Goal: Task Accomplishment & Management: Manage account settings

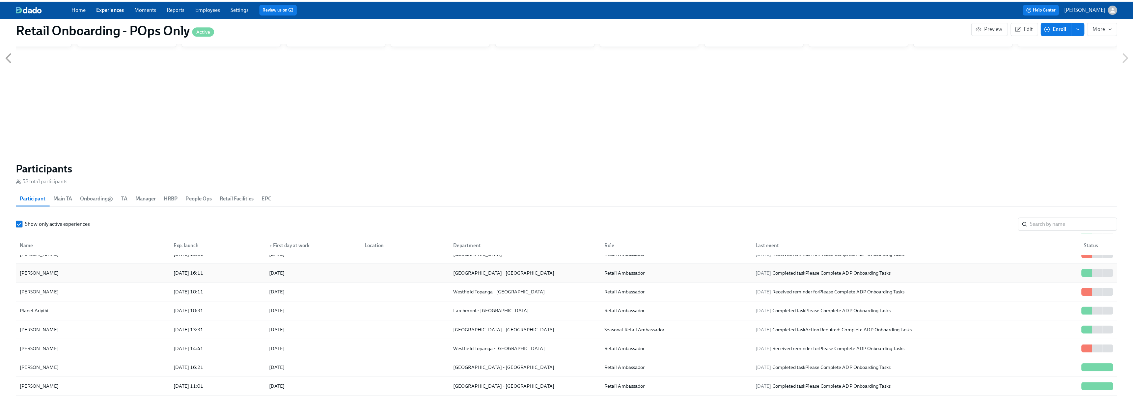
scroll to position [329, 0]
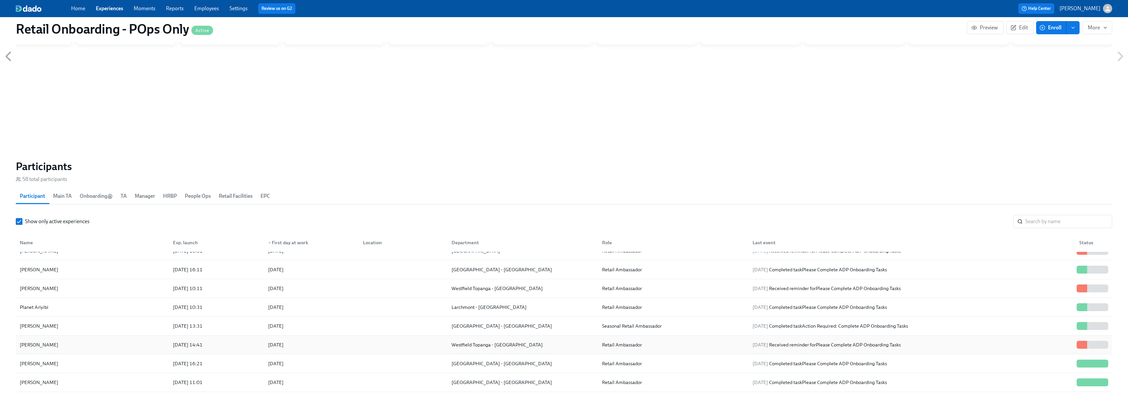
click at [86, 255] on div "[PERSON_NAME]" at bounding box center [92, 344] width 151 height 13
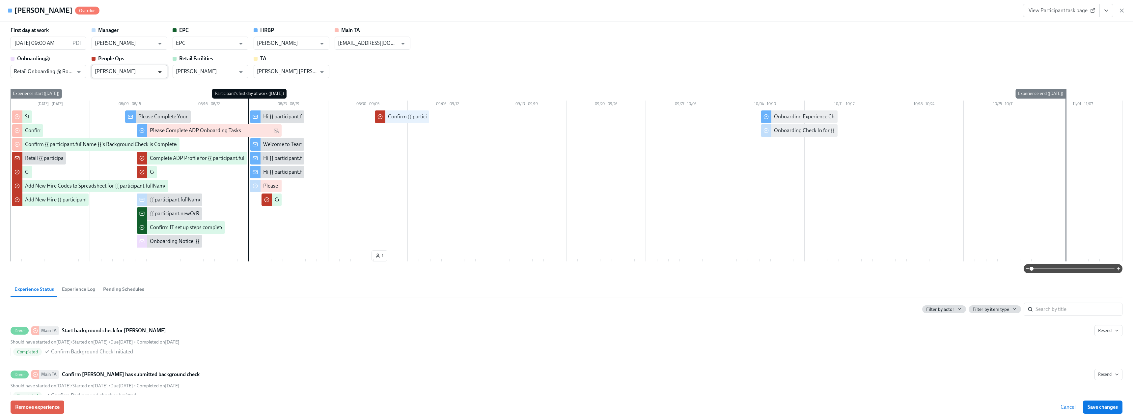
click at [157, 71] on icon "Open" at bounding box center [159, 72] width 9 height 9
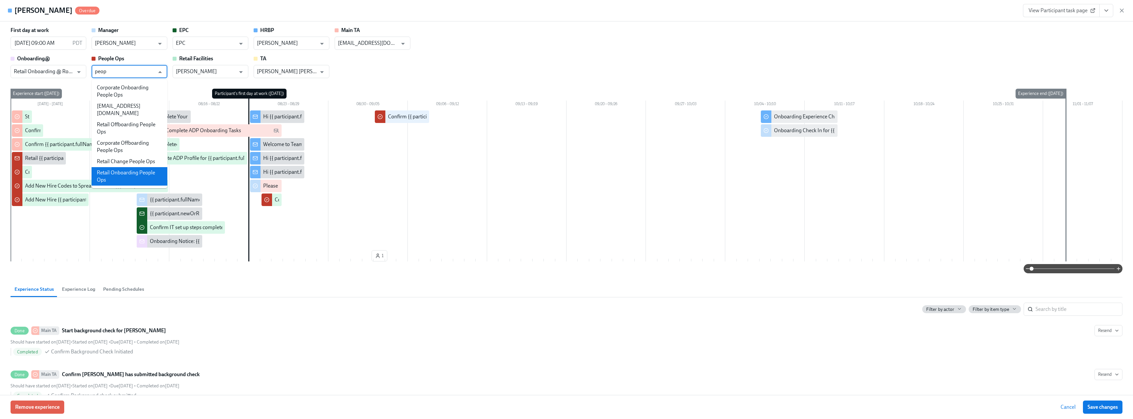
click at [137, 169] on li "Retail Onboarding People Ops" at bounding box center [130, 176] width 76 height 18
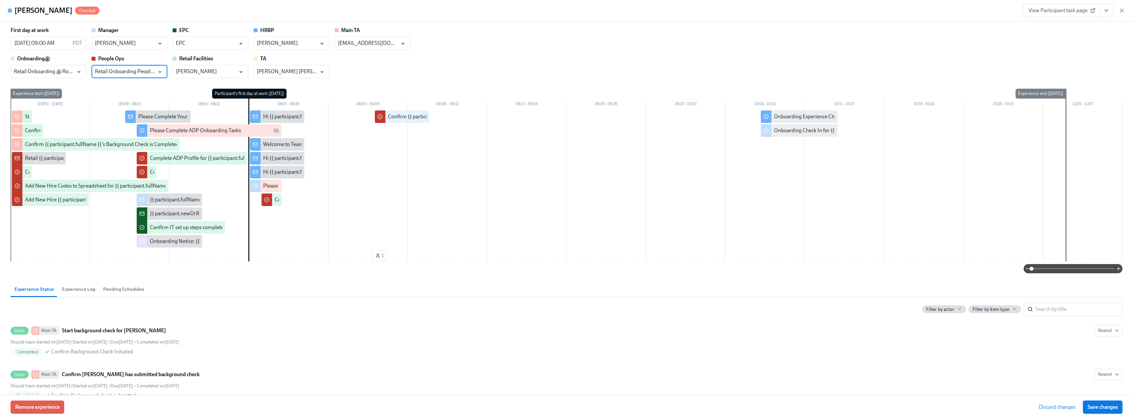
type input "Retail Onboarding People Ops"
click at [501, 48] on div "First day at work 08/23/2025 09:00 AM PDT ​ Manager Roberto Avalos Jr ​ EPC EPC…" at bounding box center [567, 52] width 1112 height 51
click at [501, 255] on span "Save changes" at bounding box center [1103, 406] width 30 height 7
type input "Retail Onboarding People Ops"
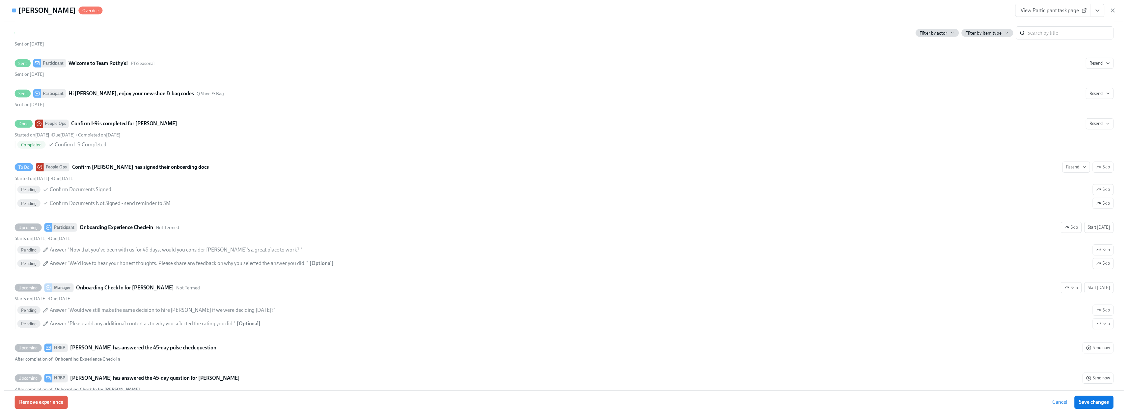
scroll to position [1123, 0]
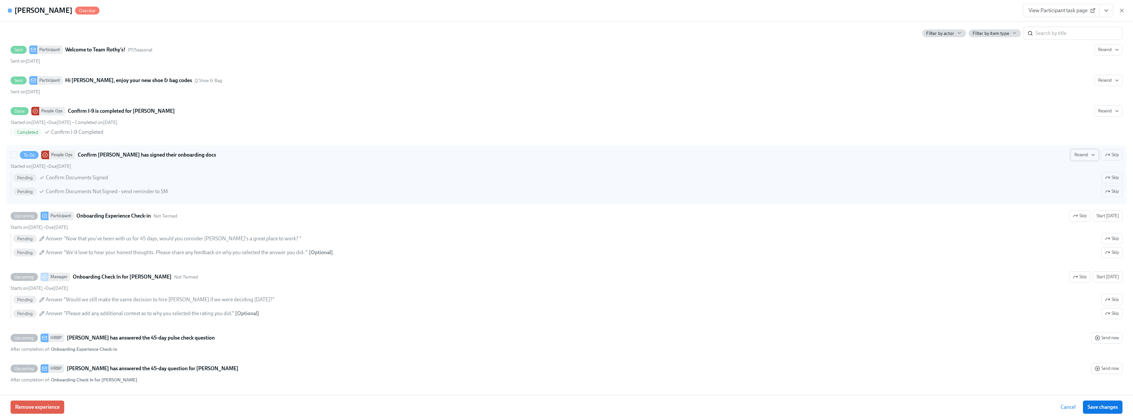
click at [501, 154] on span "Resend" at bounding box center [1084, 155] width 21 height 7
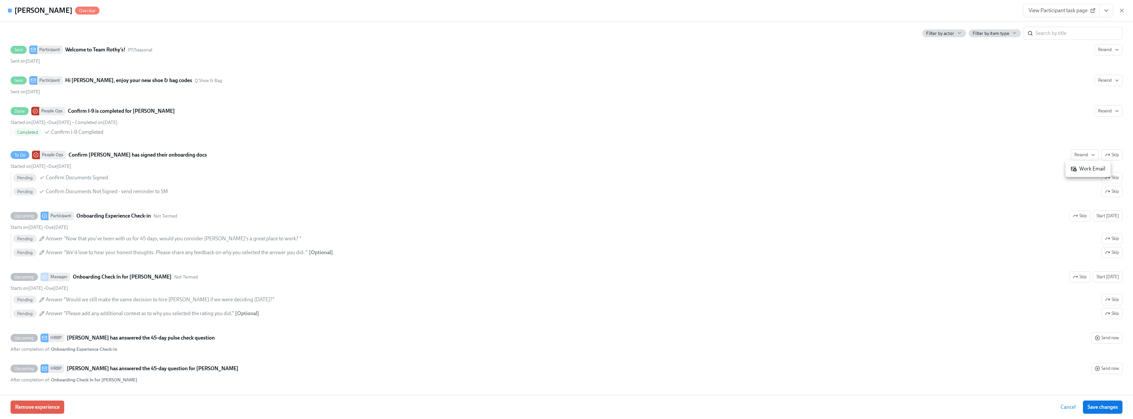
click at [501, 167] on div "Work Email" at bounding box center [1088, 168] width 35 height 7
drag, startPoint x: 1123, startPoint y: 9, endPoint x: 815, endPoint y: 89, distance: 318.0
click at [501, 9] on icon "button" at bounding box center [1121, 10] width 3 height 3
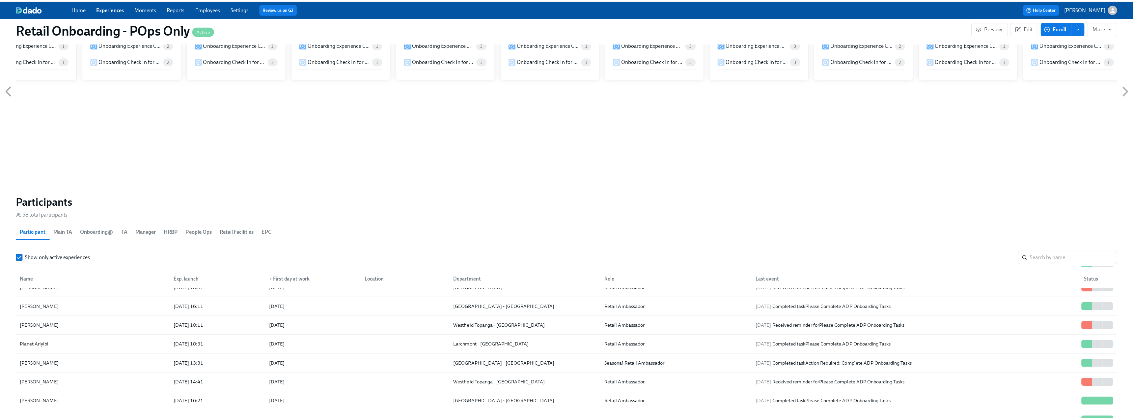
scroll to position [329, 0]
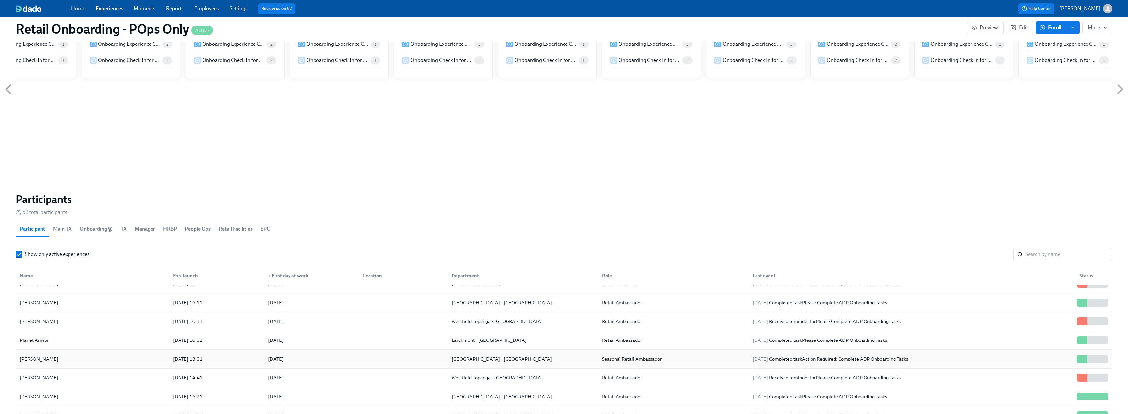
click at [106, 255] on div "[PERSON_NAME]" at bounding box center [92, 358] width 151 height 13
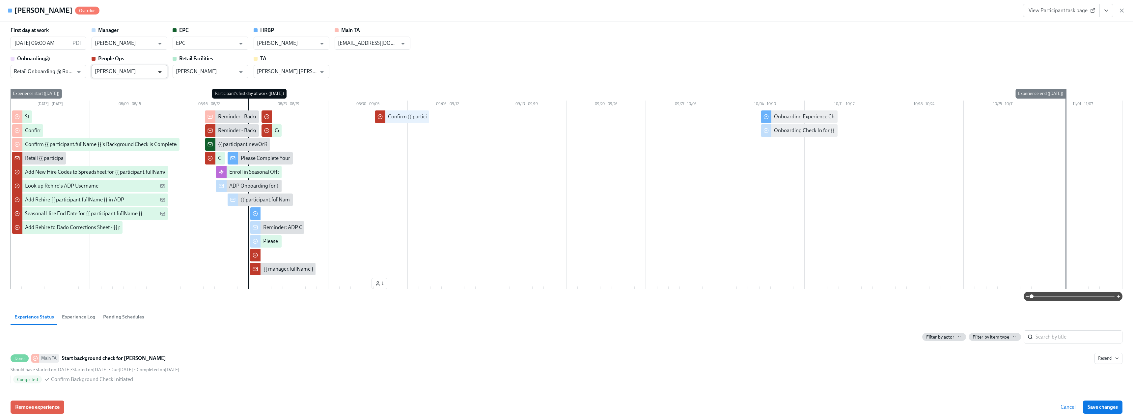
click at [163, 71] on icon "Open" at bounding box center [159, 72] width 9 height 9
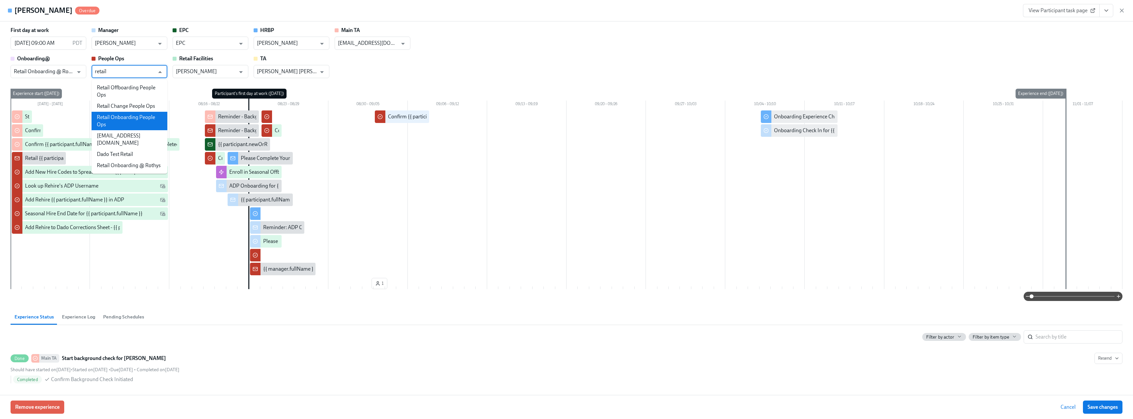
click at [129, 120] on li "Retail Onboarding People Ops" at bounding box center [130, 121] width 76 height 18
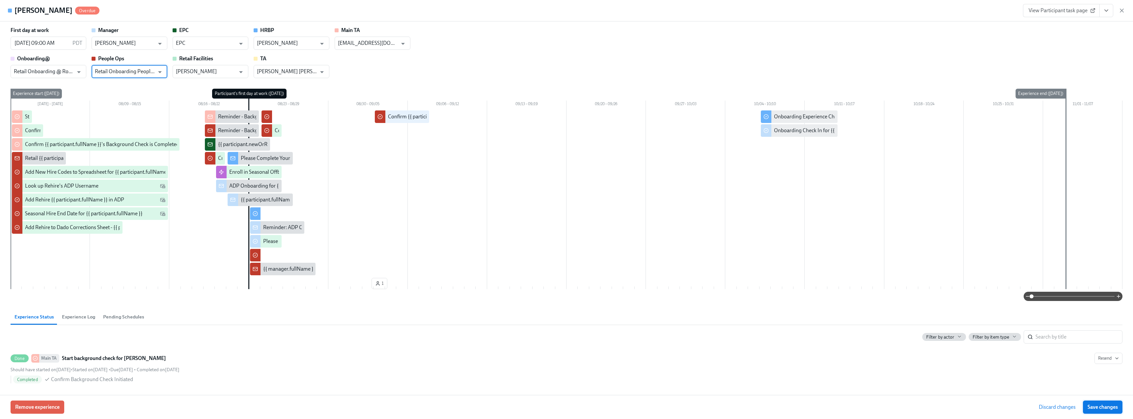
type input "Retail Onboarding People Ops"
click at [501, 255] on span "Save changes" at bounding box center [1103, 406] width 30 height 7
type input "Retail Onboarding People Ops"
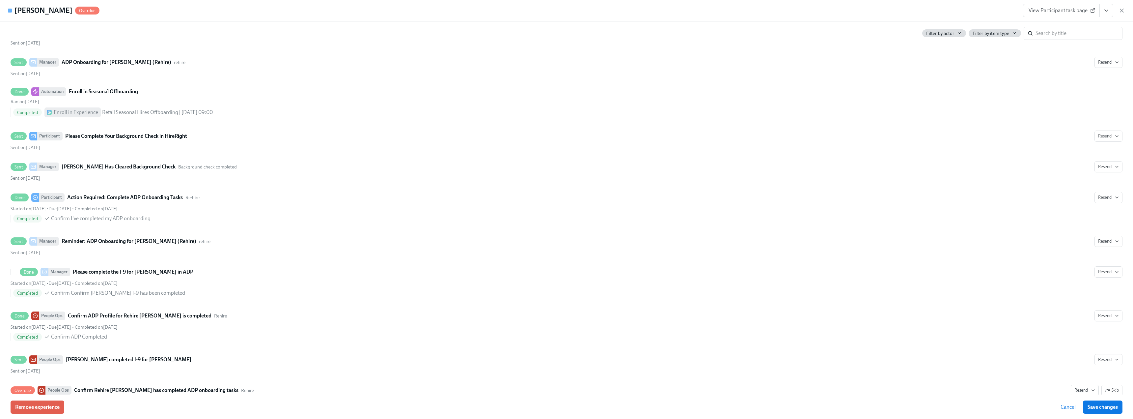
scroll to position [955, 0]
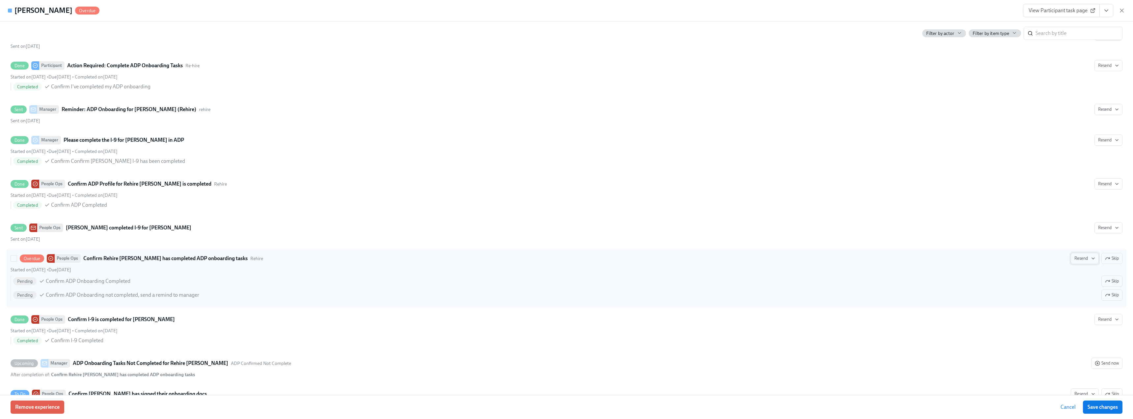
click at [501, 254] on button "Resend" at bounding box center [1085, 258] width 28 height 11
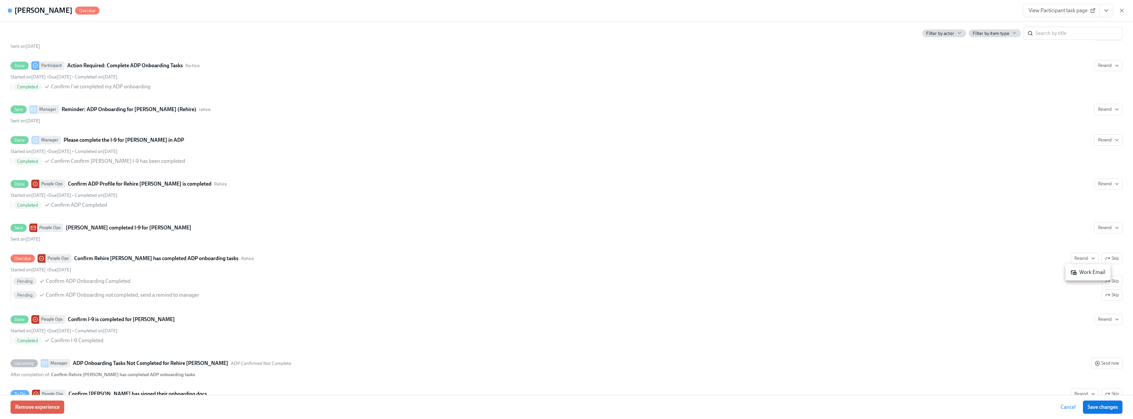
click at [501, 255] on div "Work Email" at bounding box center [1088, 271] width 35 height 7
drag, startPoint x: 1131, startPoint y: 269, endPoint x: 1131, endPoint y: 278, distance: 8.9
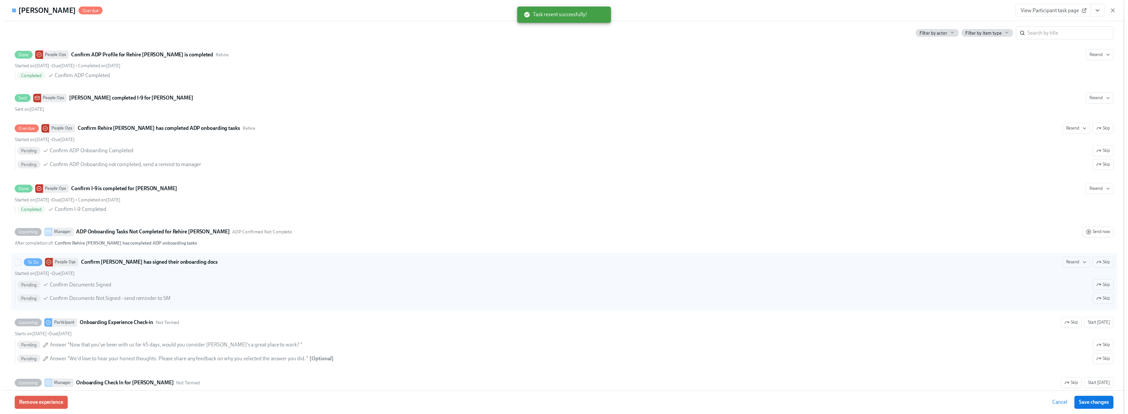
scroll to position [1120, 0]
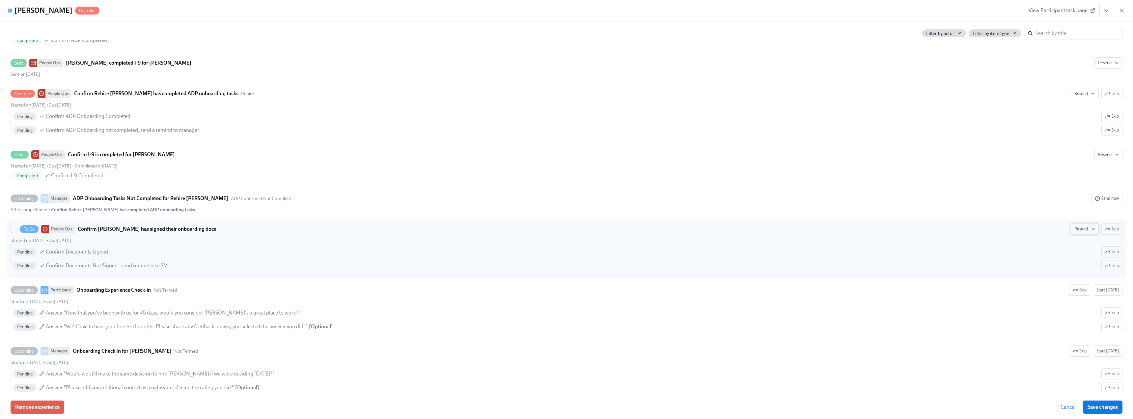
click at [501, 231] on span "Resend" at bounding box center [1084, 229] width 21 height 7
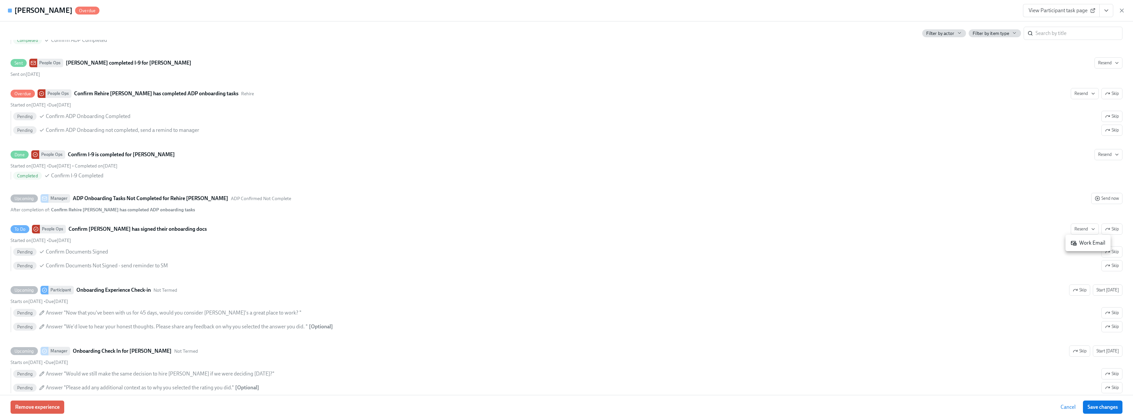
click at [501, 242] on div "Work Email" at bounding box center [1088, 242] width 35 height 7
drag, startPoint x: 1121, startPoint y: 13, endPoint x: 455, endPoint y: 75, distance: 668.5
click at [501, 13] on icon "button" at bounding box center [1121, 10] width 7 height 7
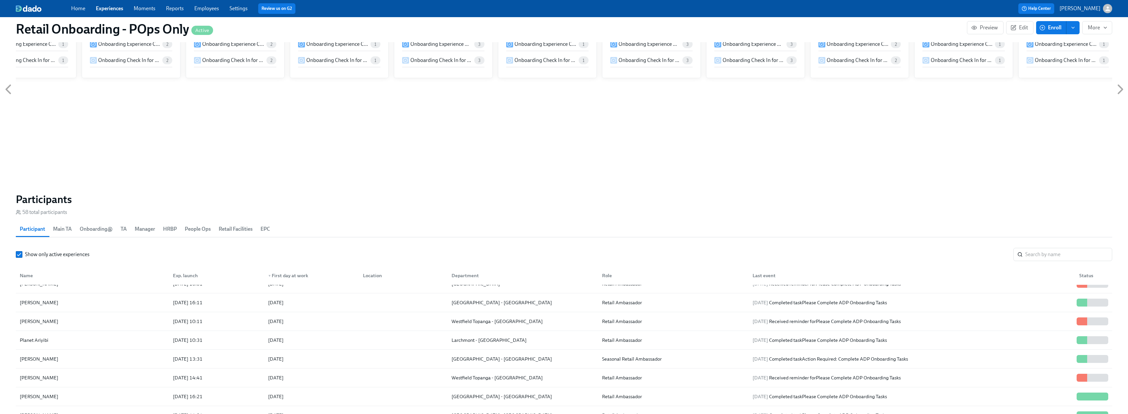
scroll to position [165, 0]
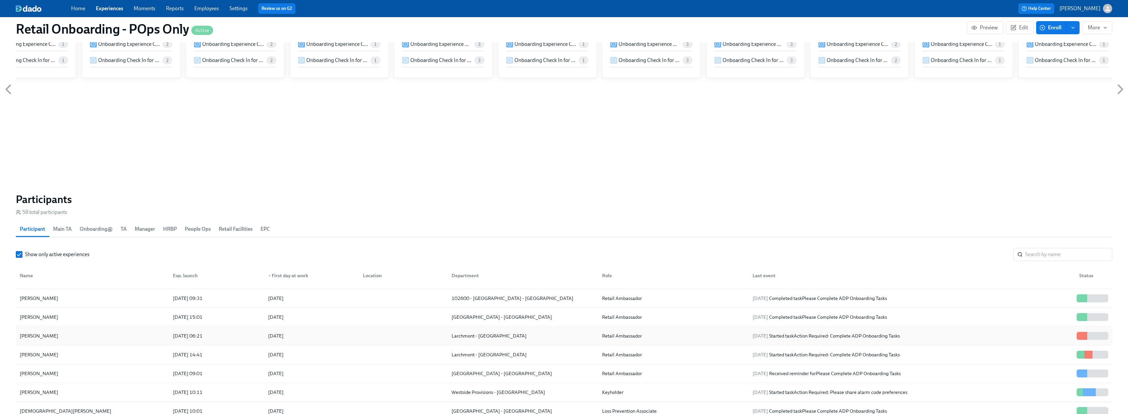
click at [44, 255] on div "[PERSON_NAME]" at bounding box center [39, 336] width 44 height 8
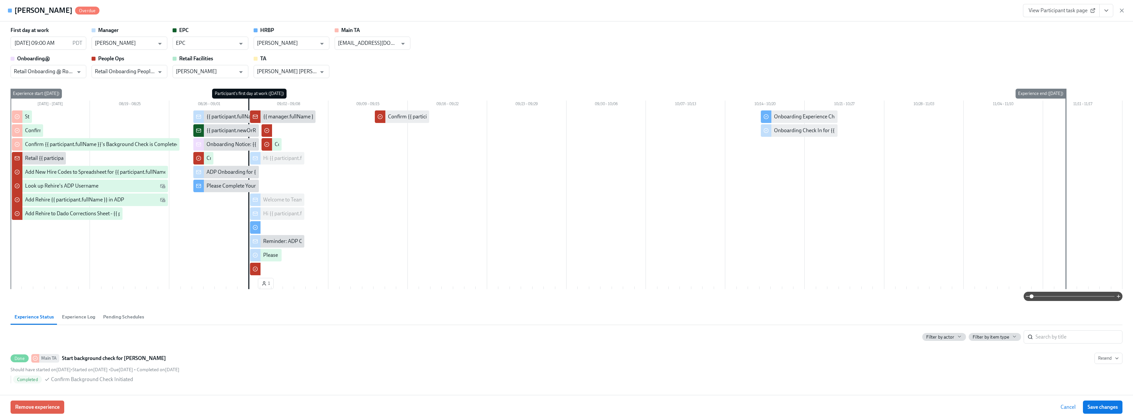
click at [501, 11] on div "Natalie Dionisio Overdue View Participant task page" at bounding box center [566, 10] width 1133 height 21
click at [501, 11] on icon "button" at bounding box center [1121, 10] width 7 height 7
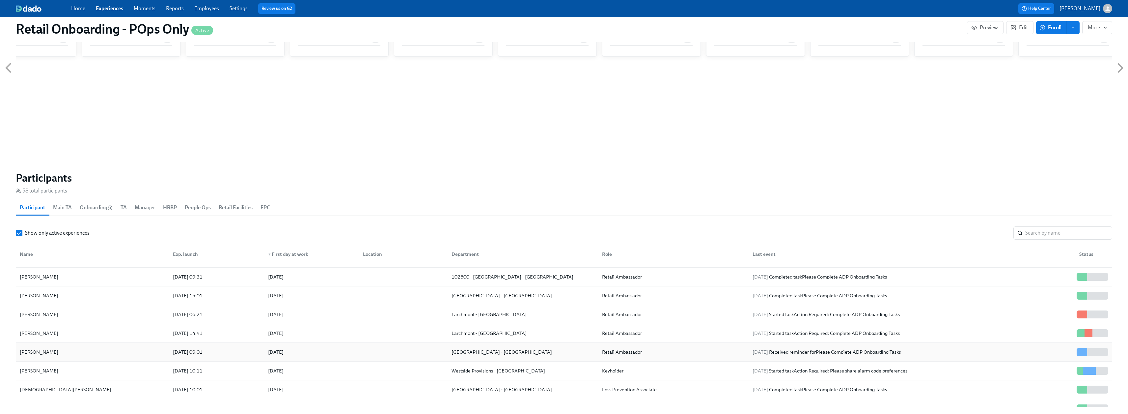
scroll to position [593, 0]
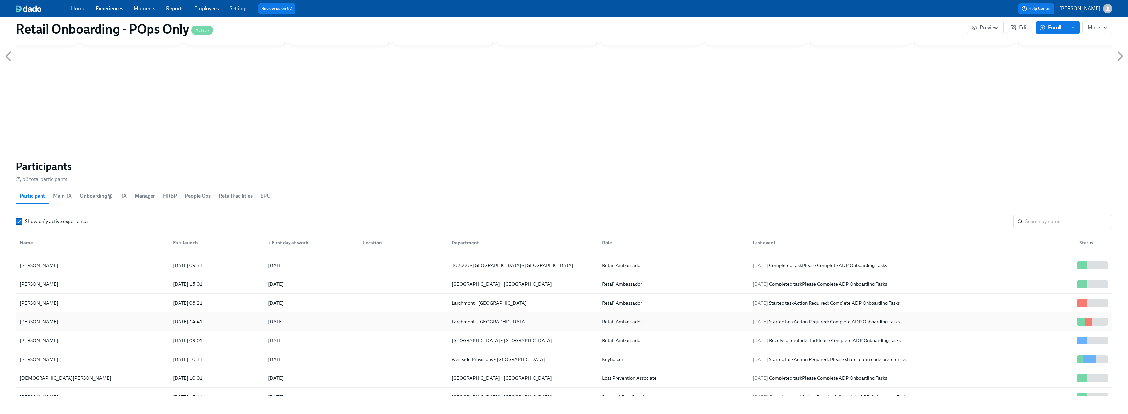
click at [124, 255] on div "[PERSON_NAME]" at bounding box center [92, 321] width 151 height 13
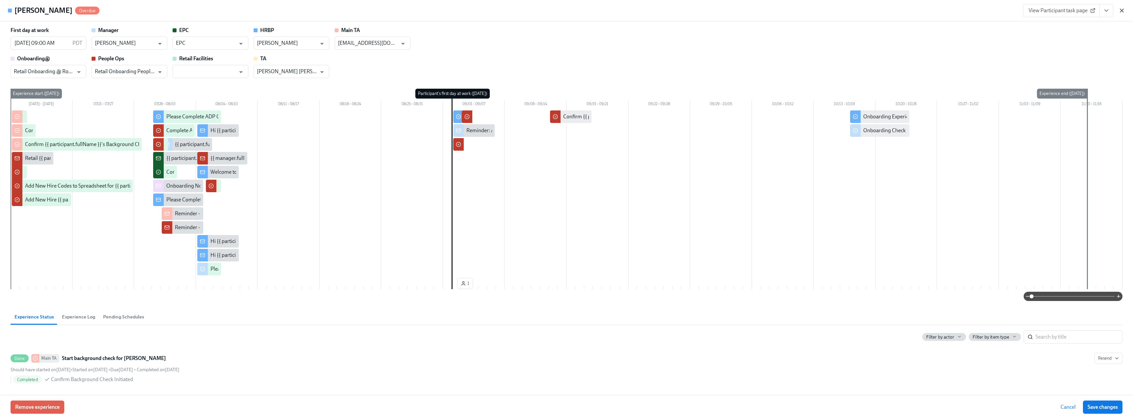
click at [501, 11] on icon "button" at bounding box center [1121, 10] width 3 height 3
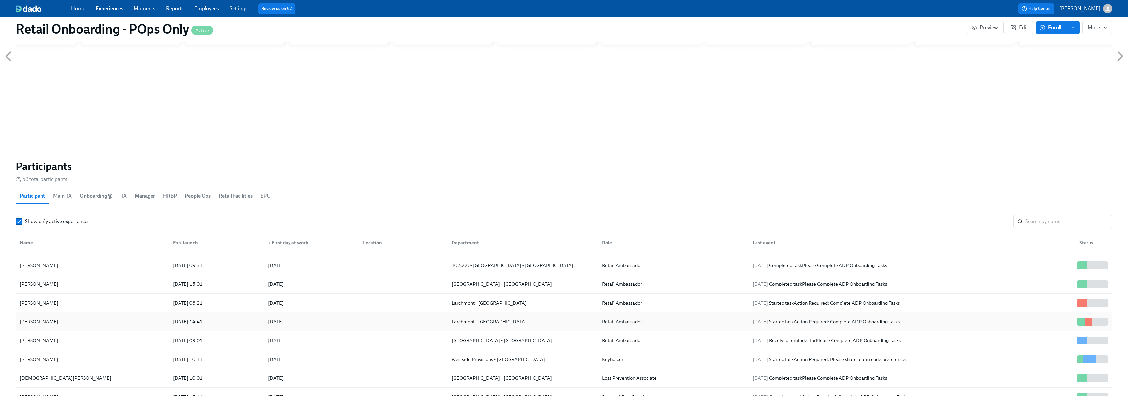
click at [105, 255] on div "[PERSON_NAME]" at bounding box center [92, 321] width 151 height 13
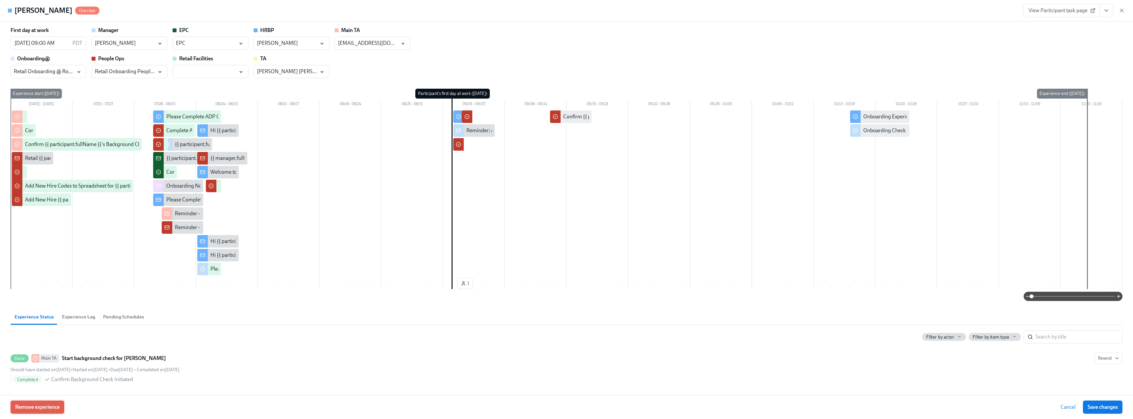
click at [45, 255] on span "Remove experience" at bounding box center [37, 406] width 44 height 7
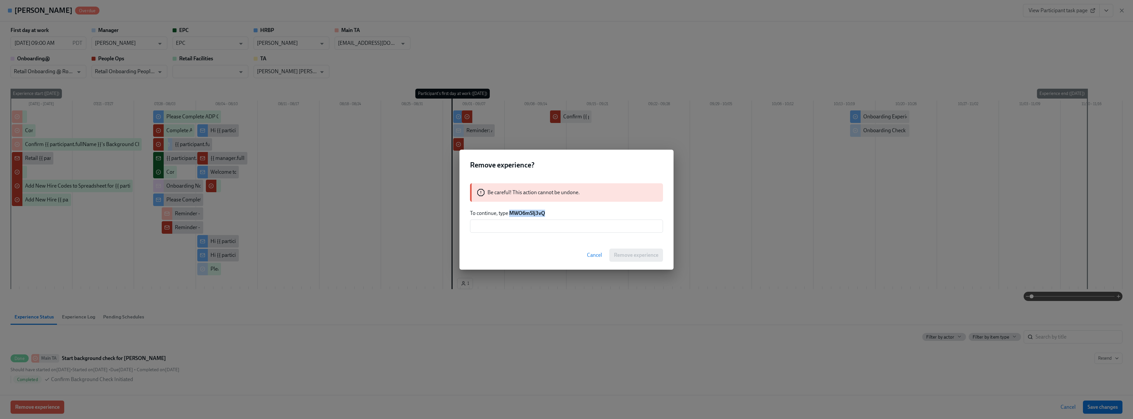
drag, startPoint x: 547, startPoint y: 216, endPoint x: 511, endPoint y: 211, distance: 36.8
click at [501, 211] on p "To continue, type MWO6mSlj3vQ" at bounding box center [566, 212] width 193 height 7
click at [501, 226] on input "text" at bounding box center [566, 225] width 193 height 13
paste input "MWO6mSlj3vQ"
type input "MWO6mSlj3vQ"
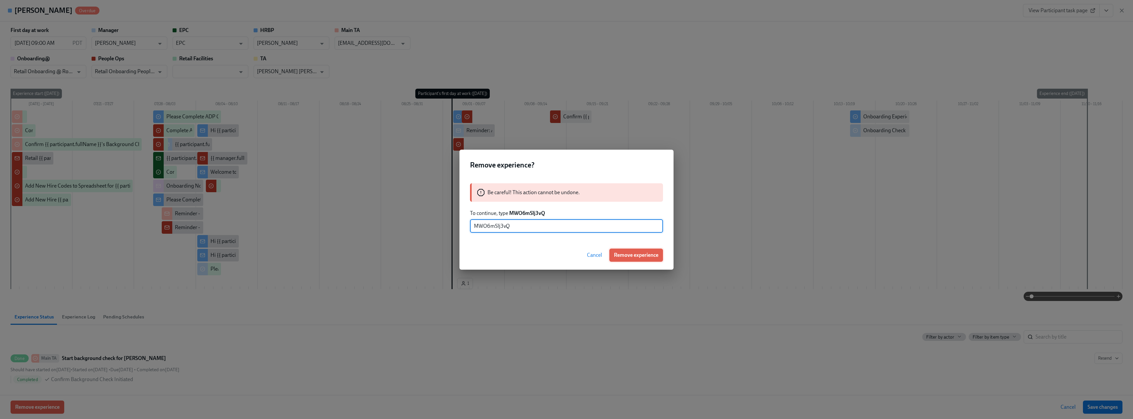
click at [501, 255] on span "Remove experience" at bounding box center [636, 255] width 44 height 7
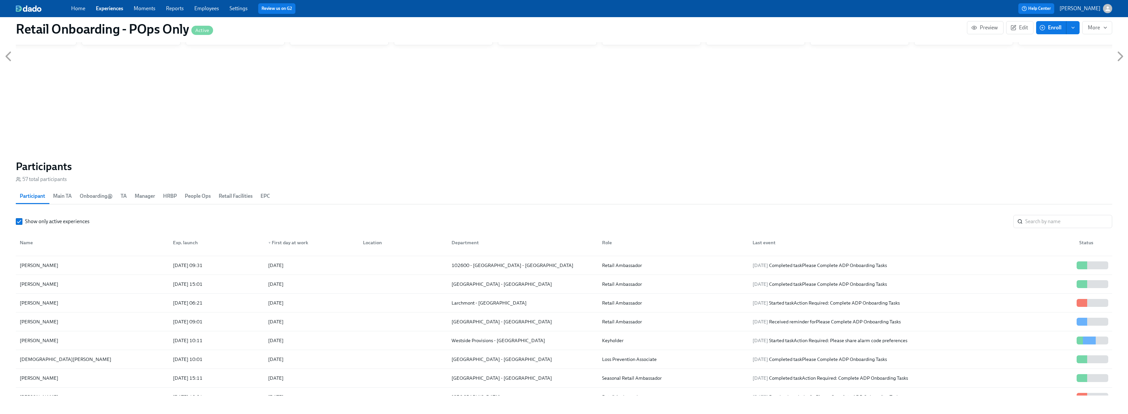
scroll to position [0, 9202]
click at [60, 255] on div "Shelby Dieter 2025/08/29 09:31 2025/09/04 102600 - Roseville - CA Retail Ambass…" at bounding box center [564, 265] width 1096 height 19
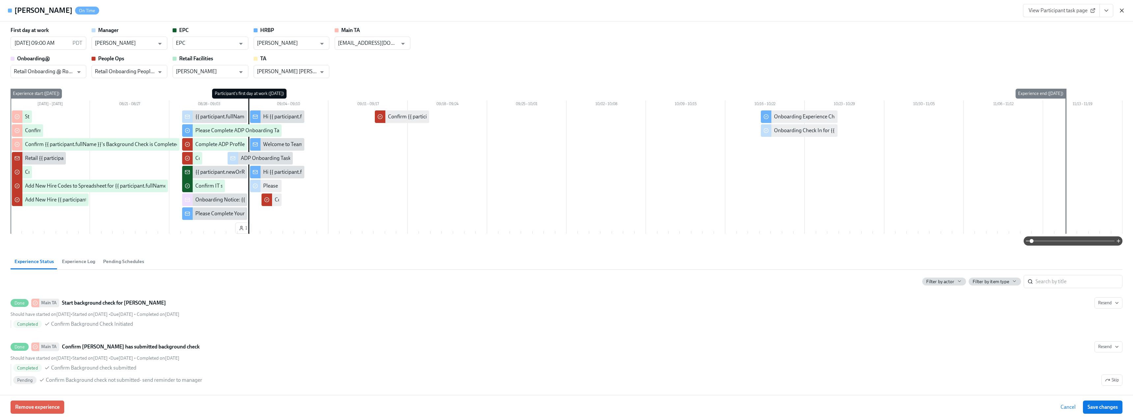
click at [501, 12] on icon "button" at bounding box center [1121, 10] width 3 height 3
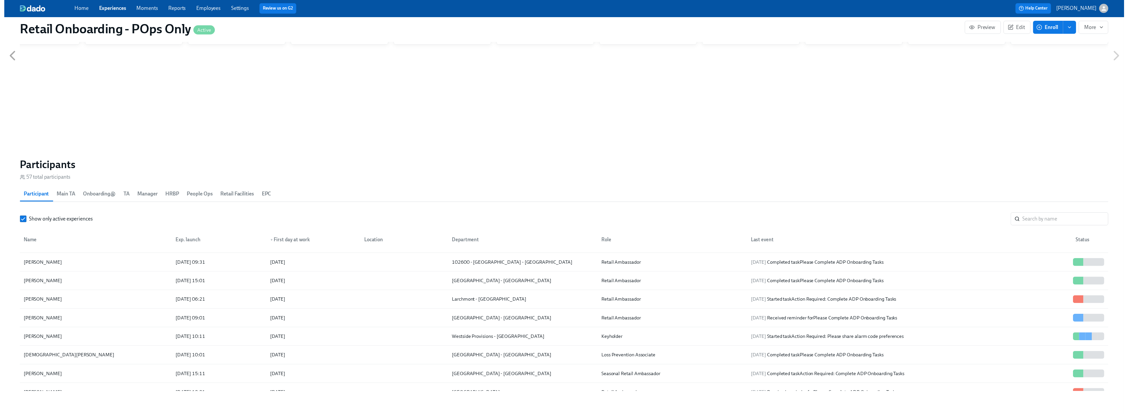
scroll to position [0, 9197]
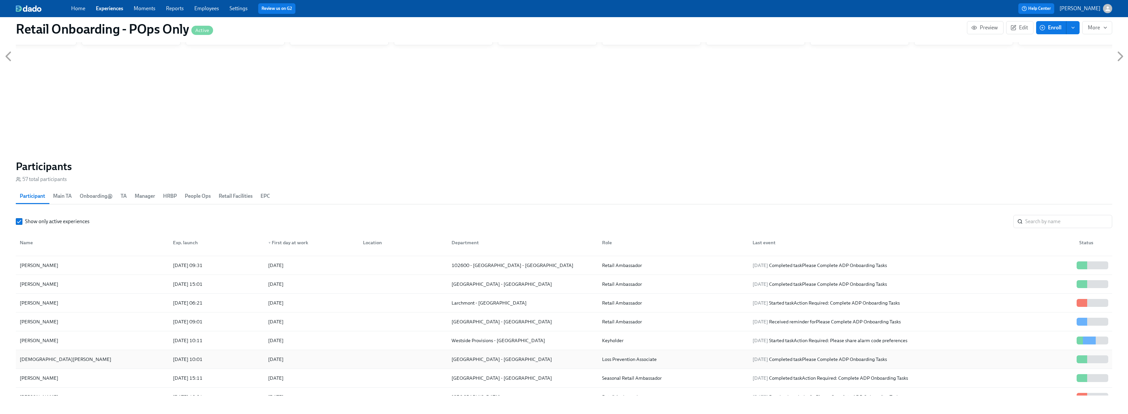
click at [61, 255] on div "[DEMOGRAPHIC_DATA][PERSON_NAME]" at bounding box center [92, 358] width 151 height 13
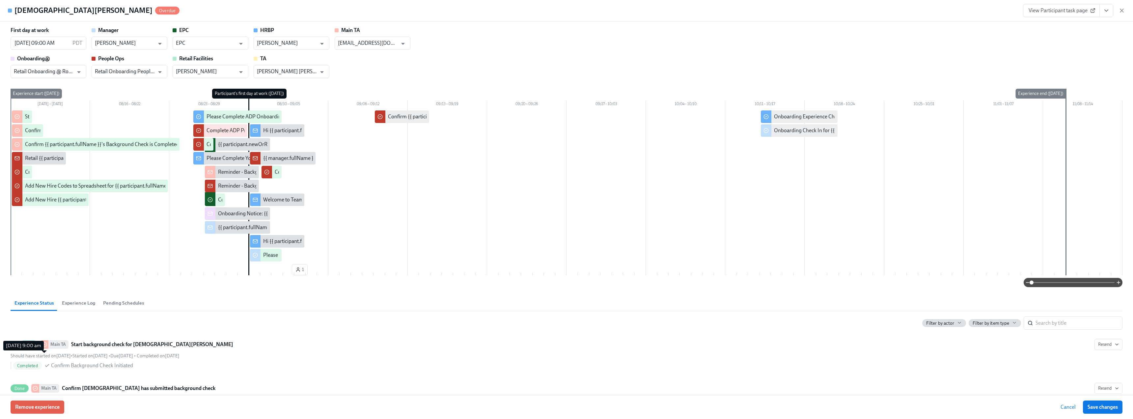
click at [501, 7] on div "View Participant task page" at bounding box center [1074, 10] width 102 height 13
click at [501, 9] on icon "button" at bounding box center [1121, 10] width 7 height 7
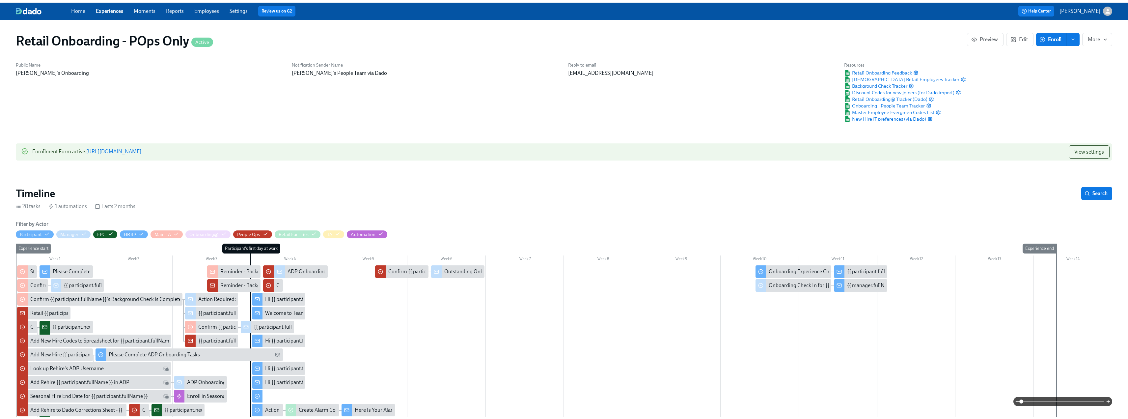
scroll to position [0, 9202]
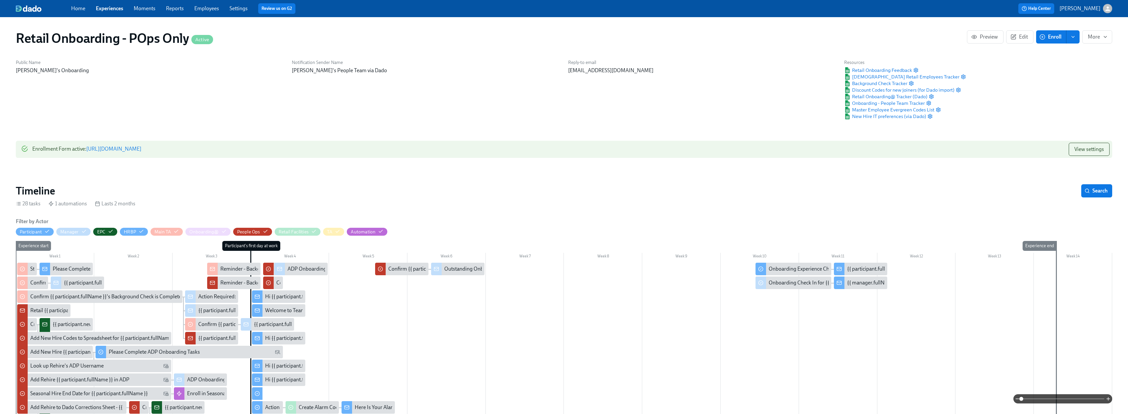
click at [112, 11] on link "Experiences" at bounding box center [109, 8] width 27 height 6
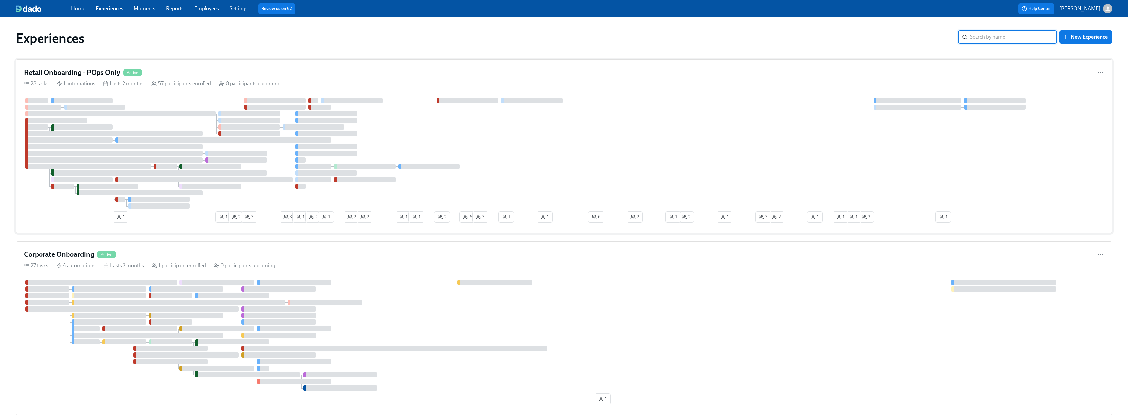
click at [169, 64] on div "Retail Onboarding - POps Only Active 28 tasks 1 automations Lasts 2 months 57 p…" at bounding box center [564, 146] width 1096 height 174
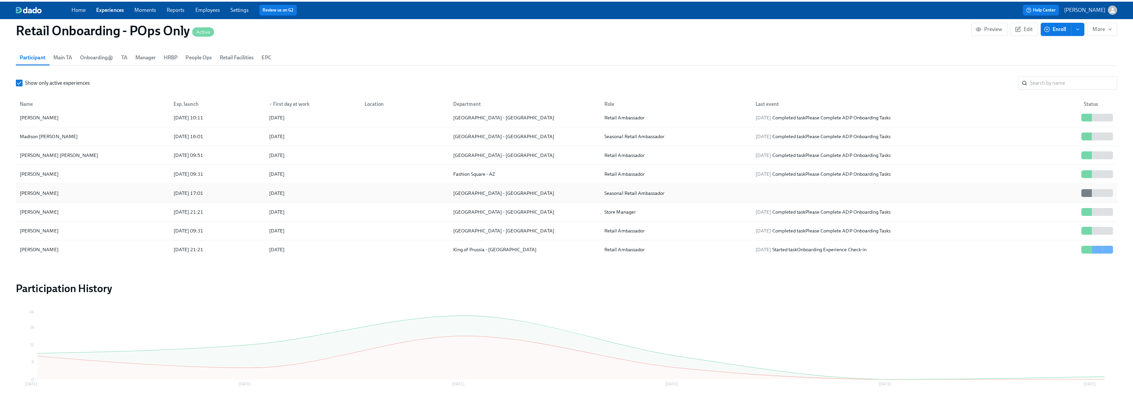
scroll to position [926, 0]
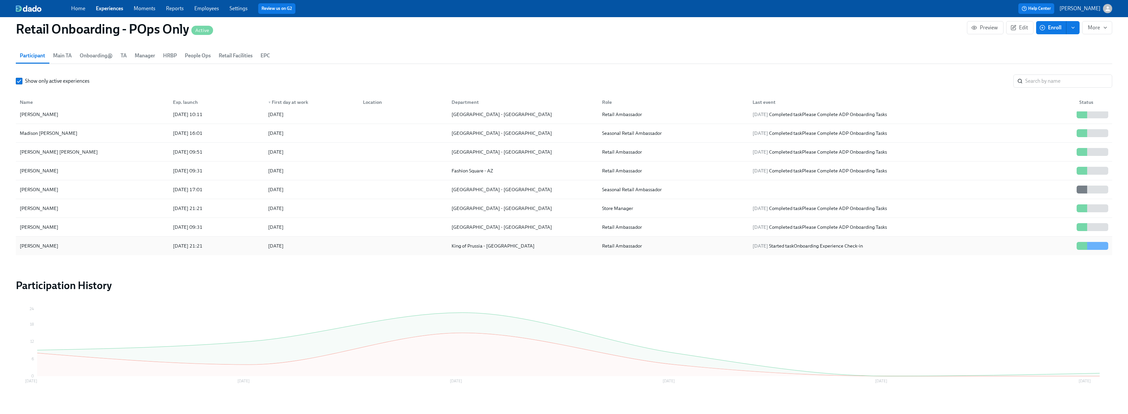
click at [75, 246] on div "[PERSON_NAME]" at bounding box center [92, 245] width 151 height 13
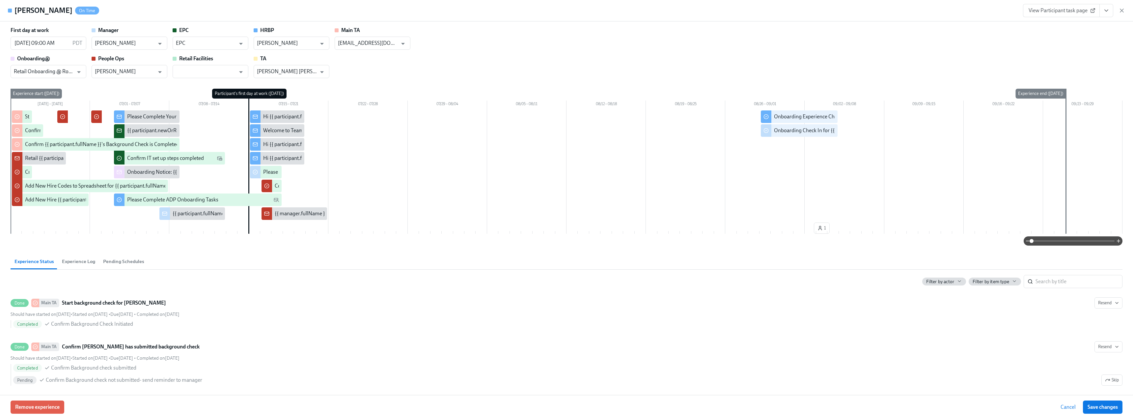
click at [501, 9] on icon "View task page" at bounding box center [1106, 10] width 7 height 7
click at [501, 23] on link "View Manager task page" at bounding box center [1061, 25] width 55 height 7
click at [501, 8] on icon "button" at bounding box center [1121, 10] width 7 height 7
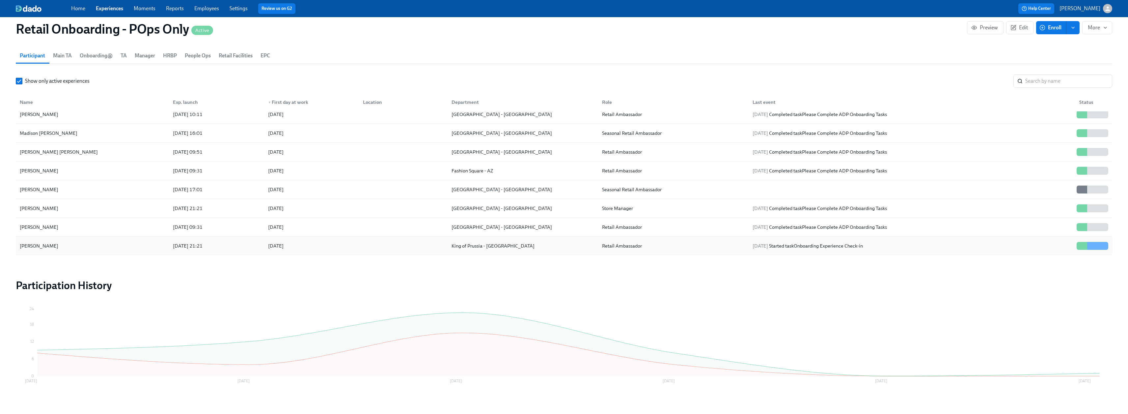
click at [67, 244] on div "[PERSON_NAME]" at bounding box center [92, 245] width 151 height 13
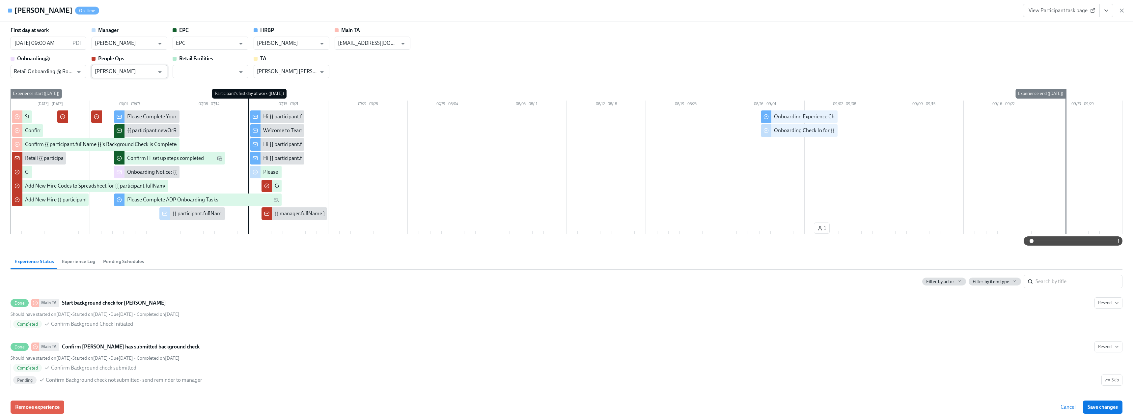
click at [144, 73] on input "[PERSON_NAME]" at bounding box center [125, 71] width 60 height 13
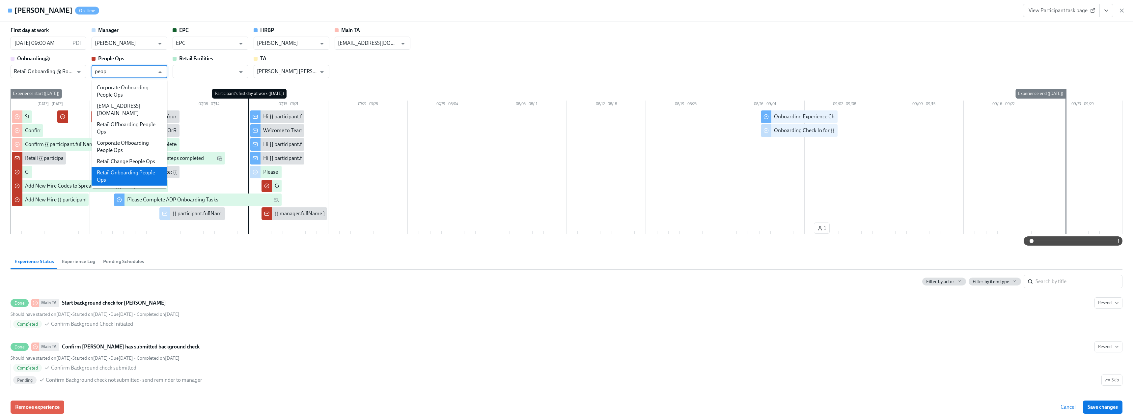
click at [127, 167] on li "Retail Onboarding People Ops" at bounding box center [130, 176] width 76 height 18
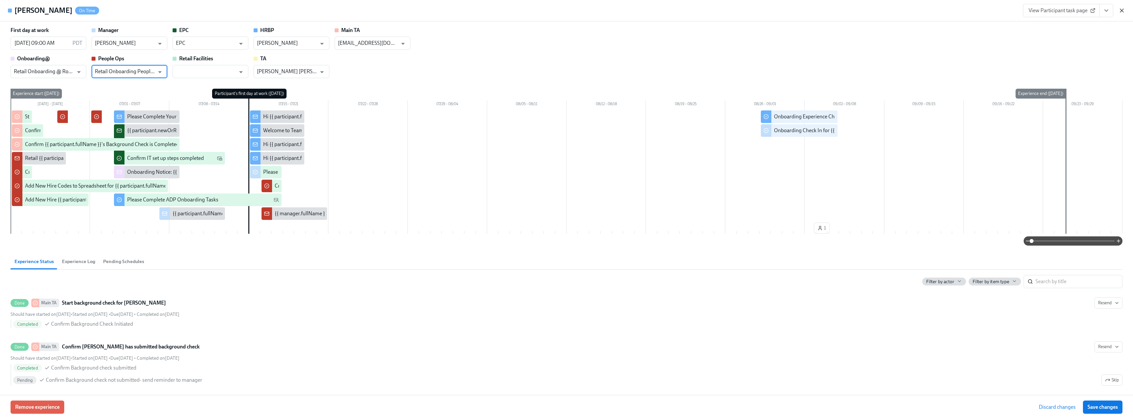
type input "Retail Onboarding People Ops"
click at [501, 255] on span "Save changes" at bounding box center [1103, 406] width 30 height 7
type input "Retail Onboarding People Ops"
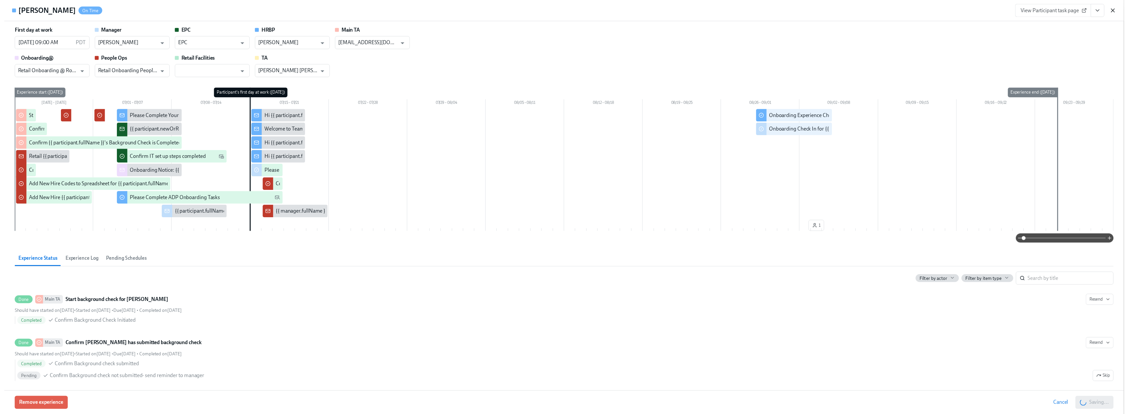
scroll to position [0, 9202]
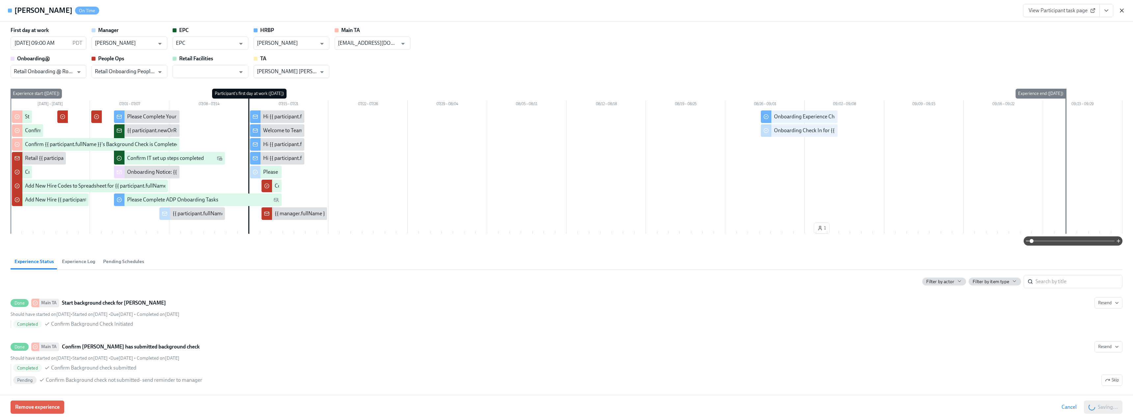
click at [501, 11] on icon "button" at bounding box center [1121, 10] width 3 height 3
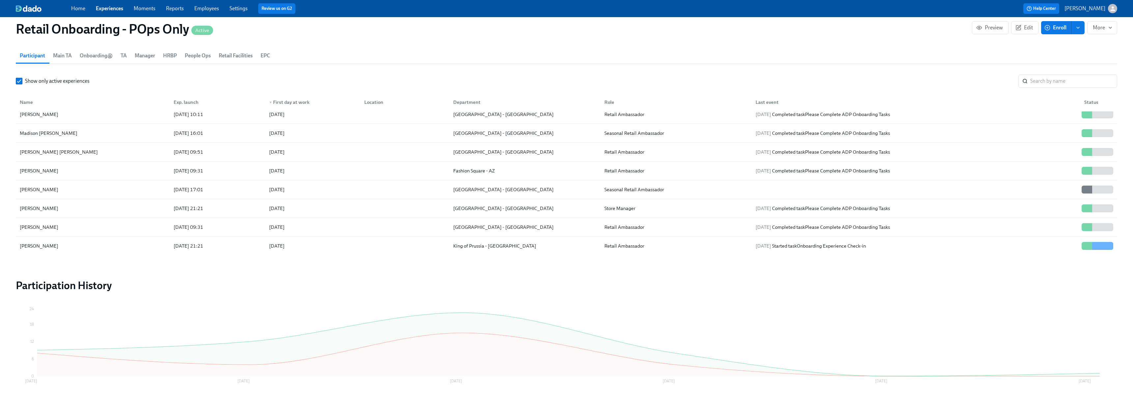
scroll to position [0, 9197]
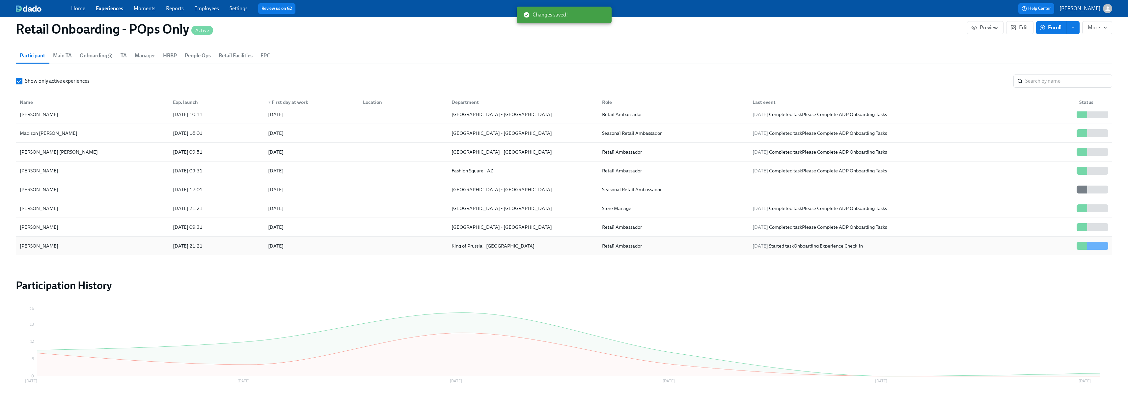
click at [79, 249] on div "[PERSON_NAME]" at bounding box center [92, 245] width 151 height 13
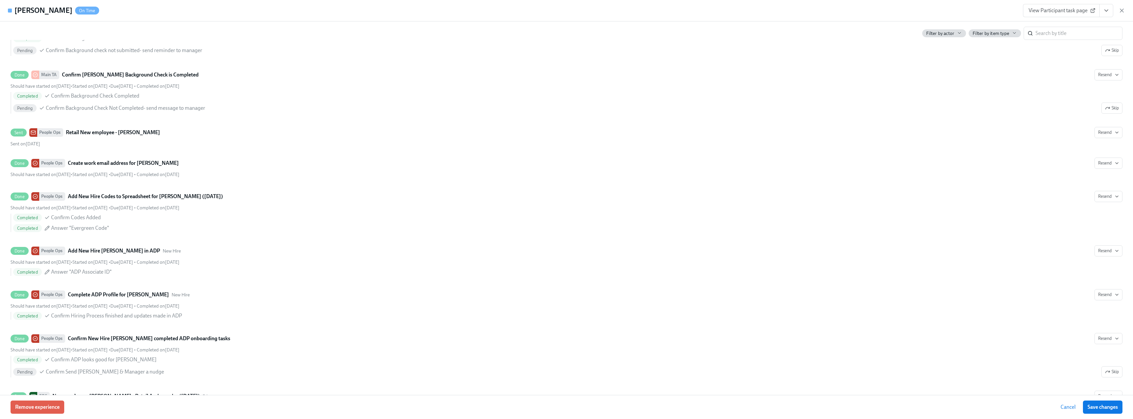
scroll to position [990, 0]
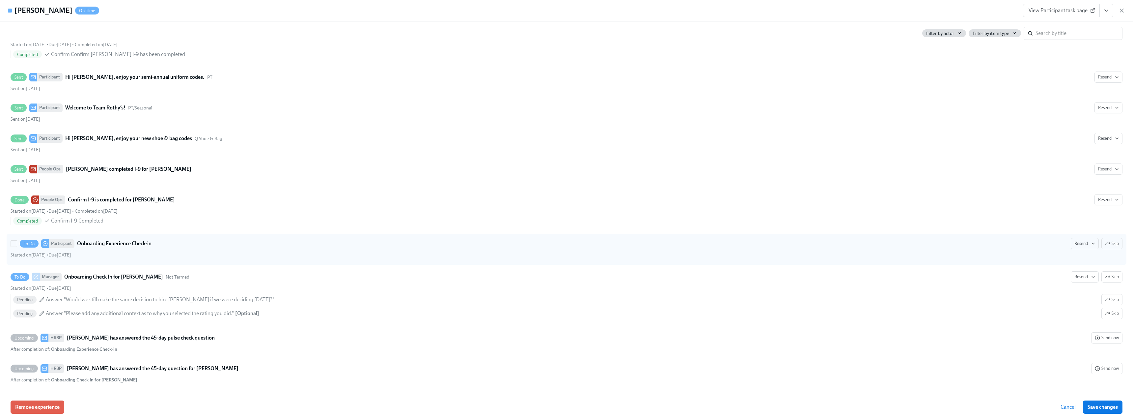
click at [188, 243] on div "To Do Participant Onboarding Experience Check-in Resend Skip" at bounding box center [567, 243] width 1112 height 11
click at [17, 243] on input "To Do Participant Onboarding Experience Check-in Resend Skip Started on August …" at bounding box center [14, 243] width 6 height 6
checkbox input "true"
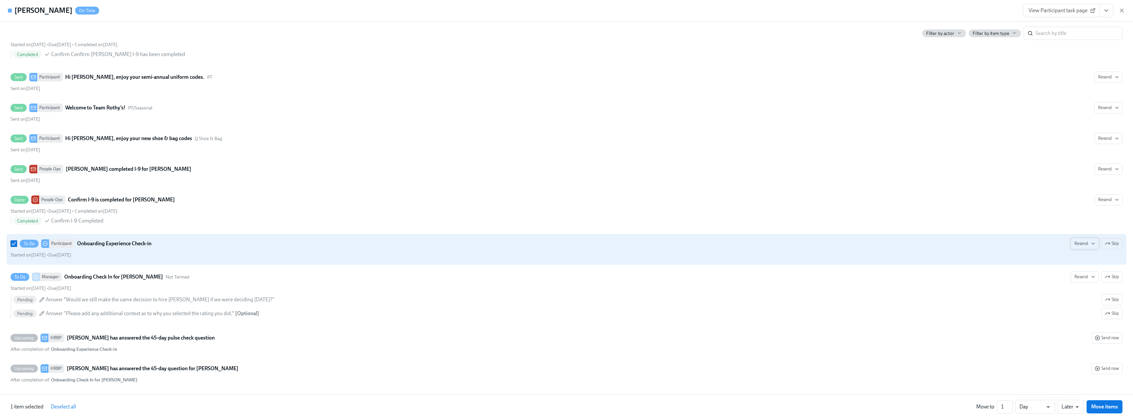
click at [501, 241] on span "Resend" at bounding box center [1084, 243] width 21 height 7
click at [501, 255] on div "Work Email" at bounding box center [1088, 257] width 35 height 7
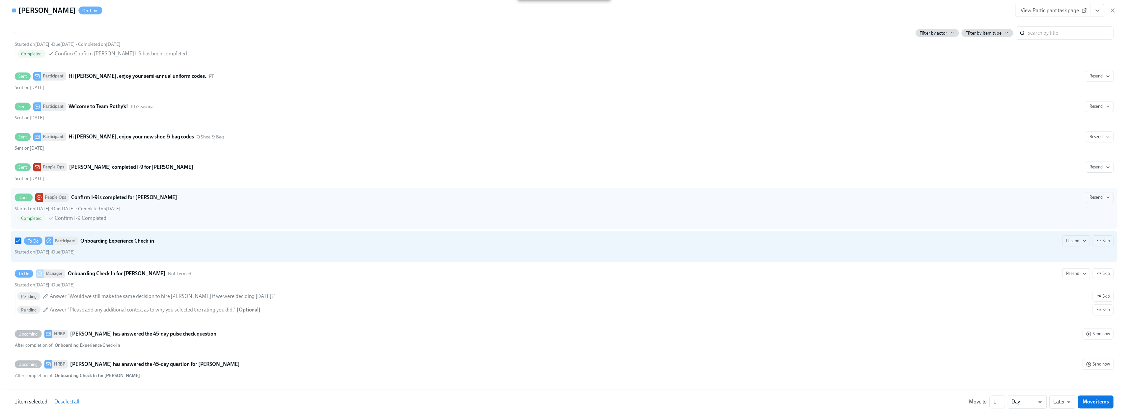
scroll to position [990, 0]
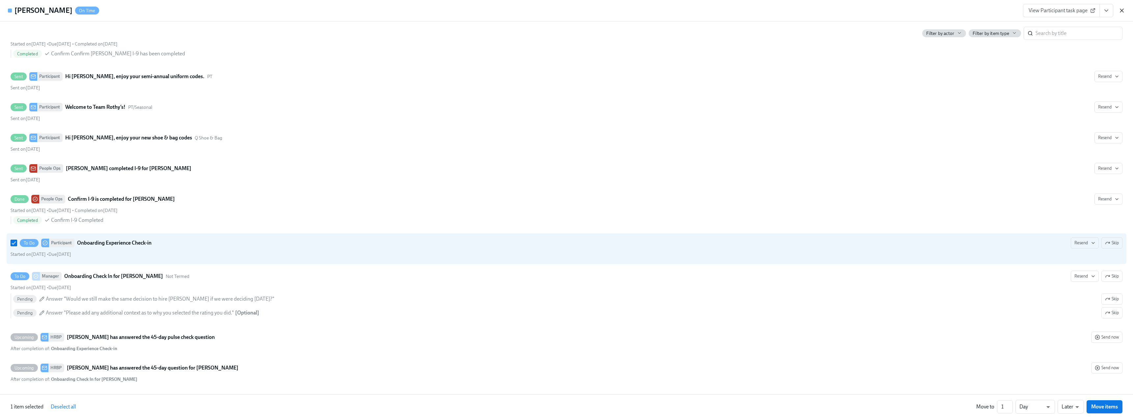
click at [501, 10] on icon "button" at bounding box center [1121, 10] width 3 height 3
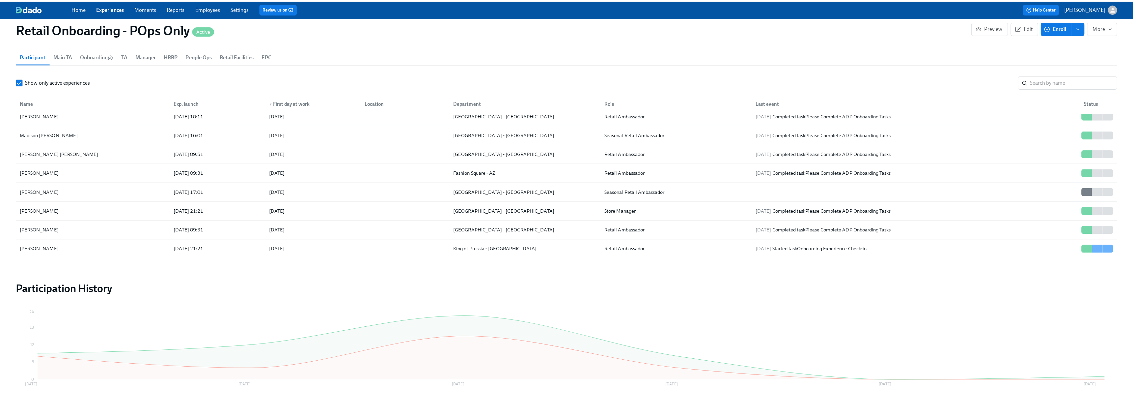
scroll to position [0, 9197]
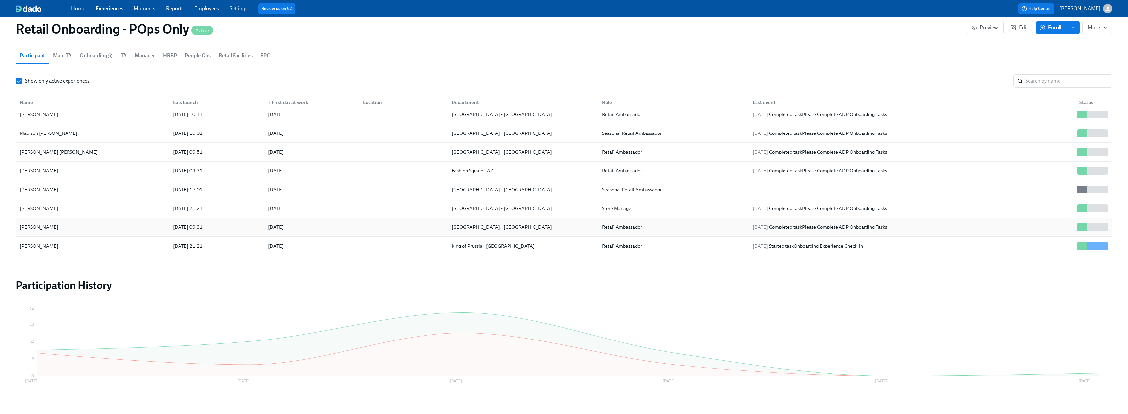
click at [36, 225] on div "[PERSON_NAME]" at bounding box center [39, 227] width 44 height 8
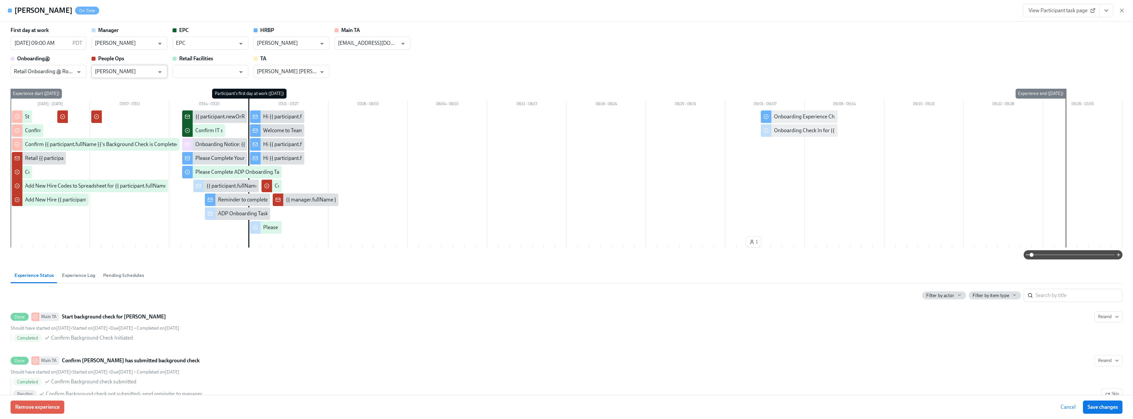
click at [143, 72] on input "[PERSON_NAME]" at bounding box center [125, 71] width 60 height 13
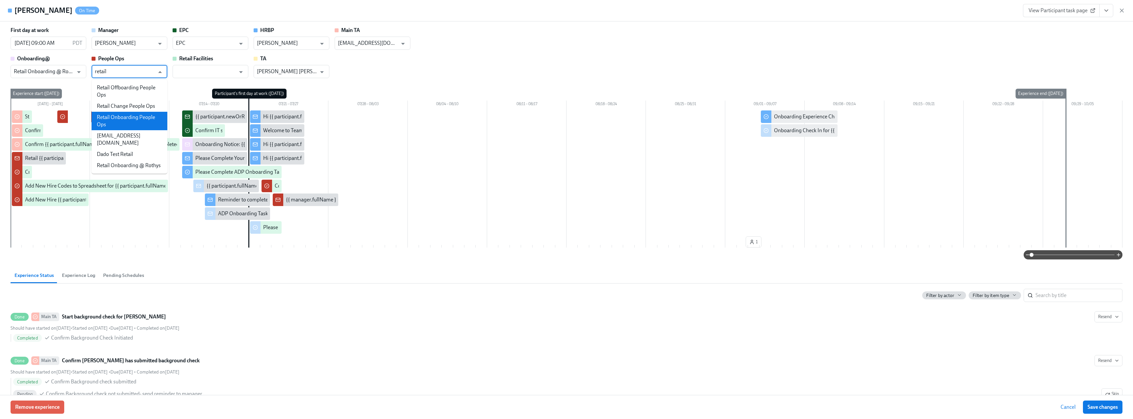
click at [123, 118] on li "Retail Onboarding People Ops" at bounding box center [130, 121] width 76 height 18
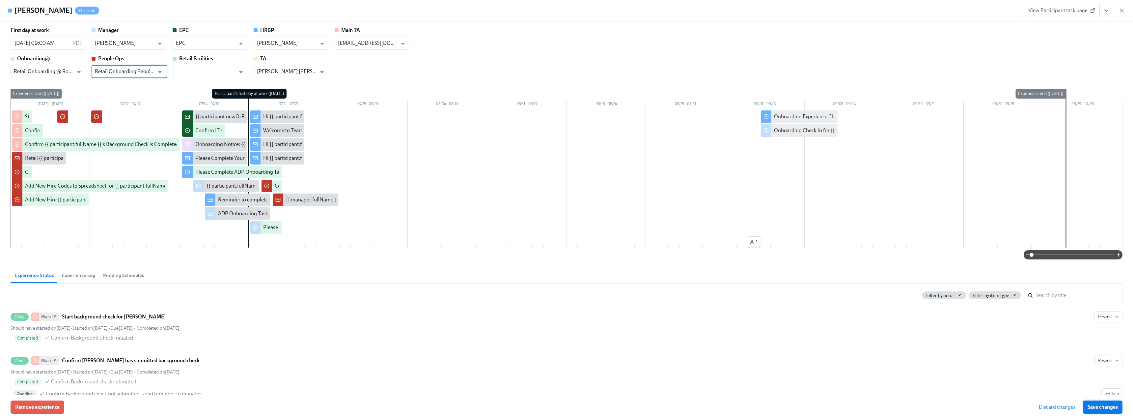
type input "Retail Onboarding People Ops"
click at [501, 255] on span "Save changes" at bounding box center [1103, 406] width 30 height 7
type input "Retail Onboarding People Ops"
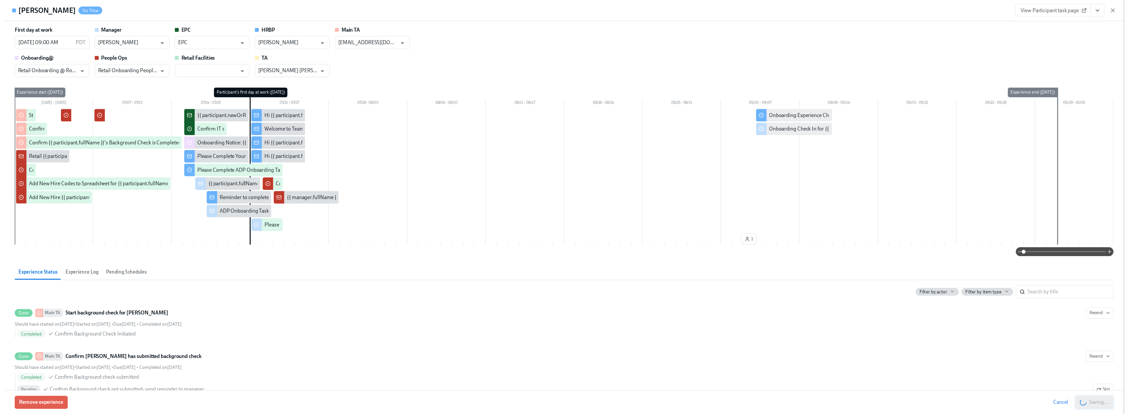
scroll to position [0, 9202]
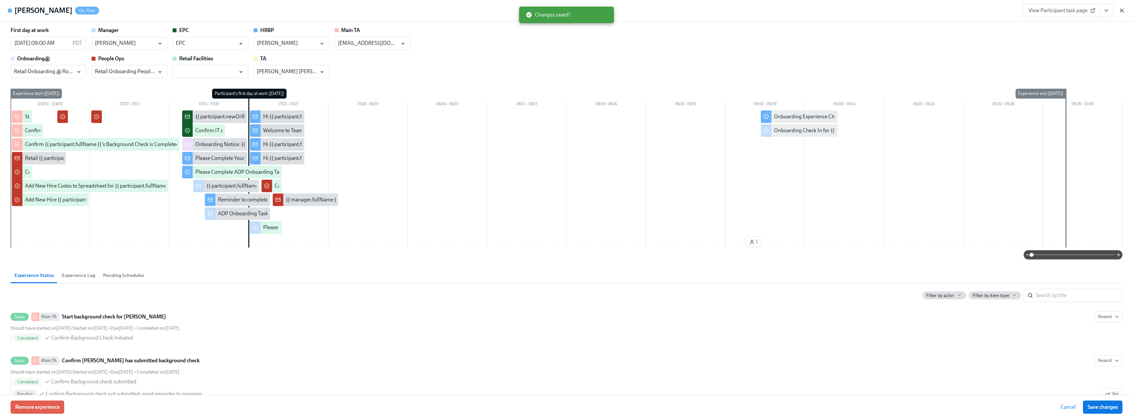
click at [501, 11] on icon "button" at bounding box center [1121, 10] width 7 height 7
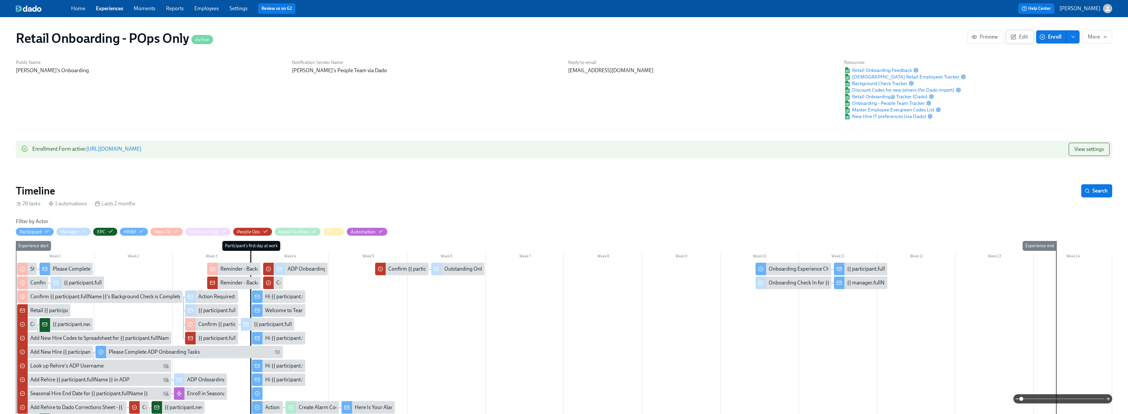
click at [501, 38] on span "Edit" at bounding box center [1020, 37] width 16 height 7
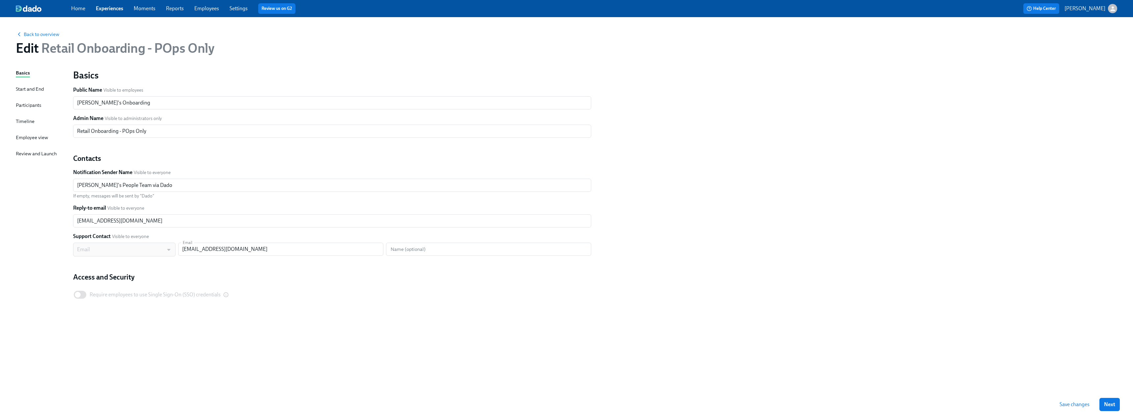
click at [27, 105] on div "Participants" at bounding box center [28, 104] width 25 height 7
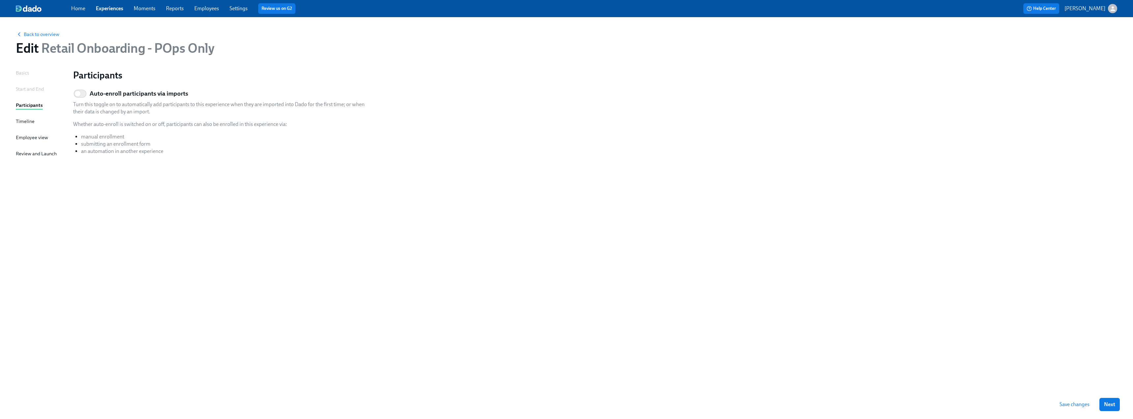
click at [25, 117] on div "Basics Start and End Participants Timeline Employee view Review and Launch" at bounding box center [40, 229] width 49 height 320
click at [25, 120] on div "Timeline" at bounding box center [25, 121] width 19 height 7
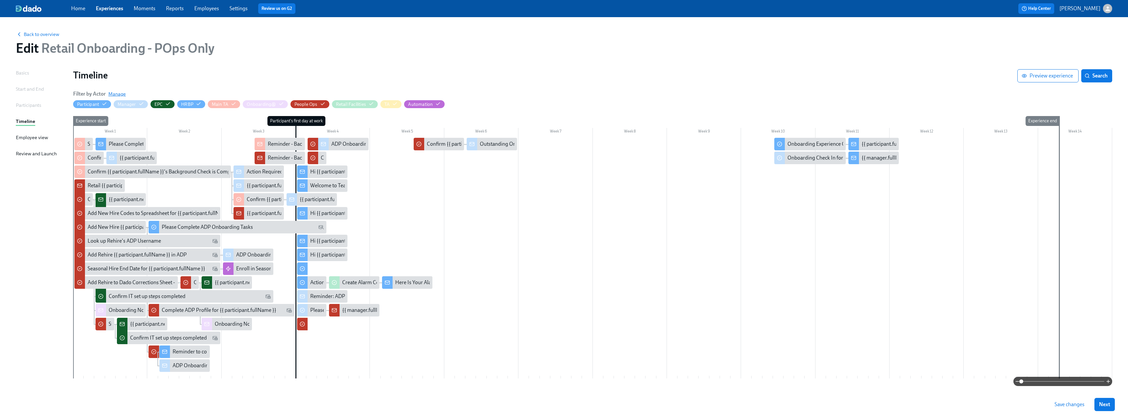
click at [116, 94] on span "Manage" at bounding box center [116, 94] width 17 height 7
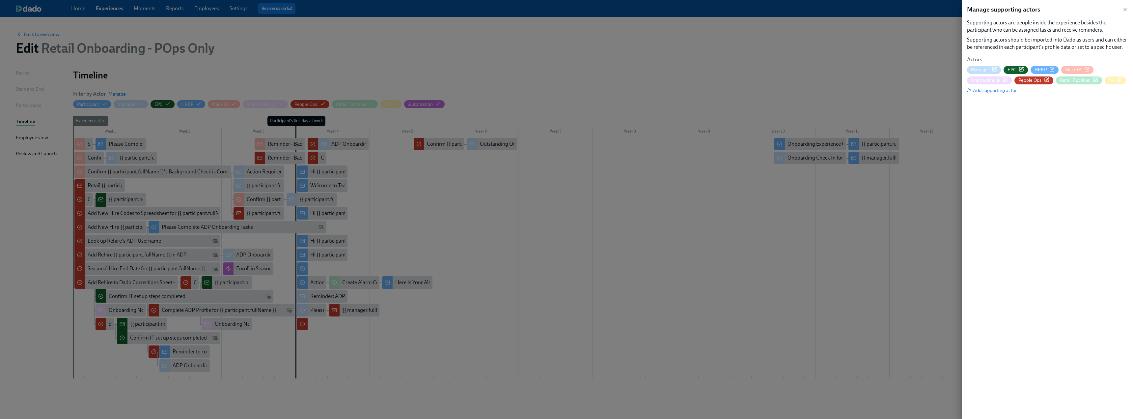
click at [501, 79] on span "People Ops" at bounding box center [1029, 80] width 23 height 6
click at [501, 11] on icon "button" at bounding box center [1124, 9] width 5 height 5
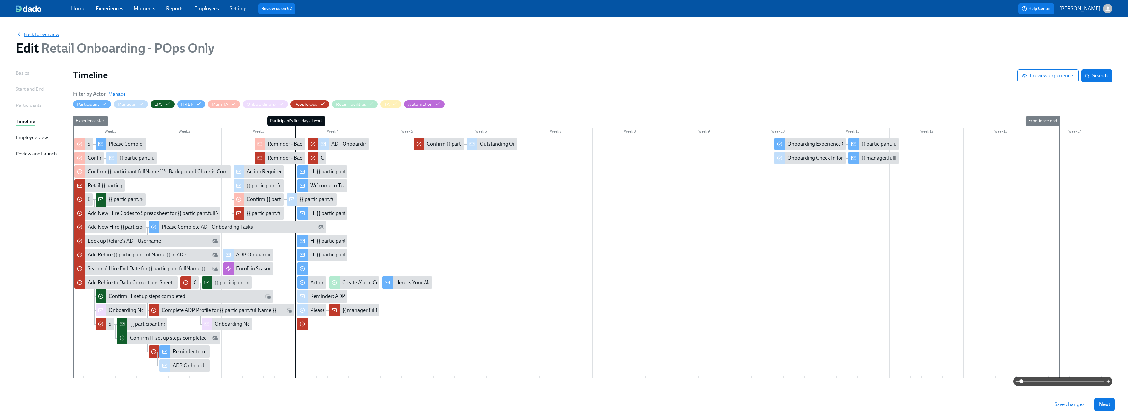
click at [42, 34] on span "Back to overview" at bounding box center [37, 34] width 43 height 7
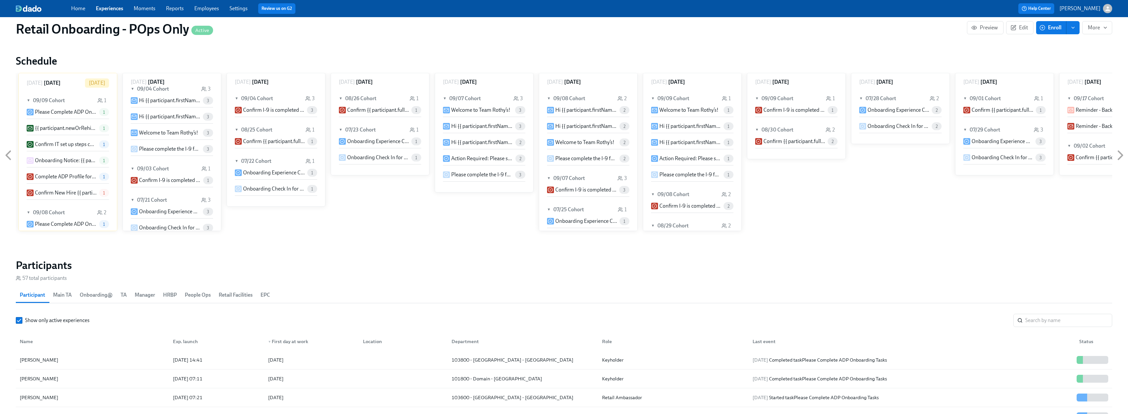
scroll to position [71, 0]
click at [56, 255] on div "[PERSON_NAME]" at bounding box center [39, 360] width 44 height 8
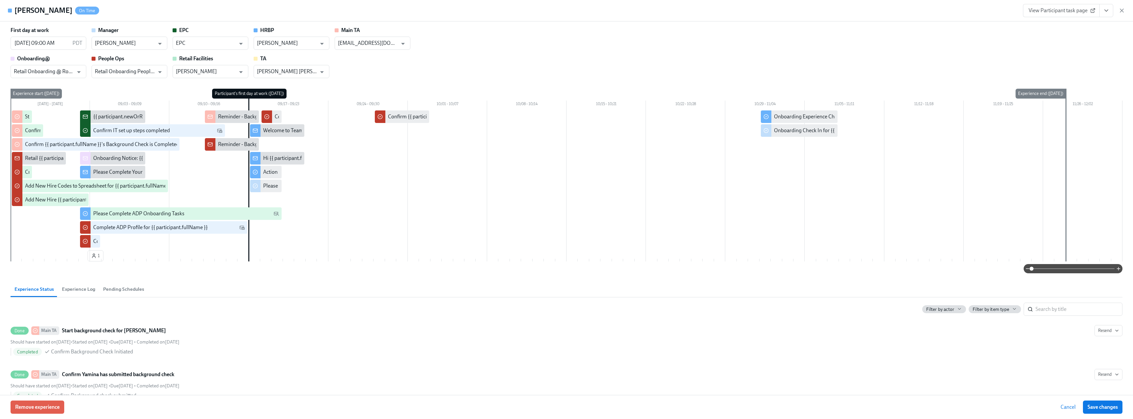
click at [501, 10] on icon "button" at bounding box center [1121, 10] width 3 height 3
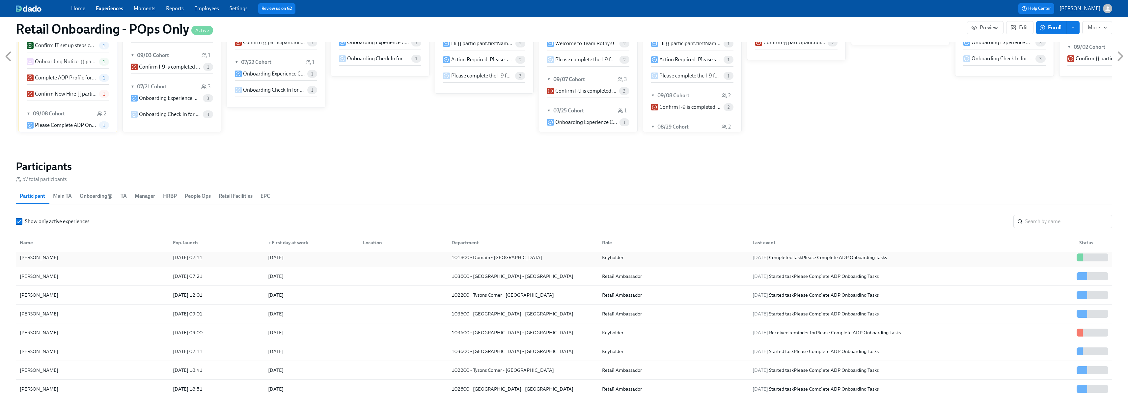
scroll to position [33, 0]
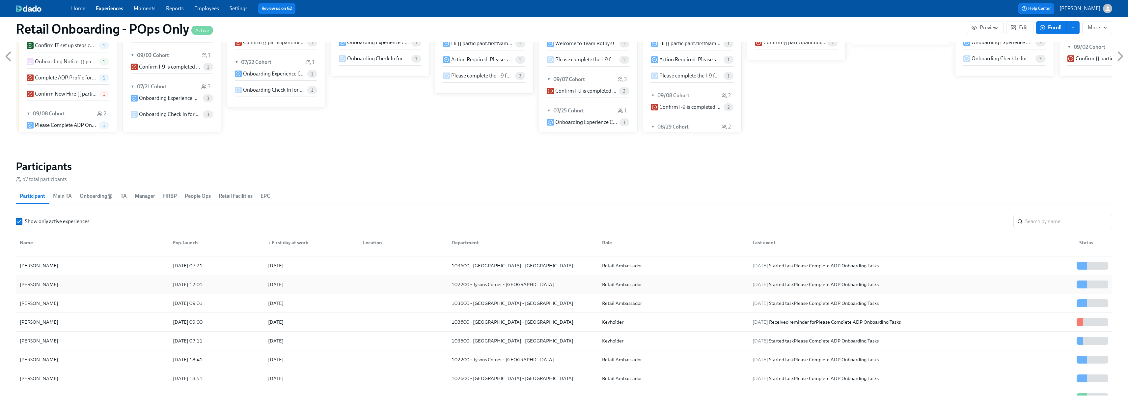
click at [53, 255] on div "[PERSON_NAME]" at bounding box center [39, 284] width 44 height 8
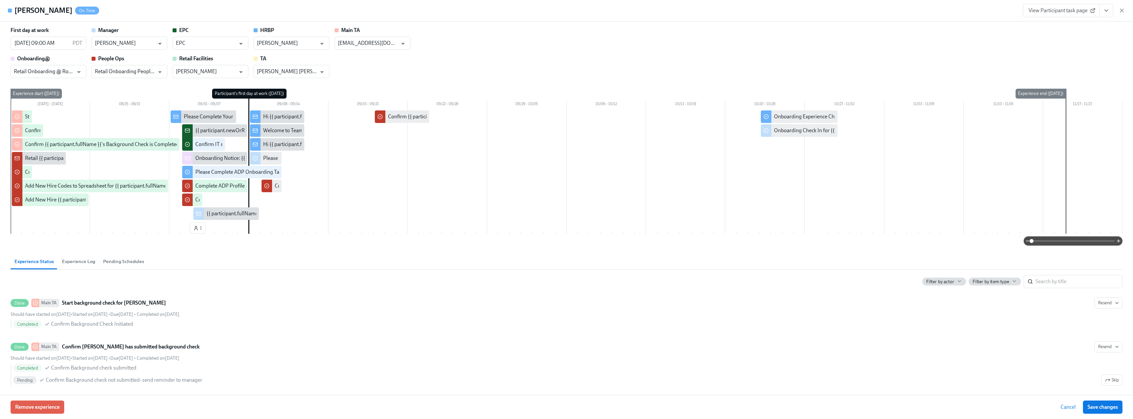
click at [501, 8] on icon "button" at bounding box center [1121, 10] width 7 height 7
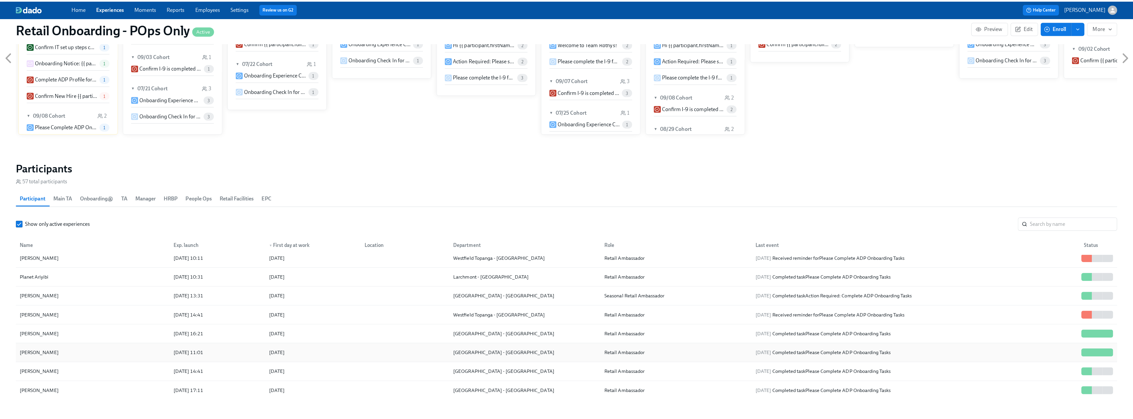
scroll to position [362, 0]
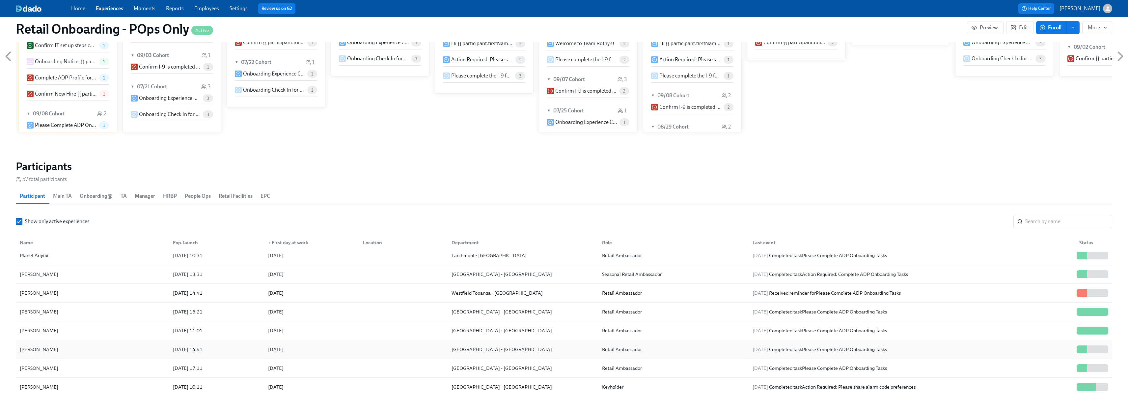
click at [46, 255] on div "[PERSON_NAME]" at bounding box center [39, 349] width 44 height 8
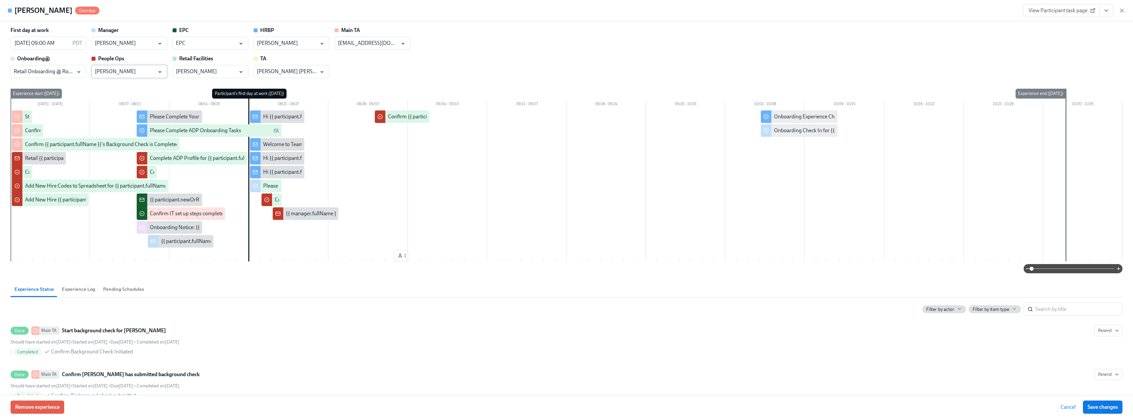
click at [148, 71] on input "[PERSON_NAME]" at bounding box center [125, 71] width 60 height 13
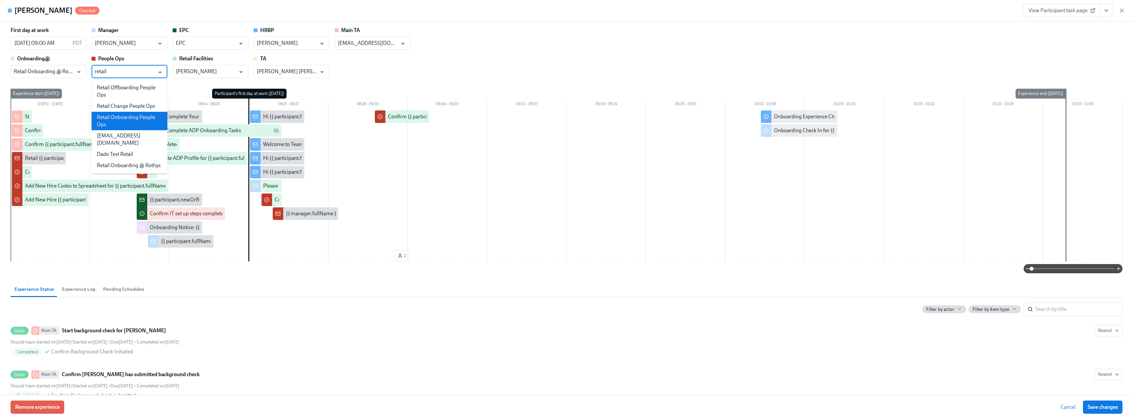
click at [121, 124] on li "Retail Onboarding People Ops" at bounding box center [130, 121] width 76 height 18
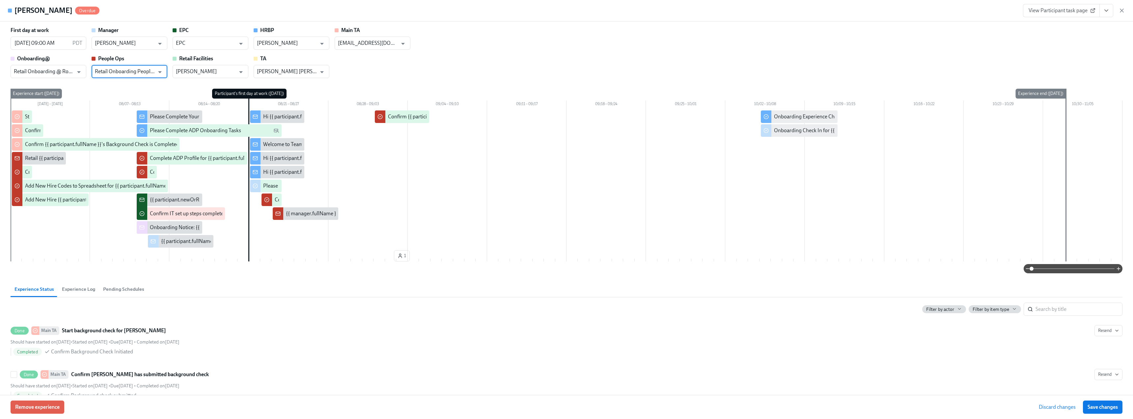
type input "Retail Onboarding People Ops"
click at [501, 255] on span "Save changes" at bounding box center [1103, 406] width 30 height 7
type input "Retail Onboarding People Ops"
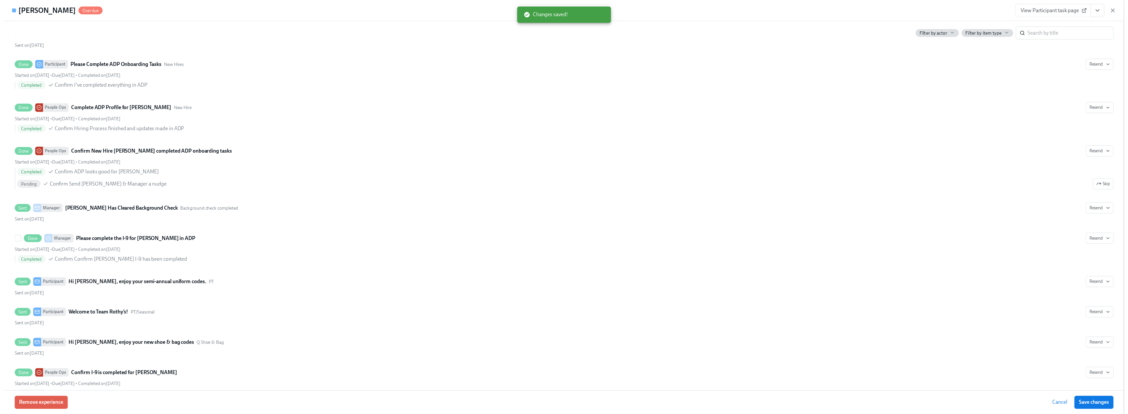
scroll to position [1120, 0]
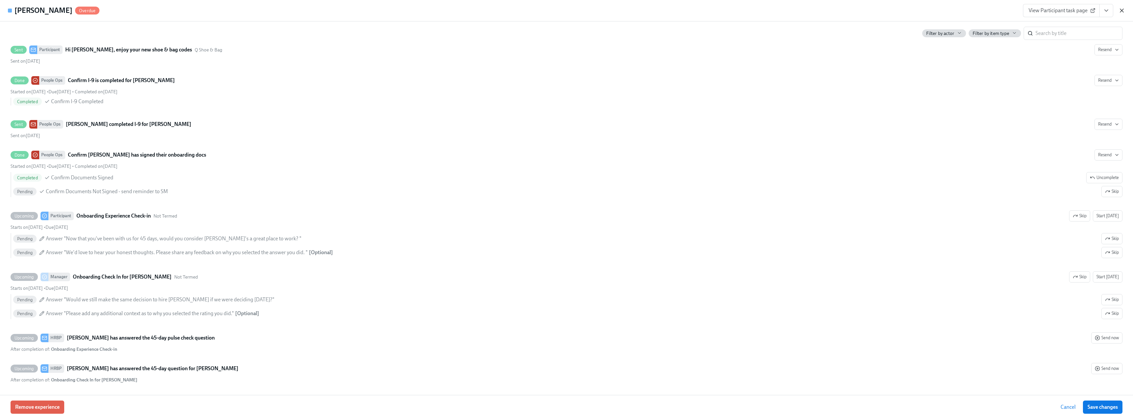
click at [501, 12] on icon "button" at bounding box center [1121, 10] width 7 height 7
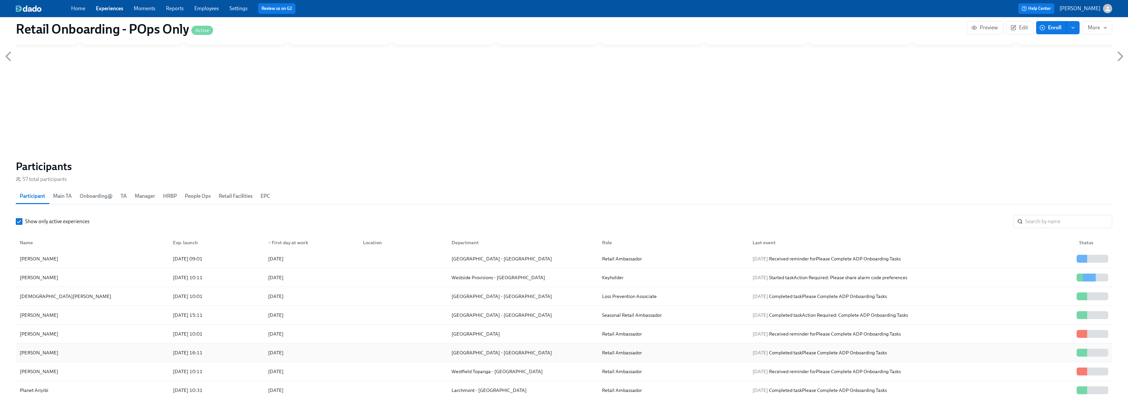
scroll to position [198, 0]
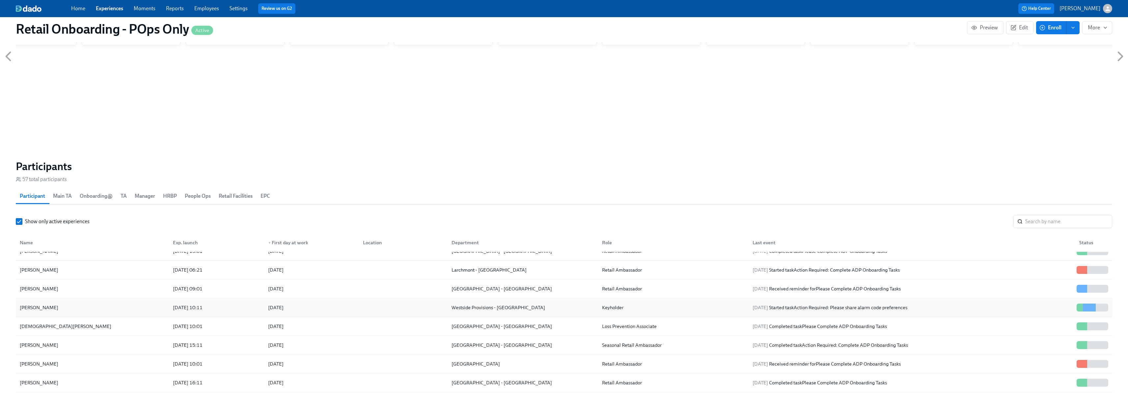
click at [59, 255] on div "[PERSON_NAME]" at bounding box center [39, 307] width 44 height 8
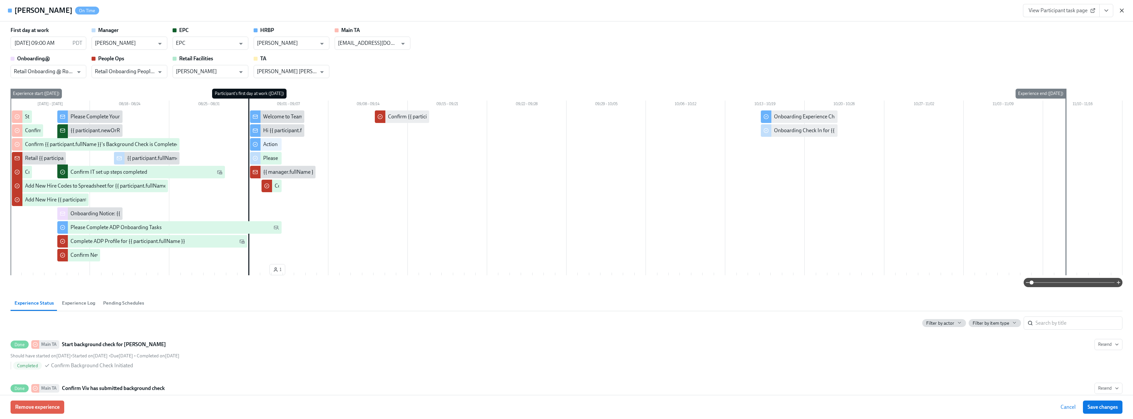
click at [501, 11] on icon "button" at bounding box center [1121, 10] width 7 height 7
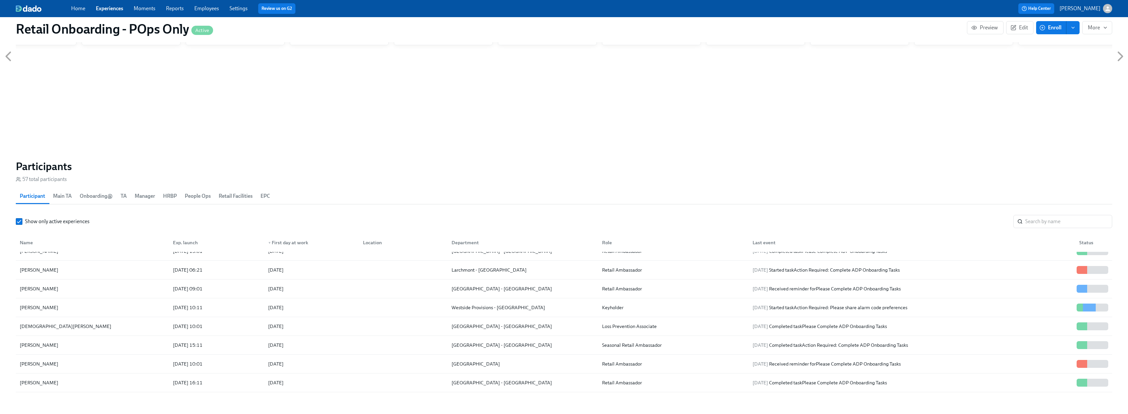
click at [109, 9] on link "Experiences" at bounding box center [109, 8] width 27 height 6
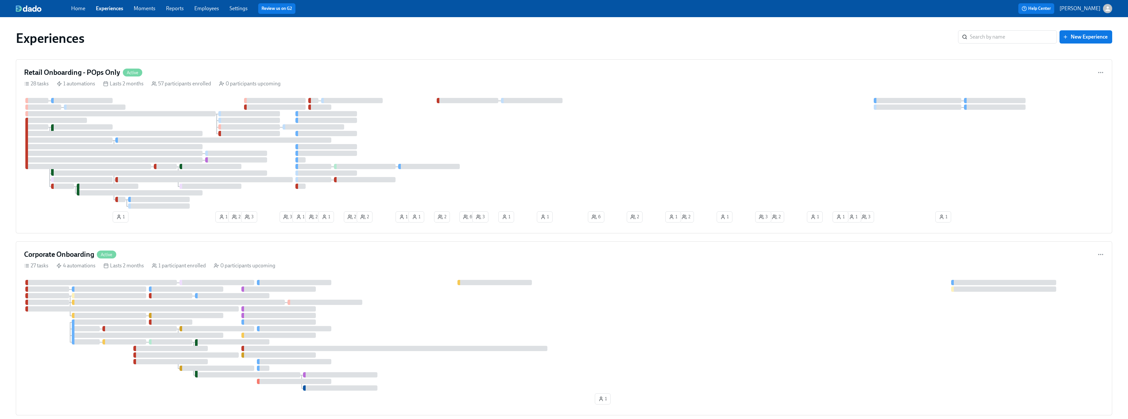
click at [202, 8] on link "Employees" at bounding box center [206, 8] width 25 height 6
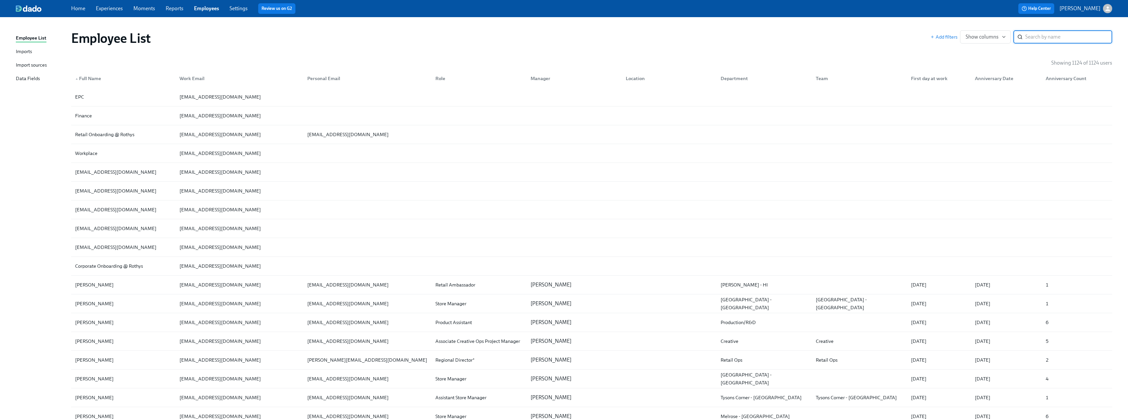
click at [34, 76] on div "Data Fields" at bounding box center [28, 79] width 24 height 8
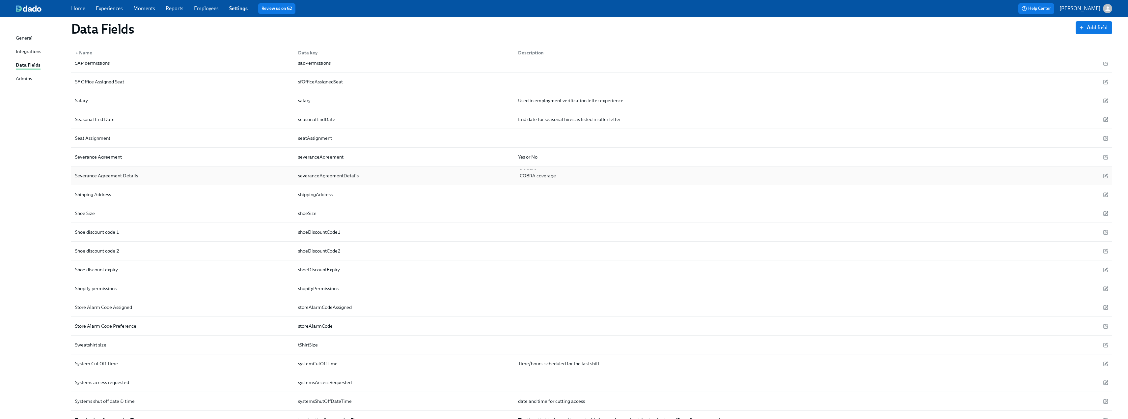
scroll to position [1812, 0]
click at [501, 27] on span "Add field" at bounding box center [1093, 27] width 27 height 7
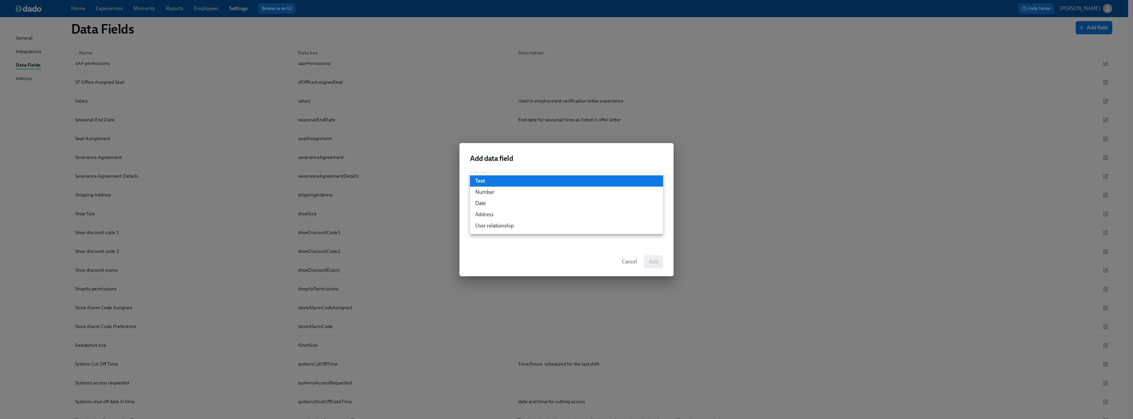
click at [501, 225] on li "User relationship" at bounding box center [566, 225] width 193 height 11
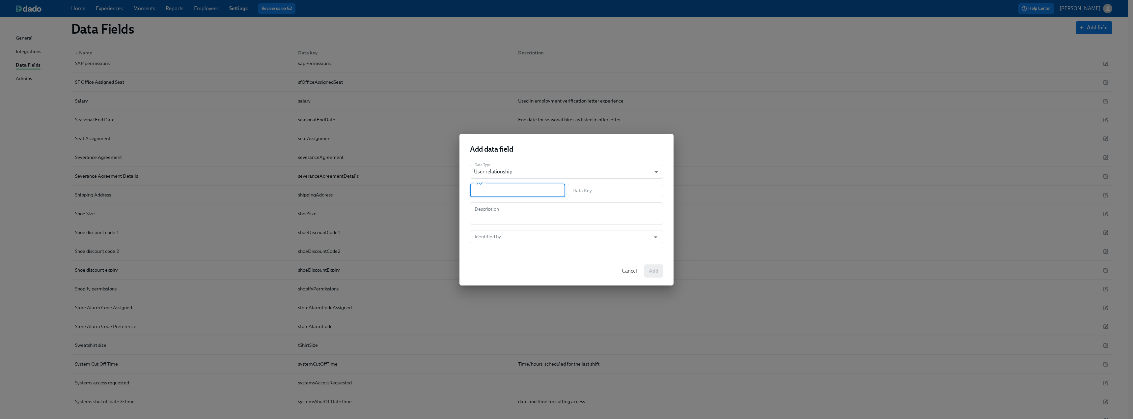
click at [501, 191] on input "text" at bounding box center [517, 190] width 95 height 13
click at [501, 192] on input "text" at bounding box center [615, 190] width 95 height 13
click at [501, 192] on input "text" at bounding box center [517, 190] width 95 height 13
click at [501, 255] on span "Cancel" at bounding box center [629, 270] width 15 height 7
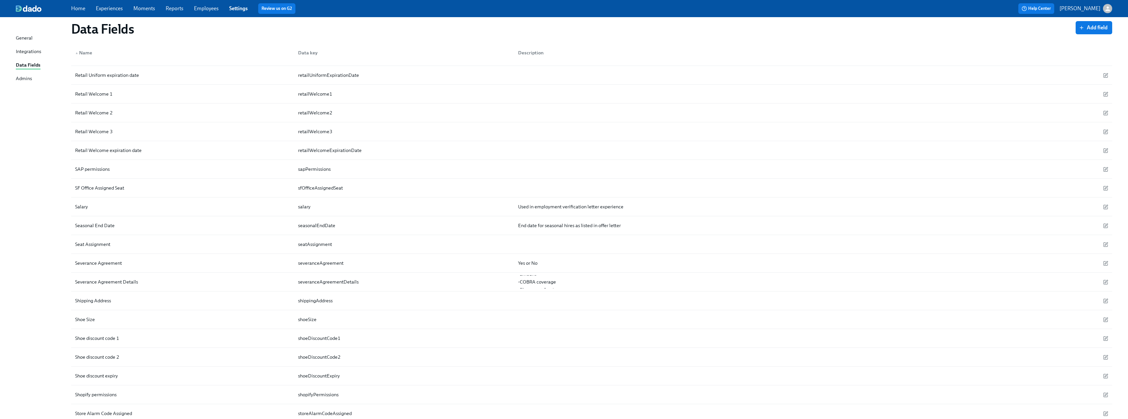
scroll to position [1838, 0]
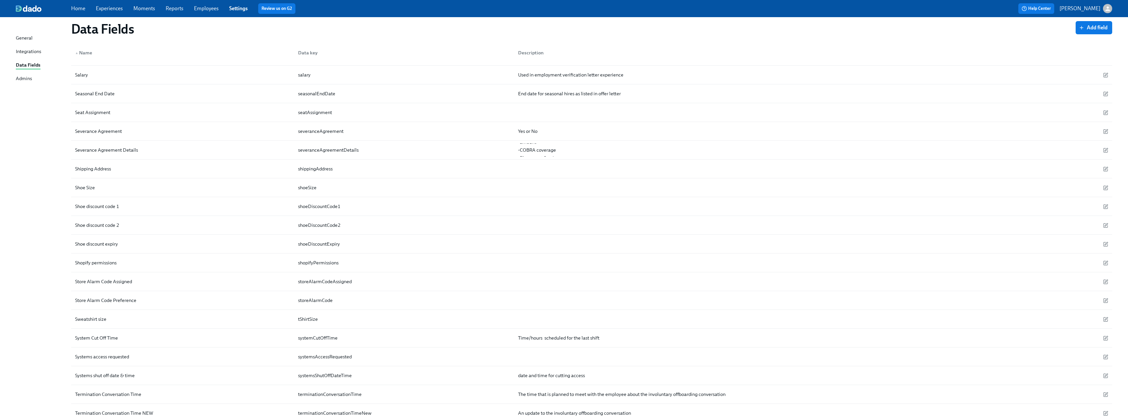
click at [114, 6] on link "Experiences" at bounding box center [109, 8] width 27 height 6
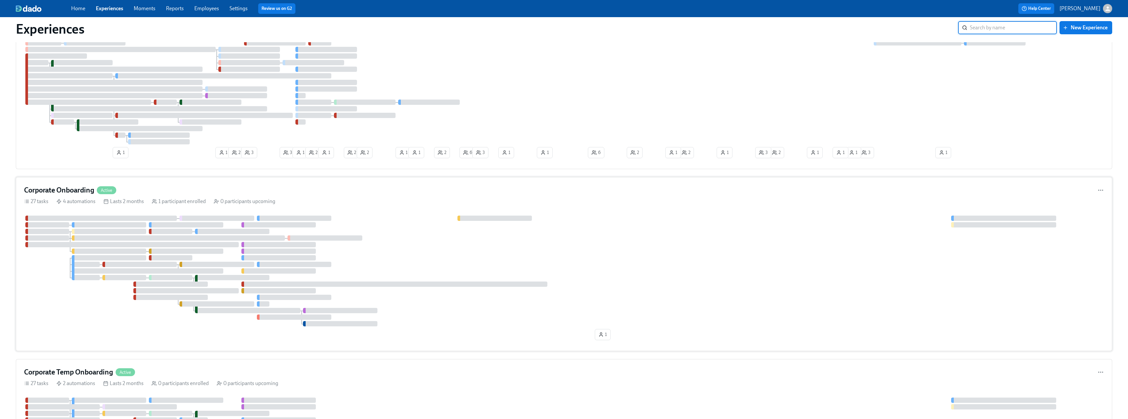
scroll to position [99, 0]
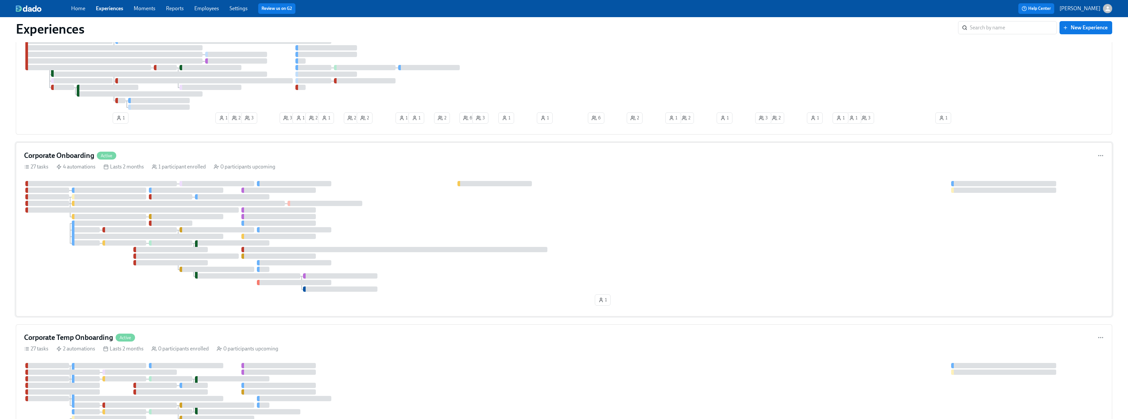
click at [88, 154] on h4 "Corporate Onboarding" at bounding box center [59, 156] width 70 height 10
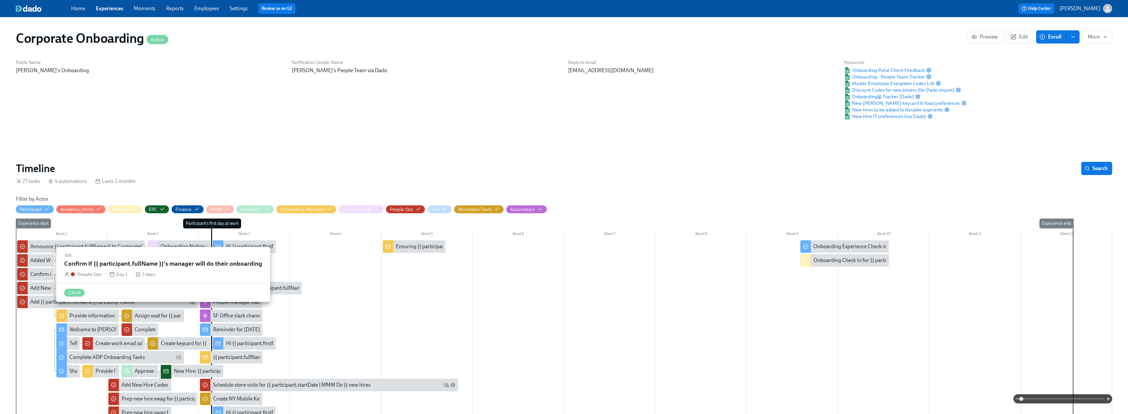
click at [42, 255] on div "Confirm if {{ participant.fullName }}'s manager will do their onboarding" at bounding box center [110, 273] width 160 height 7
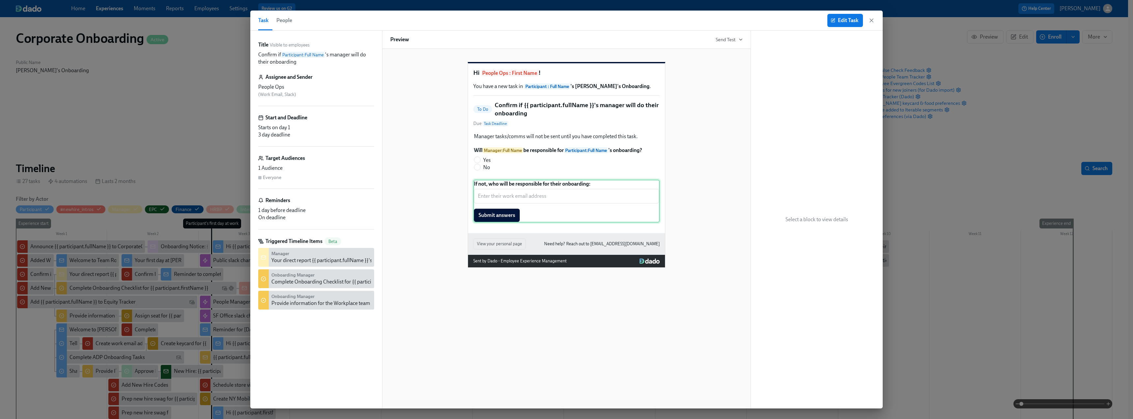
click at [501, 207] on div "If not, who will be responsible for their onboarding: ​ Submit answers" at bounding box center [566, 200] width 186 height 43
click at [501, 206] on div "If not, who will be responsible for their onboarding: ​ Submit answers" at bounding box center [566, 200] width 186 height 43
click at [501, 16] on button "Edit Task" at bounding box center [845, 20] width 36 height 13
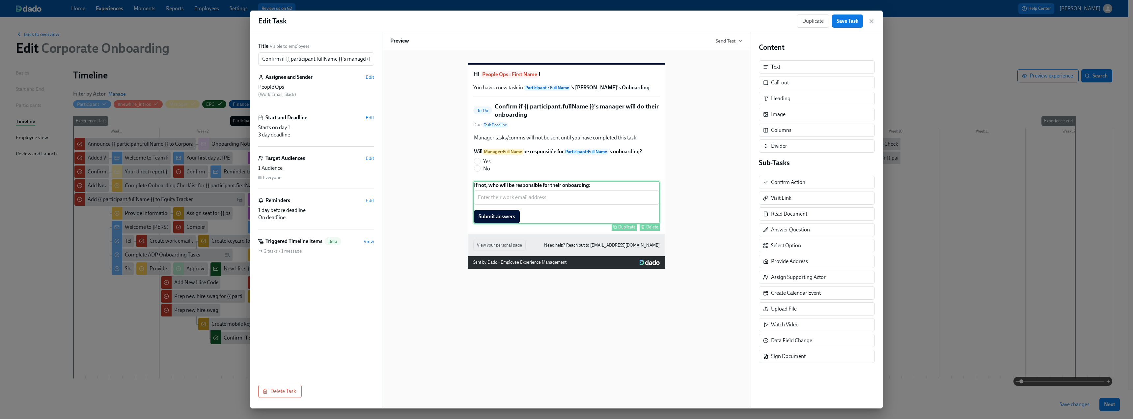
click at [501, 209] on div "If not, who will be responsible for their onboarding: ​ Submit answers Duplicat…" at bounding box center [566, 202] width 186 height 43
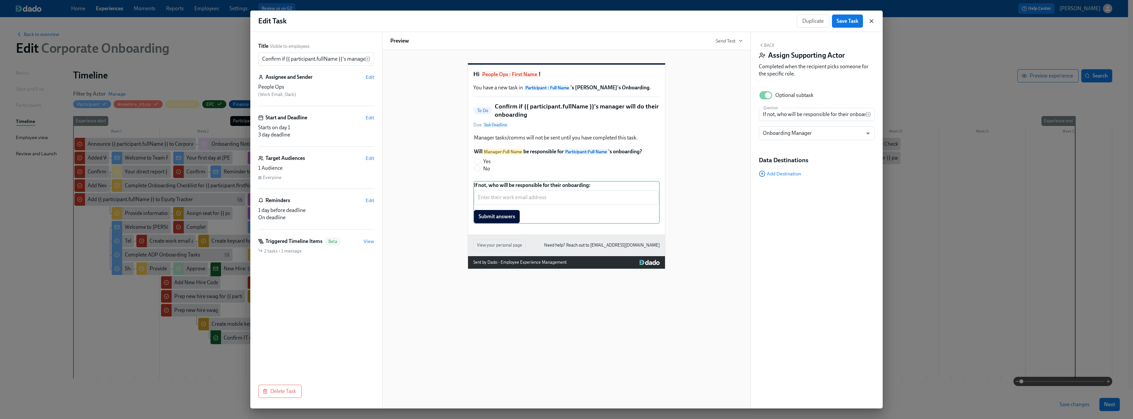
click at [501, 24] on icon "button" at bounding box center [871, 21] width 7 height 7
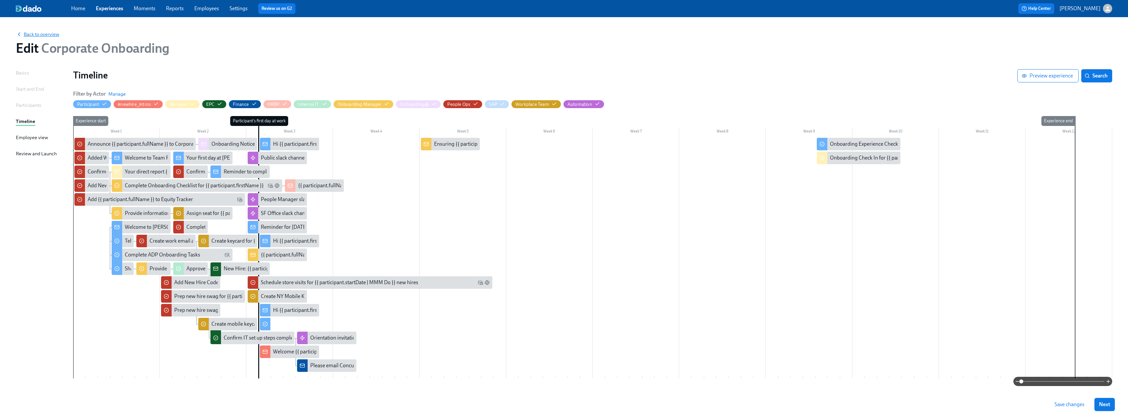
click at [36, 33] on span "Back to overview" at bounding box center [37, 34] width 43 height 7
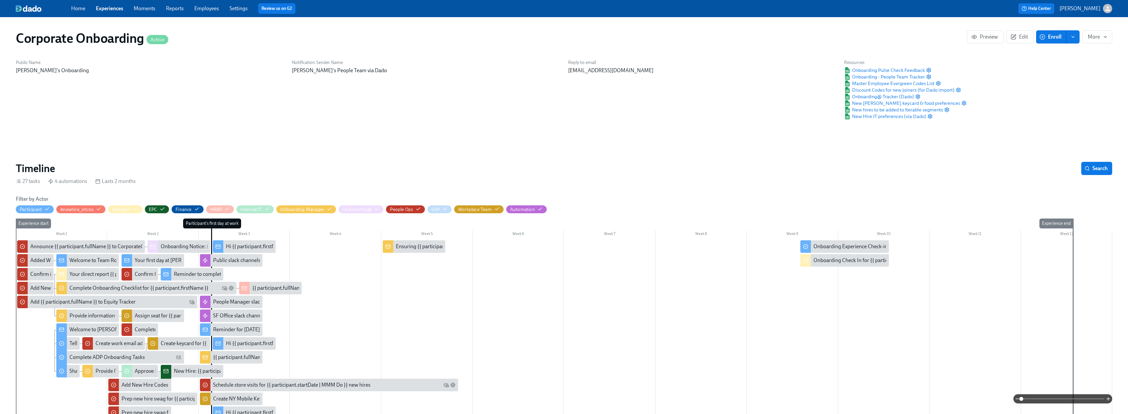
click at [214, 12] on span "Employees" at bounding box center [206, 8] width 25 height 7
click at [213, 8] on link "Employees" at bounding box center [206, 8] width 25 height 6
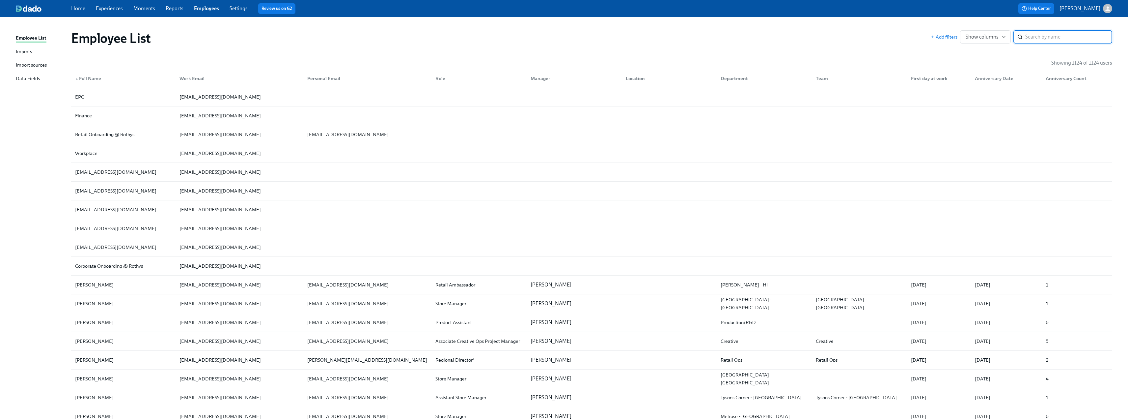
click at [31, 78] on div "Data Fields" at bounding box center [28, 79] width 24 height 8
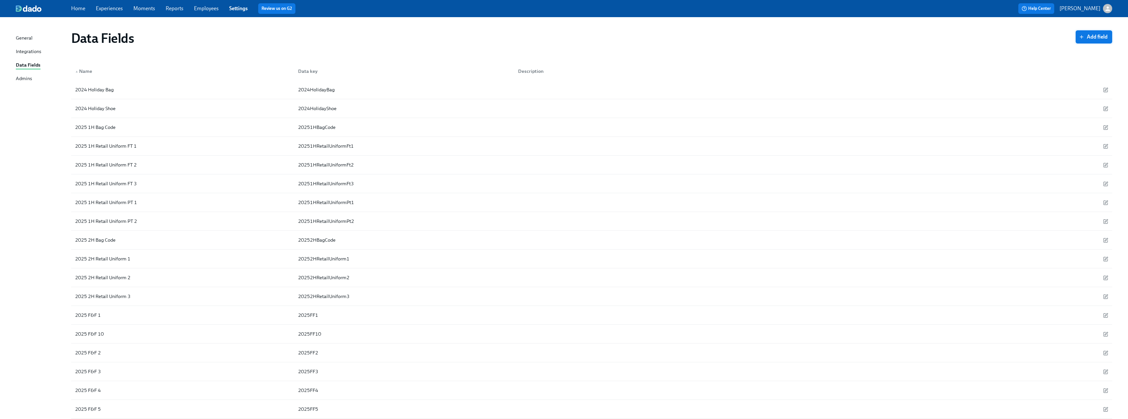
click at [501, 36] on span "Add field" at bounding box center [1093, 37] width 27 height 7
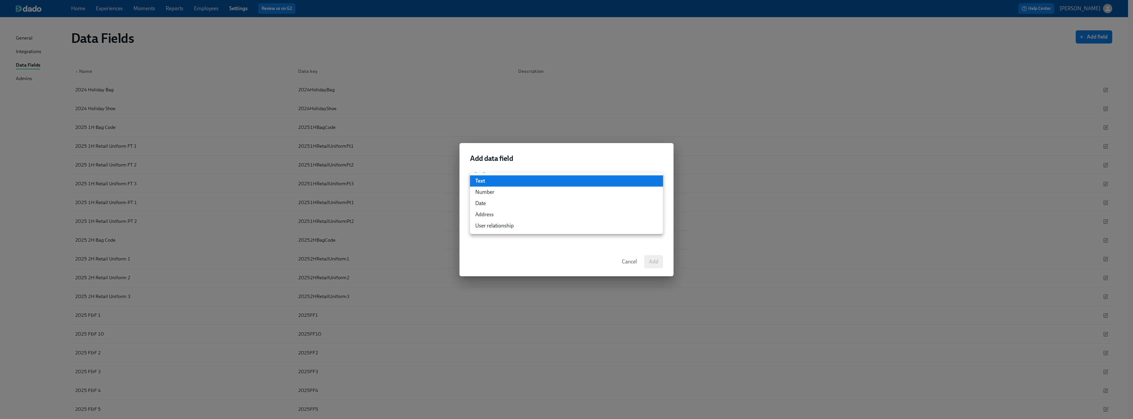
click at [501, 226] on li "User relationship" at bounding box center [566, 225] width 193 height 11
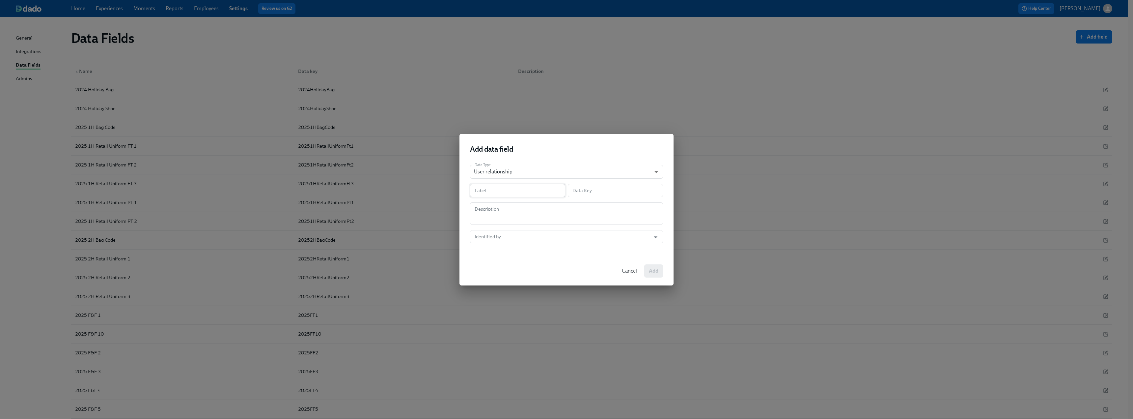
click at [501, 193] on input "text" at bounding box center [517, 190] width 95 height 13
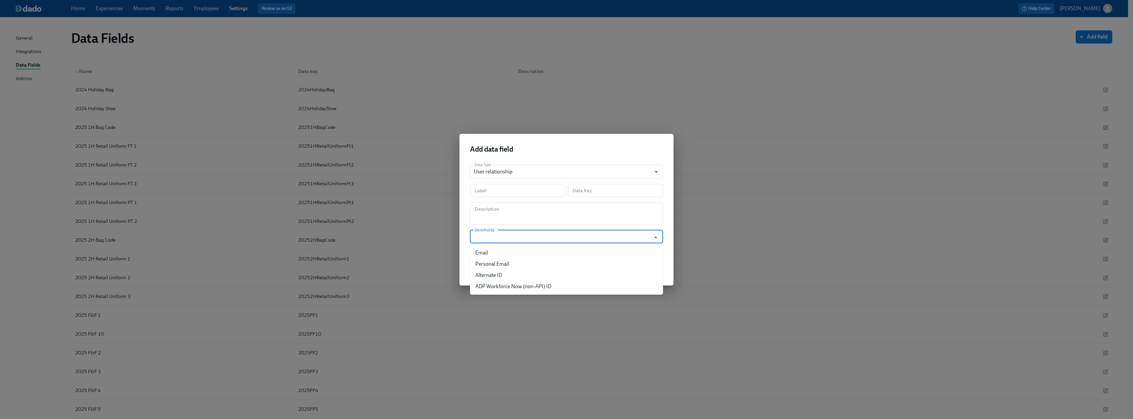
click at [501, 236] on input "Identified by" at bounding box center [560, 236] width 174 height 13
click at [501, 249] on li "Email" at bounding box center [566, 252] width 193 height 11
type input "Email"
click at [489, 191] on input "text" at bounding box center [517, 190] width 95 height 13
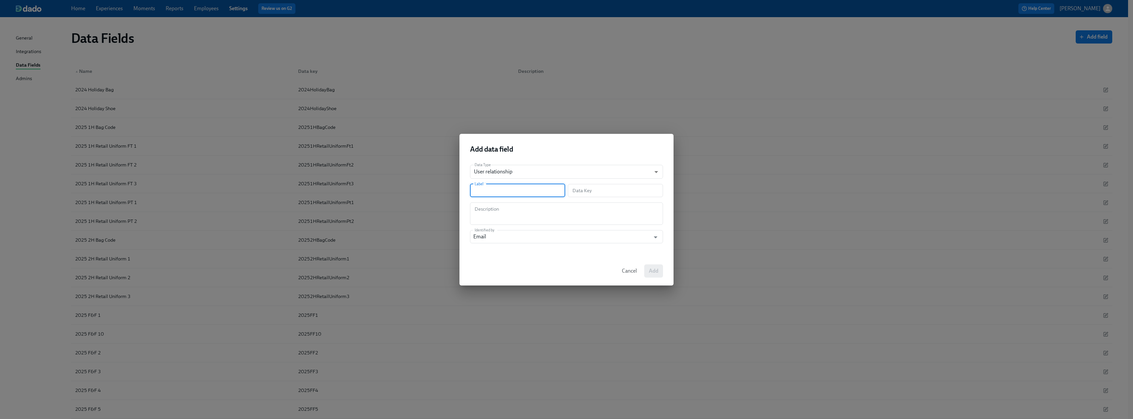
click at [501, 192] on input "text" at bounding box center [517, 190] width 95 height 13
type input "F"
type input "f"
type input "Fo"
type input "fo"
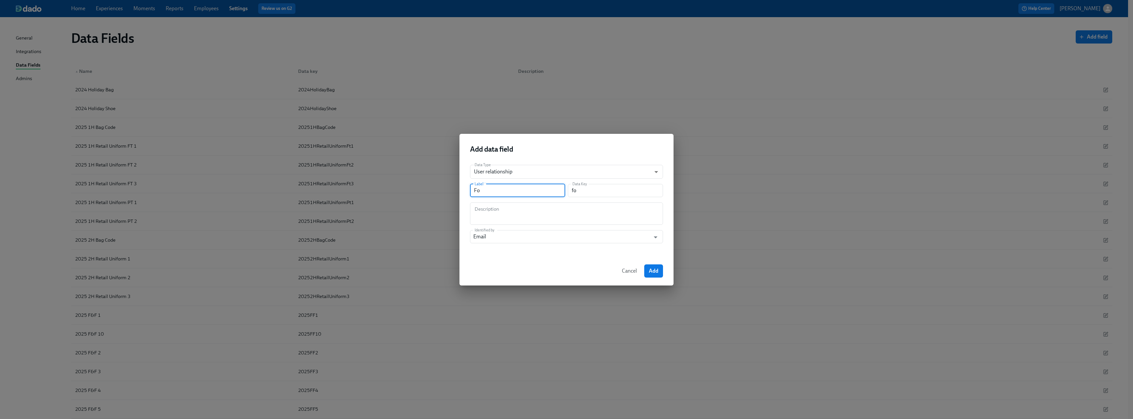
type input "For"
type input "for"
type input "Forw"
type input "forw"
type input "Forwa"
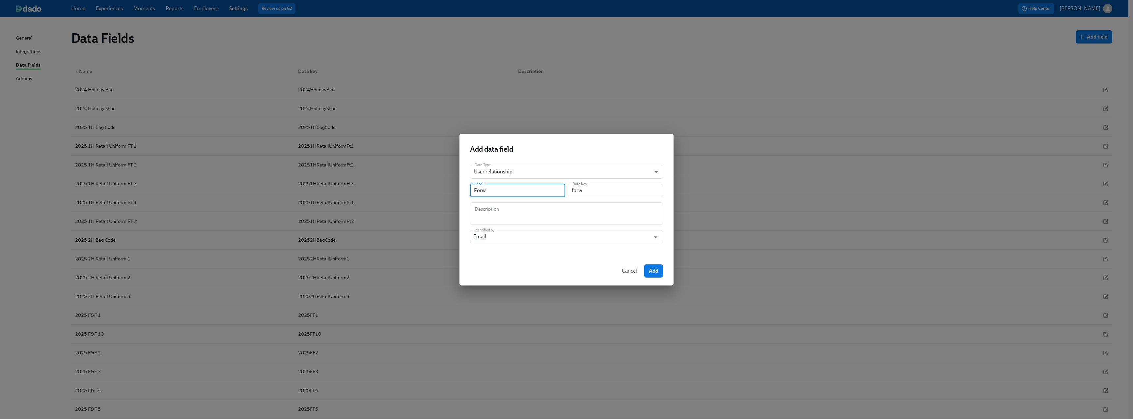
type input "forwa"
type input "Forwar"
type input "forwar"
type input "Forward"
type input "forward"
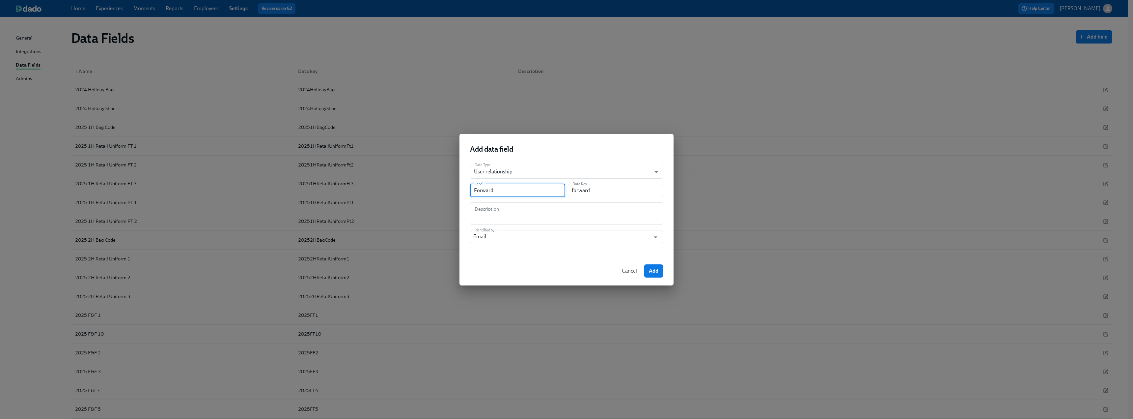
type input "Forward E"
type input "forwardE"
type input "Forward Em"
type input "forwardEm"
type input "Forward Ema"
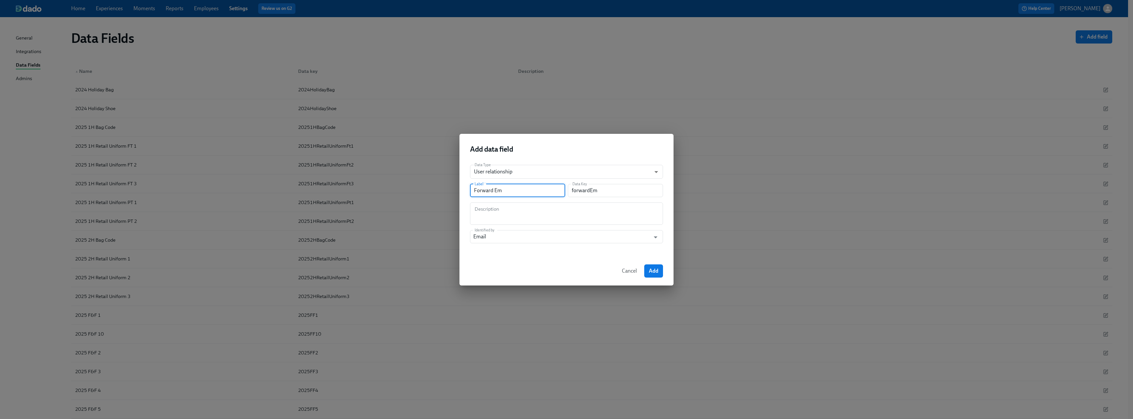
type input "forwardEma"
type input "Forward Emai"
type input "forwardEmai"
type input "Forward Email"
type input "forwardEmail"
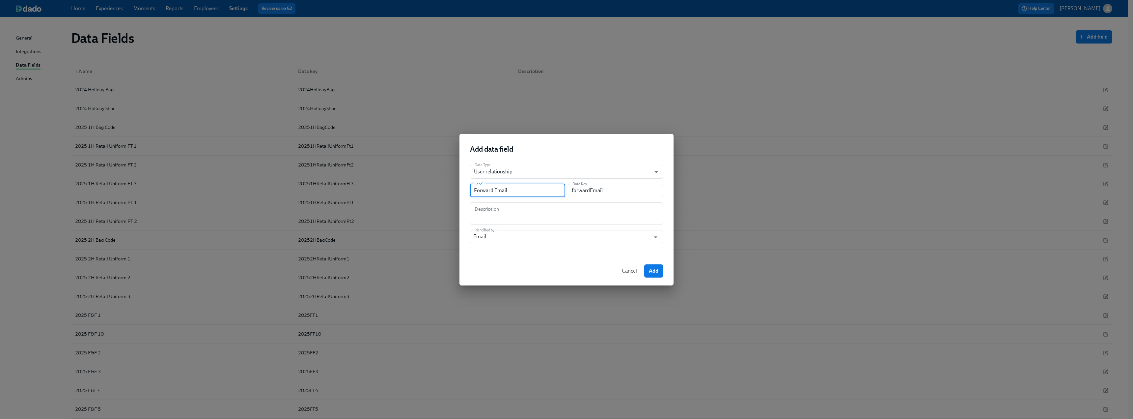
type input "Forward Emails"
type input "forwardEmails"
type input "Forward Emails T"
type input "forwardEmailsT"
type input "Forward Emails To"
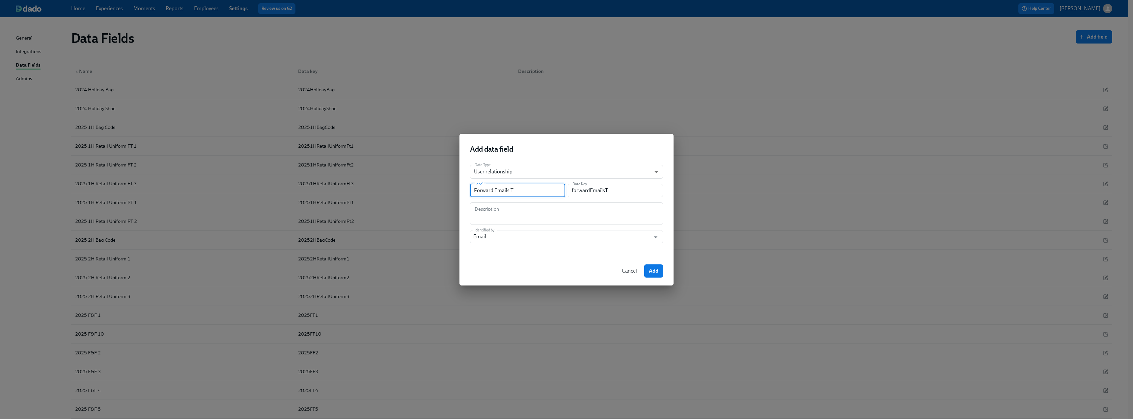
type input "forwardEmailsTo"
click at [493, 189] on input "Forward Emails To" at bounding box center [517, 190] width 95 height 13
type input "Forward TEmails To"
type input "forwardTEmailsTo"
type input "Forward TeEmails To"
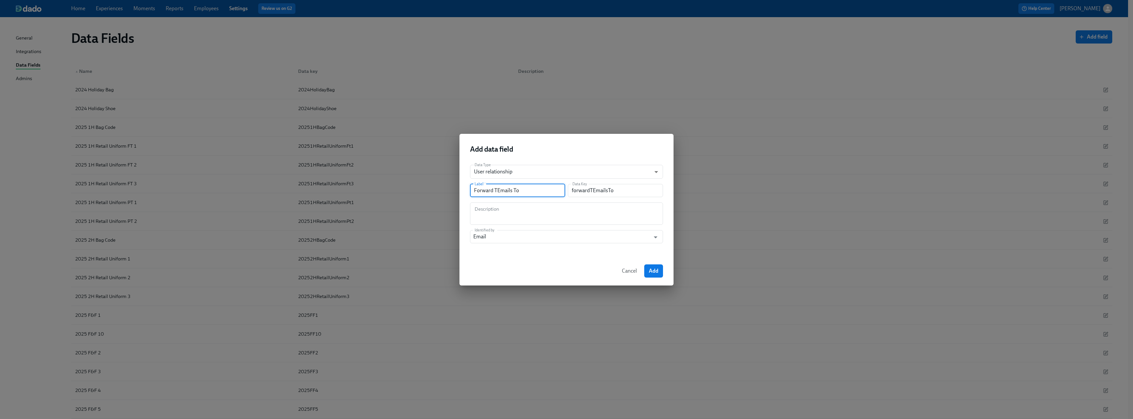
type input "forwardTeEmailsTo"
type input "Forward TerEmails To"
type input "forwardTerEmailsTo"
type input "Forward TermEmails To"
type input "forwardTermEmailsTo"
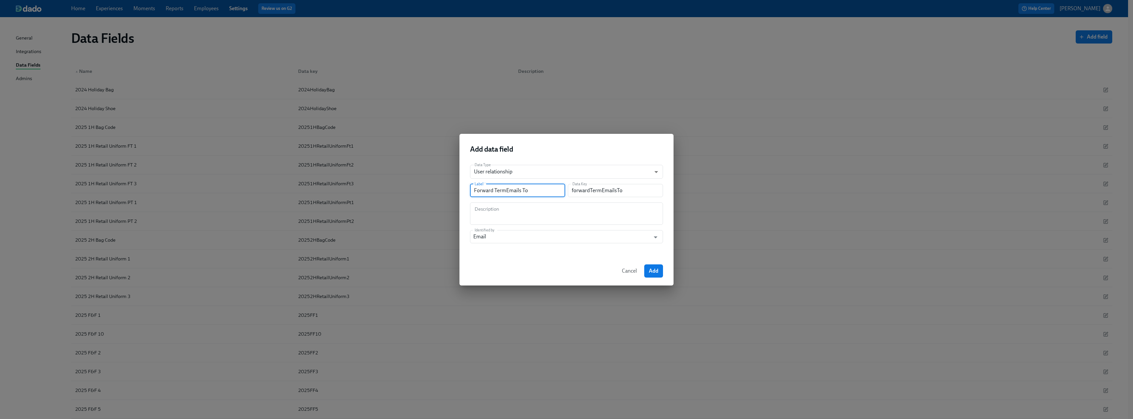
type input "Forward TermeEmails To"
type input "forwardTermeEmailsTo"
type input "Forward TermedEmails To"
type input "forwardTermedEmailsTo"
type input "Forward Termed EEmails To"
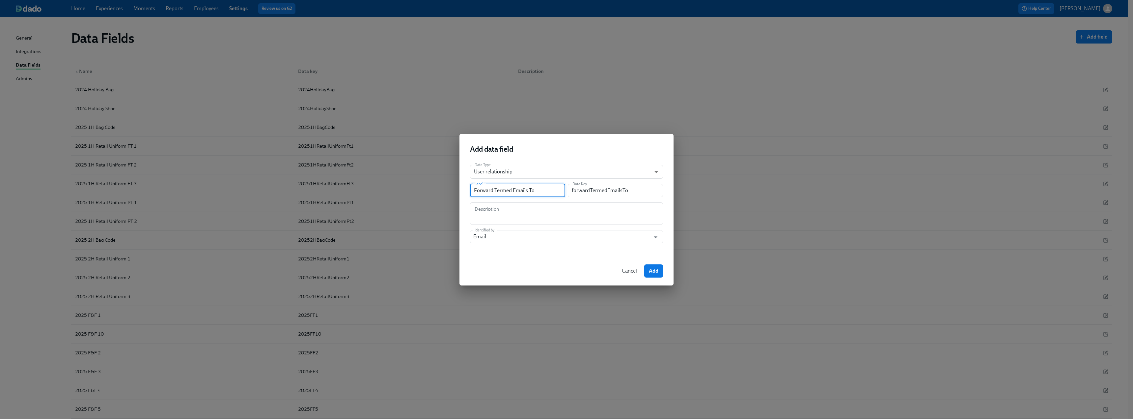
type input "forwardTermedEEmailsTo"
type input "Forward Termed EEEmails To"
type input "forwardTermedEeEmailsTo"
type input "Forward Termed EE Emails To"
click at [501, 255] on div "Cancel Add" at bounding box center [566, 270] width 214 height 29
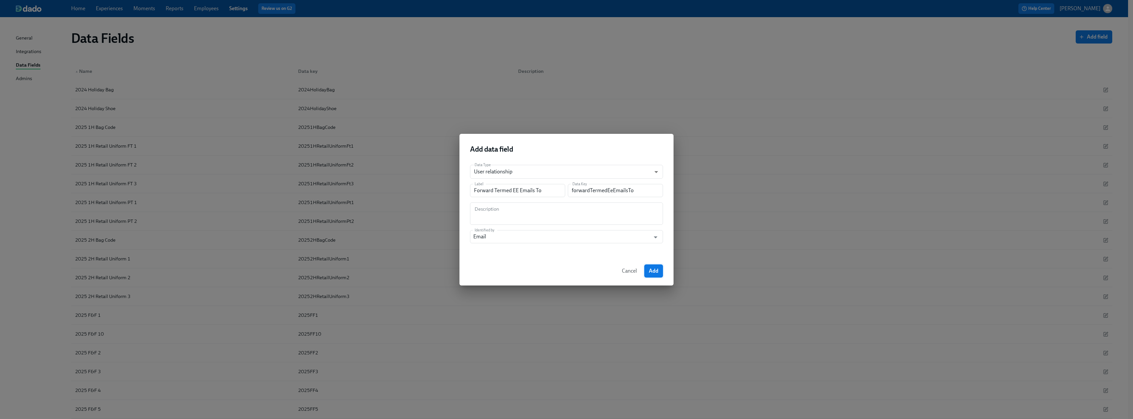
click at [501, 255] on span "Add" at bounding box center [654, 270] width 10 height 7
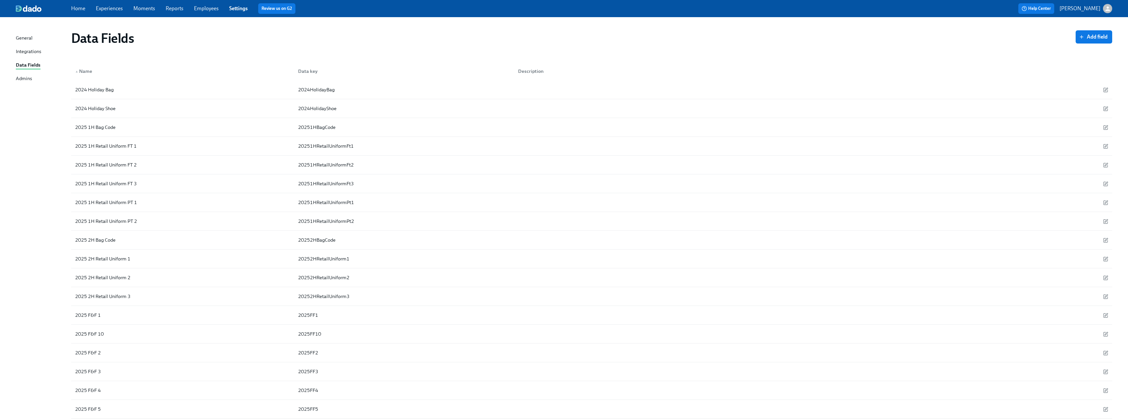
click at [114, 9] on link "Experiences" at bounding box center [109, 8] width 27 height 6
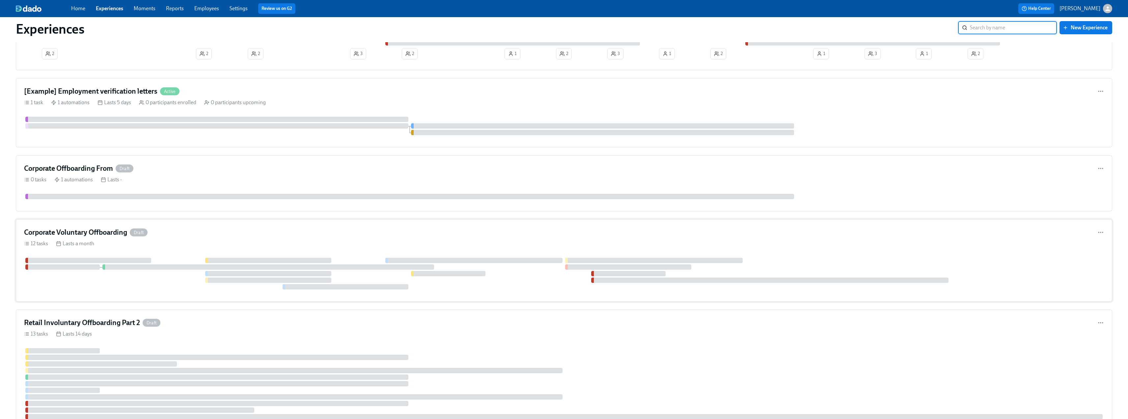
scroll to position [1515, 0]
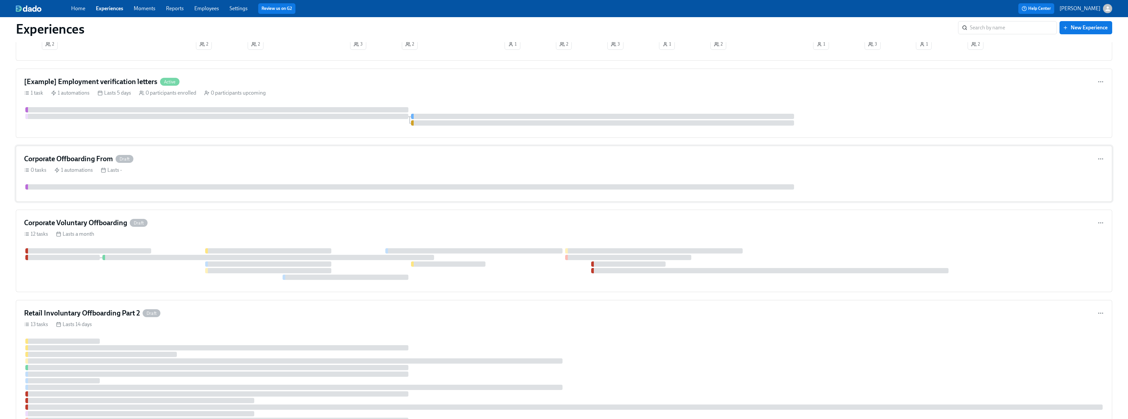
click at [162, 156] on div "Corporate Offboarding From Draft" at bounding box center [564, 159] width 1080 height 10
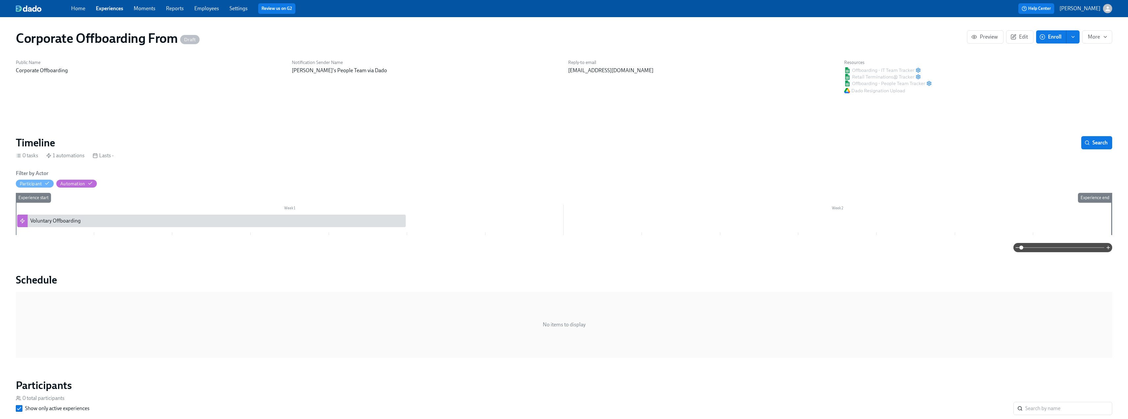
click at [501, 37] on button "enroll" at bounding box center [1072, 36] width 13 height 13
click at [501, 69] on span "Enrollment form" at bounding box center [1056, 66] width 38 height 7
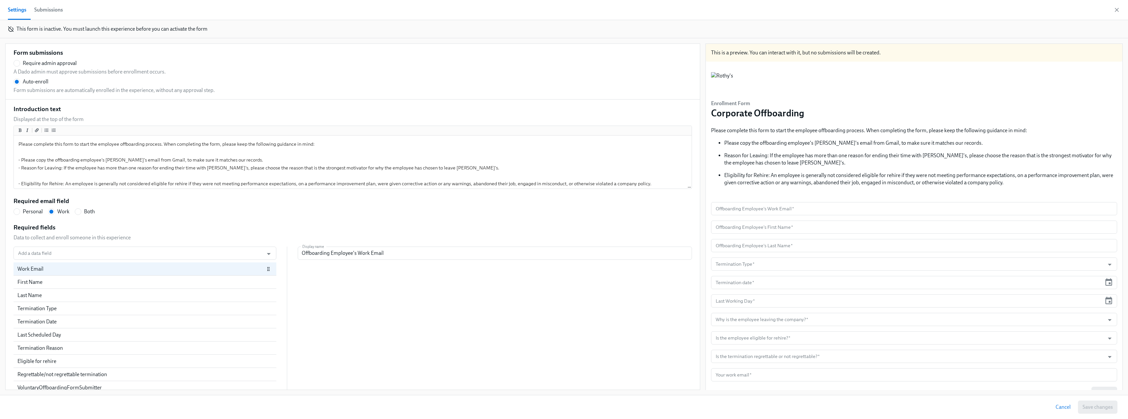
scroll to position [31, 0]
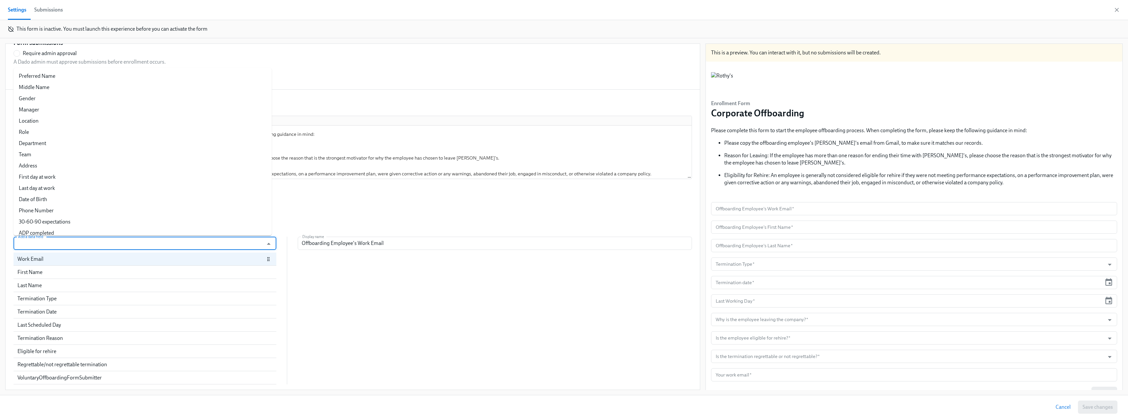
click at [85, 244] on input "Add a data field" at bounding box center [139, 242] width 244 height 13
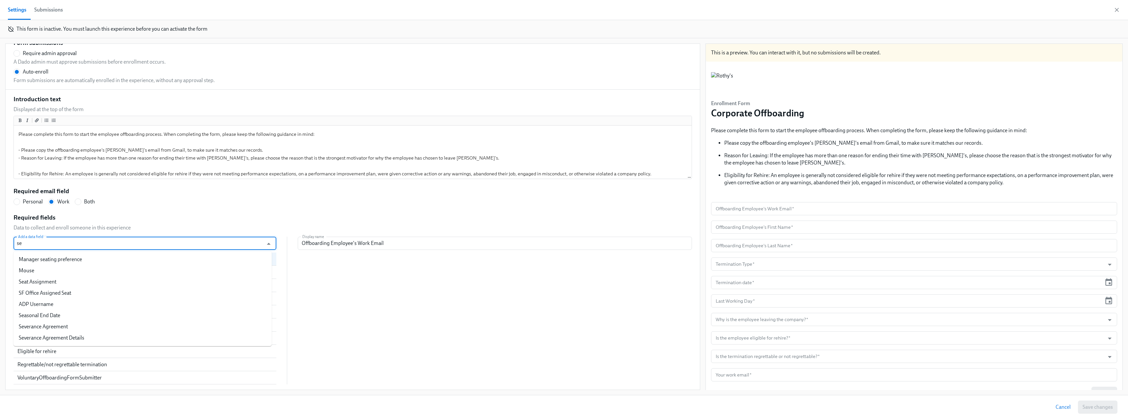
type input "sev"
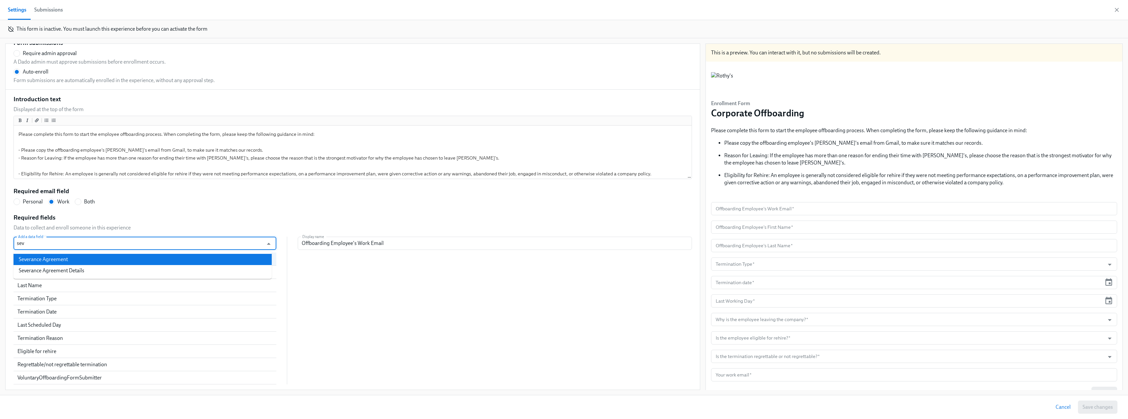
click at [72, 255] on li "Severance Agreement" at bounding box center [143, 259] width 258 height 11
radio input "false"
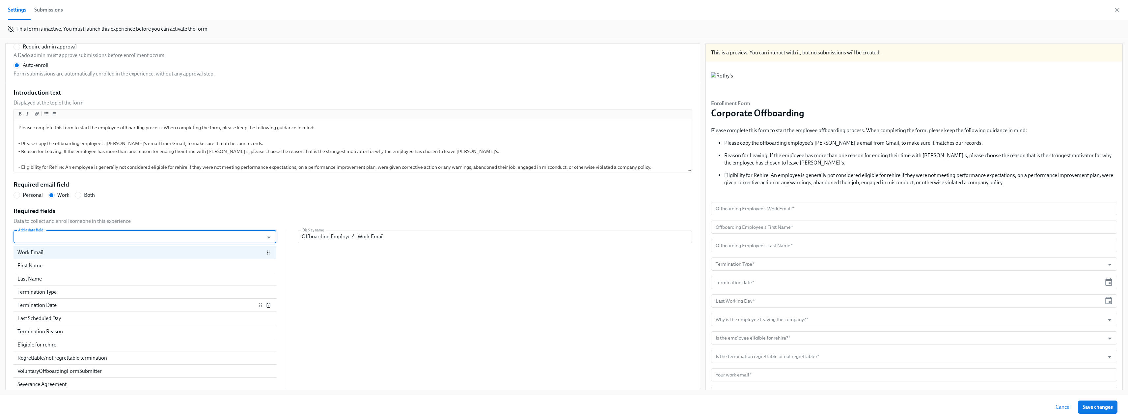
scroll to position [44, 0]
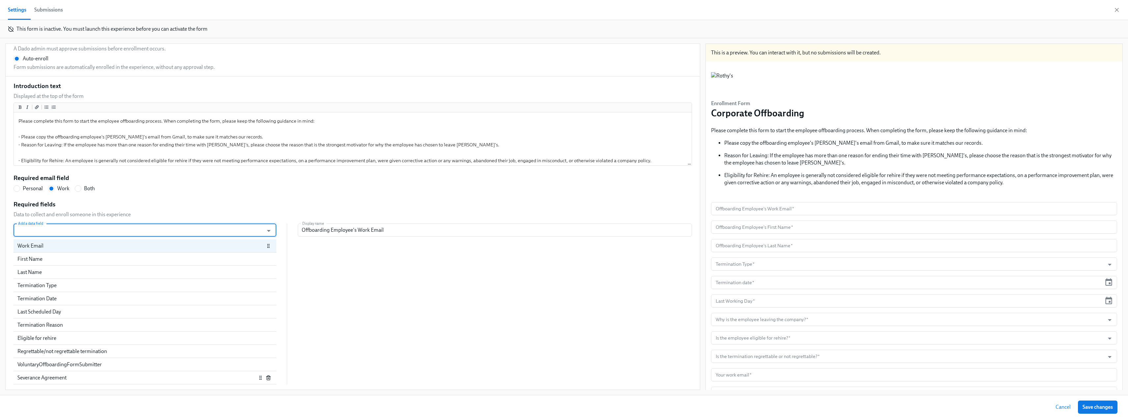
click at [115, 255] on div "Severance Agreement" at bounding box center [136, 377] width 239 height 7
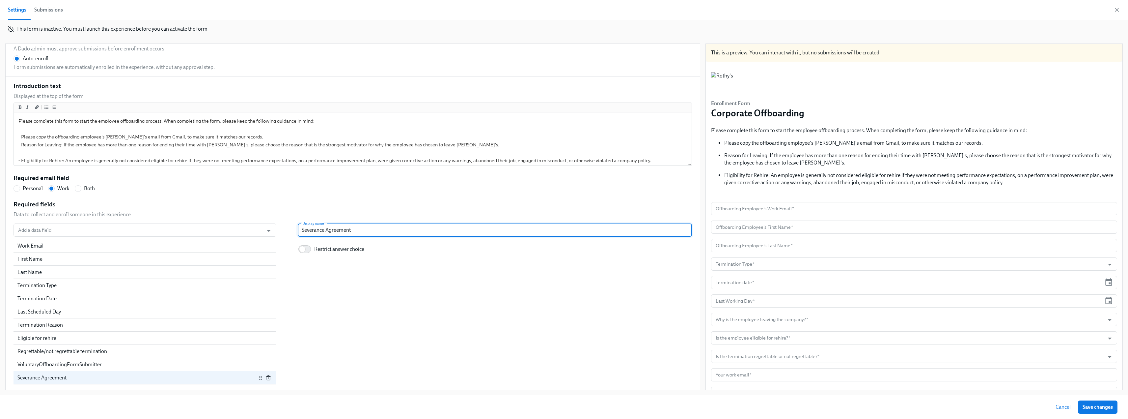
drag, startPoint x: 351, startPoint y: 230, endPoint x: 285, endPoint y: 233, distance: 66.3
click at [285, 233] on div "Add a data field Add a data field Work Email First Name Last Name Termination T…" at bounding box center [353, 303] width 678 height 161
radio input "false"
type input "W"
radio input "false"
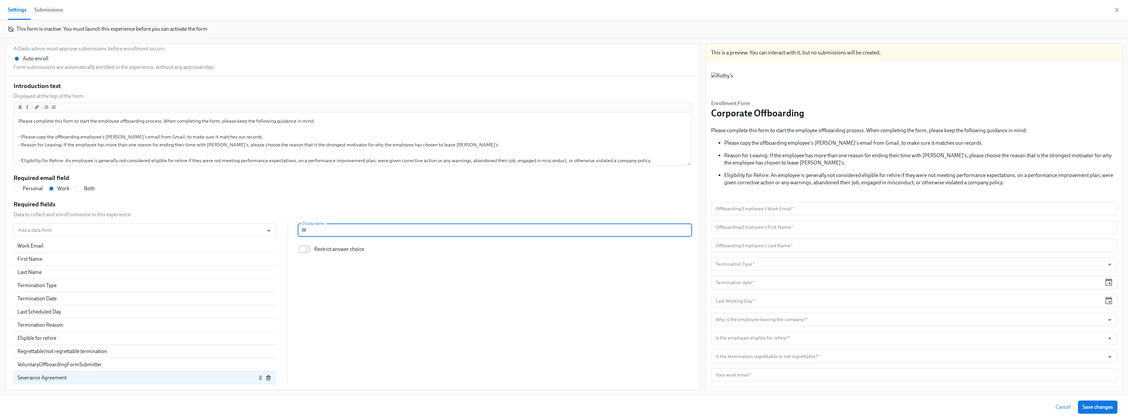
type input "Wi"
radio input "false"
type input "Wil"
radio input "false"
type input "Will"
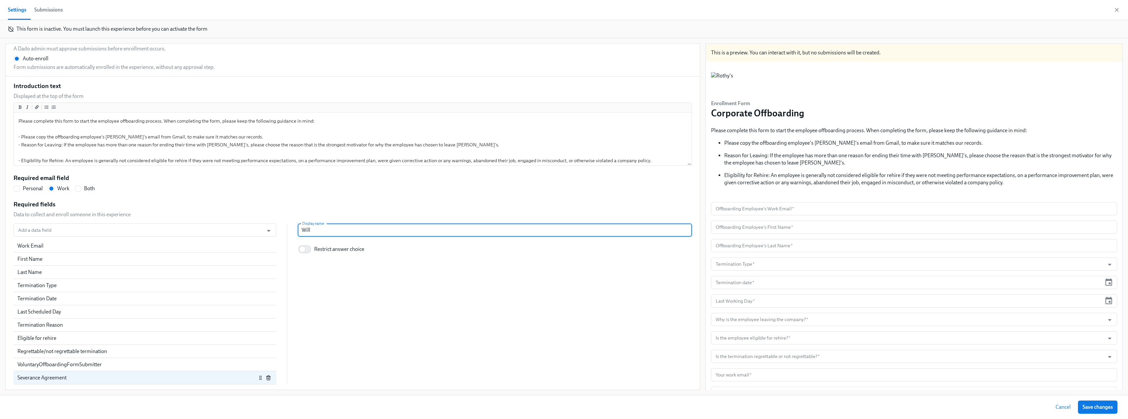
radio input "false"
type input "Will"
radio input "false"
type input "Will a"
radio input "false"
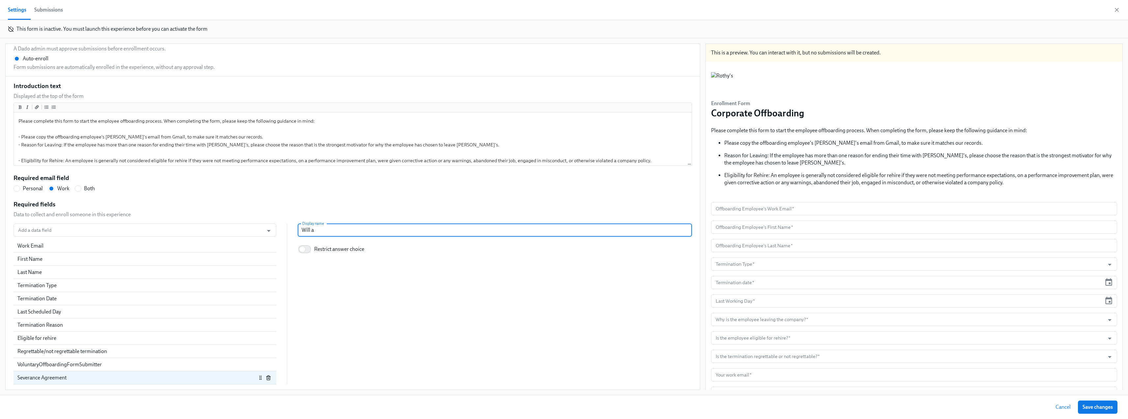
type input "Will a"
radio input "false"
type input "Will a S"
radio input "false"
type input "Will a"
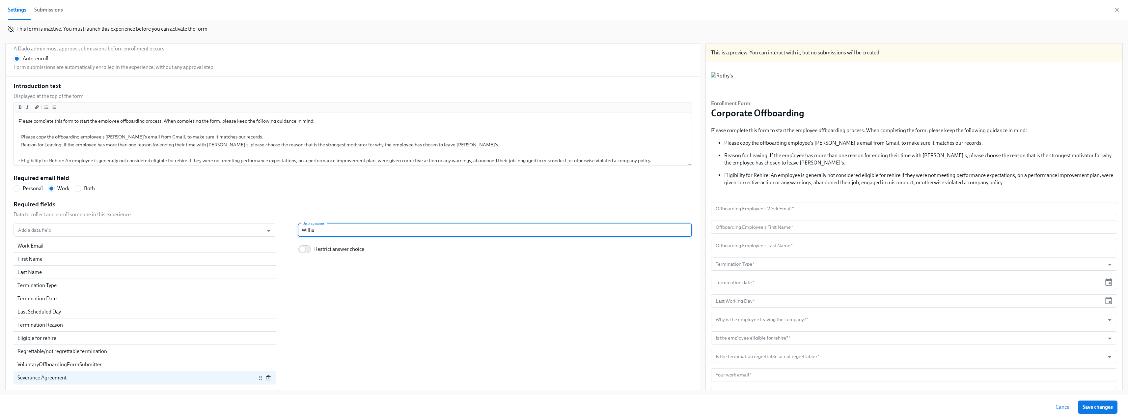
radio input "false"
type input "Will a s"
radio input "false"
type input "Will a se"
radio input "false"
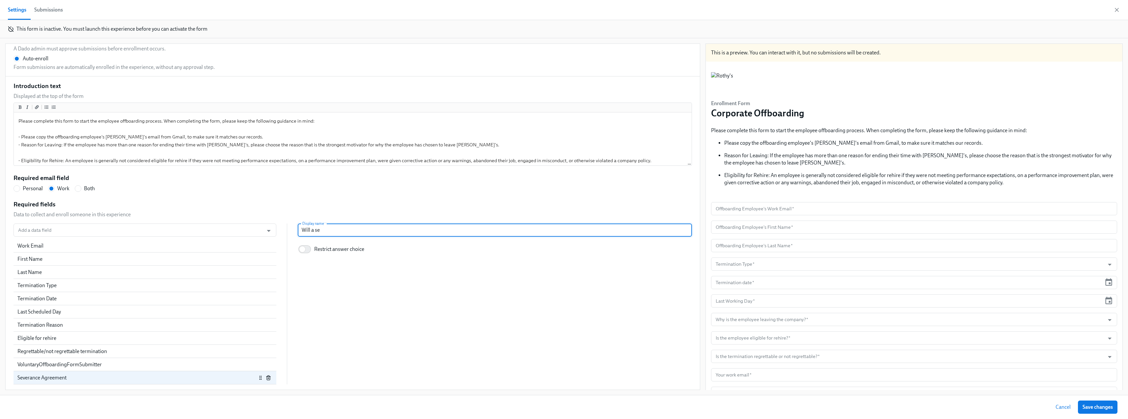
type input "Will a sev"
radio input "false"
type input "Will a seve"
radio input "false"
type input "Will a sever"
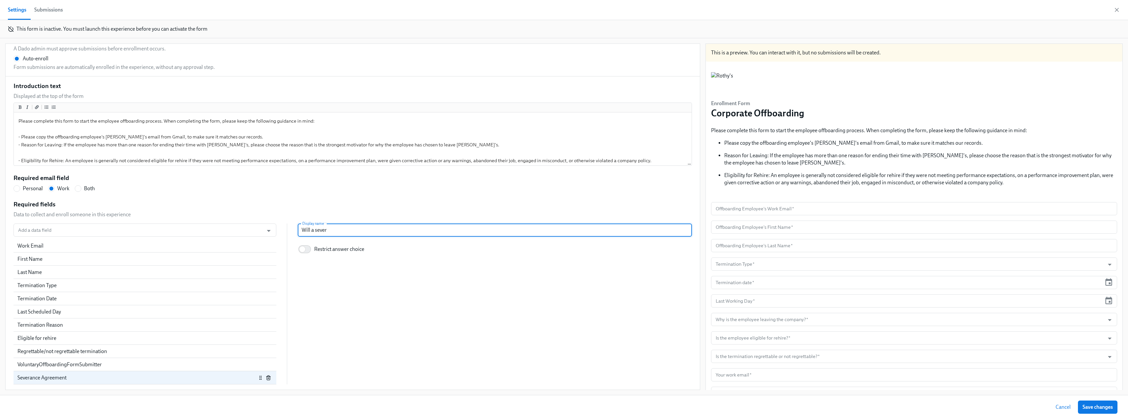
radio input "false"
type input "Will a severa"
radio input "false"
type input "Will a severan"
radio input "false"
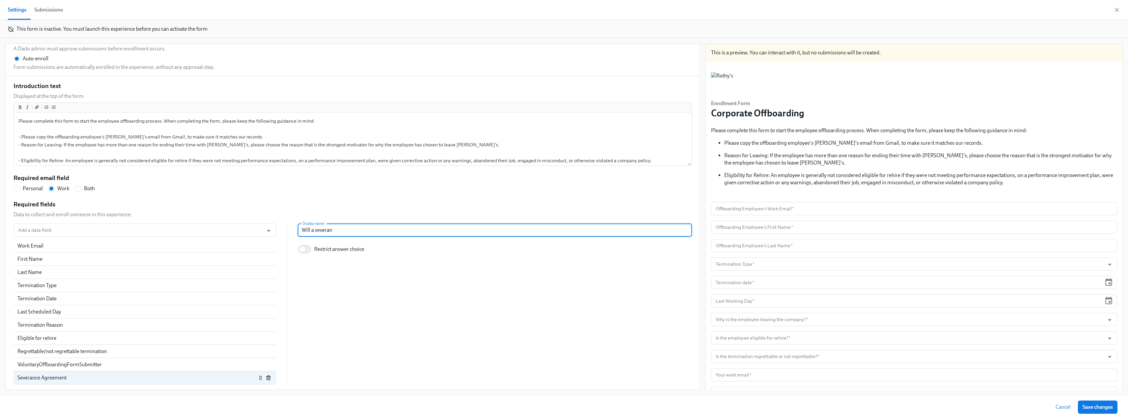
type input "Will a severanc"
radio input "false"
type input "Will a severance"
radio input "false"
type input "Will a severance"
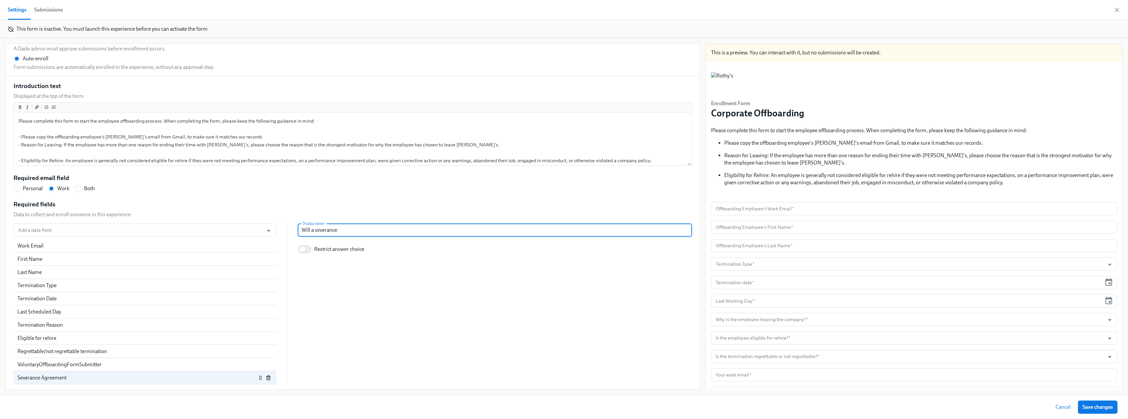
radio input "false"
type input "Will a severance a"
radio input "false"
type input "Will a severance ag"
radio input "false"
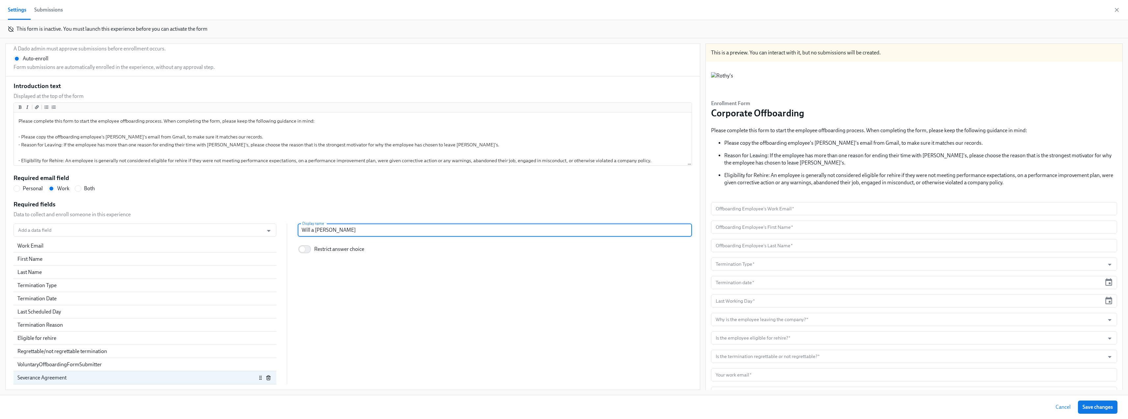
type input "Will a severance agr"
radio input "false"
type input "Will a severance agre"
radio input "false"
type input "Will a severance agree"
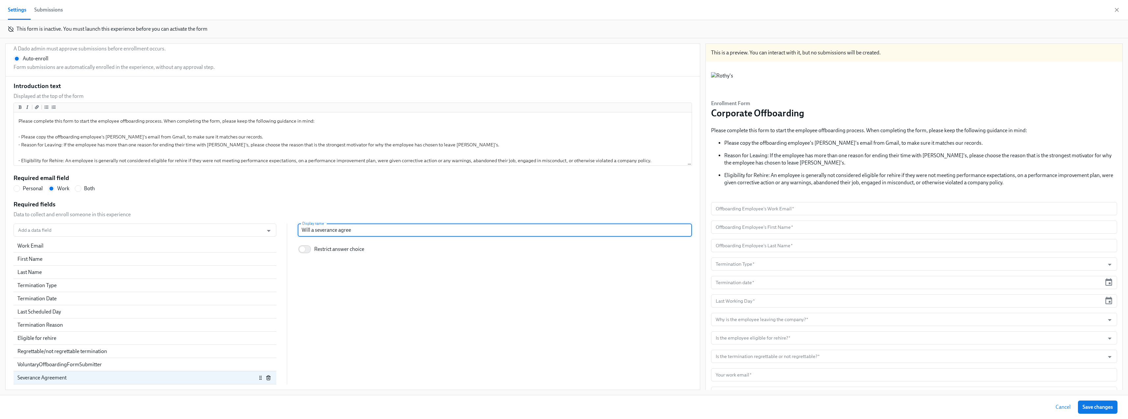
radio input "false"
type input "Will a severance agreem"
radio input "false"
type input "Will a severance agreemt"
radio input "false"
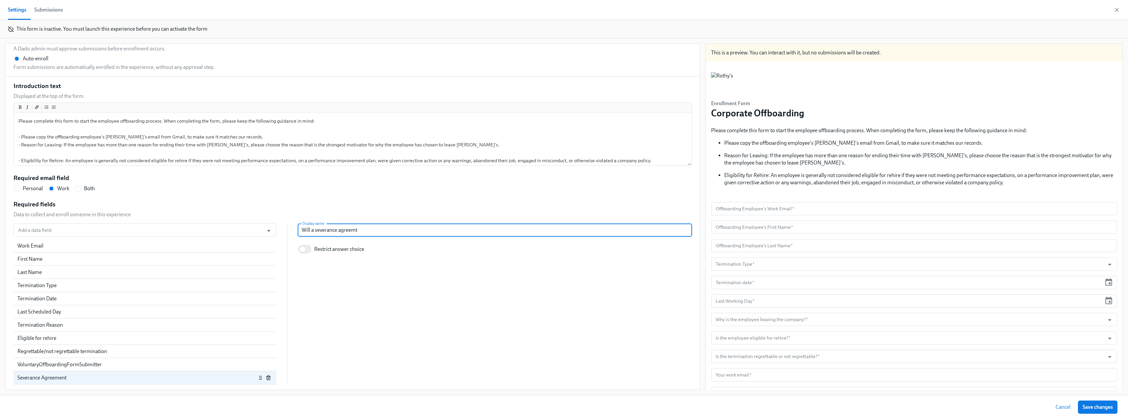
type input "Will a severance agreemtn"
radio input "false"
type input "Will a severance agreemtn"
radio input "false"
type input "Will a severance agreemtn"
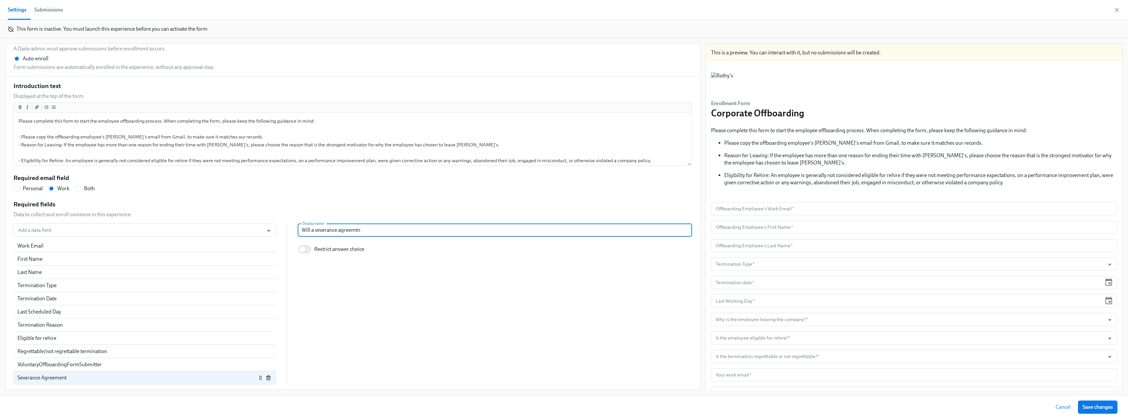
radio input "false"
type input "Will a severance agreemt"
radio input "false"
type input "Will a severance agreem"
radio input "false"
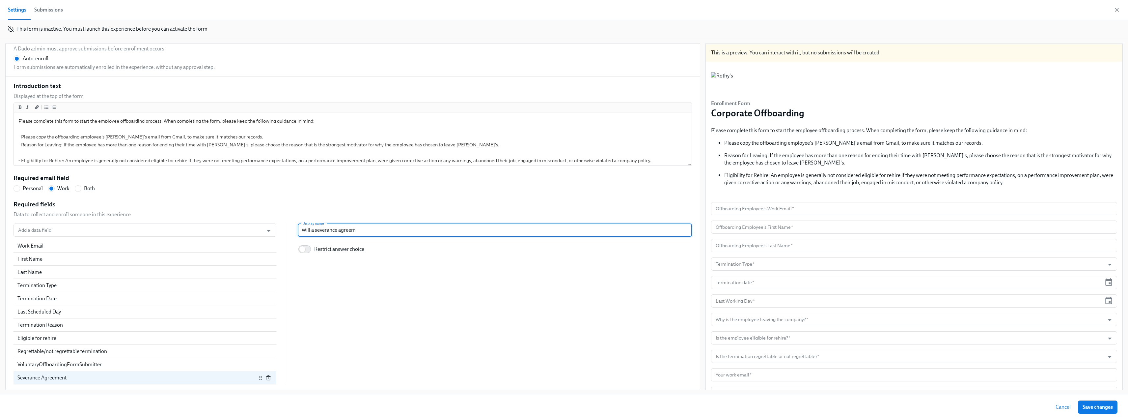
type input "Will a severance agree"
radio input "false"
type input "Will a severance agreee"
radio input "false"
type input "Will a severance agree"
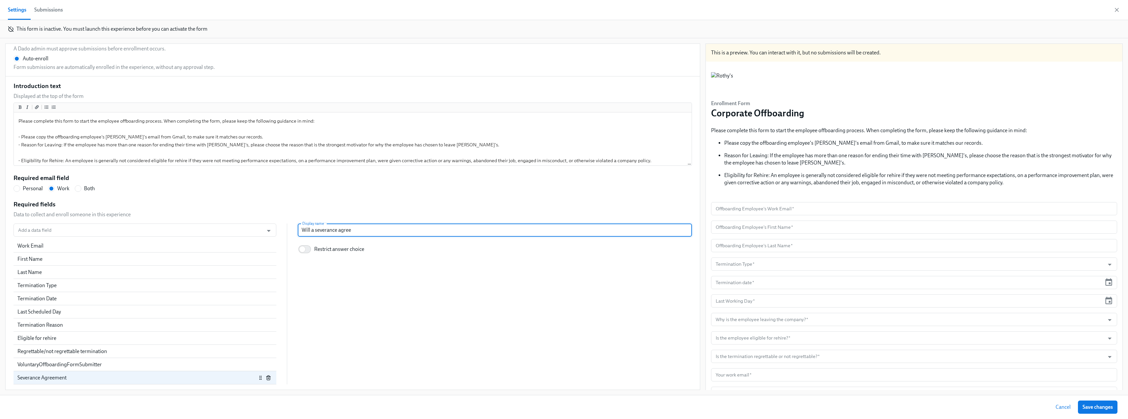
radio input "false"
type input "Will a severance agreem"
radio input "false"
type input "Will a severance agreemen"
radio input "false"
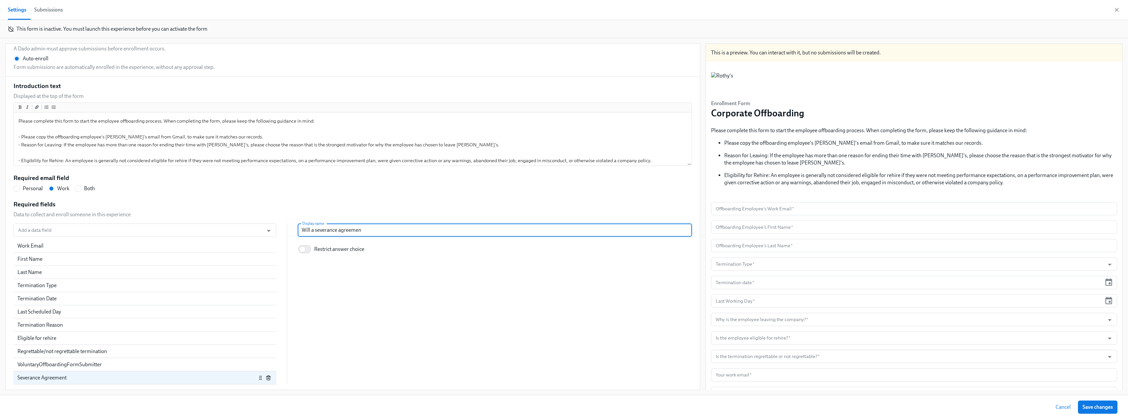
type input "Will a severance agreement"
radio input "false"
type input "Will a severance agreement"
radio input "false"
type input "Will a severance agreement b"
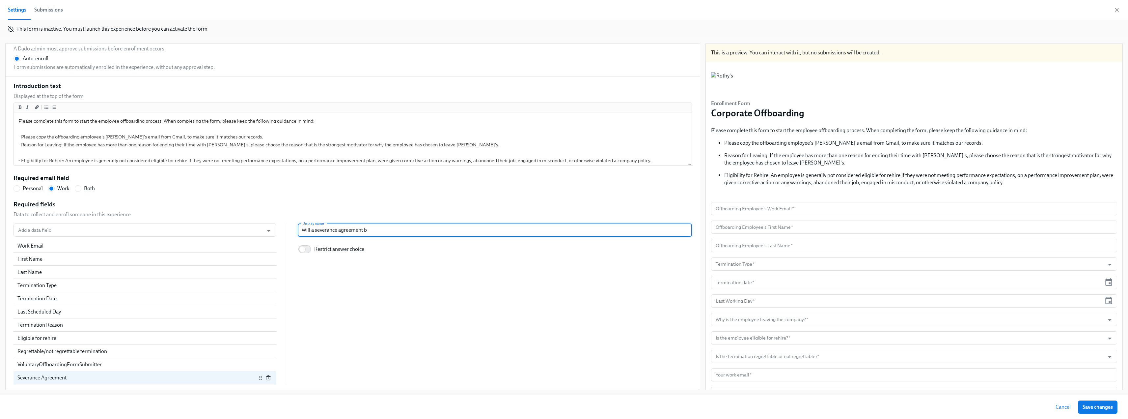
radio input "false"
type input "Will a severance agreement be"
radio input "false"
type input "Will a severance agreement be"
radio input "false"
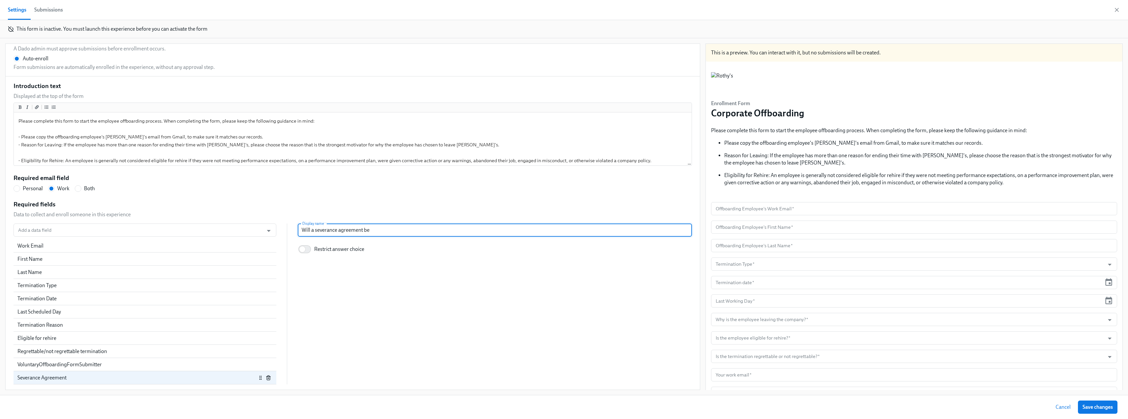
type input "Will a severance agreement be o"
radio input "false"
type input "Will a severance agreement be of"
radio input "false"
type input "Will a severance agreement be off"
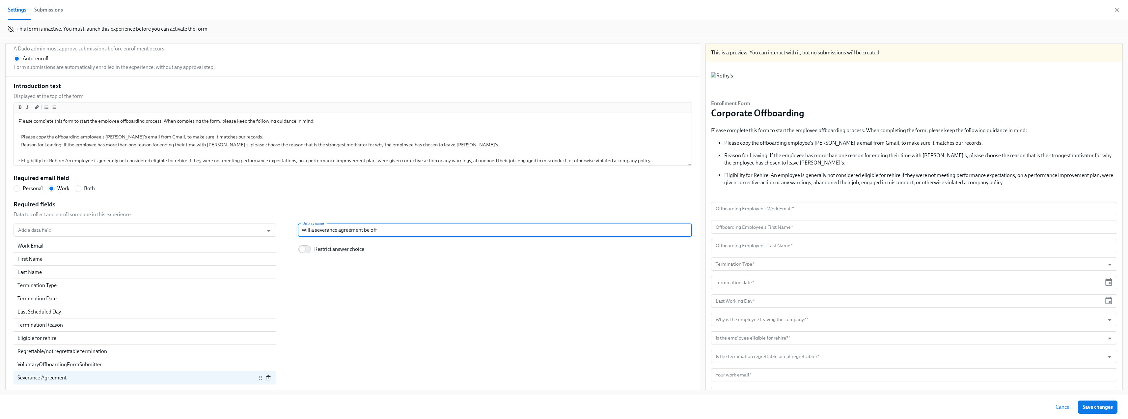
radio input "false"
type input "Will a severance agreement be offe"
radio input "false"
type input "Will a severance agreement be offer"
radio input "false"
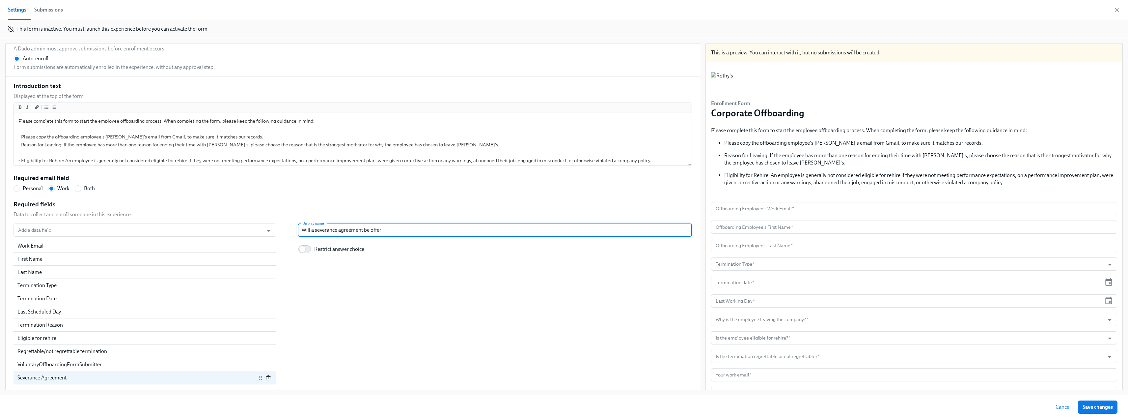
type input "Will a severance agreement be offere"
radio input "false"
type input "Will a severance agreement be offered"
drag, startPoint x: 391, startPoint y: 230, endPoint x: 287, endPoint y: 230, distance: 103.4
click at [287, 230] on div "Add a data field Add a data field Work Email First Name Last Name Termination T…" at bounding box center [353, 303] width 678 height 161
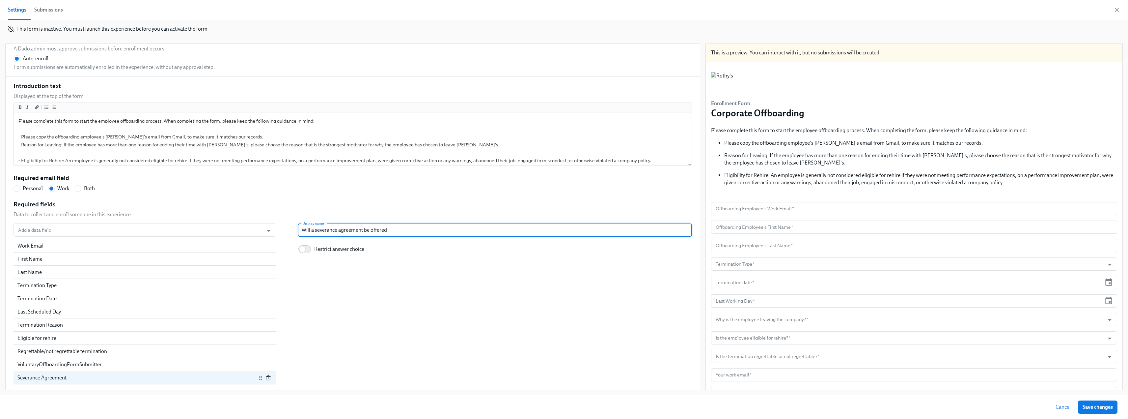
paste input "the employee be receiving a severance agreement?"
radio input "false"
type input "Will the employee be receiving a severance agreement?"
click at [304, 249] on input "Restrict answer choice" at bounding box center [302, 249] width 43 height 14
checkbox input "true"
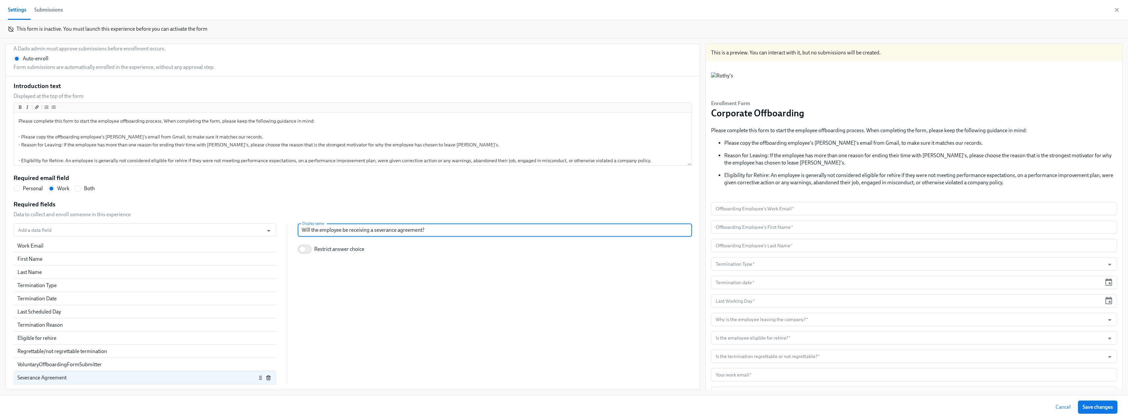
radio input "false"
click at [326, 255] on span "Enter a list of allowed values" at bounding box center [344, 267] width 63 height 7
click at [310, 255] on input "Enter a list of allowed values" at bounding box center [307, 268] width 6 height 6
radio input "true"
radio input "false"
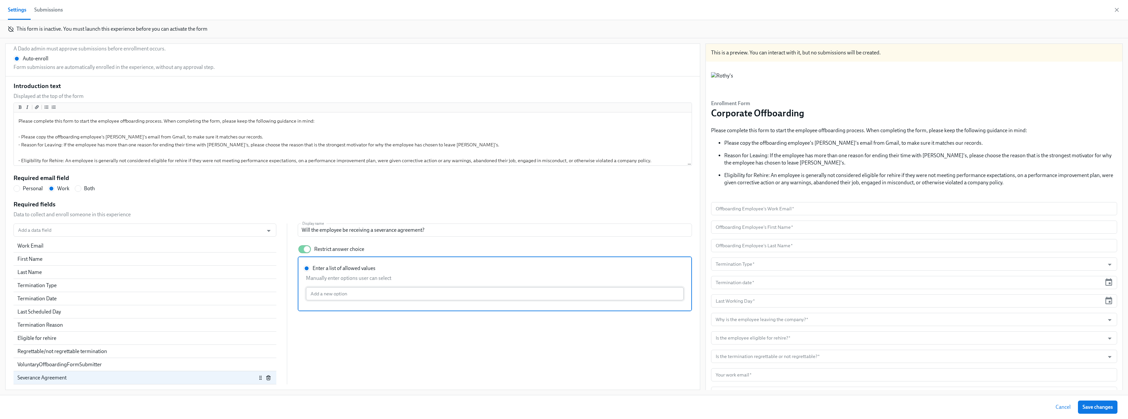
click at [335, 255] on input "Enter a list of allowed values Manually enter options user can select Add a new…" at bounding box center [495, 293] width 378 height 13
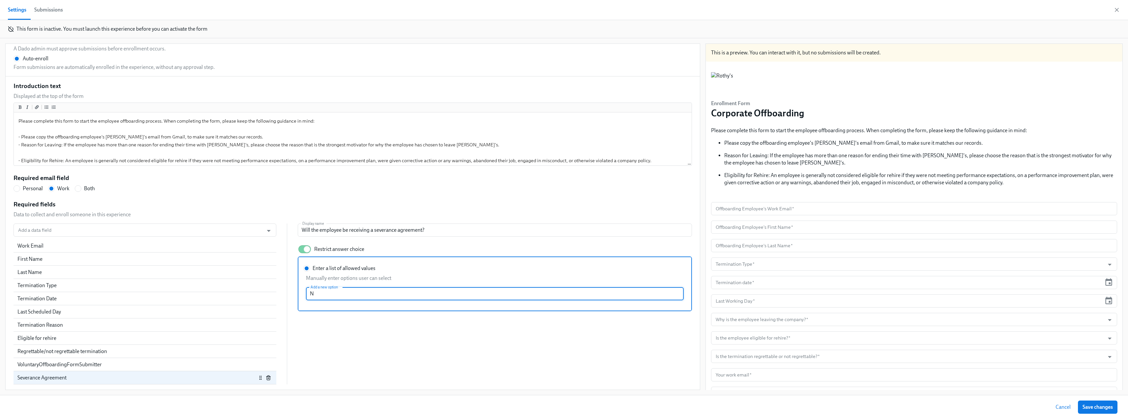
type input "No"
radio input "false"
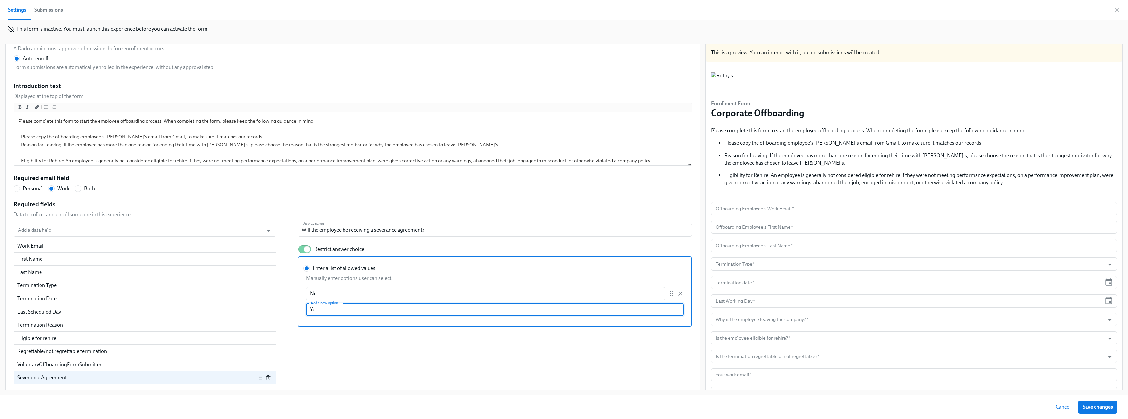
type input "Yes"
radio input "false"
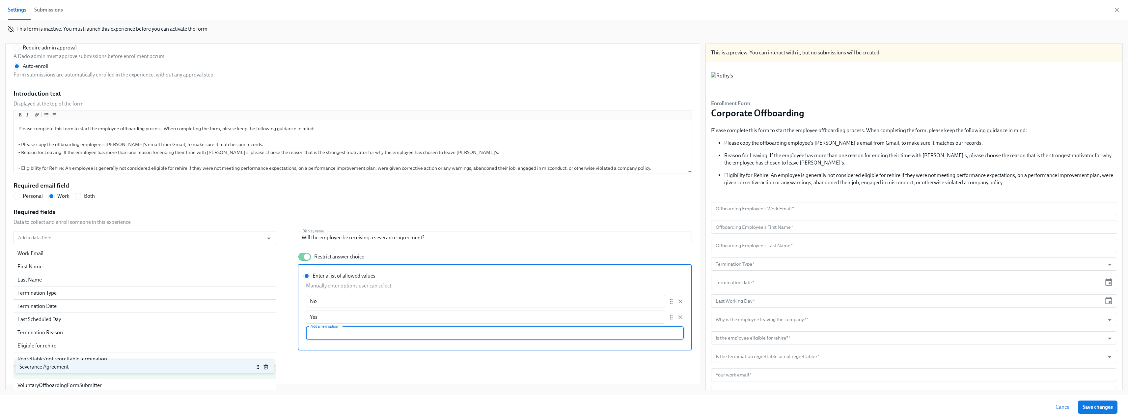
scroll to position [39, 0]
drag, startPoint x: 53, startPoint y: 377, endPoint x: 55, endPoint y: 363, distance: 13.7
click at [55, 255] on div "Work Email First Name Last Name Termination Type Termination Date Last Schedule…" at bounding box center [145, 310] width 263 height 132
radio input "false"
click at [75, 238] on input "Add a data field" at bounding box center [139, 235] width 244 height 13
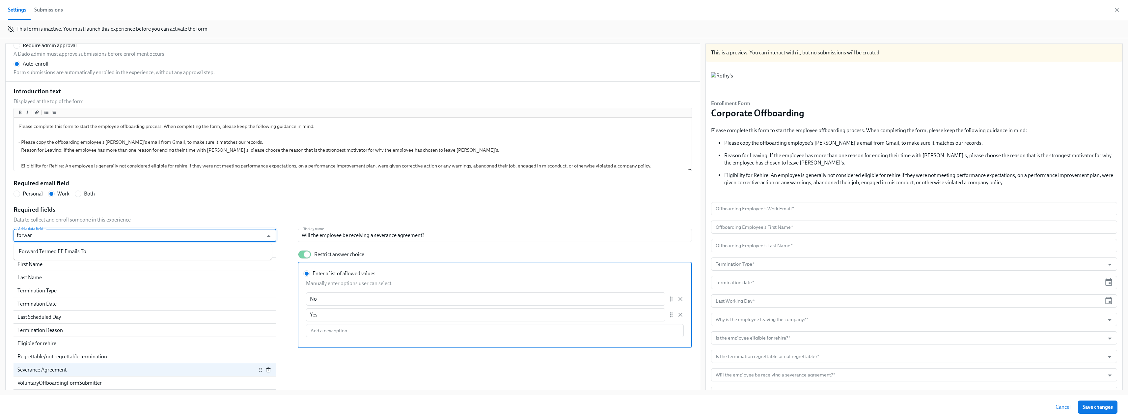
type input "forward"
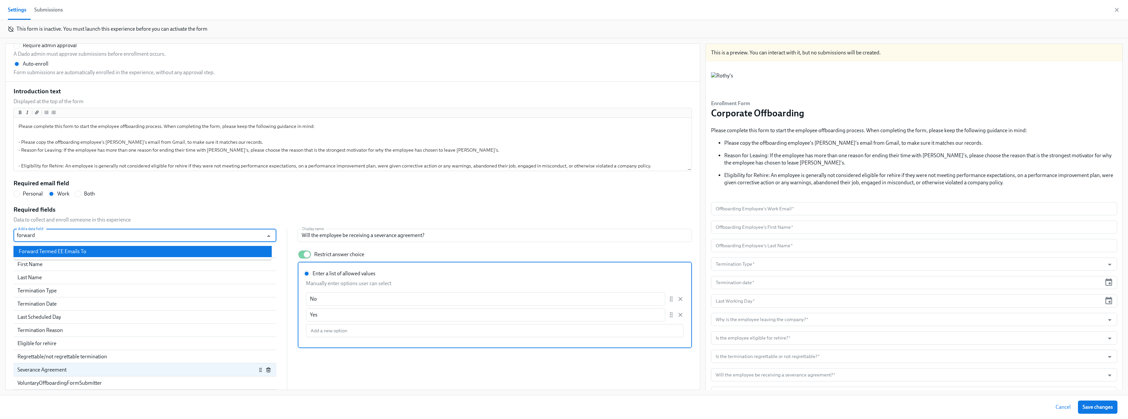
click at [75, 253] on li "Forward Termed EE Emails To" at bounding box center [143, 251] width 258 height 11
radio input "false"
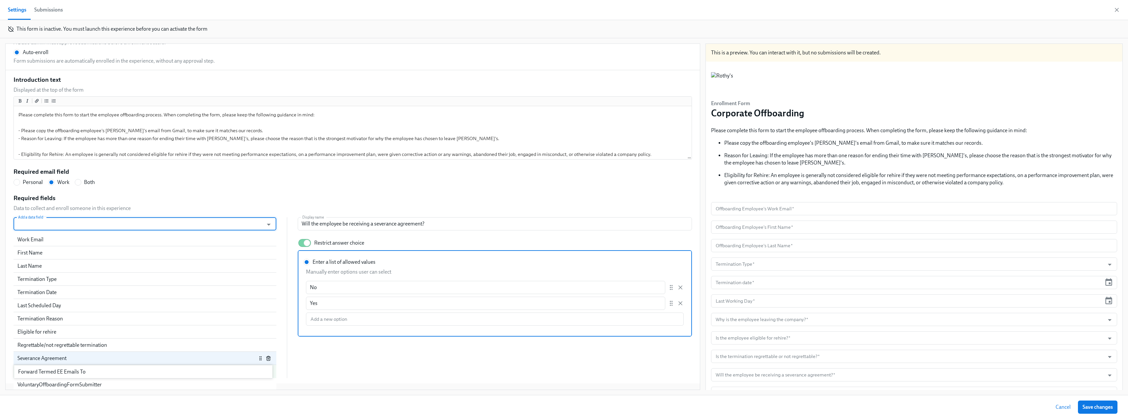
scroll to position [52, 0]
drag, startPoint x: 61, startPoint y: 378, endPoint x: 74, endPoint y: 327, distance: 52.6
click at [74, 255] on div "Work Email First Name Last Name Termination Type Termination Date Last Schedule…" at bounding box center [145, 303] width 263 height 145
click at [45, 255] on div "Forward Termed EE Emails To" at bounding box center [136, 329] width 239 height 7
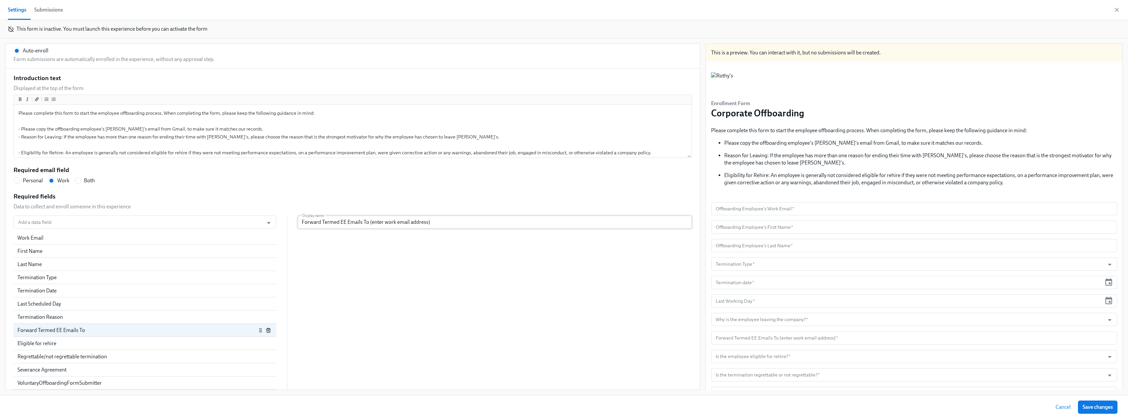
click at [354, 222] on input "Forward Termed EE Emails To (enter work email address)" at bounding box center [495, 221] width 394 height 13
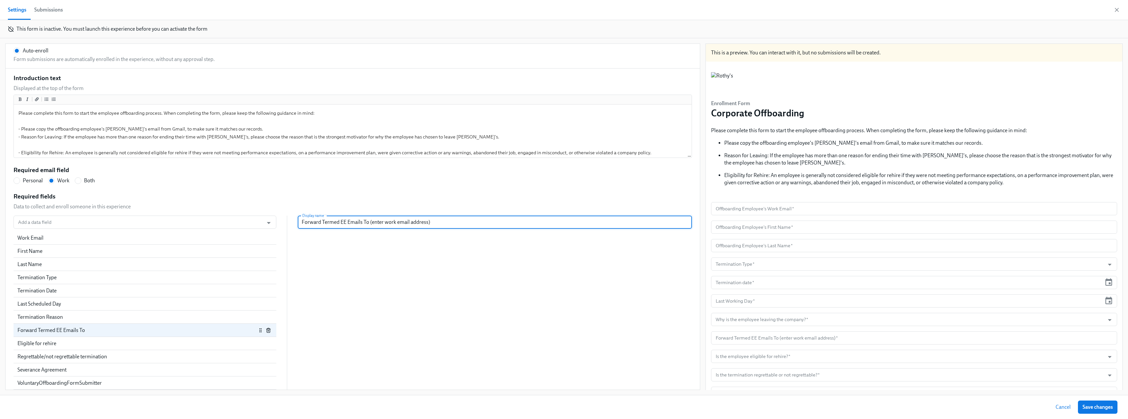
drag, startPoint x: 364, startPoint y: 223, endPoint x: 296, endPoint y: 224, distance: 67.9
click at [298, 224] on input "Forward Termed EE Emails To (enter work email address)" at bounding box center [495, 221] width 394 height 13
paste input "Who should the employee's emails be forward to? This person will also receive a…"
radio input "false"
type input "Who should the employee's emails be forward to? This person will also receive a…"
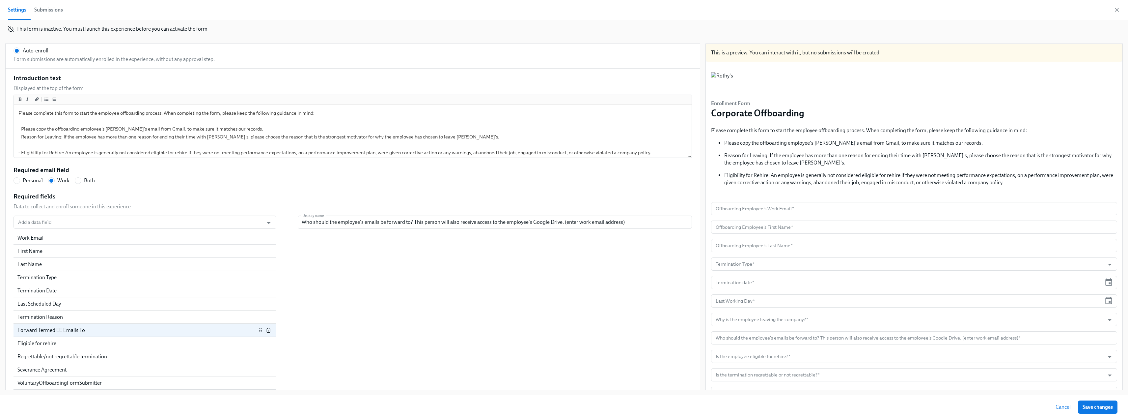
click at [362, 255] on div "Add a data field Add a data field Work Email First Name Last Name Termination T…" at bounding box center [353, 302] width 678 height 174
click at [501, 255] on span "Save changes" at bounding box center [1098, 406] width 30 height 7
radio input "false"
click at [501, 10] on icon "button" at bounding box center [1116, 9] width 3 height 3
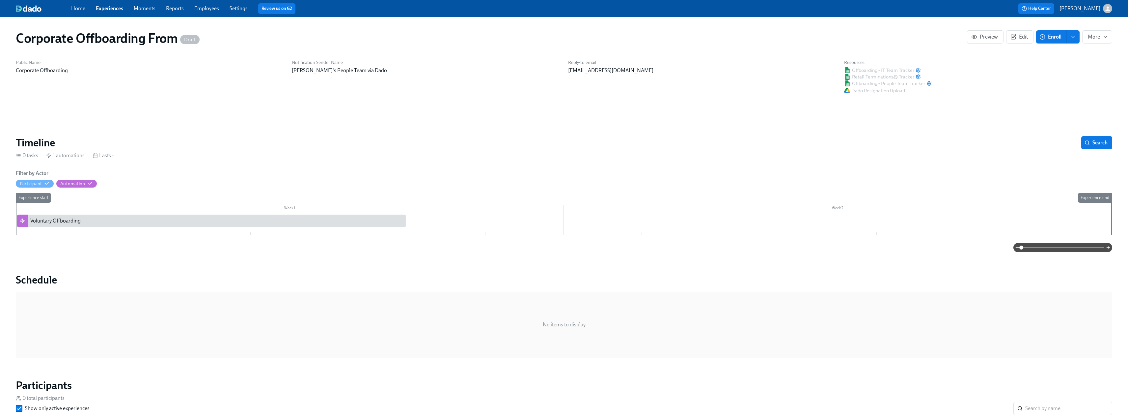
click at [109, 12] on div "Home Experiences Moments Reports Employees Settings Review us on G2" at bounding box center [331, 8] width 521 height 11
click at [108, 7] on link "Experiences" at bounding box center [109, 8] width 27 height 6
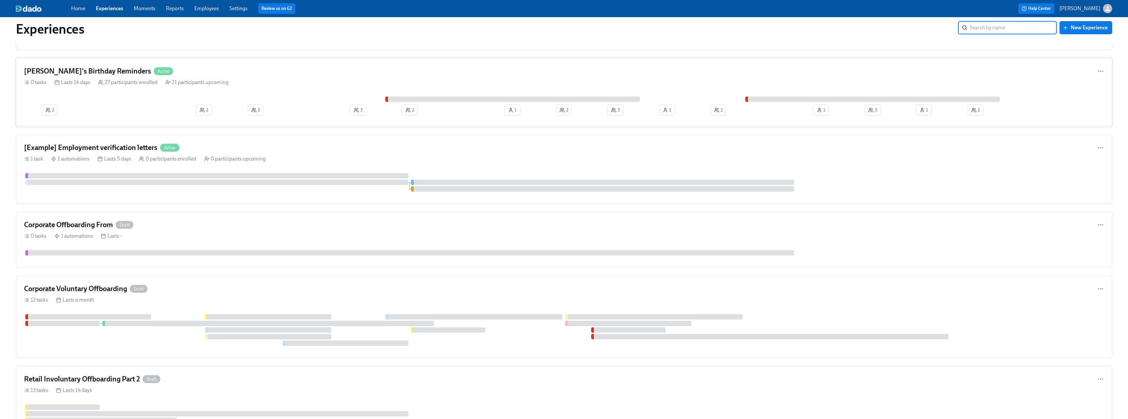
scroll to position [1482, 0]
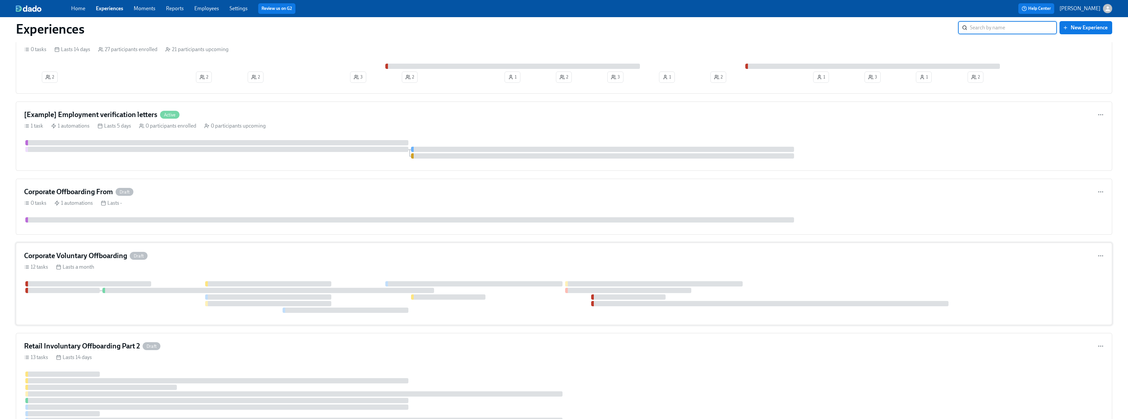
click at [76, 255] on h4 "Corporate Voluntary Offboarding" at bounding box center [75, 256] width 103 height 10
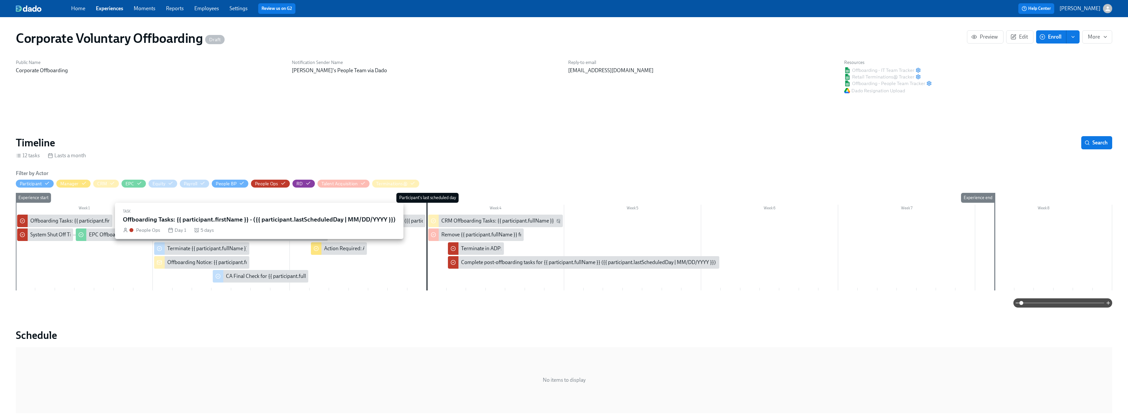
click at [44, 220] on div "Offboarding Tasks: {{ participant.firstName }} - ({{ participant.lastScheduledD…" at bounding box center [140, 220] width 220 height 7
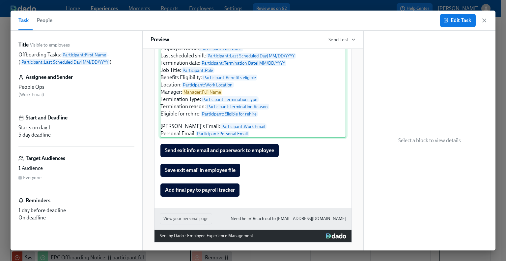
scroll to position [123, 0]
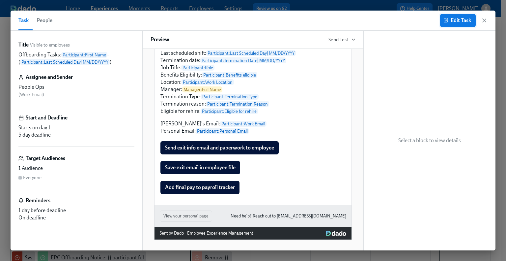
click at [466, 17] on button "Edit Task" at bounding box center [458, 20] width 36 height 13
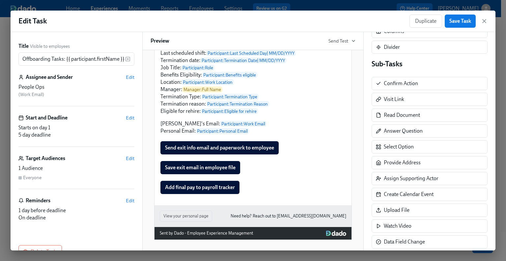
scroll to position [124, 0]
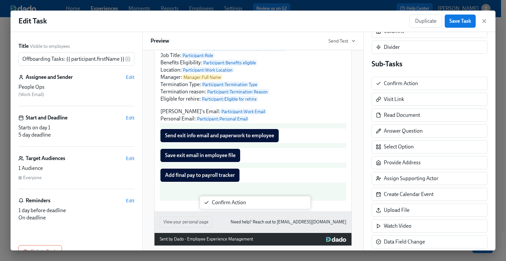
drag, startPoint x: 406, startPoint y: 86, endPoint x: 228, endPoint y: 208, distance: 216.1
click at [228, 208] on div "Title Visible to employees Offboarding Tasks: {{ participant.firstName }} - ({{…" at bounding box center [253, 141] width 485 height 218
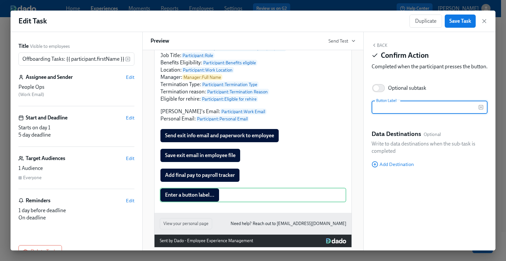
click at [391, 112] on input "text" at bounding box center [425, 106] width 107 height 13
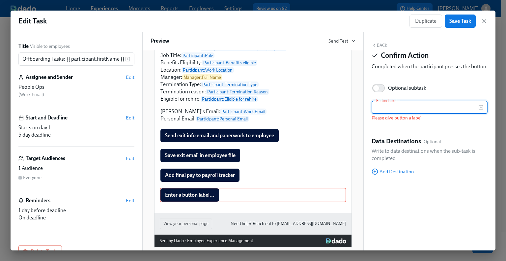
click at [393, 112] on input "text" at bounding box center [425, 106] width 107 height 13
paste input "Send Exit Survey in [GEOGRAPHIC_DATA]"
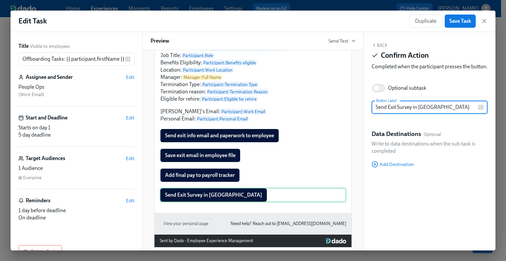
type input "Send Exit Survey in [GEOGRAPHIC_DATA]"
click at [379, 45] on button "Back" at bounding box center [380, 44] width 16 height 5
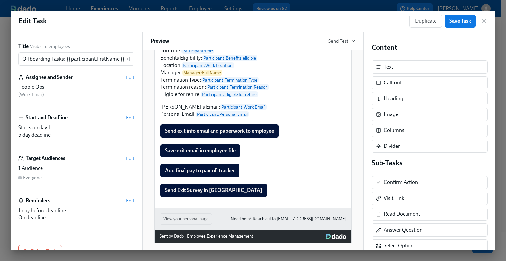
scroll to position [143, 0]
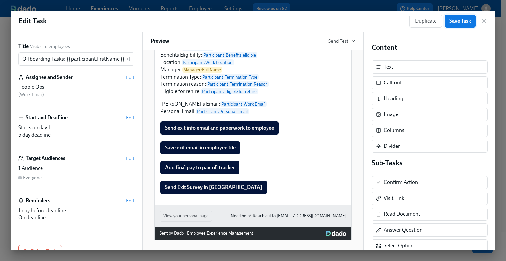
click at [463, 22] on span "Save Task" at bounding box center [460, 21] width 22 height 7
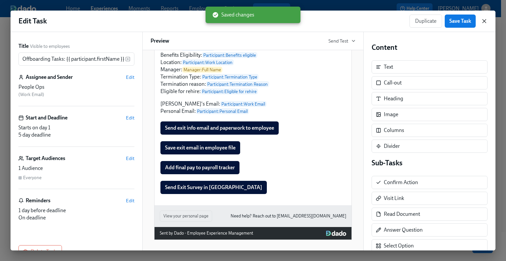
click at [484, 20] on icon "button" at bounding box center [484, 20] width 3 height 3
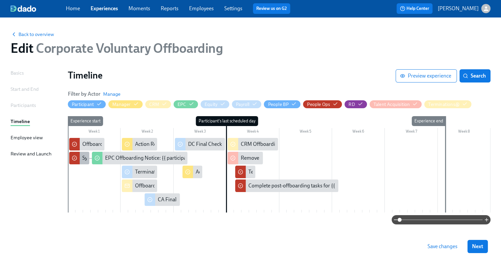
click at [81, 156] on div "System Shut Off Time for {{ participant.fullName }} ({{ participant.lastSchedul…" at bounding box center [79, 158] width 20 height 13
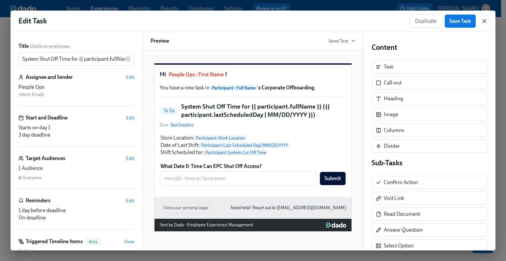
click at [482, 22] on icon "button" at bounding box center [484, 21] width 7 height 7
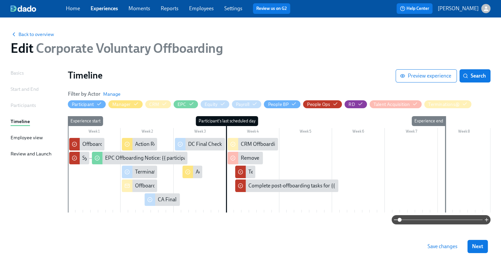
click at [76, 178] on div at bounding box center [279, 175] width 423 height 74
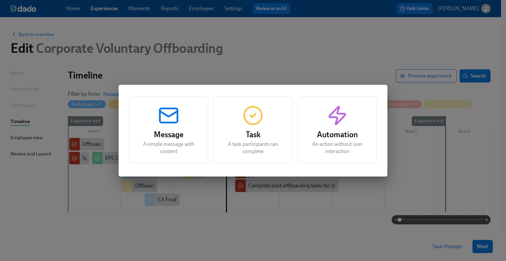
click at [254, 120] on icon "button" at bounding box center [252, 115] width 21 height 21
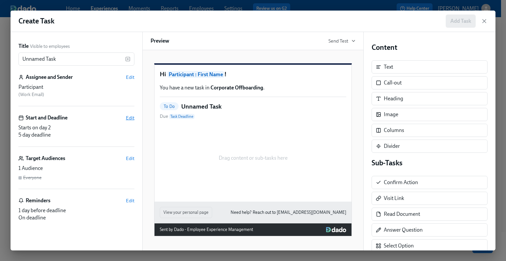
click at [129, 117] on span "Edit" at bounding box center [130, 117] width 9 height 7
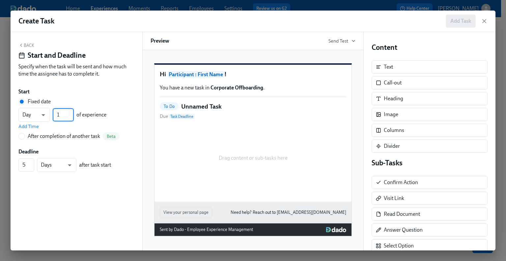
type input "1"
click at [70, 117] on input "1" at bounding box center [63, 114] width 21 height 13
drag, startPoint x: 26, startPoint y: 165, endPoint x: 19, endPoint y: 165, distance: 7.6
click at [19, 165] on input "5" at bounding box center [26, 164] width 16 height 13
type input "14"
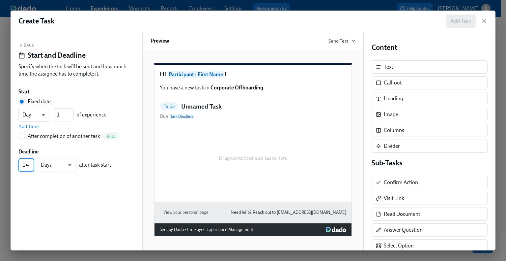
click at [69, 190] on div "Back Start and Deadline Specify when the task will be sent and how much time th…" at bounding box center [77, 141] width 132 height 218
click at [29, 44] on button "Back" at bounding box center [26, 44] width 16 height 5
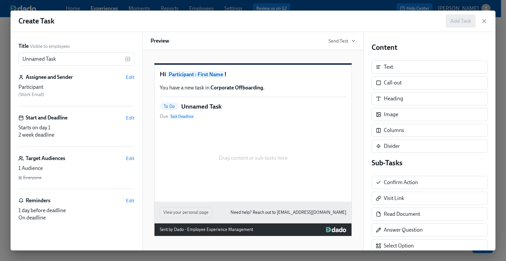
scroll to position [6, 0]
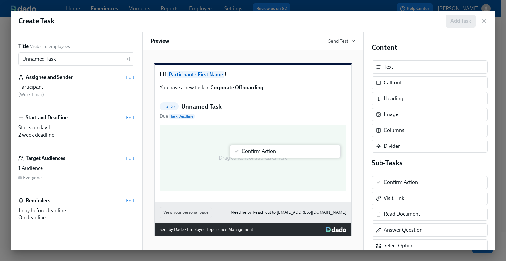
drag, startPoint x: 400, startPoint y: 181, endPoint x: 255, endPoint y: 150, distance: 149.0
click at [255, 150] on div "Title Visible to employees Unnamed Task ​ Assignee and Sender Edit Participant …" at bounding box center [253, 141] width 485 height 218
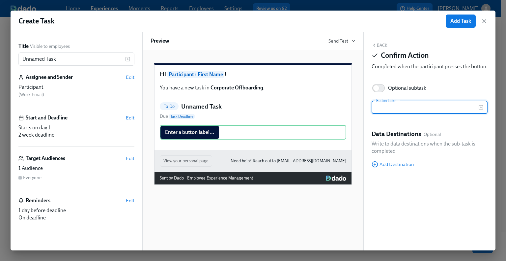
click at [389, 114] on input "text" at bounding box center [425, 106] width 107 height 13
type input "E"
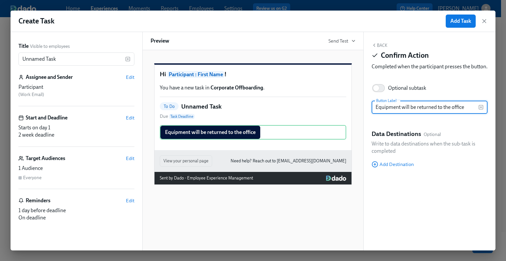
type input "Equipment will be returned to the office"
click at [384, 43] on button "Back" at bounding box center [380, 44] width 16 height 5
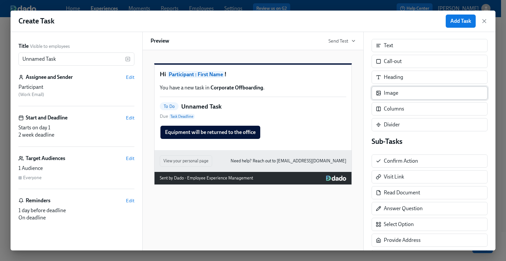
scroll to position [33, 0]
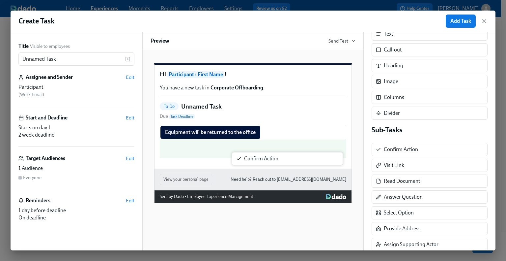
drag, startPoint x: 408, startPoint y: 151, endPoint x: 264, endPoint y: 160, distance: 144.3
click at [264, 160] on div "Title Visible to employees Unnamed Task ​ Assignee and Sender Edit Participant …" at bounding box center [253, 141] width 485 height 218
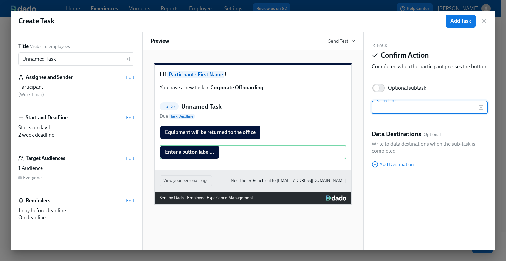
click at [389, 114] on input "text" at bounding box center [425, 106] width 107 height 13
click at [481, 109] on rect "button" at bounding box center [481, 107] width 4 height 4
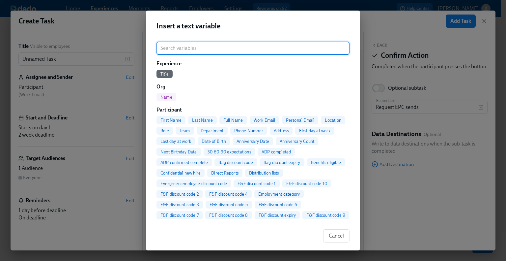
click at [236, 120] on span "Full Name" at bounding box center [233, 120] width 28 height 5
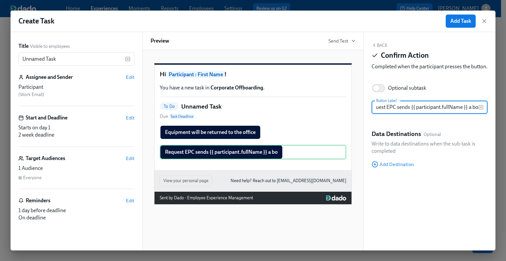
type input "Request EPC sends {{ participant.fullName }} a box"
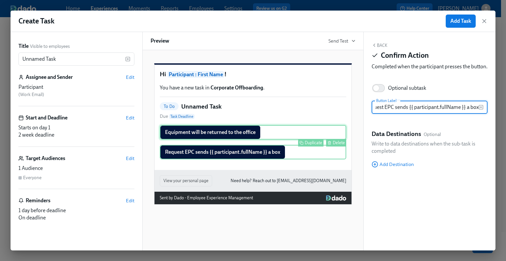
click at [223, 139] on div "Equipment will be returned to the office Duplicate Delete" at bounding box center [253, 132] width 186 height 14
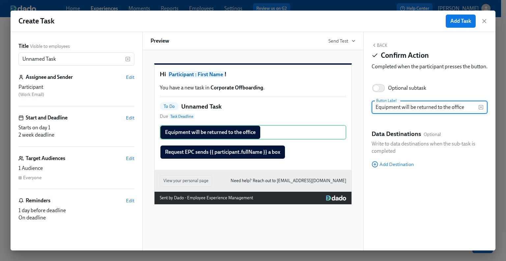
drag, startPoint x: 402, startPoint y: 114, endPoint x: 371, endPoint y: 117, distance: 31.0
click at [371, 117] on div "Back Confirm Action Completed when the participant presses the button. Optional…" at bounding box center [430, 141] width 132 height 218
click at [481, 110] on icon "button" at bounding box center [480, 106] width 5 height 5
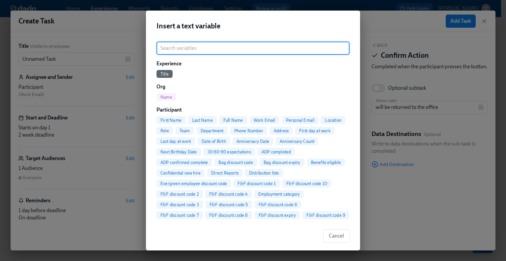
click at [236, 120] on span "Full Name" at bounding box center [233, 120] width 28 height 5
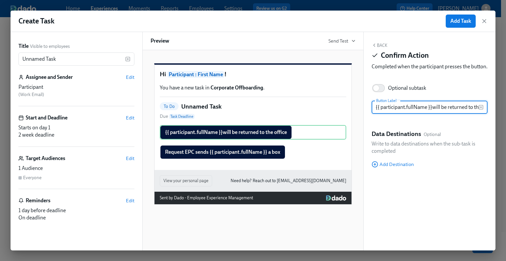
scroll to position [0, 17]
drag, startPoint x: 453, startPoint y: 116, endPoint x: 424, endPoint y: 115, distance: 28.3
click at [424, 114] on input "{{ participant.fullName }} will be returned to the office" at bounding box center [425, 106] width 107 height 13
type input "{{ participant.fullName }} will return equipment to the office"
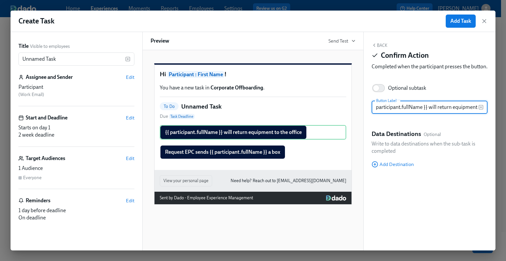
scroll to position [0, 0]
click at [374, 167] on div "Data Destinations Optional Write to data destinations when the sub-task is comp…" at bounding box center [430, 148] width 116 height 38
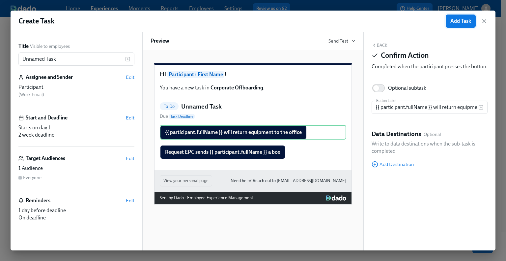
click at [462, 22] on span "Add Task" at bounding box center [460, 21] width 21 height 7
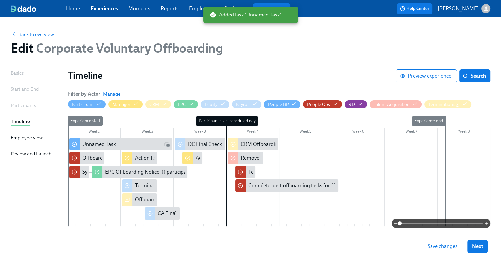
click at [455, 248] on span "Save changes" at bounding box center [443, 246] width 30 height 7
click at [119, 141] on div "Unnamed Task" at bounding box center [125, 143] width 87 height 7
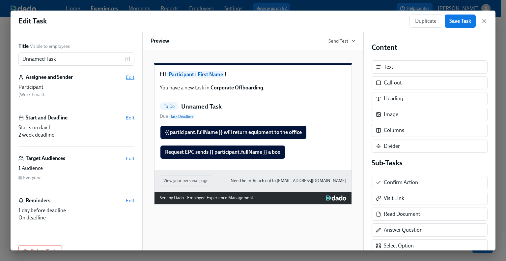
click at [128, 77] on span "Edit" at bounding box center [130, 77] width 9 height 7
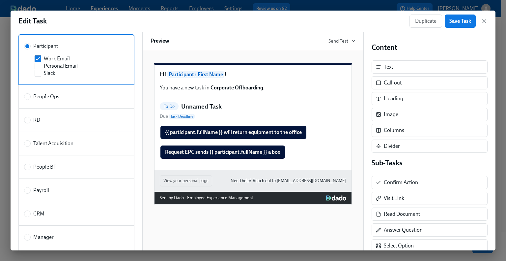
scroll to position [66, 0]
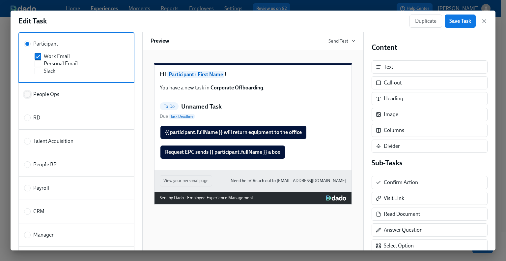
click at [29, 94] on input "People Ops" at bounding box center [27, 94] width 6 height 6
radio input "true"
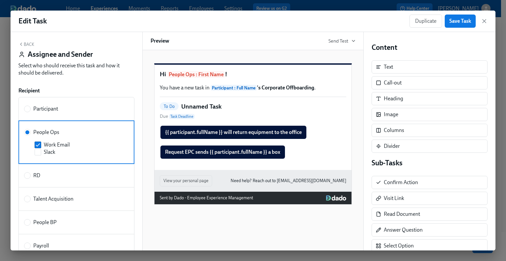
scroll to position [0, 0]
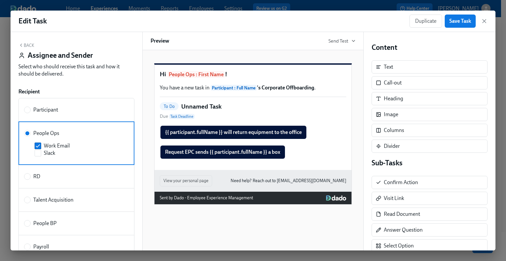
click at [27, 42] on button "Back" at bounding box center [26, 44] width 16 height 5
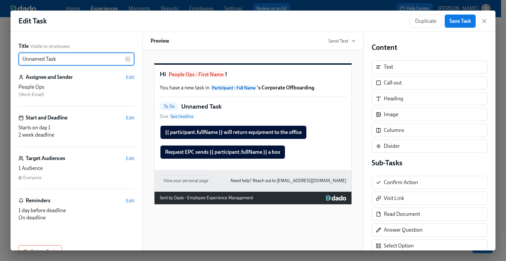
click at [71, 56] on input "Unnamed Task" at bounding box center [71, 58] width 107 height 13
drag, startPoint x: 73, startPoint y: 60, endPoint x: 11, endPoint y: 59, distance: 62.3
click at [11, 59] on div "Title Visible to employees Unnamed Task ​ Assignee and Sender Edit People Ops (…" at bounding box center [77, 141] width 132 height 218
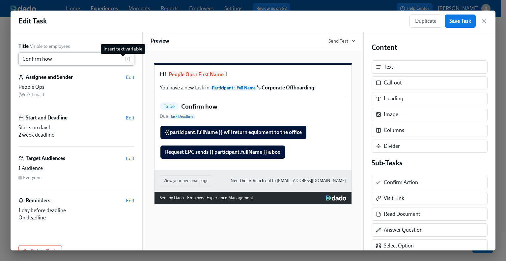
click at [126, 57] on rect "button" at bounding box center [128, 59] width 4 height 4
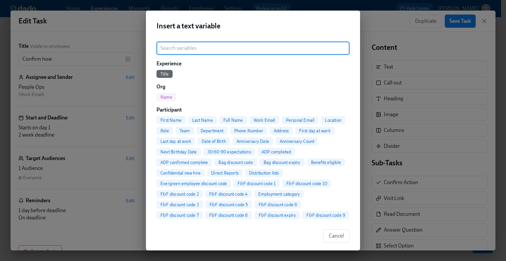
click at [238, 121] on span "Full Name" at bounding box center [233, 120] width 28 height 5
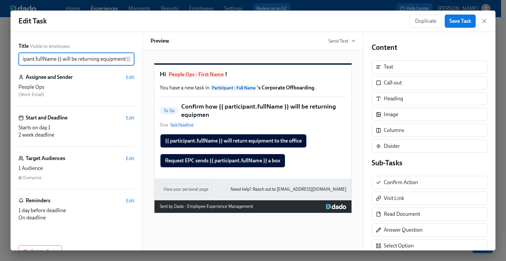
scroll to position [0, 52]
type input "Confirm how {{ participant.fullName }} will be returning equipment"
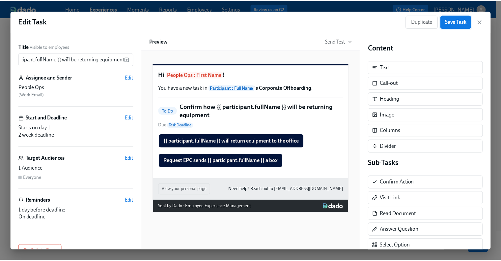
scroll to position [0, 0]
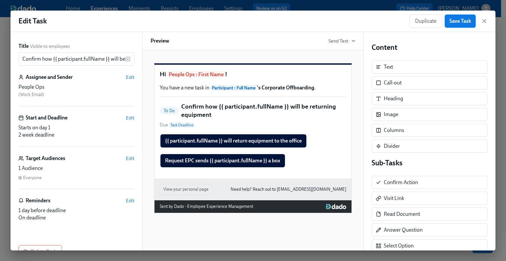
click at [450, 14] on button "Save Task" at bounding box center [460, 20] width 31 height 13
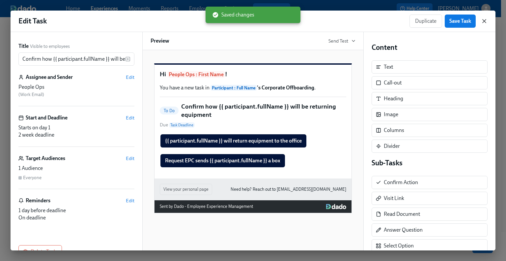
click at [484, 21] on icon "button" at bounding box center [484, 20] width 3 height 3
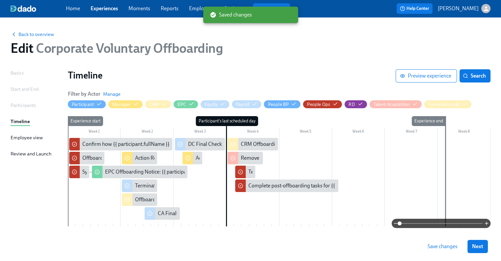
click at [450, 245] on span "Save changes" at bounding box center [443, 246] width 30 height 7
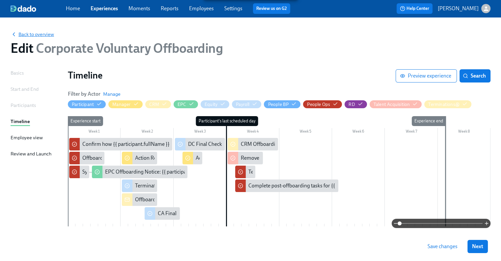
click at [45, 35] on span "Back to overview" at bounding box center [32, 34] width 43 height 7
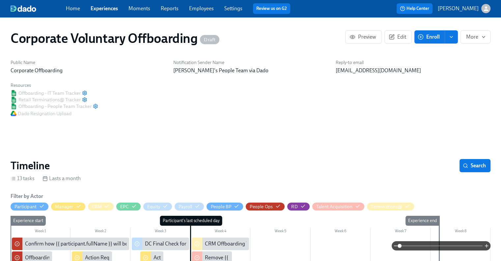
click at [199, 8] on link "Employees" at bounding box center [201, 8] width 25 height 6
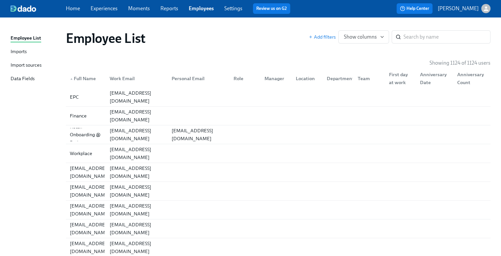
click at [22, 77] on div "Data Fields" at bounding box center [23, 79] width 24 height 8
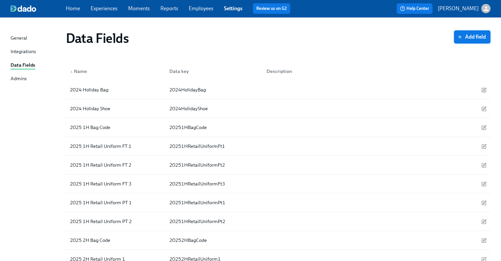
click at [475, 35] on span "Add field" at bounding box center [471, 37] width 27 height 7
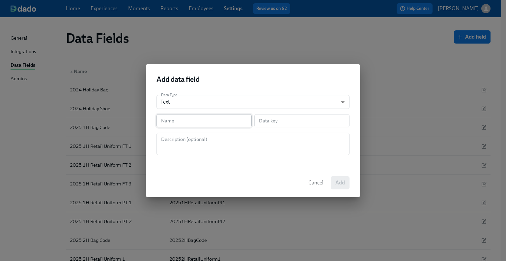
click at [199, 117] on input "text" at bounding box center [203, 120] width 95 height 13
type input "E"
type input "e"
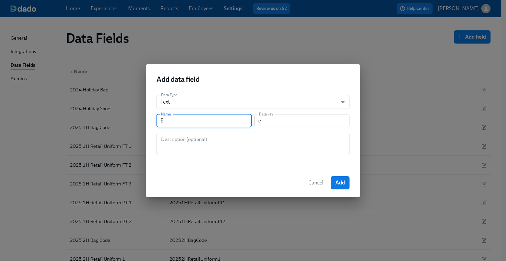
type input "Eq"
type input "eq"
type input "Equ"
type input "equ"
type input "Equi"
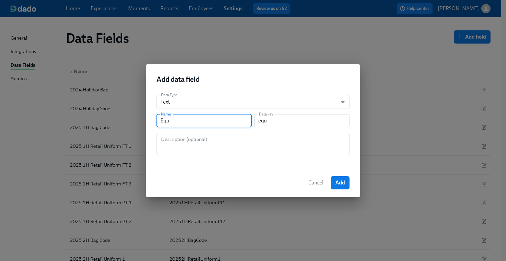
type input "equi"
type input "Equip"
type input "equip"
type input "Equipm"
type input "equipm"
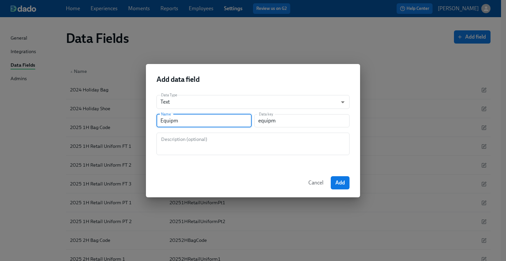
type input "Equipmn"
type input "equipmn"
click at [281, 174] on div "Cancel Add" at bounding box center [253, 182] width 214 height 29
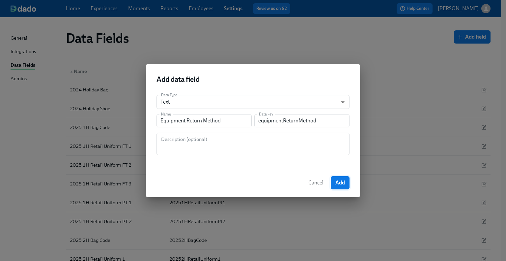
click at [341, 180] on span "Add" at bounding box center [340, 182] width 10 height 7
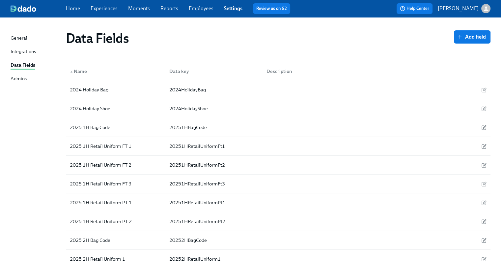
click at [105, 10] on link "Experiences" at bounding box center [104, 8] width 27 height 6
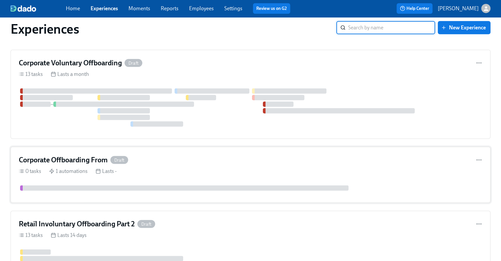
scroll to position [1548, 0]
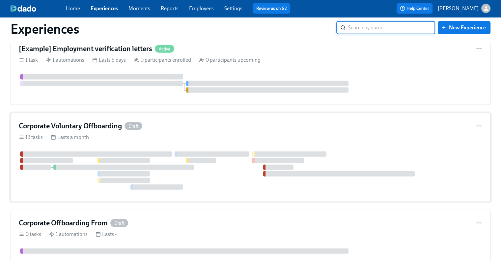
click at [80, 116] on div "Corporate Voluntary Offboarding Draft 13 tasks Lasts a month" at bounding box center [251, 157] width 480 height 89
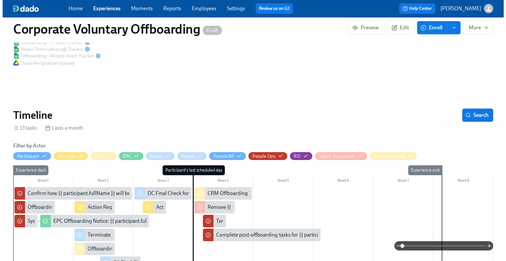
scroll to position [132, 0]
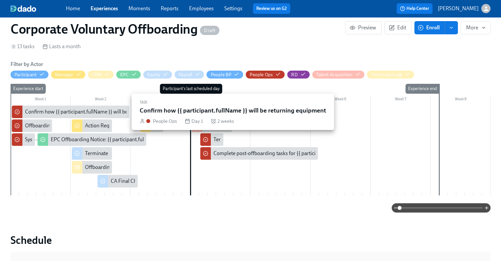
click at [55, 111] on div "Confirm how {{ participant.fullName }} will be returning equipment" at bounding box center [100, 111] width 151 height 7
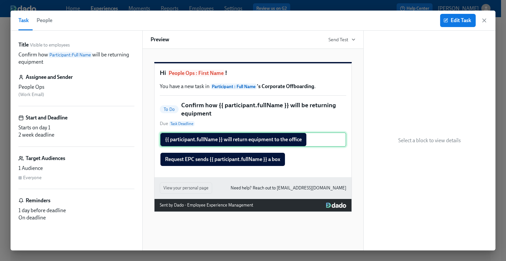
click at [260, 147] on div "{{ participant.fullName }} will return equipment to the office" at bounding box center [253, 139] width 186 height 14
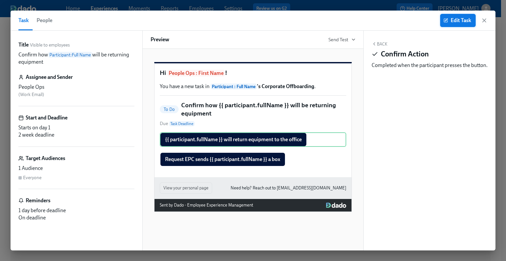
click at [455, 19] on span "Edit Task" at bounding box center [458, 20] width 26 height 7
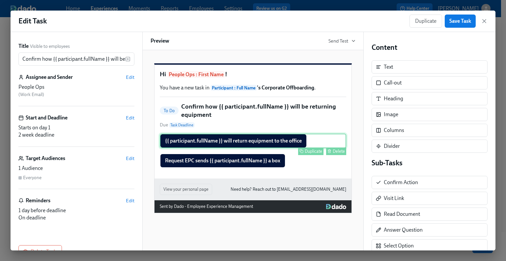
click at [258, 148] on div "{{ participant.fullName }} will return equipment to the office Duplicate Delete" at bounding box center [253, 140] width 186 height 14
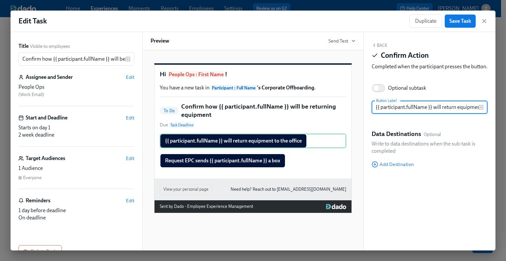
scroll to position [0, 31]
click at [399, 167] on span "Add Destination" at bounding box center [393, 164] width 42 height 7
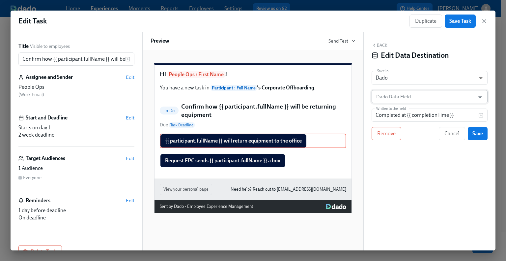
click at [399, 96] on input "Dado Data Field" at bounding box center [425, 96] width 100 height 13
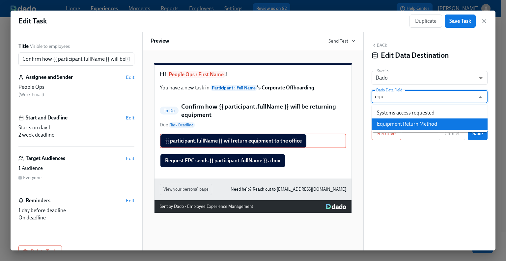
click at [412, 121] on li "Equipment Return Method" at bounding box center [430, 123] width 116 height 11
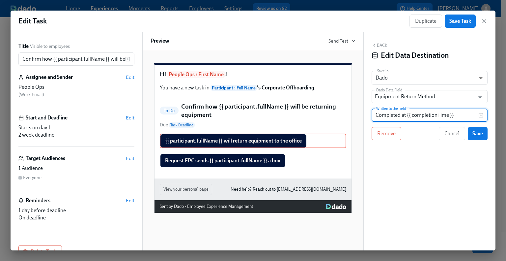
drag, startPoint x: 462, startPoint y: 114, endPoint x: 375, endPoint y: 114, distance: 87.0
click at [375, 114] on input "Completed at {{ completionTime }}" at bounding box center [425, 114] width 107 height 13
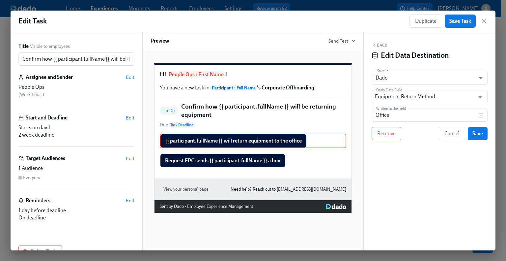
drag, startPoint x: 415, startPoint y: 163, endPoint x: 426, endPoint y: 159, distance: 11.6
click at [415, 163] on div "Back Edit Data Destination Save in Dado USER_PROFILE ​ Dado Data Field Equipmen…" at bounding box center [430, 141] width 132 height 218
click at [481, 133] on span "Save" at bounding box center [477, 133] width 11 height 7
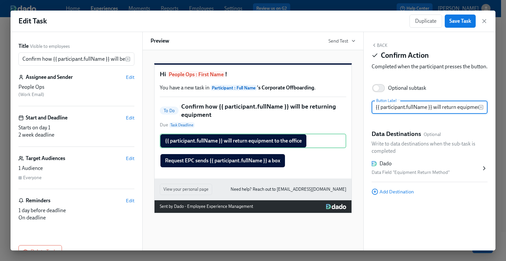
scroll to position [0, 31]
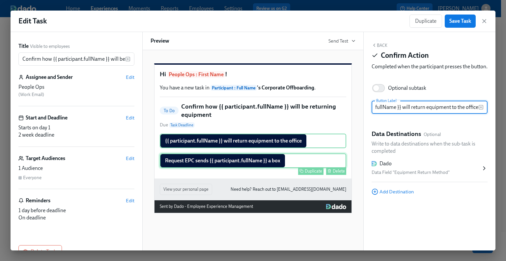
click at [270, 168] on div "Request EPC sends {{ participant.fullName }} a box Duplicate Delete" at bounding box center [253, 160] width 186 height 14
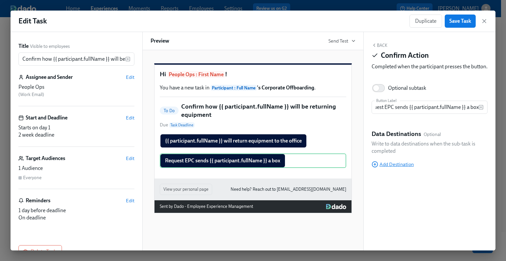
scroll to position [0, 0]
click at [395, 167] on span "Add Destination" at bounding box center [393, 164] width 42 height 7
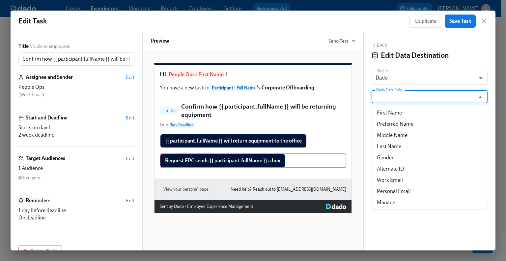
click at [402, 95] on input "Dado Data Field" at bounding box center [425, 96] width 100 height 13
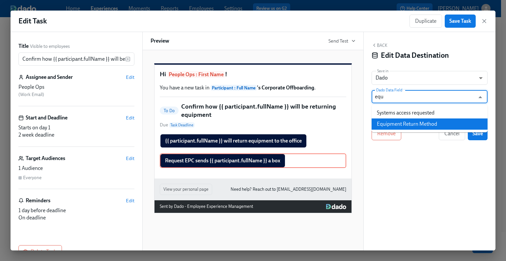
click at [425, 125] on li "Equipment Return Method" at bounding box center [430, 123] width 116 height 11
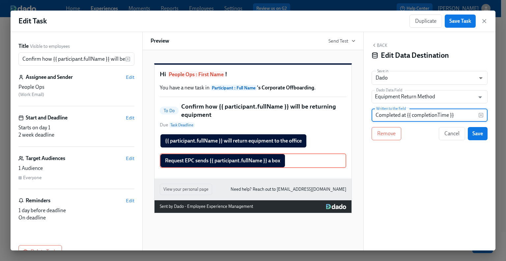
drag, startPoint x: 458, startPoint y: 115, endPoint x: 367, endPoint y: 118, distance: 91.9
click at [367, 118] on div "Back Edit Data Destination Save in Dado USER_PROFILE ​ Dado Data Field Equipmen…" at bounding box center [430, 141] width 132 height 218
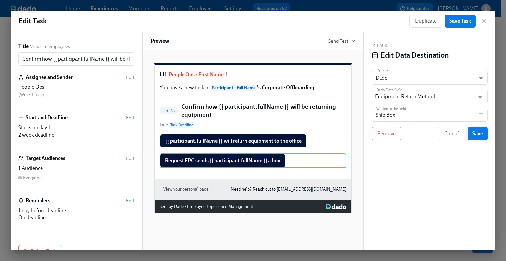
click at [476, 135] on span "Save" at bounding box center [477, 133] width 11 height 7
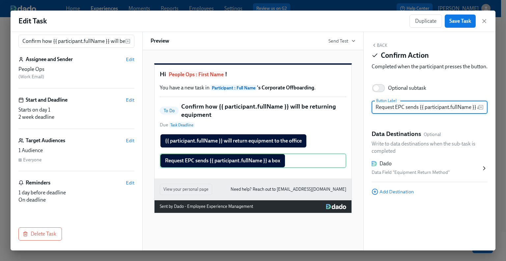
click at [131, 140] on div "Title Visible to employees Confirm how {{ participant.fullName }} will be retur…" at bounding box center [77, 141] width 132 height 218
click at [126, 140] on span "Edit" at bounding box center [130, 140] width 9 height 7
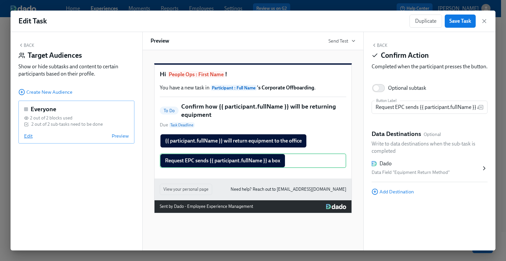
click at [29, 136] on span "Edit" at bounding box center [28, 135] width 9 height 7
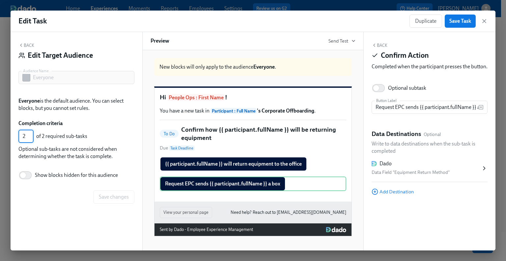
click at [30, 133] on input "2" at bounding box center [25, 135] width 15 height 13
click at [30, 138] on input "1" at bounding box center [25, 135] width 15 height 13
click at [108, 195] on span "Save changes" at bounding box center [114, 196] width 30 height 7
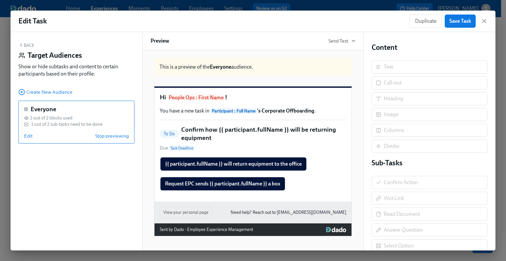
click at [29, 45] on button "Back" at bounding box center [26, 44] width 16 height 5
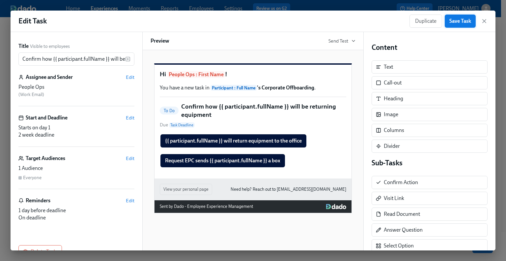
click at [458, 16] on button "Save Task" at bounding box center [460, 20] width 31 height 13
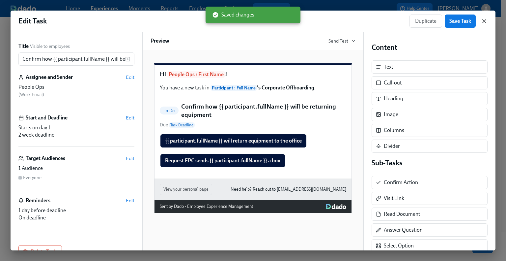
click at [482, 22] on icon "button" at bounding box center [484, 21] width 7 height 7
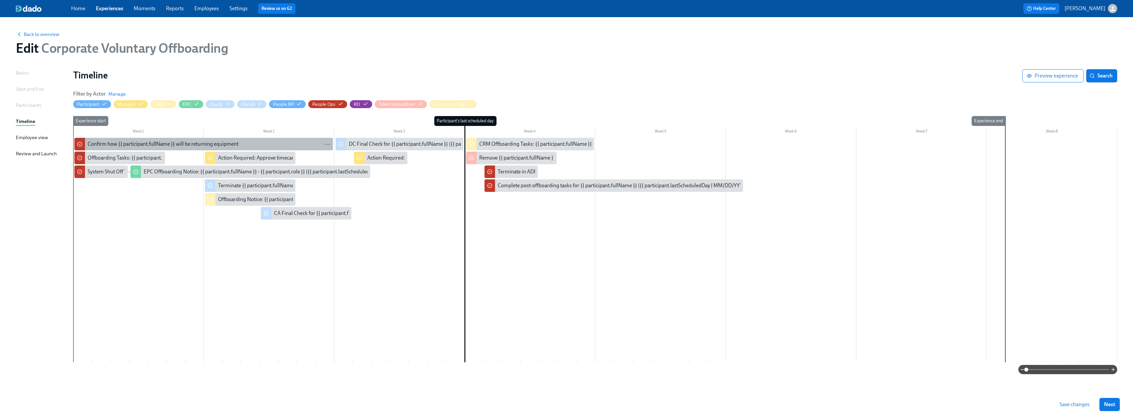
click at [187, 142] on div "Confirm how {{ participant.fullName }} will be returning equipment" at bounding box center [163, 143] width 151 height 7
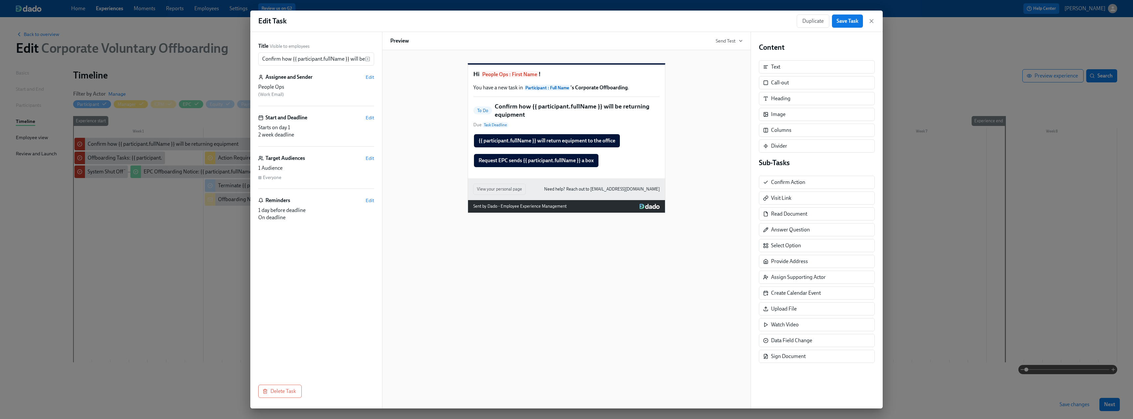
click at [501, 19] on div "Duplicate Save Task" at bounding box center [836, 20] width 78 height 13
click at [501, 19] on icon "button" at bounding box center [871, 21] width 7 height 7
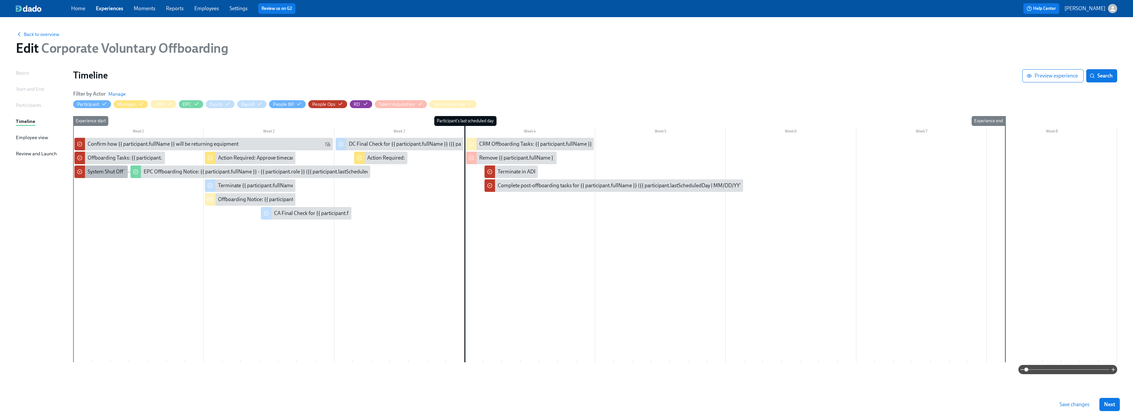
click at [95, 174] on div "System Shut Off Time for {{ participant.fullName }} ({{ participant.lastSchedul…" at bounding box center [202, 171] width 229 height 7
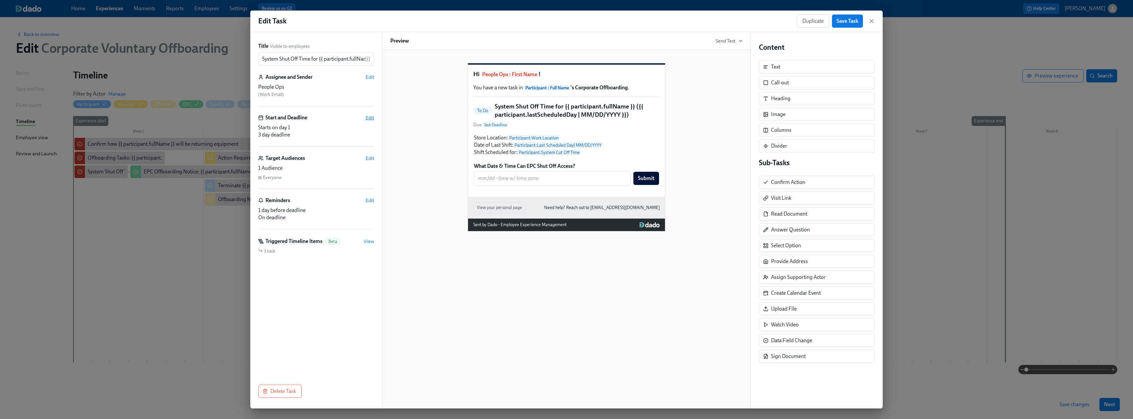
click at [371, 117] on span "Edit" at bounding box center [370, 117] width 9 height 7
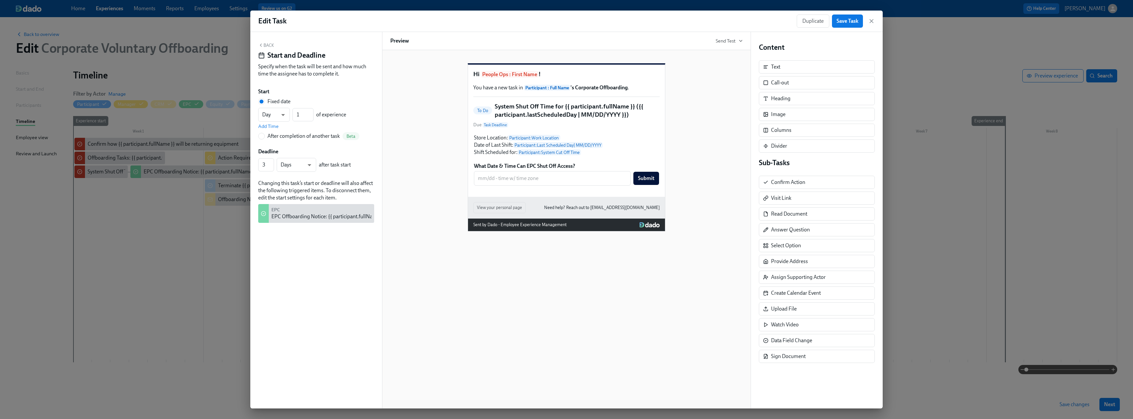
click at [262, 132] on div "Fixed date Day d ​ 1 ​ of experience Add Time After completion of another task …" at bounding box center [316, 119] width 116 height 42
click at [262, 134] on input "After completion of another task Beta" at bounding box center [262, 136] width 6 height 6
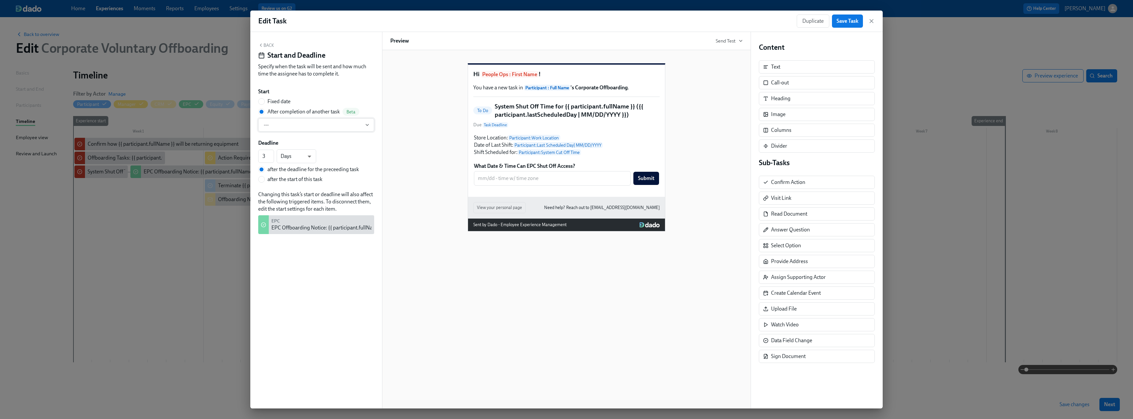
click at [302, 130] on button "---" at bounding box center [316, 124] width 116 height 13
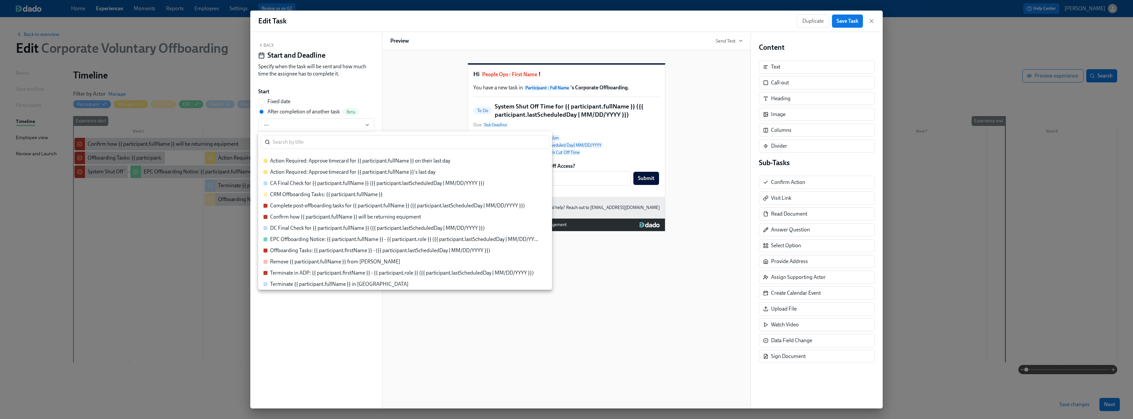
click at [327, 216] on div "Confirm how {{ participant.fullName }} will be returning equipment" at bounding box center [345, 216] width 151 height 7
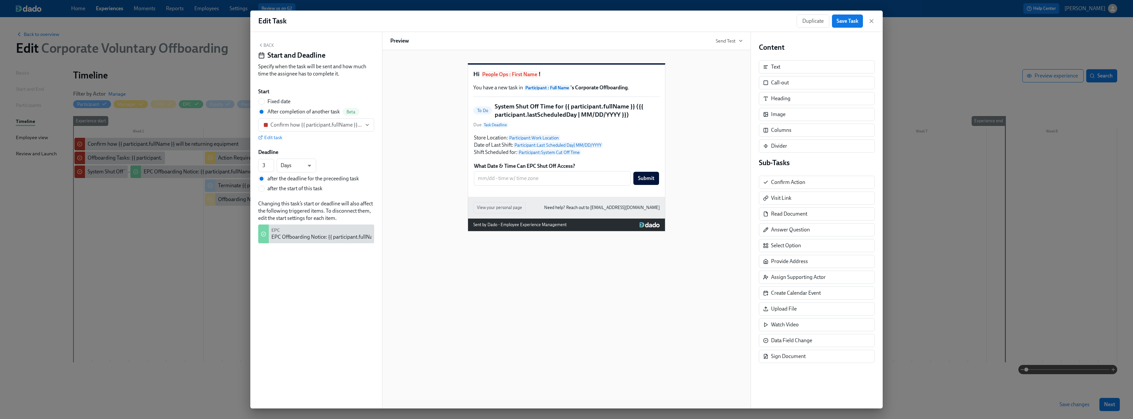
click at [268, 44] on button "Back" at bounding box center [266, 44] width 16 height 5
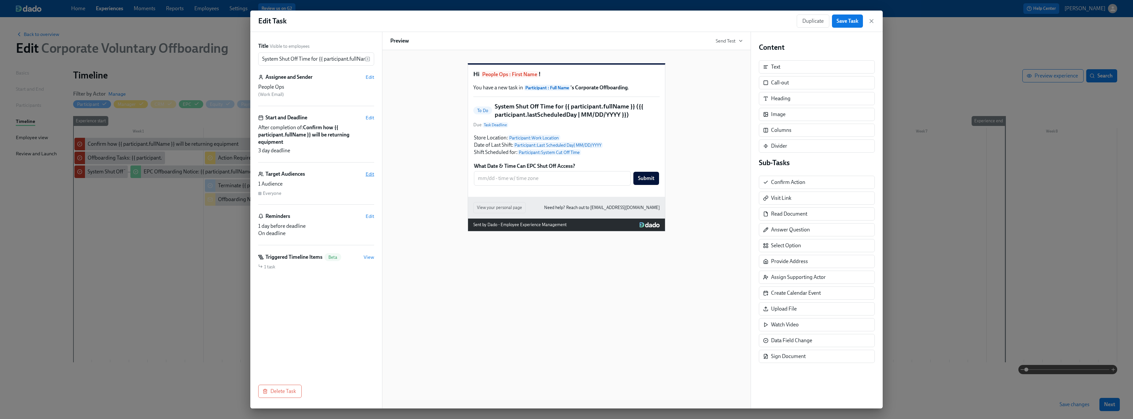
click at [369, 174] on span "Edit" at bounding box center [370, 174] width 9 height 7
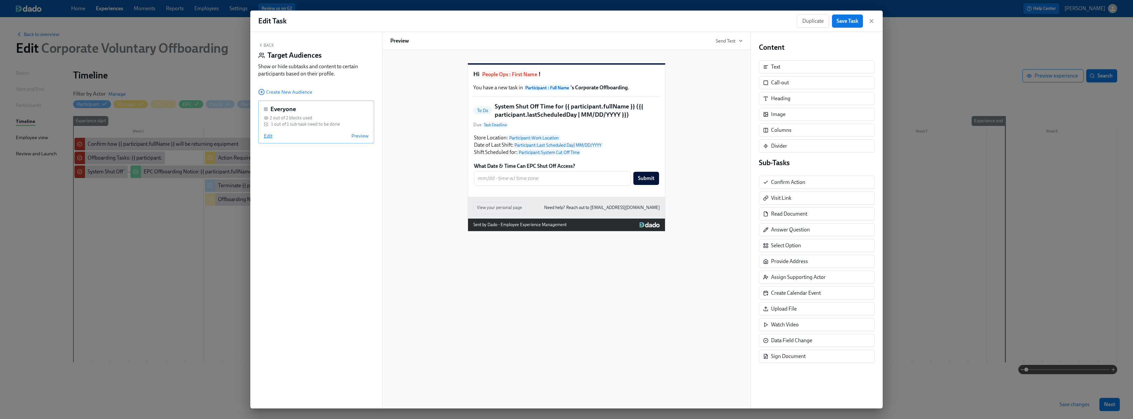
click at [269, 134] on span "Edit" at bounding box center [268, 135] width 9 height 7
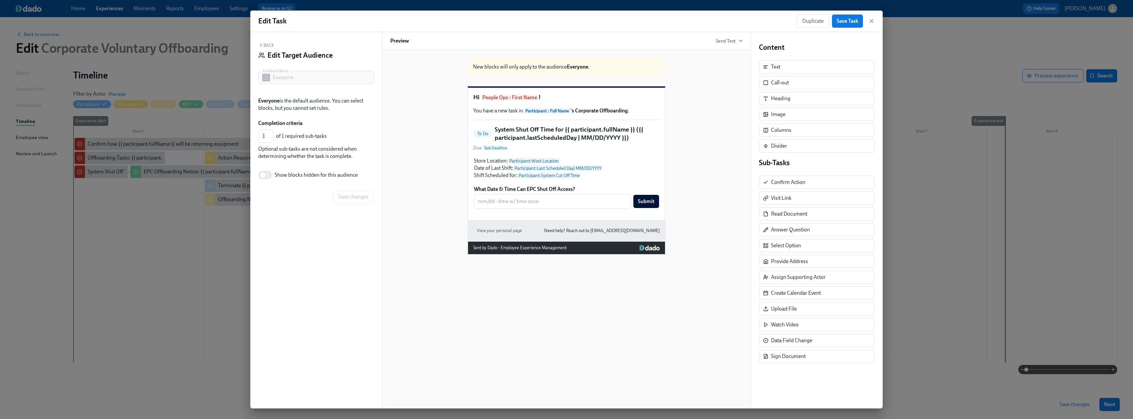
click at [268, 42] on div "Back Edit Target Audience Audience Name Everyone Audience Name Everyone is the …" at bounding box center [316, 220] width 132 height 376
click at [268, 44] on button "Back" at bounding box center [266, 44] width 16 height 5
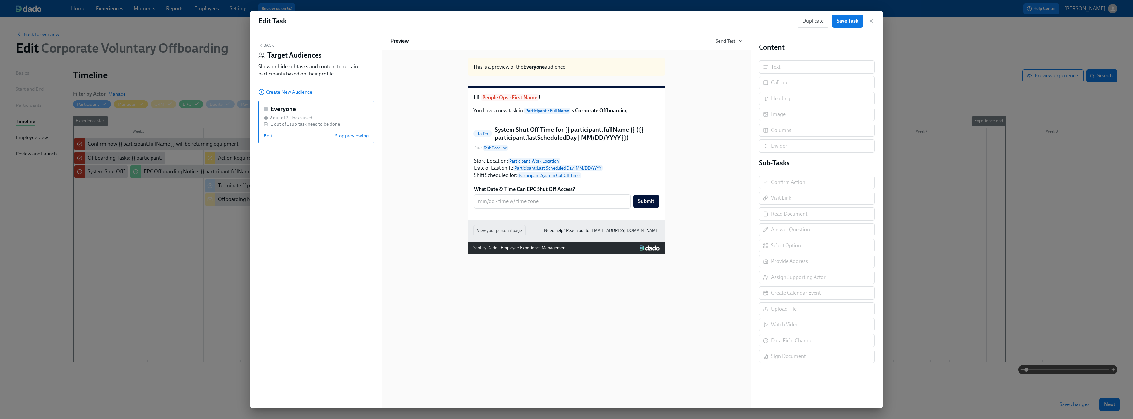
click at [283, 91] on span "Create New Audience" at bounding box center [285, 92] width 54 height 7
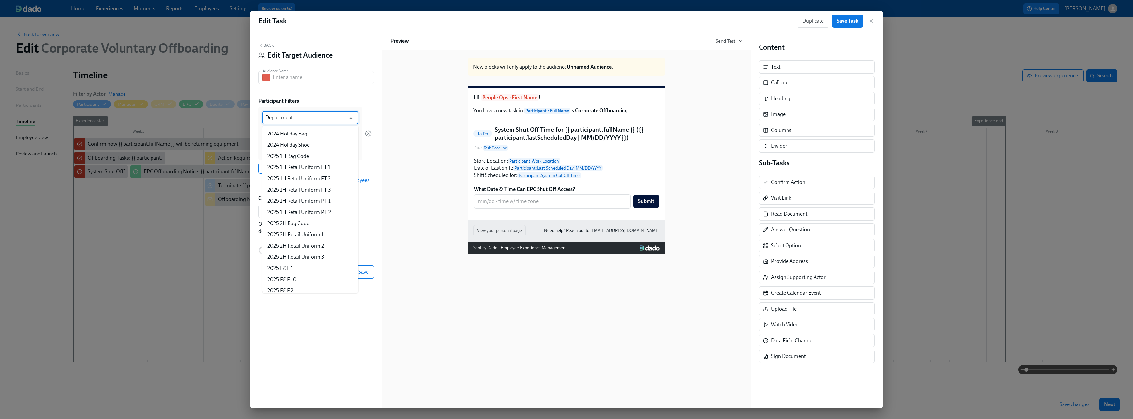
click at [302, 119] on input "Department" at bounding box center [305, 117] width 80 height 13
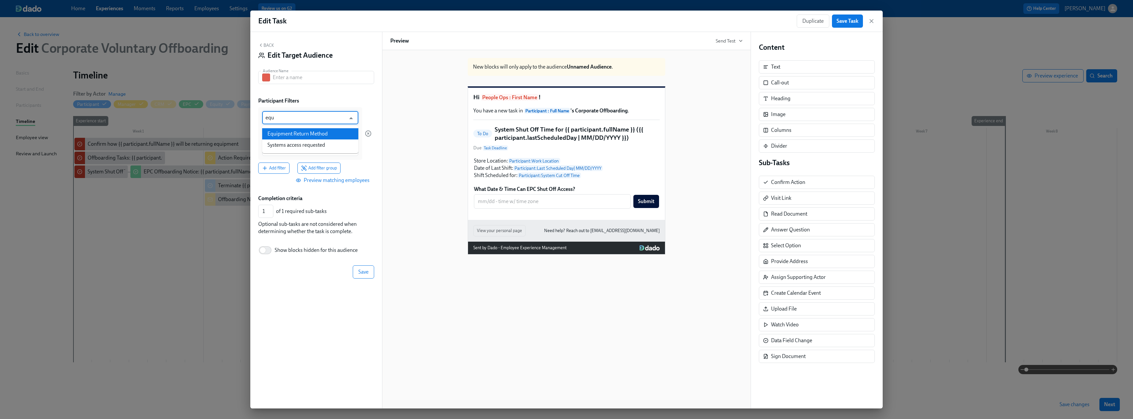
click at [311, 135] on li "Equipment Return Method" at bounding box center [310, 133] width 96 height 11
click at [288, 147] on input at bounding box center [310, 149] width 90 height 7
click at [360, 255] on button "Save" at bounding box center [363, 271] width 21 height 13
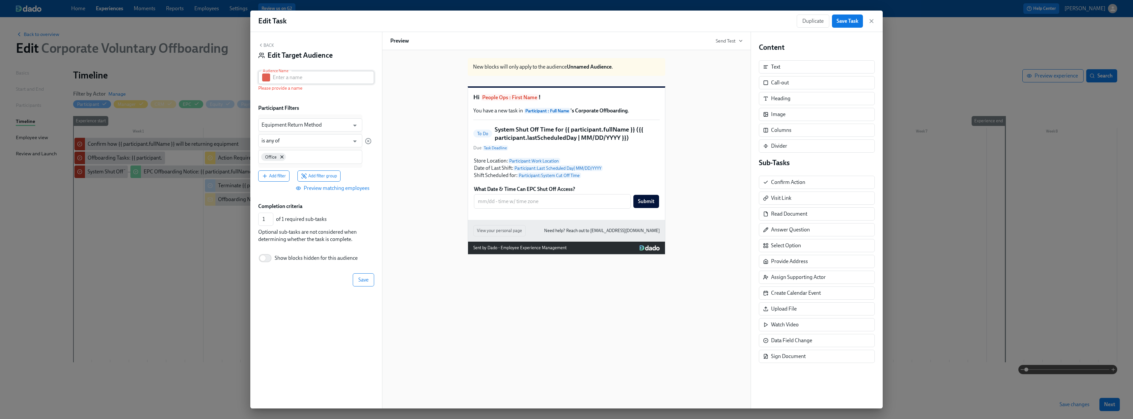
click at [287, 80] on input "text" at bounding box center [323, 77] width 101 height 13
click at [368, 255] on span "Save" at bounding box center [363, 279] width 10 height 7
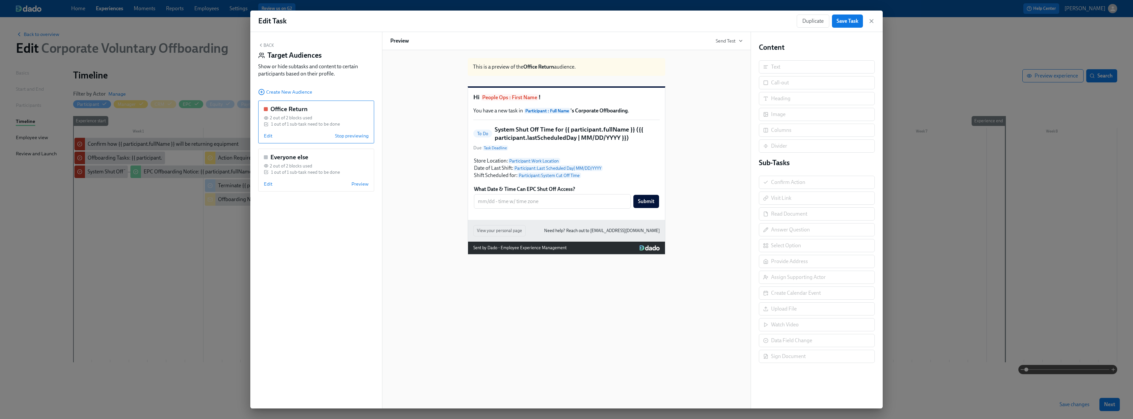
click at [267, 42] on button "Back" at bounding box center [266, 44] width 16 height 5
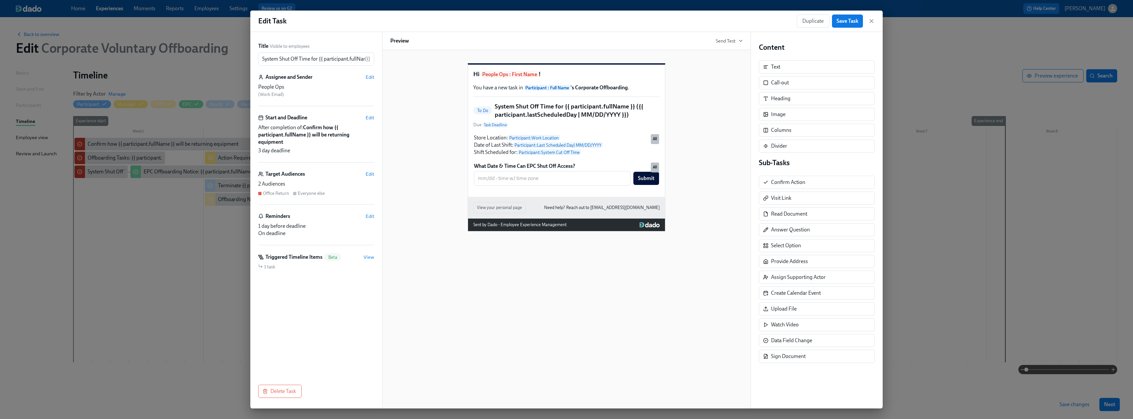
click at [501, 117] on h5 "System Shut Off Time for {{ participant.fullName }} ({{ participant.lastSchedul…" at bounding box center [577, 110] width 165 height 17
drag, startPoint x: 318, startPoint y: 60, endPoint x: 247, endPoint y: 60, distance: 71.5
click at [247, 60] on div "Edit Task Duplicate Save Task Title Visible to employees System Shut Off Time f…" at bounding box center [566, 209] width 1133 height 419
click at [501, 146] on div "Store Location: Participant : Work Location Date of Last Shift: Participant : L…" at bounding box center [566, 144] width 186 height 23
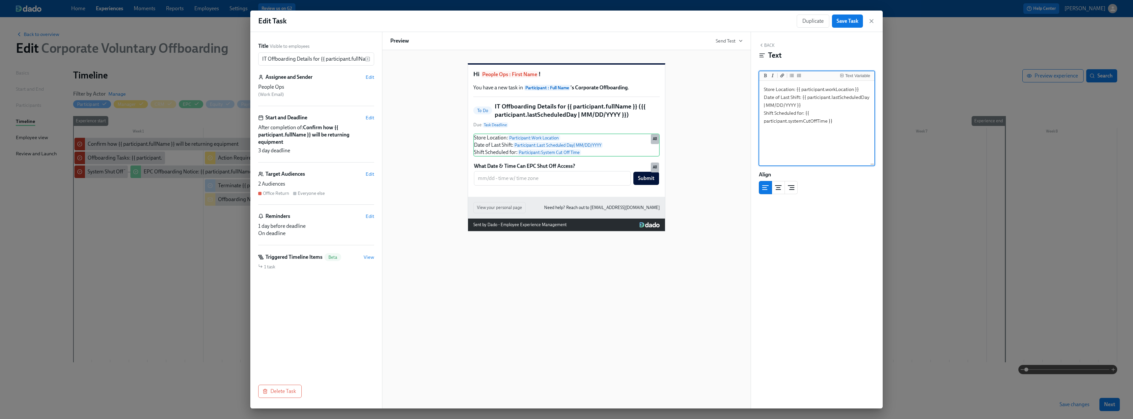
drag, startPoint x: 837, startPoint y: 122, endPoint x: 763, endPoint y: 87, distance: 81.2
click at [501, 87] on textarea "Store Location: {{ participant.workLocation }} Date of Last Shift: {{ participa…" at bounding box center [816, 123] width 113 height 83
click at [495, 156] on div "Store Location: Participant : Work Location Date of Last Shift: Participant : L…" at bounding box center [566, 144] width 186 height 23
click at [501, 128] on textarea "Store Location: {{ participant.workLocation }} Date of Last Shift: {{ participa…" at bounding box center [816, 123] width 113 height 83
drag, startPoint x: 762, startPoint y: 90, endPoint x: 863, endPoint y: 90, distance: 101.1
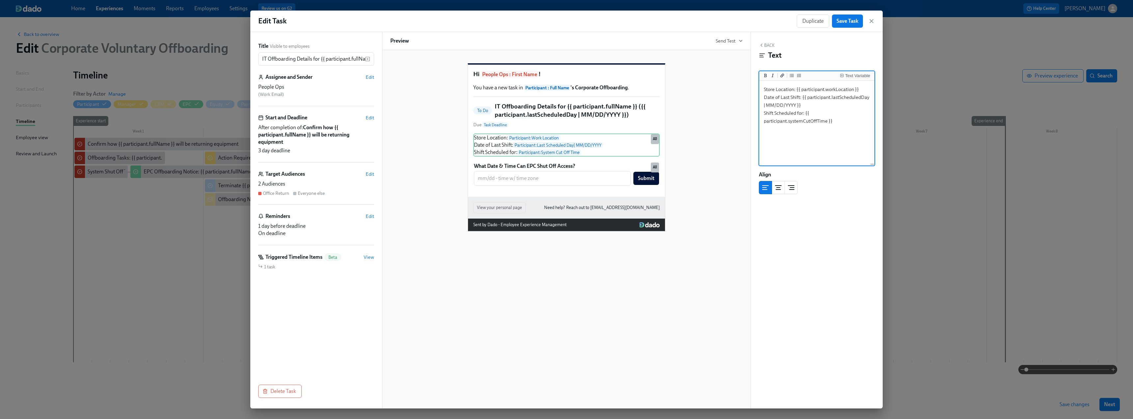
click at [501, 90] on textarea "Store Location: {{ participant.workLocation }} Date of Last Shift: {{ participa…" at bounding box center [816, 123] width 113 height 83
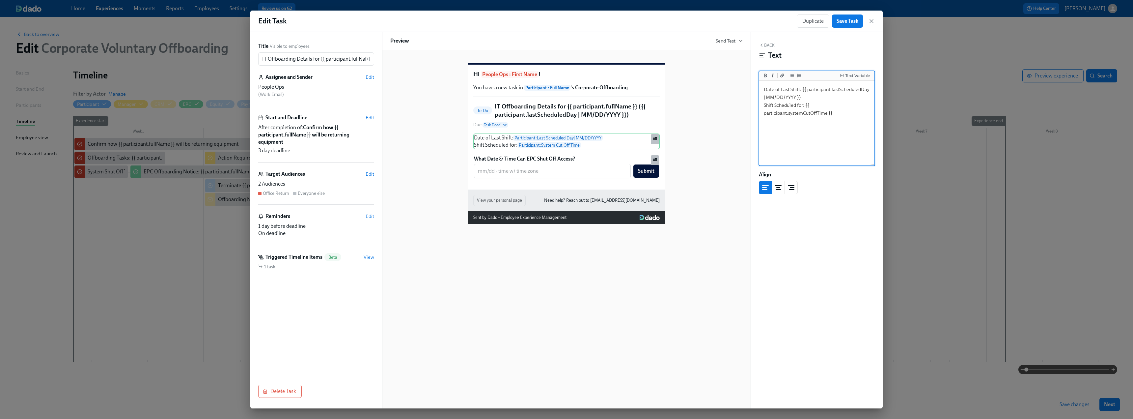
click at [501, 98] on textarea "Date of Last Shift: {{ participant.lastScheduledDay | MM/DD/YYYY }} Shift Sched…" at bounding box center [816, 123] width 113 height 83
drag, startPoint x: 836, startPoint y: 117, endPoint x: 761, endPoint y: 108, distance: 75.3
click at [501, 108] on textarea "Date of Last Shift: {{ participant.lastScheduledDay | MM/DD/YYYY }} Shift Sched…" at bounding box center [816, 123] width 113 height 83
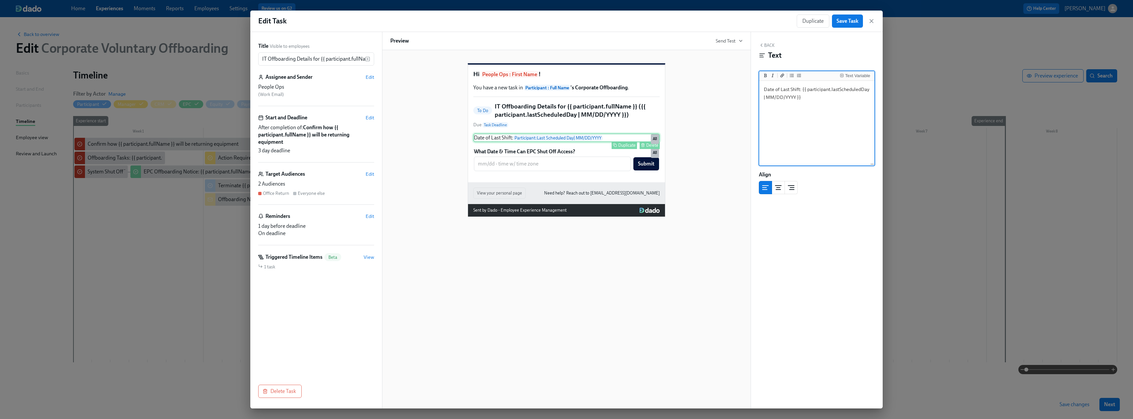
click at [496, 142] on div "Date of Last Shift: Participant : Last Scheduled Day | MM/DD/YYYY Duplicate Del…" at bounding box center [566, 137] width 186 height 9
drag, startPoint x: 799, startPoint y: 89, endPoint x: 759, endPoint y: 88, distance: 39.9
click at [501, 88] on div "Date of Last Shift: {{ participant.lastScheduledDay | MM/DD/YYYY }} Date of Las…" at bounding box center [816, 123] width 115 height 85
click at [501, 168] on div "What Date & Time Can EPC Shut Off Access? ​ Submit Duplicate Delete All" at bounding box center [566, 159] width 186 height 24
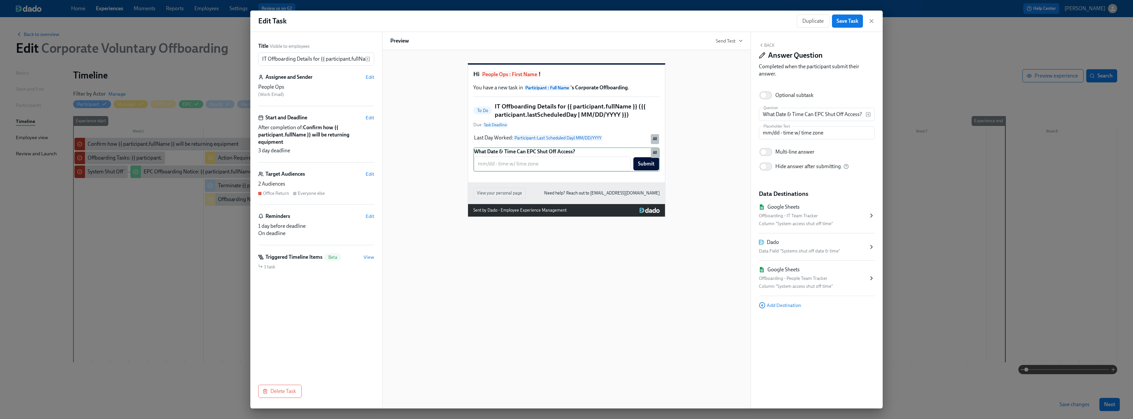
click at [501, 255] on icon at bounding box center [871, 278] width 7 height 7
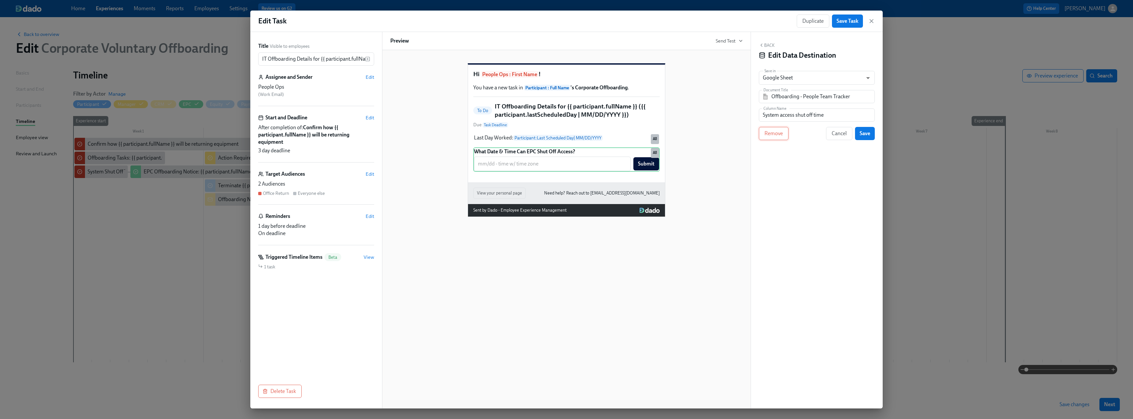
click at [501, 137] on span "Remove" at bounding box center [773, 133] width 18 height 7
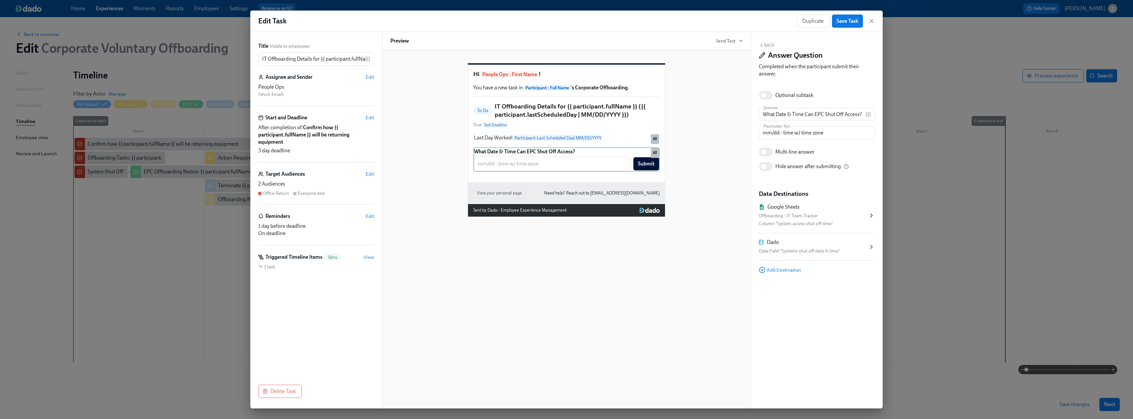
click at [501, 44] on button "Back" at bounding box center [767, 44] width 16 height 5
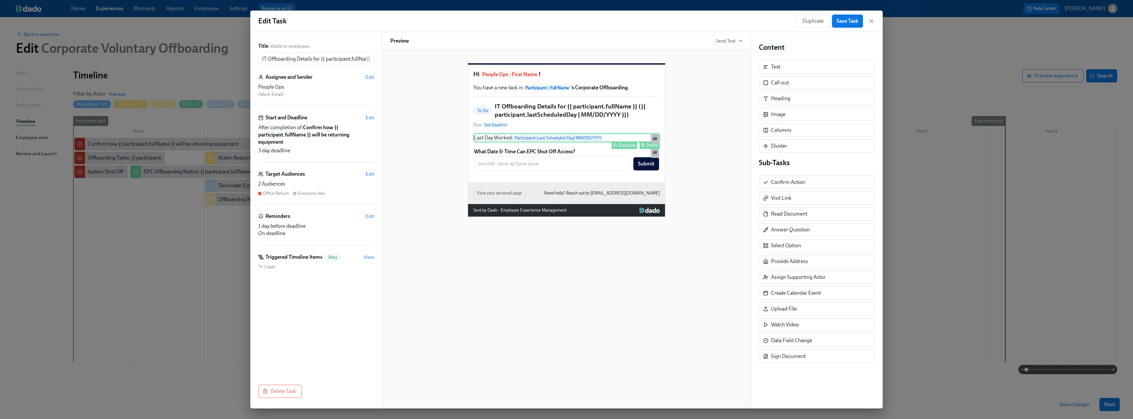
click at [490, 142] on div "Last Day Worked: Participant : Last Scheduled Day | MM/DD/YYYY Duplicate Delete…" at bounding box center [566, 137] width 186 height 9
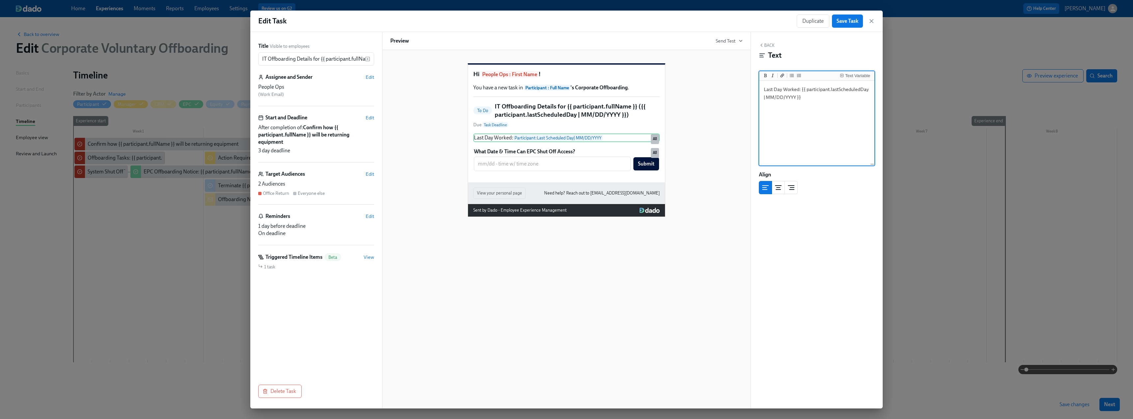
click at [501, 99] on textarea "Last Day Worked: {{ participant.lastScheduledDay | MM/DD/YYYY }}" at bounding box center [816, 123] width 113 height 83
click at [501, 90] on textarea "Last Day Worked: {{ participant.lastScheduledDay | MM/DD/YYYY }}" at bounding box center [816, 123] width 113 height 83
click at [501, 73] on button "Text Variable" at bounding box center [855, 75] width 33 height 7
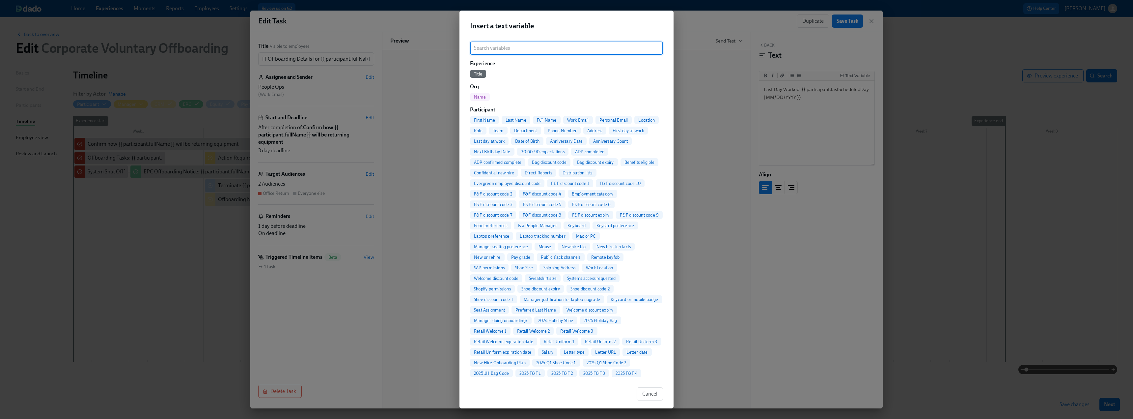
click at [501, 121] on span "Full Name" at bounding box center [547, 120] width 28 height 5
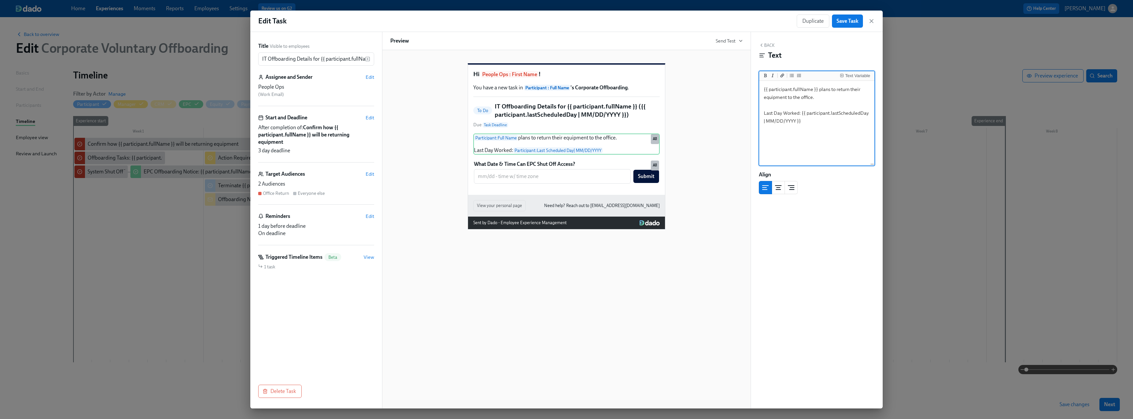
click at [501, 208] on div "View your personal page Need help? Reach out to peopleops@rothys.com" at bounding box center [566, 206] width 197 height 22
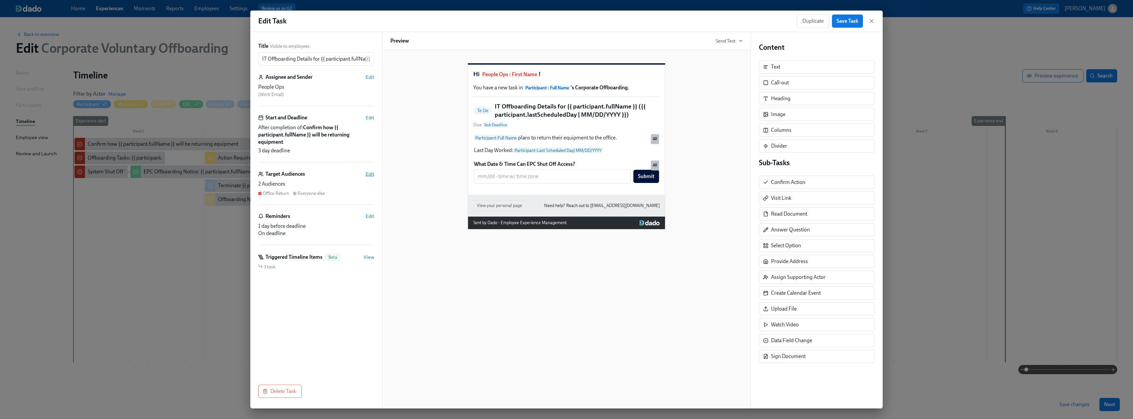
click at [368, 174] on span "Edit" at bounding box center [370, 174] width 9 height 7
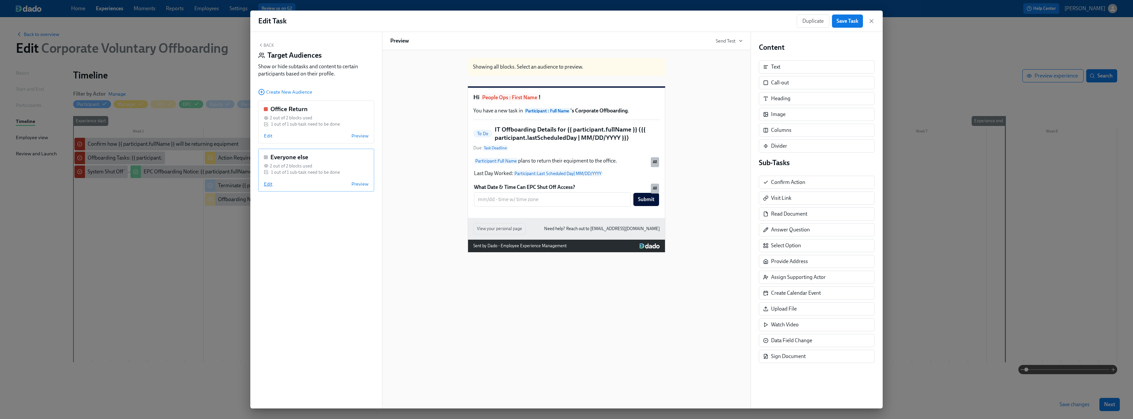
click at [270, 186] on span "Edit" at bounding box center [268, 183] width 9 height 7
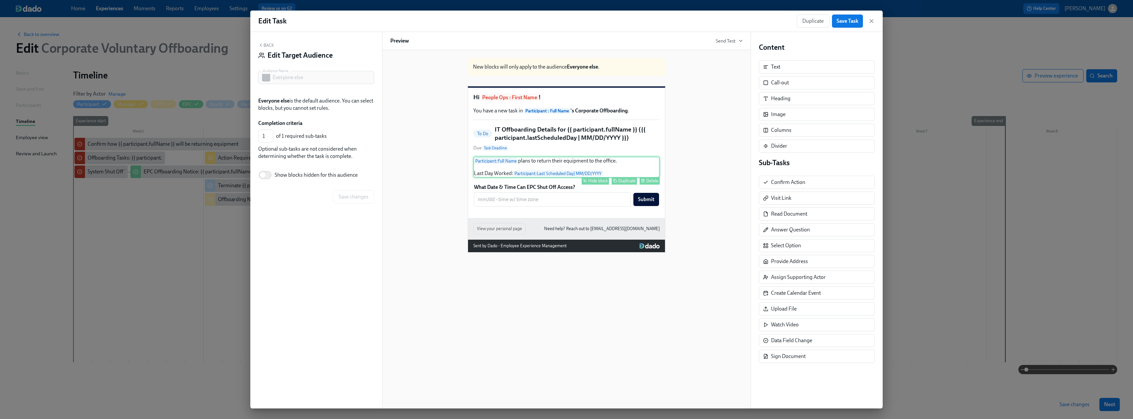
click at [501, 183] on div "Hide block" at bounding box center [597, 180] width 19 height 5
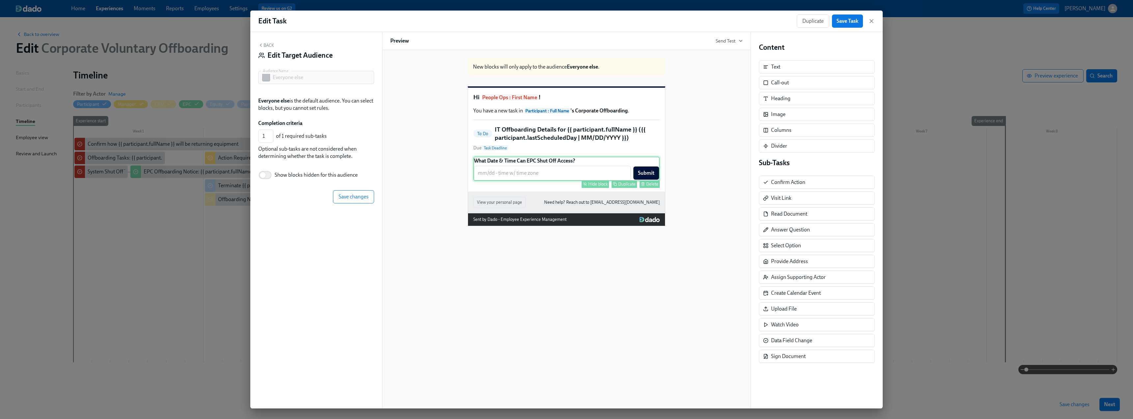
click at [501, 186] on div "Hide block" at bounding box center [597, 183] width 19 height 5
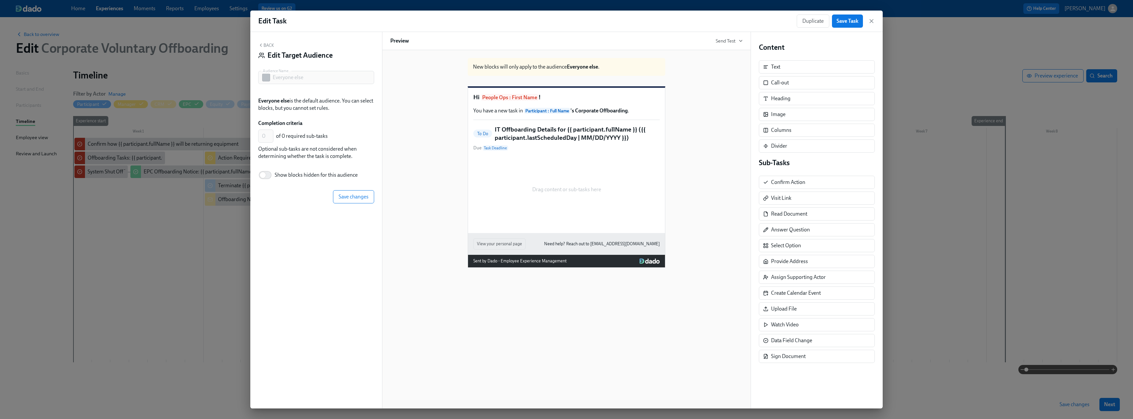
click at [374, 198] on div "Back Edit Target Audience Audience Name Everyone else Audience Name Everyone el…" at bounding box center [316, 220] width 132 height 376
click at [357, 201] on button "Save changes" at bounding box center [353, 196] width 41 height 13
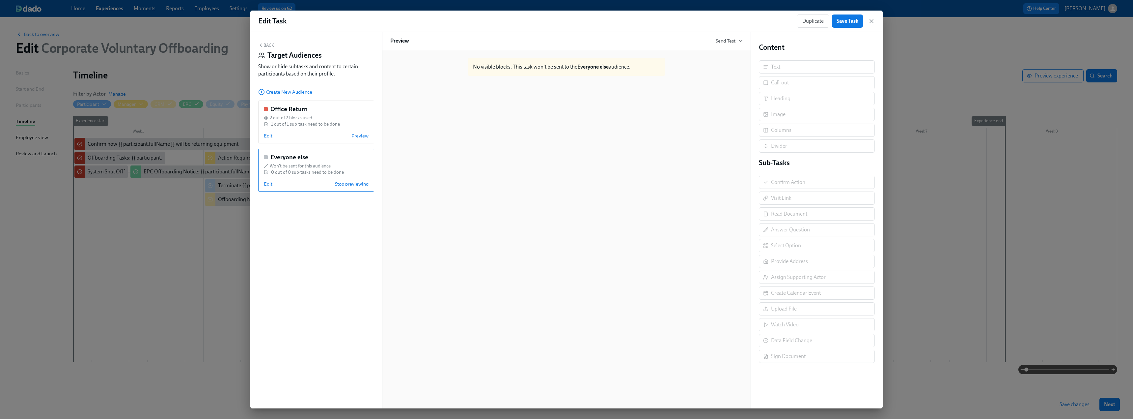
click at [267, 43] on button "Back" at bounding box center [266, 44] width 16 height 5
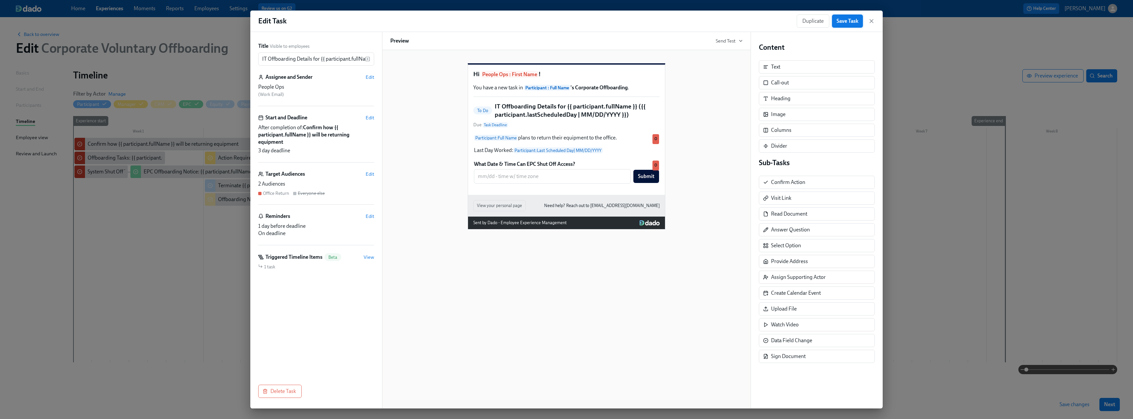
click at [501, 22] on span "Save Task" at bounding box center [848, 21] width 22 height 7
click at [501, 20] on icon "button" at bounding box center [871, 20] width 3 height 3
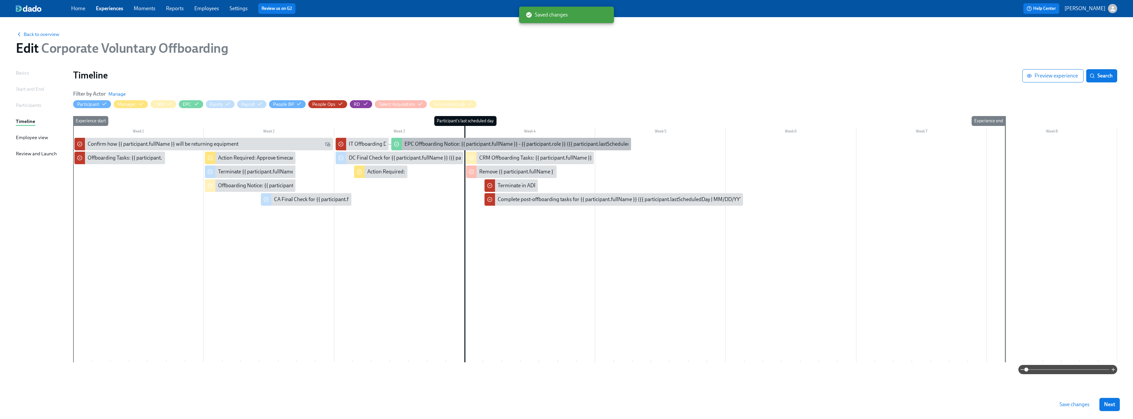
click at [421, 142] on div "EPC Offboarding Notice: {{ participant.fullName }} - {{ participant.role }} ({{…" at bounding box center [542, 143] width 277 height 7
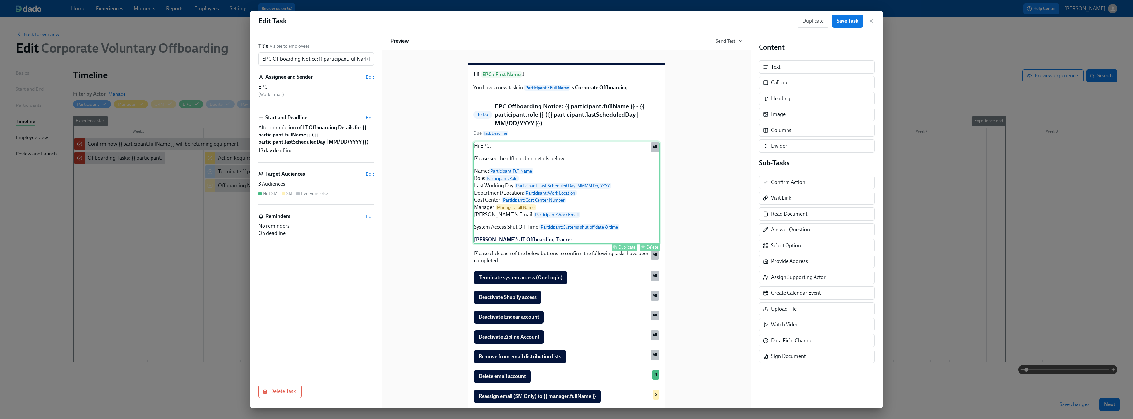
click at [501, 238] on div "Hi EPC, Please see the offboarding details below: Name: Participant : Full Name…" at bounding box center [566, 193] width 186 height 102
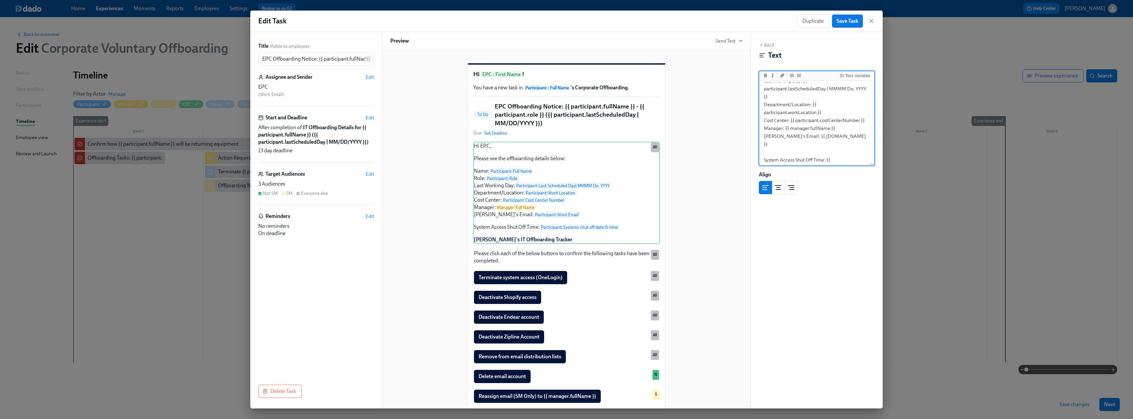
scroll to position [106, 0]
click at [501, 117] on textarea "Hi EPC, Please see the offboarding details below: Name: {{ participant.fullName…" at bounding box center [816, 78] width 113 height 173
click at [501, 74] on div "Text Variable" at bounding box center [857, 75] width 25 height 5
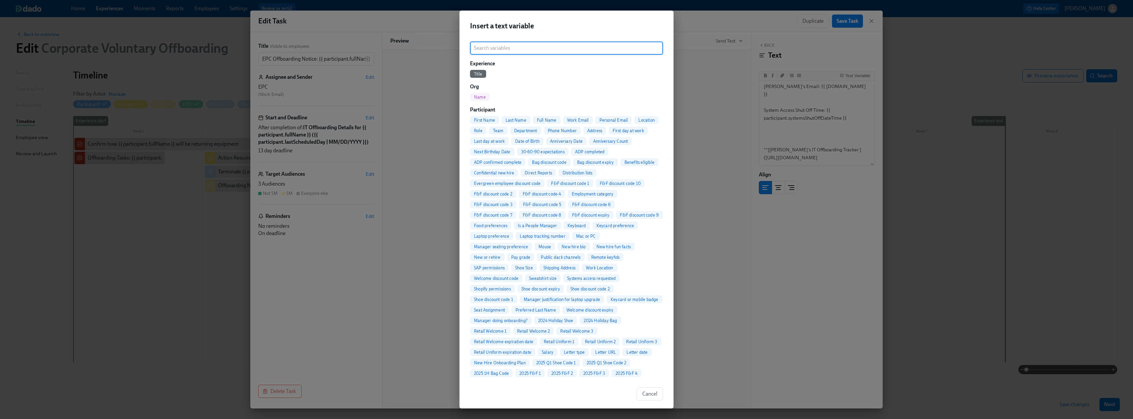
click at [501, 120] on span "Full Name" at bounding box center [547, 120] width 28 height 5
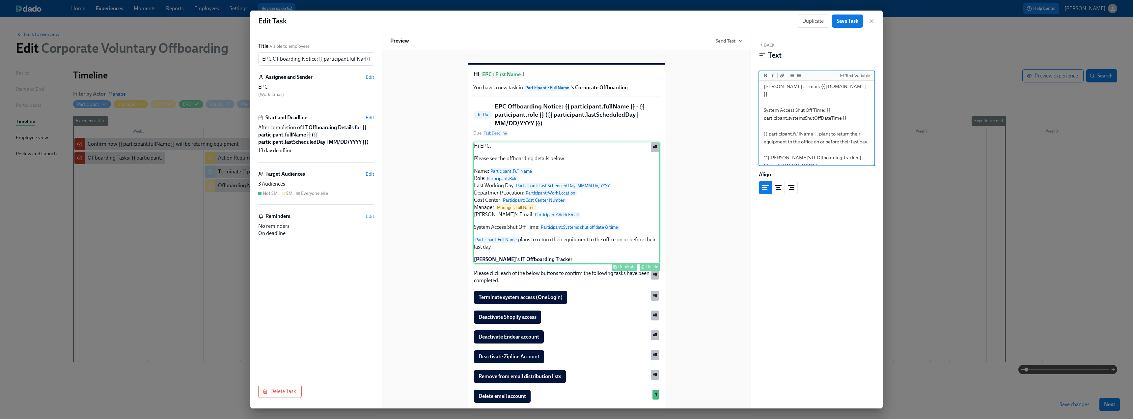
click at [501, 204] on div "Hi EPC, Please see the offboarding details below: Name: Participant : Full Name…" at bounding box center [566, 203] width 186 height 122
click at [501, 113] on textarea "Hi EPC, Please see the offboarding details below: Name: {{ participant.fullName…" at bounding box center [816, 74] width 113 height 196
click at [501, 127] on textarea "Hi EPC, Please see the offboarding details below: Name: {{ participant.fullName…" at bounding box center [816, 147] width 113 height 196
drag, startPoint x: 791, startPoint y: 127, endPoint x: 762, endPoint y: 129, distance: 28.4
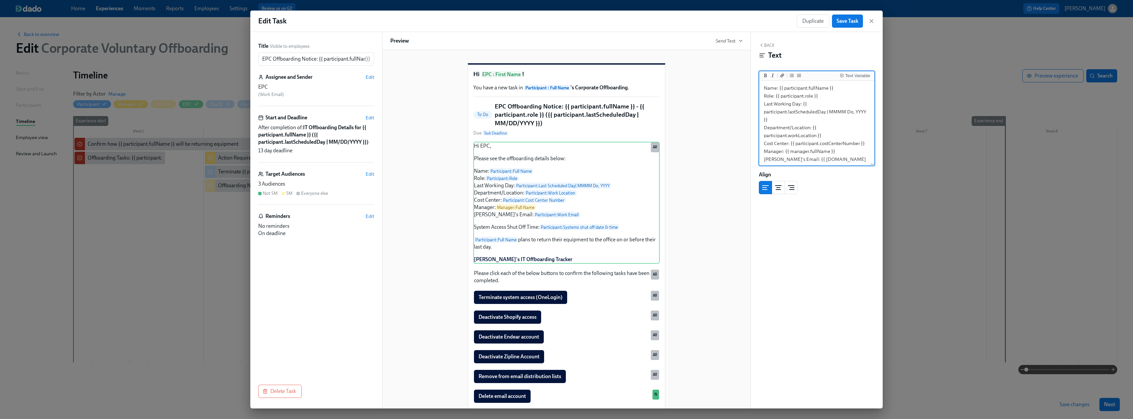
click at [501, 129] on textarea "Hi EPC, Please see the offboarding details below: Name: {{ participant.fullName…" at bounding box center [816, 147] width 113 height 196
click at [501, 128] on textarea "Hi EPC, Please see the offboarding details below: Name: {{ participant.fullName…" at bounding box center [816, 143] width 113 height 188
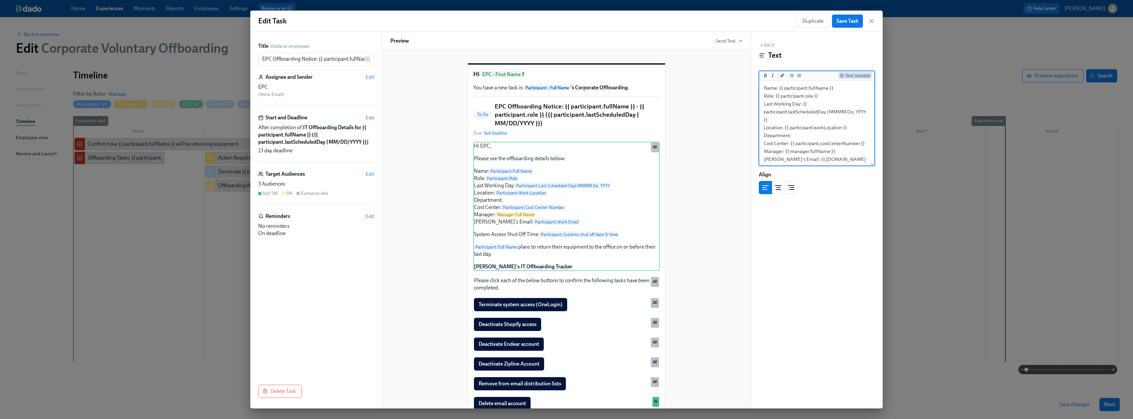
click at [501, 72] on button "Text Variable" at bounding box center [855, 75] width 33 height 7
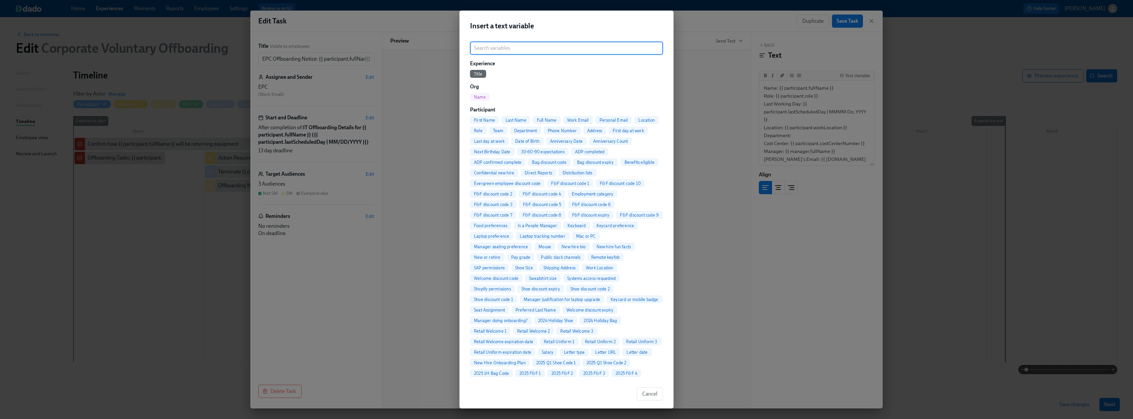
click at [501, 50] on input "search" at bounding box center [566, 47] width 193 height 13
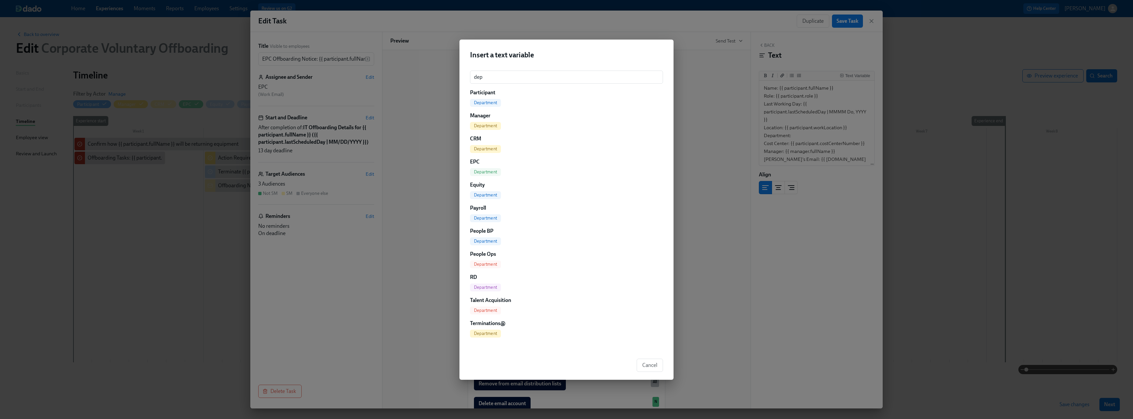
click at [480, 102] on span "Department" at bounding box center [485, 102] width 31 height 5
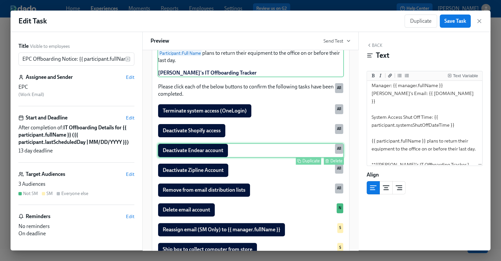
scroll to position [198, 0]
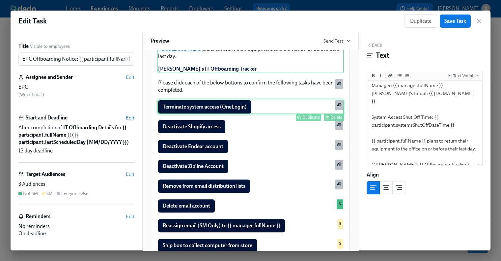
click at [217, 114] on div "Terminate system access (OneLogin) Duplicate Delete All" at bounding box center [250, 106] width 186 height 14
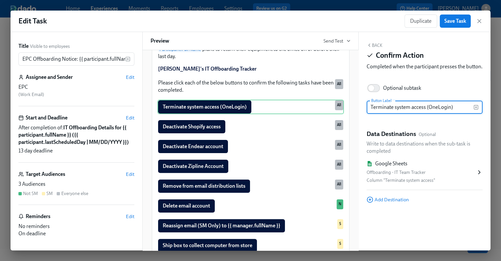
drag, startPoint x: 457, startPoint y: 115, endPoint x: 372, endPoint y: 112, distance: 85.7
click at [372, 112] on input "Terminate system access (OneLogin)" at bounding box center [420, 106] width 107 height 13
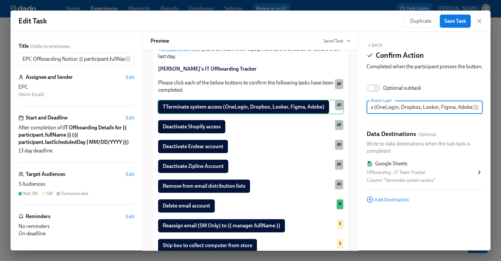
click at [477, 175] on icon at bounding box center [479, 172] width 7 height 7
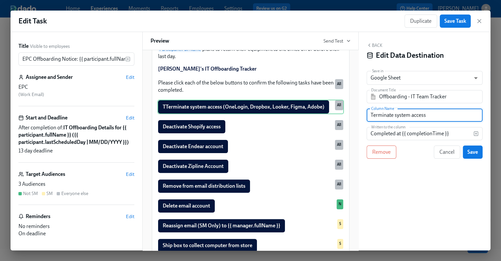
drag, startPoint x: 442, startPoint y: 115, endPoint x: 364, endPoint y: 112, distance: 78.1
click at [364, 112] on div "Back Edit Data Destination Save in Google Sheet GOOGLE_SHEET ​ Document Title O…" at bounding box center [425, 141] width 132 height 218
paste input "(OneLogin, Dropbox, Looker, Figma, Adobe)"
click at [477, 152] on span "Save" at bounding box center [472, 152] width 11 height 7
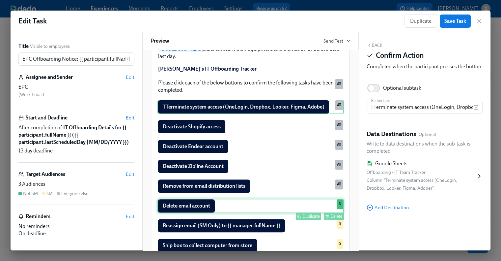
click at [326, 220] on button "Delete" at bounding box center [334, 216] width 20 height 8
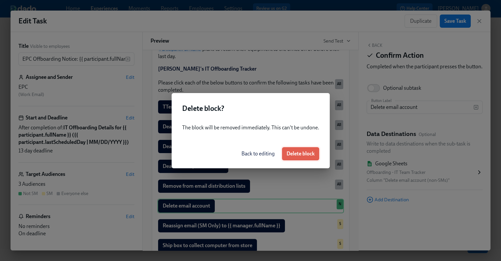
click at [309, 152] on span "Delete block" at bounding box center [301, 153] width 28 height 7
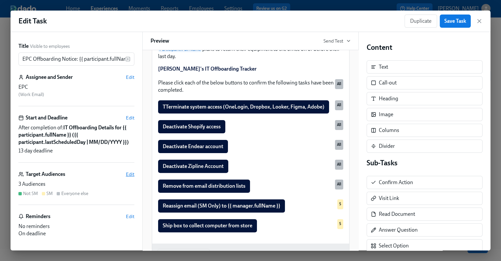
click at [126, 177] on span "Edit" at bounding box center [130, 174] width 9 height 7
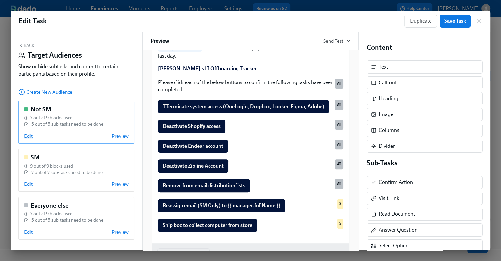
click at [27, 136] on span "Edit" at bounding box center [28, 135] width 9 height 7
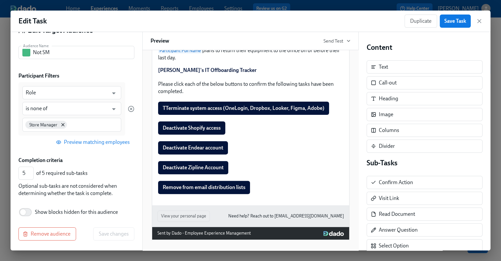
scroll to position [8, 0]
click at [56, 233] on span "Remove audience" at bounding box center [47, 233] width 46 height 7
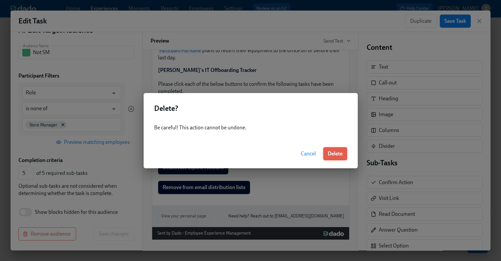
click at [339, 156] on span "Delete" at bounding box center [335, 153] width 15 height 7
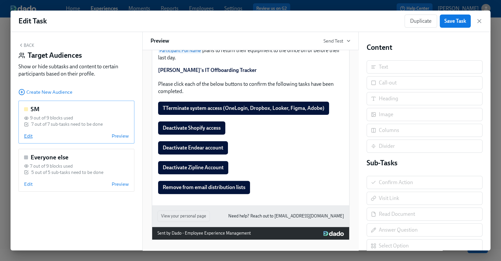
click at [29, 134] on span "Edit" at bounding box center [28, 135] width 9 height 7
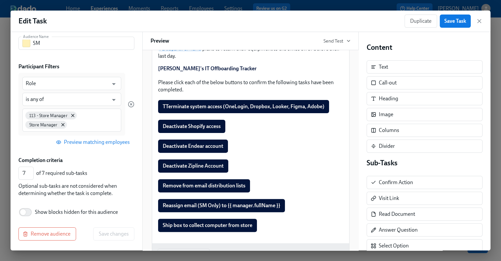
scroll to position [34, 0]
click at [57, 231] on span "Remove audience" at bounding box center [47, 233] width 46 height 7
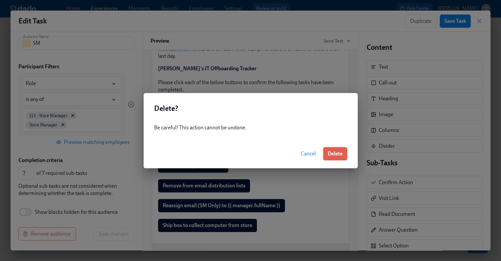
click at [334, 154] on span "Delete" at bounding box center [335, 153] width 15 height 7
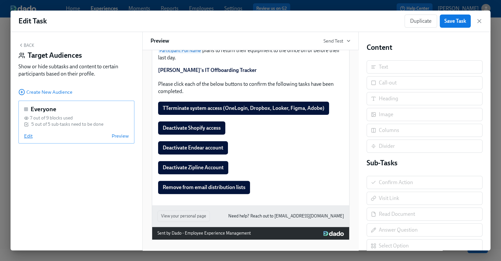
click at [27, 137] on span "Edit" at bounding box center [28, 135] width 9 height 7
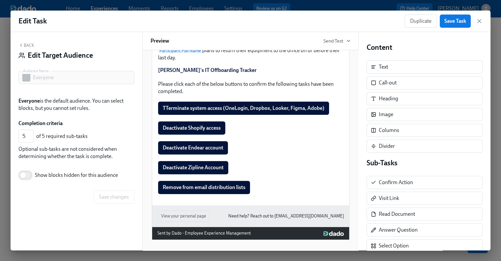
click at [30, 173] on input "Show blocks hidden for this audience" at bounding box center [22, 175] width 43 height 14
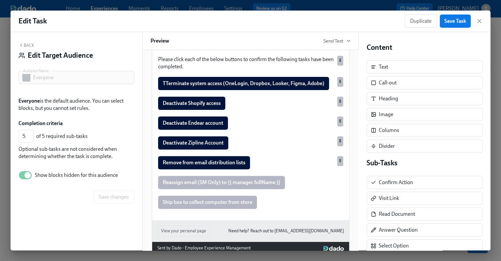
scroll to position [269, 0]
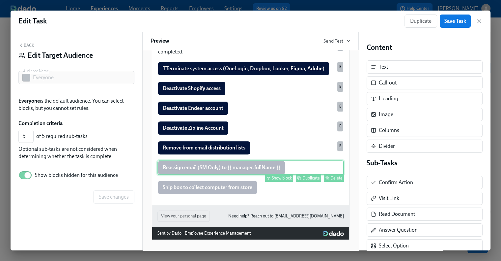
click at [282, 177] on div "Show block" at bounding box center [282, 177] width 20 height 5
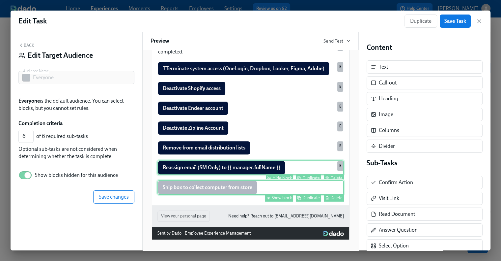
click at [277, 197] on div "Show block" at bounding box center [282, 197] width 20 height 5
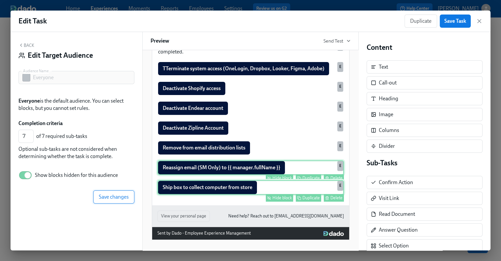
click at [111, 195] on span "Save changes" at bounding box center [114, 196] width 30 height 7
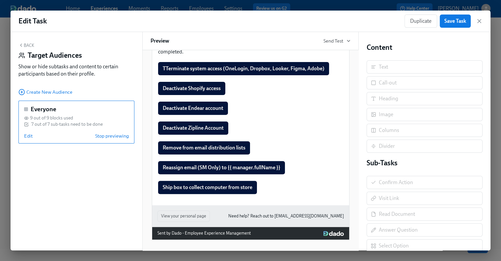
scroll to position [0, 0]
click at [28, 43] on button "Back" at bounding box center [26, 44] width 16 height 5
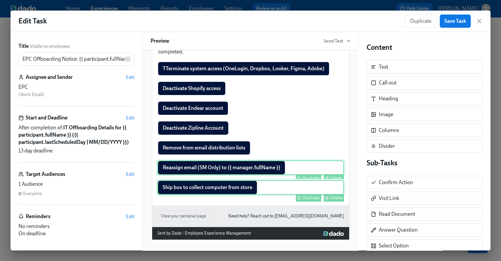
scroll to position [246, 0]
click at [334, 196] on div "Delete" at bounding box center [336, 197] width 12 height 5
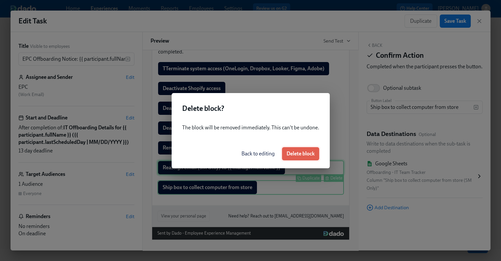
click at [307, 152] on span "Delete block" at bounding box center [301, 153] width 28 height 7
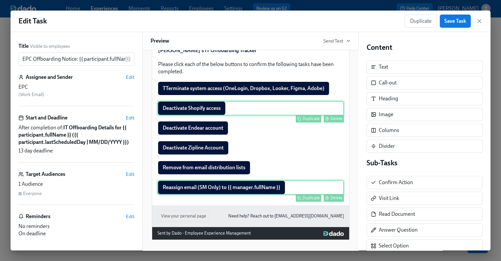
scroll to position [194, 0]
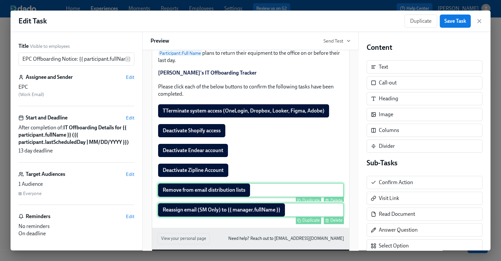
click at [199, 197] on div "Remove from email distribution lists Duplicate Delete" at bounding box center [250, 189] width 186 height 14
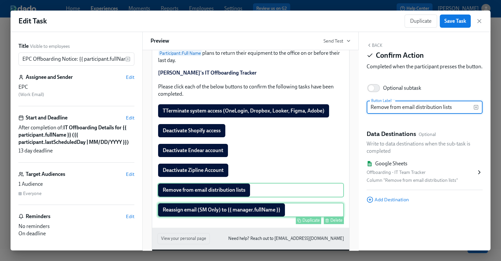
drag, startPoint x: 454, startPoint y: 114, endPoint x: 367, endPoint y: 117, distance: 87.0
click at [367, 114] on input "Remove from email distribution lists" at bounding box center [420, 106] width 107 height 13
click at [476, 110] on icon "button" at bounding box center [475, 106] width 5 height 5
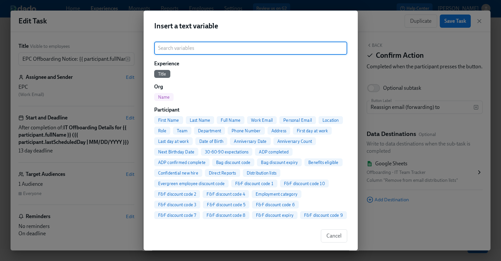
click at [204, 47] on input "search" at bounding box center [250, 47] width 193 height 13
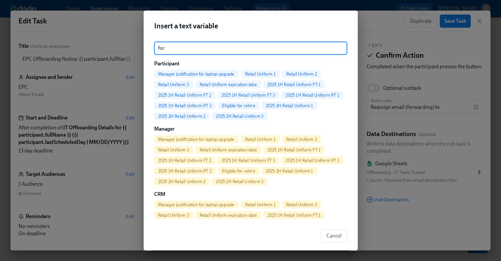
drag, startPoint x: 182, startPoint y: 41, endPoint x: 179, endPoint y: 45, distance: 4.6
click at [181, 42] on input "for" at bounding box center [250, 47] width 193 height 13
drag, startPoint x: 179, startPoint y: 46, endPoint x: 142, endPoint y: 44, distance: 36.7
click at [142, 44] on div "Insert a text variable for ​ Participant Manager justification for laptop upgra…" at bounding box center [250, 130] width 501 height 261
click at [333, 234] on span "Cancel" at bounding box center [333, 235] width 15 height 7
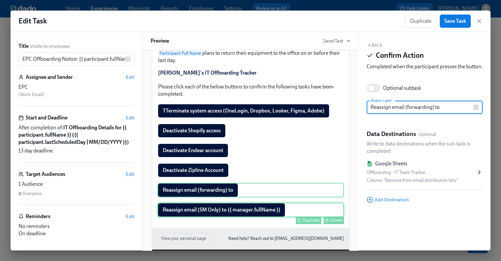
drag, startPoint x: 439, startPoint y: 116, endPoint x: 433, endPoint y: 113, distance: 7.2
click at [433, 113] on input "Reassign email (forwarding) to" at bounding box center [420, 106] width 107 height 13
click at [352, 111] on div "Hi EPC : First Name ! You have a new task in Participant : Full Name 's Corpora…" at bounding box center [250, 150] width 216 height 200
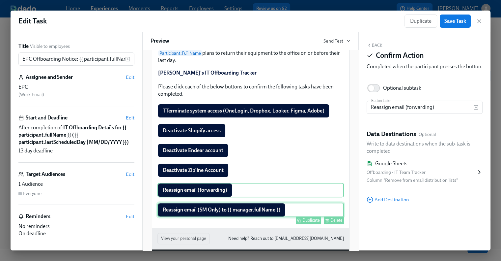
scroll to position [194, 0]
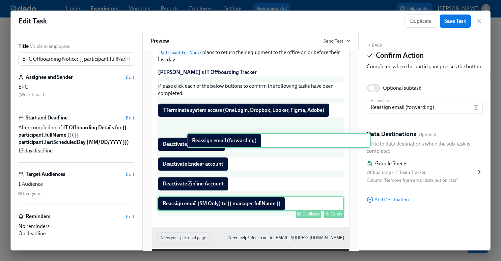
drag, startPoint x: 171, startPoint y: 203, endPoint x: 204, endPoint y: 142, distance: 68.5
click at [204, 142] on div "Hi EPC, Please see the offboarding details below: Name: Participant : Full Name…" at bounding box center [250, 81] width 186 height 268
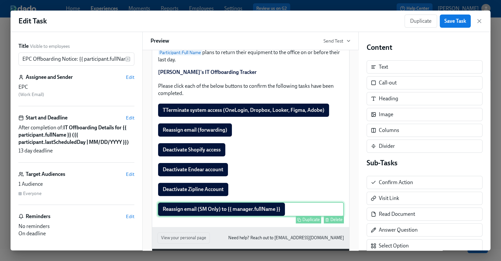
click at [332, 222] on div "Delete" at bounding box center [336, 219] width 12 height 5
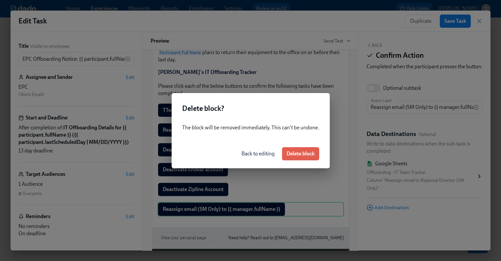
click at [302, 152] on span "Delete block" at bounding box center [301, 153] width 28 height 7
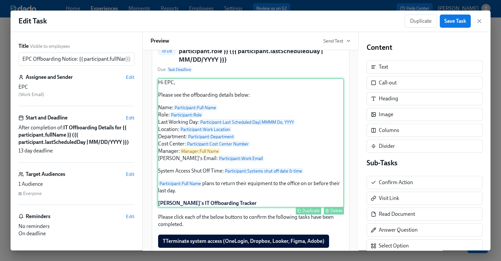
scroll to position [66, 0]
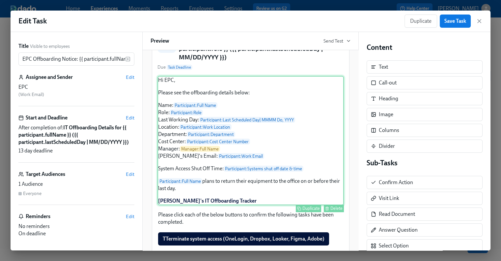
click at [320, 181] on div "Hi EPC, Please see the offboarding details below: Name: Participant : Full Name…" at bounding box center [250, 140] width 186 height 129
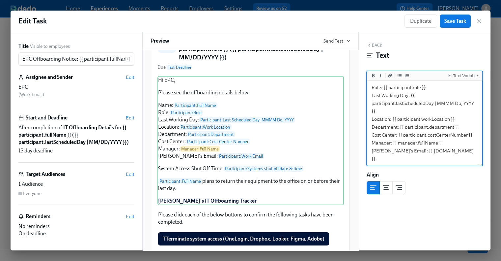
scroll to position [99, 0]
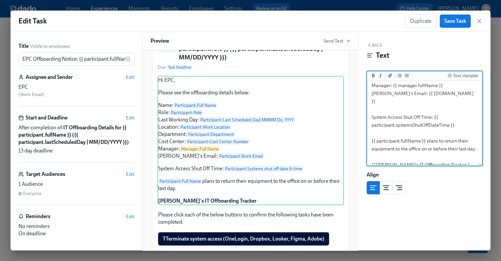
click at [460, 125] on textarea "Hi EPC, Please see the offboarding details below: Name: {{ participant.fullName…" at bounding box center [424, 81] width 113 height 196
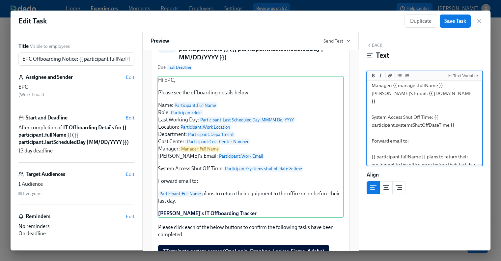
click at [458, 79] on div "Text Variable" at bounding box center [424, 76] width 115 height 10
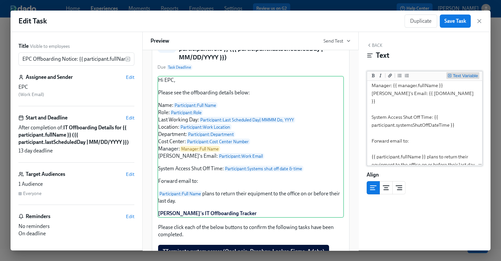
click at [457, 76] on div "Text Variable" at bounding box center [465, 75] width 25 height 5
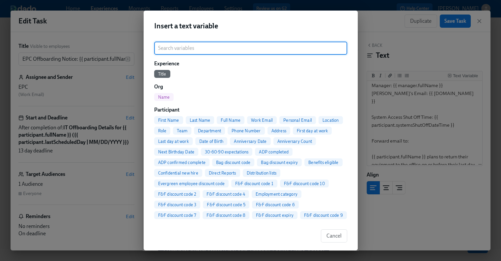
click at [190, 50] on input "search" at bounding box center [250, 47] width 193 height 13
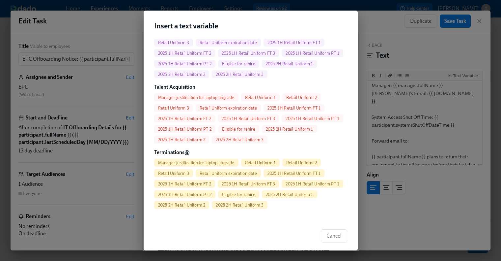
scroll to position [564, 0]
click at [327, 232] on button "Cancel" at bounding box center [334, 235] width 26 height 13
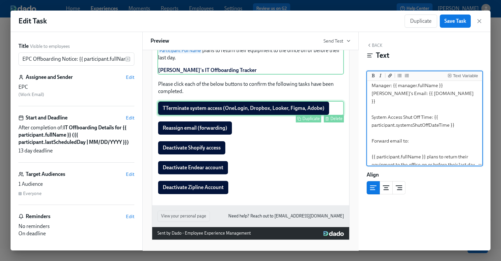
scroll to position [220, 0]
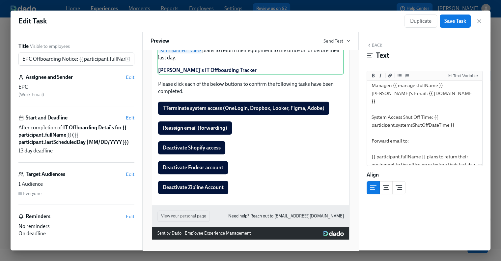
click at [380, 46] on button "Back" at bounding box center [375, 44] width 16 height 5
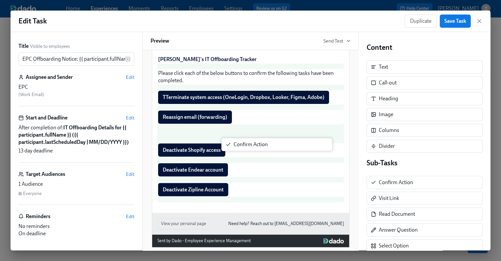
drag, startPoint x: 397, startPoint y: 181, endPoint x: 245, endPoint y: 142, distance: 156.6
click at [245, 142] on div "Title Visible to employees EPC Offboarding Notice: {{ participant.fullName }} -…" at bounding box center [251, 141] width 480 height 218
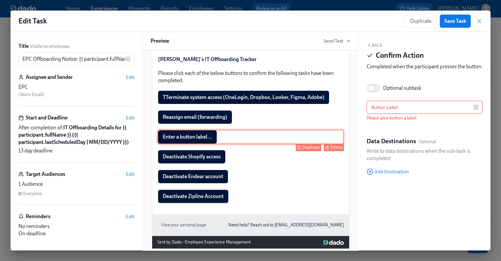
click at [201, 144] on div "Enter a button label... Duplicate Delete" at bounding box center [250, 136] width 186 height 14
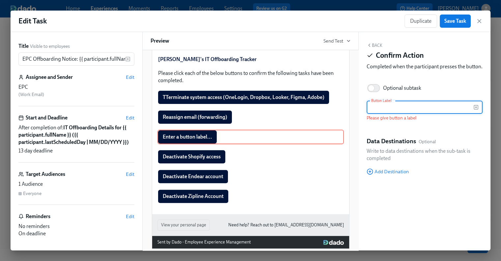
click at [378, 113] on input "text" at bounding box center [420, 106] width 107 height 13
paste input "Remove from email distribution lists"
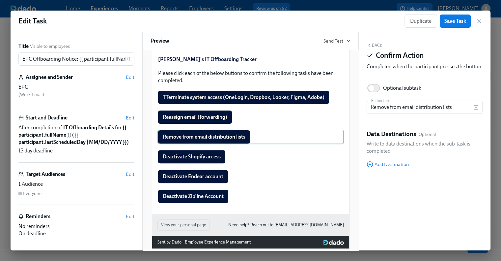
click at [375, 45] on button "Back" at bounding box center [375, 44] width 16 height 5
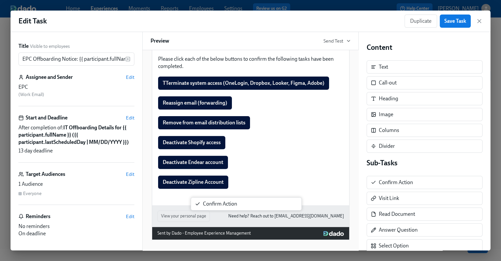
drag, startPoint x: 403, startPoint y: 184, endPoint x: 224, endPoint y: 206, distance: 180.6
click at [224, 206] on div "Title Visible to employees EPC Offboarding Notice: {{ participant.fullName }} -…" at bounding box center [251, 141] width 480 height 218
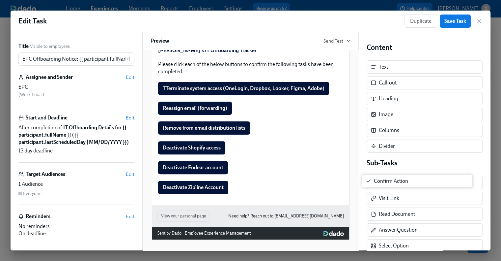
scroll to position [242, 0]
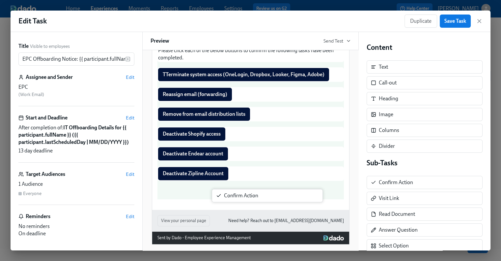
drag, startPoint x: 391, startPoint y: 186, endPoint x: 234, endPoint y: 200, distance: 157.4
click at [234, 200] on div "Title Visible to employees EPC Offboarding Notice: {{ participant.fullName }} -…" at bounding box center [251, 141] width 480 height 218
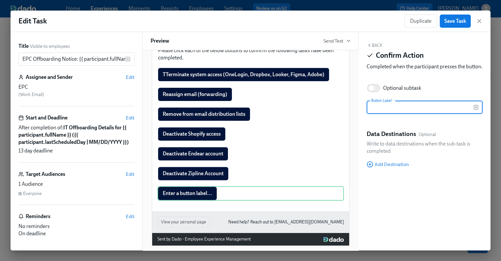
click at [401, 114] on input "text" at bounding box center [420, 106] width 107 height 13
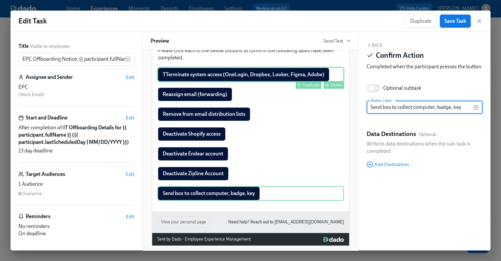
drag, startPoint x: 188, startPoint y: 88, endPoint x: 229, endPoint y: 90, distance: 40.6
click at [188, 82] on div "TTerminate system access (OneLogin, Dropbox, Looker, Figma, Adobe) Duplicate De…" at bounding box center [250, 74] width 186 height 14
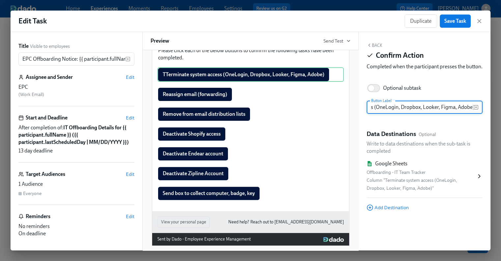
scroll to position [0, 0]
drag, startPoint x: 374, startPoint y: 113, endPoint x: 358, endPoint y: 113, distance: 16.8
click at [358, 113] on div "Title Visible to employees EPC Offboarding Notice: {{ participant.fullName }} -…" at bounding box center [251, 141] width 480 height 218
click at [374, 114] on input "TTerminate system access (OneLogin, Dropbox, Looker, Figma, Adobe)" at bounding box center [420, 106] width 107 height 13
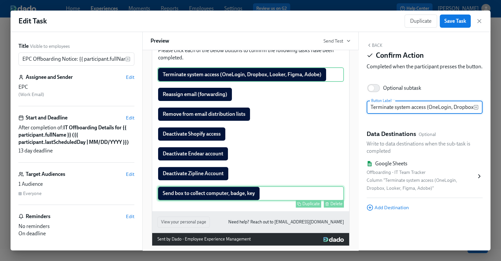
click at [190, 200] on div "Send box to collect computer, badge, key Duplicate Delete" at bounding box center [250, 193] width 186 height 14
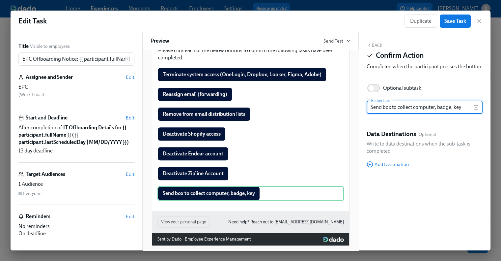
drag, startPoint x: 400, startPoint y: 114, endPoint x: 360, endPoint y: 115, distance: 39.9
click at [360, 115] on div "Back Confirm Action Completed when the participant presses the button. Optional…" at bounding box center [425, 141] width 132 height 218
click at [437, 114] on input "Collect computer, badge, key" at bounding box center [420, 106] width 107 height 13
drag, startPoint x: 435, startPoint y: 116, endPoint x: 408, endPoint y: 118, distance: 27.1
click at [408, 114] on input "Collect computer, badge, key from office" at bounding box center [420, 106] width 107 height 13
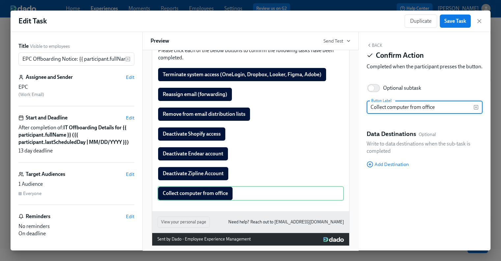
click at [452, 114] on input "Collect computer from office" at bounding box center [420, 106] width 107 height 13
click at [349, 168] on div "Hi EPC : First Name ! You have a new task in Participant : Full Name 's Corpora…" at bounding box center [250, 150] width 216 height 200
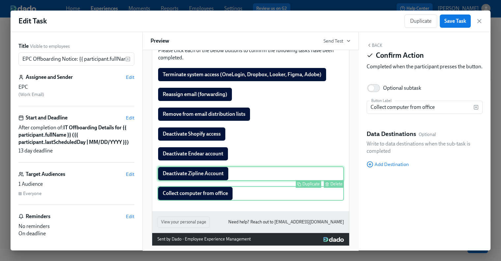
click at [332, 186] on div "Delete" at bounding box center [336, 183] width 12 height 5
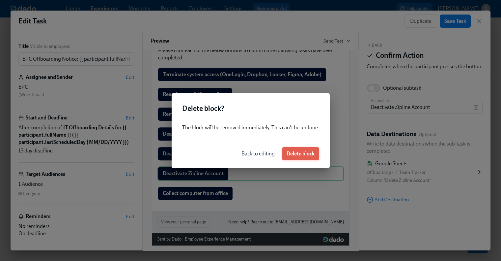
click at [305, 149] on button "Delete block" at bounding box center [300, 153] width 37 height 13
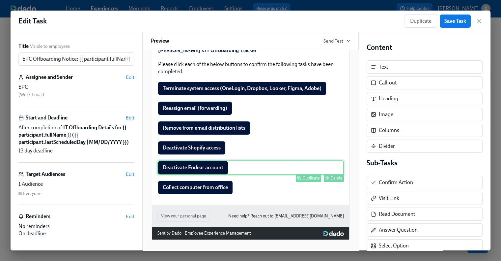
click at [223, 166] on div "Deactivate Endear account Duplicate Delete" at bounding box center [250, 167] width 186 height 14
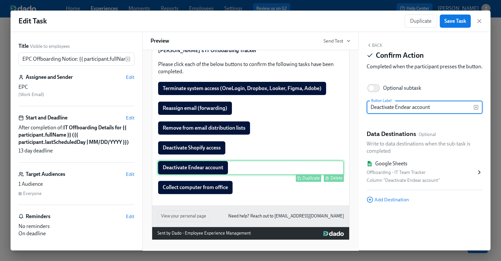
click at [207, 168] on div "Deactivate Endear account Duplicate Delete" at bounding box center [250, 167] width 186 height 14
drag, startPoint x: 447, startPoint y: 114, endPoint x: 364, endPoint y: 114, distance: 82.7
click at [364, 114] on div "Back Confirm Action Completed when the participant presses the button. Optional…" at bounding box center [425, 141] width 132 height 218
paste input "Canto access"
click at [377, 45] on button "Back" at bounding box center [375, 44] width 16 height 5
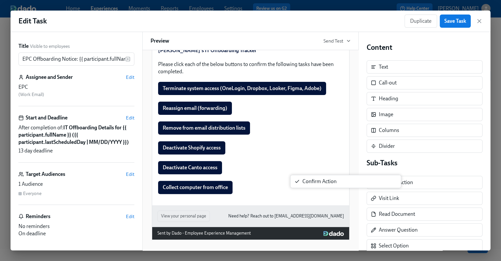
scroll to position [242, 0]
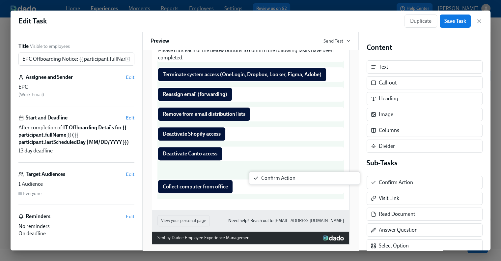
drag, startPoint x: 395, startPoint y: 180, endPoint x: 272, endPoint y: 177, distance: 122.2
click at [272, 177] on div "Title Visible to employees EPC Offboarding Notice: {{ participant.fullName }} -…" at bounding box center [251, 141] width 480 height 218
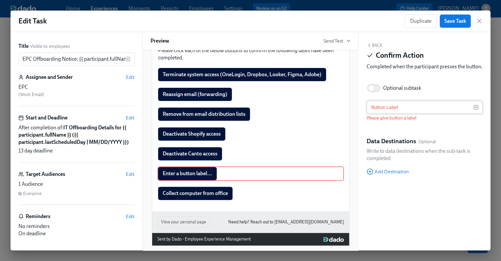
click at [404, 113] on input "text" at bounding box center [420, 106] width 107 height 13
paste input "Deactivate Wrike access"
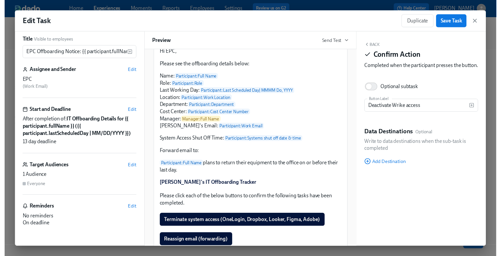
scroll to position [0, 0]
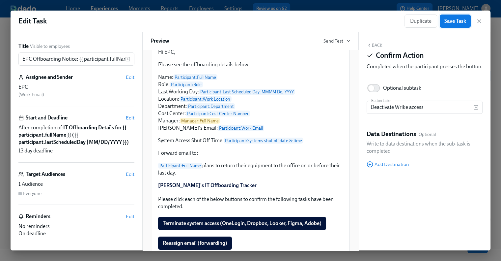
click at [444, 21] on span "Save Task" at bounding box center [455, 21] width 22 height 7
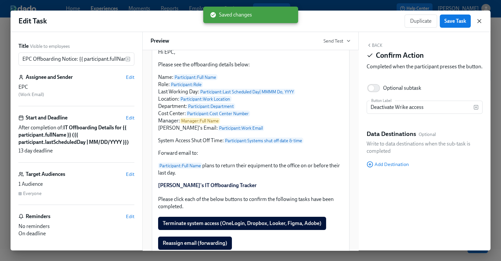
click at [482, 21] on icon "button" at bounding box center [479, 21] width 7 height 7
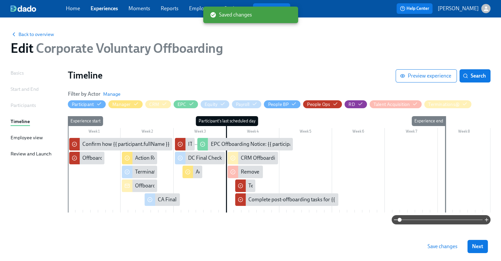
click at [446, 247] on span "Save changes" at bounding box center [443, 246] width 30 height 7
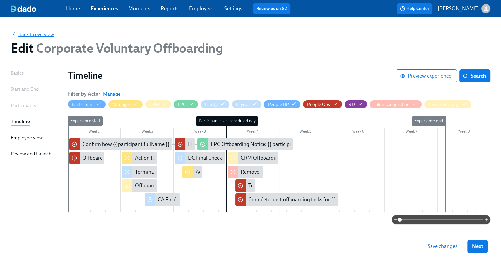
click at [36, 34] on span "Back to overview" at bounding box center [32, 34] width 43 height 7
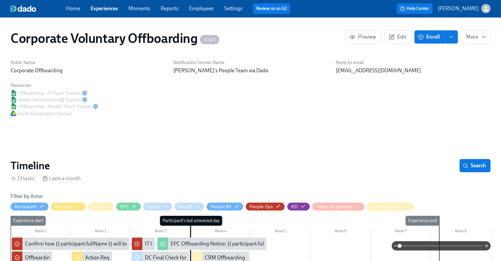
click at [198, 9] on link "Employees" at bounding box center [201, 8] width 25 height 6
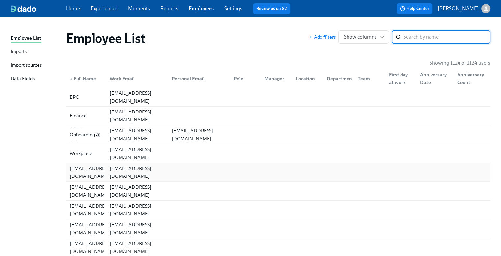
scroll to position [165, 0]
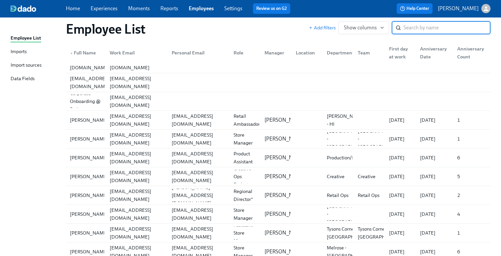
click at [30, 80] on div "Data Fields" at bounding box center [23, 79] width 24 height 8
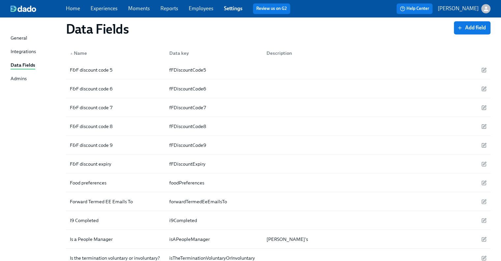
scroll to position [1227, 0]
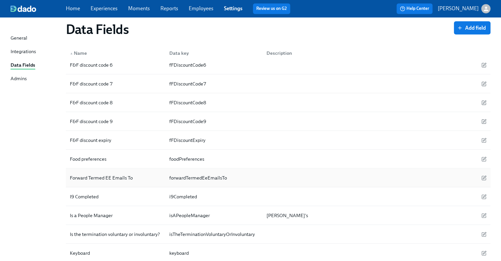
click at [213, 173] on div "forwardTermedEeEmailsTo" at bounding box center [198, 177] width 63 height 8
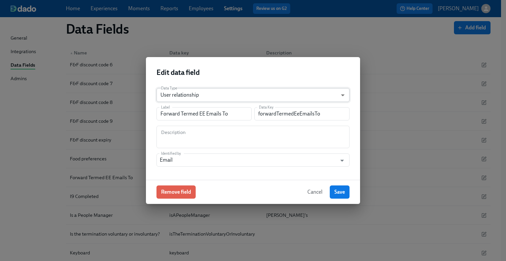
click at [196, 96] on body "Home Experiences Moments Reports Employees Settings Review us on G2 Help Center…" at bounding box center [253, 25] width 506 height 2505
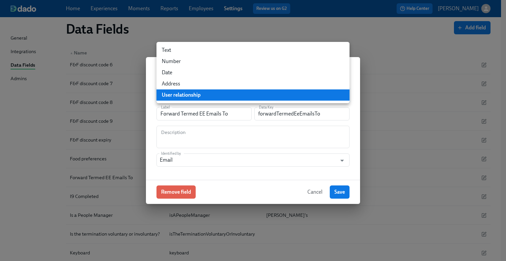
click at [194, 55] on li "Text" at bounding box center [252, 49] width 193 height 11
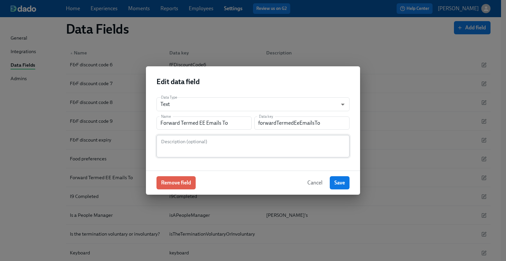
click at [209, 154] on div "Description (optional)" at bounding box center [252, 146] width 193 height 22
click at [334, 187] on button "Save" at bounding box center [340, 182] width 20 height 13
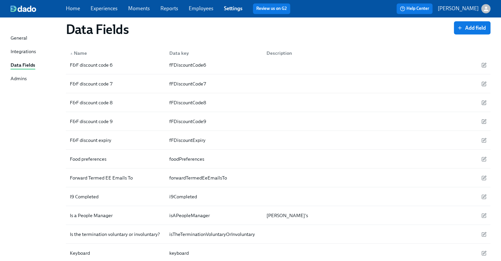
click at [109, 11] on link "Experiences" at bounding box center [104, 8] width 27 height 6
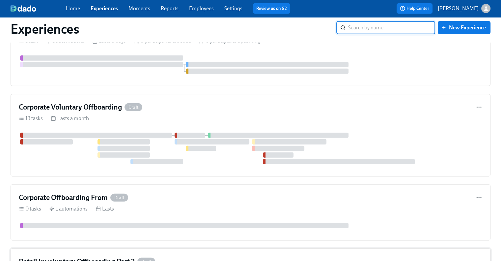
scroll to position [1534, 0]
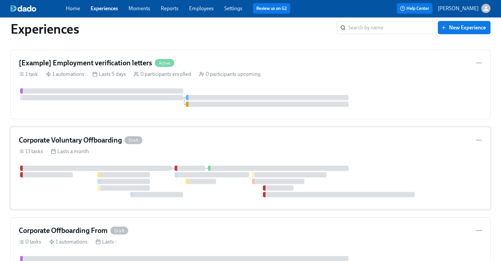
click at [101, 138] on h4 "Corporate Voluntary Offboarding" at bounding box center [70, 140] width 103 height 10
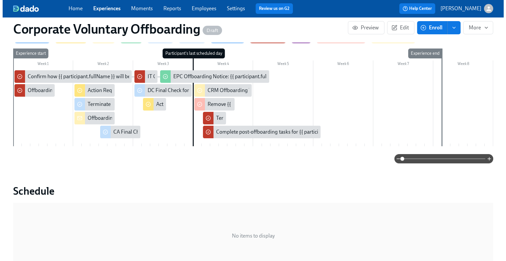
scroll to position [132, 0]
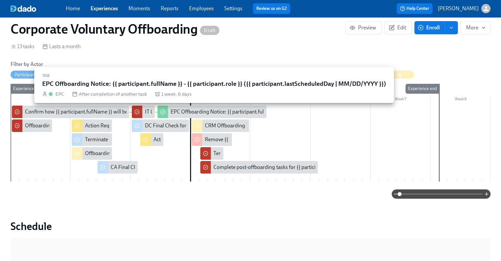
click at [179, 111] on div "EPC Offboarding Notice: {{ participant.fullName }} - {{ participant.role }} ({{…" at bounding box center [309, 111] width 277 height 7
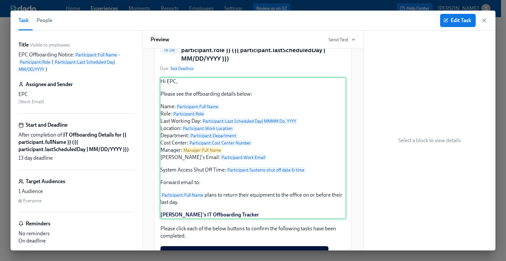
scroll to position [99, 0]
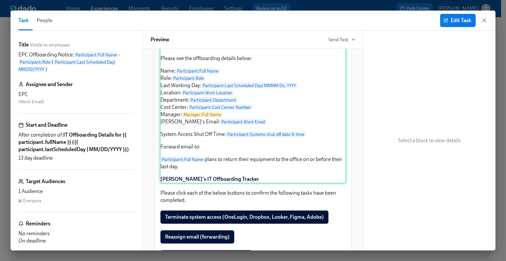
click at [219, 157] on div "Hi EPC, Please see the offboarding details below: Name: Participant : Full Name…" at bounding box center [253, 112] width 186 height 142
click at [451, 23] on span "Edit Task" at bounding box center [458, 20] width 26 height 7
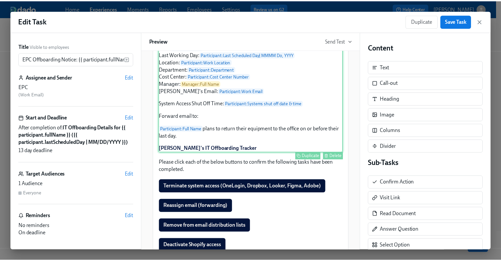
scroll to position [132, 0]
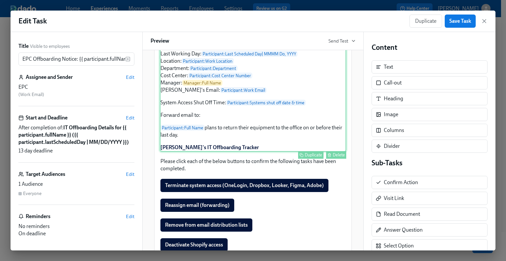
click at [219, 128] on div "Hi EPC, Please see the offboarding details below: Name: Participant : Full Name…" at bounding box center [253, 81] width 186 height 142
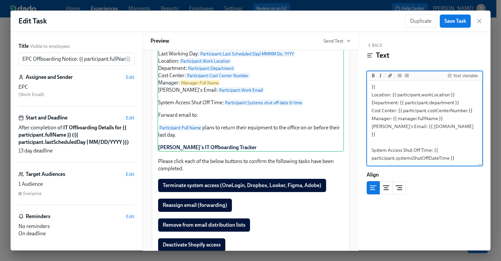
scroll to position [99, 0]
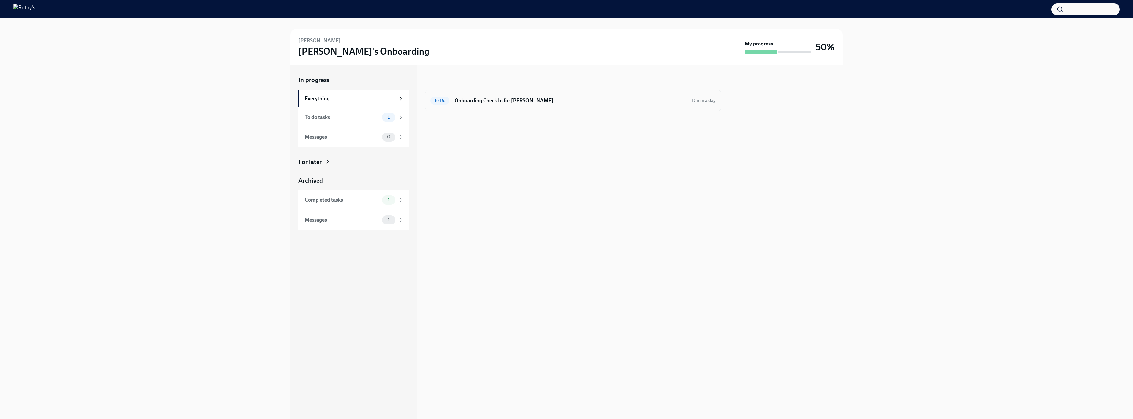
click at [531, 100] on h6 "Onboarding Check In for Alex Hernandez" at bounding box center [571, 100] width 232 height 7
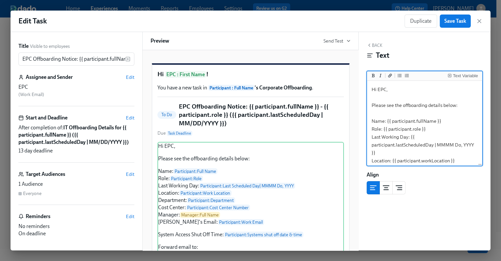
scroll to position [99, 0]
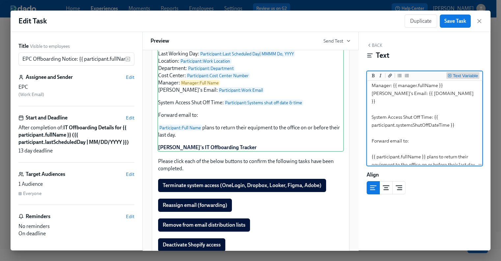
click at [456, 77] on div "Text Variable" at bounding box center [465, 75] width 25 height 5
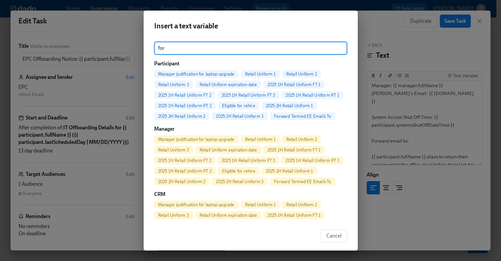
type input "for"
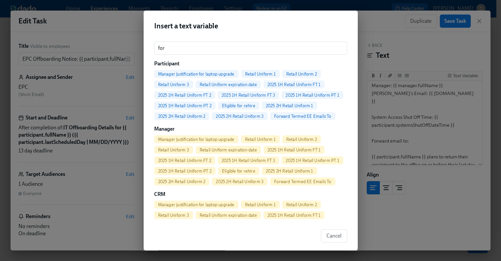
click at [287, 117] on span "Forward Termed EE Emails To" at bounding box center [302, 116] width 65 height 5
type textarea "Hi EPC, Please see the offboarding details below: Name: {{ participant.fullName…"
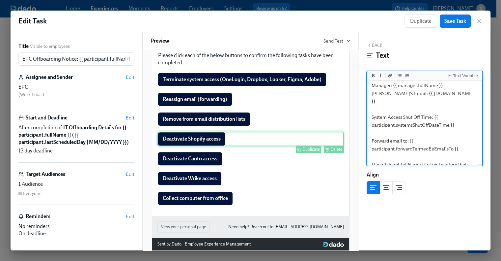
scroll to position [226, 0]
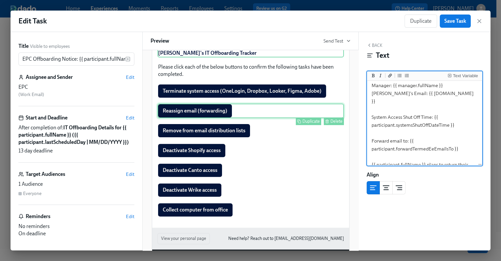
click at [210, 118] on div "Reassign email (forwarding) Duplicate Delete" at bounding box center [250, 110] width 186 height 14
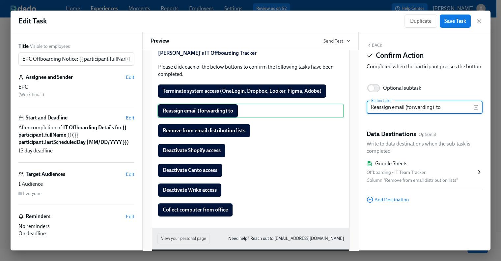
type input "Reassign email (forwarding) to"
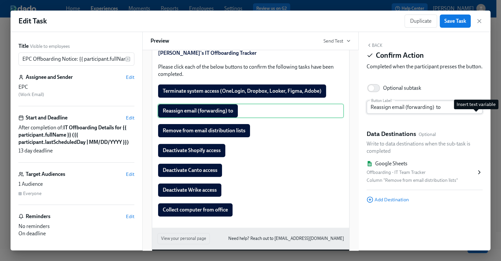
click at [475, 110] on icon "button" at bounding box center [475, 106] width 5 height 5
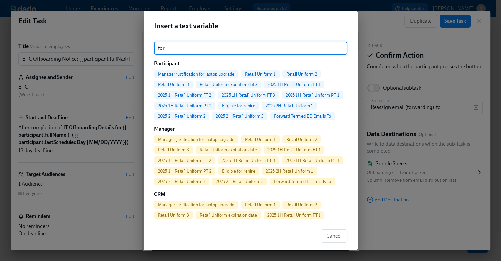
type input "for"
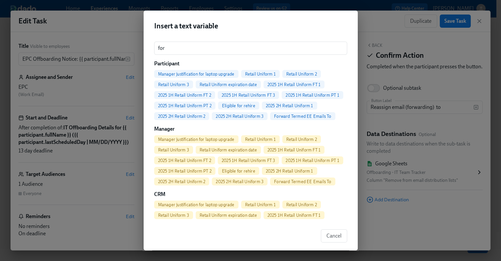
click at [291, 118] on span "Forward Termed EE Emails To" at bounding box center [302, 116] width 65 height 5
type input "Reassign email (forwarding) to {{ participant.forwardTermedEeEmailsTo }}"
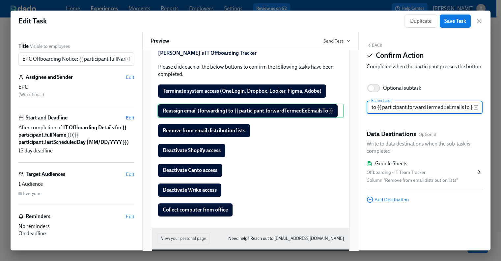
click at [452, 21] on span "Save Task" at bounding box center [455, 21] width 22 height 7
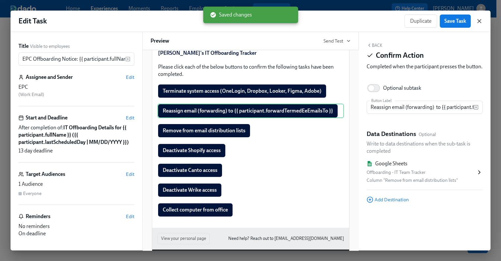
click at [480, 22] on icon "button" at bounding box center [479, 21] width 7 height 7
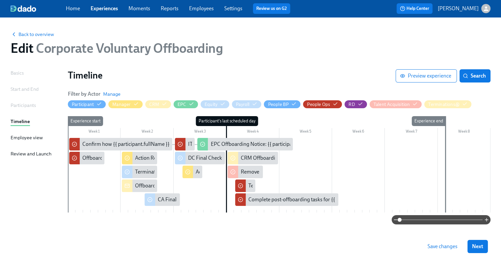
click at [440, 245] on span "Save changes" at bounding box center [443, 246] width 30 height 7
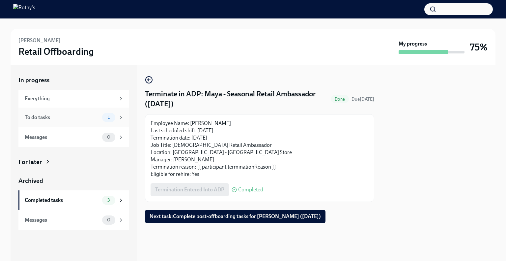
click at [91, 113] on div "To do tasks 1" at bounding box center [74, 117] width 99 height 9
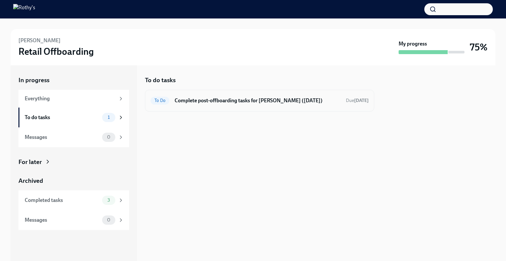
click at [270, 105] on div "To Do Complete post-offboarding tasks for Maya Agarwal (09/02/2025) Due in 13 d…" at bounding box center [260, 100] width 218 height 11
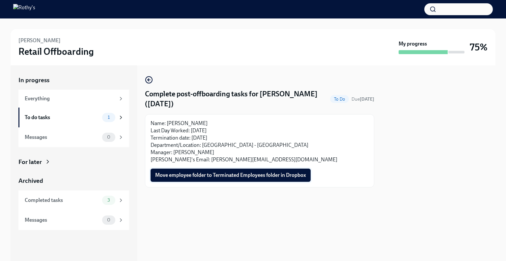
click at [232, 178] on button "Move employee folder to Terminated Employees folder in Dropbox" at bounding box center [231, 174] width 160 height 13
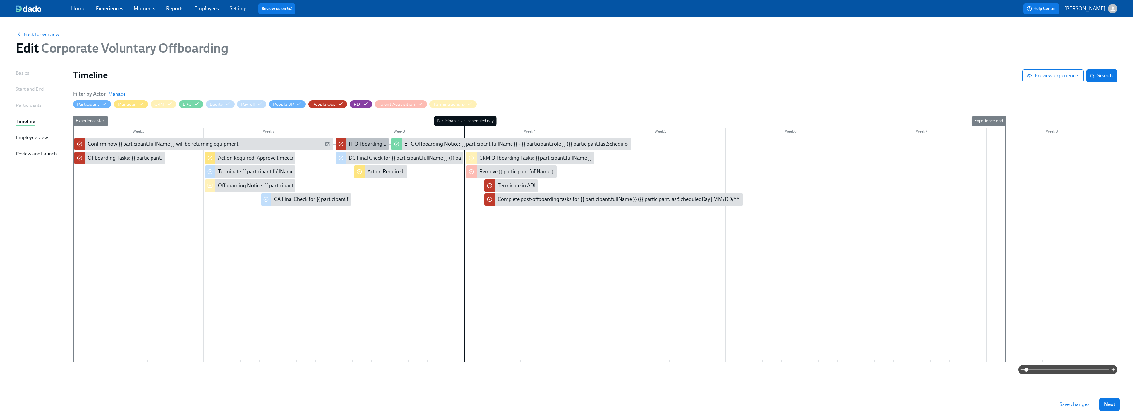
click at [356, 144] on div "IT Offboarding Details for {{ participant.fullName }} ({{ participant.lastSched…" at bounding box center [464, 143] width 231 height 7
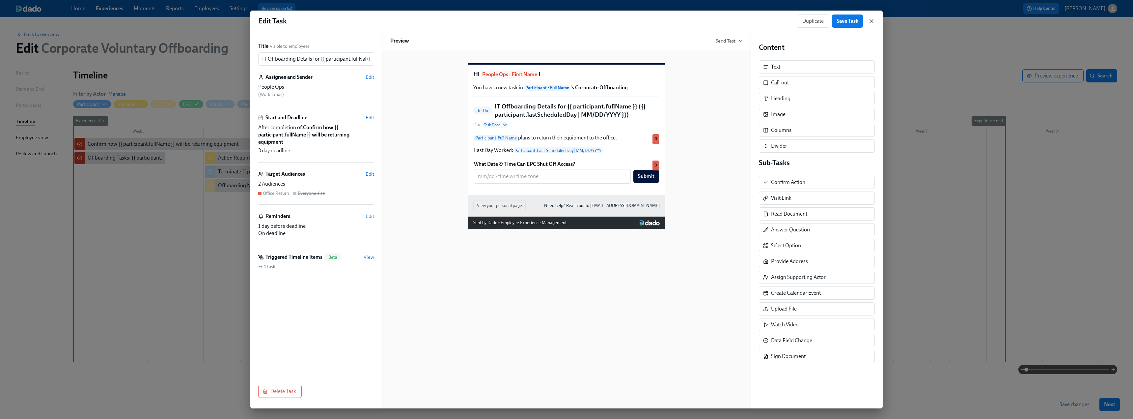
click at [871, 24] on icon "button" at bounding box center [871, 21] width 7 height 7
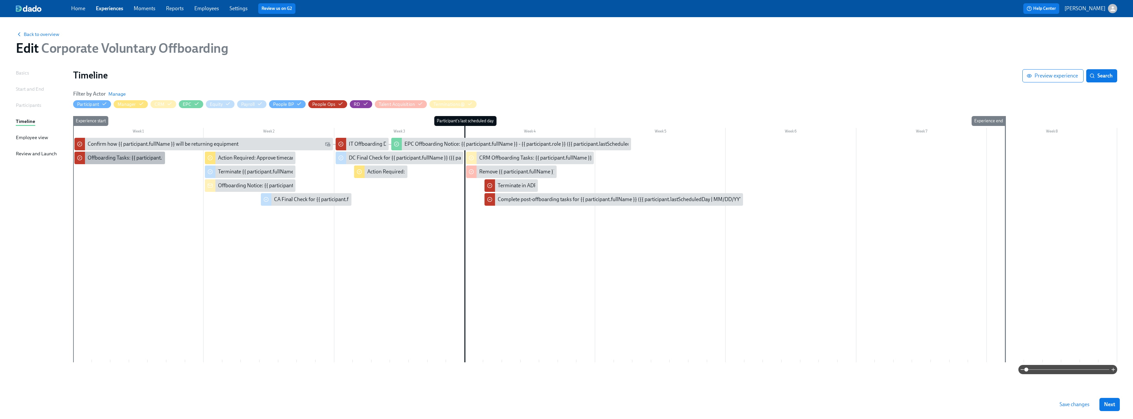
click at [122, 158] on div "Offboarding Tasks: {{ participant.firstName }} - ({{ participant.lastScheduledD…" at bounding box center [198, 157] width 220 height 7
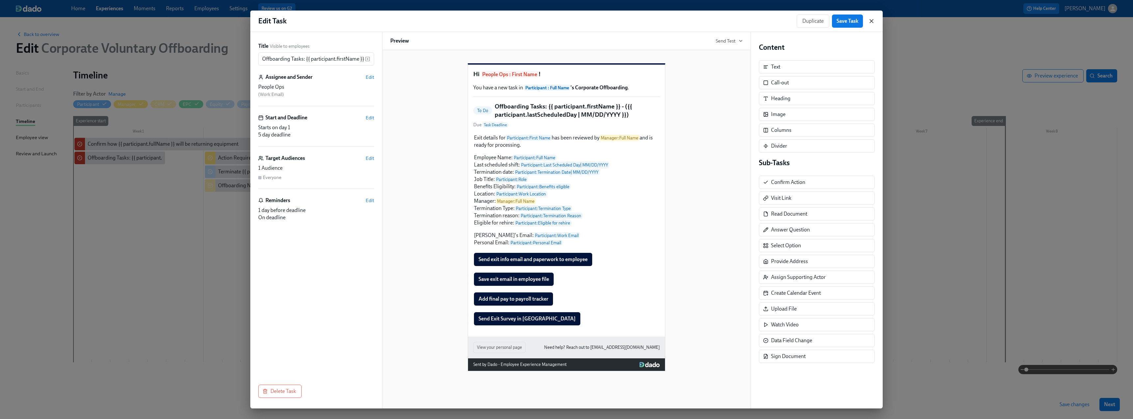
click at [873, 21] on icon "button" at bounding box center [871, 21] width 7 height 7
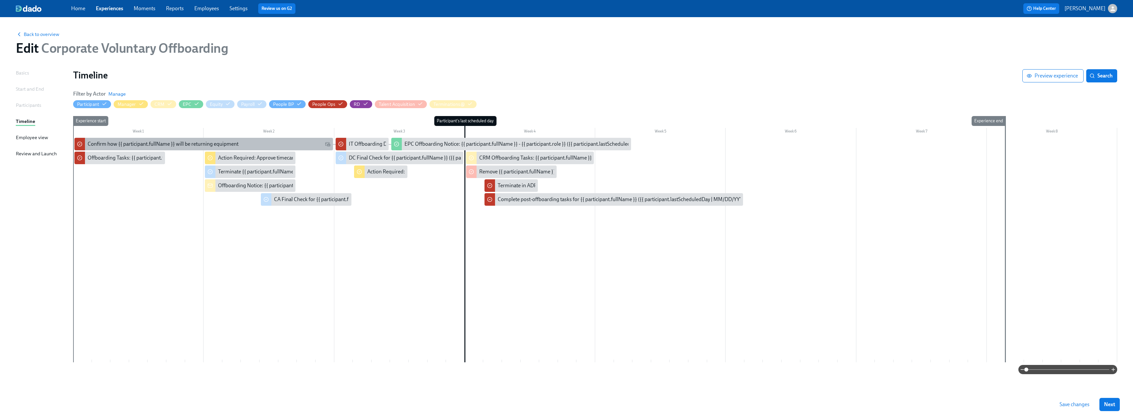
click at [119, 139] on div "Confirm how {{ participant.fullName }} will be returning equipment" at bounding box center [203, 144] width 259 height 13
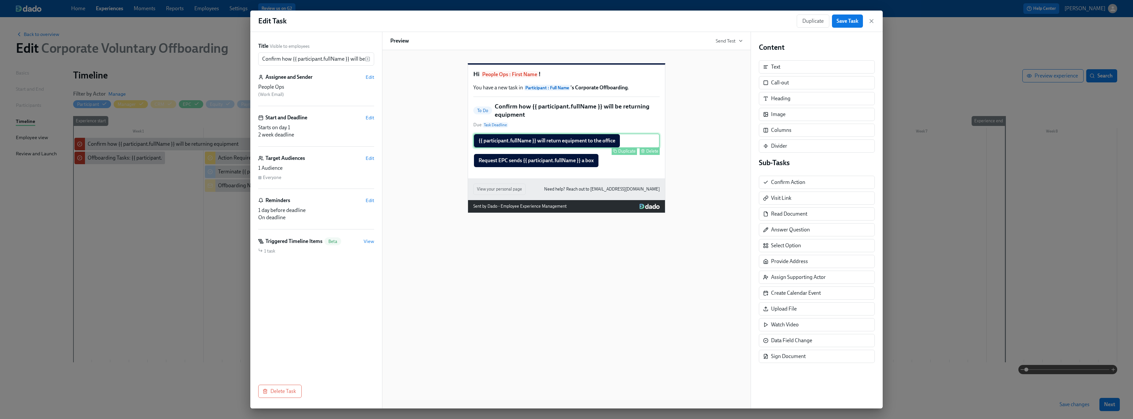
click at [588, 148] on div "{{ participant.fullName }} will return equipment to the office Duplicate Delete" at bounding box center [566, 140] width 186 height 14
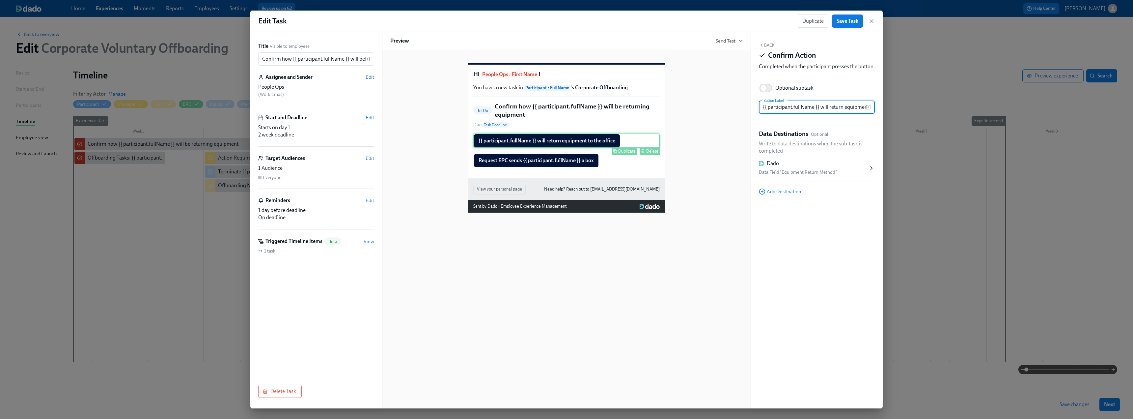
scroll to position [0, 31]
click at [822, 176] on div "Data Field "Equipment Return Method"" at bounding box center [813, 172] width 109 height 8
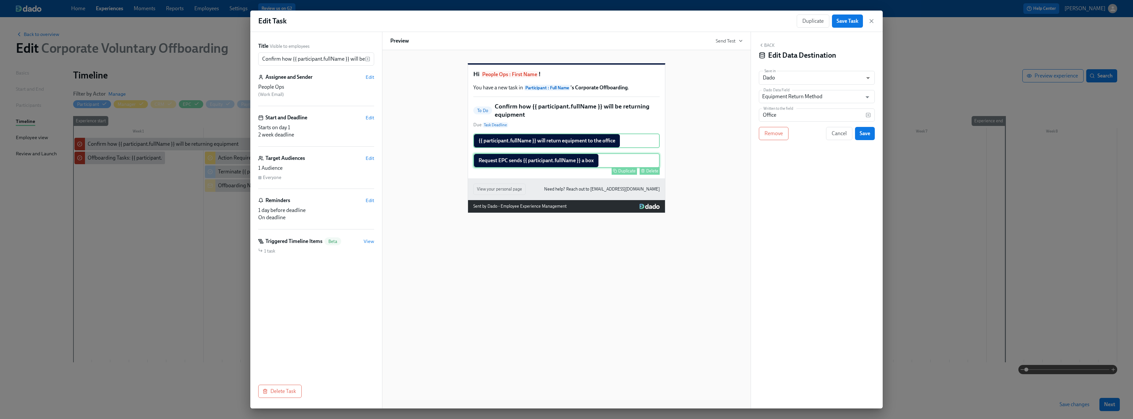
click at [581, 168] on div "Request EPC sends {{ participant.fullName }} a box Duplicate Delete" at bounding box center [566, 160] width 186 height 14
click at [558, 168] on div "Request EPC sends {{ participant.fullName }} a box Duplicate Delete" at bounding box center [566, 160] width 186 height 14
click at [771, 45] on button "Back" at bounding box center [767, 44] width 16 height 5
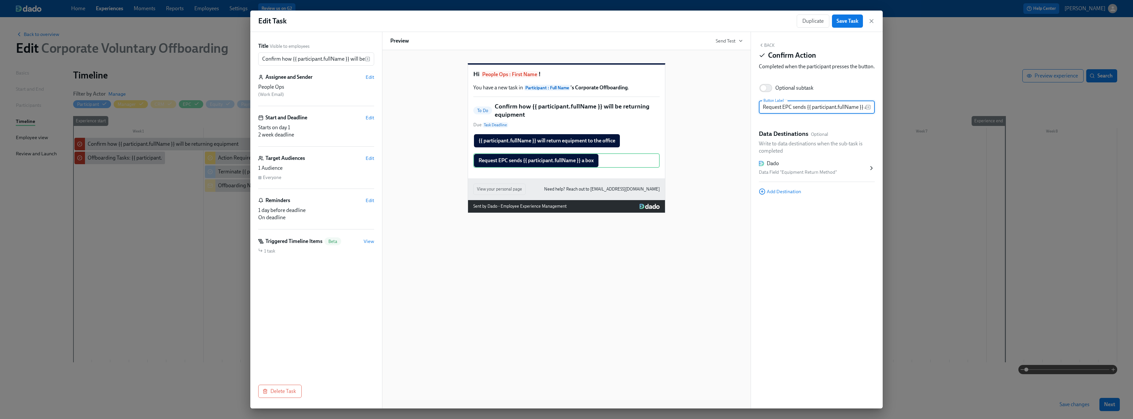
scroll to position [0, 11]
click at [765, 49] on div "Back Confirm Action Completed when the participant presses the button." at bounding box center [817, 57] width 116 height 30
click at [767, 43] on button "Back" at bounding box center [767, 44] width 16 height 5
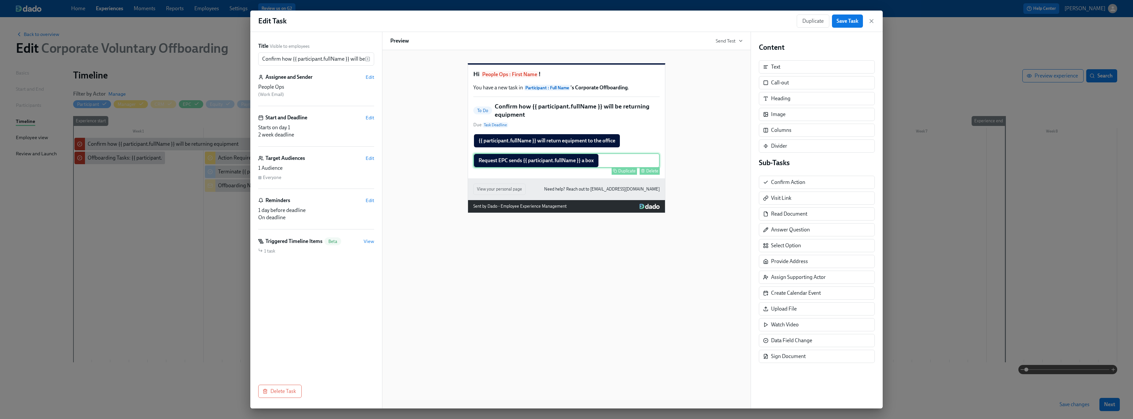
click at [591, 168] on div "Request EPC sends {{ participant.fullName }} a box Duplicate Delete" at bounding box center [566, 160] width 186 height 14
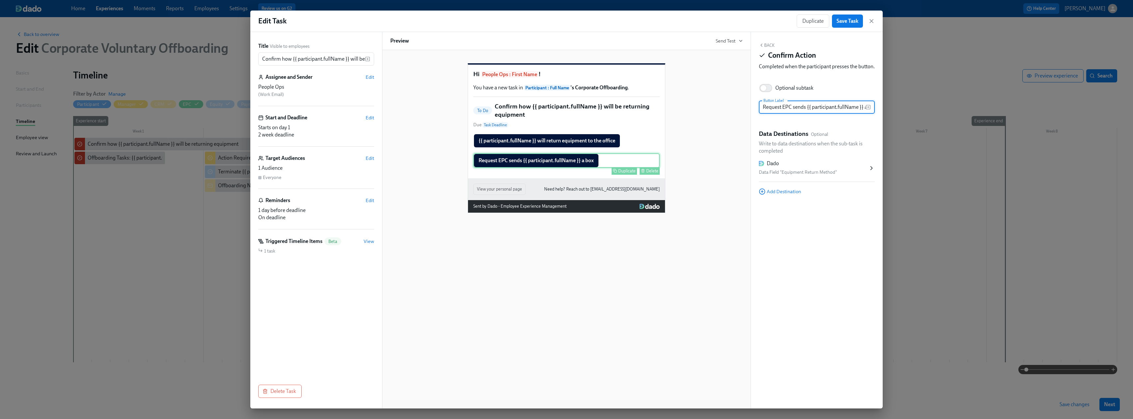
scroll to position [0, 11]
click at [843, 176] on div "Data Field "Equipment Return Method"" at bounding box center [813, 172] width 109 height 8
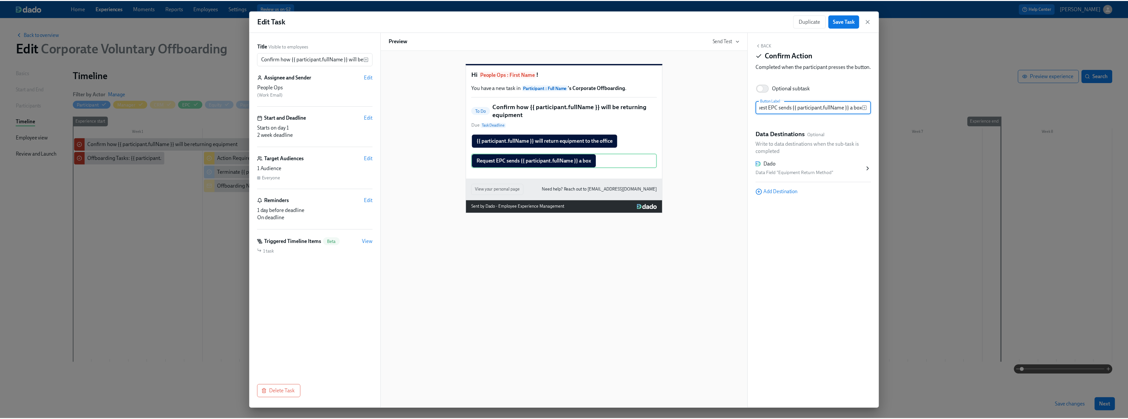
scroll to position [0, 0]
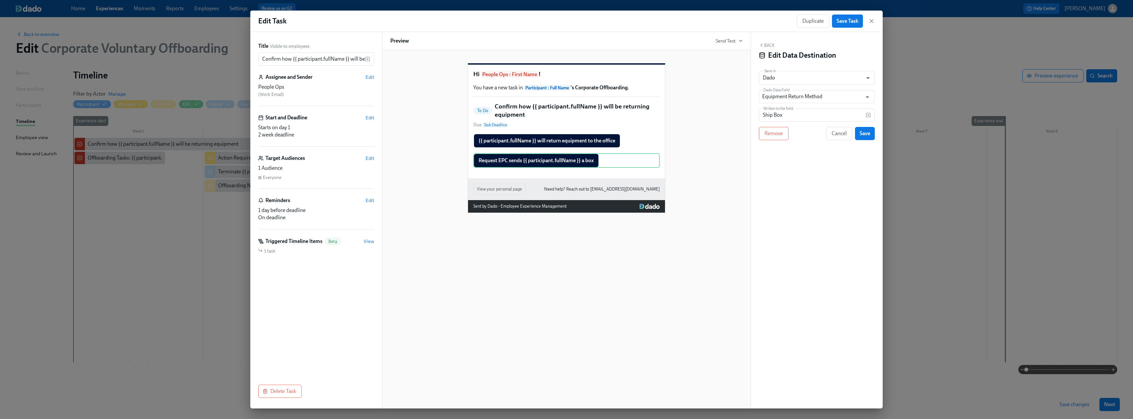
click at [873, 17] on div "Duplicate Save Task" at bounding box center [836, 20] width 78 height 13
click at [872, 20] on icon "button" at bounding box center [871, 20] width 3 height 3
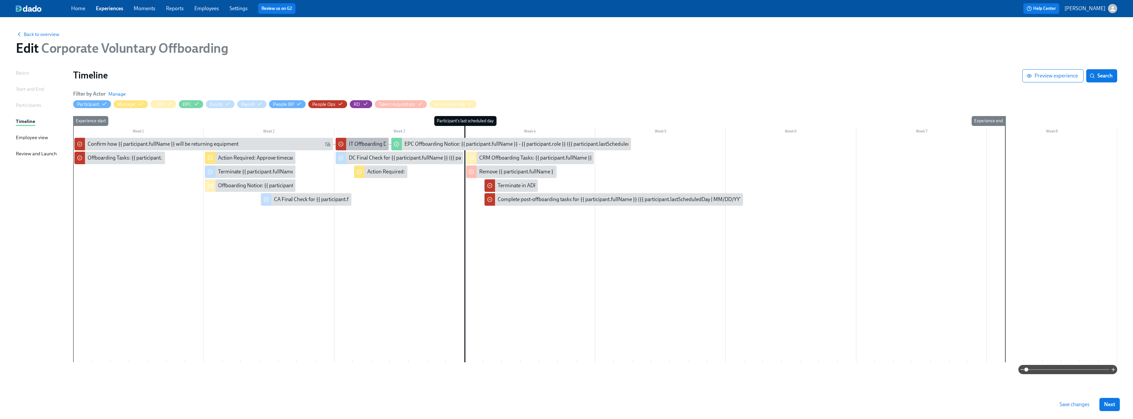
click at [358, 142] on div "IT Offboarding Details for {{ participant.fullName }} ({{ participant.lastSched…" at bounding box center [464, 143] width 231 height 7
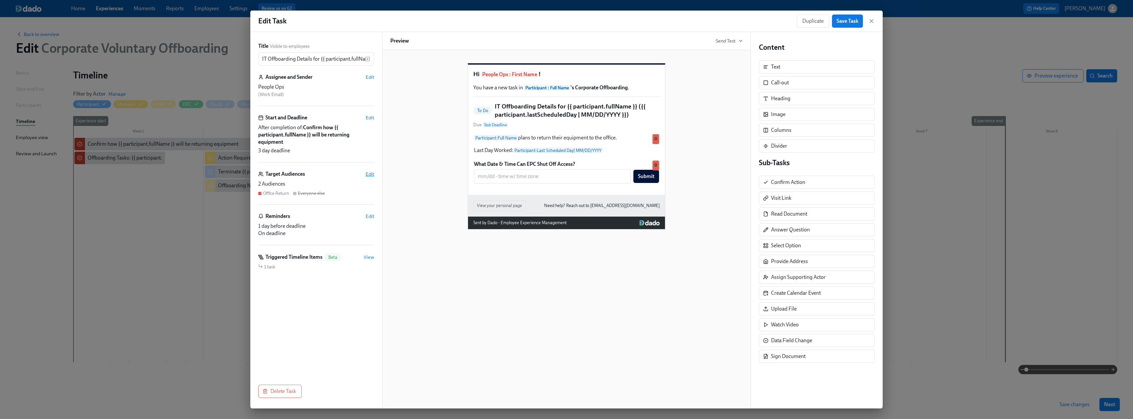
click at [370, 176] on span "Edit" at bounding box center [370, 174] width 9 height 7
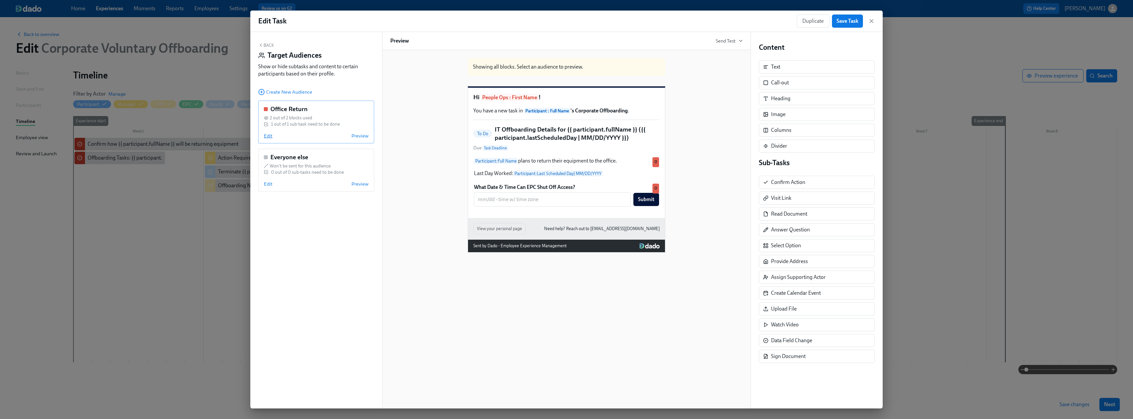
click at [268, 137] on span "Edit" at bounding box center [268, 135] width 9 height 7
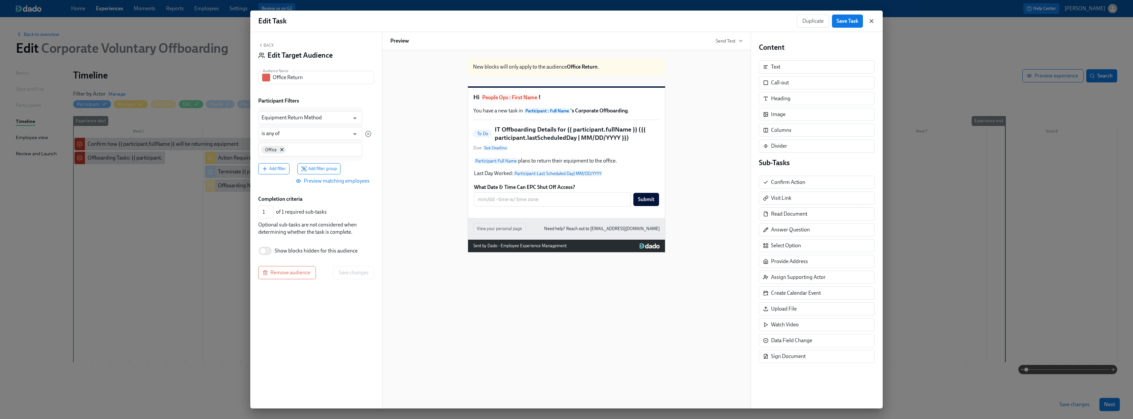
click at [872, 22] on icon "button" at bounding box center [871, 21] width 7 height 7
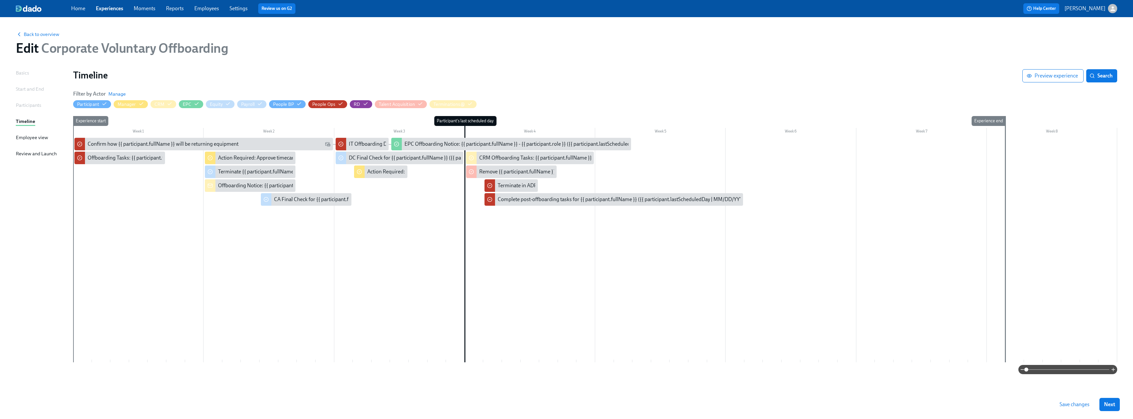
click at [1063, 405] on span "Save changes" at bounding box center [1075, 404] width 30 height 7
click at [113, 9] on link "Experiences" at bounding box center [109, 8] width 27 height 6
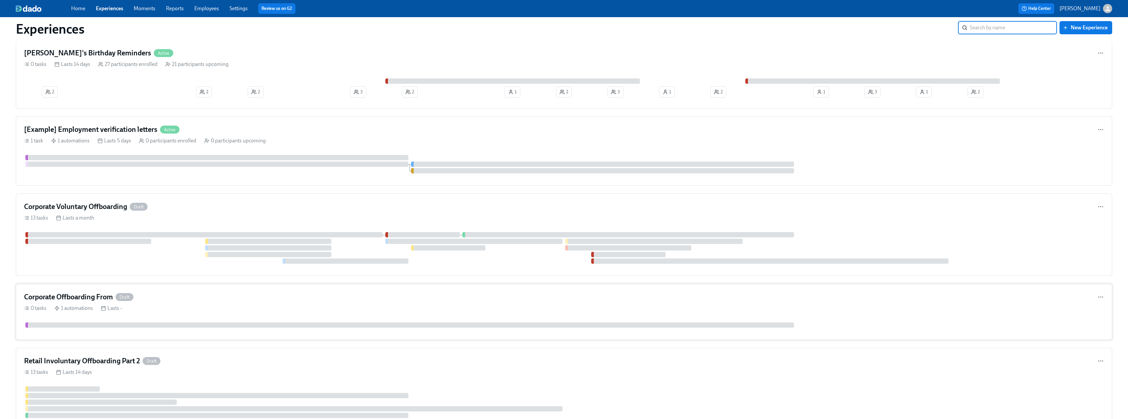
scroll to position [1446, 0]
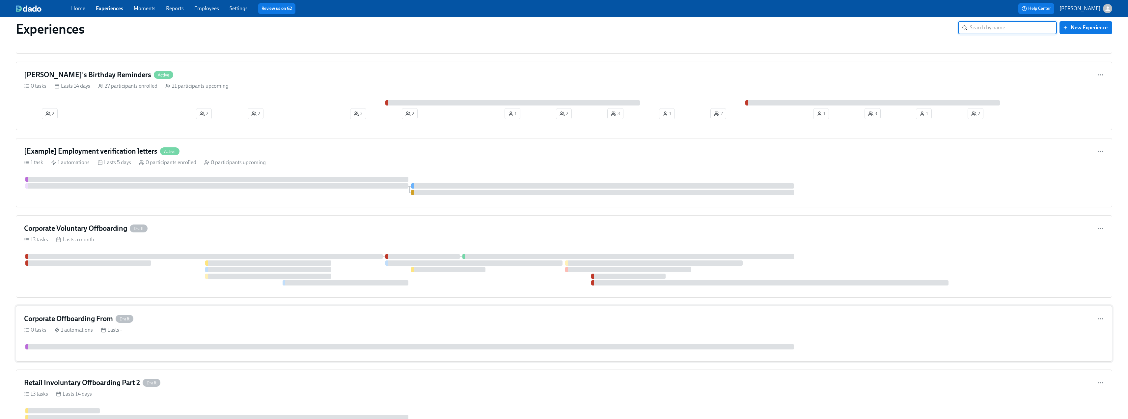
click at [104, 315] on h4 "Corporate Offboarding From" at bounding box center [68, 319] width 89 height 10
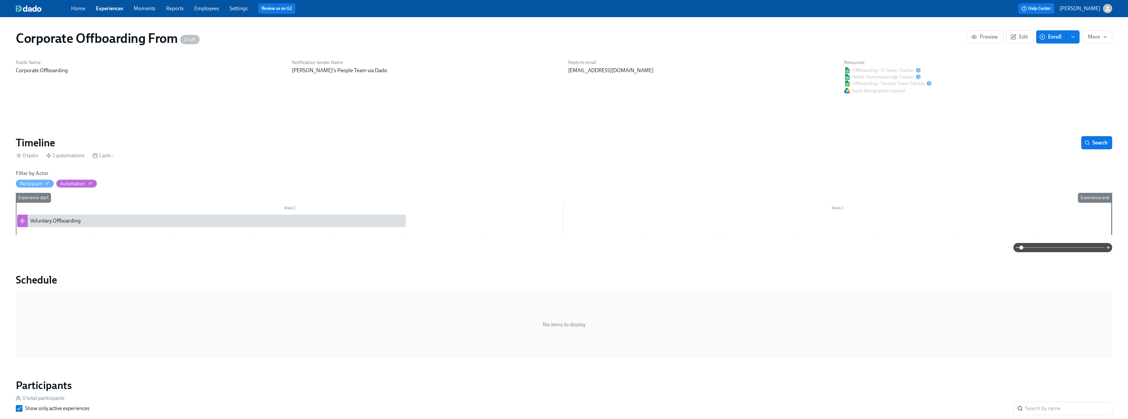
click at [1071, 33] on button "enroll" at bounding box center [1072, 36] width 13 height 13
click at [1057, 67] on span "Enrollment form" at bounding box center [1056, 66] width 38 height 7
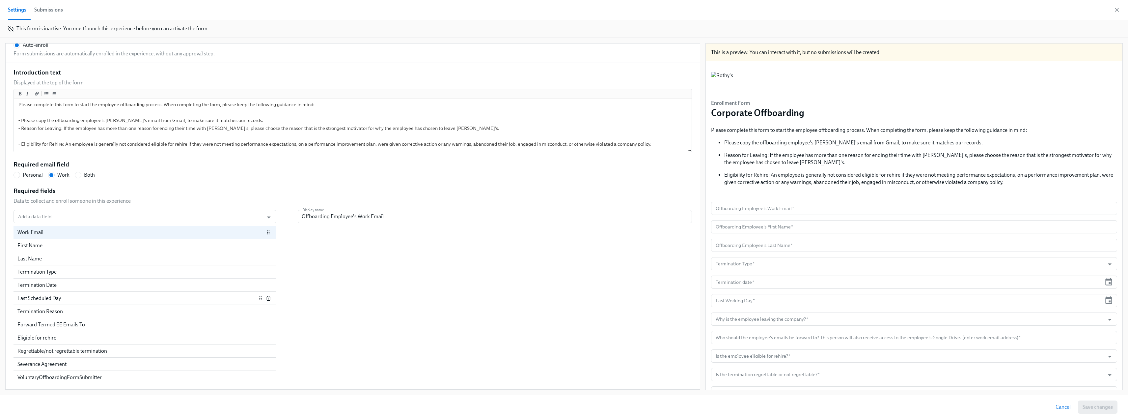
scroll to position [99, 0]
click at [56, 325] on div "Forward Termed EE Emails To" at bounding box center [136, 324] width 239 height 7
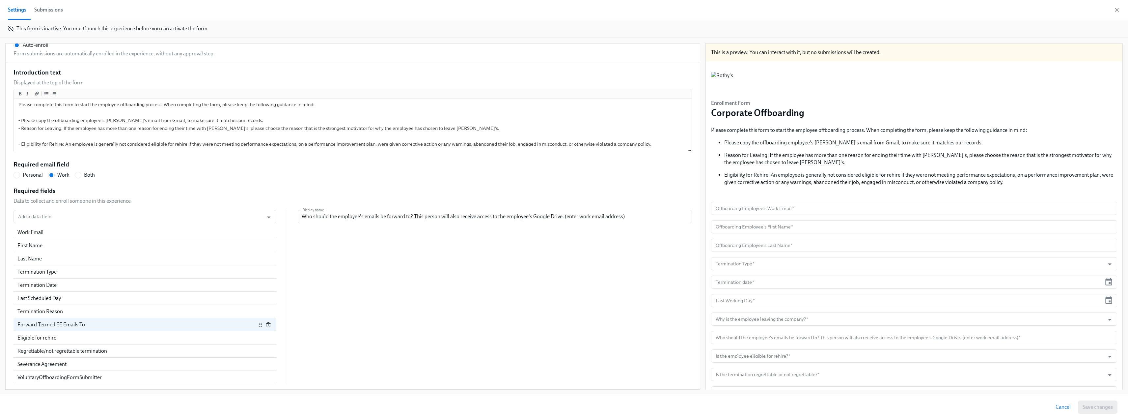
scroll to position [231, 0]
drag, startPoint x: 629, startPoint y: 217, endPoint x: 559, endPoint y: 218, distance: 70.2
click at [559, 218] on input "Who should the employee's emails be forward to? This person will also receive a…" at bounding box center [495, 216] width 394 height 13
radio input "false"
type input "Who should the employee's emails be forward to? This person will also receive a…"
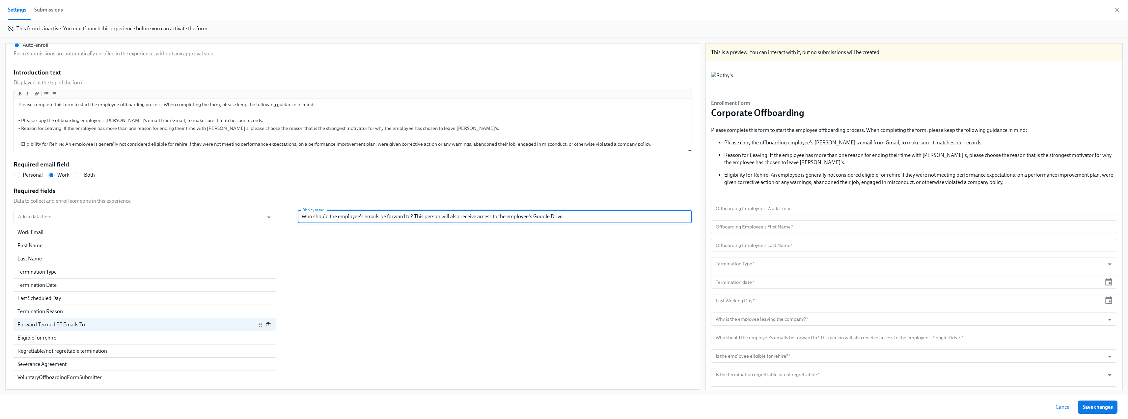
radio input "false"
type input "Who should the employee's emails be forward to? This person will also receive a…"
click at [617, 271] on div "Add a data field Add a data field Work Email First Name Last Name Termination T…" at bounding box center [353, 297] width 678 height 174
click at [1098, 404] on span "Save changes" at bounding box center [1098, 406] width 30 height 7
radio input "false"
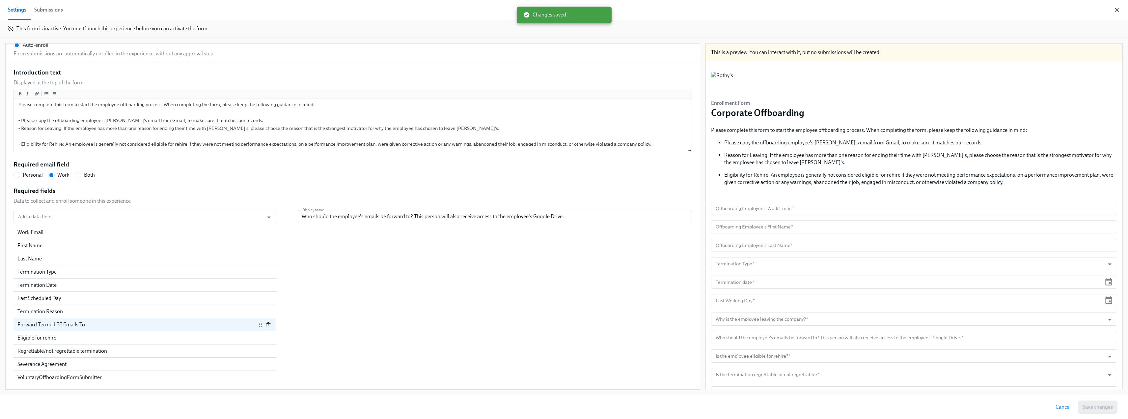
click at [1117, 10] on icon "button" at bounding box center [1116, 9] width 3 height 3
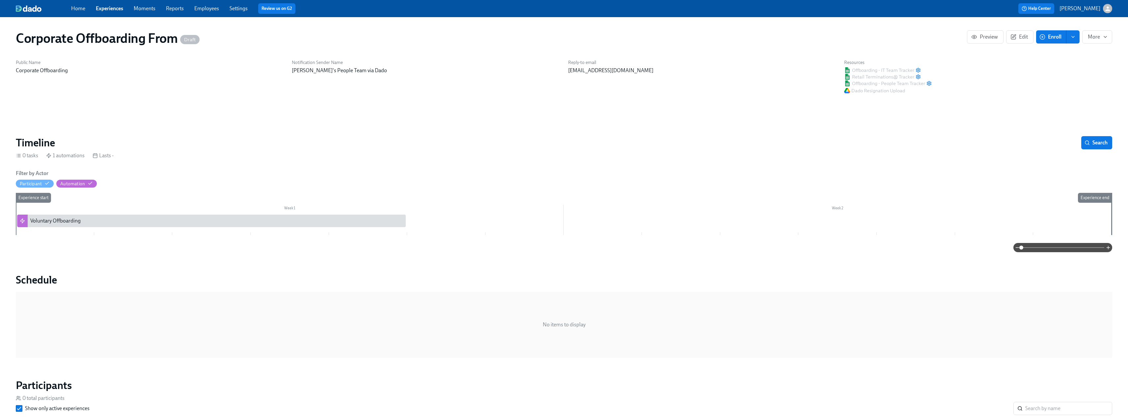
drag, startPoint x: 108, startPoint y: 8, endPoint x: 101, endPoint y: 7, distance: 7.0
click at [108, 8] on link "Experiences" at bounding box center [109, 8] width 27 height 6
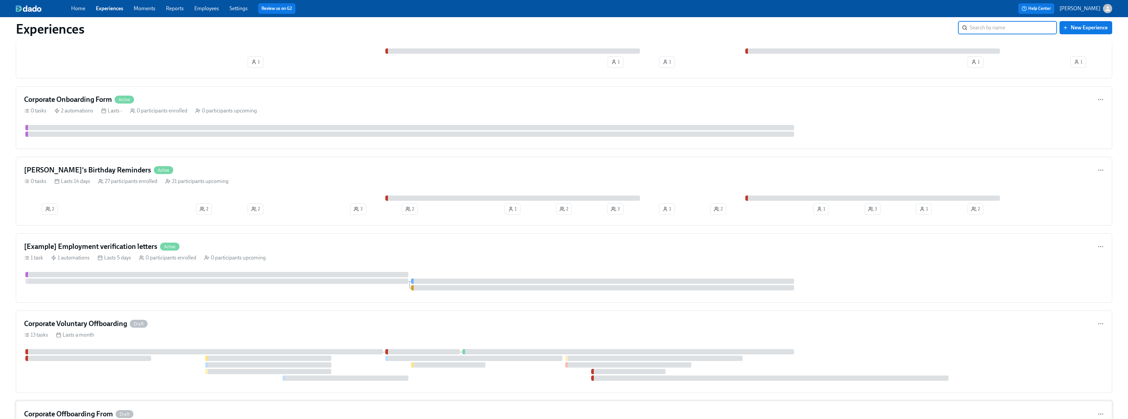
scroll to position [1548, 0]
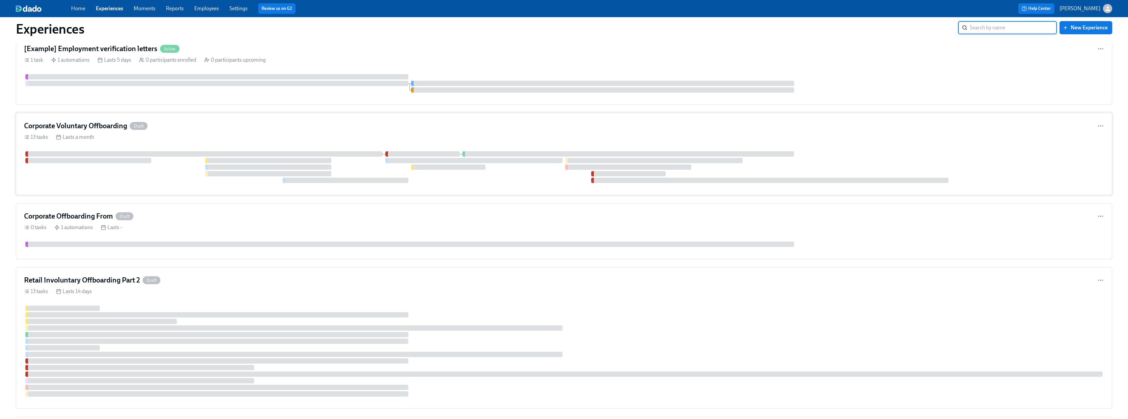
click at [87, 124] on h4 "Corporate Voluntary Offboarding" at bounding box center [75, 126] width 103 height 10
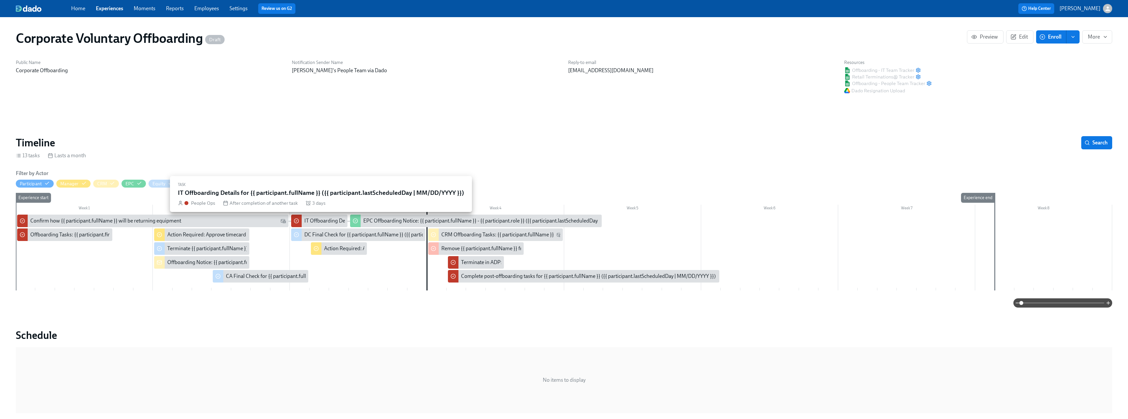
click at [323, 219] on div "IT Offboarding Details for {{ participant.fullName }} ({{ participant.lastSched…" at bounding box center [419, 220] width 231 height 7
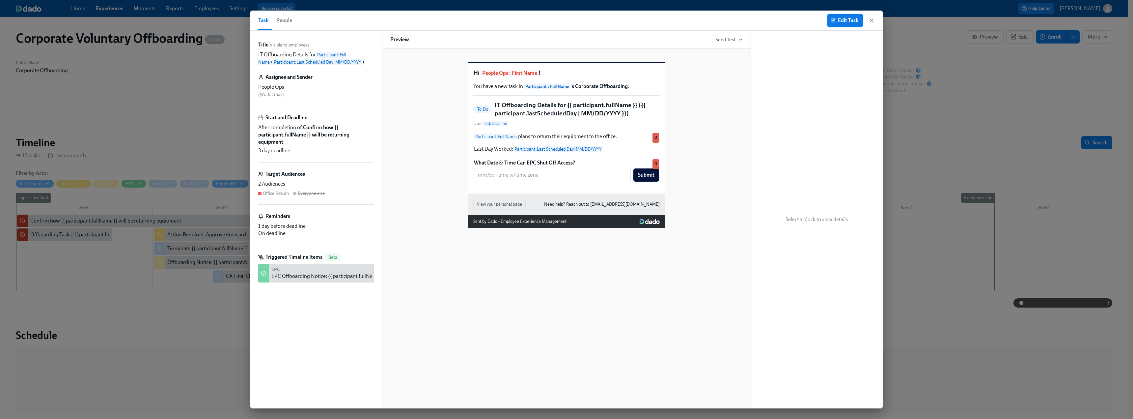
click at [850, 23] on span "Edit Task" at bounding box center [845, 20] width 26 height 7
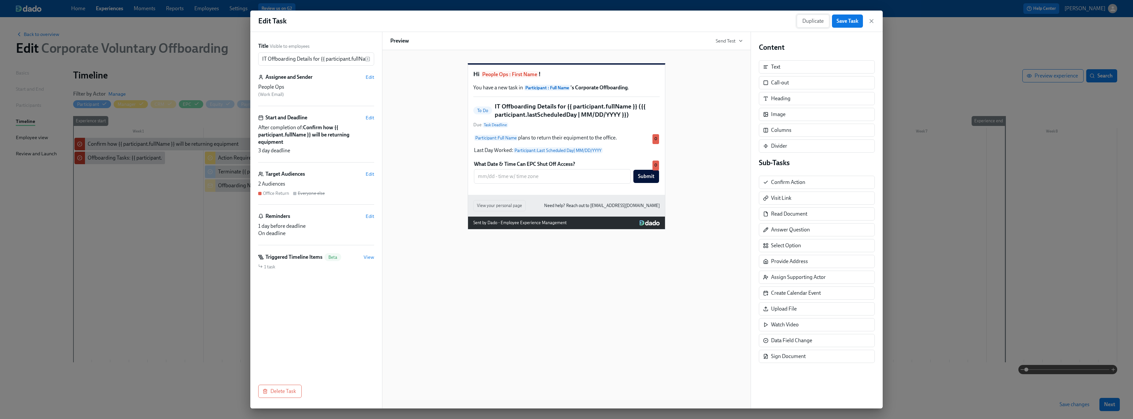
click at [815, 18] on span "Duplicate" at bounding box center [812, 21] width 21 height 7
click at [369, 174] on span "Edit" at bounding box center [370, 174] width 9 height 7
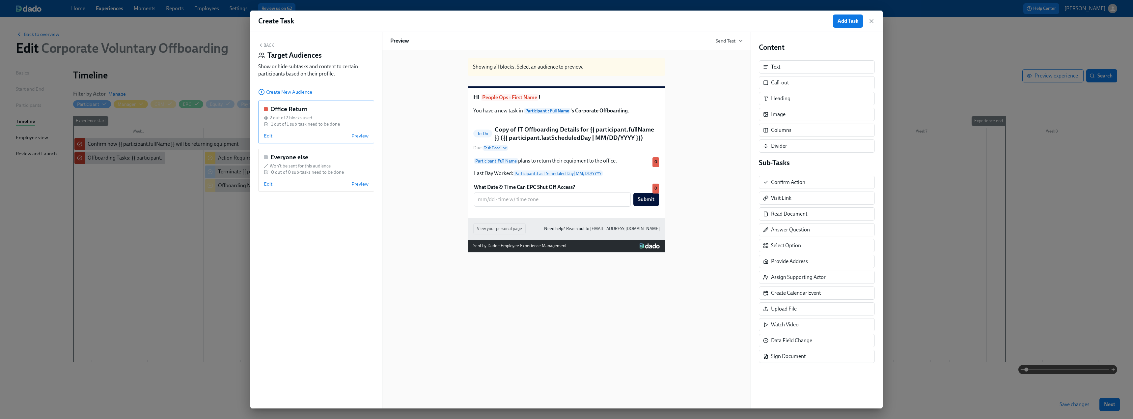
click at [270, 134] on span "Edit" at bounding box center [268, 135] width 9 height 7
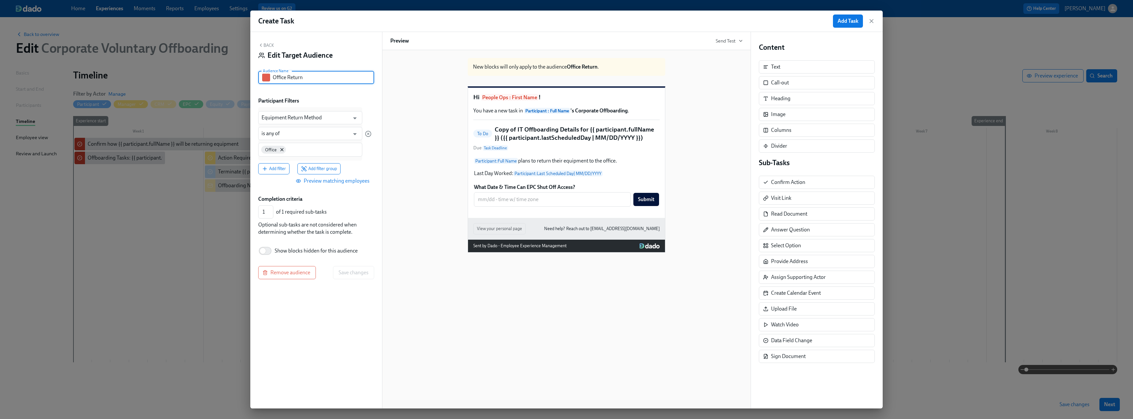
drag, startPoint x: 314, startPoint y: 76, endPoint x: 263, endPoint y: 79, distance: 51.5
click at [263, 79] on div "Office Return Audience Name" at bounding box center [316, 77] width 116 height 13
type input "S"
type input "Remote"
click at [281, 148] on icon at bounding box center [282, 149] width 5 height 5
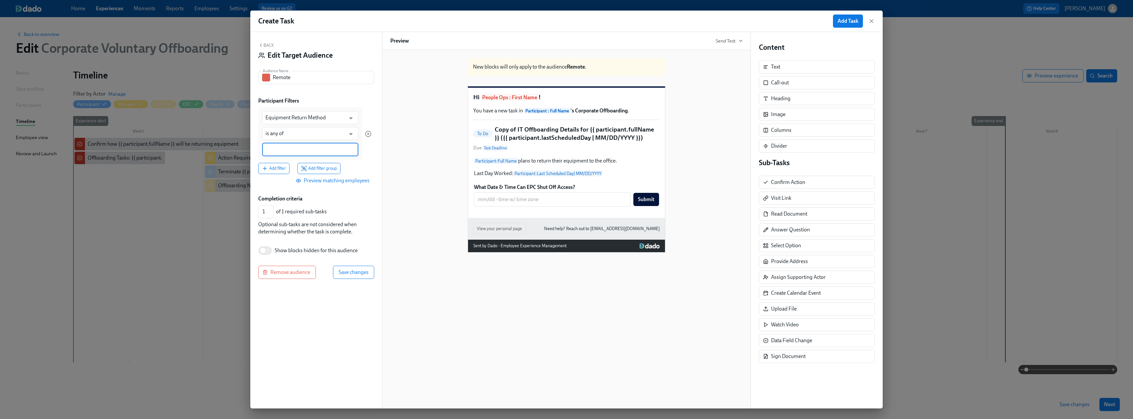
click at [281, 148] on input at bounding box center [310, 149] width 90 height 7
type input "s"
click at [279, 150] on input at bounding box center [310, 149] width 90 height 7
type input "Ship Box"
drag, startPoint x: 289, startPoint y: 76, endPoint x: 266, endPoint y: 76, distance: 22.4
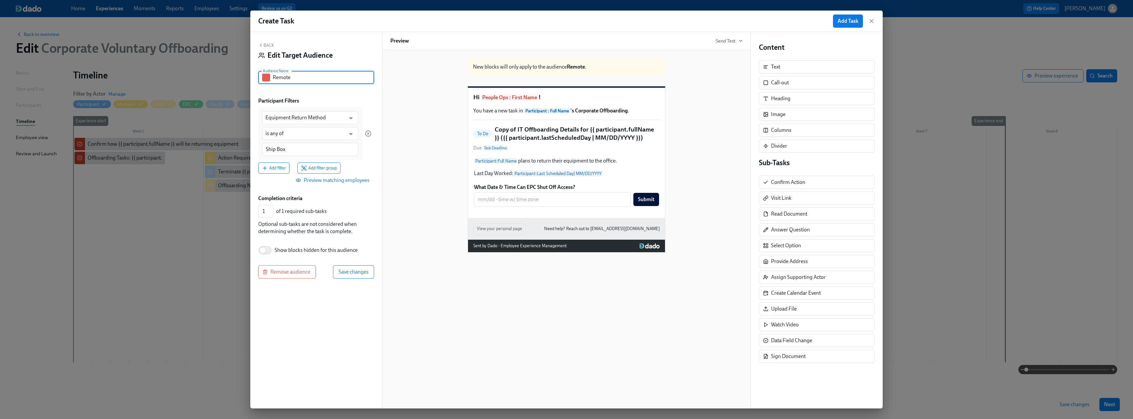
click at [266, 76] on div "Remote Audience Name" at bounding box center [316, 77] width 116 height 13
type input "Box Requested"
click at [350, 270] on span "Save changes" at bounding box center [354, 272] width 30 height 7
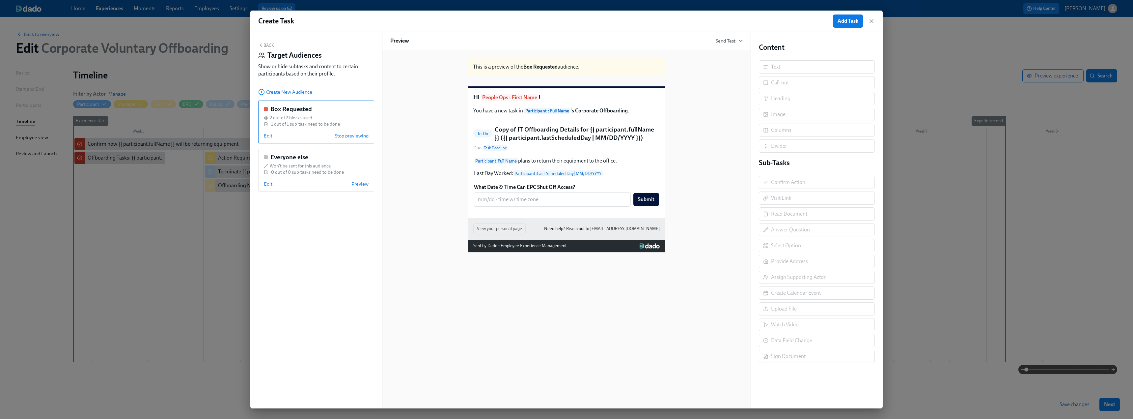
click at [262, 45] on icon "button" at bounding box center [260, 44] width 5 height 5
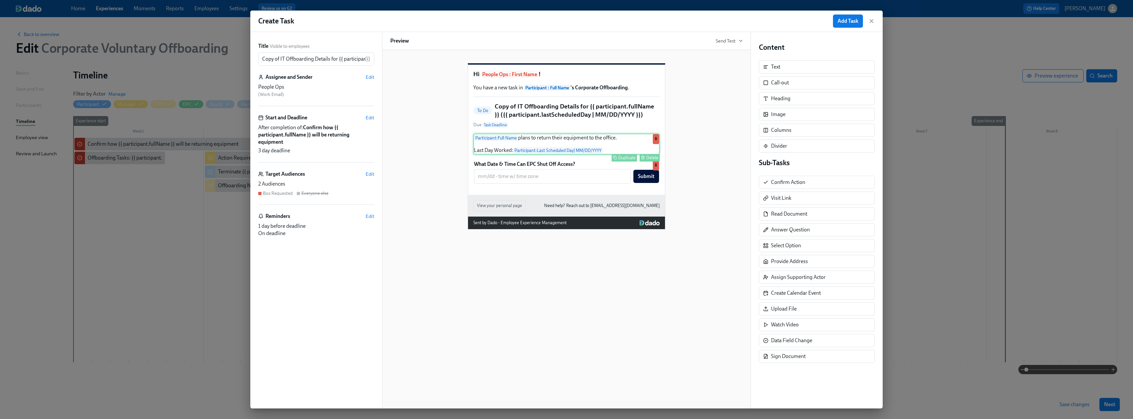
click at [545, 152] on div "Participant : Full Name plans to return their equipment to the office. Last Day…" at bounding box center [566, 143] width 186 height 21
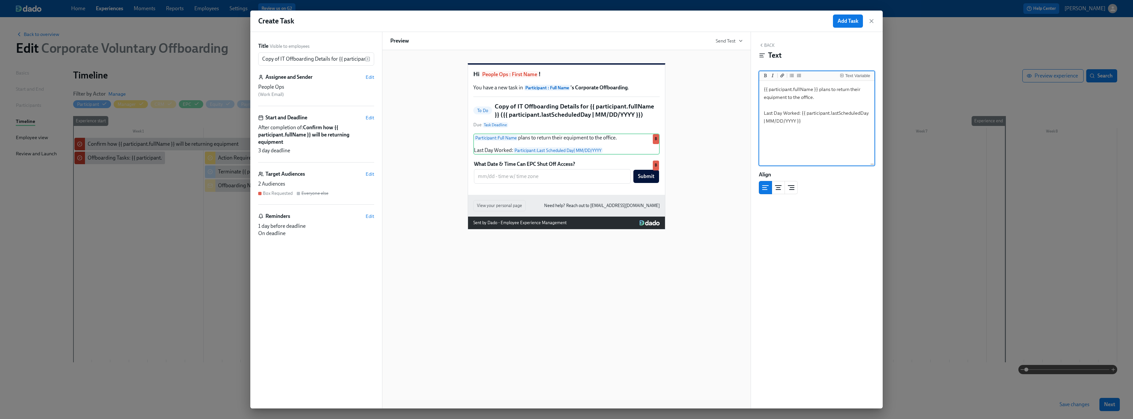
drag, startPoint x: 817, startPoint y: 97, endPoint x: 817, endPoint y: 90, distance: 6.9
click at [817, 90] on textarea "{{ participant.fullName }} plans to return their equipment to the office. Last …" at bounding box center [816, 123] width 113 height 83
type textarea "{{ participant.fullName }} has requested a box be shipped to them. Last Day Wor…"
click at [765, 45] on button "Back" at bounding box center [767, 44] width 16 height 5
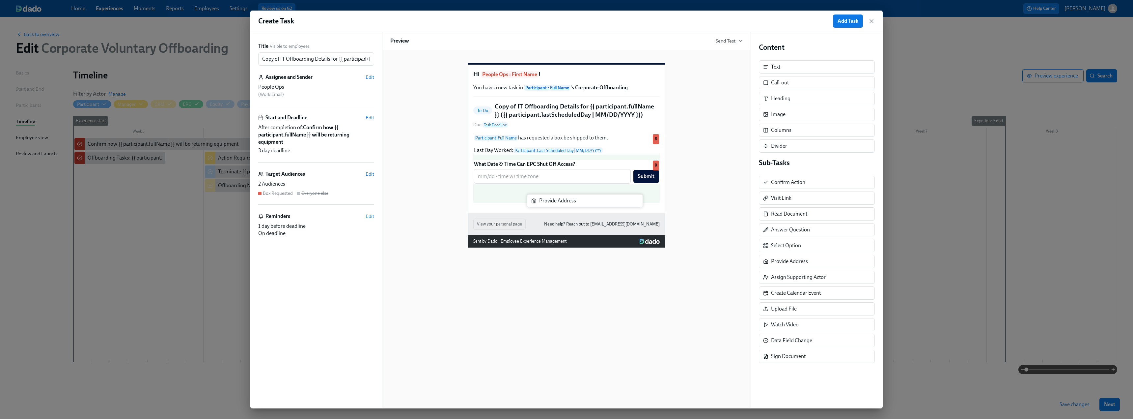
drag, startPoint x: 792, startPoint y: 261, endPoint x: 558, endPoint y: 200, distance: 241.9
click at [558, 200] on div "Title Visible to employees Copy of IT Offboarding Details for {{ participant.fu…" at bounding box center [566, 220] width 632 height 376
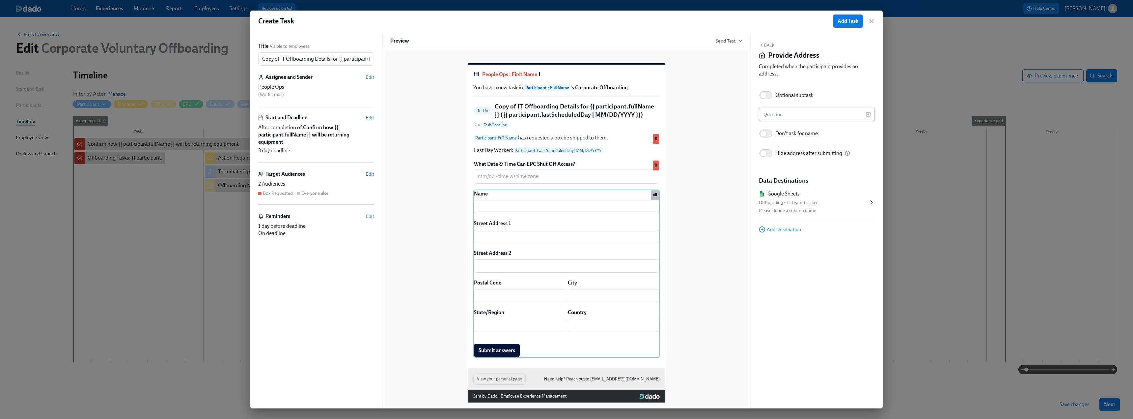
click at [786, 113] on input "text" at bounding box center [812, 114] width 107 height 13
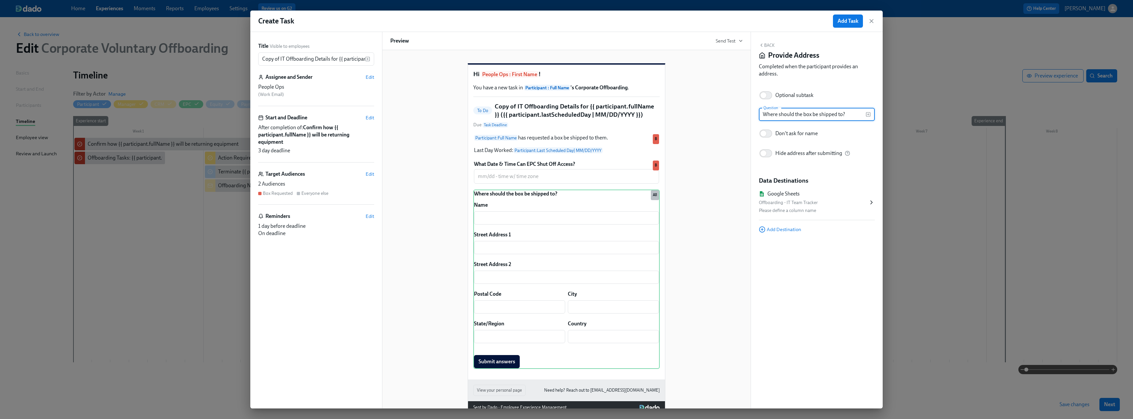
type input "Where should the box be shipped to?"
click at [869, 202] on icon at bounding box center [871, 202] width 7 height 7
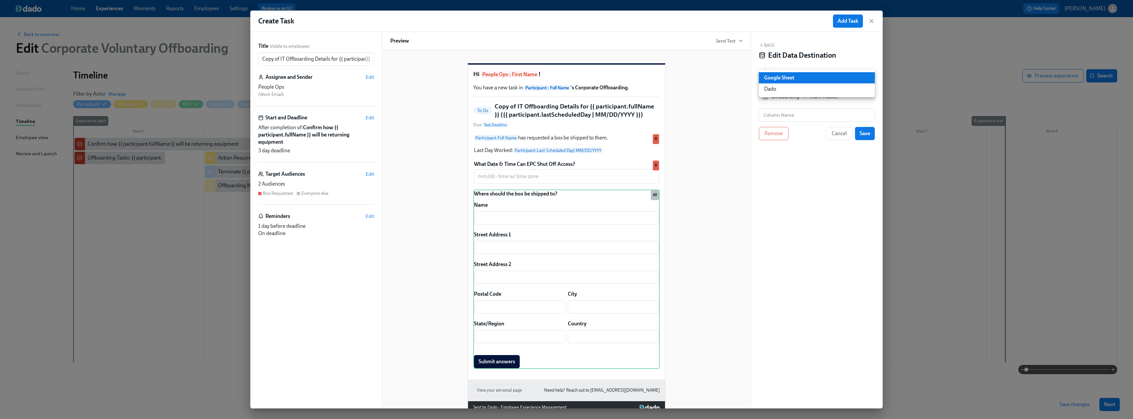
click at [794, 76] on body "Home Experiences Moments Reports Employees Settings Review us on G2 Help Center…" at bounding box center [566, 209] width 1133 height 419
click at [793, 88] on li "Dado" at bounding box center [817, 88] width 116 height 11
type input "USER_PROFILE"
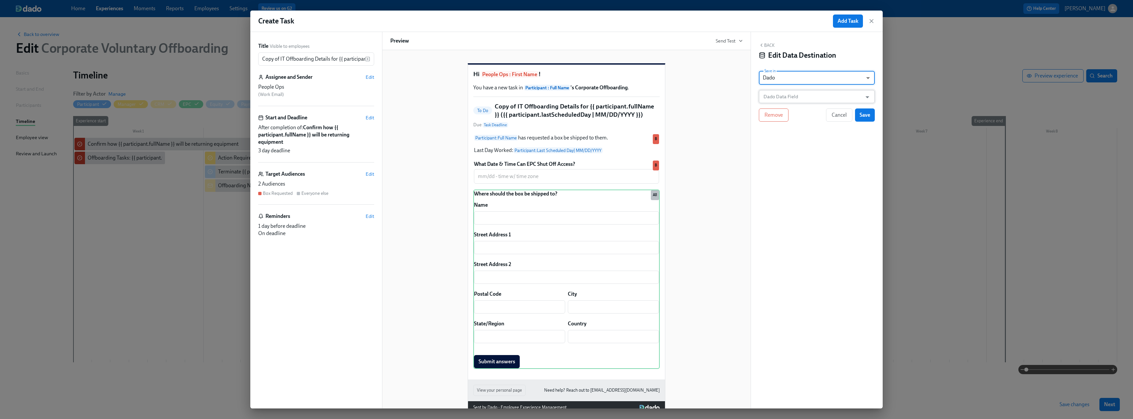
click at [790, 97] on input "Dado Data Field" at bounding box center [812, 96] width 100 height 13
click at [790, 112] on li "Shipping Address" at bounding box center [817, 112] width 116 height 11
type input "Shipping Address"
click at [862, 116] on span "Save" at bounding box center [865, 115] width 11 height 7
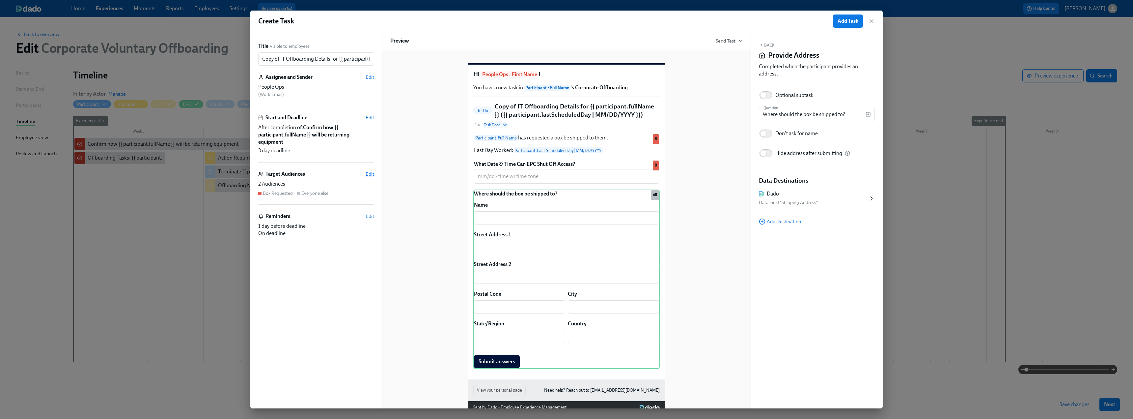
click at [371, 171] on span "Edit" at bounding box center [370, 174] width 9 height 7
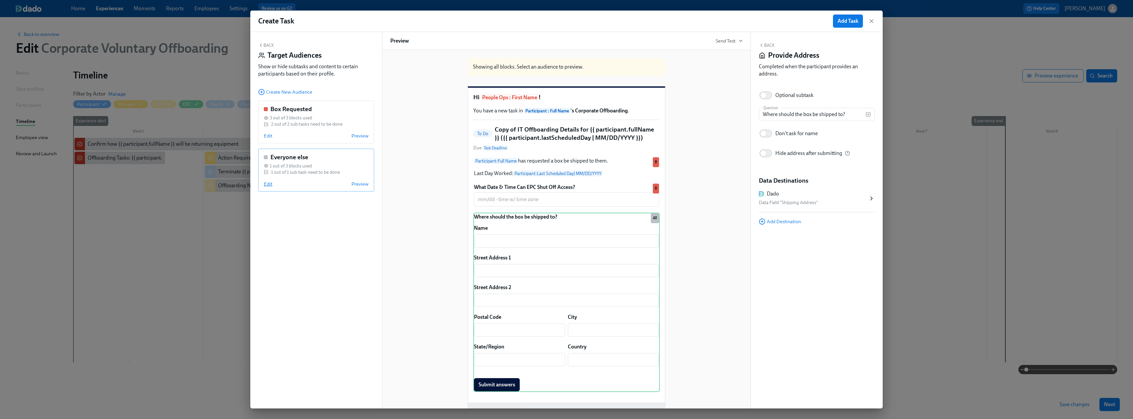
click at [265, 184] on span "Edit" at bounding box center [268, 183] width 9 height 7
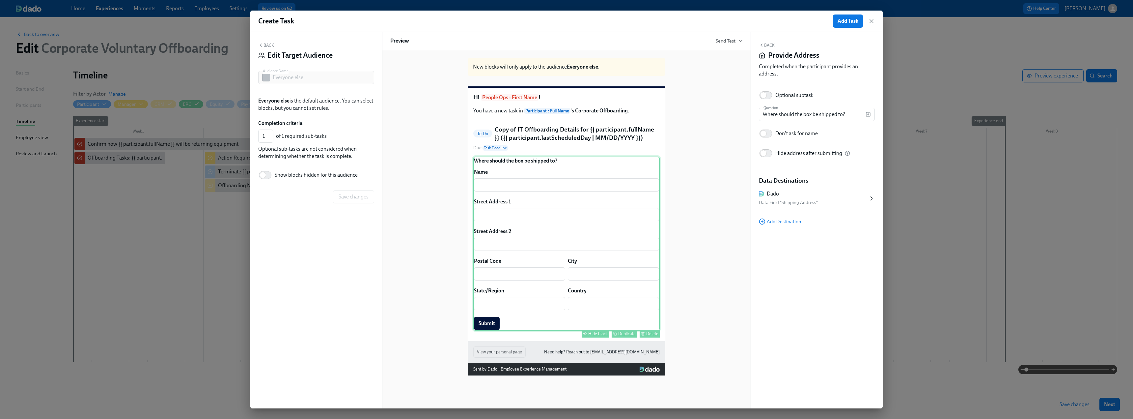
click at [593, 336] on div "Hide block" at bounding box center [597, 333] width 19 height 5
type input "0"
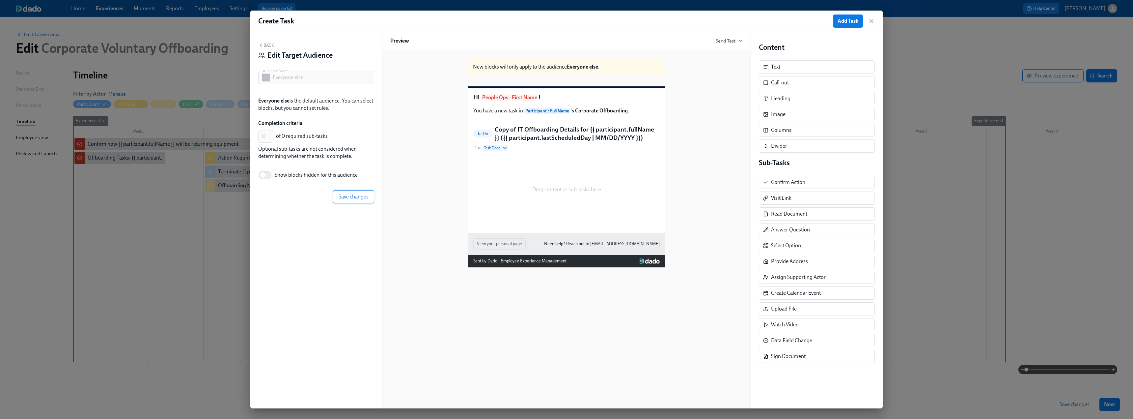
click at [350, 197] on span "Save changes" at bounding box center [354, 196] width 30 height 7
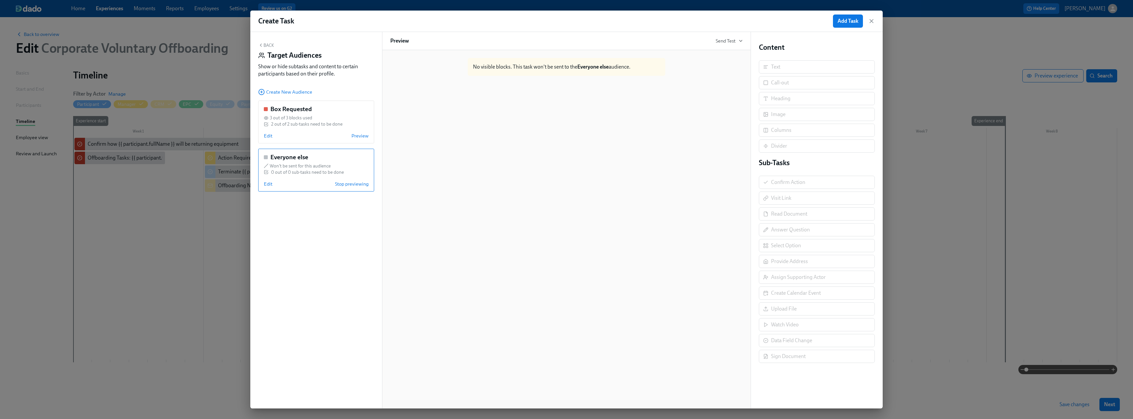
click at [269, 45] on button "Back" at bounding box center [266, 44] width 16 height 5
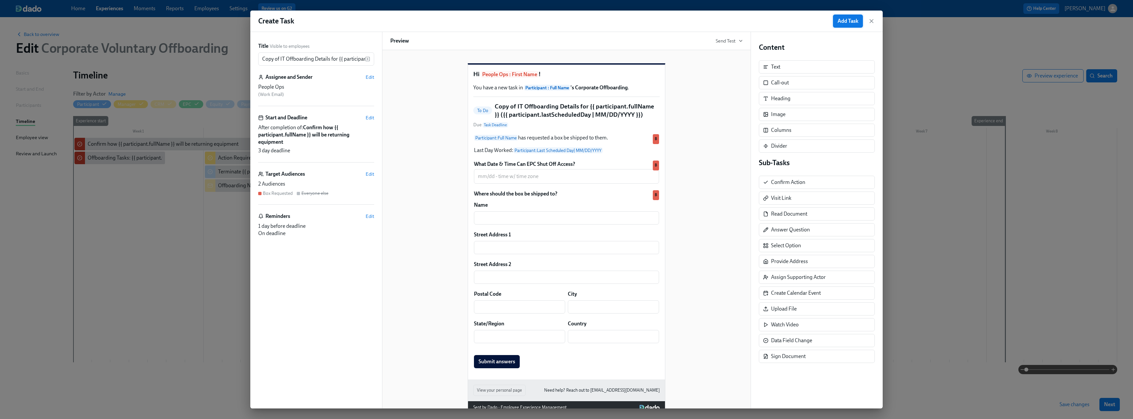
click at [849, 18] on span "Add Task" at bounding box center [848, 21] width 21 height 7
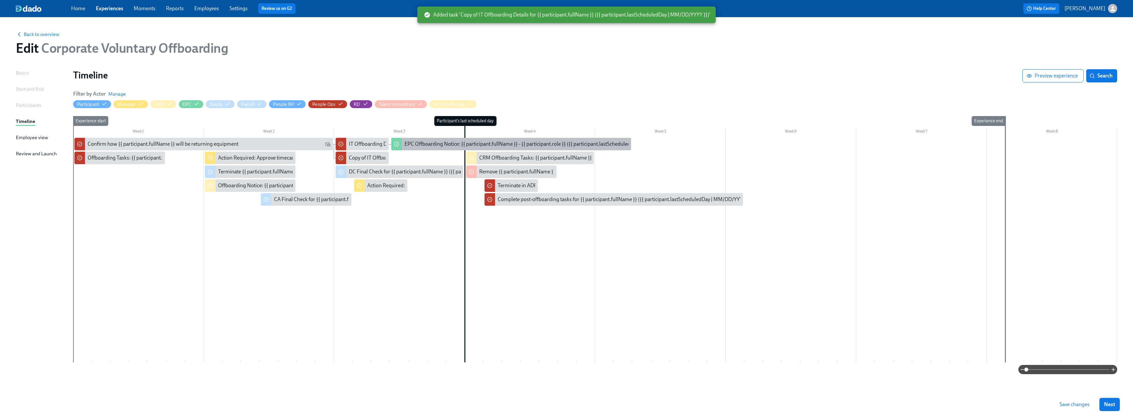
click at [412, 142] on div "EPC Offboarding Notice: {{ participant.fullName }} - {{ participant.role }} ({{…" at bounding box center [542, 143] width 277 height 7
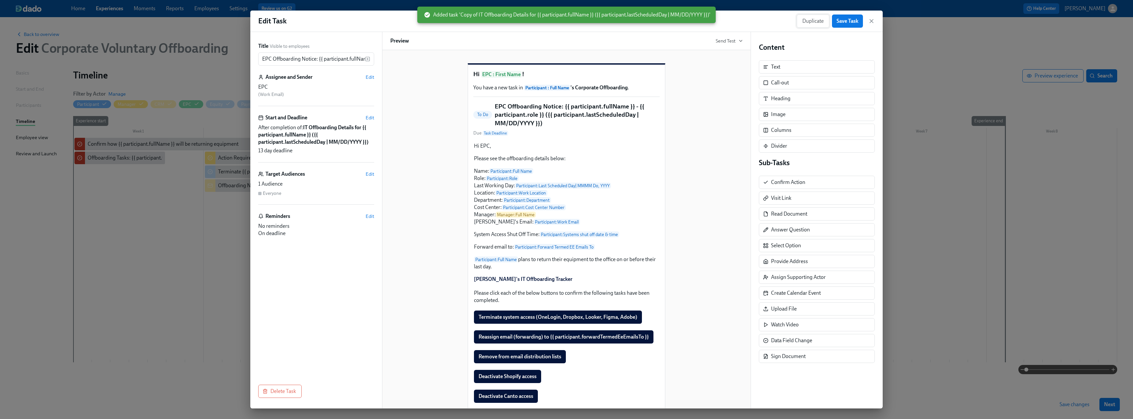
click at [809, 21] on span "Duplicate" at bounding box center [812, 21] width 21 height 7
click at [369, 119] on span "Edit" at bounding box center [370, 117] width 9 height 7
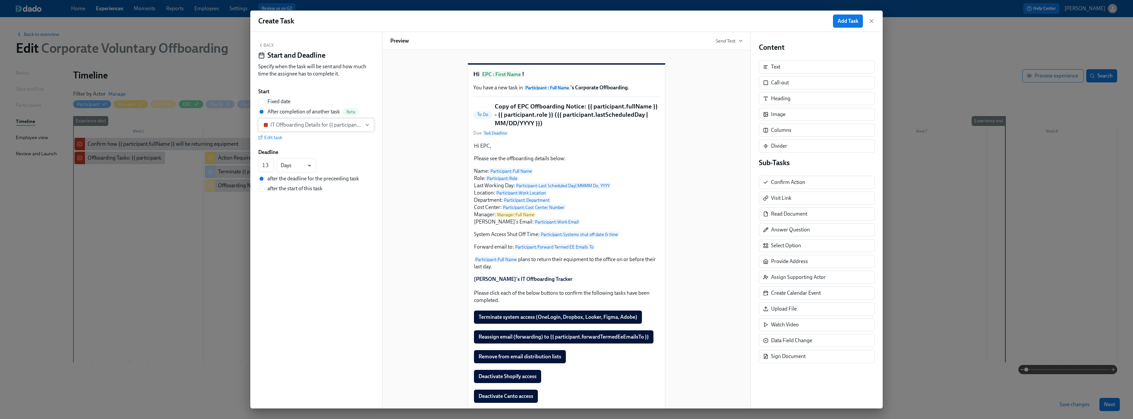
click at [318, 120] on button "IT Offboarding Details for {{ participant.fullName }} ({{ participant.lastSched…" at bounding box center [316, 124] width 116 height 13
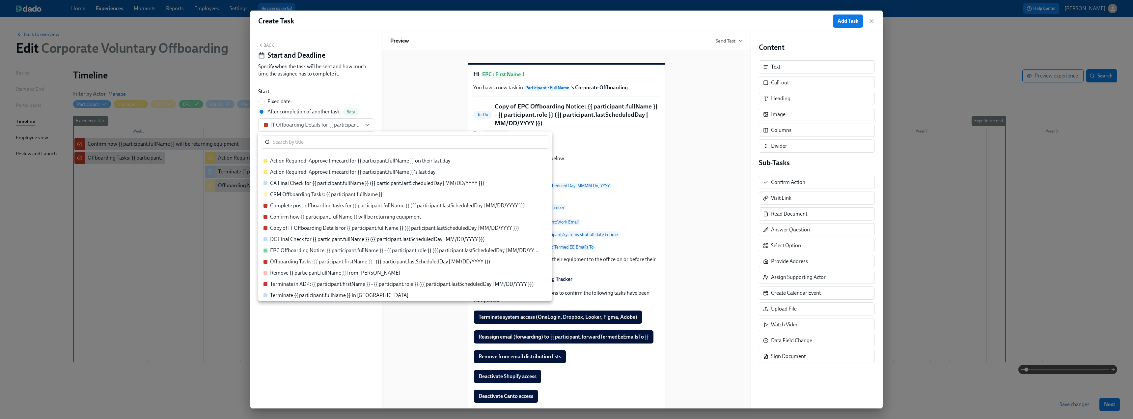
click at [320, 227] on div "Copy of IT Offboarding Details for {{ participant.fullName }} ({{ participant.l…" at bounding box center [394, 227] width 249 height 7
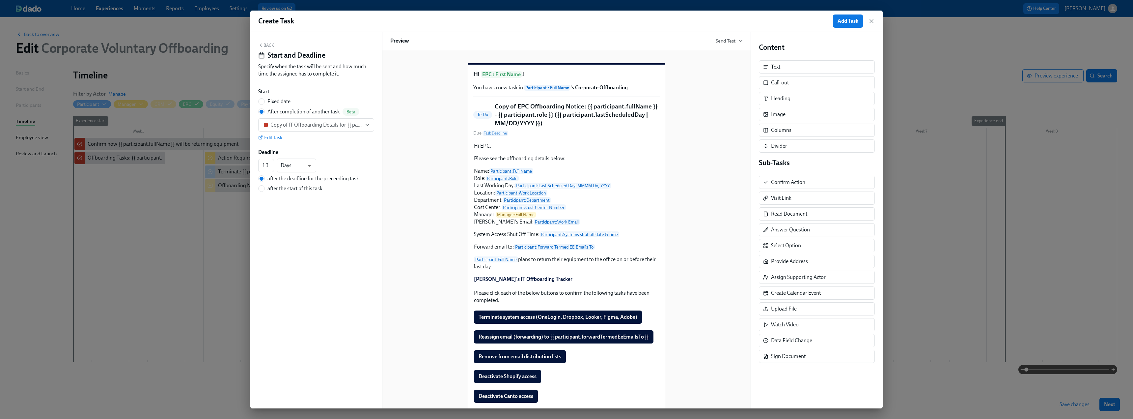
click at [264, 43] on button "Back" at bounding box center [266, 44] width 16 height 5
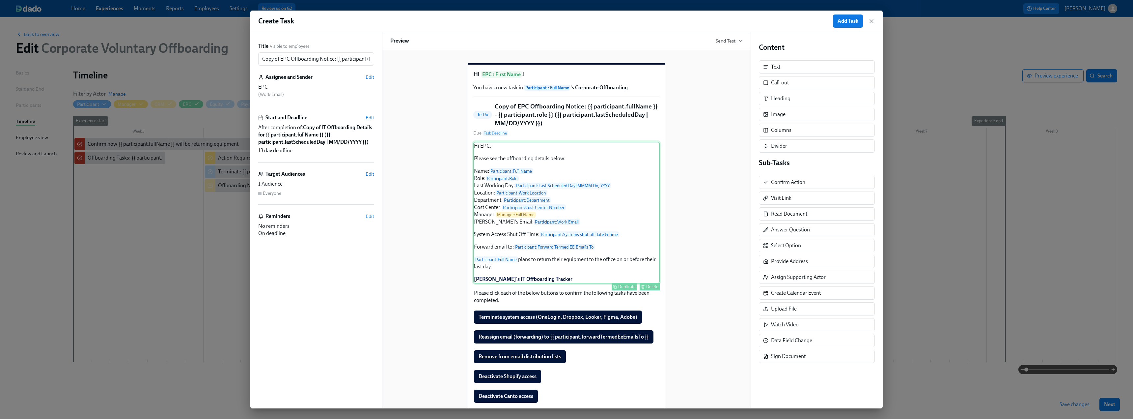
click at [525, 274] on div "Hi EPC, Please see the offboarding details below: Name: Participant : Full Name…" at bounding box center [566, 213] width 186 height 142
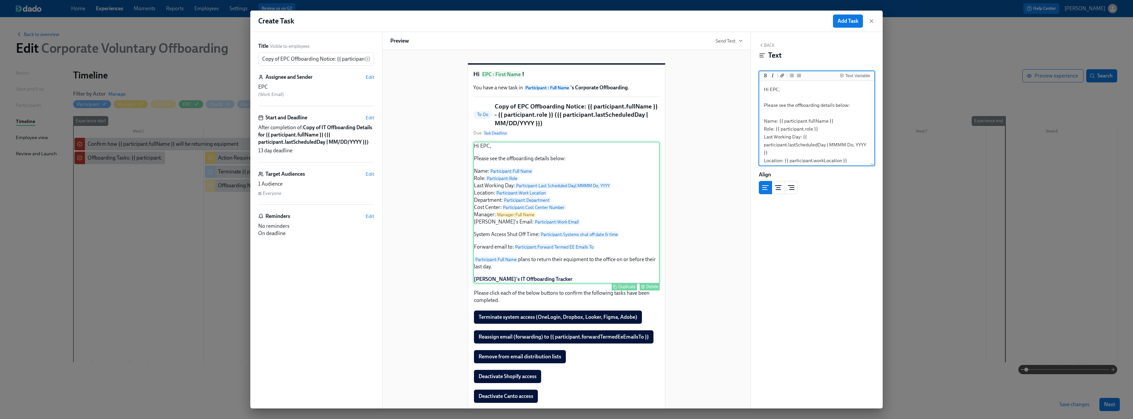
click at [494, 278] on div "Hi EPC, Please see the offboarding details below: Name: Participant : Full Name…" at bounding box center [566, 213] width 186 height 142
click at [504, 273] on div "Hi EPC, Please see the offboarding details below: Name: Participant : Full Name…" at bounding box center [566, 213] width 186 height 142
drag, startPoint x: 771, startPoint y: 148, endPoint x: 760, endPoint y: 134, distance: 17.5
click at [760, 134] on textarea "Hi EPC, Please see the offboarding details below: Name: {{ participant.fullName…" at bounding box center [816, 60] width 113 height 220
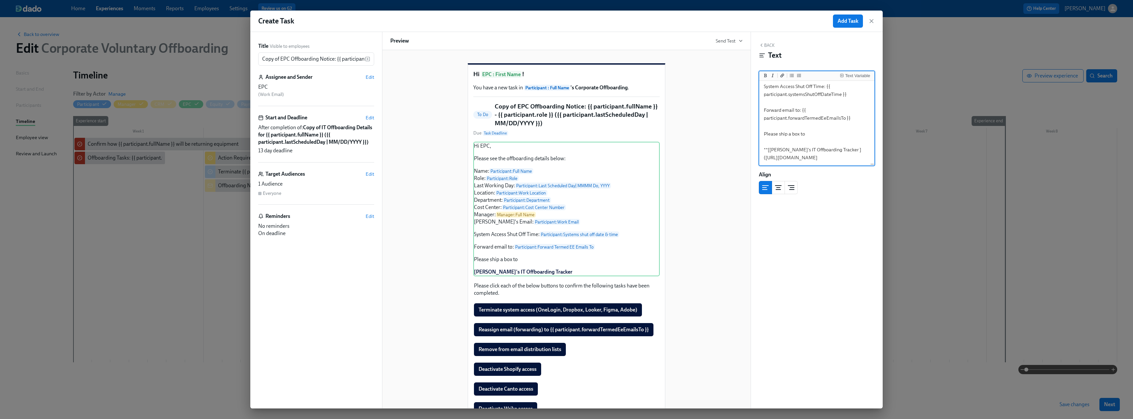
click at [863, 71] on div "Text Variable" at bounding box center [816, 76] width 115 height 10
click at [862, 74] on div "Text Variable" at bounding box center [857, 75] width 25 height 5
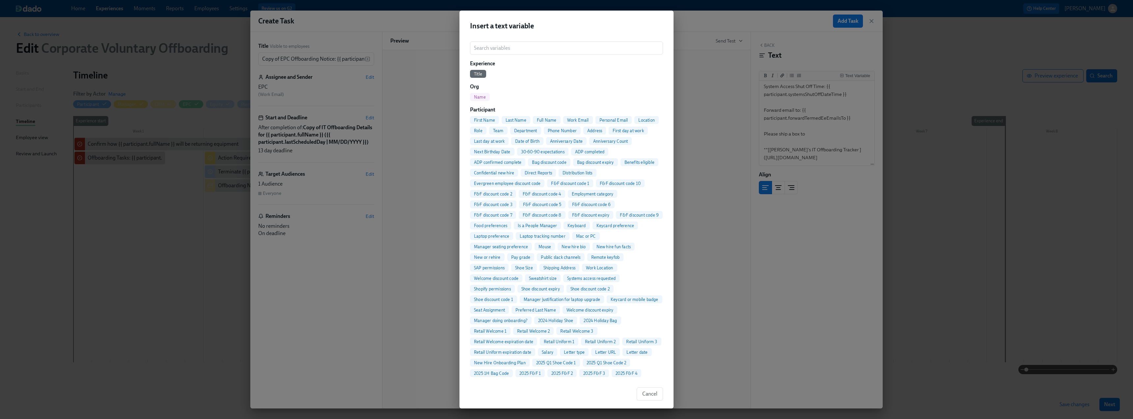
click at [487, 119] on span "First Name" at bounding box center [484, 120] width 29 height 5
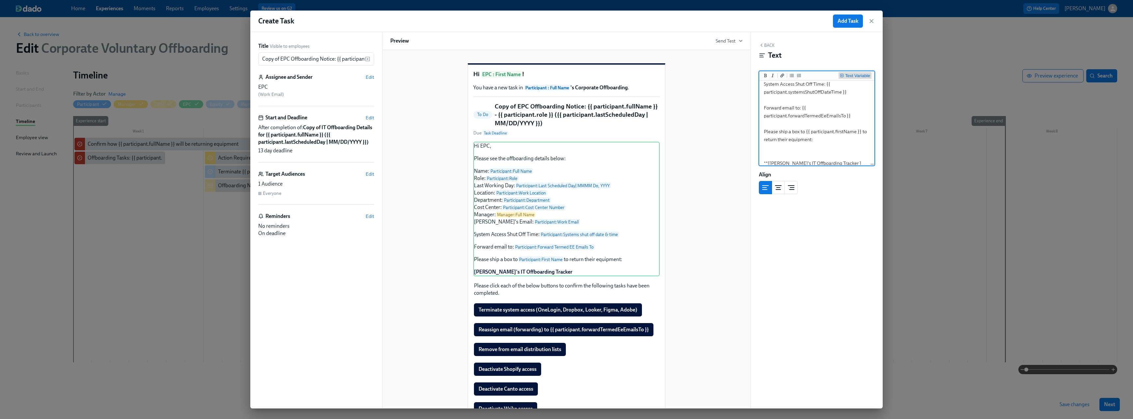
type textarea "Hi EPC, Please see the offboarding details below: Name: {{ participant.fullName…"
click at [851, 74] on div "Text Variable" at bounding box center [857, 75] width 25 height 5
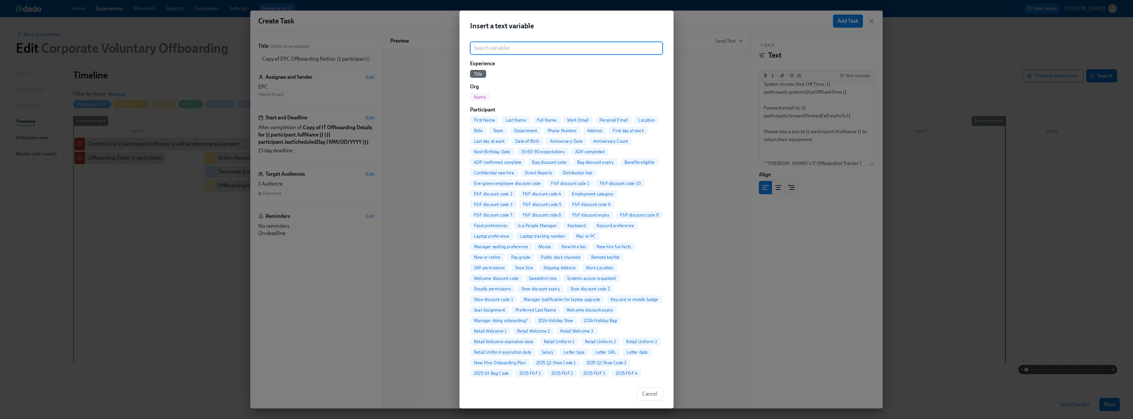
click at [542, 47] on input "search" at bounding box center [566, 47] width 193 height 13
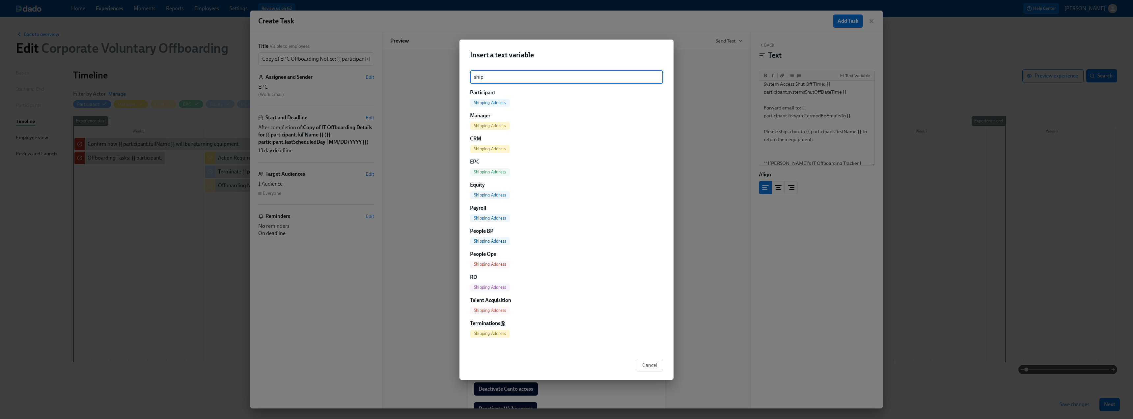
type input "ship"
click at [505, 101] on span "Shipping Address" at bounding box center [490, 102] width 40 height 5
type textarea "Hi EPC, Please see the offboarding details below: Name: {{ participant.fullName…"
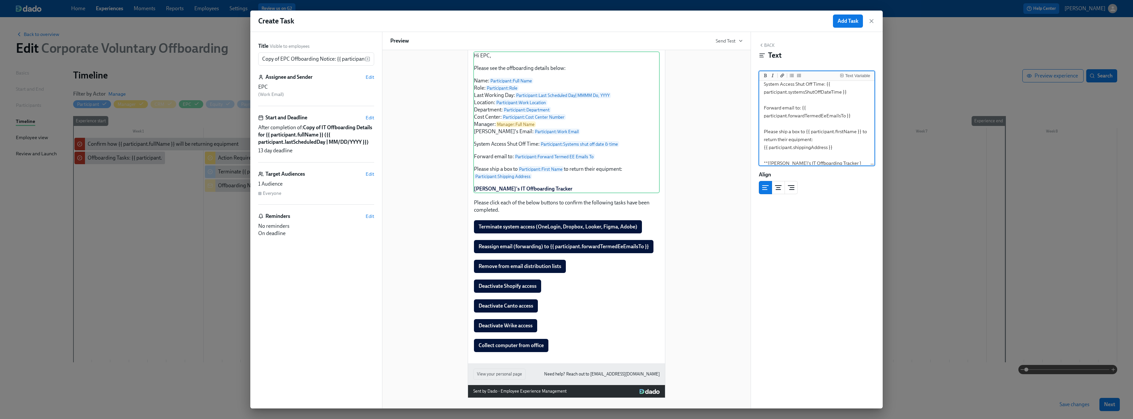
scroll to position [99, 0]
click at [539, 351] on div "Collect computer from office Duplicate Delete" at bounding box center [566, 345] width 186 height 14
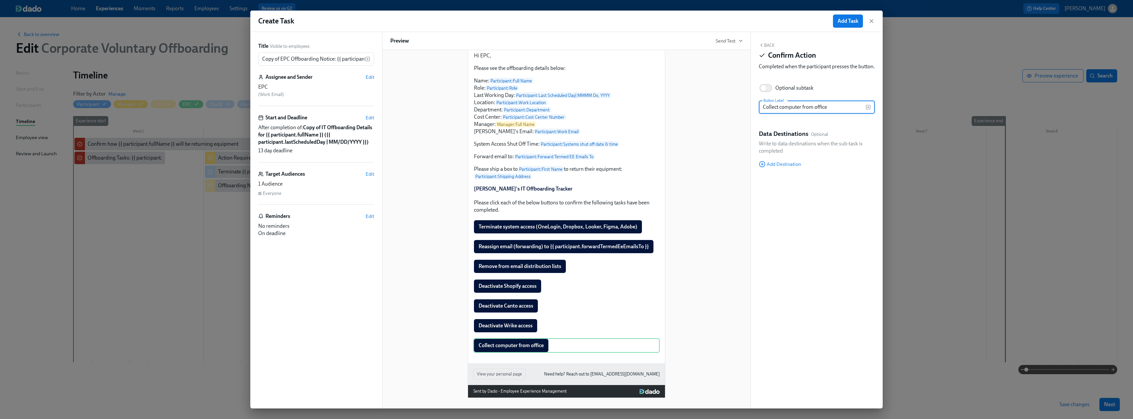
scroll to position [100, 0]
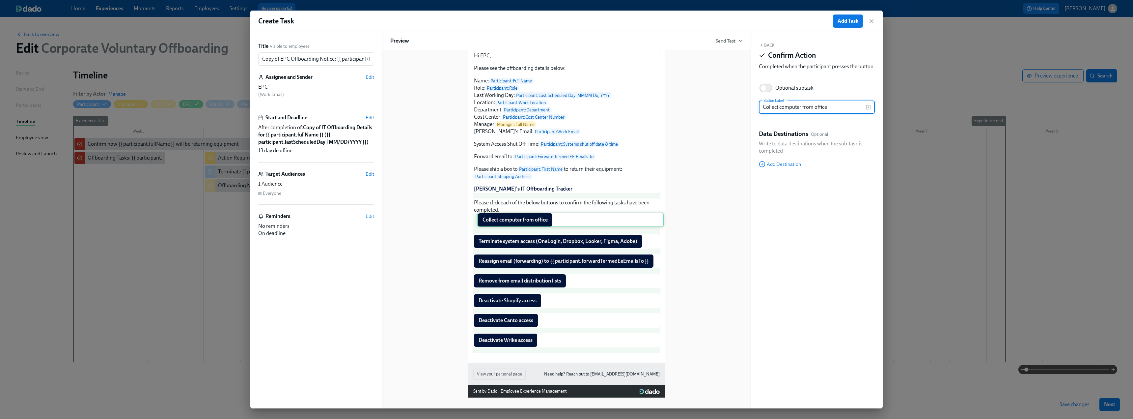
drag, startPoint x: 538, startPoint y: 351, endPoint x: 544, endPoint y: 226, distance: 124.6
click at [544, 226] on div "Hi EPC, Please see the offboarding details below: Name: Participant : Full Name…" at bounding box center [566, 201] width 186 height 301
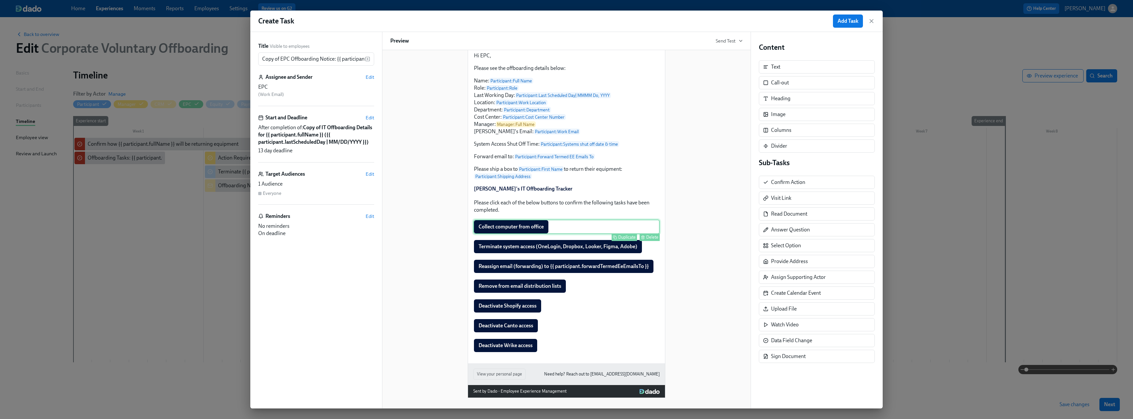
click at [518, 230] on div "Collect computer from office Duplicate Delete" at bounding box center [566, 226] width 186 height 14
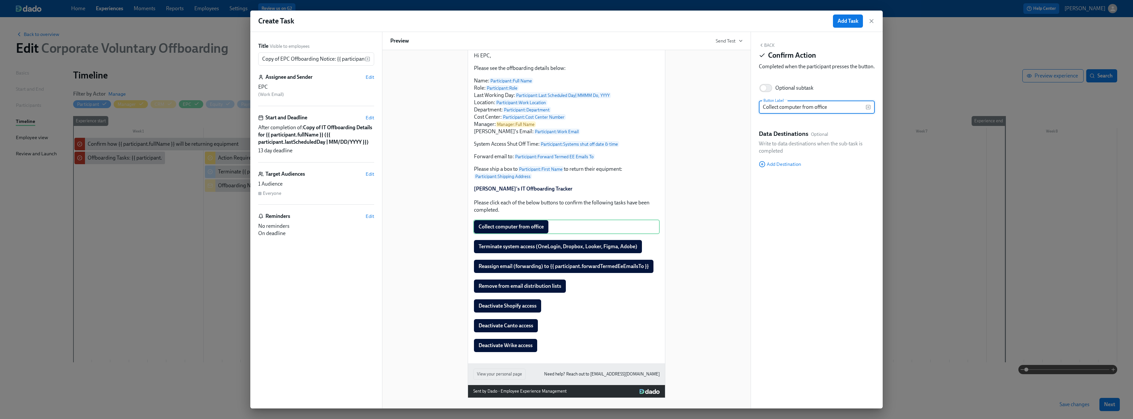
drag, startPoint x: 834, startPoint y: 113, endPoint x: 742, endPoint y: 112, distance: 92.2
click at [742, 112] on div "Title Visible to employees Copy of EPC Offboarding Notice: {{ participant.fullN…" at bounding box center [566, 220] width 632 height 376
type input "Send box to collect computer, badge, key"
click at [277, 58] on input "Copy of EPC Offboarding Notice: {{ participant.fullName }} - {{ participant.rol…" at bounding box center [311, 58] width 107 height 13
drag, startPoint x: 280, startPoint y: 60, endPoint x: 251, endPoint y: 59, distance: 29.6
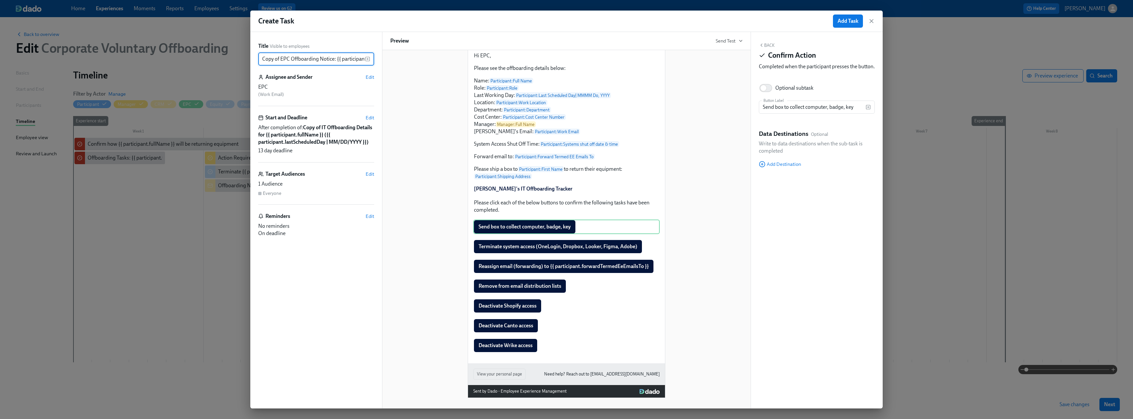
click at [251, 59] on div "Title Visible to employees Copy of EPC Offboarding Notice: {{ participant.fullN…" at bounding box center [316, 220] width 132 height 376
type input "EPC Offboarding Notice: {{ participant.fullName }} - {{ participant.role }} ({{…"
click at [840, 15] on button "Add Task" at bounding box center [848, 20] width 30 height 13
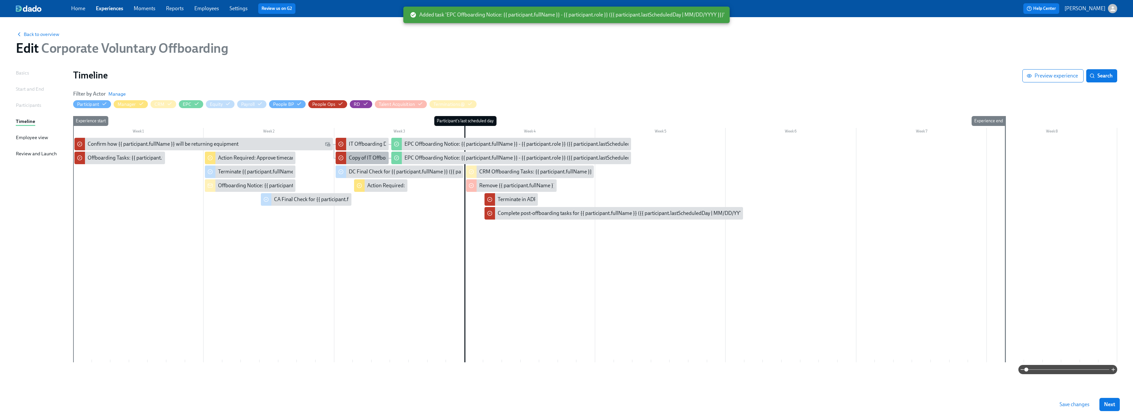
click at [373, 156] on div "Copy of IT Offboarding Details for {{ participant.fullName }} ({{ participant.l…" at bounding box center [473, 157] width 249 height 7
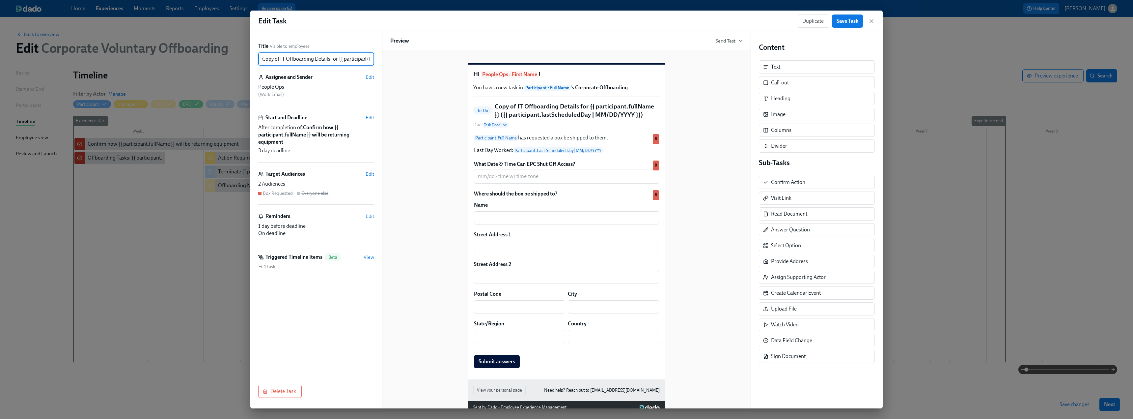
drag, startPoint x: 280, startPoint y: 60, endPoint x: 245, endPoint y: 60, distance: 35.2
click at [245, 60] on div "Edit Task Duplicate Save Task Title Visible to employees Copy of IT Offboarding…" at bounding box center [566, 209] width 1133 height 419
type input "IT Offboarding Details for {{ participant.fullName }} ({{ participant.lastSched…"
click at [853, 18] on span "Save Task" at bounding box center [848, 21] width 22 height 7
click at [872, 22] on icon "button" at bounding box center [871, 20] width 3 height 3
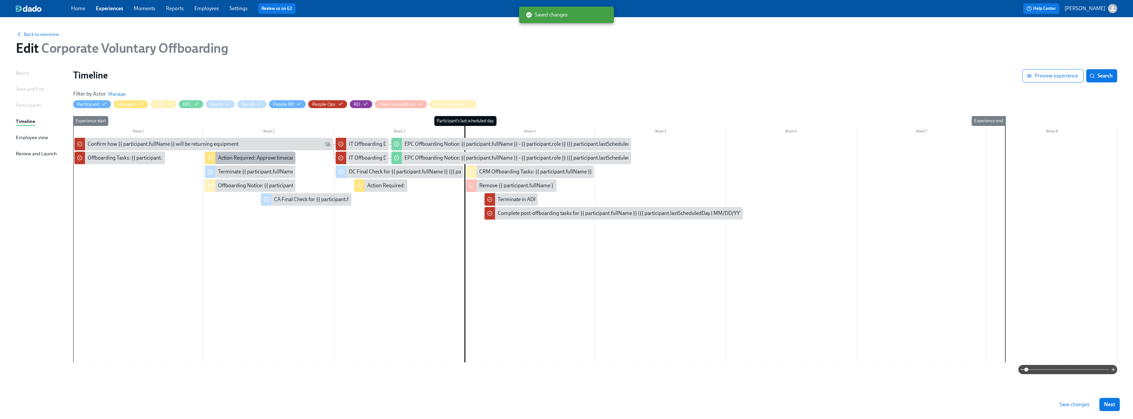
click at [254, 155] on div "Action Required: Approve timecard for {{ participant.fullName }} on their last …" at bounding box center [308, 157] width 180 height 7
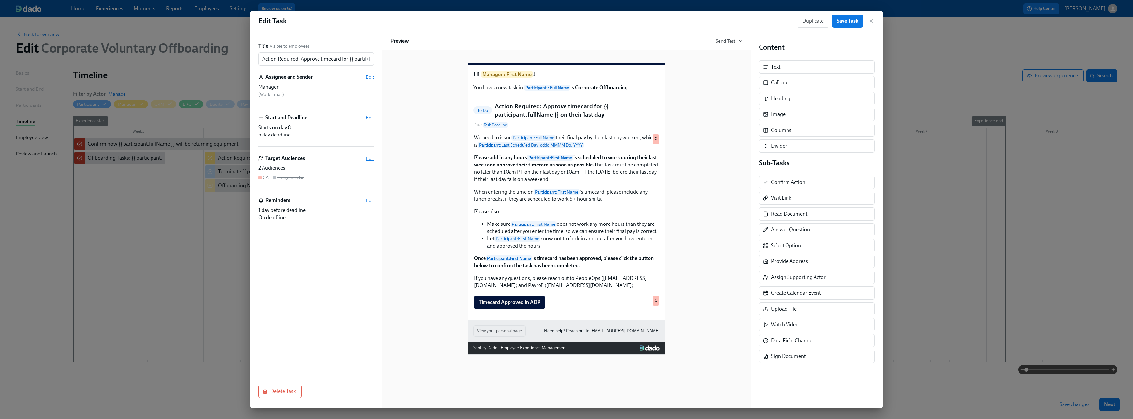
click at [372, 157] on span "Edit" at bounding box center [370, 158] width 9 height 7
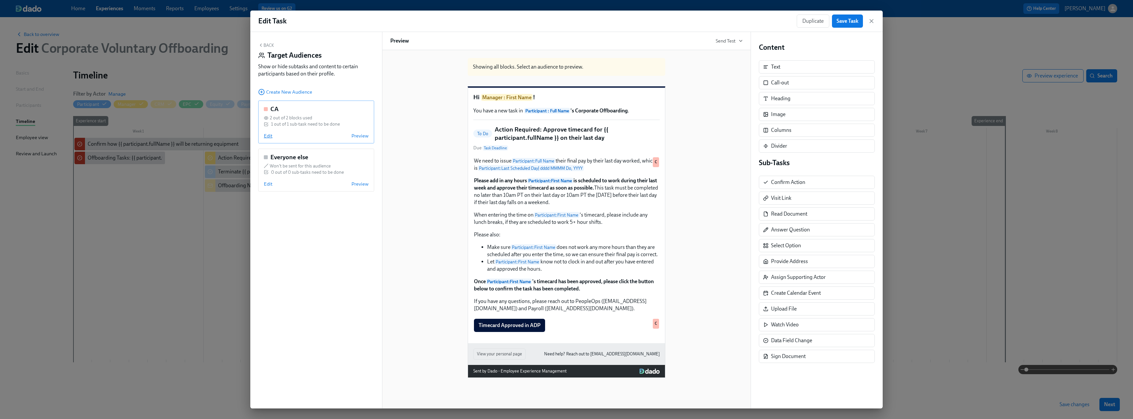
click at [266, 136] on span "Edit" at bounding box center [268, 135] width 9 height 7
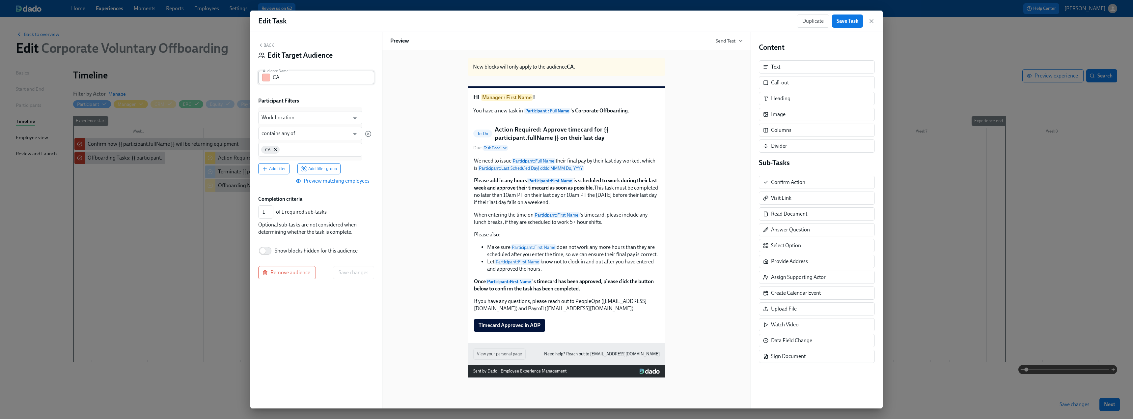
click at [304, 78] on input "CA" at bounding box center [323, 77] width 101 height 13
type input "CA Non-exempt"
click at [320, 119] on input "Work Location" at bounding box center [306, 117] width 88 height 13
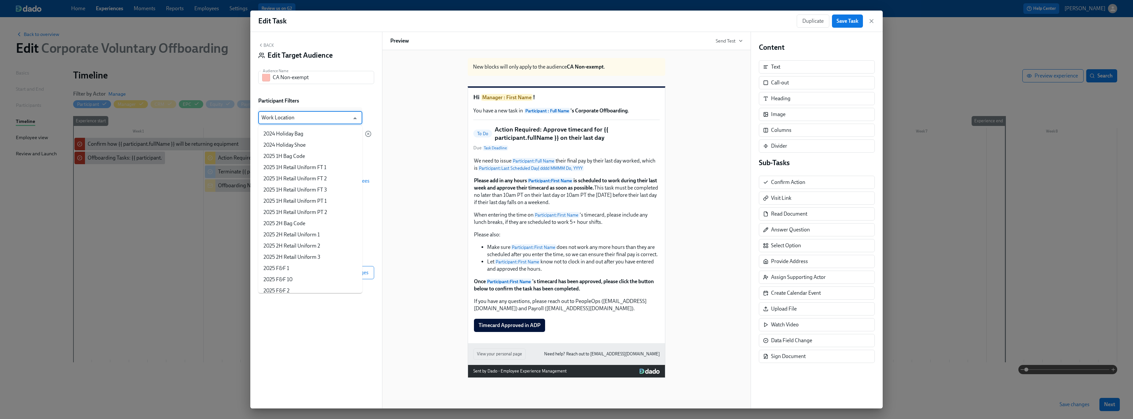
scroll to position [1530, 0]
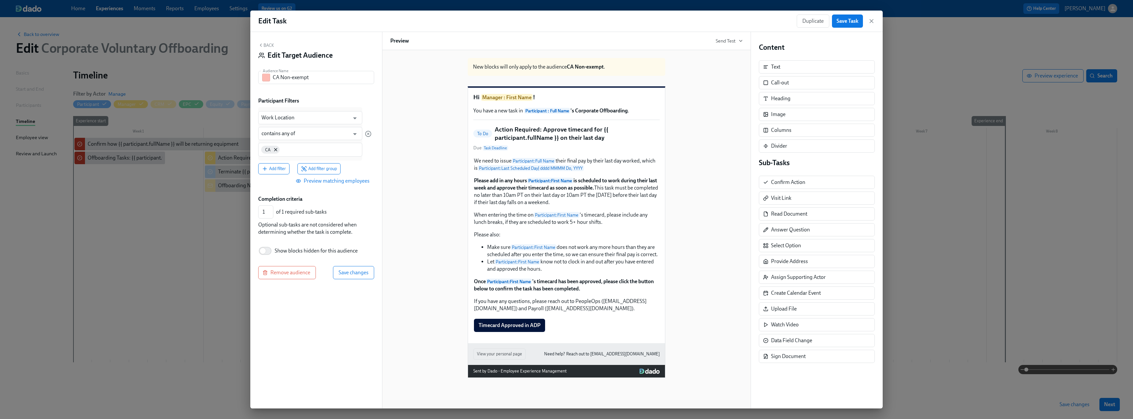
click at [318, 104] on div "Participant Filters" at bounding box center [316, 100] width 116 height 7
click at [280, 170] on span "Add filter" at bounding box center [274, 168] width 24 height 7
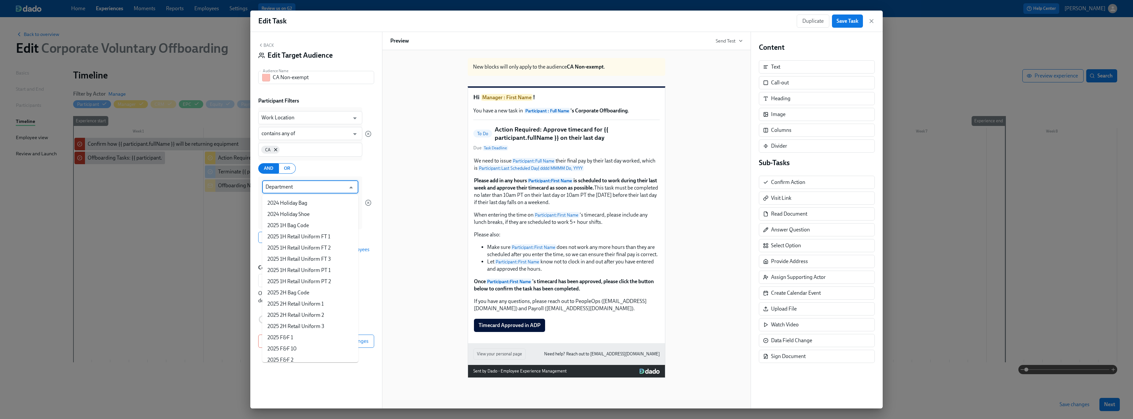
scroll to position [422, 0]
click at [310, 187] on input "Department" at bounding box center [305, 186] width 80 height 13
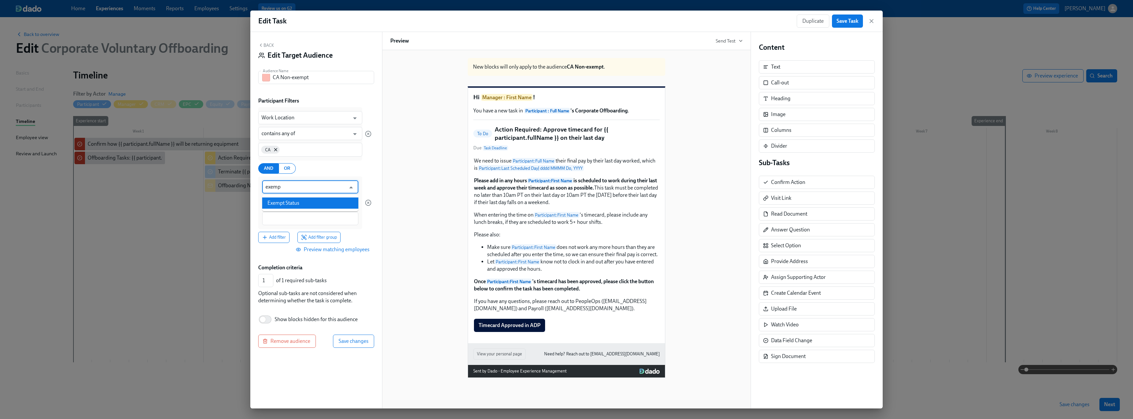
click at [307, 206] on li "Exempt Status" at bounding box center [310, 202] width 96 height 11
type input "Exempt Status"
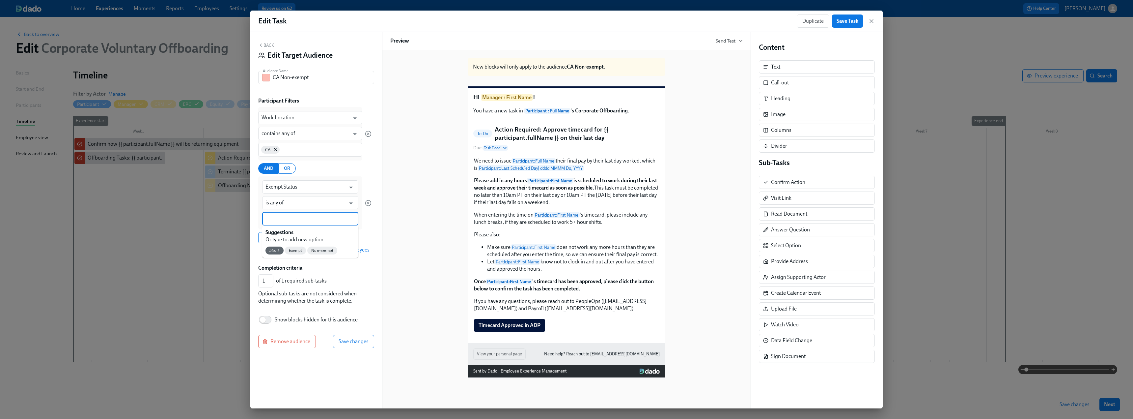
click at [303, 217] on input at bounding box center [310, 218] width 90 height 7
click at [317, 249] on span "Non-exempt" at bounding box center [322, 250] width 30 height 5
click at [351, 341] on span "Save changes" at bounding box center [354, 341] width 30 height 7
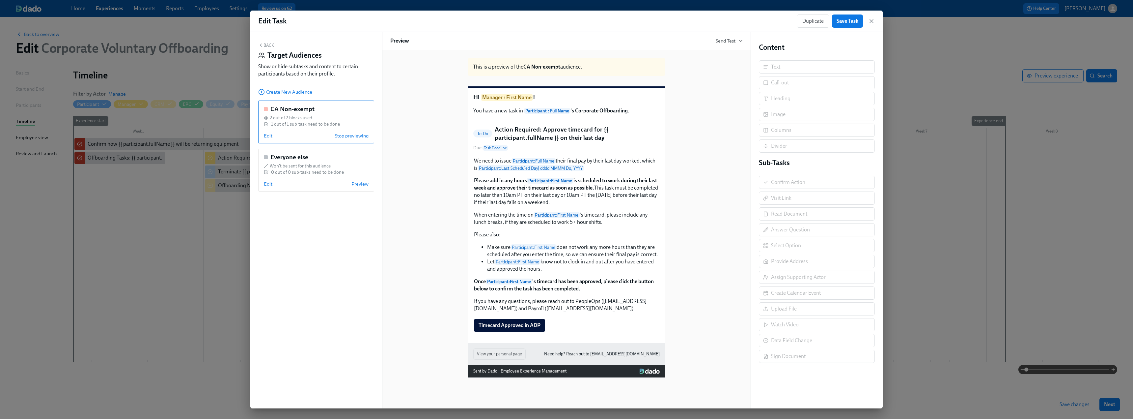
click at [266, 46] on button "Back" at bounding box center [266, 44] width 16 height 5
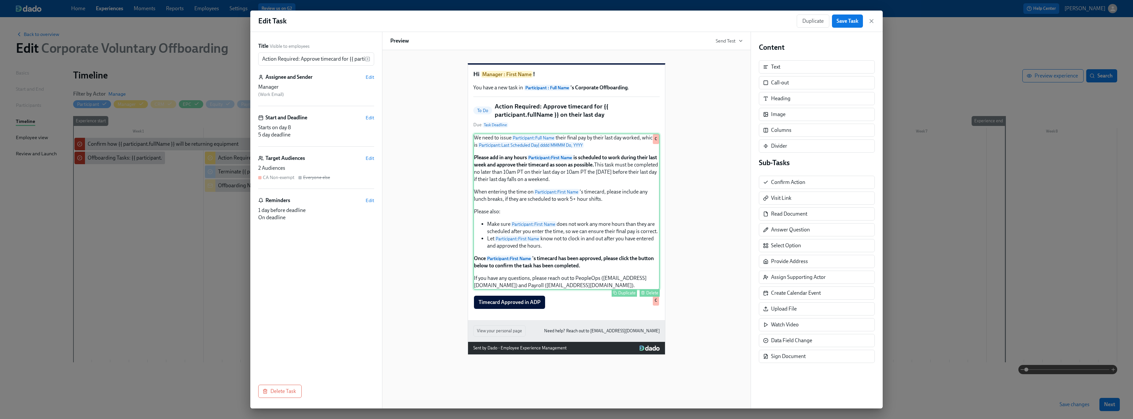
click at [583, 152] on div "We need to issue Participant : Full Name their final pay by their last day work…" at bounding box center [566, 211] width 186 height 156
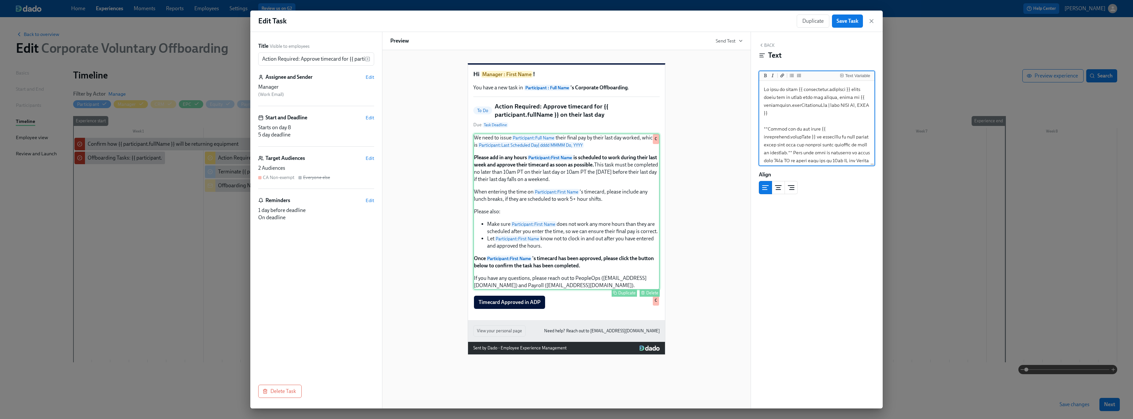
click at [510, 175] on div "We need to issue Participant : Full Name their final pay by their last day work…" at bounding box center [566, 211] width 186 height 156
drag, startPoint x: 840, startPoint y: 144, endPoint x: 846, endPoint y: 143, distance: 6.5
click at [846, 143] on textarea at bounding box center [816, 194] width 113 height 291
click at [846, 144] on textarea at bounding box center [816, 194] width 113 height 291
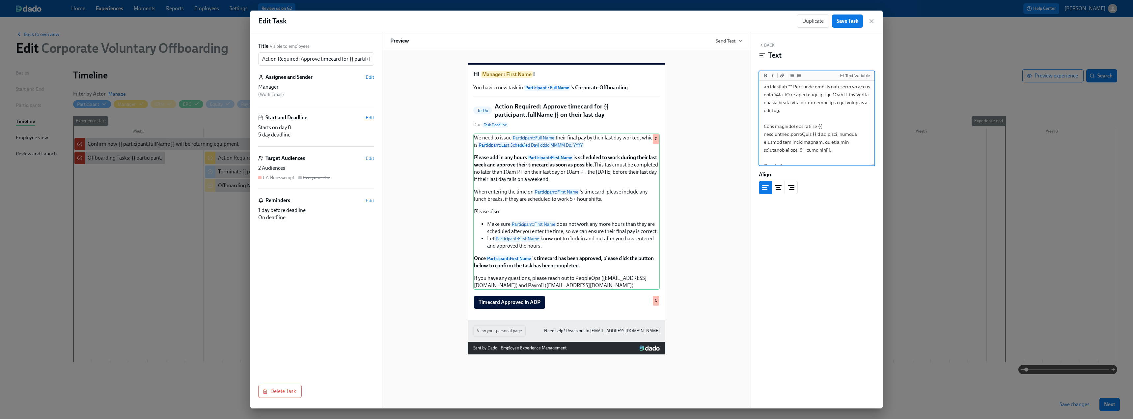
scroll to position [99, 0]
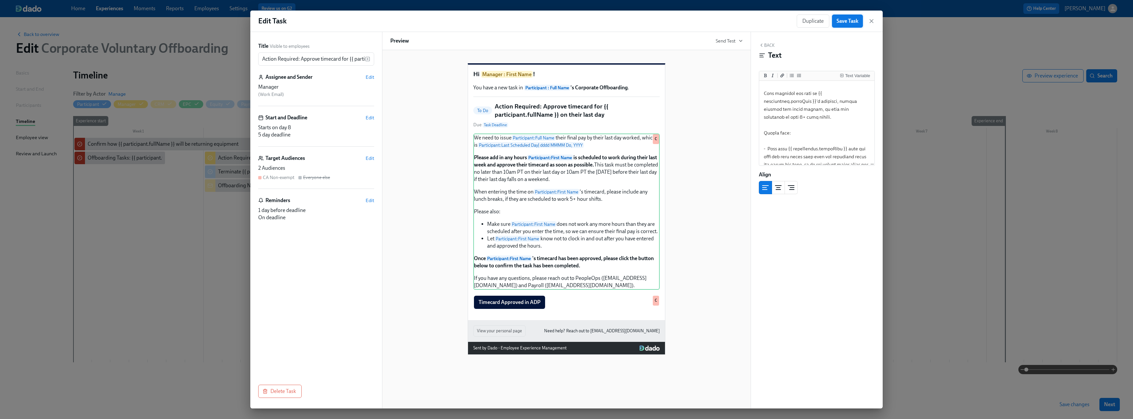
click at [851, 23] on span "Save Task" at bounding box center [848, 21] width 22 height 7
click at [870, 23] on icon "button" at bounding box center [871, 21] width 7 height 7
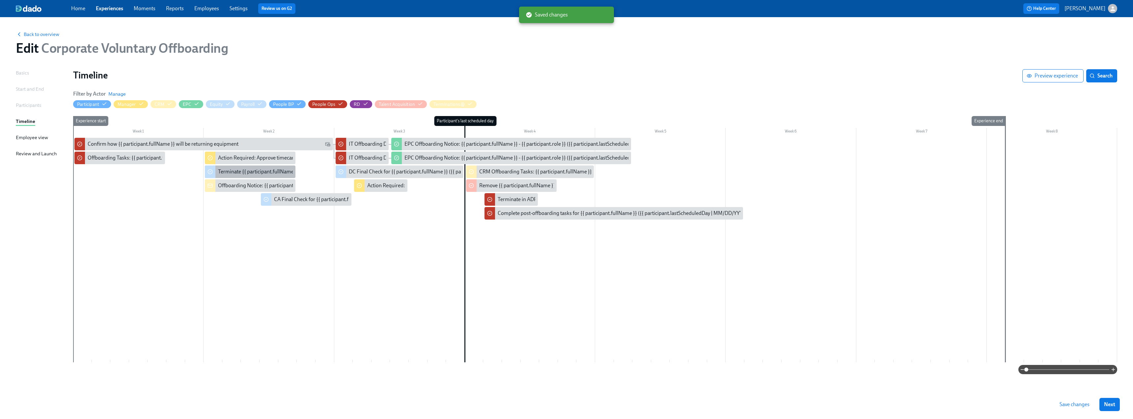
click at [235, 167] on div "Terminate {{ participant.fullName }} in [GEOGRAPHIC_DATA]" at bounding box center [250, 171] width 91 height 13
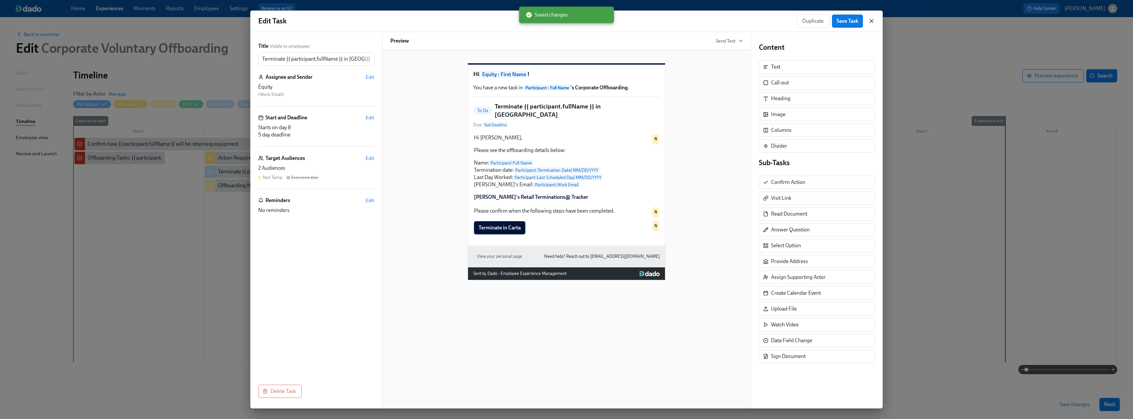
click at [869, 20] on icon "button" at bounding box center [871, 21] width 7 height 7
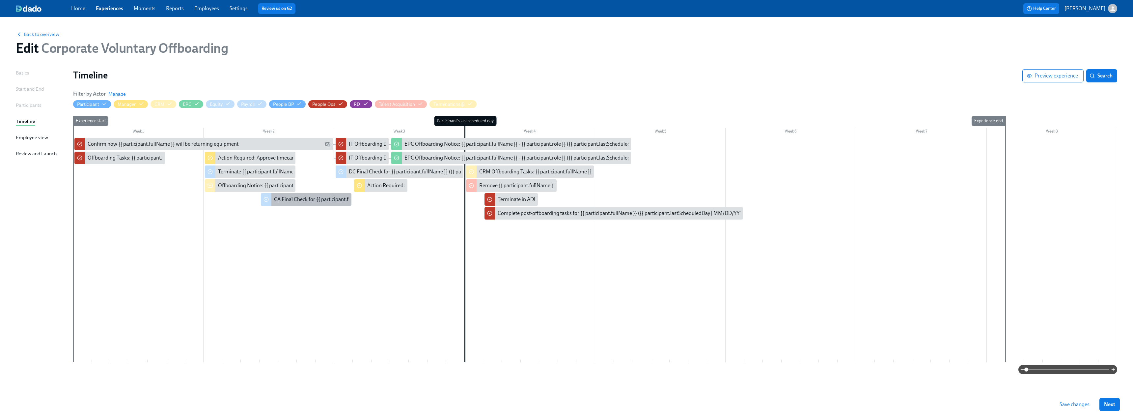
click at [298, 199] on div "CA Final Check for {{ participant.fullName }} ({{ participant.lastScheduledDay …" at bounding box center [381, 199] width 214 height 7
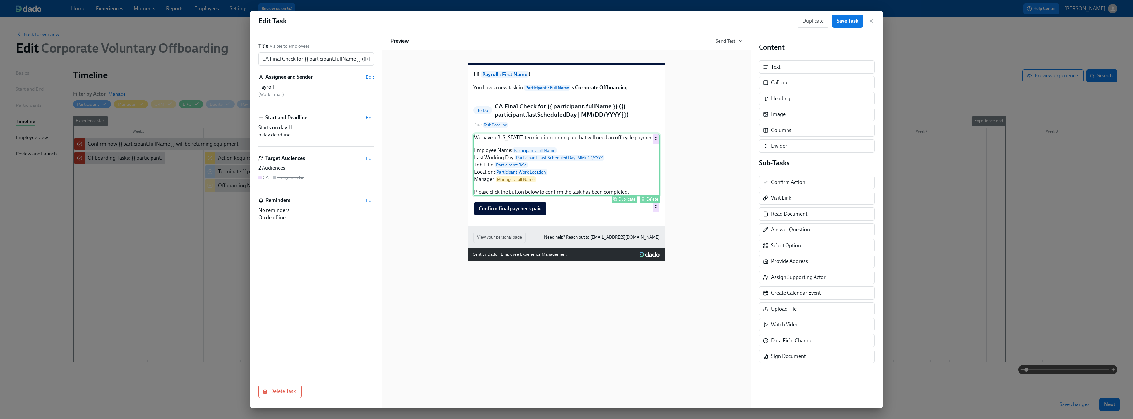
click at [617, 151] on div "We have a [US_STATE] termination coming up that will need an off-cycle payment:…" at bounding box center [566, 164] width 186 height 63
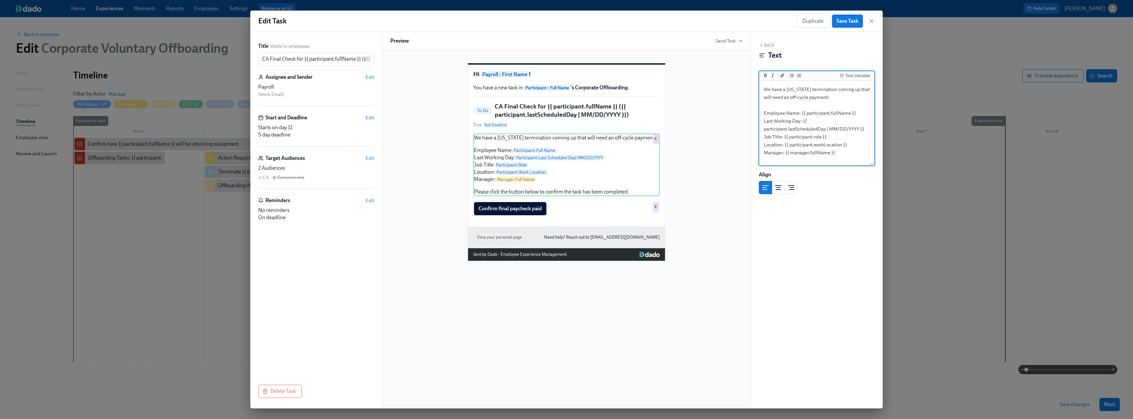
click at [815, 97] on textarea "We have a [US_STATE] termination coming up that will need an off-cycle payment:…" at bounding box center [816, 132] width 113 height 101
drag, startPoint x: 842, startPoint y: 97, endPoint x: 756, endPoint y: 99, distance: 85.3
click at [756, 99] on div "Back Text Text Variable We have a [US_STATE] termination coming up that will ne…" at bounding box center [817, 220] width 132 height 376
click at [485, 168] on div "We have a [US_STATE] termination coming up: Employee Name: Participant : Full N…" at bounding box center [566, 164] width 186 height 63
click at [486, 175] on div "We have a [US_STATE] termination coming up: Employee Name: Participant : Full N…" at bounding box center [566, 164] width 186 height 63
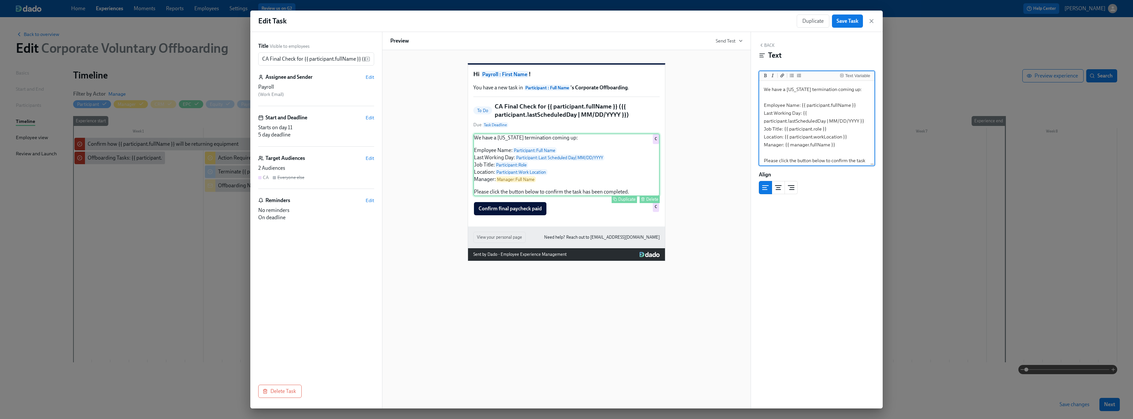
click at [486, 182] on div "We have a [US_STATE] termination coming up: Employee Name: Participant : Full N…" at bounding box center [566, 164] width 186 height 63
click at [485, 191] on div "We have a [US_STATE] termination coming up: Employee Name: Participant : Full N…" at bounding box center [566, 164] width 186 height 63
type textarea "We have a [US_STATE] termination coming up: Employee Name: {{ participant.fullN…"
click at [835, 20] on button "Save Task" at bounding box center [847, 20] width 31 height 13
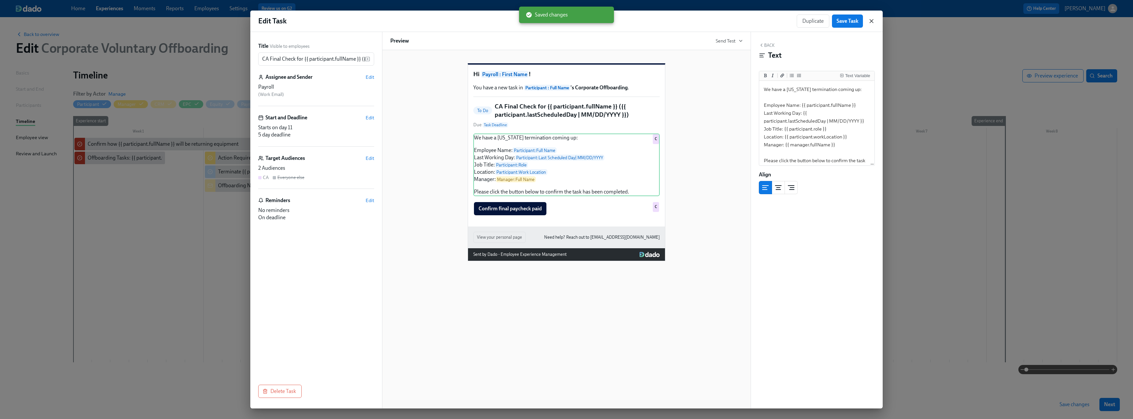
click at [870, 23] on icon "button" at bounding box center [871, 21] width 7 height 7
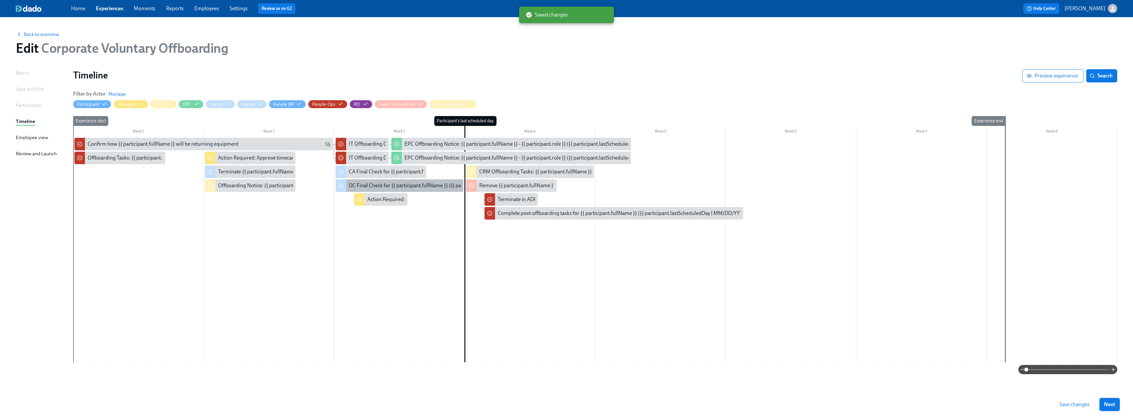
click at [367, 186] on div "DC Final Check for {{ participant.fullName }} ({{ participant.lastScheduledDay …" at bounding box center [456, 185] width 214 height 7
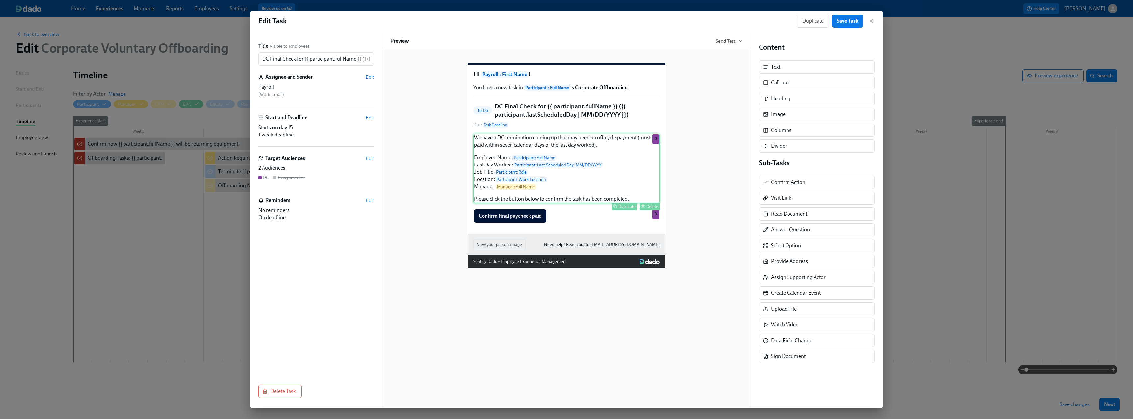
click at [525, 191] on div "We have a DC termination coming up that may need an off-cycle payment (must be …" at bounding box center [566, 168] width 186 height 70
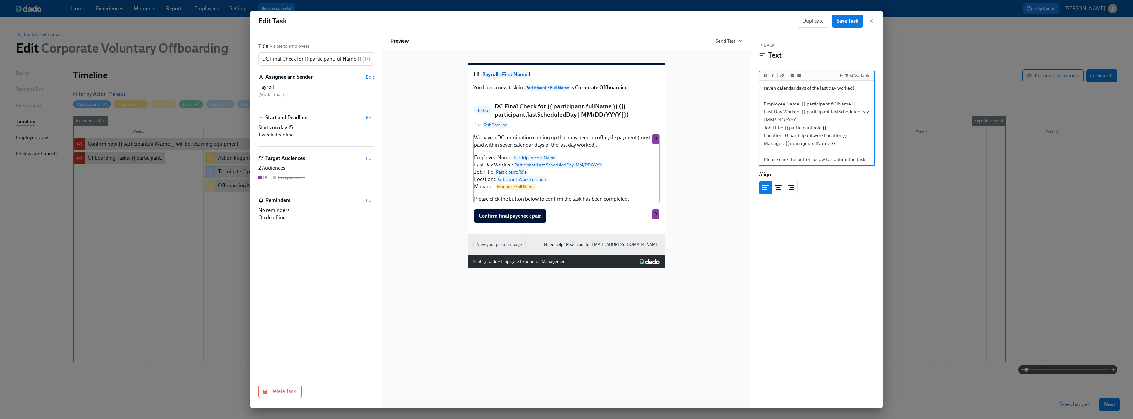
scroll to position [27, 0]
drag, startPoint x: 853, startPoint y: 125, endPoint x: 762, endPoint y: 129, distance: 91.0
click at [762, 129] on textarea "We have a DC termination coming up that may need an off-cycle payment (must be …" at bounding box center [816, 109] width 113 height 109
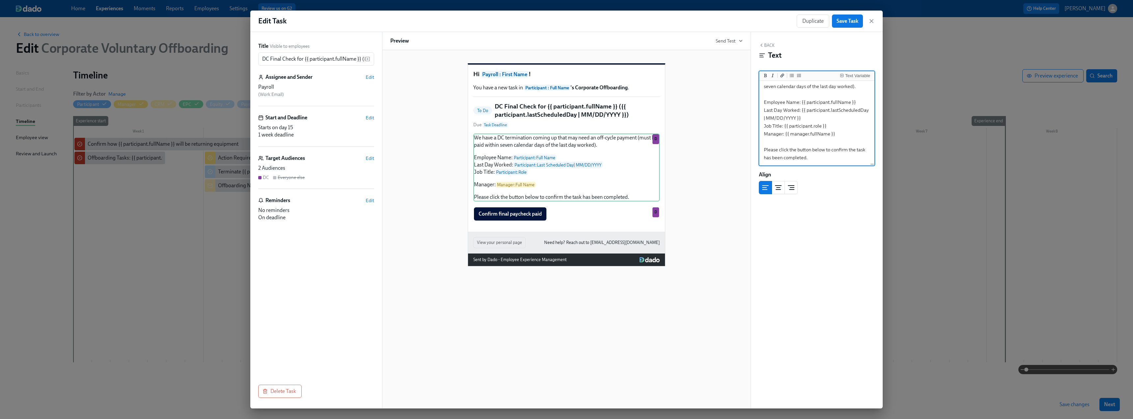
scroll to position [19, 0]
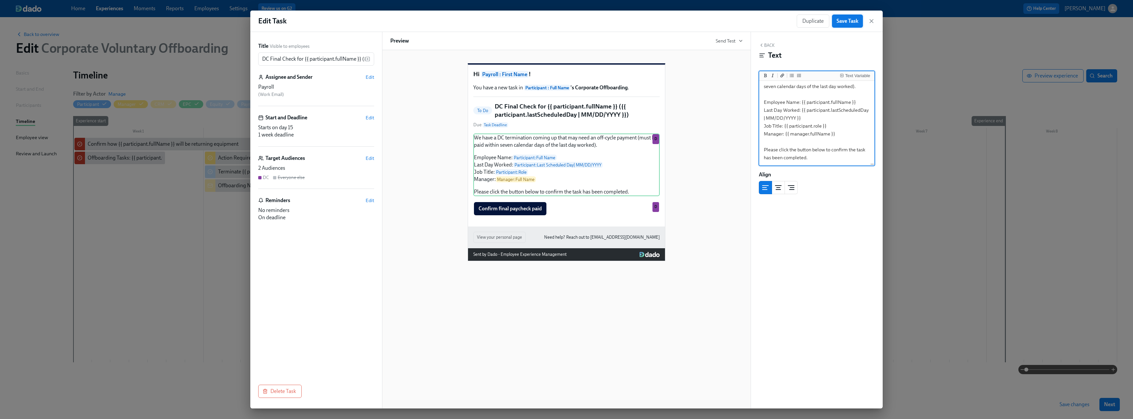
type textarea "We have a DC termination coming up that may need an off-cycle payment (must be …"
click at [846, 20] on span "Save Task" at bounding box center [848, 21] width 22 height 7
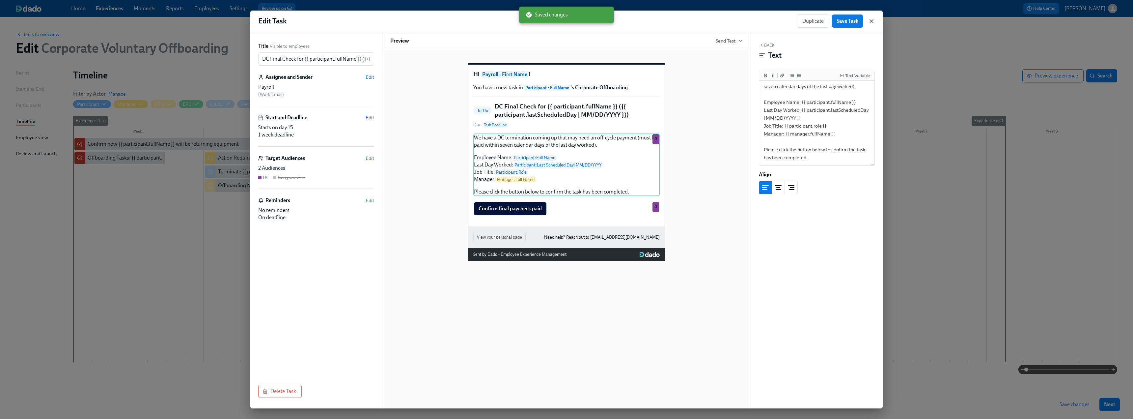
click at [873, 19] on icon "button" at bounding box center [871, 21] width 7 height 7
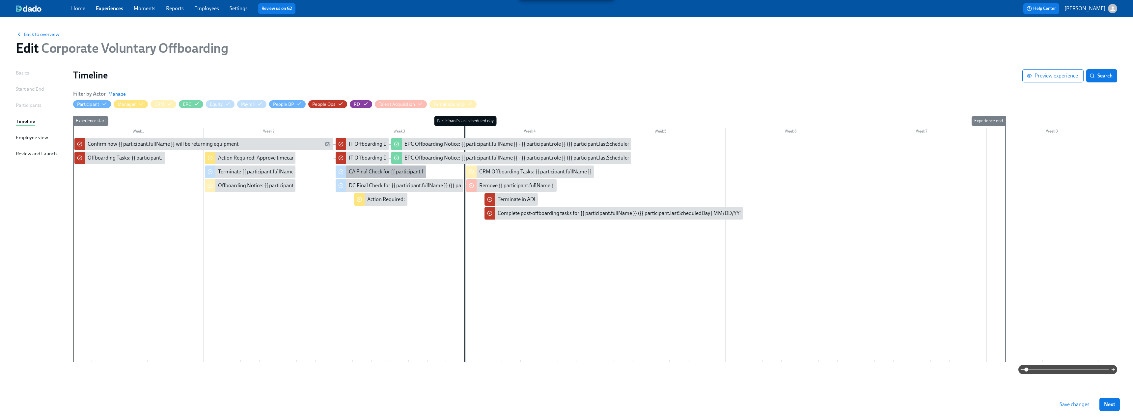
click at [364, 173] on div "CA Final Check for {{ participant.fullName }} ({{ participant.lastScheduledDay …" at bounding box center [456, 171] width 214 height 7
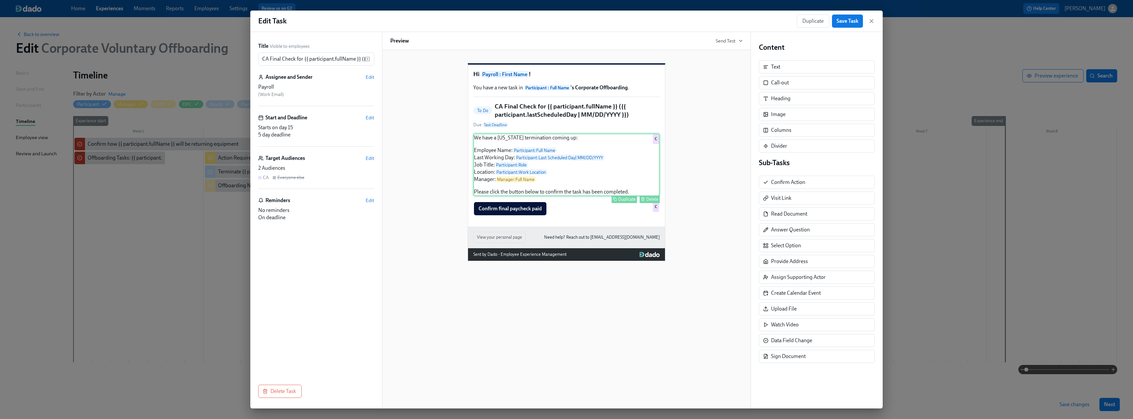
click at [501, 176] on div "We have a [US_STATE] termination coming up: Employee Name: Participant : Full N…" at bounding box center [566, 164] width 186 height 63
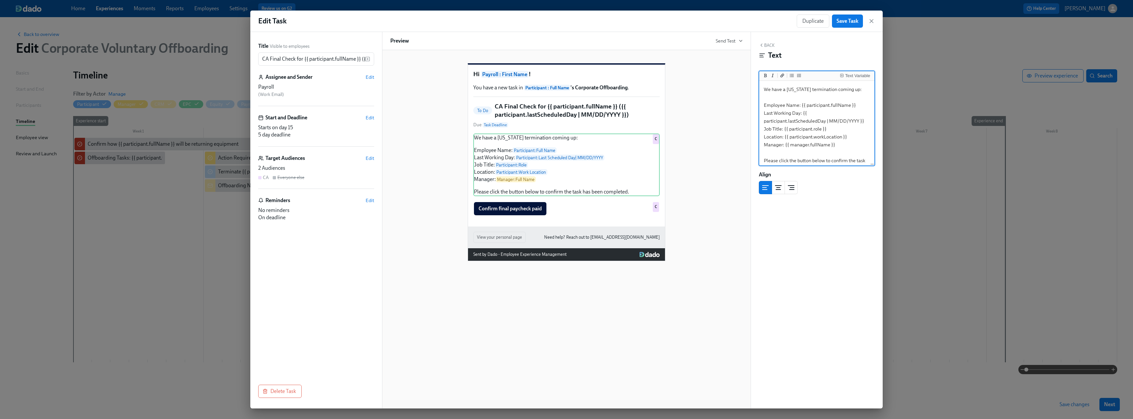
drag, startPoint x: 851, startPoint y: 136, endPoint x: 758, endPoint y: 138, distance: 93.9
click at [757, 138] on div "Back Text Text Variable We have a [US_STATE] termination coming up: Employee Na…" at bounding box center [817, 220] width 132 height 376
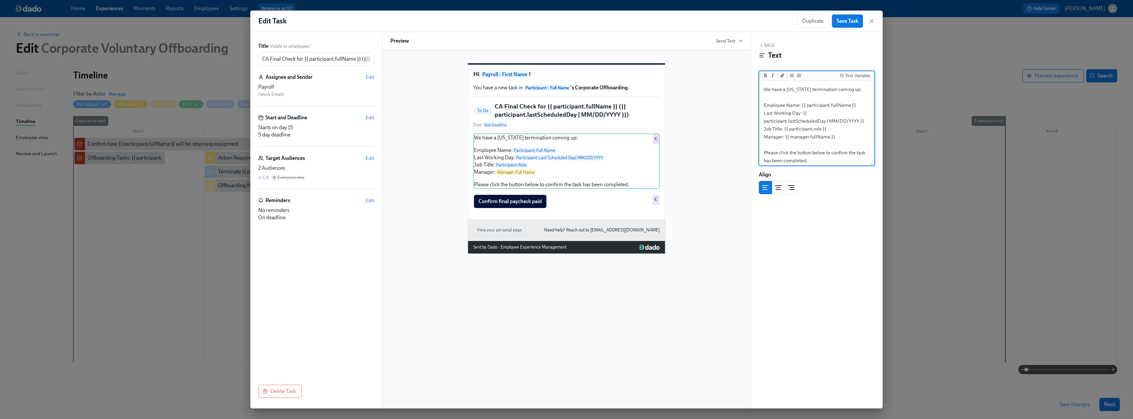
type textarea "We have a [US_STATE] termination coming up: Employee Name: {{ participant.fullN…"
click at [842, 24] on span "Save Task" at bounding box center [848, 21] width 22 height 7
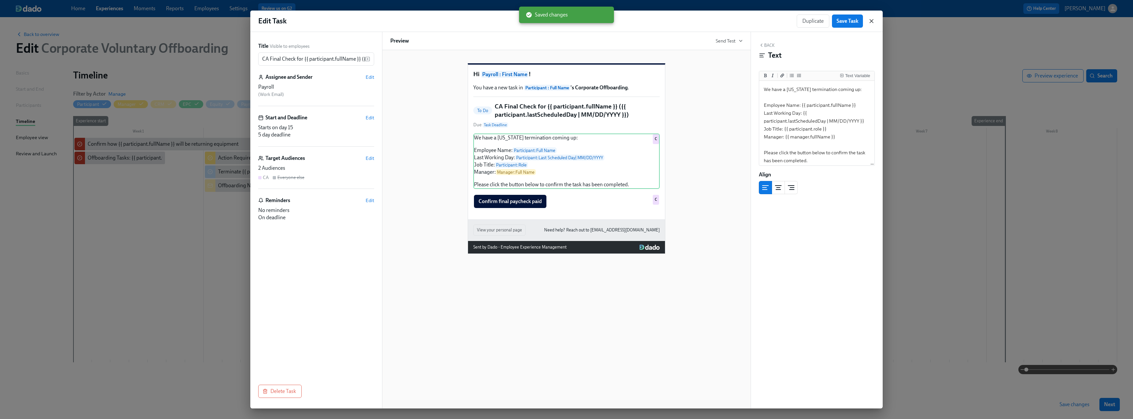
click at [870, 20] on icon "button" at bounding box center [871, 21] width 7 height 7
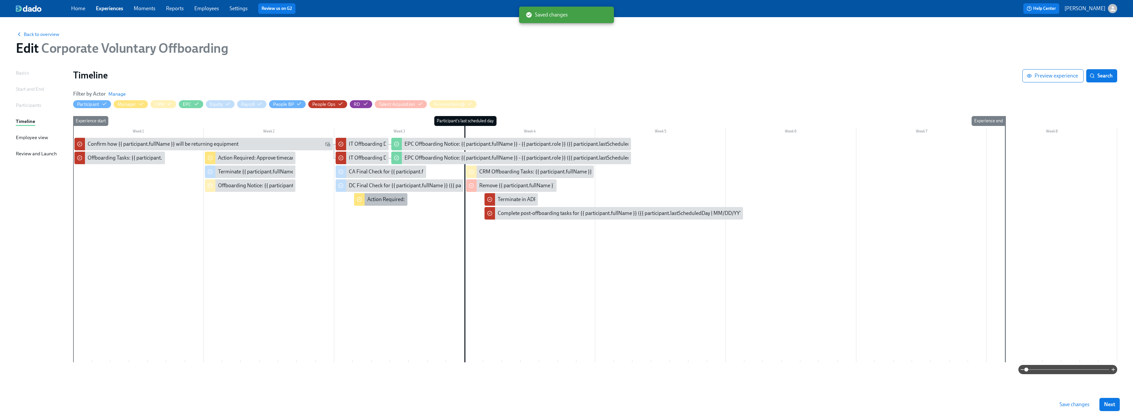
click at [375, 200] on div "Action Required: Approve timecard for {{ participant.fullName }}'s last day" at bounding box center [449, 199] width 165 height 7
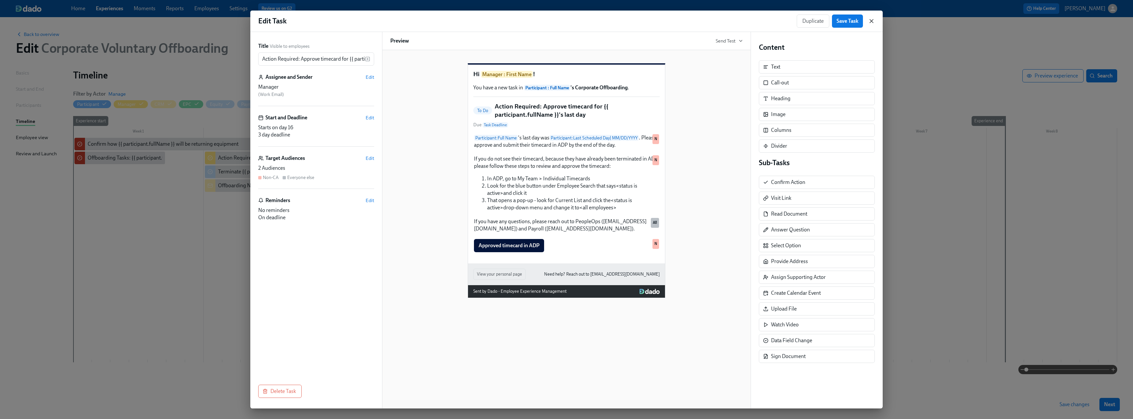
click at [871, 21] on icon "button" at bounding box center [871, 20] width 3 height 3
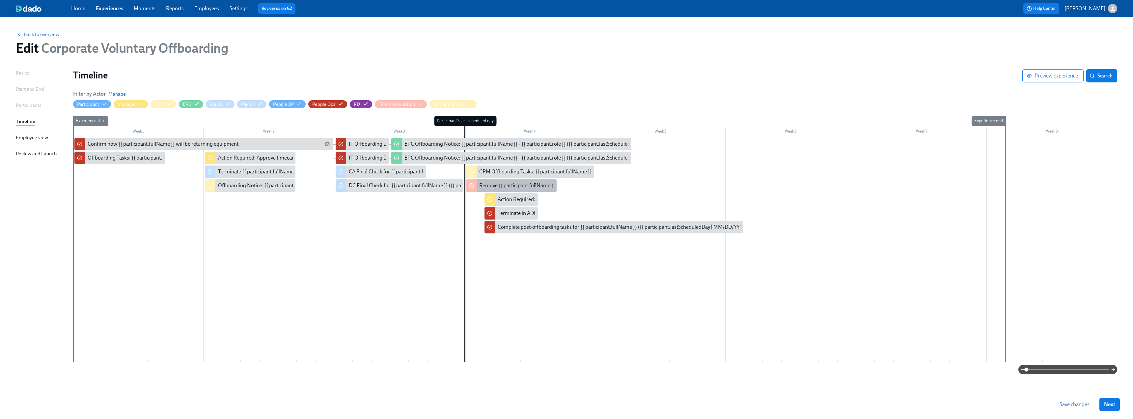
click at [492, 183] on div "Remove {{ participant.fullName }} from [PERSON_NAME]" at bounding box center [544, 185] width 130 height 7
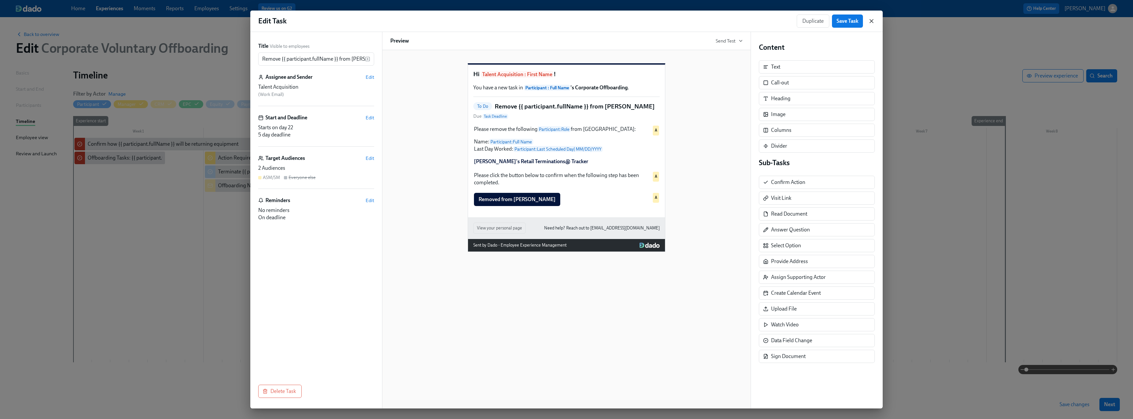
click at [870, 20] on icon "button" at bounding box center [871, 20] width 3 height 3
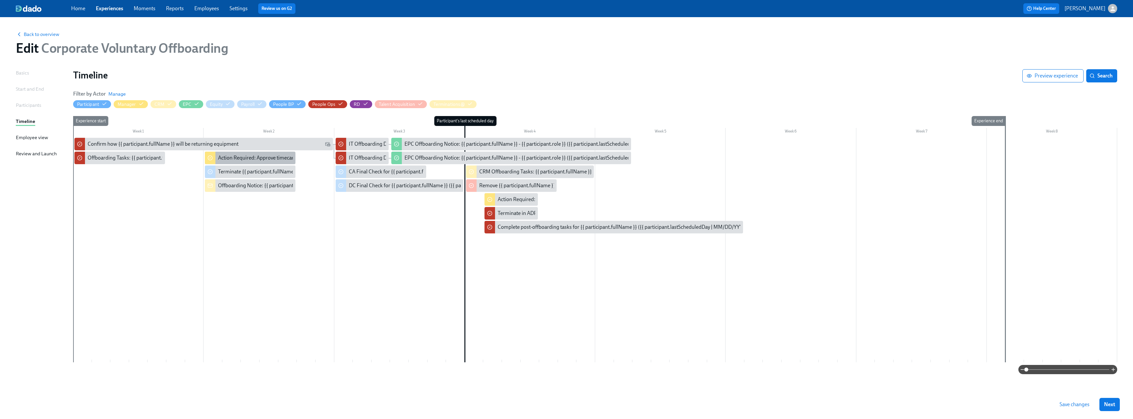
click at [231, 157] on div "Action Required: Approve timecard for {{ participant.fullName }} on their last …" at bounding box center [308, 157] width 180 height 7
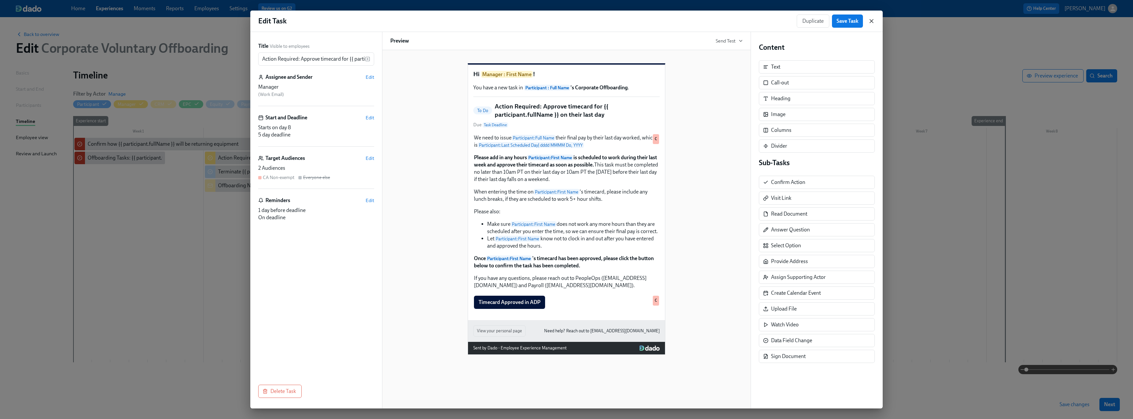
click at [870, 19] on icon "button" at bounding box center [871, 20] width 3 height 3
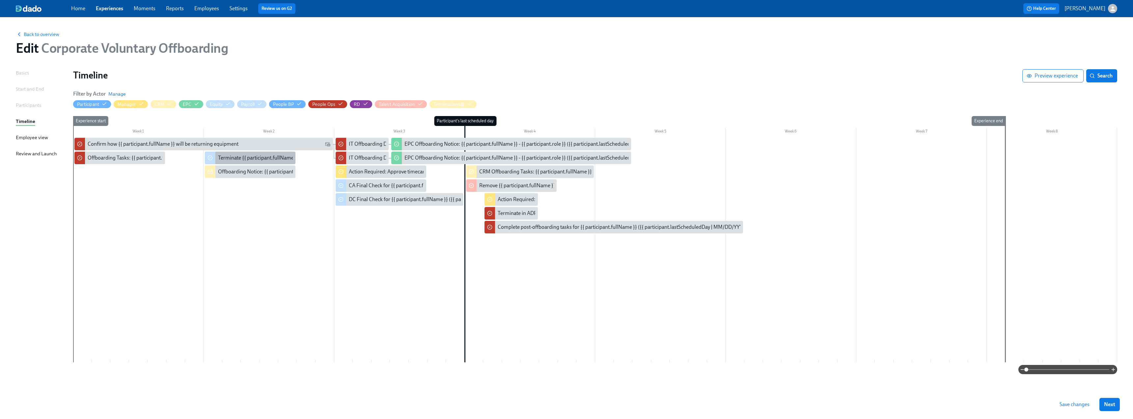
click at [247, 157] on div "Terminate {{ participant.fullName }} in [GEOGRAPHIC_DATA]" at bounding box center [287, 157] width 138 height 7
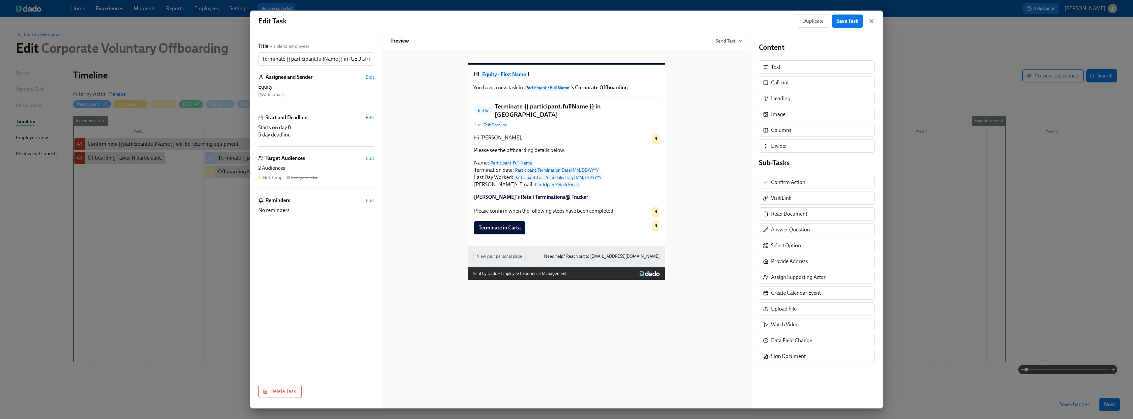
click at [870, 20] on icon "button" at bounding box center [871, 20] width 3 height 3
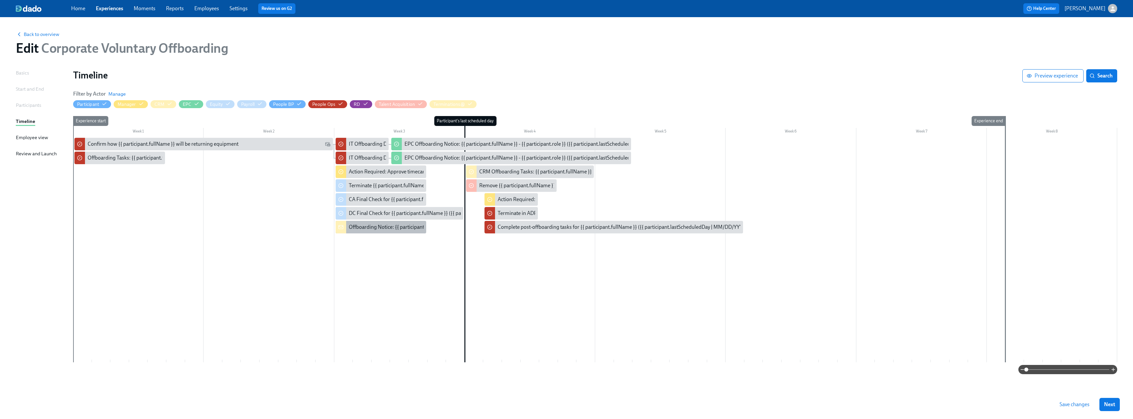
click at [364, 229] on div "Offboarding Notice: {{ participant.fullName }} - {{ participant.role }} ({{ par…" at bounding box center [482, 226] width 266 height 7
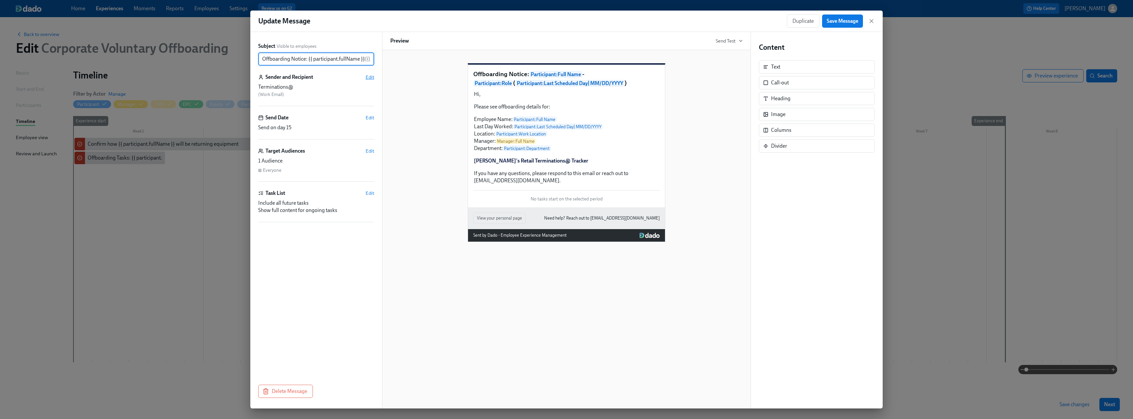
click at [370, 78] on span "Edit" at bounding box center [370, 77] width 9 height 7
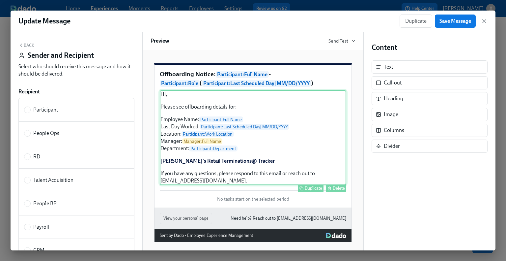
click at [226, 175] on div "Hi, Please see offboarding details for: Employee Name: Participant : Full Name …" at bounding box center [253, 137] width 186 height 95
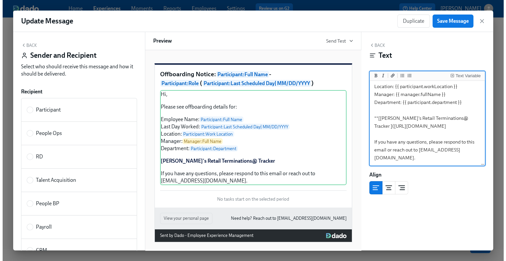
scroll to position [33, 0]
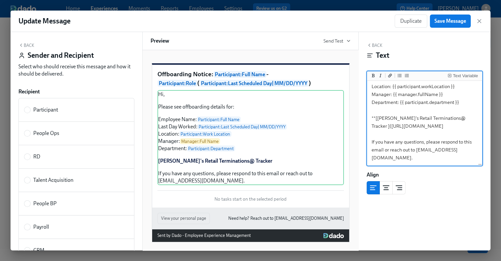
drag, startPoint x: 405, startPoint y: 111, endPoint x: 394, endPoint y: 111, distance: 10.9
click at [394, 111] on textarea "Hi, Please see offboarding details for: Employee Name: {{ participant.fullName …" at bounding box center [424, 94] width 113 height 141
drag, startPoint x: 428, startPoint y: 135, endPoint x: 373, endPoint y: 121, distance: 56.2
click at [373, 121] on textarea "Hi, Please see offboarding details for: Employee Name: {{ participant.fullName …" at bounding box center [424, 94] width 113 height 141
type textarea "Hi, Please see offboarding details for: Employee Name: {{ participant.fullName …"
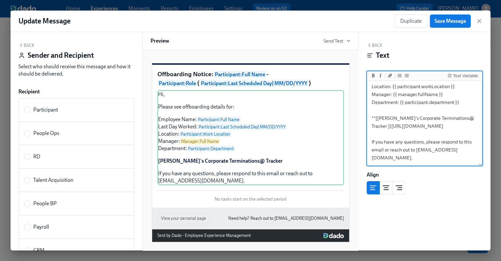
click at [447, 21] on span "Save Message" at bounding box center [450, 21] width 32 height 7
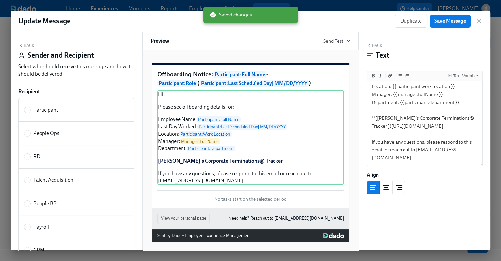
click at [480, 21] on icon "button" at bounding box center [479, 21] width 7 height 7
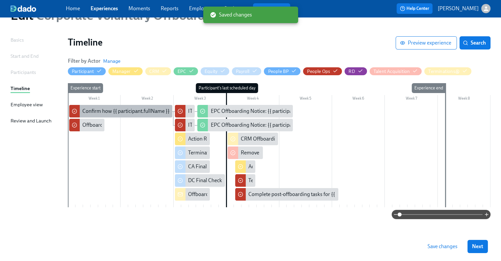
click at [109, 111] on div "Confirm how {{ participant.fullName }} will be returning equipment" at bounding box center [157, 110] width 151 height 7
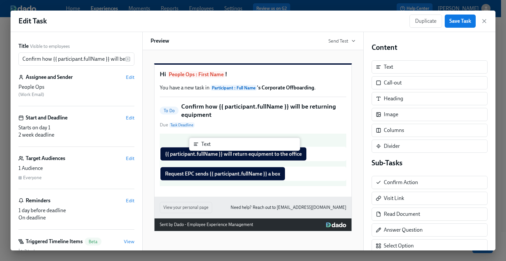
drag, startPoint x: 394, startPoint y: 65, endPoint x: 210, endPoint y: 143, distance: 200.1
click at [210, 143] on div "Title Visible to employees Confirm how {{ participant.fullName }} will be retur…" at bounding box center [253, 141] width 485 height 218
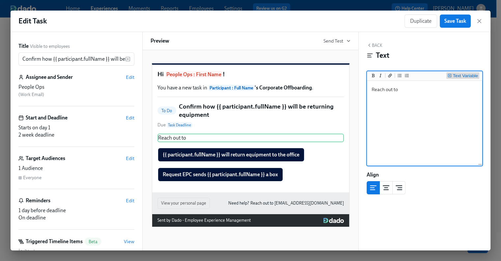
click at [459, 75] on div "Text Variable" at bounding box center [465, 75] width 25 height 5
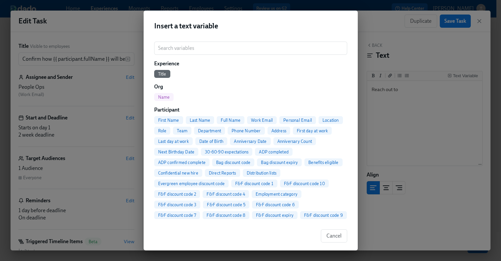
click at [167, 118] on span "First Name" at bounding box center [168, 120] width 29 height 5
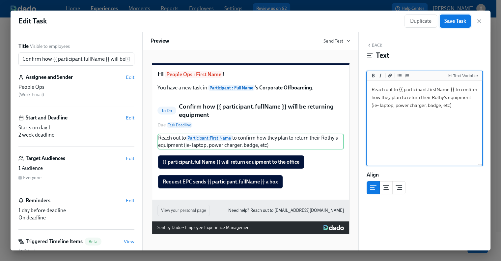
type textarea "Reach out to {{ participant.firstName }} to confirm how they plan to return the…"
click at [459, 18] on span "Save Task" at bounding box center [455, 21] width 22 height 7
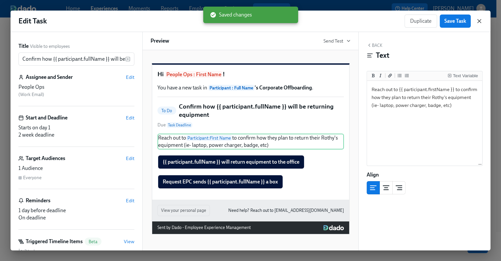
click at [477, 22] on icon "button" at bounding box center [479, 21] width 7 height 7
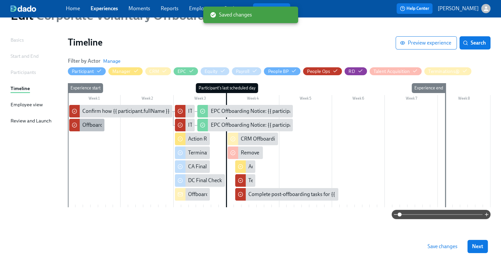
click at [82, 124] on div "Offboarding Tasks: {{ participant.firstName }} - ({{ participant.lastScheduledD…" at bounding box center [192, 124] width 220 height 7
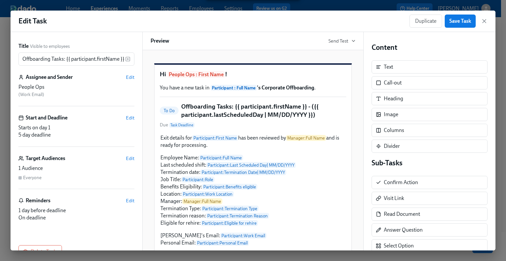
scroll to position [18, 0]
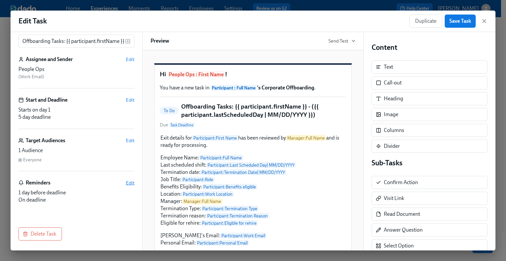
click at [126, 183] on span "Edit" at bounding box center [130, 182] width 9 height 7
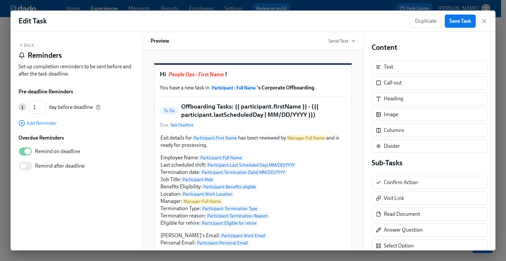
click at [26, 42] on div "Back Reminders Set up completion reminders to be sent before and after the task…" at bounding box center [77, 141] width 132 height 218
click at [25, 45] on button "Back" at bounding box center [26, 44] width 16 height 5
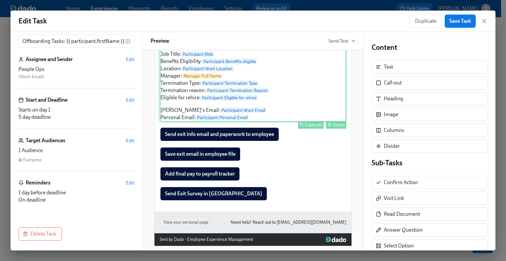
scroll to position [132, 0]
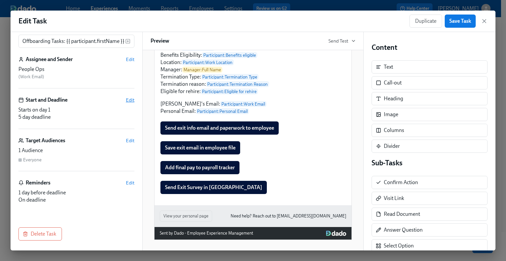
click at [126, 101] on span "Edit" at bounding box center [130, 100] width 9 height 7
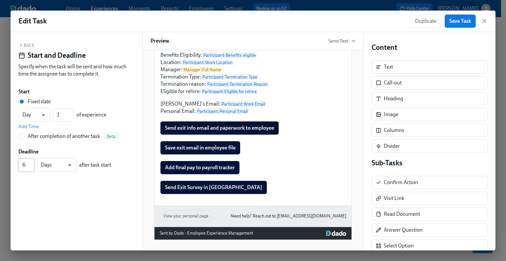
click at [33, 162] on input "6" at bounding box center [26, 164] width 16 height 13
click at [33, 162] on input "7" at bounding box center [26, 164] width 16 height 13
click at [33, 162] on input "8" at bounding box center [26, 164] width 16 height 13
click at [33, 162] on input "9" at bounding box center [26, 164] width 16 height 13
click at [33, 162] on input "10" at bounding box center [26, 164] width 16 height 13
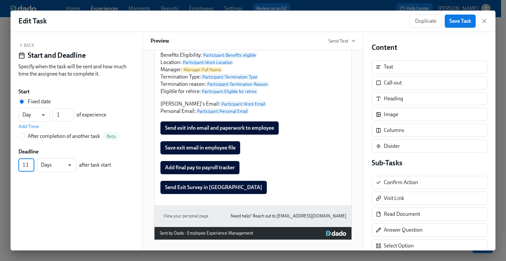
click at [32, 162] on input "11" at bounding box center [26, 164] width 16 height 13
click at [32, 162] on input "12" at bounding box center [26, 164] width 16 height 13
click at [32, 162] on input "13" at bounding box center [26, 164] width 16 height 13
type input "14"
click at [32, 162] on input "14" at bounding box center [26, 164] width 16 height 13
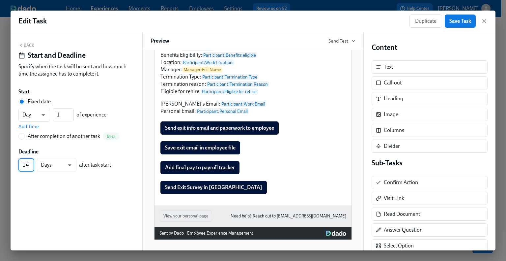
click at [22, 46] on icon "button" at bounding box center [20, 44] width 5 height 5
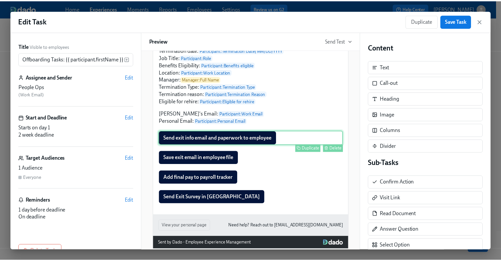
scroll to position [110, 0]
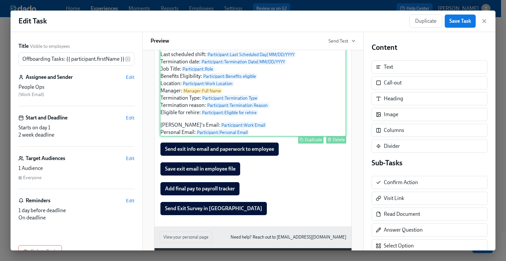
click at [245, 127] on div "Exit details for Participant : First Name has been reviewed by Manager : Full N…" at bounding box center [253, 79] width 186 height 113
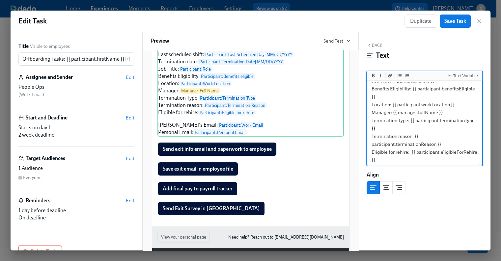
scroll to position [99, 0]
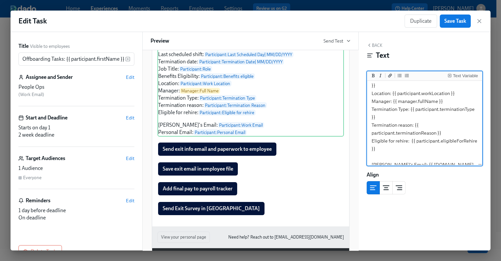
drag, startPoint x: 443, startPoint y: 152, endPoint x: 371, endPoint y: 143, distance: 72.6
click at [371, 143] on textarea "Exit details for {{ participant.firstName }} has been reviewed by {{ manager.fu…" at bounding box center [424, 85] width 113 height 204
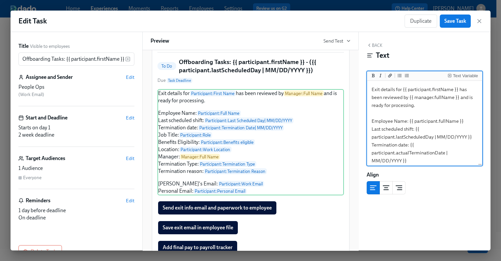
scroll to position [0, 0]
drag, startPoint x: 465, startPoint y: 98, endPoint x: 372, endPoint y: 91, distance: 93.8
click at [372, 91] on textarea "Exit details for {{ participant.firstName }} has been reviewed by {{ manager.fu…" at bounding box center [424, 176] width 113 height 188
click at [416, 104] on textarea "Exit details for {{ participant.firstName }} has been reviewed by {{ manager.fu…" at bounding box center [424, 176] width 113 height 188
drag, startPoint x: 467, startPoint y: 98, endPoint x: 372, endPoint y: 90, distance: 95.5
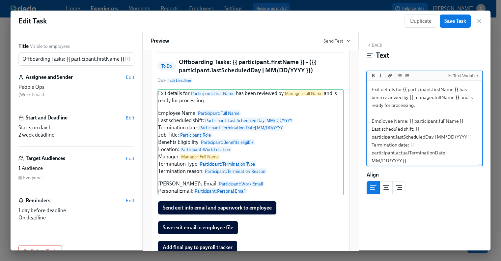
click at [372, 90] on textarea "Exit details for {{ participant.firstName }} has been reviewed by {{ manager.fu…" at bounding box center [424, 176] width 113 height 188
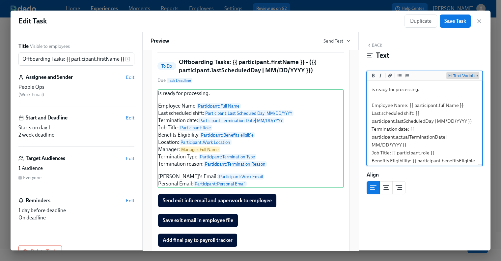
click at [461, 73] on div "Text Variable" at bounding box center [465, 75] width 25 height 5
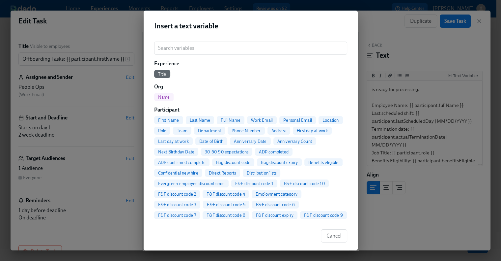
click at [172, 118] on span "First Name" at bounding box center [168, 120] width 29 height 5
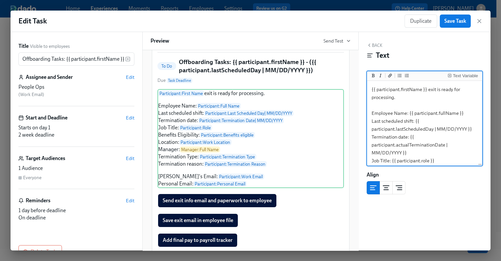
drag, startPoint x: 413, startPoint y: 121, endPoint x: 382, endPoint y: 121, distance: 31.3
click at [382, 121] on textarea "{{ participant.firstName }} exit is ready for processing. Employee Name: {{ par…" at bounding box center [424, 172] width 113 height 180
click at [384, 124] on textarea "{{ participant.firstName }} exit is ready for processing. Employee Name: {{ par…" at bounding box center [424, 172] width 113 height 180
drag, startPoint x: 403, startPoint y: 120, endPoint x: 407, endPoint y: 122, distance: 4.1
click at [403, 120] on textarea "{{ participant.firstName }} exit is ready for processing. Employee Name: {{ par…" at bounding box center [424, 172] width 113 height 180
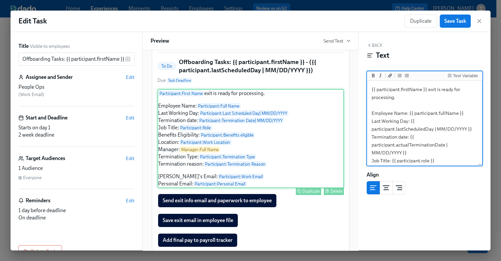
click at [171, 163] on div "Participant : First Name exit is ready for processing. Employee Name: Participa…" at bounding box center [250, 138] width 186 height 99
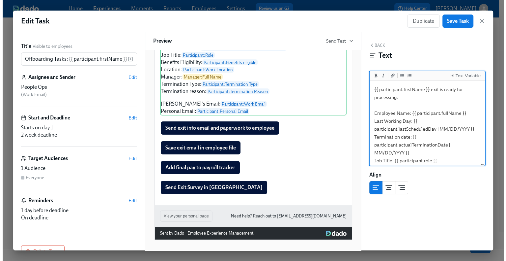
scroll to position [36, 0]
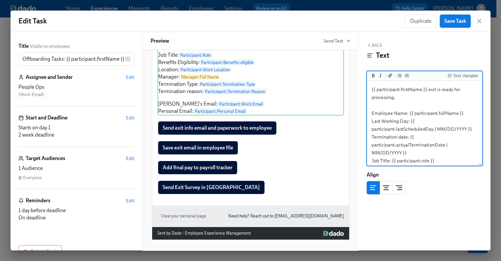
type textarea "{{ participant.firstName }} exit is ready for processing. Employee Name: {{ par…"
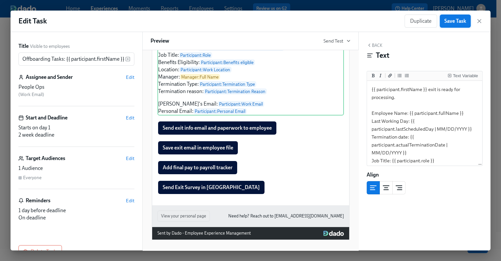
click at [451, 22] on span "Save Task" at bounding box center [455, 21] width 22 height 7
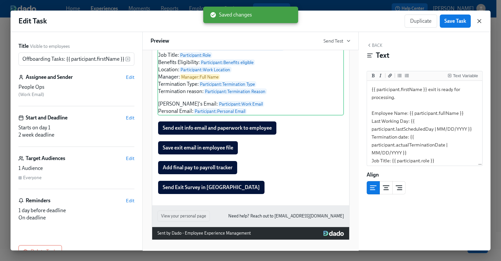
click at [478, 21] on icon "button" at bounding box center [479, 21] width 7 height 7
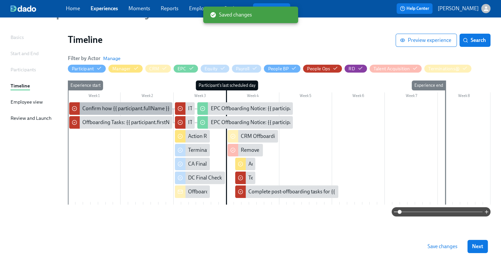
click at [125, 107] on div "Confirm how {{ participant.fullName }} will be returning equipment" at bounding box center [157, 108] width 151 height 7
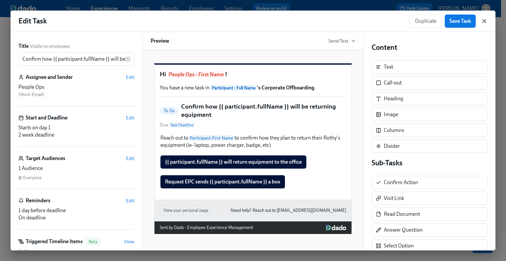
click at [485, 21] on icon "button" at bounding box center [484, 20] width 3 height 3
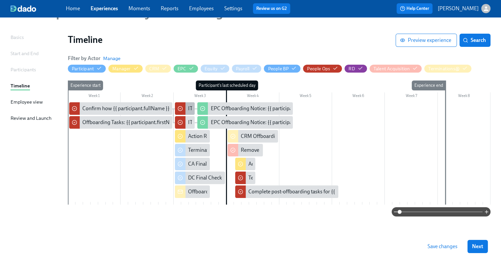
click at [189, 110] on div "IT Offboarding Details for {{ participant.fullName }} ({{ participant.lastSched…" at bounding box center [303, 108] width 231 height 7
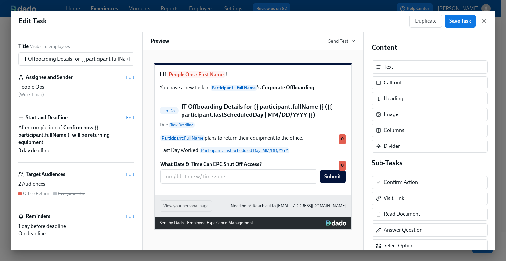
click at [484, 22] on icon "button" at bounding box center [484, 21] width 7 height 7
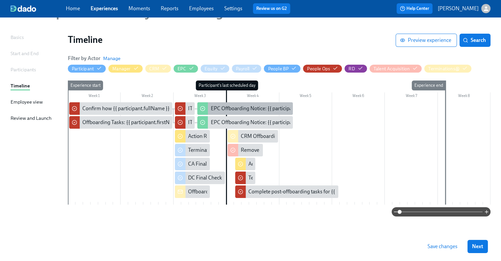
click at [227, 106] on div "EPC Offboarding Notice: {{ participant.fullName }} - {{ participant.role }} ({{…" at bounding box center [348, 108] width 277 height 7
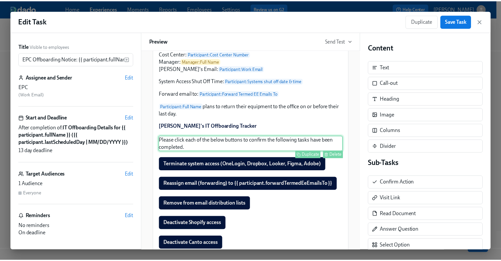
scroll to position [165, 0]
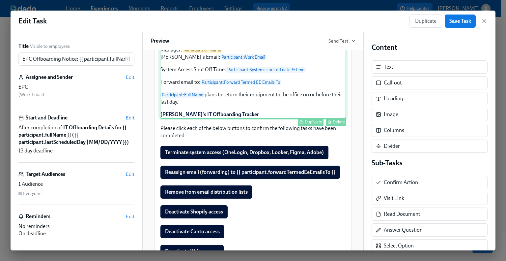
click at [174, 108] on div "Hi EPC, Please see the offboarding details below: Name: Participant : Full Name…" at bounding box center [253, 48] width 186 height 142
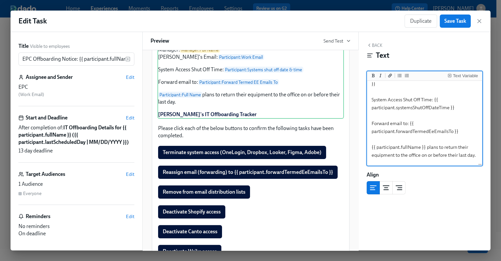
scroll to position [132, 0]
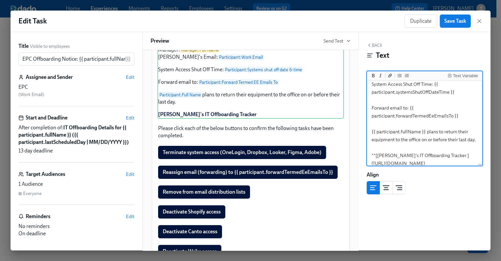
click at [372, 134] on textarea "Hi EPC, Please see the offboarding details below: Name: {{ participant.fullName…" at bounding box center [424, 60] width 113 height 220
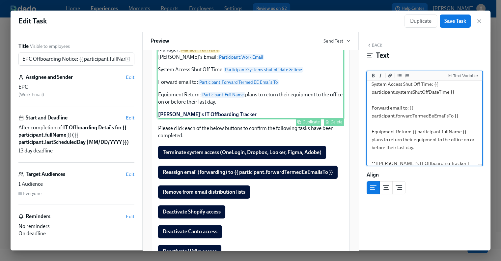
click at [212, 125] on div "Duplicate Delete" at bounding box center [251, 122] width 185 height 8
click at [212, 119] on div "Hi EPC, Please see the offboarding details below: Name: Participant : Full Name…" at bounding box center [250, 48] width 186 height 142
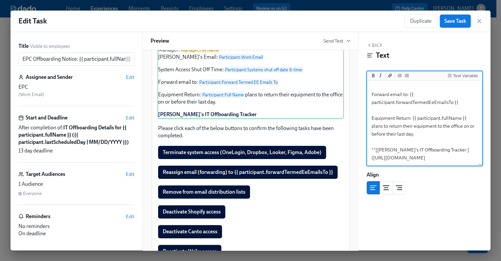
scroll to position [161, 0]
drag, startPoint x: 409, startPoint y: 154, endPoint x: 416, endPoint y: 156, distance: 7.4
click at [409, 154] on textarea "Hi EPC, Please see the offboarding details below: Name: {{ participant.fullName…" at bounding box center [424, 51] width 113 height 228
drag, startPoint x: 444, startPoint y: 159, endPoint x: 373, endPoint y: 144, distance: 72.3
click at [373, 144] on textarea "Hi EPC, Please see the offboarding details below: Name: {{ participant.fullName…" at bounding box center [424, 51] width 113 height 228
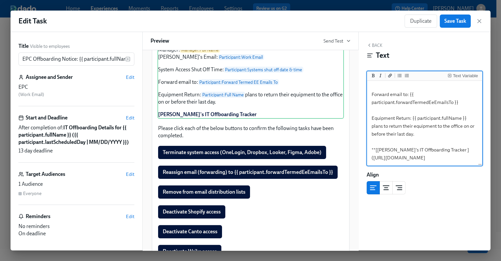
paste textarea "2084795715#gid=2084795715"
type textarea "Hi EPC, Please see the offboarding details below: Name: {{ participant.fullName…"
click at [441, 207] on div "Back Text Text Variable Hi EPC, Please see the offboarding details below: Name:…" at bounding box center [425, 141] width 132 height 218
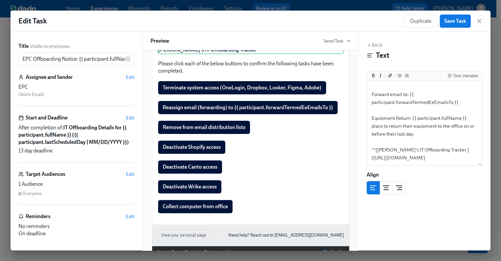
scroll to position [231, 0]
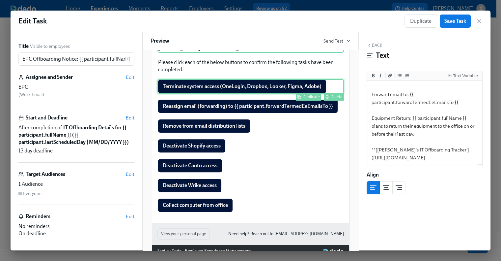
click at [240, 94] on div "Terminate system access (OneLogin, Dropbox, Looker, Figma, Adobe) Duplicate Del…" at bounding box center [250, 86] width 186 height 14
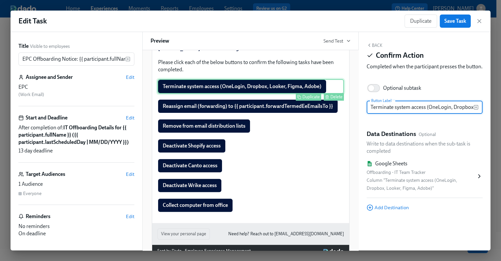
scroll to position [0, 53]
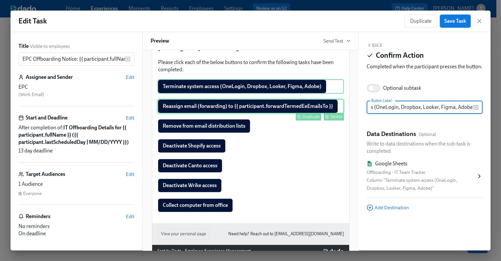
click at [233, 113] on div "Reassign email (forwarding) to {{ participant.forwardTermedEeEmailsTo }} Duplic…" at bounding box center [250, 106] width 186 height 14
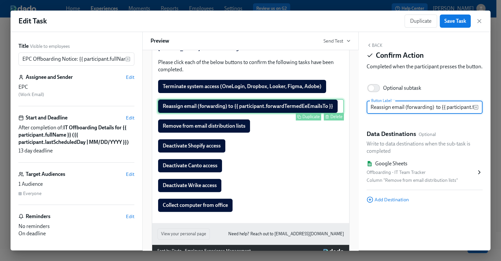
scroll to position [0, 65]
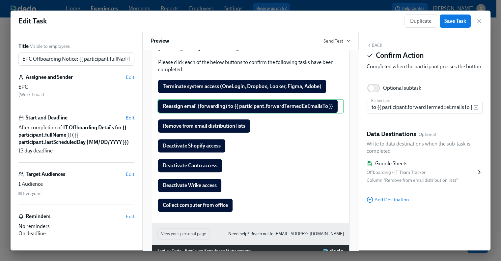
click at [479, 175] on icon at bounding box center [479, 172] width 7 height 7
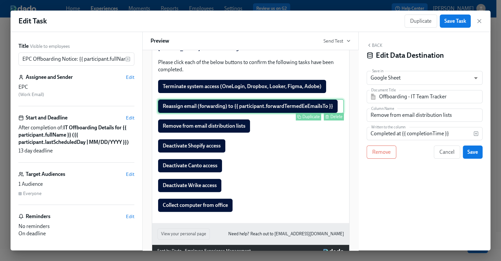
click at [272, 113] on div "Reassign email (forwarding) to {{ participant.forwardTermedEeEmailsTo }} Duplic…" at bounding box center [250, 106] width 186 height 14
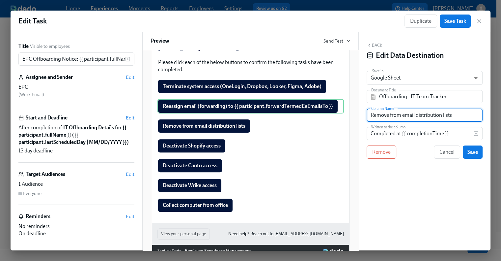
drag, startPoint x: 466, startPoint y: 116, endPoint x: 368, endPoint y: 116, distance: 98.5
click at [368, 116] on input "Remove from email distribution lists" at bounding box center [425, 114] width 116 height 13
paste input "assign email (forwarding)"
type input "Reassign email (forwarding)"
click at [478, 153] on button "Save" at bounding box center [473, 151] width 20 height 13
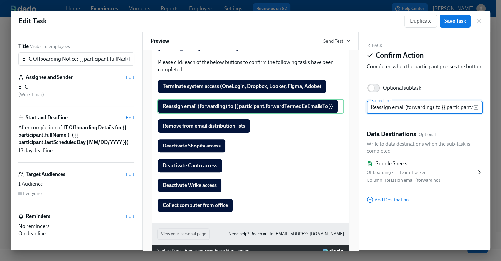
scroll to position [0, 65]
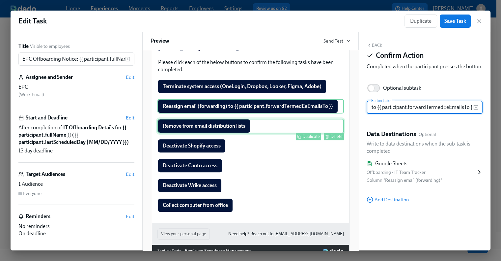
click at [223, 133] on div "Remove from email distribution lists Duplicate Delete" at bounding box center [250, 126] width 186 height 14
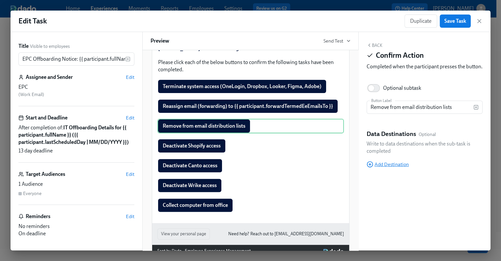
click at [397, 167] on span "Add Destination" at bounding box center [388, 164] width 42 height 7
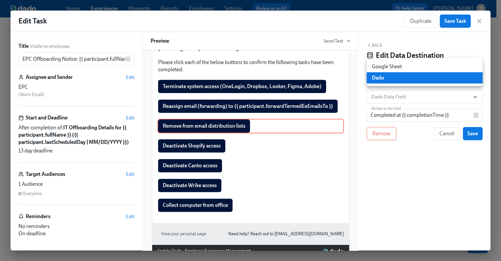
click at [398, 77] on body "Home Experiences Moments Reports Employees Settings Review us on G2 Help Center…" at bounding box center [250, 112] width 501 height 296
click at [397, 67] on li "Google Sheet" at bounding box center [425, 66] width 116 height 11
type input "GOOGLE_SHEET"
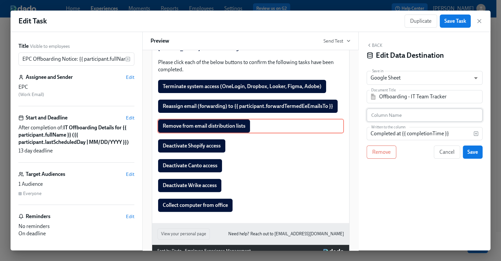
click at [402, 116] on input "text" at bounding box center [425, 114] width 116 height 13
paste input "Remove from email distribution lists"
type input "Remove from email distribution lists"
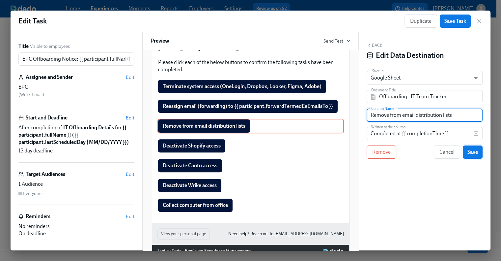
click at [472, 152] on span "Save" at bounding box center [472, 152] width 11 height 7
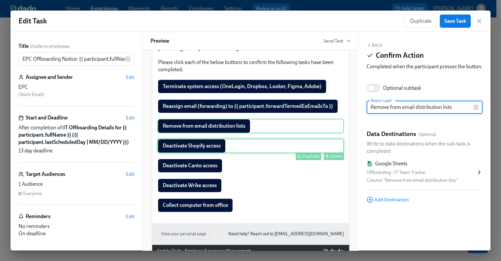
click at [208, 153] on div "Deactivate Shopify access Duplicate Delete" at bounding box center [250, 145] width 186 height 14
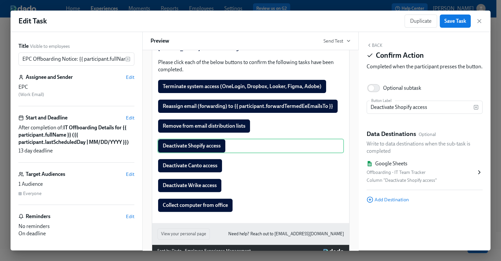
click at [438, 176] on div "Offboarding - IT Team Tracker" at bounding box center [421, 172] width 109 height 8
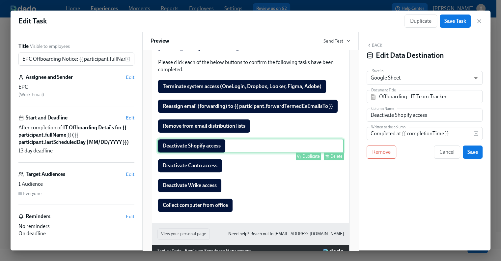
click at [206, 153] on div "Deactivate Shopify access Duplicate Delete" at bounding box center [250, 145] width 186 height 14
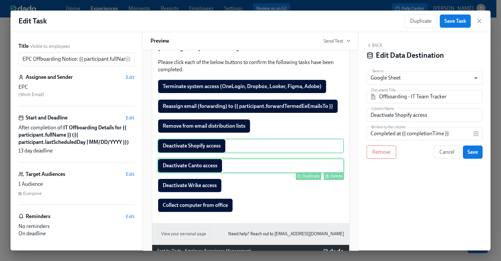
click at [179, 173] on div "Deactivate Canto access Duplicate Delete" at bounding box center [250, 165] width 186 height 14
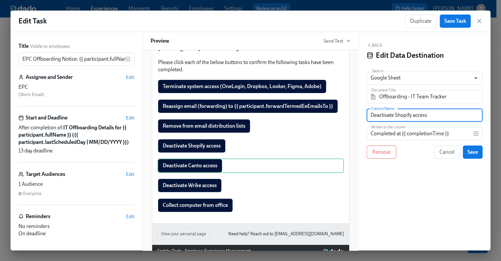
drag, startPoint x: 437, startPoint y: 114, endPoint x: 357, endPoint y: 118, distance: 80.1
click at [357, 118] on div "Title Visible to employees EPC Offboarding Notice: {{ participant.fullName }} -…" at bounding box center [251, 141] width 480 height 218
paste input "Canto"
type input "Deactivate Canto access"
click at [482, 151] on button "Save" at bounding box center [473, 151] width 20 height 13
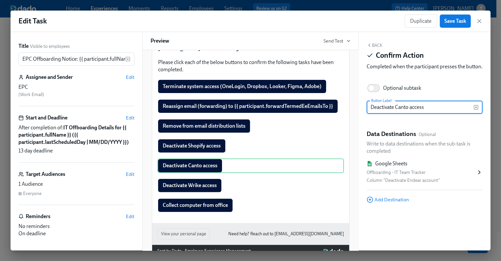
click at [479, 175] on icon at bounding box center [479, 172] width 7 height 7
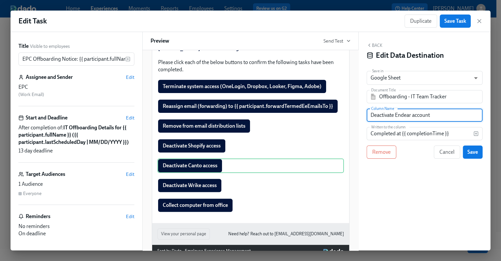
drag, startPoint x: 453, startPoint y: 117, endPoint x: 357, endPoint y: 117, distance: 95.8
click at [357, 117] on div "Title Visible to employees EPC Offboarding Notice: {{ participant.fullName }} -…" at bounding box center [251, 141] width 480 height 218
paste input "Canto access"
type input "Deactivate Canto access"
click at [474, 152] on span "Save" at bounding box center [472, 152] width 11 height 7
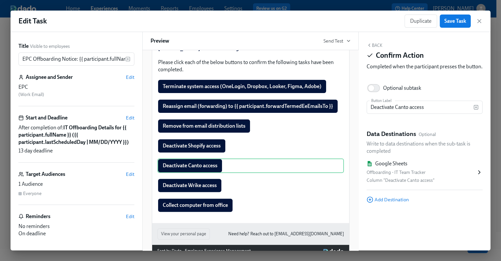
click at [381, 42] on div "Back Confirm Action Completed when the participant presses the button. Optional…" at bounding box center [425, 141] width 132 height 218
click at [374, 46] on button "Back" at bounding box center [375, 44] width 16 height 5
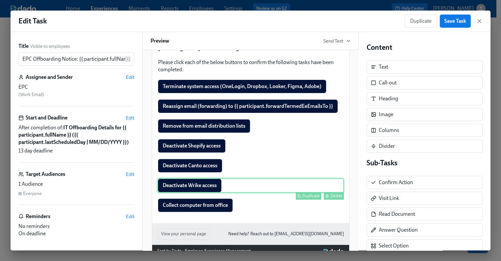
click at [195, 192] on div "Deactivate Wrike access Duplicate Delete" at bounding box center [250, 185] width 186 height 14
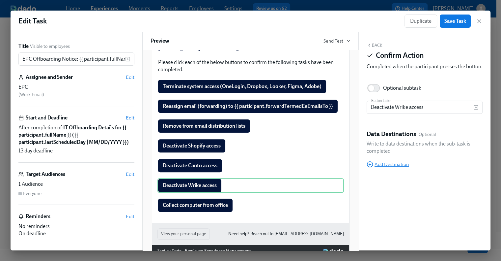
click at [389, 167] on span "Add Destination" at bounding box center [388, 164] width 42 height 7
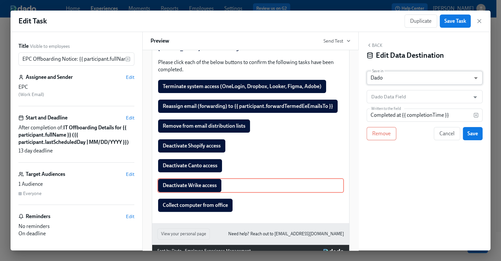
click at [408, 79] on body "Home Experiences Moments Reports Employees Settings Review us on G2 Help Center…" at bounding box center [250, 112] width 501 height 296
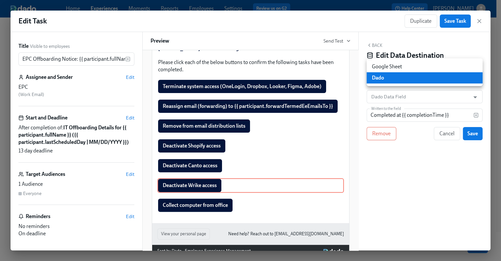
click at [408, 66] on li "Google Sheet" at bounding box center [425, 66] width 116 height 11
type input "GOOGLE_SHEET"
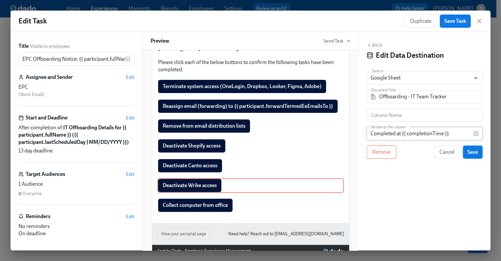
click at [435, 132] on input "Completed at {{ completionTime }}" at bounding box center [420, 133] width 107 height 13
drag, startPoint x: 454, startPoint y: 133, endPoint x: 372, endPoint y: 133, distance: 82.3
click at [372, 133] on input "Completed at {{ completionTime }}" at bounding box center [420, 133] width 107 height 13
paste input "Deactivate Wrike access"
type input "Deactivate Wrike access"
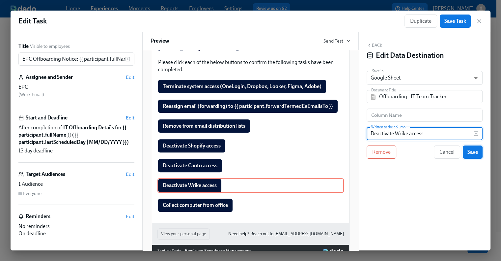
click at [477, 153] on span "Save" at bounding box center [472, 152] width 11 height 7
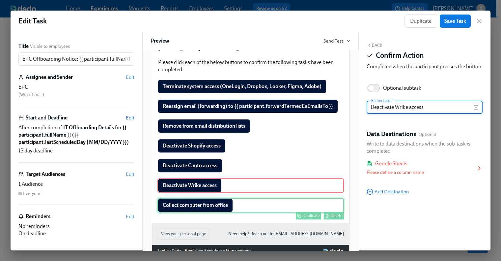
click at [192, 212] on div "Collect computer from office Duplicate Delete" at bounding box center [250, 205] width 186 height 14
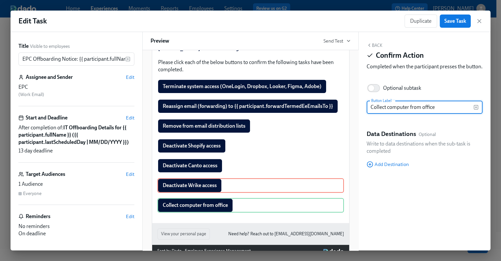
drag, startPoint x: 453, startPoint y: 113, endPoint x: 357, endPoint y: 116, distance: 96.2
click at [357, 116] on div "Title Visible to employees EPC Offboarding Notice: {{ participant.fullName }} -…" at bounding box center [251, 141] width 480 height 218
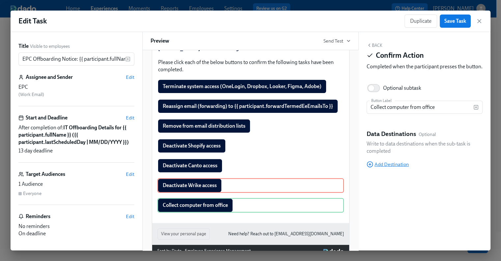
click at [397, 167] on span "Add Destination" at bounding box center [388, 164] width 42 height 7
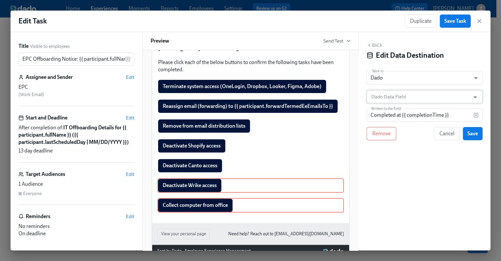
click at [391, 97] on input "Dado Data Field" at bounding box center [420, 96] width 100 height 13
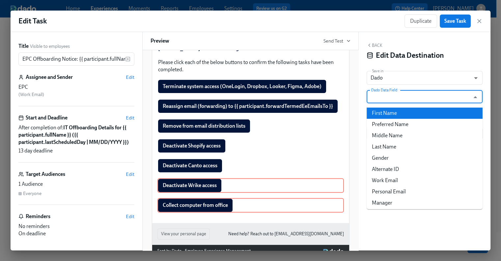
click at [390, 66] on div "Back Edit Data Destination Save in Dado USER_PROFILE ​ Dado Data Field Dado Dat…" at bounding box center [425, 141] width 132 height 218
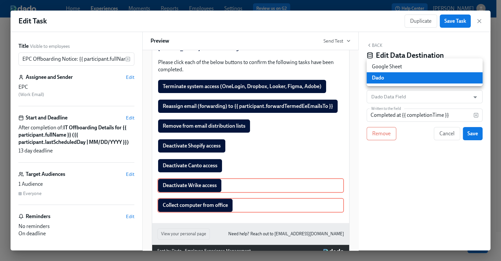
click at [389, 75] on body "Home Experiences Moments Reports Employees Settings Review us on G2 Help Center…" at bounding box center [250, 112] width 501 height 296
click at [399, 68] on li "Google Sheet" at bounding box center [425, 66] width 116 height 11
type input "GOOGLE_SHEET"
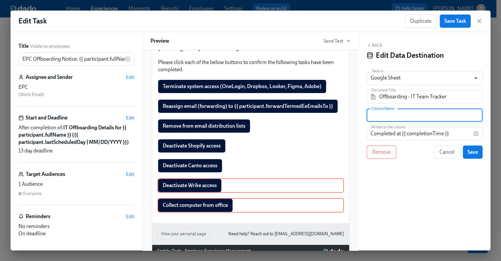
click at [408, 116] on input "text" at bounding box center [425, 114] width 116 height 13
paste input "Collect computer from office"
type input "Collect computer from office"
click at [472, 152] on span "Save" at bounding box center [472, 152] width 11 height 7
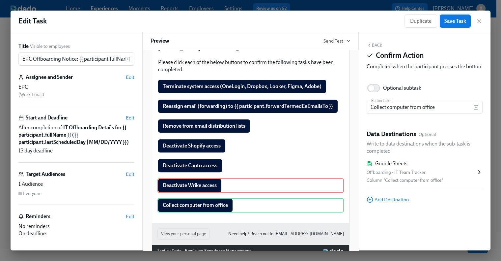
click at [448, 19] on span "Save Task" at bounding box center [455, 21] width 22 height 7
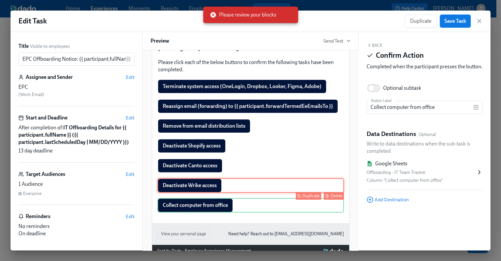
click at [280, 192] on div "Deactivate Wrike access Duplicate Delete" at bounding box center [250, 185] width 186 height 14
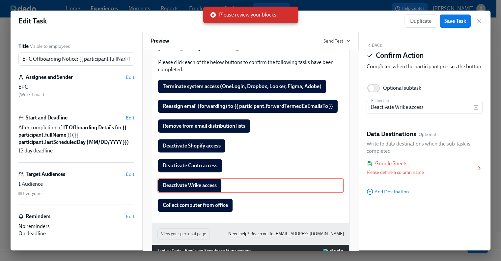
click at [477, 171] on icon at bounding box center [479, 168] width 7 height 7
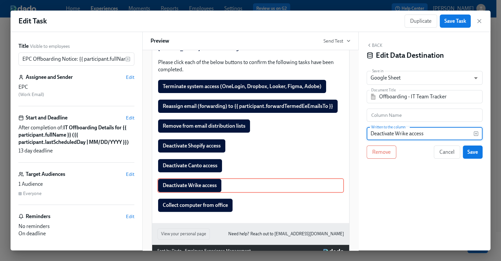
drag, startPoint x: 430, startPoint y: 134, endPoint x: 344, endPoint y: 135, distance: 86.3
click at [344, 135] on div "Title Visible to employees EPC Offboarding Notice: {{ participant.fullName }} -…" at bounding box center [251, 141] width 480 height 218
click at [414, 113] on input "text" at bounding box center [425, 114] width 116 height 13
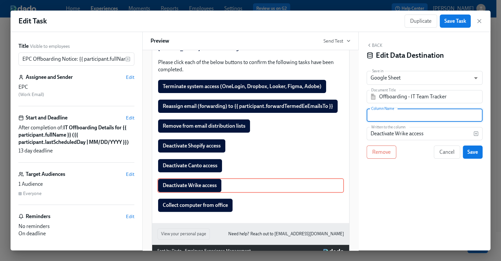
paste input "Deactivate Wrike access"
type input "Deactivate Wrike access"
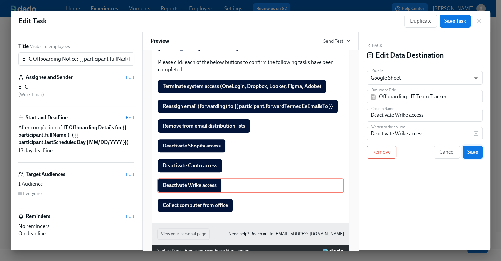
click at [471, 152] on span "Save" at bounding box center [472, 152] width 11 height 7
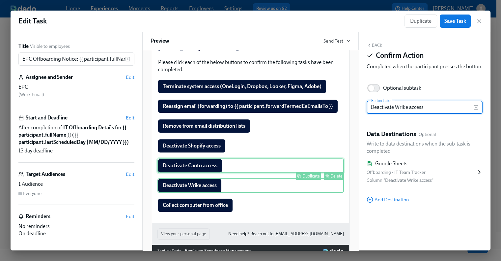
click at [202, 173] on div "Deactivate Canto access Duplicate Delete" at bounding box center [250, 165] width 186 height 14
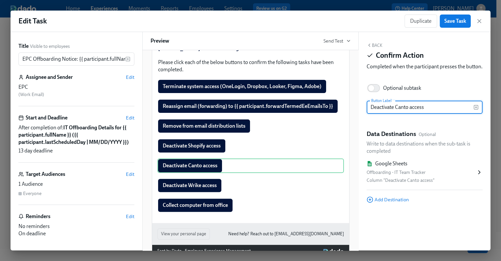
click at [407, 176] on div "Offboarding - IT Team Tracker" at bounding box center [421, 172] width 109 height 8
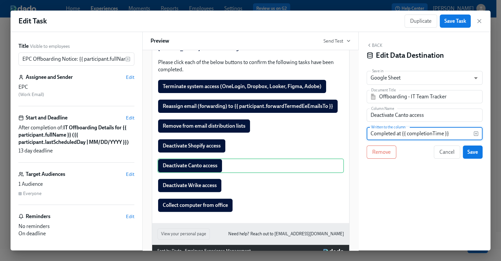
drag, startPoint x: 450, startPoint y: 133, endPoint x: 368, endPoint y: 135, distance: 82.0
click at [368, 135] on input "Completed at {{ completionTime }}" at bounding box center [420, 133] width 107 height 13
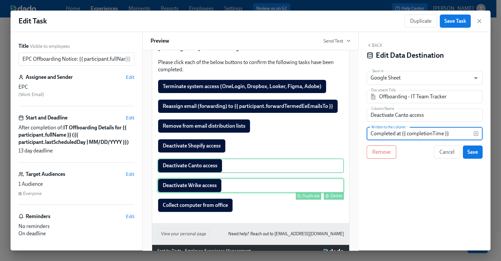
click at [199, 192] on div "Deactivate Wrike access Duplicate Delete" at bounding box center [250, 185] width 186 height 14
click at [203, 192] on div "Deactivate Wrike access Duplicate Delete" at bounding box center [250, 185] width 186 height 14
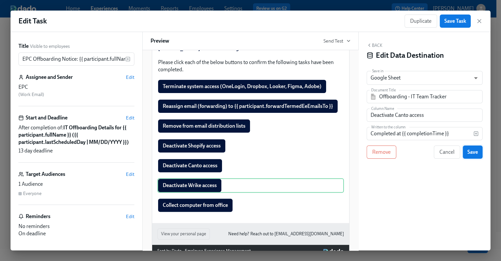
click at [475, 152] on span "Save" at bounding box center [472, 152] width 11 height 7
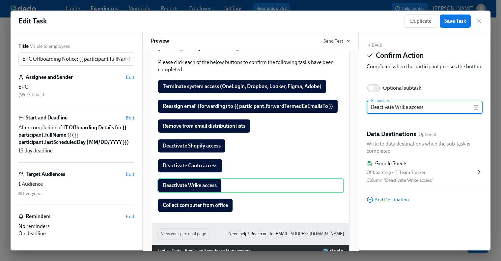
click at [377, 46] on button "Back" at bounding box center [375, 44] width 16 height 5
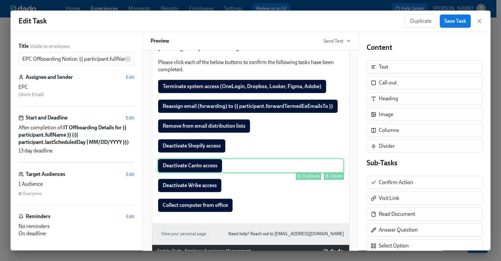
click at [188, 173] on div "Deactivate Canto access Duplicate Delete" at bounding box center [250, 165] width 186 height 14
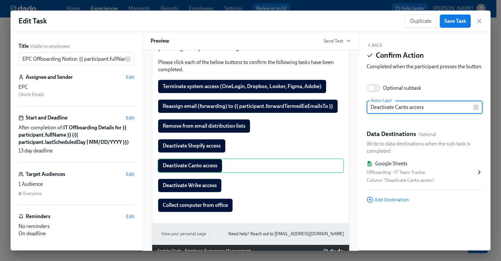
click at [477, 175] on icon at bounding box center [479, 172] width 7 height 7
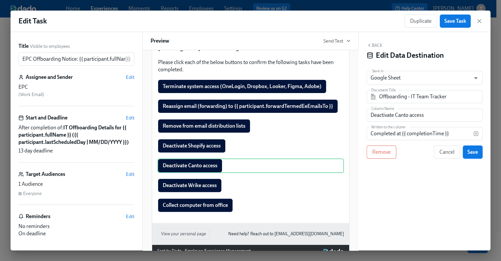
click at [472, 152] on span "Save" at bounding box center [472, 152] width 11 height 7
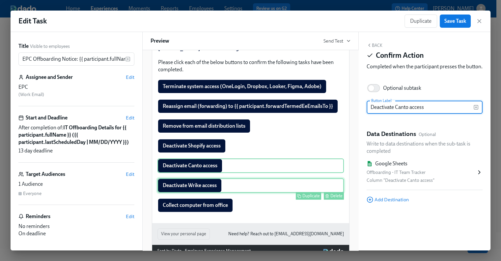
click at [268, 192] on div "Deactivate Wrike access Duplicate Delete" at bounding box center [250, 185] width 186 height 14
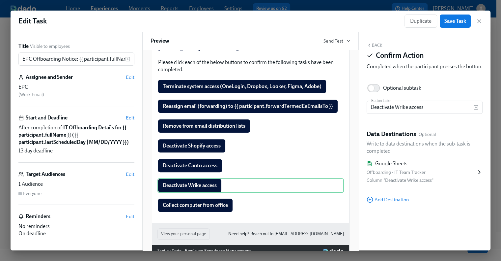
click at [464, 176] on div "Offboarding - IT Team Tracker" at bounding box center [421, 172] width 109 height 8
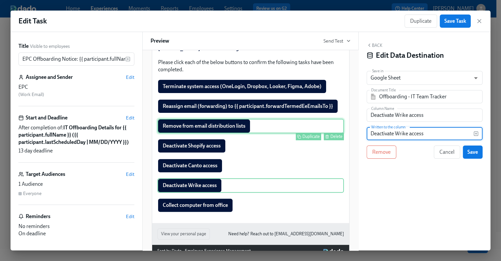
drag, startPoint x: 440, startPoint y: 135, endPoint x: 340, endPoint y: 134, distance: 100.1
click at [340, 134] on div "Title Visible to employees EPC Offboarding Notice: {{ participant.fullName }} -…" at bounding box center [251, 141] width 480 height 218
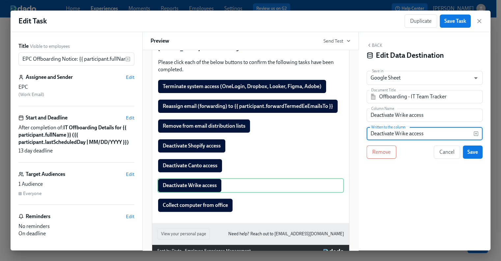
paste input "Completed at {{ completionTime }}"
type input "Completed at {{ completionTime }}"
click at [475, 152] on span "Save" at bounding box center [472, 152] width 11 height 7
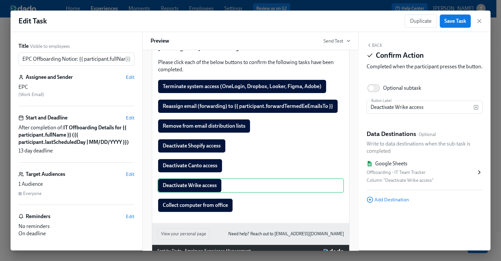
click at [374, 47] on button "Back" at bounding box center [375, 44] width 16 height 5
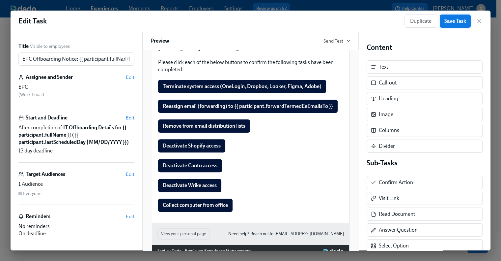
click at [453, 20] on span "Save Task" at bounding box center [455, 21] width 22 height 7
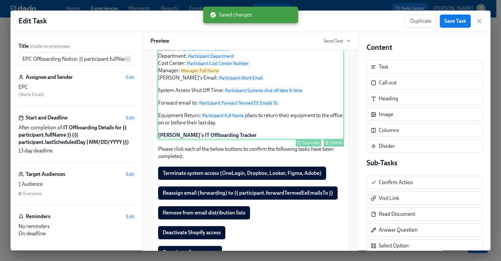
scroll to position [99, 0]
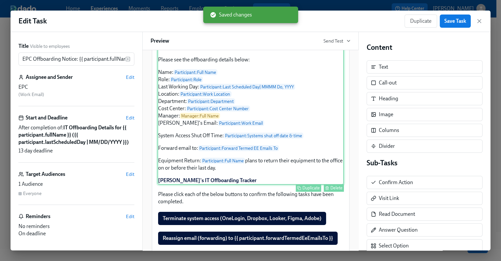
click at [203, 184] on div "Hi EPC, Please see the offboarding details below: Name: Participant : Full Name…" at bounding box center [250, 114] width 186 height 142
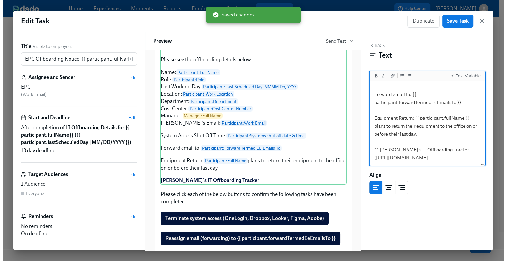
scroll to position [169, 0]
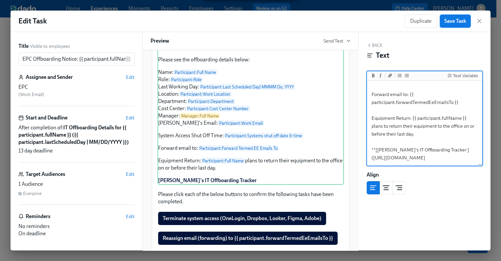
click at [460, 20] on span "Save Task" at bounding box center [455, 21] width 22 height 7
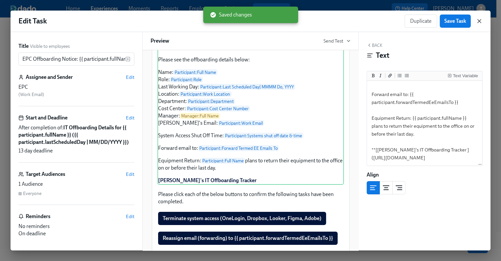
click at [477, 21] on icon "button" at bounding box center [479, 21] width 7 height 7
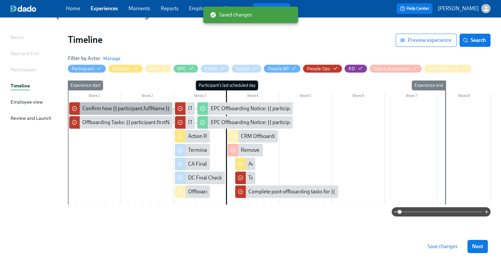
click at [124, 108] on div "Confirm how {{ participant.fullName }} will be returning equipment" at bounding box center [157, 108] width 151 height 7
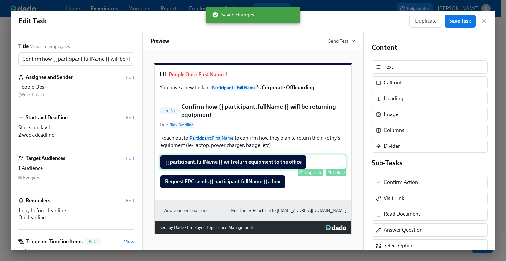
click at [231, 169] on div "{{ participant.fullName }} will return equipment to the office Duplicate Delete" at bounding box center [253, 161] width 186 height 14
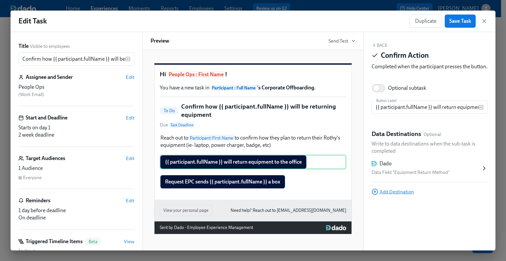
click at [398, 195] on span "Add Destination" at bounding box center [393, 191] width 42 height 7
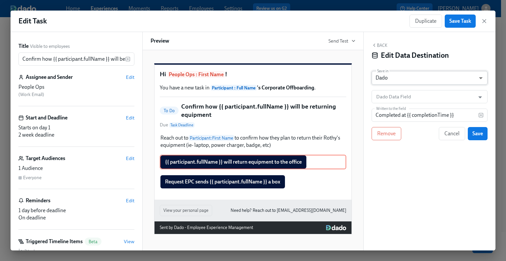
click at [395, 74] on body "Home Experiences Moments Reports Employees Settings Review us on G2 Help Center…" at bounding box center [253, 112] width 506 height 296
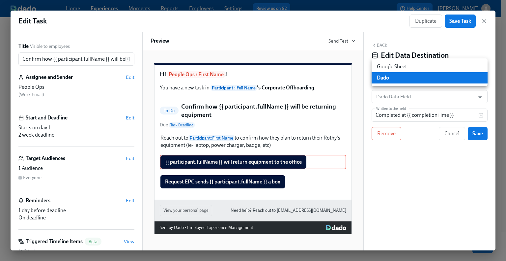
click at [395, 66] on li "Google Sheet" at bounding box center [430, 66] width 116 height 11
type input "GOOGLE_SHEET"
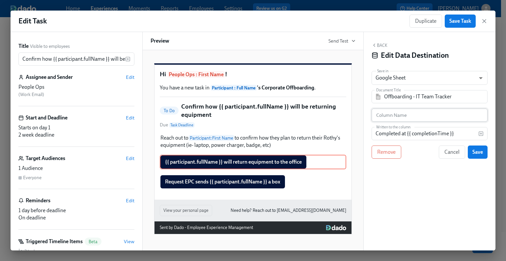
click at [435, 119] on input "text" at bounding box center [430, 114] width 116 height 13
paste input "Send box to collect computer, badge, key"
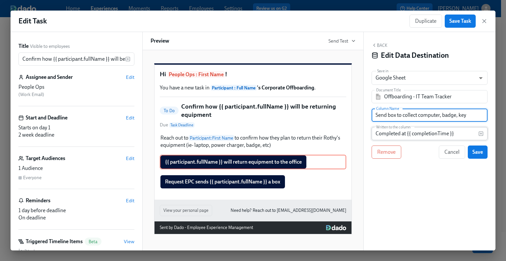
type input "Send box to collect computer, badge, key"
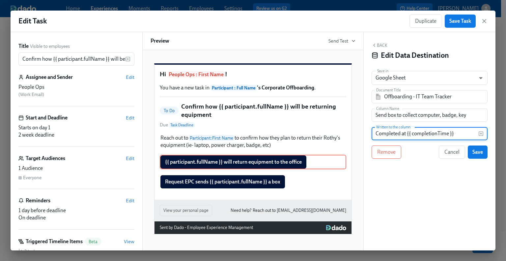
drag, startPoint x: 466, startPoint y: 134, endPoint x: 343, endPoint y: 133, distance: 123.2
click at [343, 133] on div "Title Visible to employees Confirm how {{ participant.fullName }} will be retur…" at bounding box center [253, 141] width 485 height 218
type input "N/A"
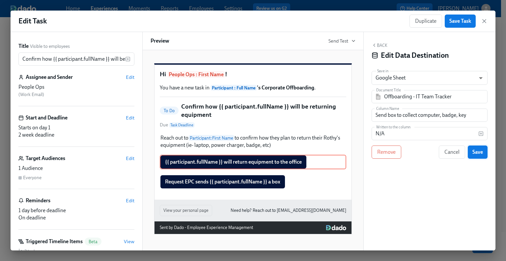
click at [478, 148] on button "Save" at bounding box center [478, 151] width 20 height 13
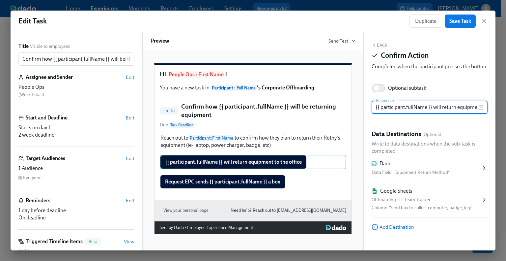
scroll to position [0, 36]
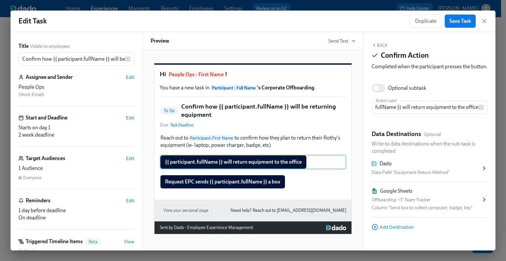
click at [381, 43] on button "Back" at bounding box center [380, 44] width 16 height 5
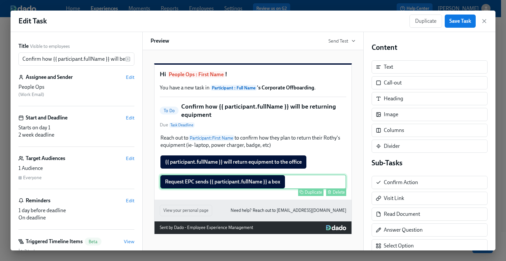
click at [250, 189] on div "Request EPC sends {{ participant.fullName }} a box Duplicate Delete" at bounding box center [253, 181] width 186 height 14
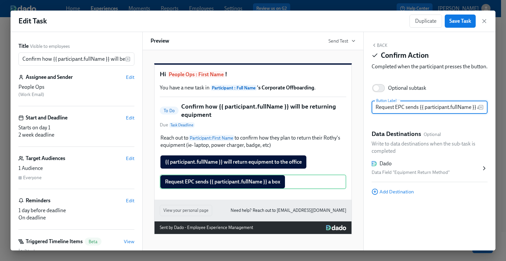
scroll to position [0, 11]
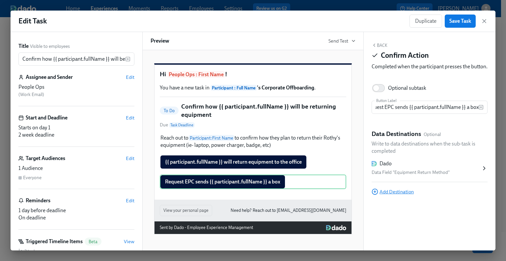
click at [393, 195] on span "Add Destination" at bounding box center [393, 191] width 42 height 7
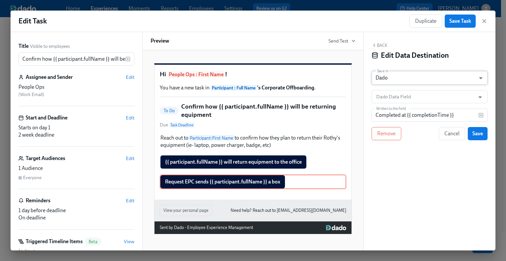
click at [410, 76] on body "Home Experiences Moments Reports Employees Settings Review us on G2 Help Center…" at bounding box center [253, 112] width 506 height 296
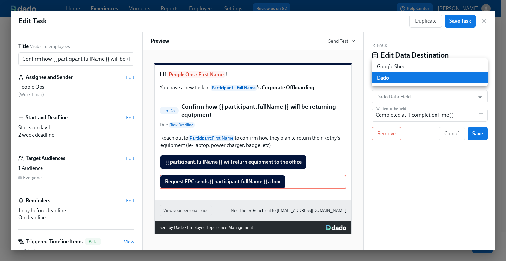
click at [409, 65] on li "Google Sheet" at bounding box center [430, 66] width 116 height 11
type input "GOOGLE_SHEET"
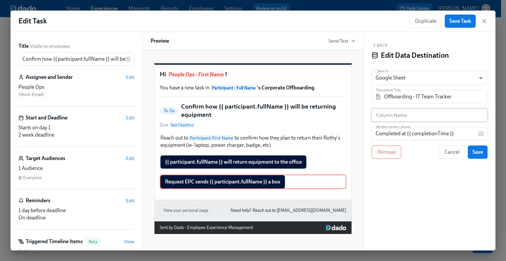
click at [440, 114] on input "text" at bounding box center [430, 114] width 116 height 13
paste input "Collect computer from office"
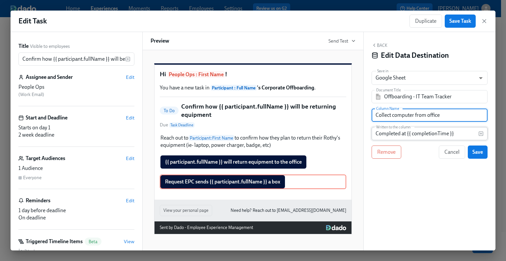
type input "Collect computer from office"
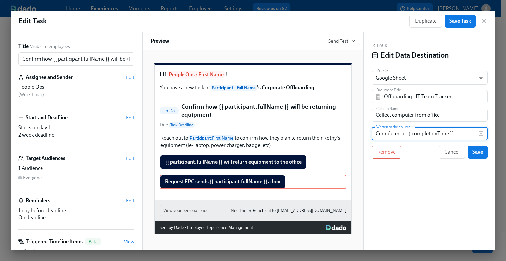
drag, startPoint x: 472, startPoint y: 134, endPoint x: 358, endPoint y: 133, distance: 113.3
click at [358, 133] on div "Title Visible to employees Confirm how {{ participant.fullName }} will be retur…" at bounding box center [253, 141] width 485 height 218
type input "n"
type input "N/A"
click at [466, 152] on div "Cancel Save" at bounding box center [446, 151] width 84 height 13
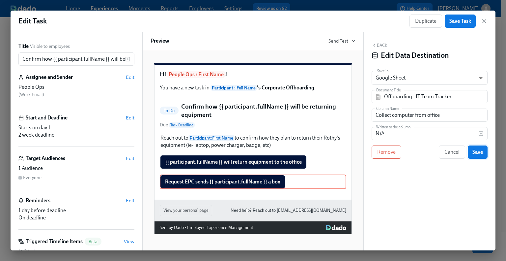
click at [474, 153] on span "Save" at bounding box center [477, 152] width 11 height 7
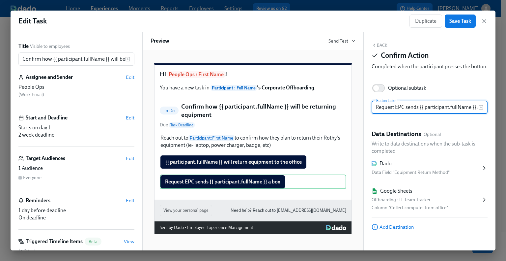
scroll to position [0, 16]
click at [456, 20] on span "Save Task" at bounding box center [460, 21] width 22 height 7
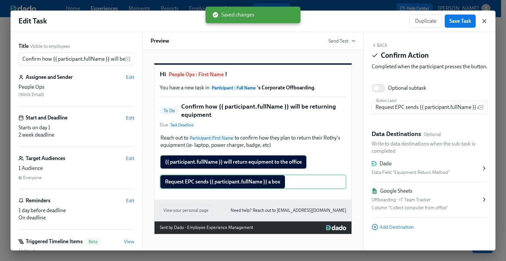
click at [484, 22] on icon "button" at bounding box center [484, 21] width 7 height 7
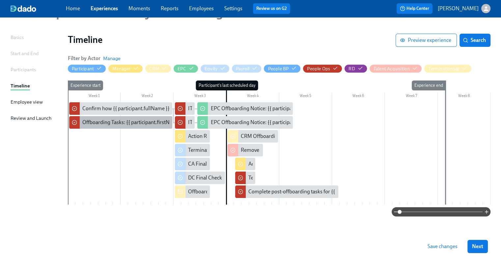
click at [146, 122] on div "Offboarding Tasks: {{ participant.firstName }} - ({{ participant.lastScheduledD…" at bounding box center [192, 122] width 220 height 7
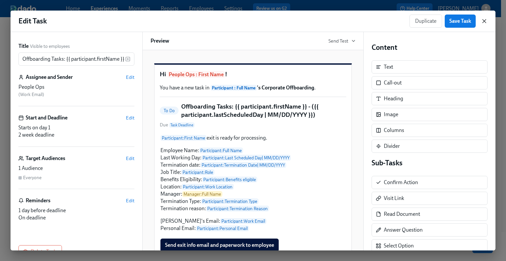
click at [483, 21] on icon "button" at bounding box center [484, 20] width 3 height 3
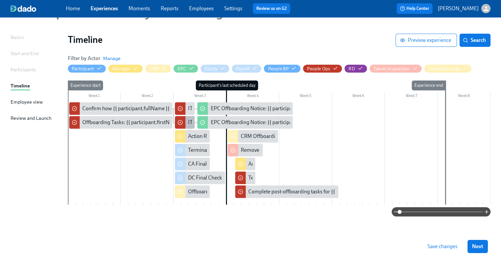
click at [186, 121] on div "IT Offboarding Details for {{ participant.fullName }} ({{ participant.lastSched…" at bounding box center [185, 122] width 20 height 13
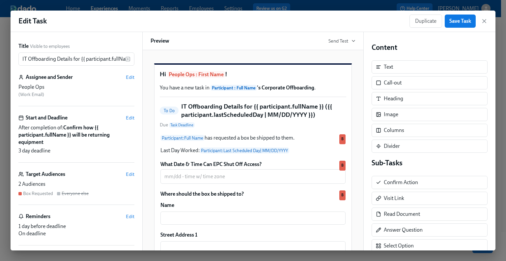
scroll to position [33, 0]
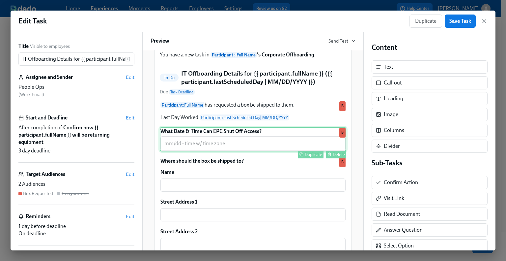
click at [243, 149] on div "What Date & Time Can EPC Shut Off Access? ​ Duplicate Delete B" at bounding box center [253, 139] width 186 height 24
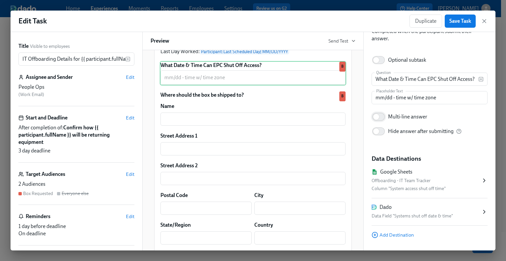
scroll to position [51, 0]
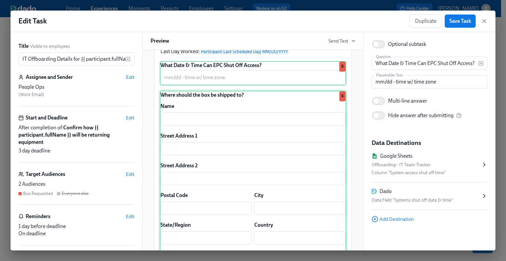
click at [290, 131] on div "Where should the box be shipped to? Name ​ Street Address 1 ​ Street Address 2 …" at bounding box center [253, 180] width 186 height 179
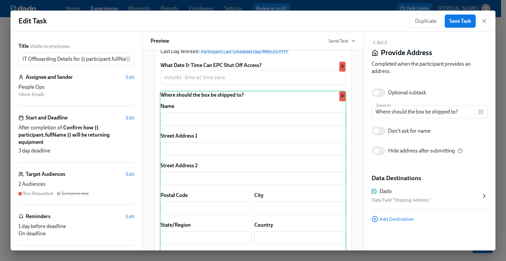
scroll to position [3, 0]
click at [382, 41] on button "Back" at bounding box center [380, 42] width 16 height 5
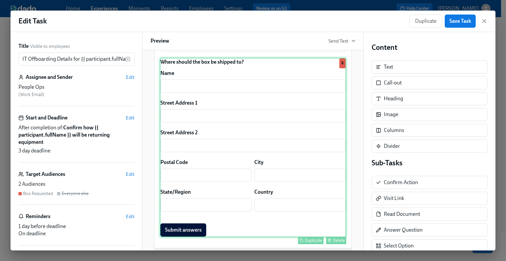
scroll to position [184, 0]
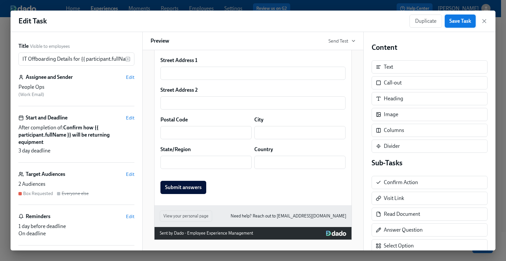
click at [452, 22] on span "Save Task" at bounding box center [460, 21] width 22 height 7
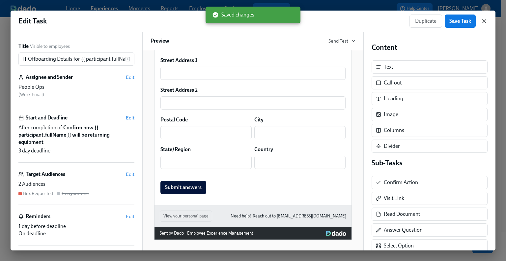
click at [485, 21] on icon "button" at bounding box center [484, 21] width 7 height 7
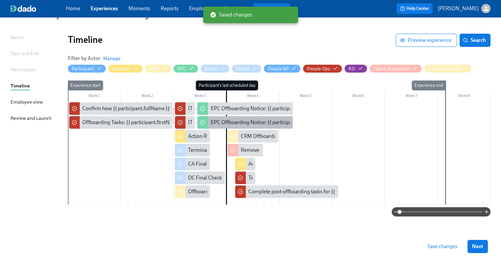
click at [235, 122] on div "EPC Offboarding Notice: {{ participant.fullName }} - {{ participant.role }} ({{…" at bounding box center [348, 122] width 277 height 7
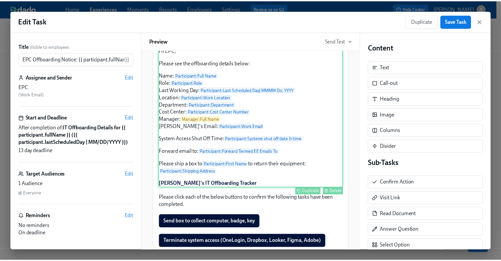
scroll to position [99, 0]
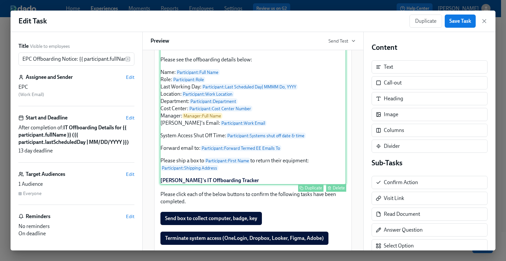
click at [173, 174] on div "Hi EPC, Please see the offboarding details below: Name: Participant : Full Name…" at bounding box center [253, 114] width 186 height 142
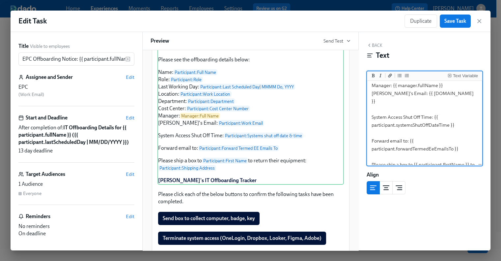
scroll to position [132, 0]
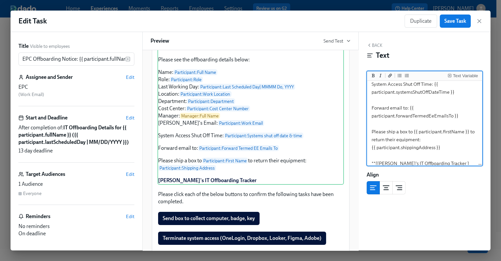
click at [373, 131] on textarea "Hi EPC, Please see the offboarding details below: Name: {{ participant.fullName…" at bounding box center [424, 64] width 113 height 228
click at [372, 131] on textarea "Hi EPC, Please see the offboarding details below: Name: {{ participant.fullName…" at bounding box center [424, 64] width 113 height 228
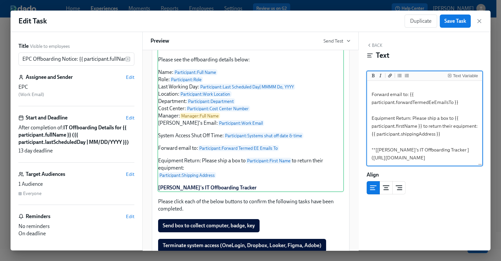
scroll to position [169, 0]
click at [187, 199] on div "Duplicate Delete" at bounding box center [251, 195] width 185 height 8
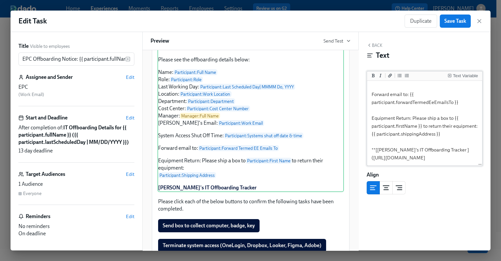
click at [442, 158] on textarea "Hi EPC, Please see the offboarding details below: Name: {{ participant.fullName…" at bounding box center [424, 51] width 113 height 228
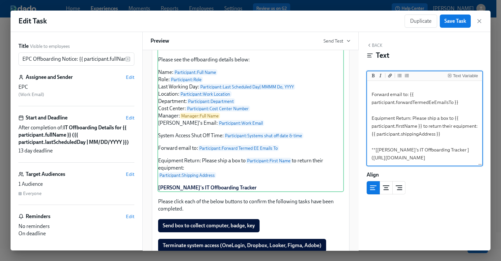
drag, startPoint x: 444, startPoint y: 159, endPoint x: 373, endPoint y: 145, distance: 73.2
click at [373, 145] on textarea "Hi EPC, Please see the offboarding details below: Name: {{ participant.fullName…" at bounding box center [424, 51] width 113 height 228
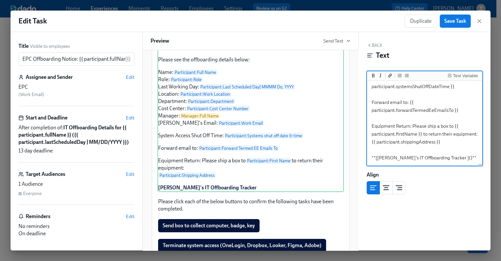
paste textarea "[URL][DOMAIN_NAME]"
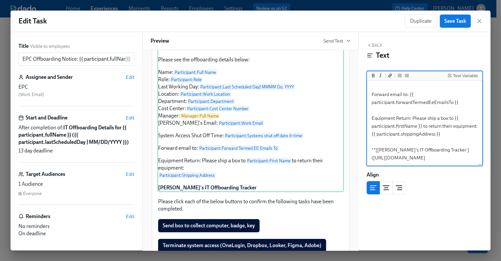
type textarea "Hi EPC, Please see the offboarding details below: Name: {{ participant.fullName…"
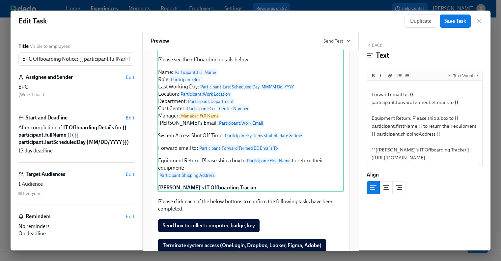
click at [372, 46] on button "Back" at bounding box center [375, 44] width 16 height 5
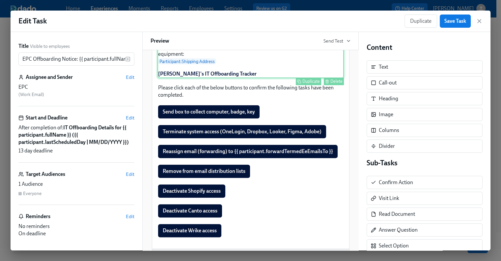
scroll to position [231, 0]
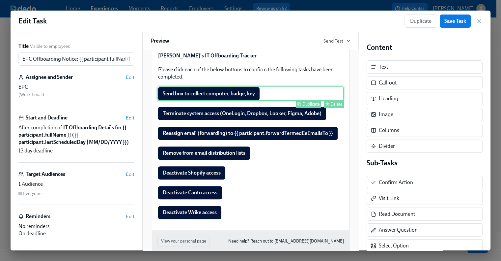
click at [267, 101] on div "Send box to collect computer, badge, key Duplicate Delete" at bounding box center [250, 93] width 186 height 14
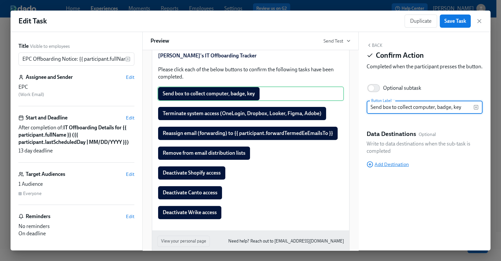
click at [393, 167] on span "Add Destination" at bounding box center [388, 164] width 42 height 7
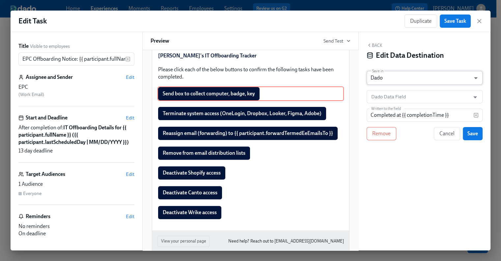
click at [395, 80] on body "Home Experiences Moments Reports Employees Settings Review us on G2 Help Center…" at bounding box center [250, 112] width 501 height 296
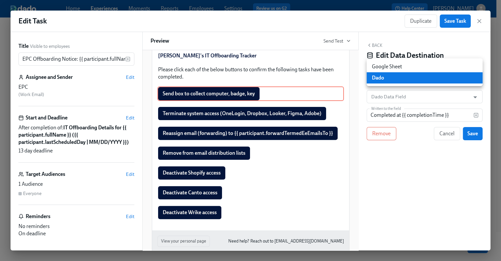
click at [393, 70] on li "Google Sheet" at bounding box center [425, 66] width 116 height 11
type input "GOOGLE_SHEET"
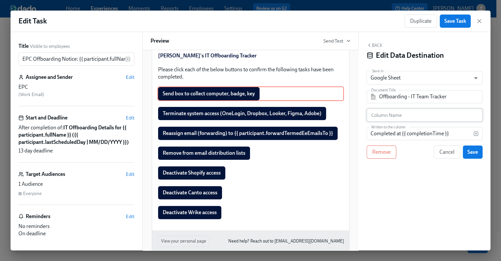
click at [400, 117] on input "text" at bounding box center [425, 114] width 116 height 13
paste input "Send box to collect computer, badge, key"
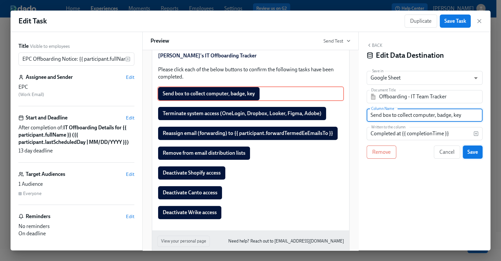
type input "Send box to collect computer, badge, key"
click at [476, 152] on span "Save" at bounding box center [472, 152] width 11 height 7
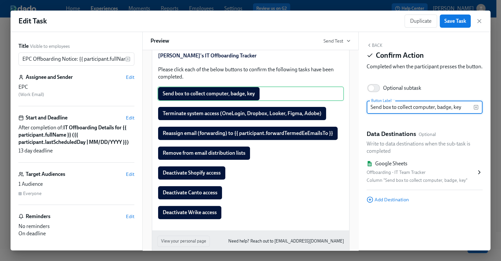
click at [379, 43] on button "Back" at bounding box center [375, 44] width 16 height 5
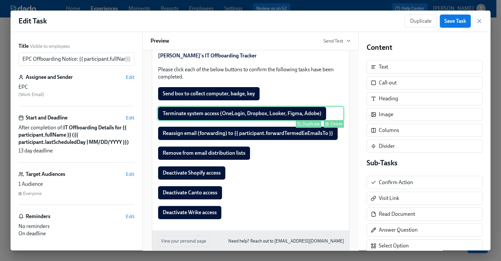
click at [246, 121] on div "Terminate system access (OneLogin, Dropbox, Looker, Figma, Adobe) Duplicate Del…" at bounding box center [250, 113] width 186 height 14
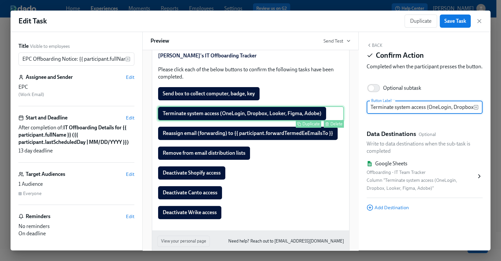
scroll to position [0, 53]
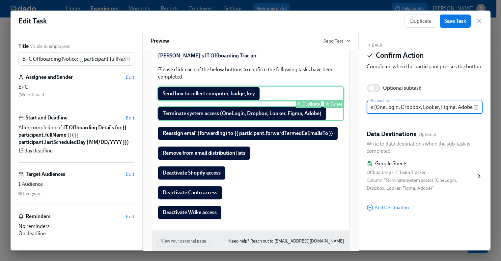
click at [249, 101] on div "Send box to collect computer, badge, key Duplicate Delete" at bounding box center [250, 93] width 186 height 14
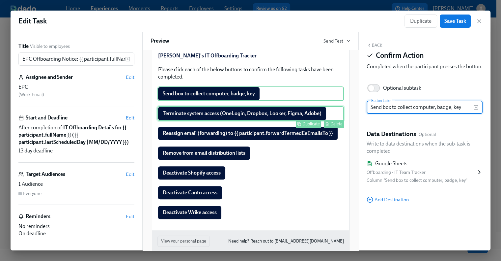
click at [246, 121] on div "Terminate system access (OneLogin, Dropbox, Looker, Figma, Adobe) Duplicate Del…" at bounding box center [250, 113] width 186 height 14
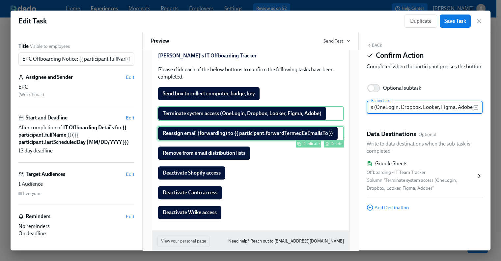
click at [246, 140] on div "Reassign email (forwarding) to {{ participant.forwardTermedEeEmailsTo }} Duplic…" at bounding box center [250, 133] width 186 height 14
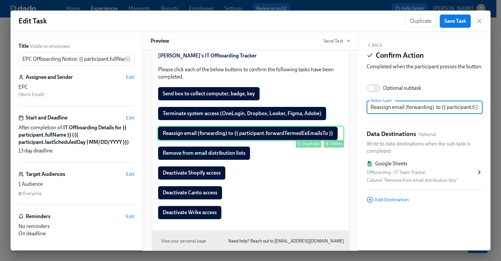
scroll to position [0, 65]
click at [281, 140] on div "Reassign email (forwarding) to {{ participant.forwardTermedEeEmailsTo }} Duplic…" at bounding box center [250, 133] width 186 height 14
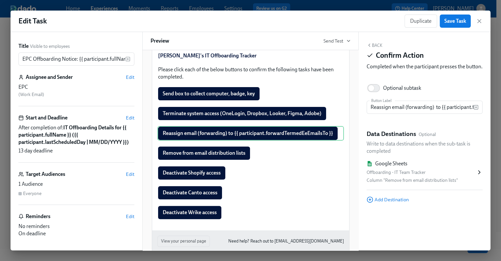
click at [477, 175] on icon at bounding box center [479, 172] width 7 height 7
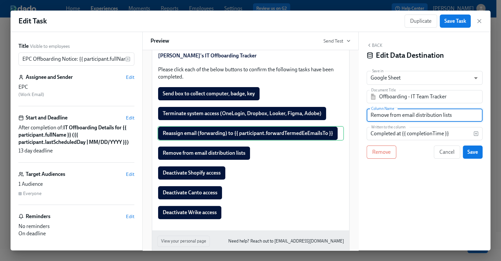
drag, startPoint x: 456, startPoint y: 116, endPoint x: 359, endPoint y: 118, distance: 96.2
click at [359, 118] on div "Back Edit Data Destination Save in Google Sheet GOOGLE_SHEET ​ Document Title O…" at bounding box center [425, 141] width 132 height 218
paste input "assign email (forwarding)"
type input "Reassign email (forwarding)"
click at [480, 154] on button "Save" at bounding box center [473, 151] width 20 height 13
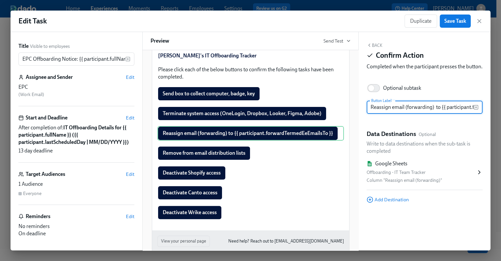
scroll to position [0, 65]
click at [373, 45] on button "Back" at bounding box center [375, 44] width 16 height 5
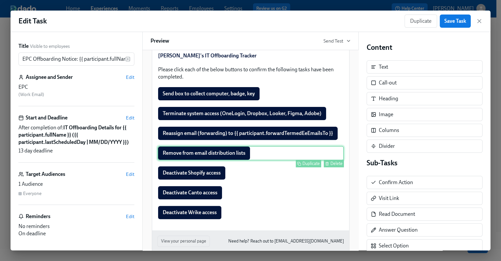
click at [211, 160] on div "Remove from email distribution lists Duplicate Delete" at bounding box center [250, 153] width 186 height 14
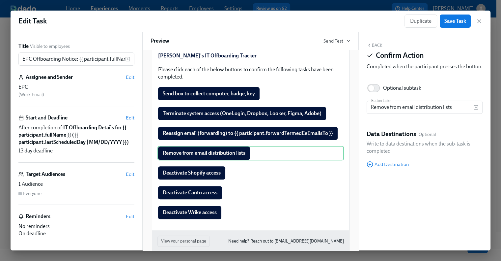
click at [396, 167] on span "Add Destination" at bounding box center [388, 164] width 42 height 7
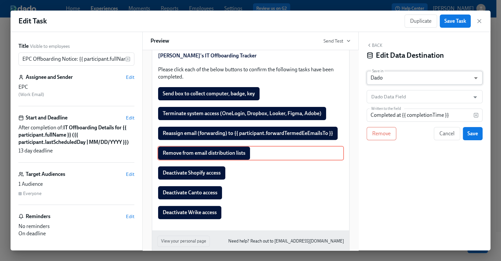
click at [402, 77] on body "Home Experiences Moments Reports Employees Settings Review us on G2 Help Center…" at bounding box center [250, 112] width 501 height 296
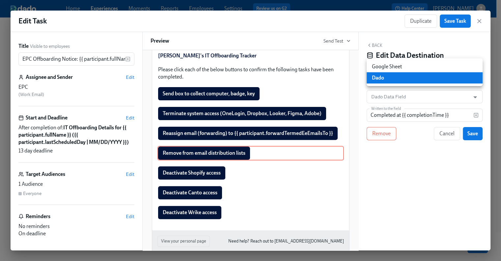
click at [402, 67] on li "Google Sheet" at bounding box center [425, 66] width 116 height 11
type input "GOOGLE_SHEET"
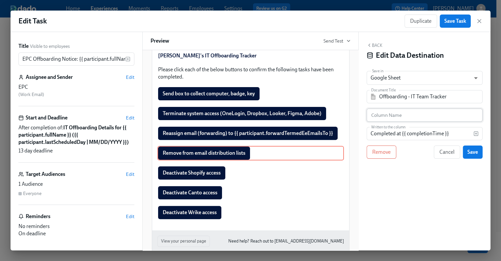
click at [394, 115] on input "text" at bounding box center [425, 114] width 116 height 13
paste input "Remove from email distribution lists"
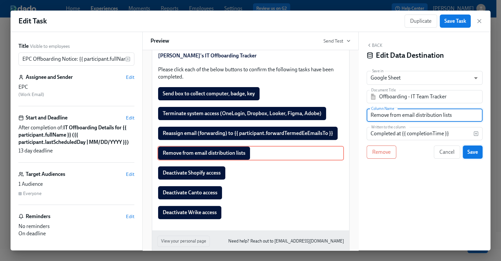
type input "Remove from email distribution lists"
click at [475, 151] on span "Save" at bounding box center [472, 152] width 11 height 7
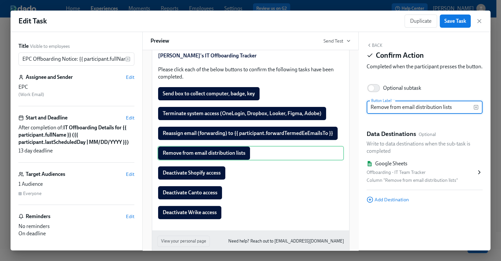
click at [373, 45] on button "Back" at bounding box center [375, 44] width 16 height 5
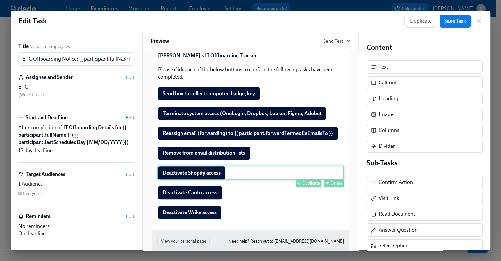
click at [184, 180] on div "Deactivate Shopify access Duplicate Delete" at bounding box center [250, 172] width 186 height 14
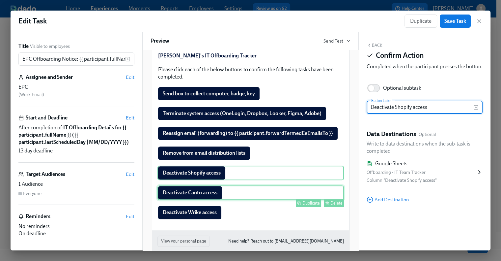
click at [194, 200] on div "Deactivate Canto access Duplicate Delete" at bounding box center [250, 192] width 186 height 14
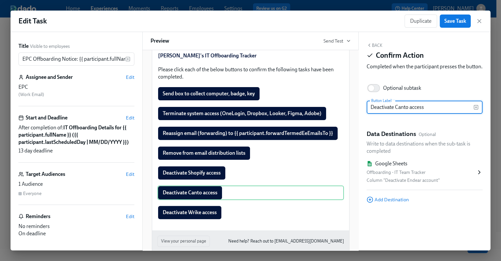
click at [476, 175] on icon at bounding box center [479, 172] width 7 height 7
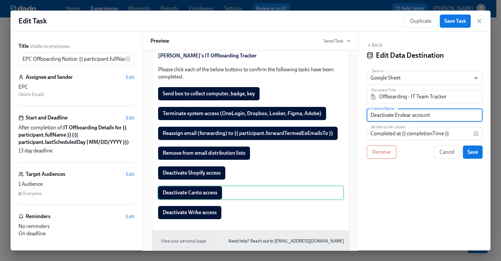
drag, startPoint x: 441, startPoint y: 116, endPoint x: 364, endPoint y: 118, distance: 77.8
click at [363, 117] on div "Back Edit Data Destination Save in Google Sheet GOOGLE_SHEET ​ Document Title O…" at bounding box center [425, 141] width 132 height 218
paste input "Canto access"
type input "Deactivate Canto access"
click at [477, 156] on button "Save" at bounding box center [473, 151] width 20 height 13
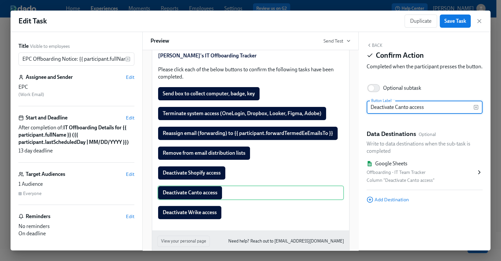
click at [372, 43] on button "Back" at bounding box center [375, 44] width 16 height 5
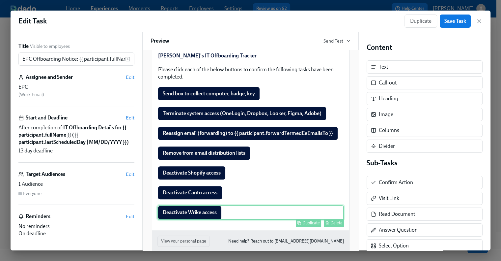
click at [203, 219] on div "Deactivate Wrike access Duplicate Delete" at bounding box center [250, 212] width 186 height 14
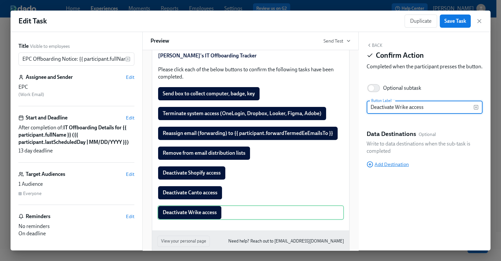
click at [396, 167] on span "Add Destination" at bounding box center [388, 164] width 42 height 7
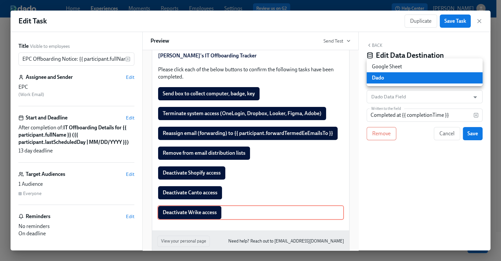
click at [404, 74] on body "Home Experiences Moments Reports Employees Settings Review us on G2 Help Center…" at bounding box center [250, 112] width 501 height 296
click at [404, 65] on li "Google Sheet" at bounding box center [425, 66] width 116 height 11
type input "GOOGLE_SHEET"
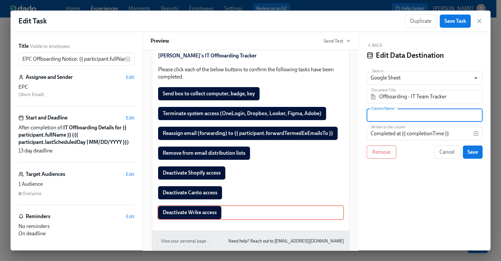
click at [390, 116] on input "text" at bounding box center [425, 114] width 116 height 13
paste input "Deactivate Wrike access"
type input "Deactivate Wrike access"
click at [478, 153] on button "Save" at bounding box center [473, 151] width 20 height 13
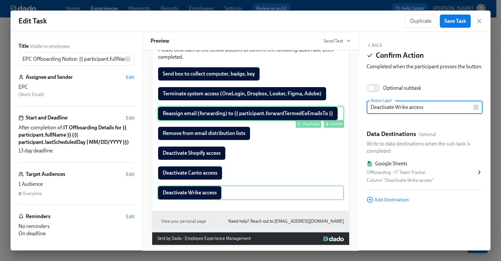
scroll to position [266, 0]
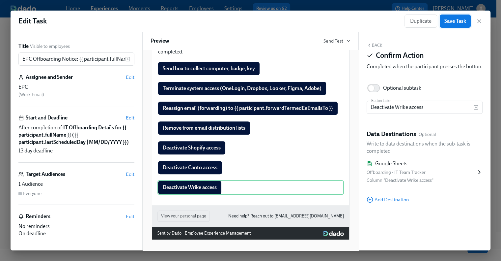
click at [459, 19] on span "Save Task" at bounding box center [455, 21] width 22 height 7
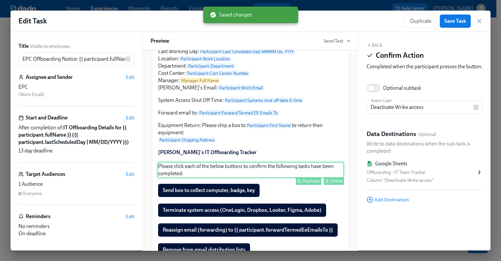
scroll to position [134, 0]
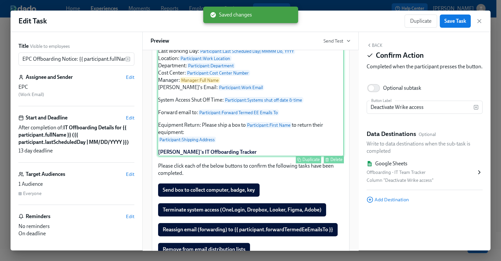
click at [212, 156] on div "Hi EPC, Please see the offboarding details below: Name: Participant : Full Name…" at bounding box center [250, 81] width 186 height 149
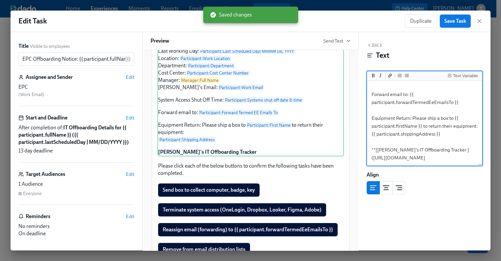
scroll to position [177, 0]
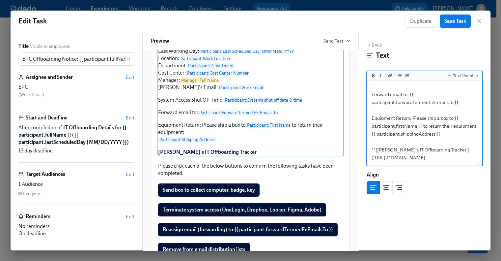
click at [456, 22] on span "Save Task" at bounding box center [455, 21] width 22 height 7
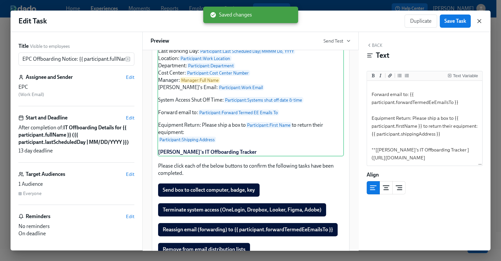
click at [481, 21] on icon "button" at bounding box center [479, 21] width 7 height 7
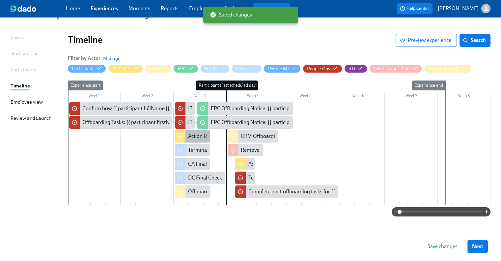
click at [194, 137] on div "Action Required: Approve timecard for {{ participant.fullName }} on their last …" at bounding box center [278, 135] width 180 height 7
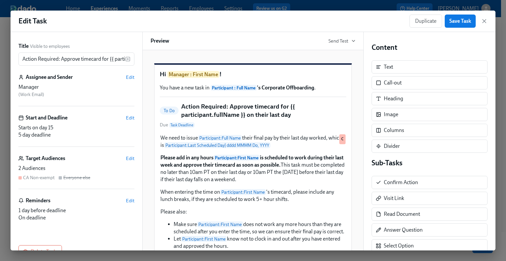
click at [483, 26] on div "Duplicate Save Task" at bounding box center [448, 20] width 78 height 13
click at [485, 21] on icon "button" at bounding box center [484, 21] width 7 height 7
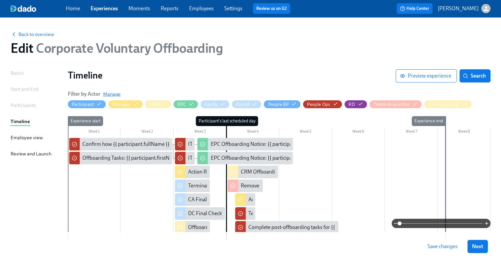
click at [116, 93] on span "Manage" at bounding box center [111, 94] width 17 height 7
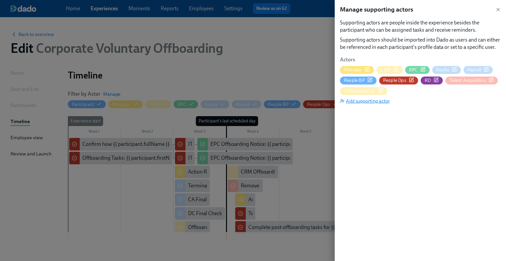
click at [375, 104] on span "Add supporting actor" at bounding box center [365, 100] width 50 height 7
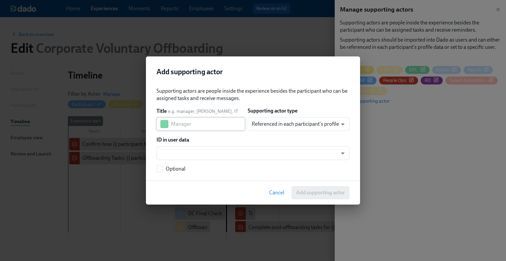
click at [187, 123] on input "text" at bounding box center [208, 123] width 74 height 13
type input "W"
type input "TB Manager"
click at [271, 120] on body "Home Experiences Moments Reports Employees Settings Review us on G2 Help Center…" at bounding box center [253, 148] width 506 height 296
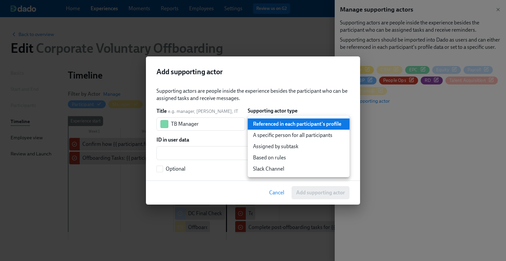
click at [291, 136] on li "A specific person for all participants" at bounding box center [299, 134] width 102 height 11
type input "staticUser"
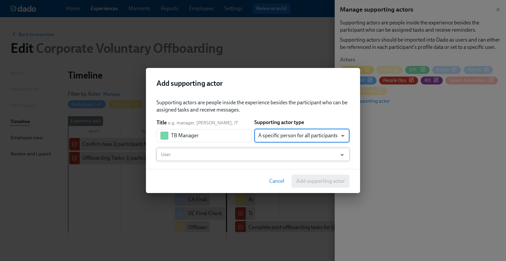
click at [244, 156] on input "User" at bounding box center [247, 154] width 174 height 13
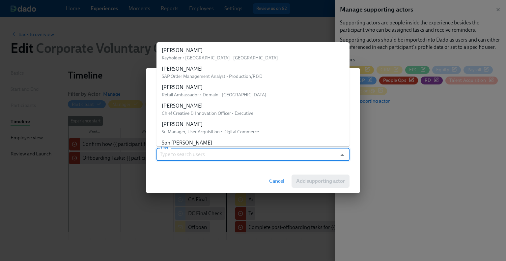
click at [244, 156] on input "User" at bounding box center [247, 154] width 174 height 13
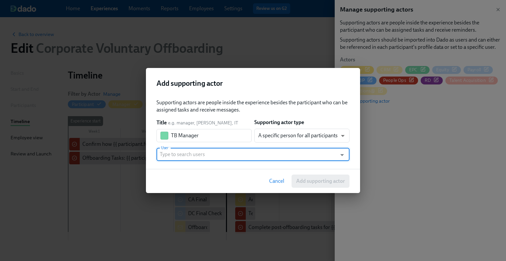
click at [244, 156] on input "User" at bounding box center [247, 154] width 174 height 13
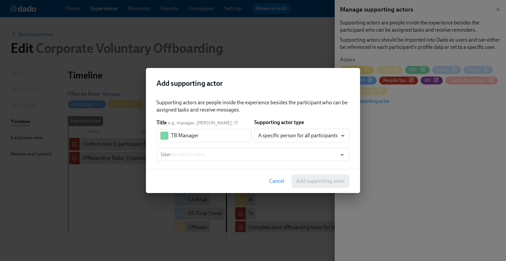
click at [230, 177] on div "Cancel Add supporting actor" at bounding box center [253, 181] width 214 height 24
click at [273, 179] on span "Cancel" at bounding box center [276, 181] width 15 height 7
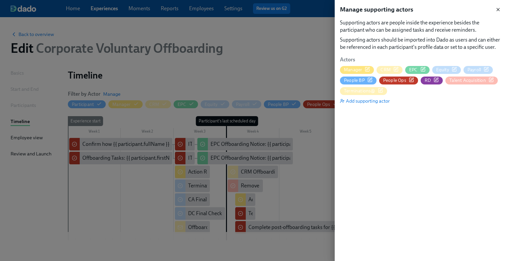
click at [497, 10] on icon "button" at bounding box center [498, 9] width 3 height 3
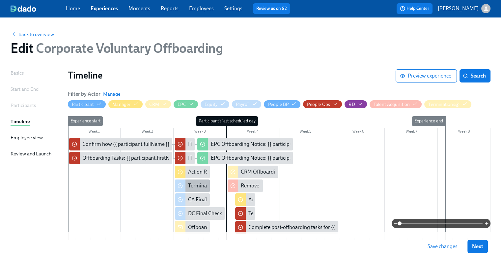
click at [191, 184] on div "Terminate {{ participant.fullName }} in [GEOGRAPHIC_DATA]" at bounding box center [257, 185] width 138 height 7
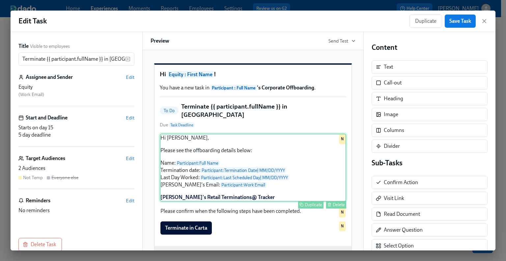
click at [174, 172] on div "Hi [PERSON_NAME], Please see the offboarding details below: Name: Participant :…" at bounding box center [253, 167] width 186 height 68
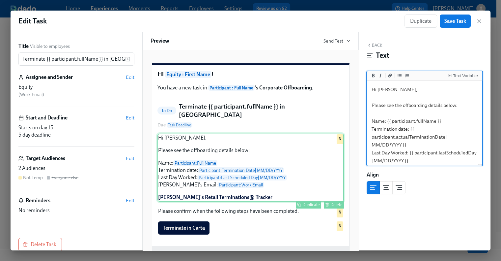
click at [184, 200] on div "Hi [PERSON_NAME], Please see the offboarding details below: Name: Participant :…" at bounding box center [250, 167] width 186 height 68
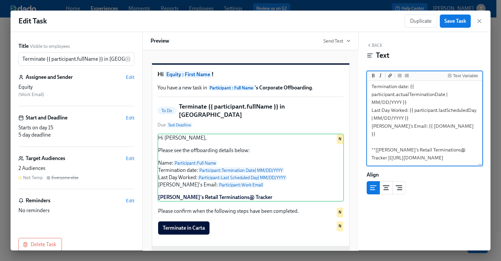
scroll to position [50, 0]
drag, startPoint x: 406, startPoint y: 134, endPoint x: 394, endPoint y: 131, distance: 12.2
click at [394, 131] on textarea "Hi [PERSON_NAME], Please see the offboarding details below: Name: {{ participan…" at bounding box center [424, 102] width 113 height 125
drag, startPoint x: 428, startPoint y: 158, endPoint x: 373, endPoint y: 144, distance: 56.1
click at [373, 144] on textarea "Hi [PERSON_NAME], Please see the offboarding details below: Name: {{ participan…" at bounding box center [424, 102] width 113 height 125
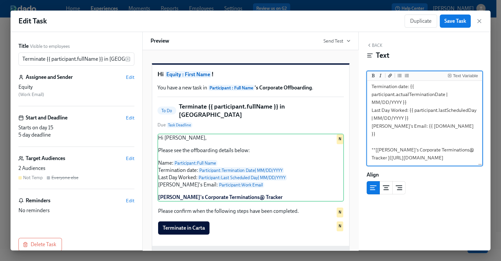
paste textarea "nHvnWyzbsHEr-DbM1_qCDxDCq3zsyfMRCkSBC2hmQv"
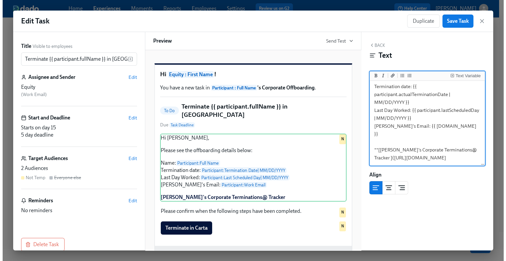
scroll to position [54, 0]
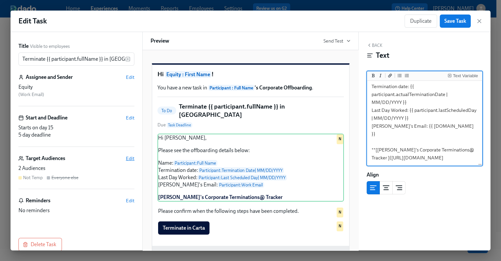
type textarea "Hi [PERSON_NAME], Please see the offboarding details below: Name: {{ participan…"
click at [126, 158] on span "Edit" at bounding box center [130, 158] width 9 height 7
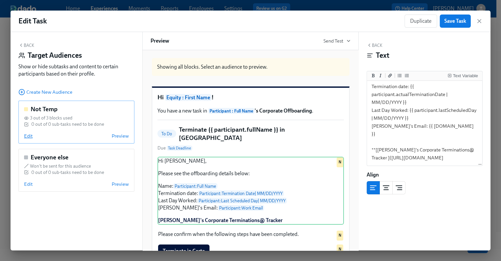
click at [26, 138] on span "Edit" at bounding box center [28, 135] width 9 height 7
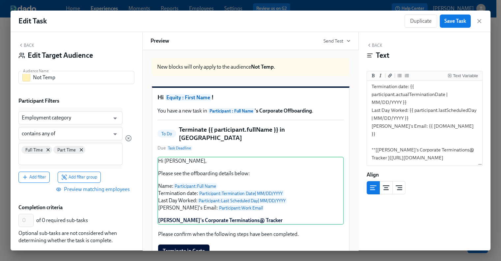
click at [30, 45] on button "Back" at bounding box center [26, 44] width 16 height 5
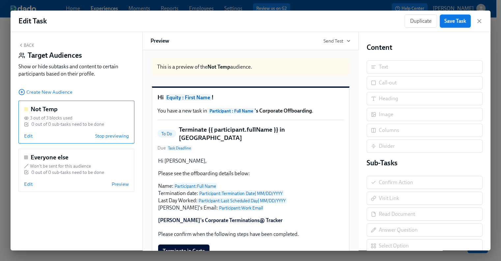
click at [449, 24] on span "Save Task" at bounding box center [455, 21] width 22 height 7
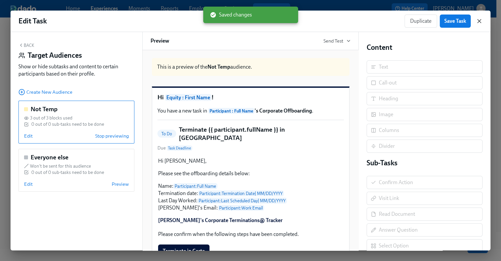
click at [478, 21] on icon "button" at bounding box center [479, 20] width 3 height 3
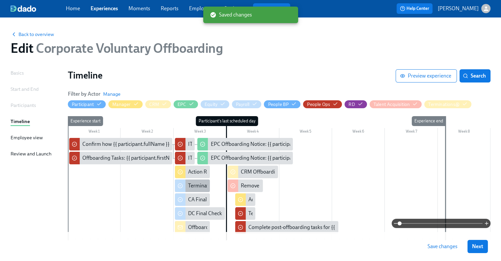
click at [199, 185] on div "Terminate {{ participant.fullName }} in [GEOGRAPHIC_DATA]" at bounding box center [257, 185] width 138 height 7
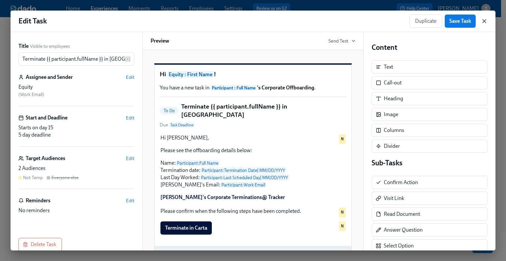
click at [485, 22] on icon "button" at bounding box center [484, 20] width 3 height 3
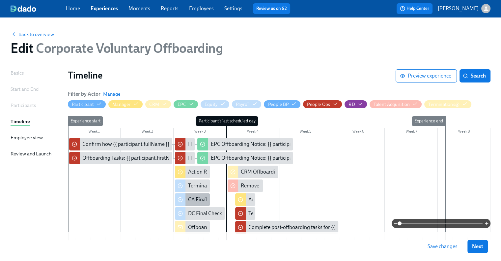
click at [198, 200] on div "CA Final Check for {{ participant.fullName }} ({{ participant.lastScheduledDay …" at bounding box center [295, 199] width 214 height 7
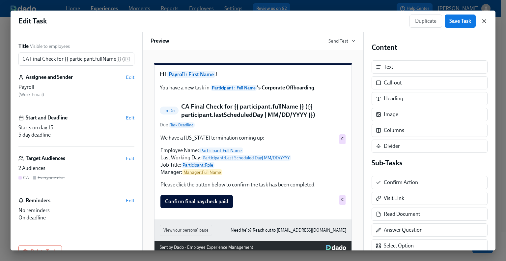
click at [486, 18] on icon "button" at bounding box center [484, 21] width 7 height 7
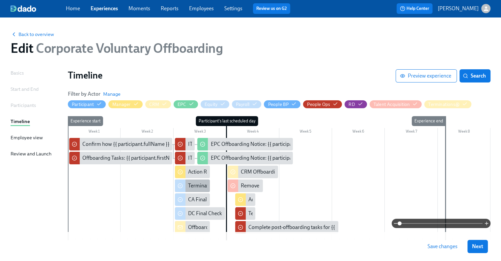
click at [200, 185] on div "Terminate {{ participant.fullName }} in [GEOGRAPHIC_DATA]" at bounding box center [257, 185] width 138 height 7
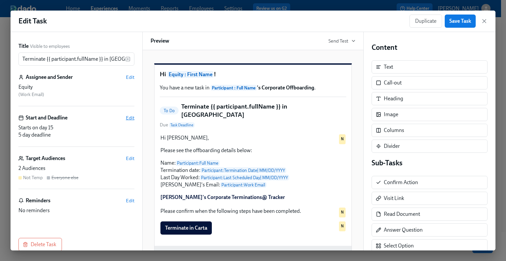
click at [126, 117] on span "Edit" at bounding box center [130, 117] width 9 height 7
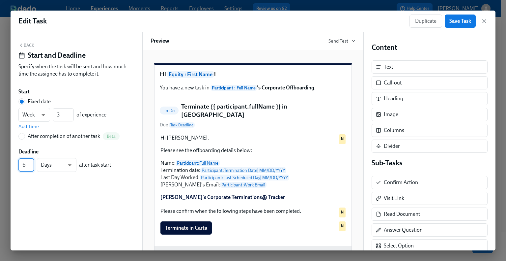
click at [33, 163] on input "6" at bounding box center [26, 164] width 16 height 13
type input "7"
click at [33, 163] on input "7" at bounding box center [26, 164] width 16 height 13
click at [455, 23] on span "Save Task" at bounding box center [460, 21] width 22 height 7
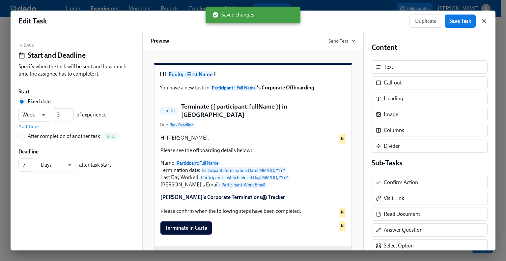
click at [485, 19] on icon "button" at bounding box center [484, 20] width 3 height 3
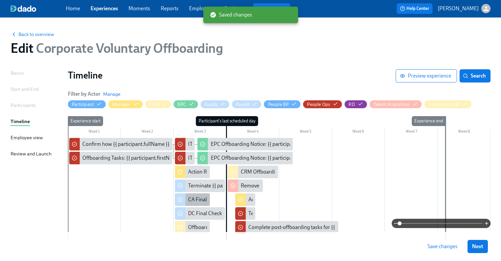
click at [192, 200] on div "CA Final Check for {{ participant.fullName }} ({{ participant.lastScheduledDay …" at bounding box center [295, 199] width 214 height 7
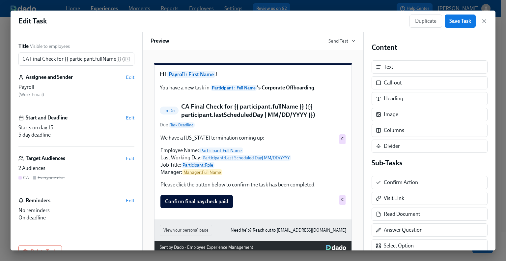
click at [126, 119] on span "Edit" at bounding box center [130, 117] width 9 height 7
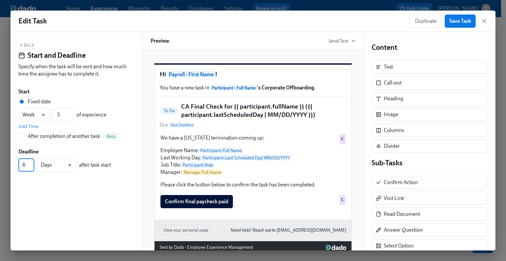
click at [33, 163] on input "6" at bounding box center [26, 164] width 16 height 13
type input "7"
click at [33, 163] on input "7" at bounding box center [26, 164] width 16 height 13
click at [26, 43] on button "Back" at bounding box center [26, 44] width 16 height 5
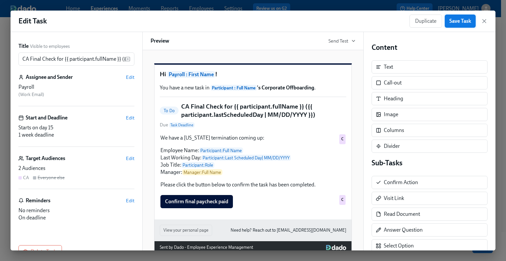
click at [458, 21] on span "Save Task" at bounding box center [460, 21] width 22 height 7
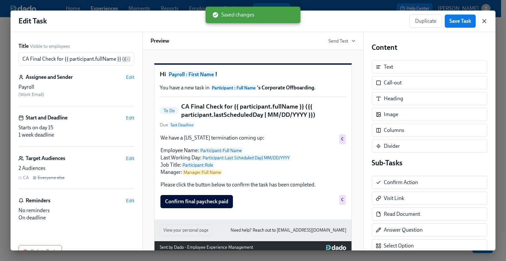
click at [482, 21] on icon "button" at bounding box center [484, 21] width 7 height 7
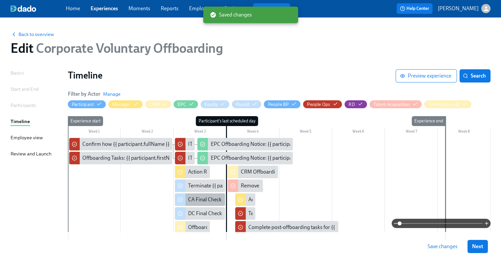
click at [201, 199] on div "CA Final Check for {{ participant.fullName }} ({{ participant.lastScheduledDay …" at bounding box center [295, 199] width 214 height 7
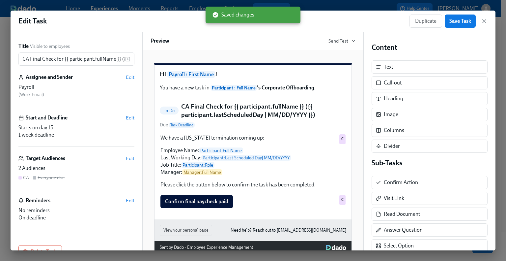
click at [131, 158] on div "Title Visible to employees CA Final Check for {{ participant.fullName }} ({{ pa…" at bounding box center [77, 141] width 132 height 218
click at [128, 158] on span "Edit" at bounding box center [130, 158] width 9 height 7
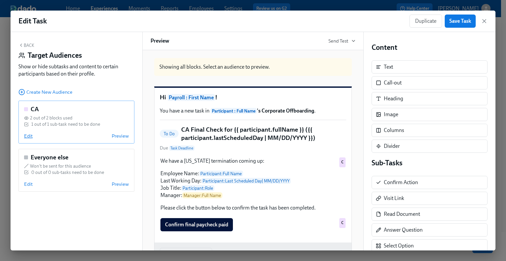
click at [28, 136] on span "Edit" at bounding box center [28, 135] width 9 height 7
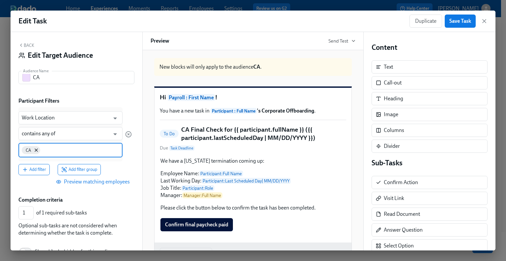
click at [53, 150] on input at bounding box center [80, 149] width 78 height 7
type input "s"
type input "o"
type input "s"
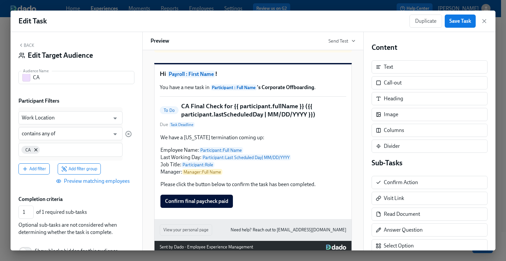
scroll to position [33, 0]
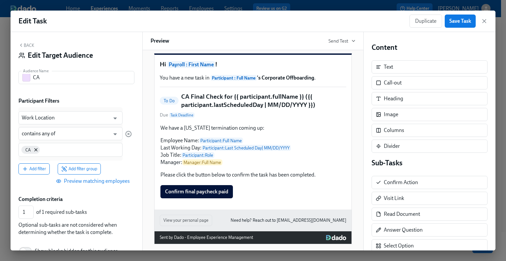
click at [28, 47] on button "Back" at bounding box center [26, 44] width 16 height 5
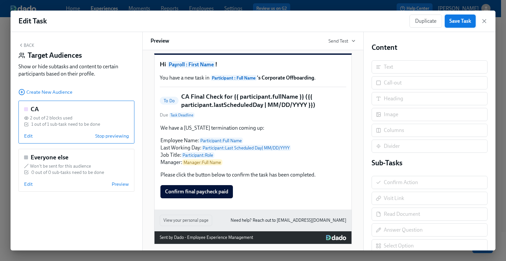
click at [465, 22] on span "Save Task" at bounding box center [460, 21] width 22 height 7
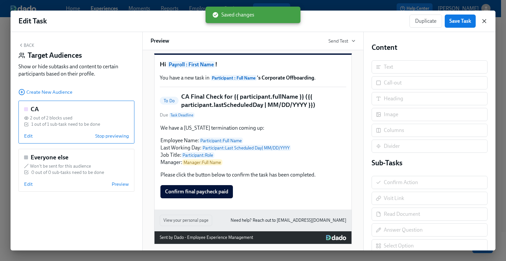
click at [486, 20] on icon "button" at bounding box center [484, 21] width 7 height 7
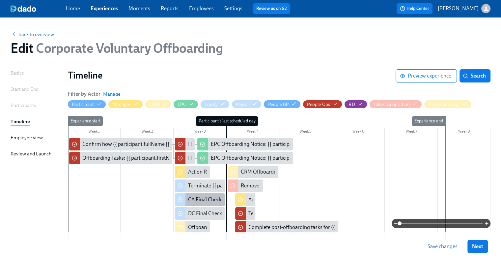
click at [198, 201] on div "CA Final Check for {{ participant.fullName }} ({{ participant.lastScheduledDay …" at bounding box center [295, 199] width 214 height 7
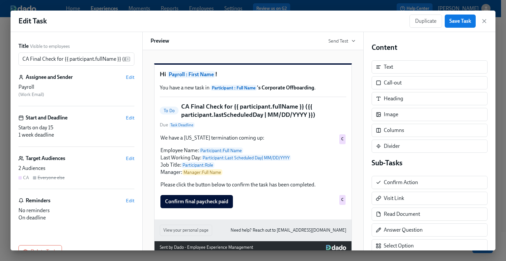
scroll to position [18, 0]
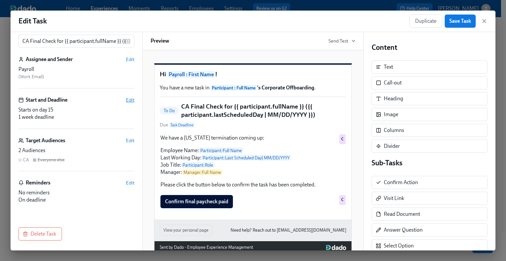
click at [126, 100] on span "Edit" at bounding box center [130, 100] width 9 height 7
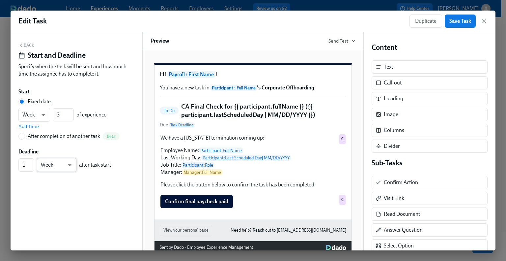
click at [58, 162] on body "Home Experiences Moments Reports Employees Settings Review us on G2 Help Center…" at bounding box center [253, 148] width 506 height 296
click at [58, 152] on li "Day" at bounding box center [57, 153] width 40 height 11
type input "d"
drag, startPoint x: 25, startPoint y: 165, endPoint x: 20, endPoint y: 165, distance: 5.0
click at [20, 165] on input "1" at bounding box center [26, 164] width 16 height 13
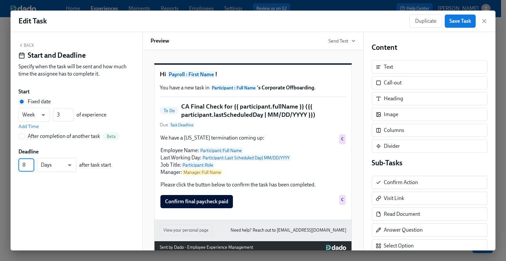
type input "8"
click at [41, 191] on div "Back Start and Deadline Specify when the task will be sent and how much time th…" at bounding box center [77, 141] width 132 height 218
click at [25, 44] on button "Back" at bounding box center [26, 44] width 16 height 5
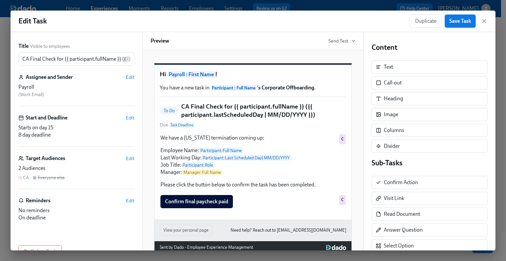
click at [470, 18] on span "Save Task" at bounding box center [460, 21] width 22 height 7
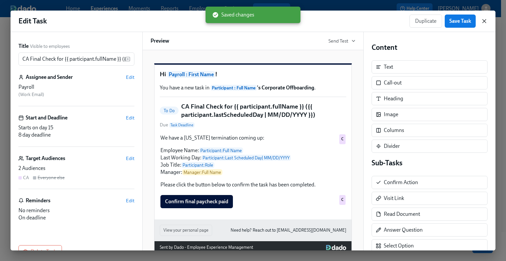
click at [484, 20] on icon "button" at bounding box center [484, 21] width 7 height 7
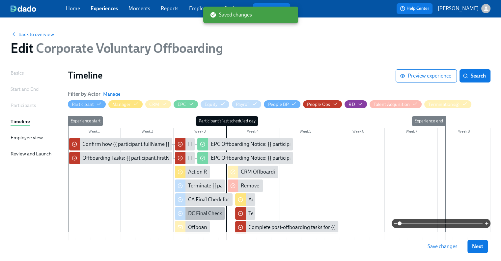
click at [198, 208] on div "DC Final Check for {{ participant.fullName }} ({{ participant.lastScheduledDay …" at bounding box center [200, 213] width 50 height 13
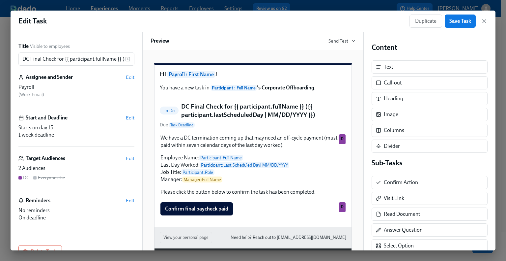
click at [126, 117] on span "Edit" at bounding box center [130, 117] width 9 height 7
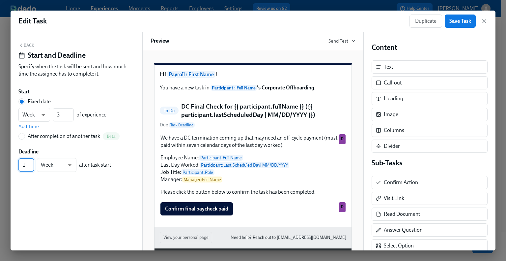
drag, startPoint x: 27, startPoint y: 163, endPoint x: 21, endPoint y: 163, distance: 6.3
click at [21, 163] on input "1" at bounding box center [26, 164] width 16 height 13
type input "8"
click at [62, 164] on body "Home Experiences Moments Reports Employees Settings Review us on G2 Help Center…" at bounding box center [253, 148] width 506 height 296
click at [62, 153] on li "Days" at bounding box center [57, 153] width 40 height 11
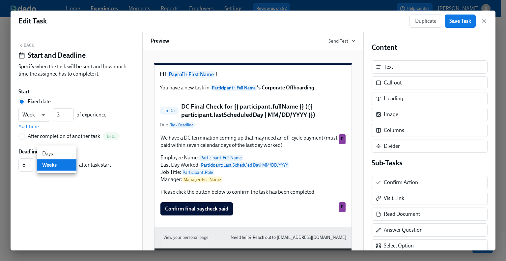
type input "d"
click at [29, 44] on button "Back" at bounding box center [26, 44] width 16 height 5
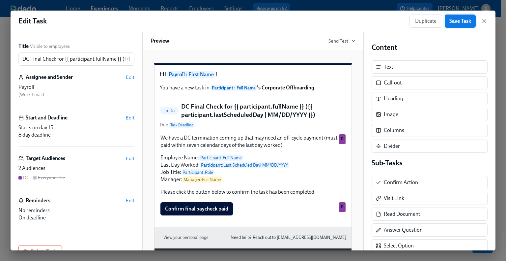
click at [457, 22] on span "Save Task" at bounding box center [460, 21] width 22 height 7
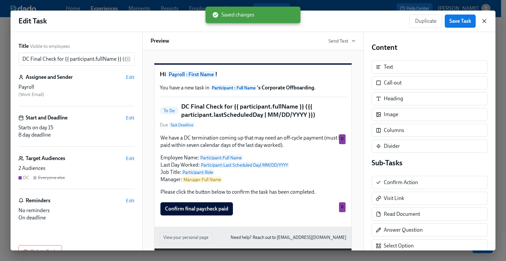
click at [481, 21] on icon "button" at bounding box center [484, 21] width 7 height 7
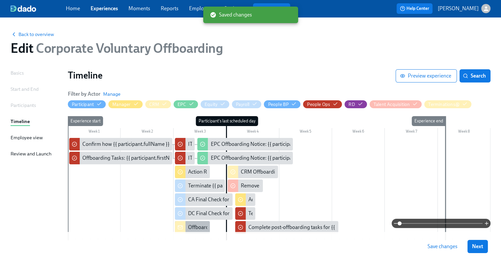
click at [190, 229] on div "Offboarding Notice: {{ participant.fullName }} - {{ participant.role }} ({{ par…" at bounding box center [321, 226] width 266 height 7
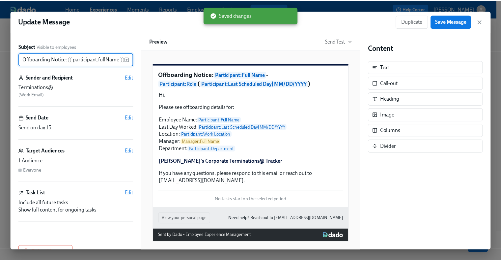
scroll to position [0, 168]
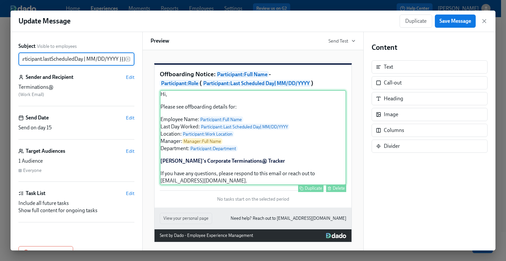
click at [201, 173] on div "Hi, Please see offboarding details for: Employee Name: Participant : Full Name …" at bounding box center [253, 137] width 186 height 95
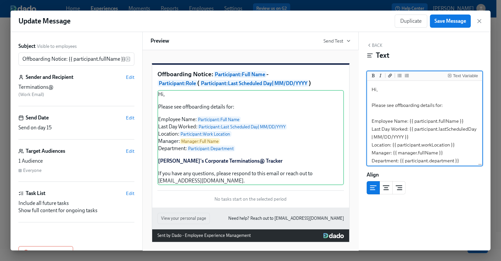
scroll to position [74, 0]
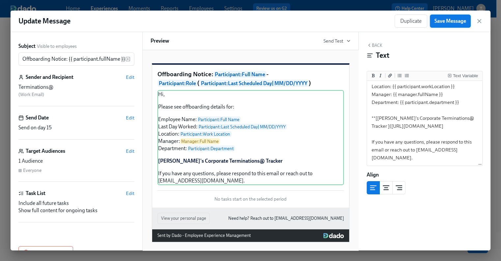
click at [444, 21] on span "Save Message" at bounding box center [450, 21] width 32 height 7
drag, startPoint x: 478, startPoint y: 20, endPoint x: 443, endPoint y: 39, distance: 39.6
click at [454, 50] on div "Update Message Duplicate Save Message Subject Visible to employees Offboarding …" at bounding box center [251, 130] width 480 height 239
click at [439, 17] on button "Save Message" at bounding box center [450, 20] width 41 height 13
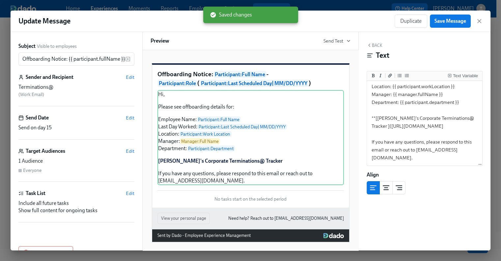
click at [475, 22] on div "Duplicate Save Message" at bounding box center [439, 20] width 88 height 13
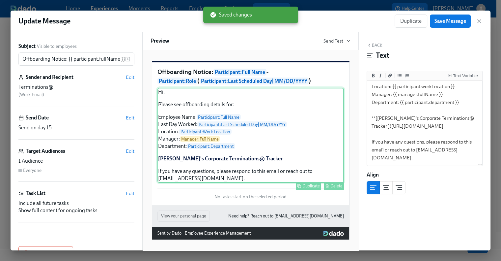
scroll to position [13, 0]
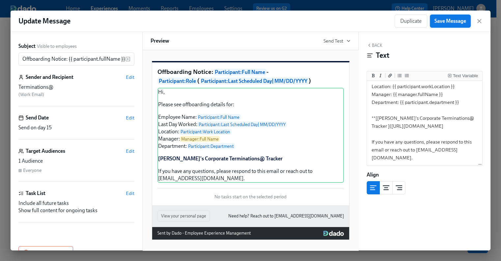
click at [457, 21] on span "Save Message" at bounding box center [450, 21] width 32 height 7
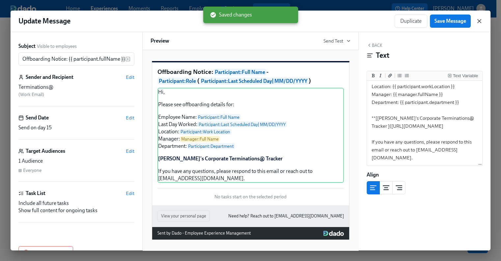
click at [480, 20] on icon "button" at bounding box center [479, 21] width 7 height 7
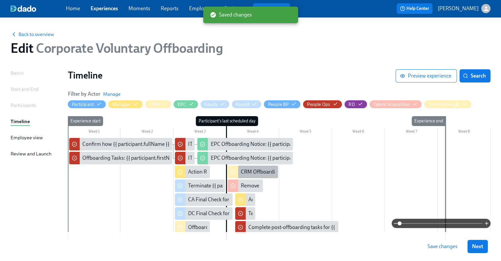
click at [255, 169] on div "CRM Offboarding Tasks: {{ participant.fullName }}" at bounding box center [297, 171] width 113 height 7
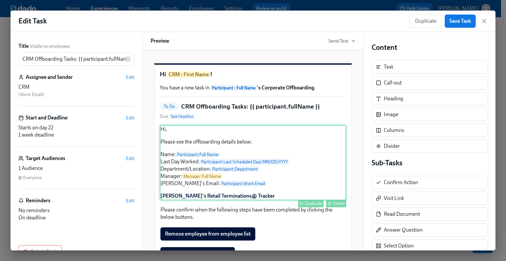
click at [210, 200] on div "Hi, Please see the offboarding details below: Name: Participant : Full Name Las…" at bounding box center [253, 162] width 186 height 75
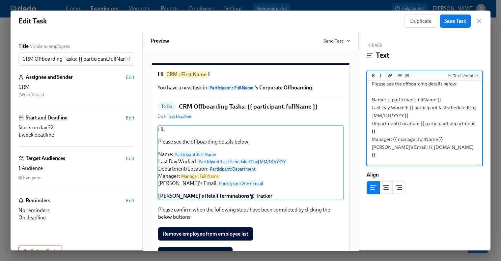
scroll to position [50, 0]
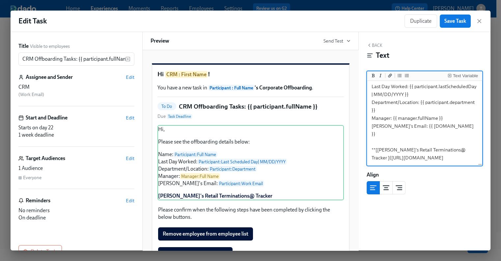
drag, startPoint x: 406, startPoint y: 135, endPoint x: 394, endPoint y: 134, distance: 11.9
click at [394, 134] on textarea "Hi, Please see the offboarding details below: Name: {{ participant.fullName }} …" at bounding box center [424, 102] width 113 height 125
drag, startPoint x: 428, startPoint y: 158, endPoint x: 373, endPoint y: 143, distance: 56.2
click at [373, 143] on textarea "Hi, Please see the offboarding details below: Name: {{ participant.fullName }} …" at bounding box center [424, 102] width 113 height 125
paste textarea "nHvnWyzbsHEr-DbM1_qCDxDCq3zsyfMRCkSBC2hmQv"
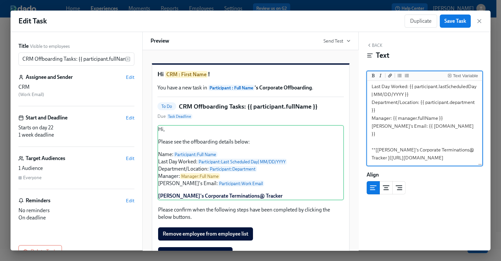
type textarea "Hi, Please see the offboarding details below: Name: {{ participant.fullName }} …"
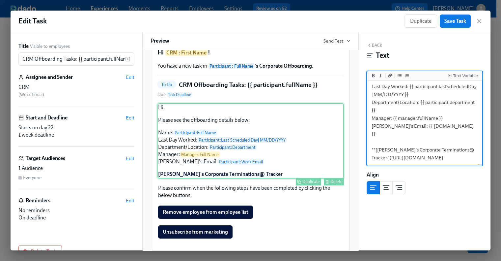
scroll to position [33, 0]
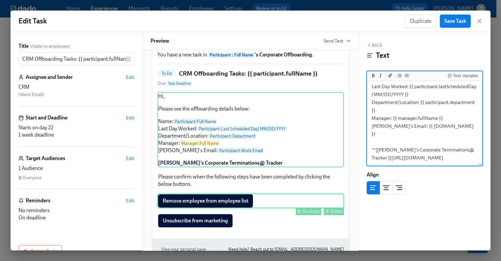
click at [238, 208] on div "Remove employee from employee list Duplicate Delete" at bounding box center [250, 200] width 186 height 14
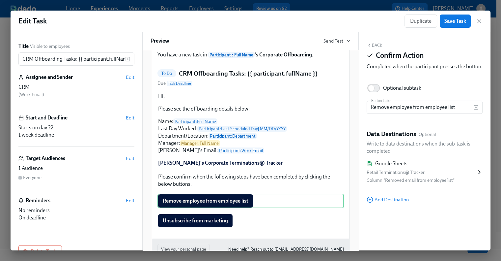
click at [425, 176] on div "Retail Terminations@ Tracker" at bounding box center [421, 172] width 109 height 8
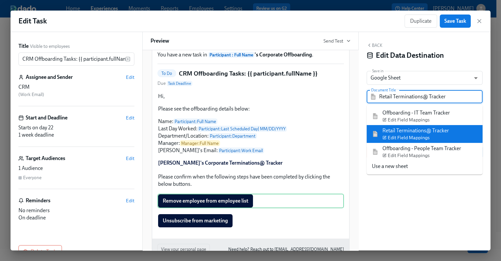
click at [411, 100] on input "Retail Terminations@ Tracker" at bounding box center [429, 96] width 100 height 13
click at [457, 95] on input "Retail Terminations@ Tracker" at bounding box center [429, 96] width 100 height 13
drag, startPoint x: 458, startPoint y: 95, endPoint x: 380, endPoint y: 97, distance: 77.4
click at [380, 97] on input "Retail Terminations@ Tracker" at bounding box center [429, 96] width 100 height 13
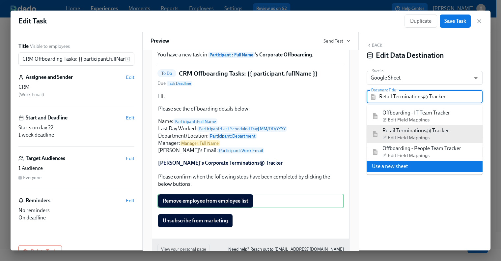
paste input "Corporate"
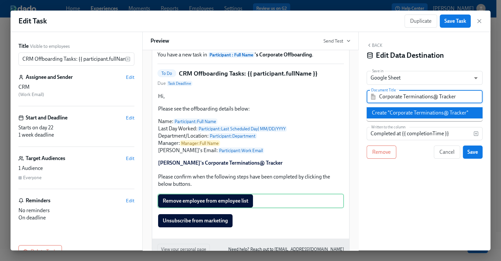
click at [404, 108] on li "Create "Corporate Terminations@ Tracker"" at bounding box center [425, 112] width 116 height 11
type input "Corporate Terminations@ Tracker"
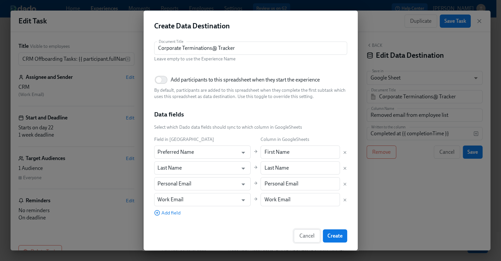
click at [307, 233] on span "Cancel" at bounding box center [306, 235] width 15 height 7
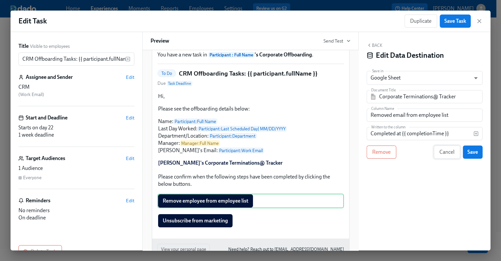
click at [447, 151] on span "Cancel" at bounding box center [446, 152] width 15 height 7
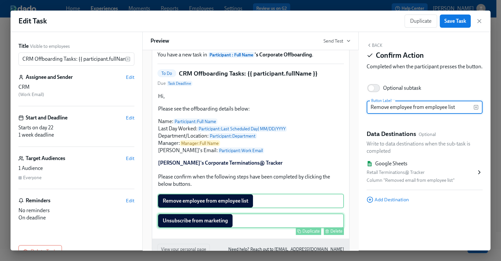
click at [224, 228] on div "Unsubscribe from marketing Duplicate Delete" at bounding box center [250, 220] width 186 height 14
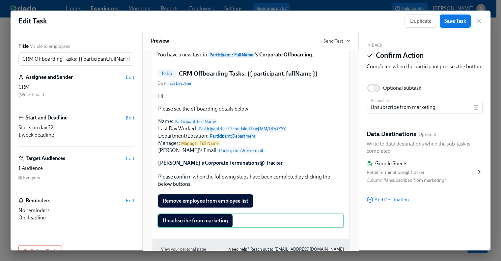
click at [456, 24] on span "Save Task" at bounding box center [455, 21] width 22 height 7
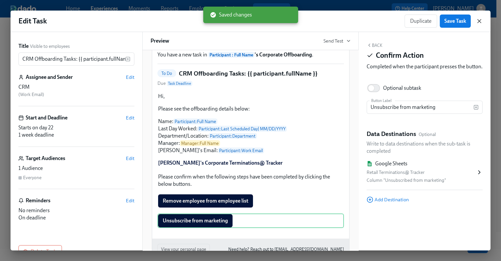
click at [478, 22] on icon "button" at bounding box center [479, 21] width 7 height 7
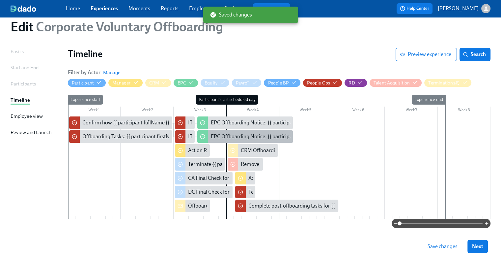
scroll to position [33, 0]
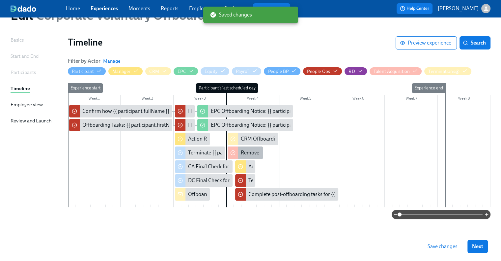
click at [249, 150] on div "Remove {{ participant.fullName }} from [PERSON_NAME]" at bounding box center [306, 152] width 130 height 7
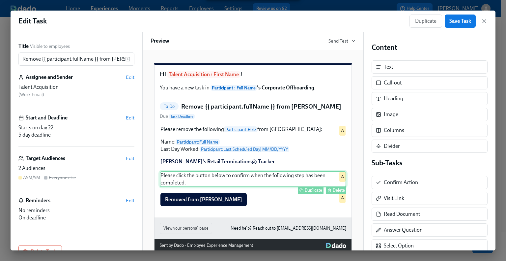
click at [186, 194] on div "Duplicate Delete" at bounding box center [253, 190] width 185 height 8
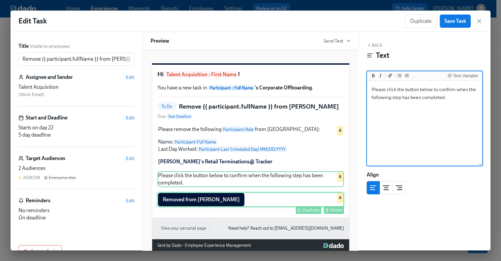
click at [188, 207] on div "Removed from [PERSON_NAME] Duplicate Delete A" at bounding box center [250, 199] width 186 height 14
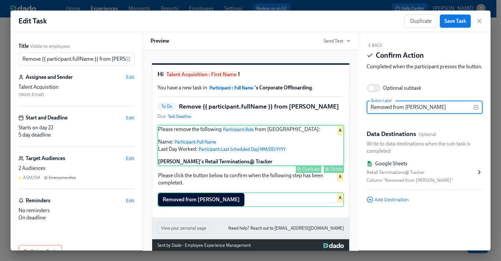
click at [192, 166] on div "Please remove the following Participant : Role from [PERSON_NAME]: Name: Partic…" at bounding box center [250, 145] width 186 height 41
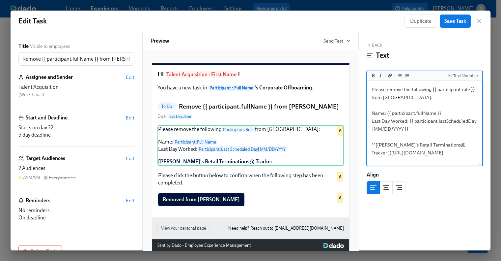
drag, startPoint x: 406, startPoint y: 144, endPoint x: 393, endPoint y: 146, distance: 12.7
click at [393, 146] on textarea "Please remove the following {{ participant.role }} from [GEOGRAPHIC_DATA]: Name…" at bounding box center [424, 123] width 113 height 83
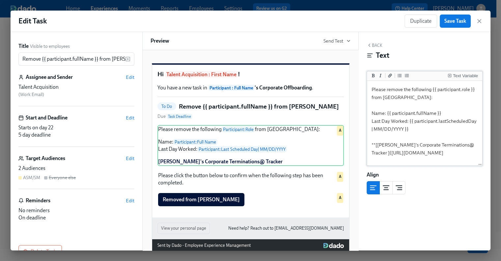
scroll to position [11, 0]
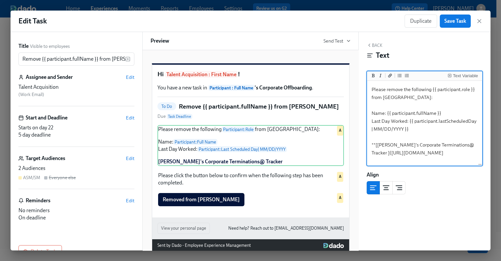
drag, startPoint x: 428, startPoint y: 157, endPoint x: 373, endPoint y: 143, distance: 56.8
click at [373, 143] on textarea "Please remove the following {{ participant.role }} from [GEOGRAPHIC_DATA]: Name…" at bounding box center [424, 123] width 113 height 83
paste textarea "nHvnWyzbsHEr-DbM1_qCDxDCq3zsyfMRCkSBC2hmQv"
type textarea "Please remove the following {{ participant.role }} from [GEOGRAPHIC_DATA]: Name…"
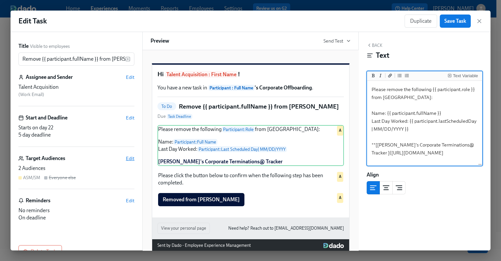
click at [126, 159] on span "Edit" at bounding box center [130, 158] width 9 height 7
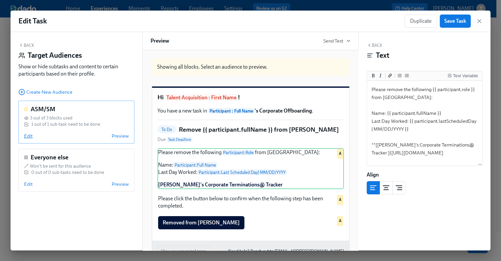
click at [29, 137] on span "Edit" at bounding box center [28, 135] width 9 height 7
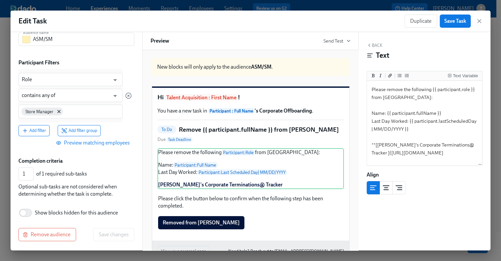
scroll to position [39, 0]
click at [41, 232] on span "Remove audience" at bounding box center [47, 233] width 46 height 7
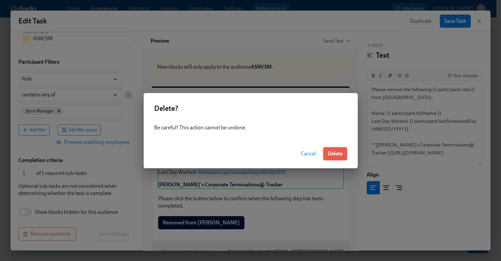
click at [337, 159] on button "Delete" at bounding box center [335, 153] width 24 height 13
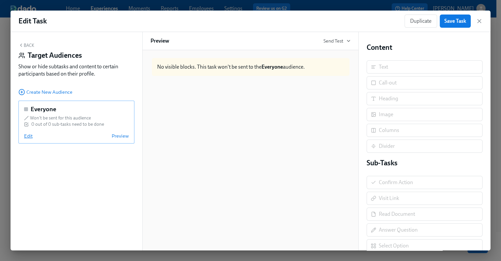
click at [30, 134] on span "Edit" at bounding box center [28, 135] width 9 height 7
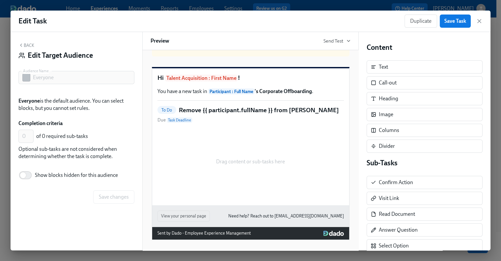
scroll to position [29, 0]
click at [29, 175] on input "Show blocks hidden for this audience" at bounding box center [22, 175] width 43 height 14
checkbox input "true"
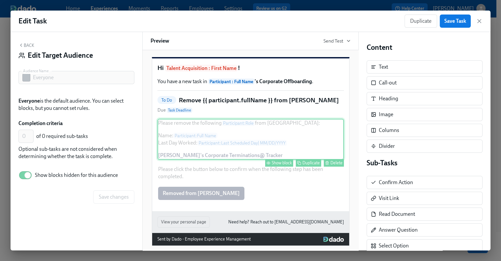
click at [272, 165] on div "Show block" at bounding box center [282, 162] width 20 height 5
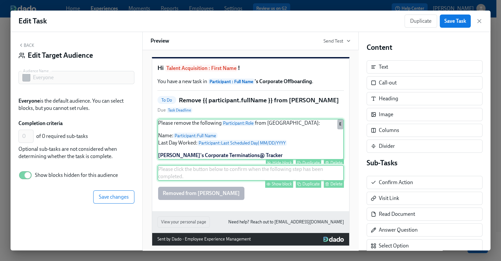
click at [275, 186] on div "Show block" at bounding box center [282, 183] width 20 height 5
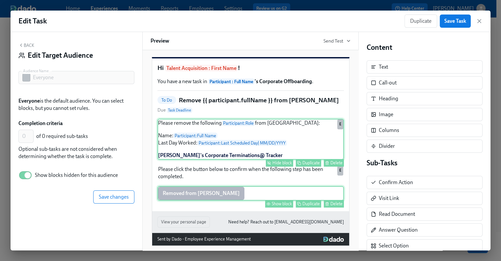
click at [274, 206] on div "Show block" at bounding box center [282, 203] width 20 height 5
type input "1"
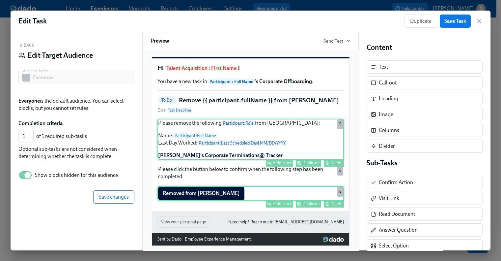
scroll to position [45, 0]
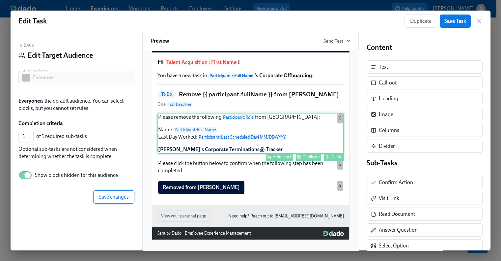
click at [120, 198] on span "Save changes" at bounding box center [114, 196] width 30 height 7
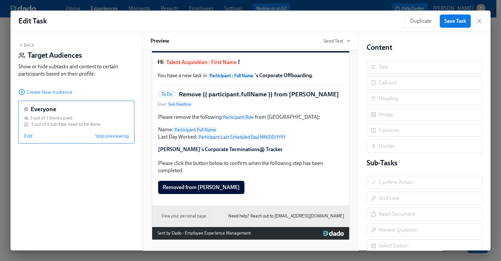
click at [26, 46] on button "Back" at bounding box center [26, 44] width 16 height 5
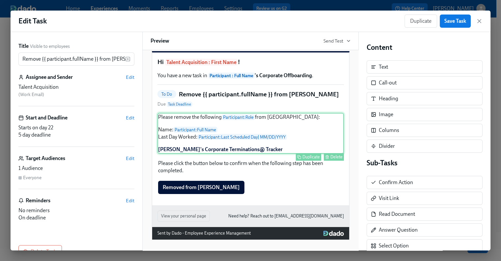
scroll to position [22, 0]
click at [188, 117] on div "Please remove the following Participant : Role from [PERSON_NAME]: Name: Partic…" at bounding box center [250, 133] width 186 height 41
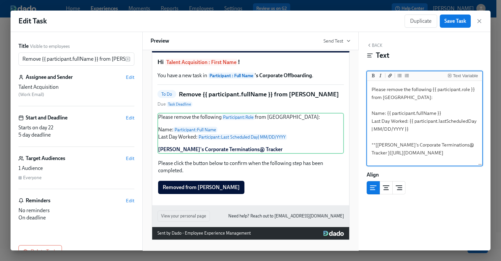
click at [370, 89] on textarea "Please remove the following {{ participant.role }} from [GEOGRAPHIC_DATA]: Name…" at bounding box center [424, 123] width 113 height 83
type textarea "As needed, please remove the following {{ participant.role }} from [GEOGRAPHIC_…"
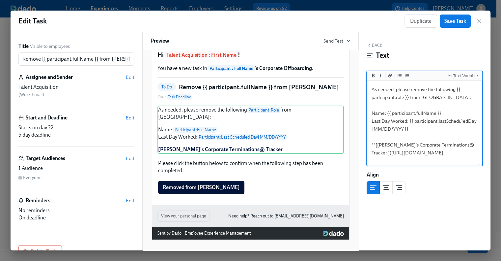
scroll to position [18, 0]
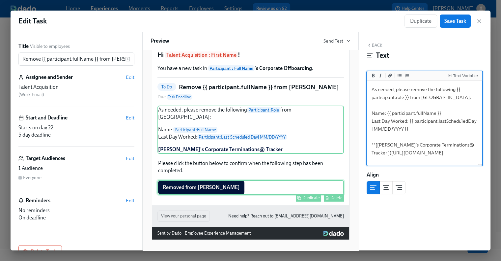
click at [172, 186] on div "Removed from [PERSON_NAME] Duplicate Delete" at bounding box center [250, 187] width 186 height 14
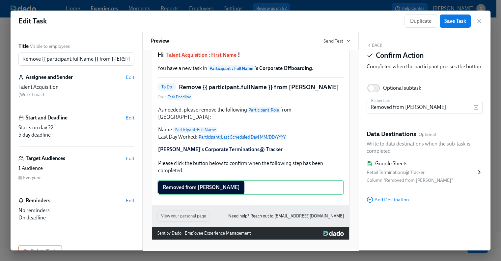
click at [375, 46] on button "Back" at bounding box center [375, 44] width 16 height 5
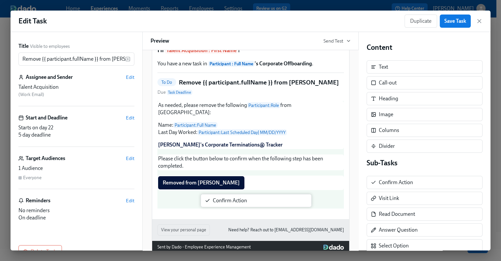
drag, startPoint x: 398, startPoint y: 184, endPoint x: 225, endPoint y: 203, distance: 173.6
click at [225, 203] on div "Title Visible to employees Remove {{ participant.fullName }} from [PERSON_NAME]…" at bounding box center [251, 141] width 480 height 218
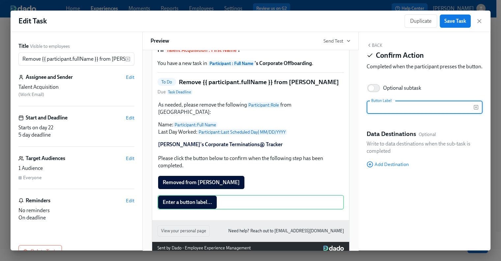
click at [397, 114] on input "text" at bounding box center [420, 106] width 107 height 13
type input "Not in [GEOGRAPHIC_DATA]"
click at [396, 167] on span "Add Destination" at bounding box center [388, 164] width 42 height 7
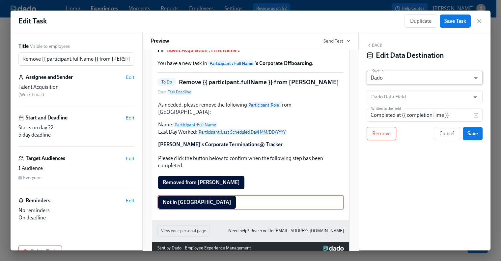
click at [391, 79] on body "Home Experiences Moments Reports Employees Settings Review us on G2 Help Center…" at bounding box center [250, 115] width 501 height 296
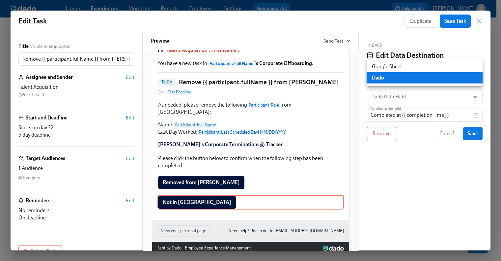
click at [392, 66] on li "Google Sheet" at bounding box center [425, 66] width 116 height 11
type input "GOOGLE_SHEET"
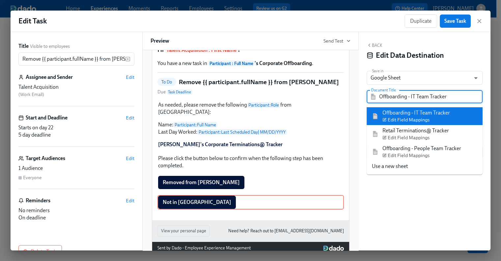
click at [400, 97] on input "Offboarding - IT Team Tracker" at bounding box center [429, 96] width 100 height 13
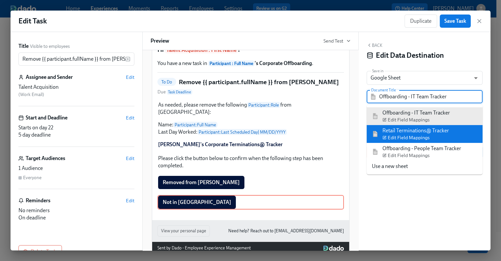
click at [419, 130] on div "Retail Terminations@ Tracker Edit Field Mappings" at bounding box center [415, 134] width 67 height 14
type input "Retail Terminations@ Tracker"
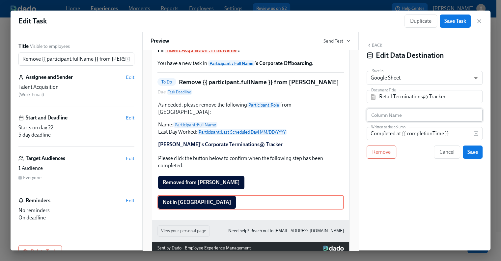
click at [398, 117] on input "text" at bounding box center [425, 114] width 116 height 13
paste input "Removed from [PERSON_NAME]"
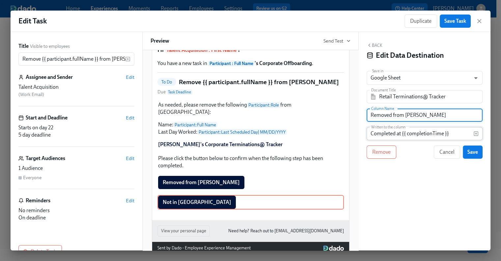
type input "Removed from [PERSON_NAME]"
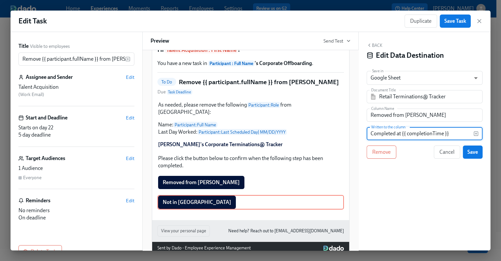
drag, startPoint x: 461, startPoint y: 133, endPoint x: 348, endPoint y: 134, distance: 113.3
click at [348, 134] on div "Title Visible to employees Remove {{ participant.fullName }} from [PERSON_NAME]…" at bounding box center [251, 141] width 480 height 218
type input "N/A"
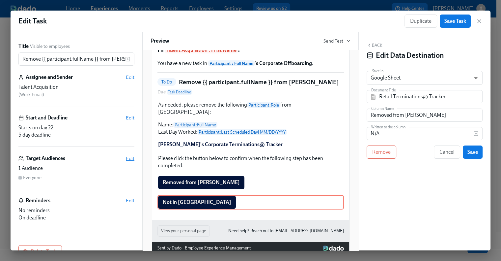
click at [126, 160] on span "Edit" at bounding box center [130, 158] width 9 height 7
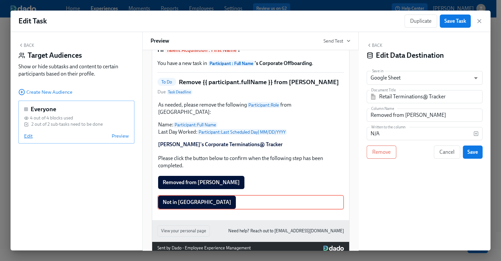
click at [27, 133] on span "Edit" at bounding box center [28, 135] width 9 height 7
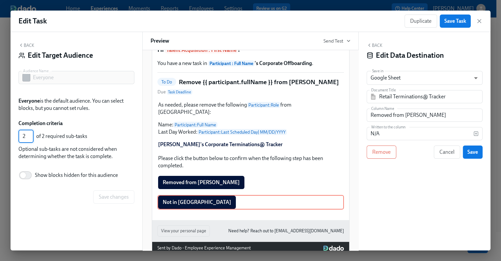
click at [30, 133] on input "2" at bounding box center [25, 135] width 15 height 13
type input "1"
click at [31, 138] on input "1" at bounding box center [25, 135] width 15 height 13
click at [120, 196] on span "Save changes" at bounding box center [114, 196] width 30 height 7
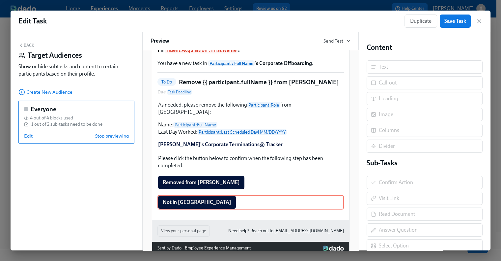
click at [29, 44] on button "Back" at bounding box center [26, 44] width 16 height 5
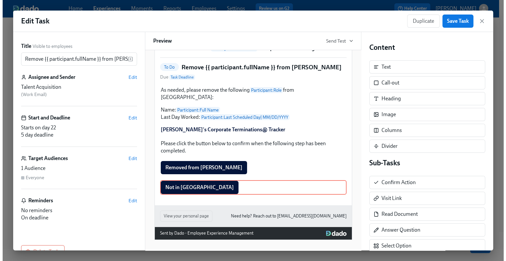
scroll to position [24, 0]
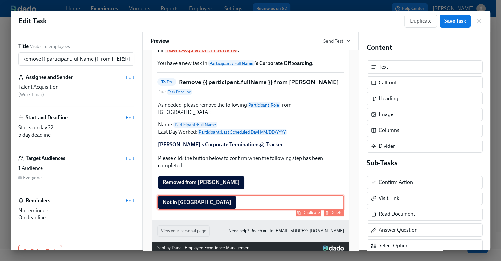
click at [281, 205] on div "Not in [PERSON_NAME] Duplicate Delete" at bounding box center [250, 202] width 186 height 14
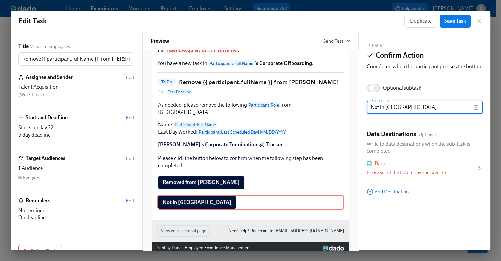
click at [480, 170] on icon at bounding box center [480, 167] width 2 height 3
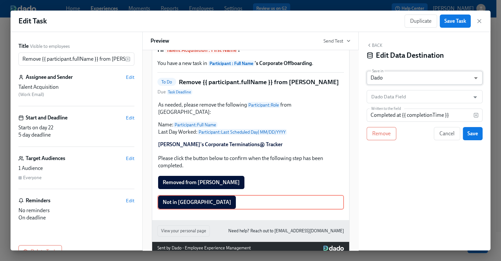
click at [402, 78] on body "Home Experiences Moments Reports Employees Settings Review us on G2 Help Center…" at bounding box center [250, 115] width 501 height 296
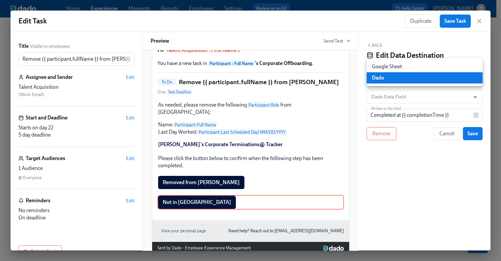
click at [399, 67] on li "Google Sheet" at bounding box center [425, 66] width 116 height 11
type input "GOOGLE_SHEET"
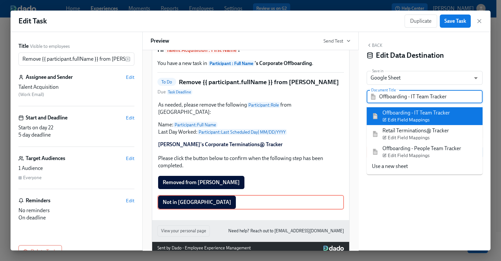
click at [398, 97] on input "Offboarding - IT Team Tracker" at bounding box center [429, 96] width 100 height 13
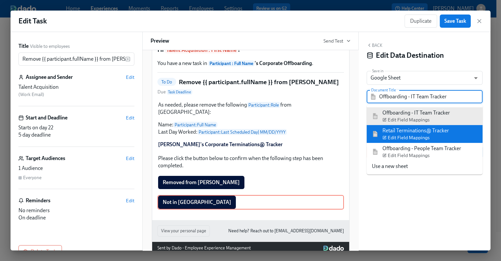
click at [401, 129] on div "Retail Terminations@ Tracker Edit Field Mappings" at bounding box center [415, 134] width 67 height 14
type input "Retail Terminations@ Tracker"
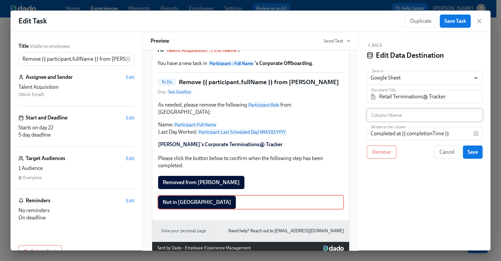
click at [396, 118] on input "text" at bounding box center [425, 114] width 116 height 13
paste input "Removed from [PERSON_NAME]"
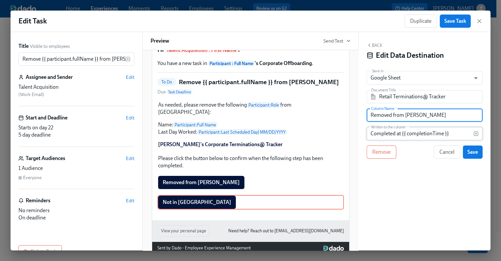
type input "Removed from [PERSON_NAME]"
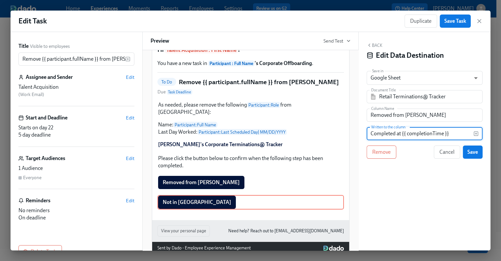
drag, startPoint x: 456, startPoint y: 133, endPoint x: 366, endPoint y: 133, distance: 89.9
click at [367, 133] on input "Completed at {{ completionTime }}" at bounding box center [420, 133] width 107 height 13
type input "N/A"
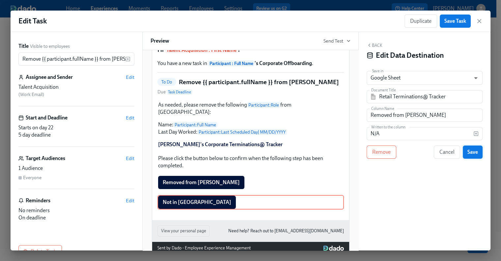
click at [470, 154] on span "Save" at bounding box center [472, 152] width 11 height 7
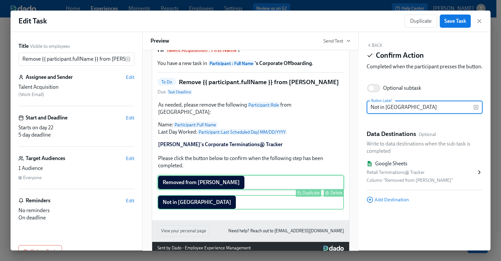
click at [198, 188] on div "Removed from [PERSON_NAME] Duplicate Delete" at bounding box center [250, 182] width 186 height 14
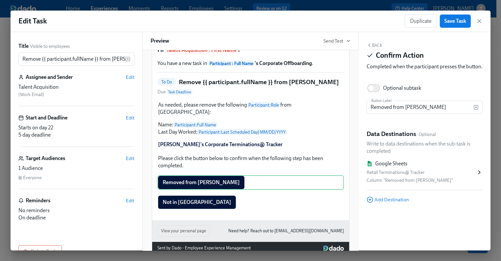
click at [376, 44] on button "Back" at bounding box center [375, 44] width 16 height 5
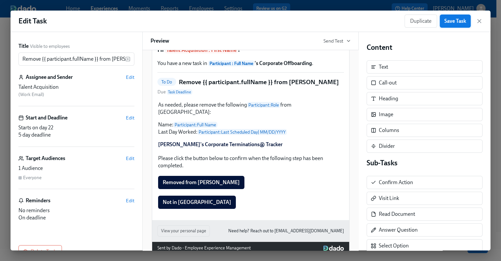
click at [451, 20] on span "Save Task" at bounding box center [455, 21] width 22 height 7
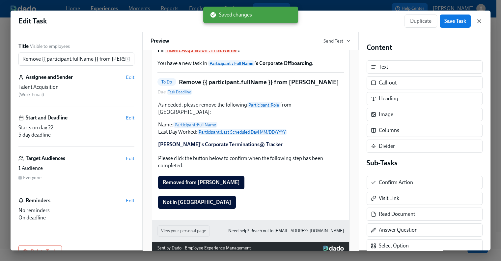
click at [478, 22] on icon "button" at bounding box center [479, 20] width 3 height 3
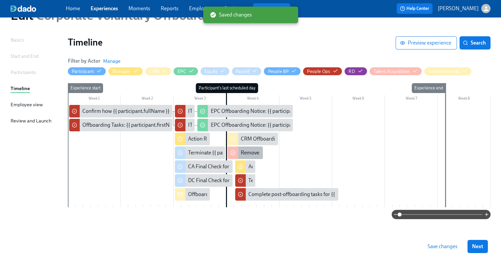
click at [254, 151] on div "Remove {{ participant.fullName }} from [PERSON_NAME]" at bounding box center [306, 152] width 130 height 7
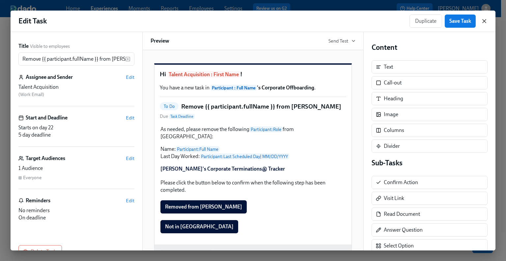
click at [483, 22] on icon "button" at bounding box center [484, 21] width 7 height 7
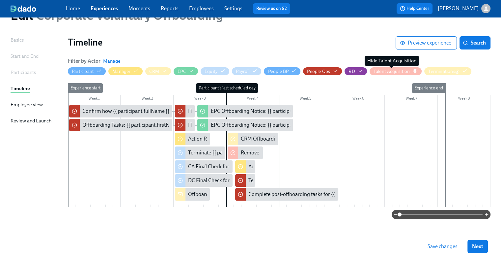
click at [380, 69] on div "Talent Acquisition" at bounding box center [391, 71] width 37 height 6
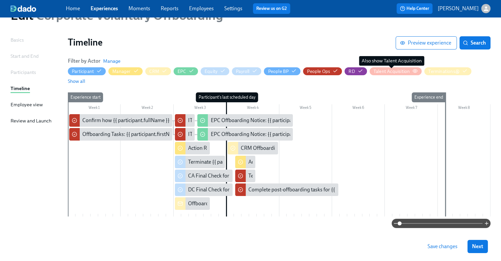
click at [380, 69] on div "Talent Acquisition" at bounding box center [391, 71] width 37 height 6
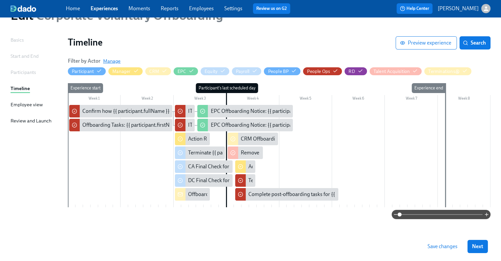
click at [109, 59] on span "Manage" at bounding box center [111, 61] width 17 height 7
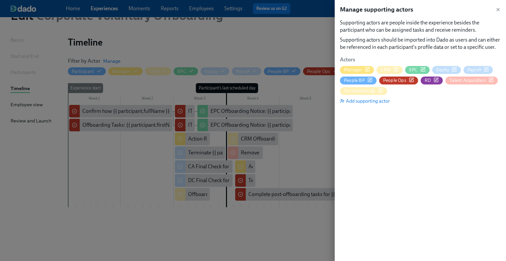
click at [462, 80] on span "Talent Acquisition" at bounding box center [467, 80] width 37 height 6
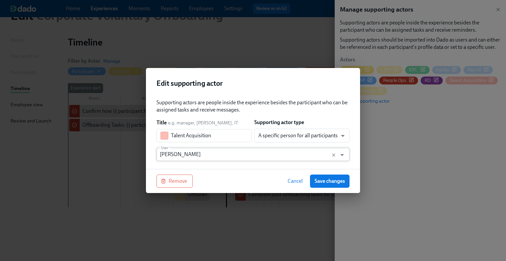
click at [198, 155] on input "[PERSON_NAME]" at bounding box center [247, 154] width 174 height 13
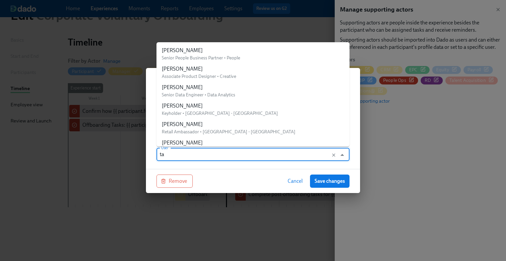
type input "t"
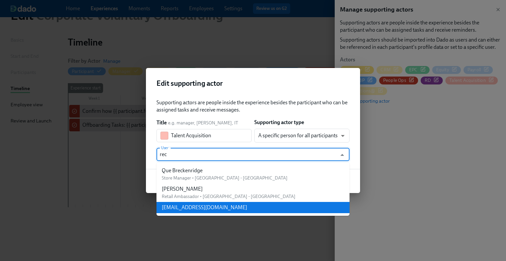
click at [201, 203] on li "[EMAIL_ADDRESS][DOMAIN_NAME]" at bounding box center [252, 207] width 193 height 11
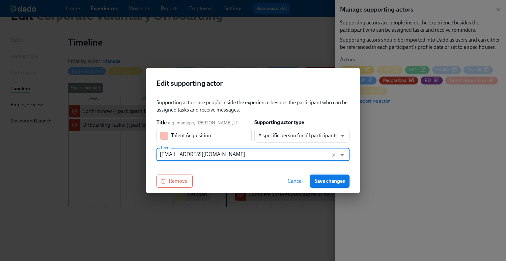
type input "[EMAIL_ADDRESS][DOMAIN_NAME]"
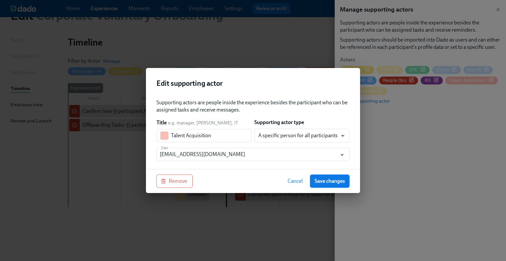
click at [324, 179] on span "Save changes" at bounding box center [330, 181] width 30 height 7
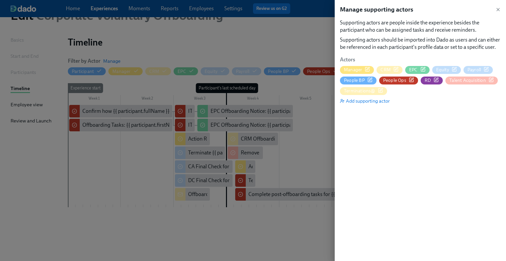
click at [398, 69] on icon "button" at bounding box center [395, 69] width 5 height 5
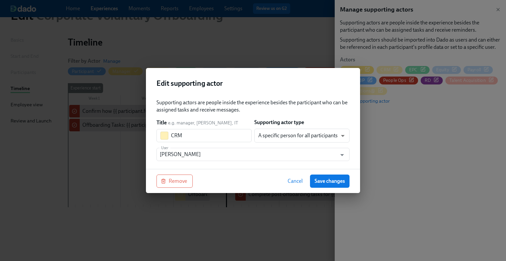
click at [295, 183] on span "Cancel" at bounding box center [295, 181] width 15 height 7
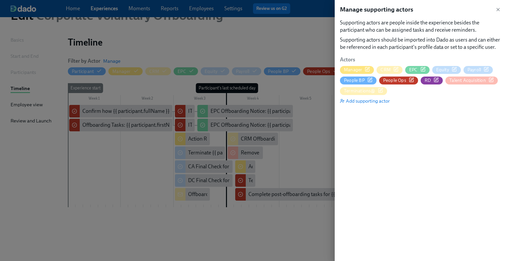
click at [399, 70] on span "CRM" at bounding box center [389, 70] width 26 height 6
click at [422, 69] on icon "button" at bounding box center [423, 68] width 3 height 3
click at [455, 68] on icon "button" at bounding box center [454, 69] width 5 height 5
click at [0, 0] on icon "button" at bounding box center [0, 0] width 0 height 0
click at [371, 79] on icon "button" at bounding box center [370, 78] width 3 height 3
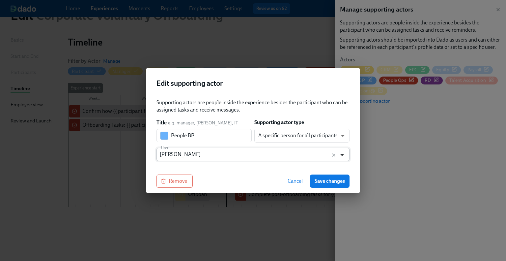
click at [344, 154] on icon "Open" at bounding box center [342, 154] width 9 height 9
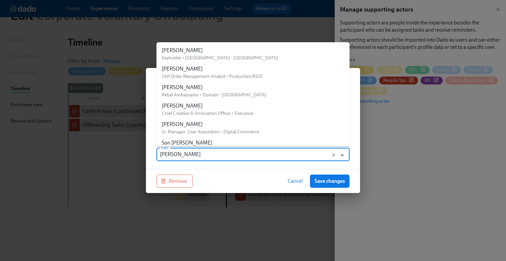
scroll to position [15189, 0]
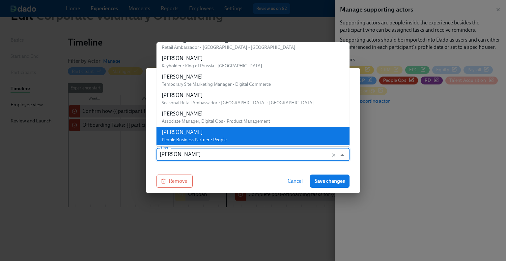
click at [300, 157] on input "[PERSON_NAME]" at bounding box center [247, 154] width 174 height 13
click at [251, 180] on div "Remove Cancel Save changes" at bounding box center [253, 181] width 214 height 24
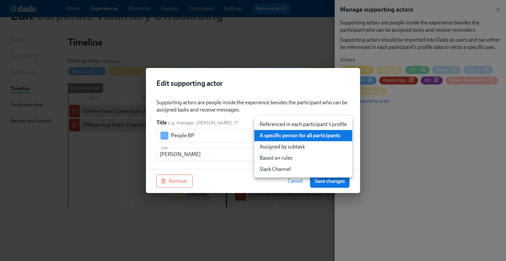
click at [285, 139] on body "Home Experiences Moments Reports Employees Settings Review us on G2 Help Center…" at bounding box center [253, 115] width 506 height 296
click at [284, 156] on li "Based on rules" at bounding box center [303, 157] width 98 height 11
type input "ruleBasedUser"
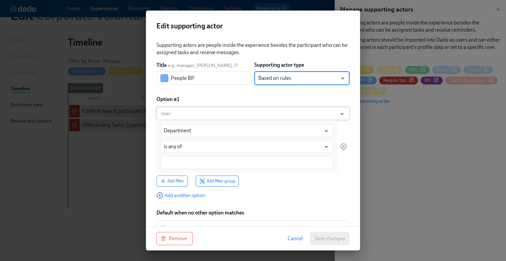
click at [184, 116] on input "User" at bounding box center [247, 113] width 174 height 13
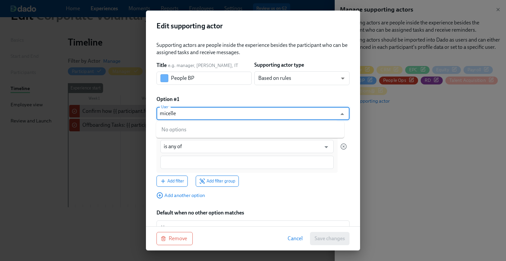
drag, startPoint x: 184, startPoint y: 116, endPoint x: 136, endPoint y: 112, distance: 48.9
click at [136, 112] on div "Edit supporting actor Supporting actors are people inside the experience beside…" at bounding box center [253, 130] width 506 height 261
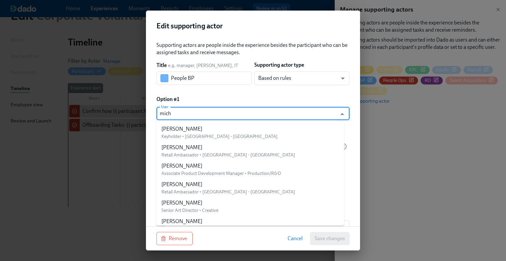
scroll to position [0, 0]
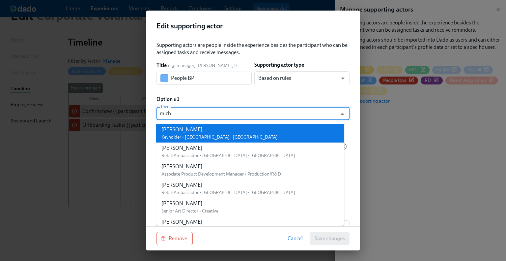
drag, startPoint x: 180, startPoint y: 116, endPoint x: 157, endPoint y: 113, distance: 22.8
click at [157, 113] on div "mich User" at bounding box center [252, 113] width 193 height 13
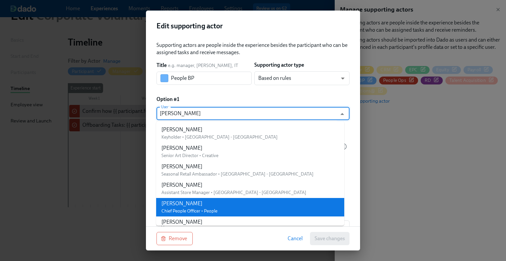
click at [196, 207] on div "[PERSON_NAME] Chief People Officer • People" at bounding box center [189, 207] width 56 height 14
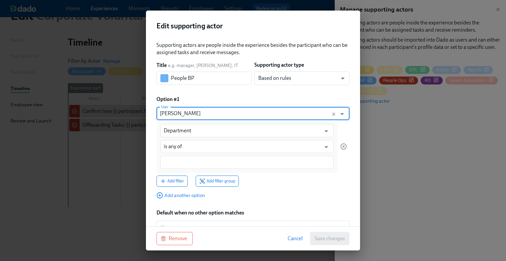
type input "[PERSON_NAME]"
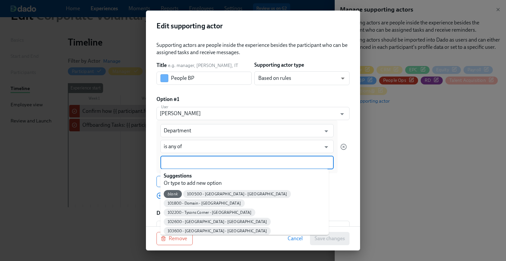
click at [184, 161] on input at bounding box center [247, 162] width 167 height 7
type input "ex"
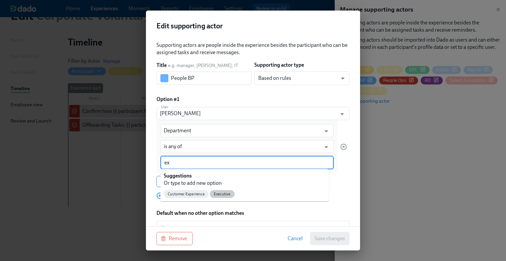
click at [220, 193] on span "Executive" at bounding box center [222, 193] width 25 height 5
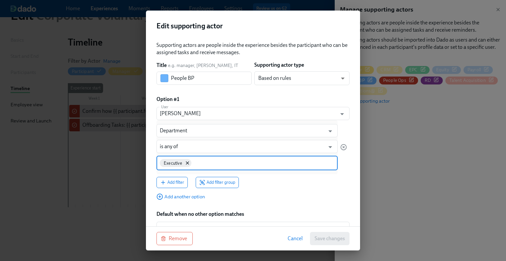
click at [205, 163] on input at bounding box center [264, 162] width 142 height 7
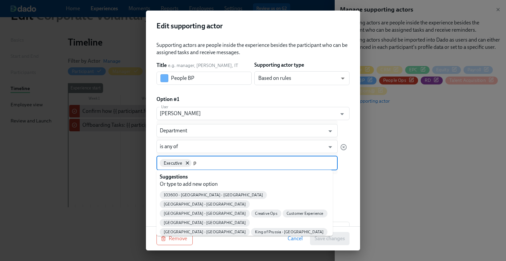
type input "pe"
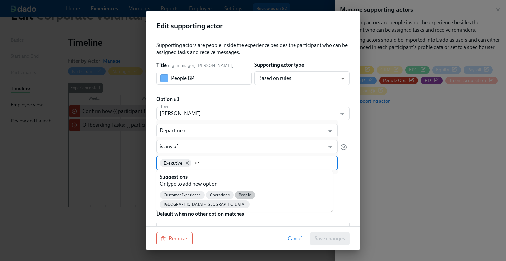
click at [243, 195] on span "People" at bounding box center [245, 194] width 20 height 5
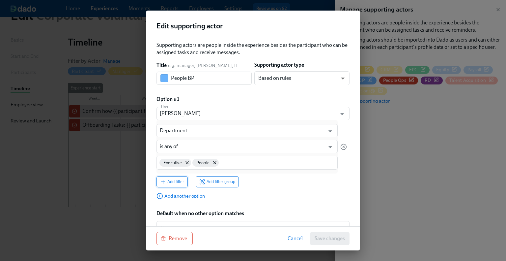
click at [174, 184] on span "Add filter" at bounding box center [172, 181] width 24 height 7
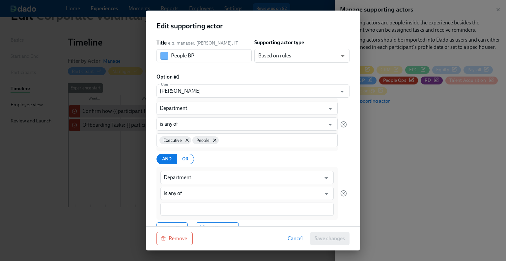
scroll to position [33, 0]
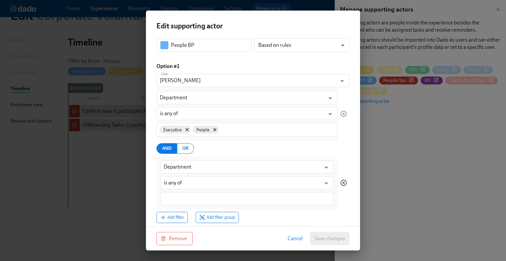
click at [343, 183] on icon "button" at bounding box center [344, 183] width 2 height 2
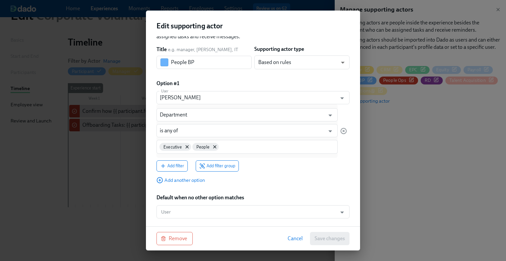
scroll to position [15, 0]
click at [223, 209] on input "User" at bounding box center [247, 212] width 174 height 13
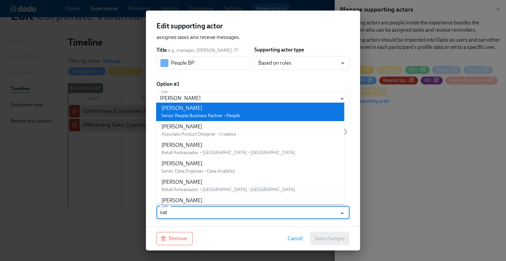
click at [199, 108] on div "[PERSON_NAME]" at bounding box center [200, 107] width 78 height 7
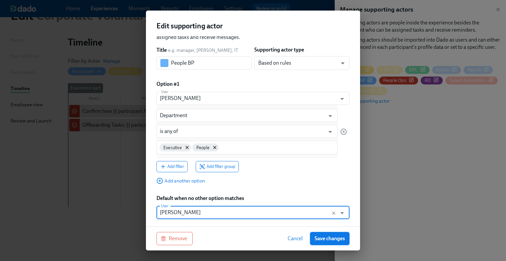
type input "[PERSON_NAME]"
click at [325, 239] on span "Save changes" at bounding box center [330, 238] width 30 height 7
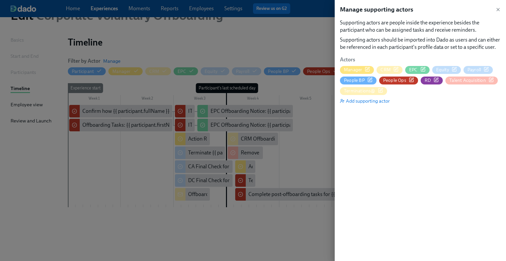
click at [411, 80] on icon "button" at bounding box center [411, 79] width 5 height 5
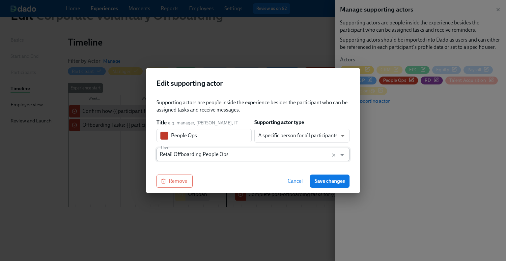
click at [177, 155] on input "Retail Offboarding People Ops" at bounding box center [247, 154] width 174 height 13
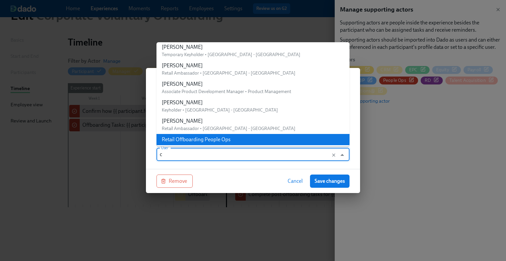
scroll to position [0, 0]
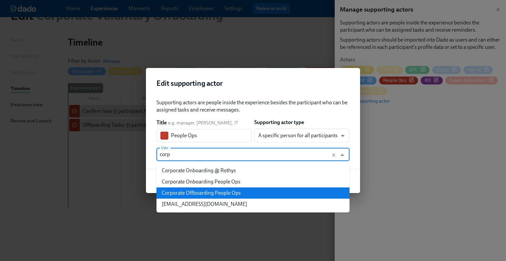
click at [209, 193] on div "Corporate Offboarding People Ops" at bounding box center [201, 192] width 79 height 7
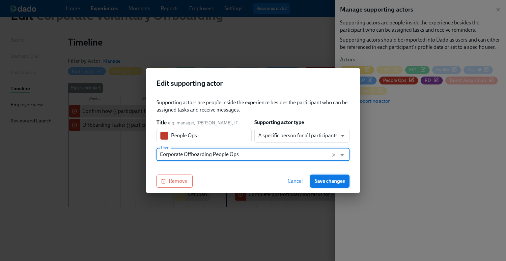
type input "Corporate Offboarding People Ops"
click at [320, 178] on span "Save changes" at bounding box center [330, 181] width 30 height 7
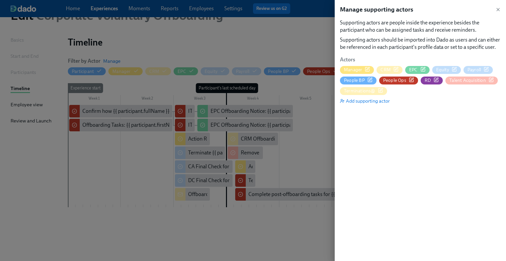
click at [436, 80] on icon "button" at bounding box center [435, 79] width 5 height 5
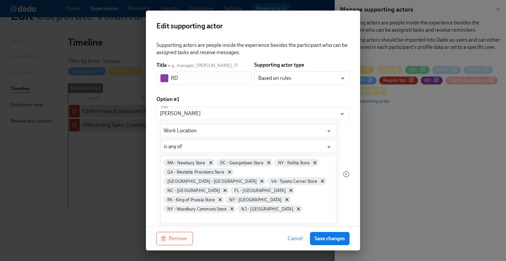
click at [181, 238] on span "Remove" at bounding box center [174, 238] width 25 height 7
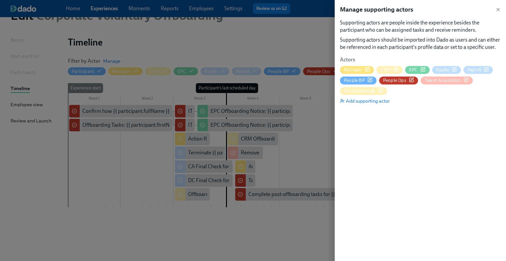
click at [465, 80] on icon "button" at bounding box center [465, 79] width 5 height 5
click at [383, 89] on span "Terminations@" at bounding box center [363, 91] width 47 height 6
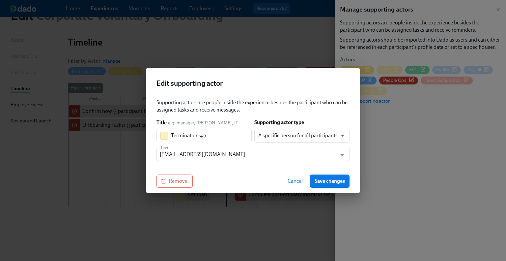
click at [322, 181] on span "Save changes" at bounding box center [330, 181] width 30 height 7
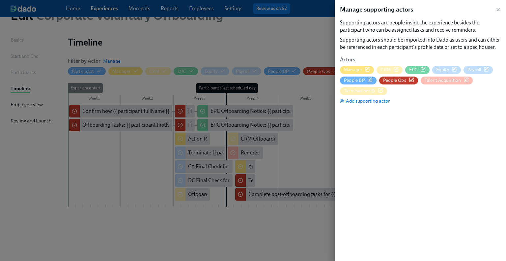
click at [369, 71] on icon "button" at bounding box center [367, 69] width 5 height 5
click at [423, 70] on icon "button" at bounding box center [422, 69] width 5 height 5
click at [498, 9] on icon "button" at bounding box center [498, 9] width 3 height 3
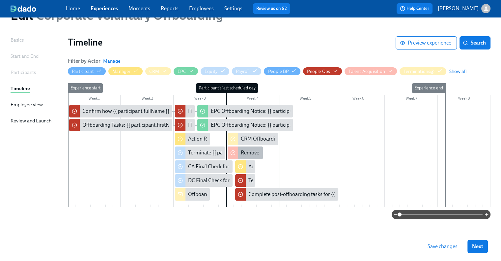
click at [250, 150] on div "Remove {{ participant.fullName }} from [PERSON_NAME]" at bounding box center [306, 152] width 130 height 7
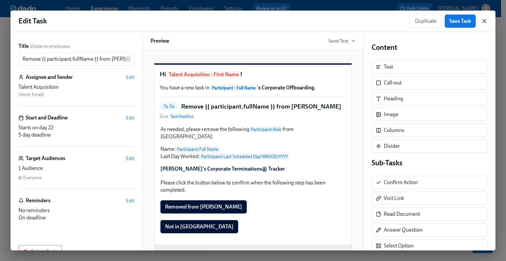
click at [486, 20] on icon "button" at bounding box center [484, 21] width 7 height 7
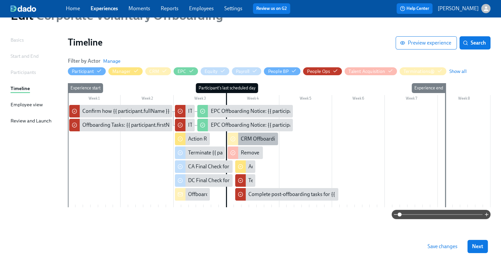
click at [253, 140] on div "CRM Offboarding Tasks: {{ participant.fullName }}" at bounding box center [297, 138] width 113 height 7
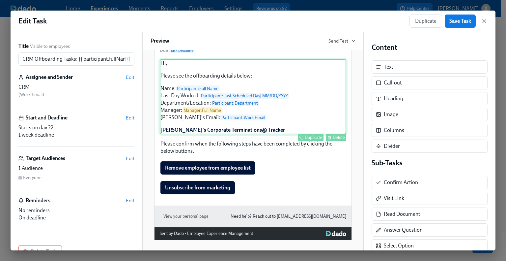
scroll to position [33, 0]
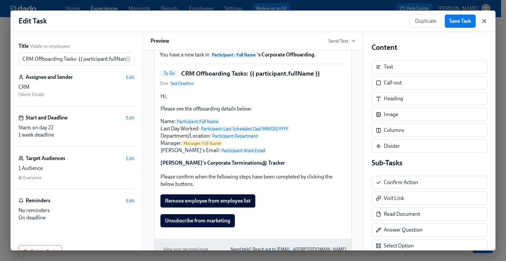
click at [484, 22] on icon "button" at bounding box center [484, 21] width 7 height 7
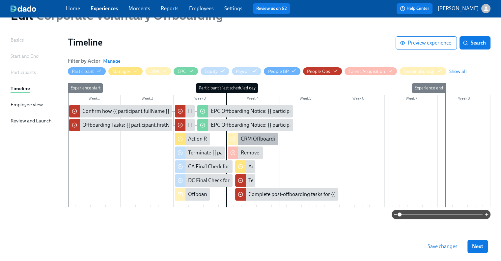
click at [260, 139] on div "CRM Offboarding Tasks: {{ participant.fullName }}" at bounding box center [297, 138] width 113 height 7
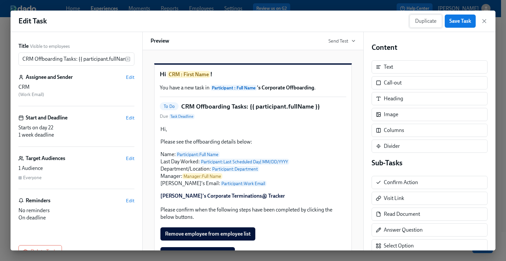
click at [425, 25] on button "Duplicate" at bounding box center [425, 20] width 33 height 13
click at [32, 60] on input "Copy of CRM Offboarding Tasks: {{ participant.fullName }}" at bounding box center [71, 58] width 107 height 13
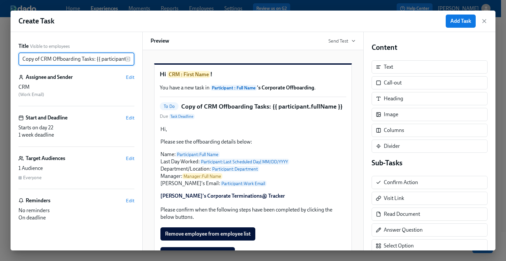
drag, startPoint x: 51, startPoint y: 59, endPoint x: 19, endPoint y: 57, distance: 32.7
click at [19, 57] on input "Copy of CRM Offboarding Tasks: {{ participant.fullName }}" at bounding box center [71, 58] width 107 height 13
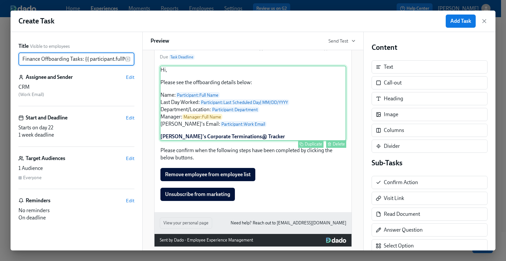
scroll to position [76, 0]
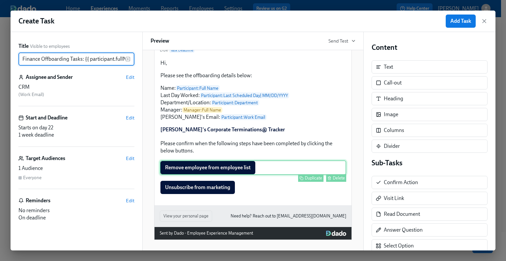
click at [229, 172] on div "Remove employee from employee list Duplicate Delete" at bounding box center [253, 167] width 186 height 14
type input "Finance Offboarding Tasks: {{ participant.fullName }}"
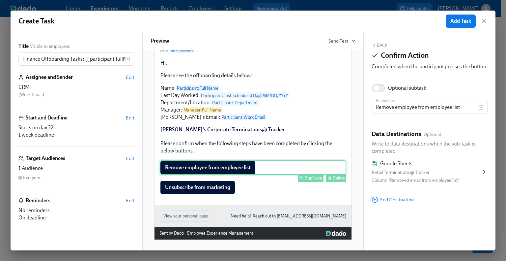
click at [245, 168] on div "Remove employee from employee list Duplicate Delete" at bounding box center [253, 167] width 186 height 14
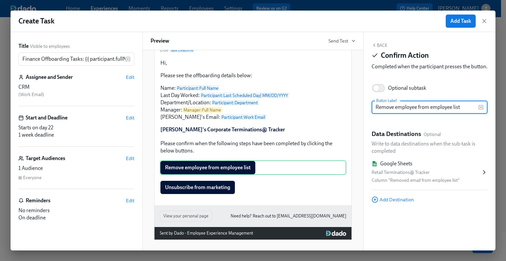
drag, startPoint x: 467, startPoint y: 114, endPoint x: 372, endPoint y: 114, distance: 94.9
click at [372, 114] on input "Remove employee from employee list" at bounding box center [425, 106] width 107 height 13
paste input "Deactivate corporate credit credit card"
type input "Deactivate corporate credit credit card"
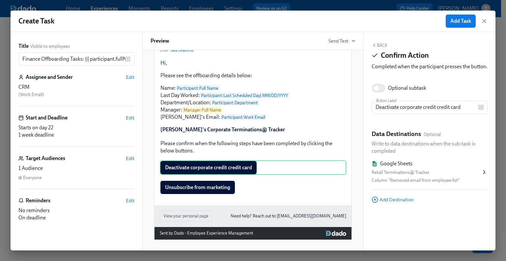
click at [484, 175] on icon at bounding box center [484, 172] width 7 height 7
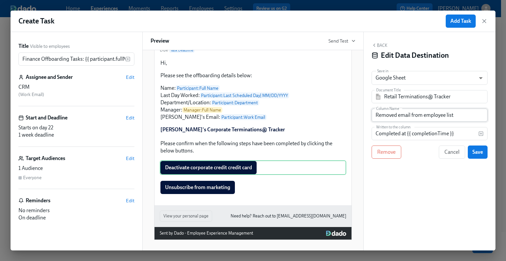
click at [411, 114] on input "Removed email from employee list" at bounding box center [430, 114] width 116 height 13
drag, startPoint x: 465, startPoint y: 117, endPoint x: 370, endPoint y: 116, distance: 95.2
click at [370, 116] on div "Back Edit Data Destination Save in Google Sheet GOOGLE_SHEET ​ Document Title R…" at bounding box center [430, 141] width 132 height 218
paste input "Deactivate corporate credit credit card"
type input "Deactivate corporate credit credit card"
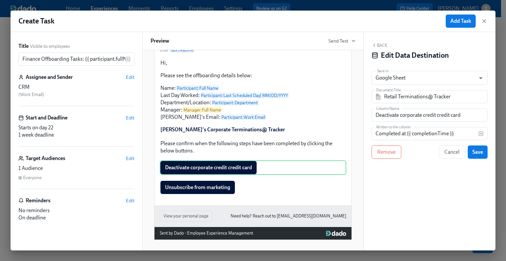
click at [481, 152] on span "Save" at bounding box center [477, 152] width 11 height 7
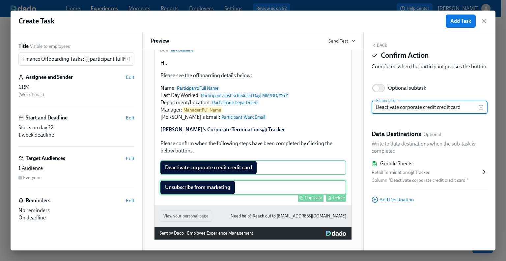
click at [225, 186] on div "Unsubscribe from marketing Duplicate Delete" at bounding box center [253, 187] width 186 height 14
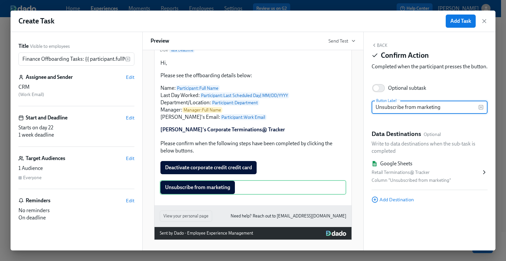
drag, startPoint x: 448, startPoint y: 114, endPoint x: 367, endPoint y: 114, distance: 81.0
click at [367, 114] on div "Back Confirm Action Completed when the participant presses the button. Optional…" at bounding box center [430, 141] width 132 height 218
paste input "Deactivate SAP access"
type input "Deactivate SAP access"
click at [483, 175] on icon at bounding box center [484, 172] width 7 height 7
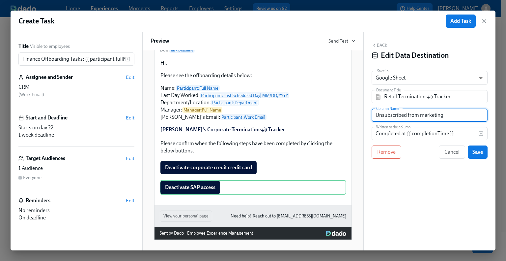
drag, startPoint x: 447, startPoint y: 117, endPoint x: 352, endPoint y: 117, distance: 94.9
click at [352, 117] on div "Title Visible to employees Finance Offboarding Tasks: {{ participant.fullName }…" at bounding box center [253, 141] width 485 height 218
paste input "Deactivate SAP access"
type input "Deactivate SAP access"
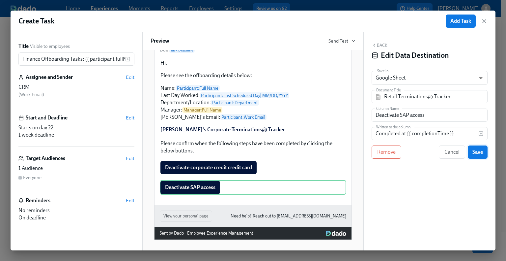
click at [481, 152] on span "Save" at bounding box center [477, 152] width 11 height 7
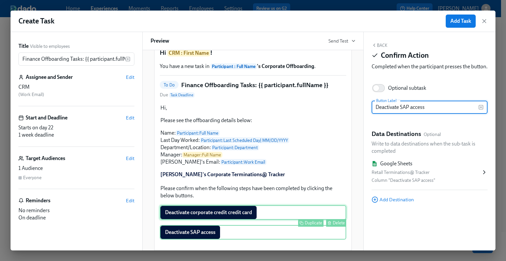
scroll to position [11, 0]
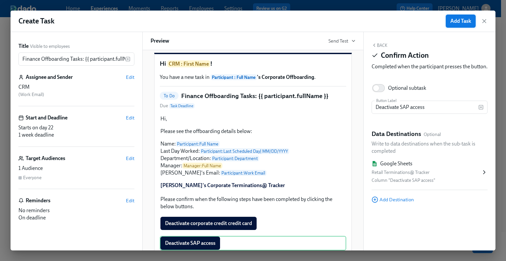
click at [462, 23] on span "Add Task" at bounding box center [460, 21] width 21 height 7
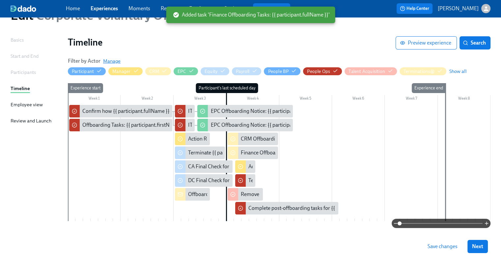
click at [112, 60] on span "Manage" at bounding box center [111, 61] width 17 height 7
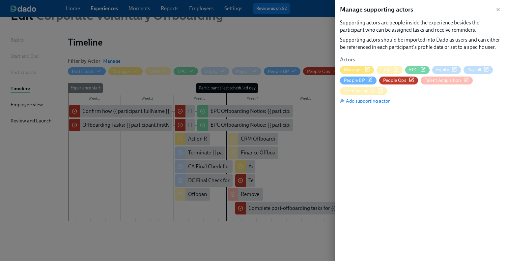
click at [366, 101] on span "Add supporting actor" at bounding box center [365, 100] width 50 height 7
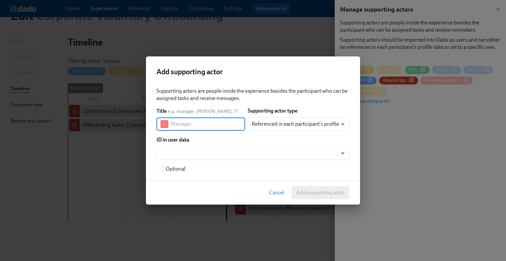
click at [179, 127] on input "text" at bounding box center [208, 123] width 74 height 13
type input "CC Finance"
click at [320, 124] on body "Home Experiences Moments Reports Employees Settings Review us on G2 Help Center…" at bounding box center [253, 122] width 506 height 310
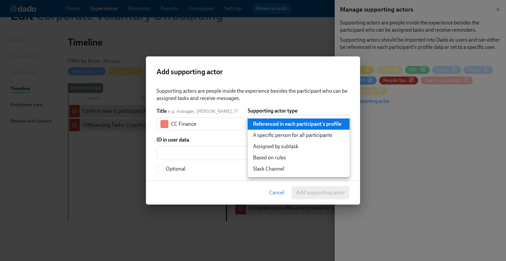
click at [301, 134] on li "A specific person for all participants" at bounding box center [299, 134] width 102 height 11
type input "staticUser"
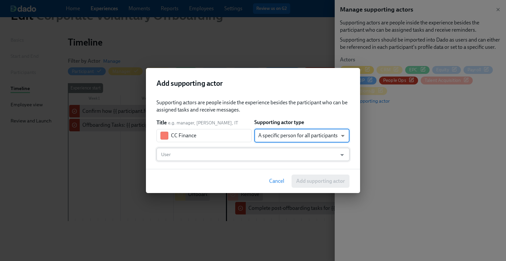
click at [194, 156] on input "User" at bounding box center [247, 154] width 174 height 13
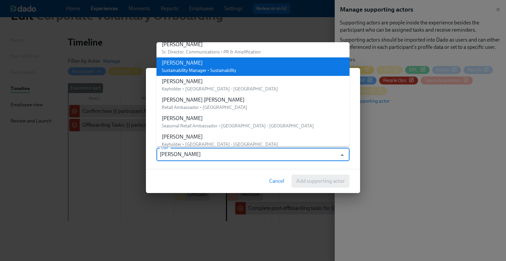
scroll to position [165, 0]
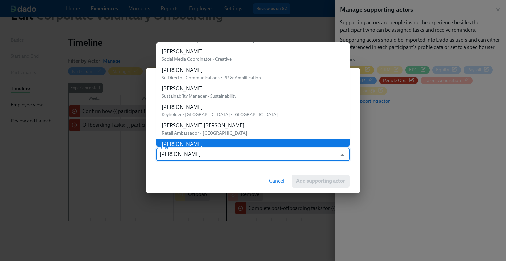
click at [195, 156] on input "[PERSON_NAME]" at bounding box center [247, 154] width 174 height 13
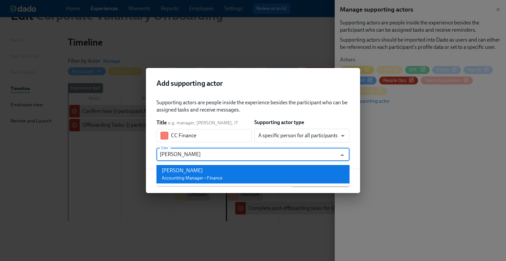
click at [195, 168] on div "[PERSON_NAME]" at bounding box center [192, 170] width 61 height 7
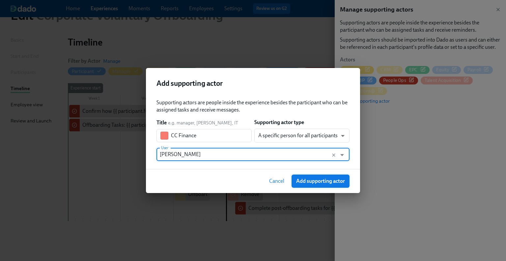
type input "[PERSON_NAME]"
click at [318, 180] on span "Add supporting actor" at bounding box center [320, 181] width 49 height 7
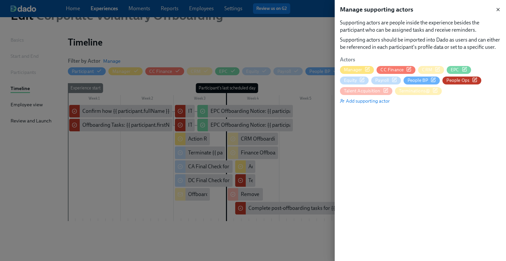
click at [497, 8] on icon "button" at bounding box center [497, 9] width 5 height 5
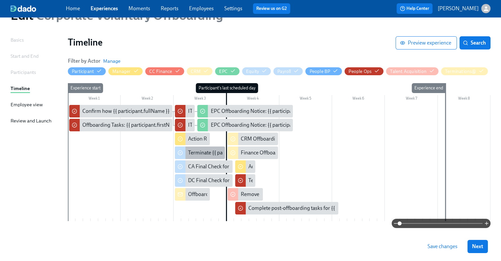
click at [196, 150] on div "Terminate {{ participant.fullName }} in [GEOGRAPHIC_DATA]" at bounding box center [257, 152] width 138 height 7
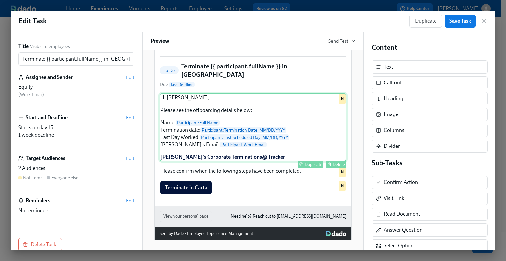
scroll to position [42, 0]
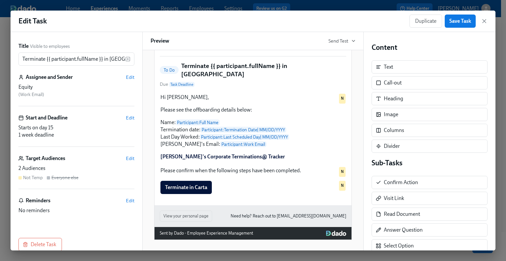
click at [305, 77] on div "To Do Terminate {{ participant.fullName }} in Carta Due Task Deadline" at bounding box center [253, 75] width 186 height 26
click at [302, 74] on div "To Do Terminate {{ participant.fullName }} in Carta Due Task Deadline" at bounding box center [253, 75] width 186 height 26
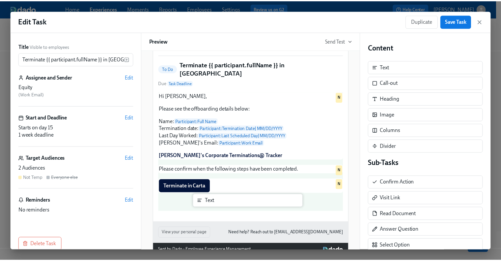
scroll to position [44, 0]
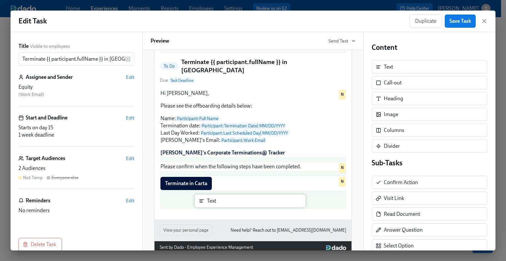
drag, startPoint x: 395, startPoint y: 68, endPoint x: 215, endPoint y: 203, distance: 225.1
click at [215, 203] on div "Title Visible to employees Terminate {{ participant.fullName }} in Carta ​ Assi…" at bounding box center [253, 141] width 485 height 218
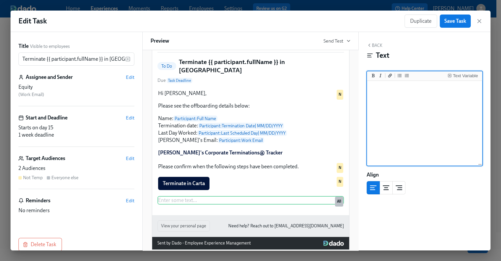
click at [403, 105] on textarea at bounding box center [424, 123] width 113 height 83
type textarea "A"
drag, startPoint x: 434, startPoint y: 92, endPoint x: 443, endPoint y: 91, distance: 9.6
click at [434, 92] on textarea "Also, as needed, deactivate bank access" at bounding box center [424, 123] width 113 height 83
click at [462, 89] on textarea "Also, as needed, deactivate bank access" at bounding box center [424, 123] width 113 height 83
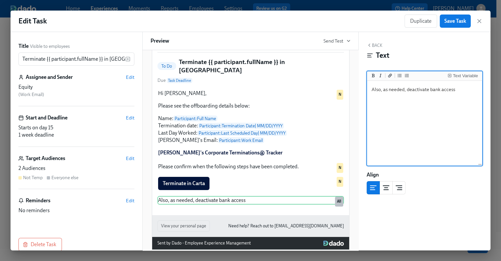
type textarea "Also, as needed, deactivate bank access"
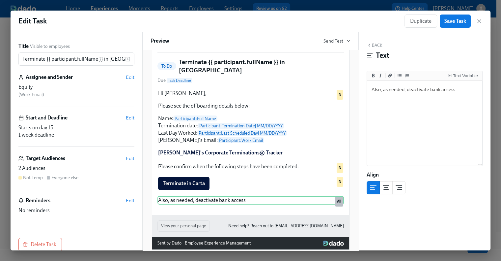
click at [378, 45] on button "Back" at bounding box center [375, 44] width 16 height 5
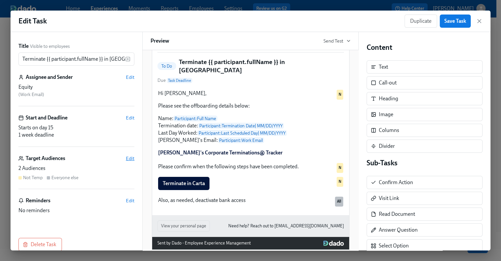
click at [126, 157] on span "Edit" at bounding box center [130, 158] width 9 height 7
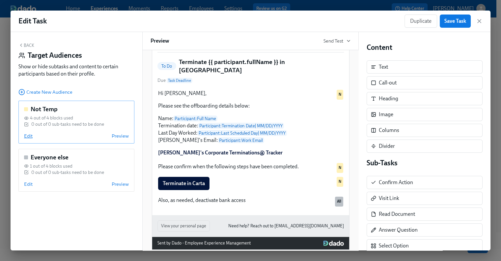
click at [29, 137] on span "Edit" at bounding box center [28, 135] width 9 height 7
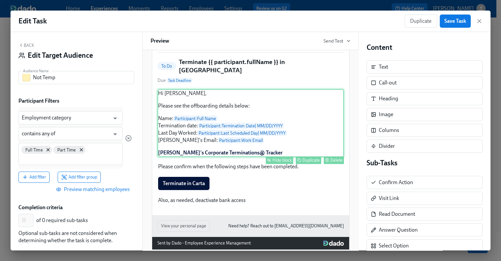
scroll to position [79, 0]
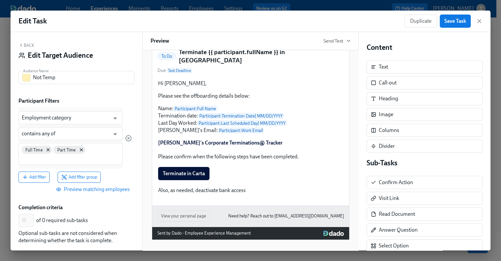
click at [28, 48] on div "Back Edit Target Audience" at bounding box center [76, 52] width 116 height 20
click at [28, 44] on button "Back" at bounding box center [26, 44] width 16 height 5
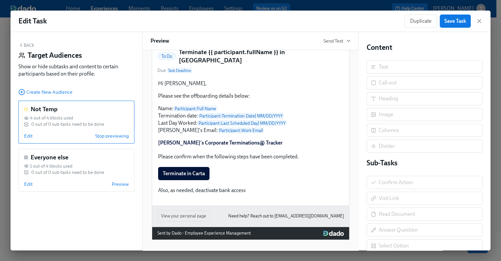
click at [247, 183] on div "Hi [PERSON_NAME], Please see the offboarding details below: Name: Participant :…" at bounding box center [250, 136] width 186 height 115
click at [256, 196] on div "Hi Equity : First Name ! You have a new task in Participant : Full Name 's Corp…" at bounding box center [250, 107] width 197 height 195
click at [33, 43] on button "Back" at bounding box center [26, 44] width 16 height 5
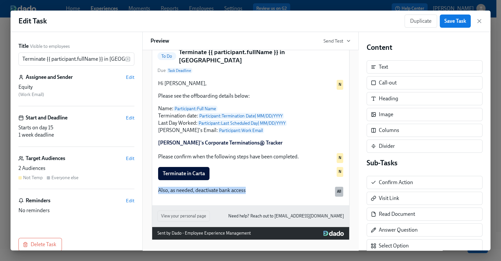
scroll to position [56, 0]
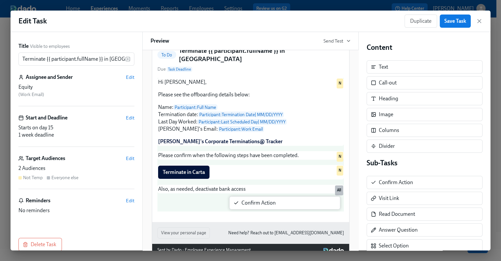
drag, startPoint x: 407, startPoint y: 181, endPoint x: 258, endPoint y: 203, distance: 150.2
click at [258, 203] on div "Title Visible to employees Terminate {{ participant.fullName }} in Carta ​ Assi…" at bounding box center [251, 141] width 480 height 218
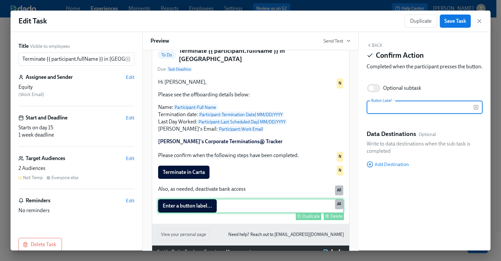
click at [203, 209] on div "Enter a button label... Duplicate Delete All" at bounding box center [250, 205] width 186 height 14
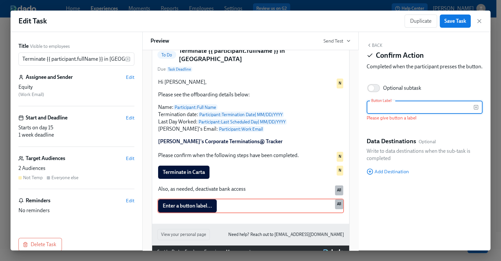
click at [401, 114] on input "text" at bounding box center [420, 106] width 107 height 13
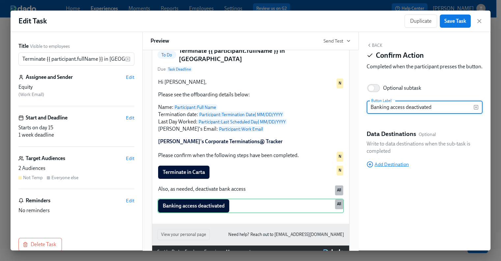
type input "Banking access deactivated"
click at [391, 167] on span "Add Destination" at bounding box center [388, 164] width 42 height 7
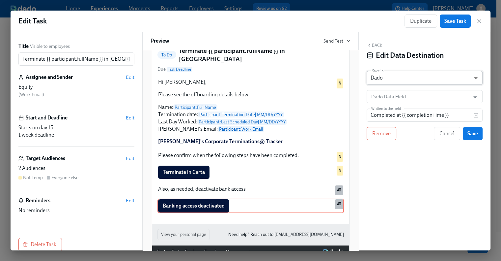
click at [402, 78] on body "Home Experiences Moments Reports Employees Settings Review us on G2 Help Center…" at bounding box center [250, 127] width 501 height 321
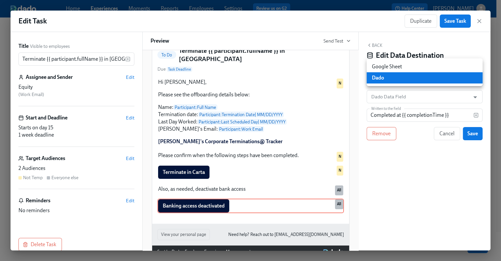
click at [399, 67] on li "Google Sheet" at bounding box center [425, 66] width 116 height 11
type input "GOOGLE_SHEET"
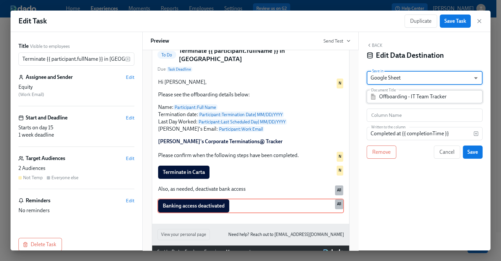
click at [398, 95] on input "Offboarding - IT Team Tracker" at bounding box center [429, 96] width 100 height 13
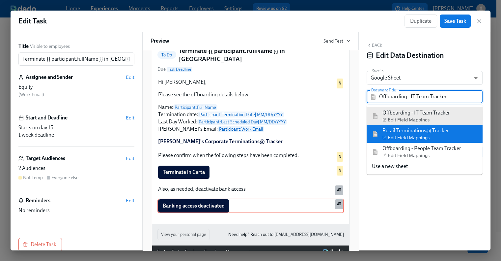
click at [400, 131] on div "Retail Terminations@ Tracker Edit Field Mappings" at bounding box center [415, 134] width 67 height 14
type input "Retail Terminations@ Tracker"
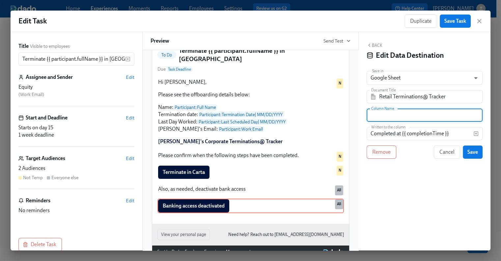
click at [411, 113] on input "text" at bounding box center [425, 114] width 116 height 13
paste input "Deactivate bank access (if applicable)"
type input "Deactivate bank access (if applicable)"
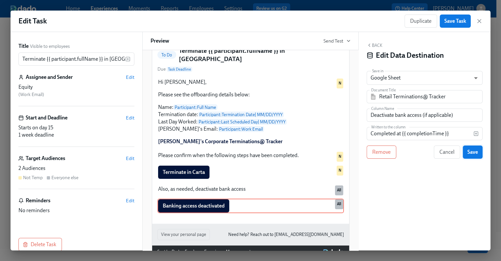
click at [469, 153] on span "Save" at bounding box center [472, 152] width 11 height 7
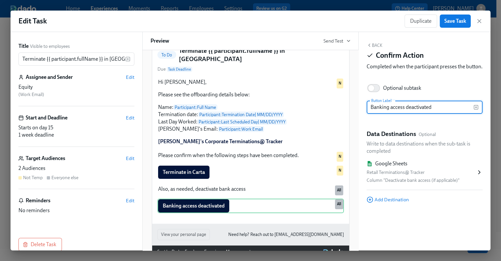
scroll to position [60, 0]
click at [378, 48] on div "Back Confirm Action Completed when the participant presses the button." at bounding box center [425, 57] width 116 height 30
click at [377, 44] on button "Back" at bounding box center [375, 44] width 16 height 5
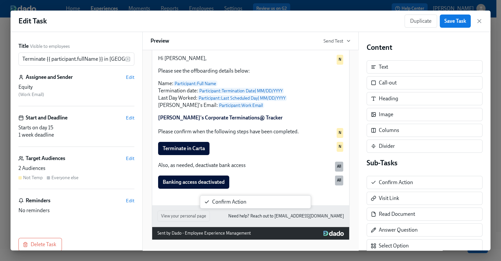
drag, startPoint x: 407, startPoint y: 186, endPoint x: 239, endPoint y: 206, distance: 169.5
click at [239, 206] on div "Title Visible to employees Terminate {{ participant.fullName }} in Carta ​ Assi…" at bounding box center [251, 141] width 480 height 218
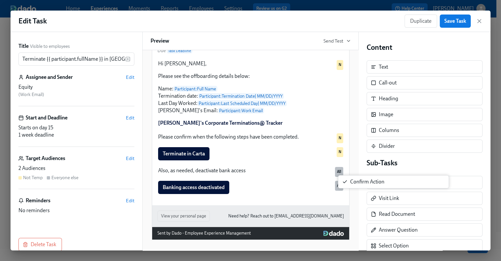
scroll to position [81, 0]
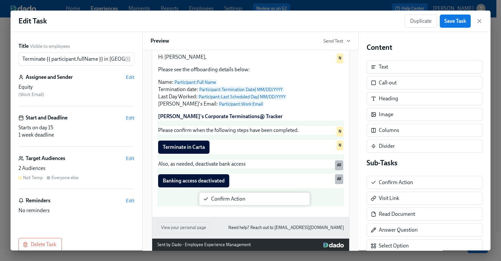
drag, startPoint x: 408, startPoint y: 182, endPoint x: 235, endPoint y: 200, distance: 173.8
click at [235, 200] on div "Title Visible to employees Terminate {{ participant.fullName }} in Carta ​ Assi…" at bounding box center [251, 141] width 480 height 218
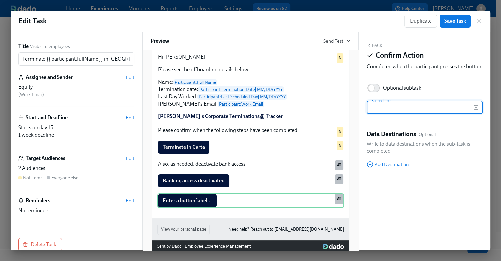
click at [385, 113] on input "text" at bounding box center [420, 106] width 107 height 13
type input "No banking access to deactivate"
click at [392, 167] on span "Add Destination" at bounding box center [388, 164] width 42 height 7
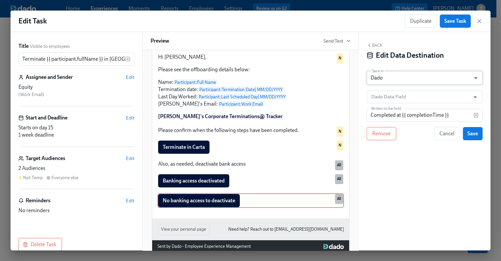
click at [390, 78] on body "Home Experiences Moments Reports Employees Settings Review us on G2 Help Center…" at bounding box center [250, 100] width 501 height 321
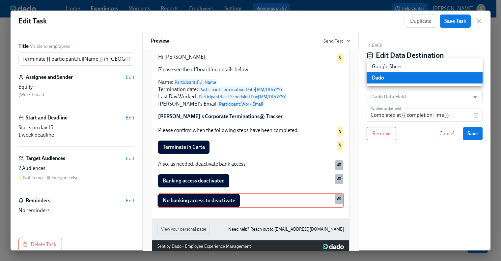
click at [391, 62] on li "Google Sheet" at bounding box center [425, 66] width 116 height 11
type input "GOOGLE_SHEET"
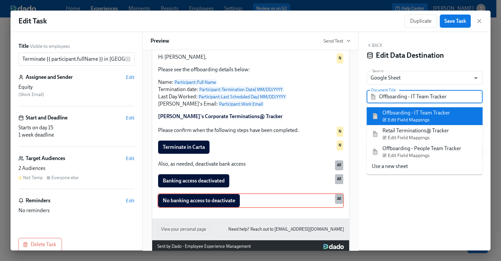
click at [395, 96] on input "Offboarding - IT Team Tracker" at bounding box center [429, 96] width 100 height 13
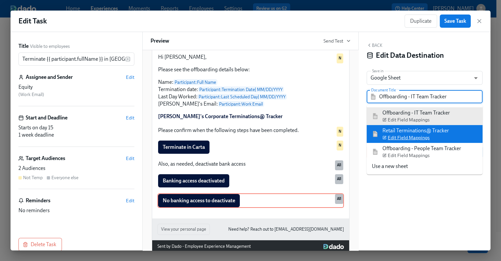
click at [398, 135] on span "Edit Field Mappings" at bounding box center [405, 137] width 47 height 7
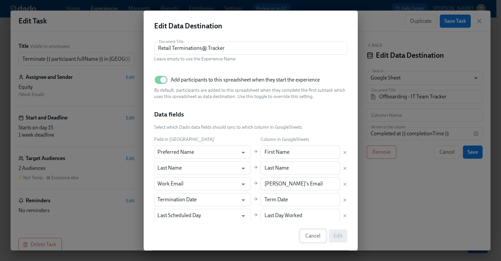
click at [314, 234] on span "Cancel" at bounding box center [312, 235] width 15 height 7
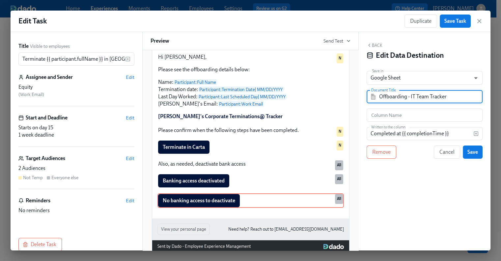
click at [429, 98] on input "Offboarding - IT Team Tracker" at bounding box center [429, 96] width 100 height 13
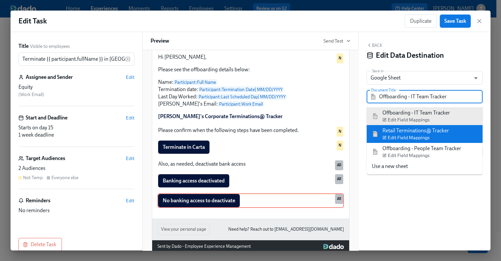
click at [459, 129] on li "Retail Terminations@ Tracker Edit Field Mappings" at bounding box center [425, 134] width 116 height 18
type input "Retail Terminations@ Tracker"
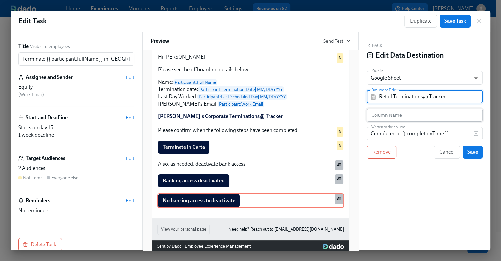
click at [412, 115] on input "text" at bounding box center [425, 114] width 116 height 13
click at [395, 112] on input "text" at bounding box center [425, 114] width 116 height 13
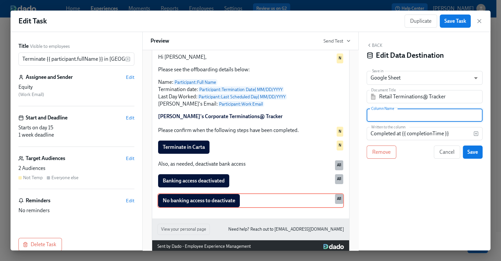
paste input "Deactivate bank access (if applicable)"
type input "Deactivate bank access (if applicable)"
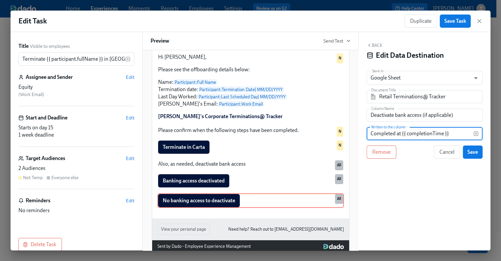
drag, startPoint x: 455, startPoint y: 134, endPoint x: 364, endPoint y: 130, distance: 91.0
click at [364, 130] on div "Back Edit Data Destination Save in Google Sheet GOOGLE_SHEET ​ Document Title R…" at bounding box center [425, 141] width 132 height 218
type input "N/A"
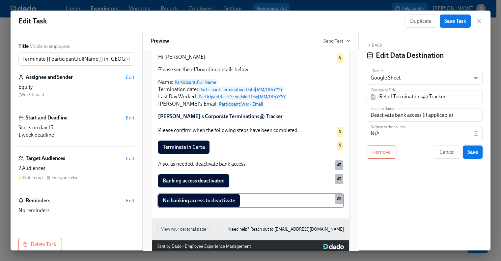
click at [470, 152] on span "Save" at bounding box center [472, 152] width 11 height 7
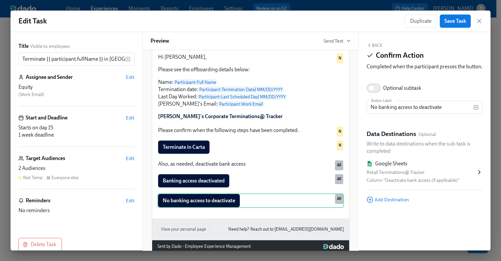
click at [376, 95] on input "Optional subtask" at bounding box center [370, 88] width 43 height 14
checkbox input "true"
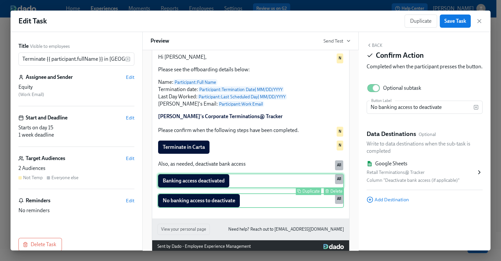
click at [263, 178] on div "Banking access deactivated Duplicate Delete All" at bounding box center [250, 180] width 186 height 14
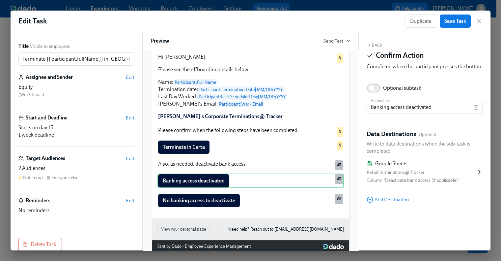
click at [378, 94] on input "Optional subtask" at bounding box center [370, 88] width 43 height 14
checkbox input "true"
click at [126, 158] on span "Edit" at bounding box center [130, 158] width 9 height 7
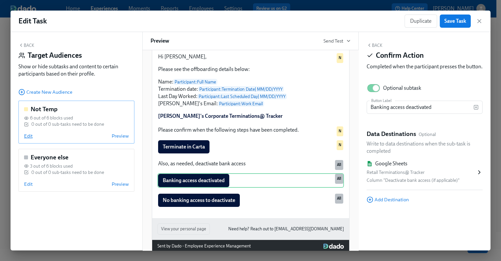
click at [26, 136] on span "Edit" at bounding box center [28, 135] width 9 height 7
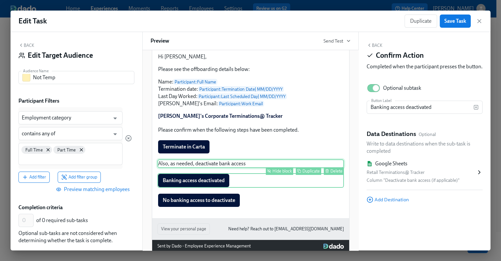
click at [277, 172] on div "Hide block" at bounding box center [281, 170] width 19 height 5
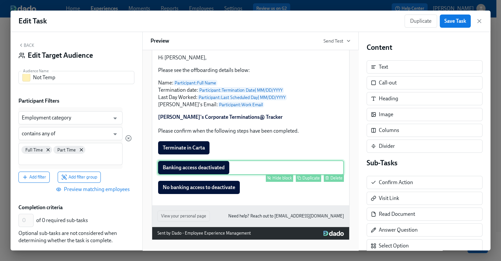
click at [277, 176] on div "Hide block" at bounding box center [281, 177] width 19 height 5
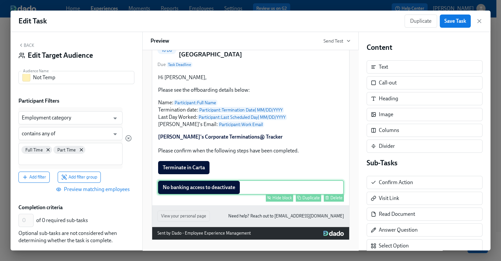
click at [273, 197] on div "Hide block" at bounding box center [281, 197] width 19 height 5
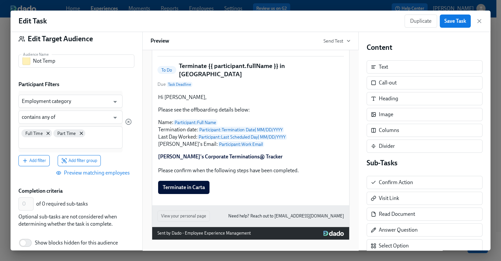
scroll to position [47, 0]
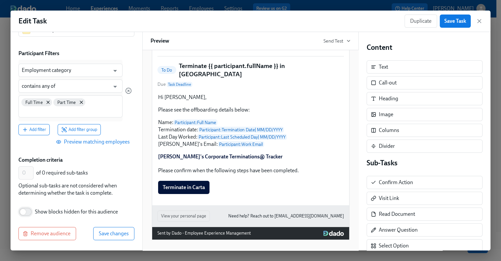
click at [27, 210] on input "Show blocks hidden for this audience" at bounding box center [22, 211] width 43 height 14
checkbox input "true"
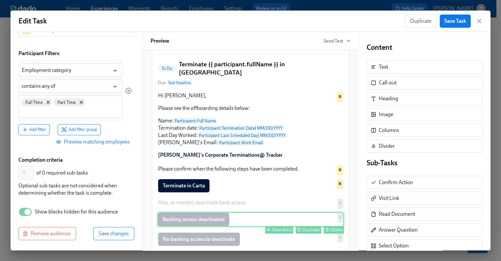
scroll to position [85, 0]
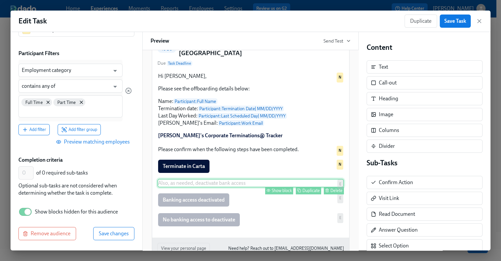
click at [279, 193] on div "Show block" at bounding box center [282, 190] width 20 height 5
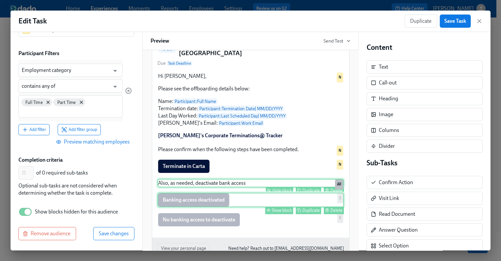
click at [276, 210] on div "Show block" at bounding box center [282, 209] width 20 height 5
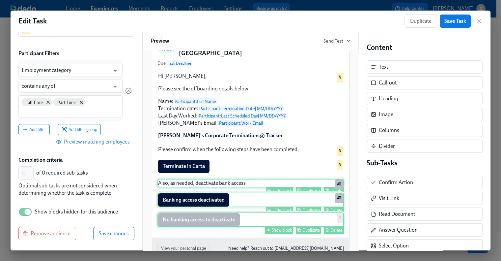
click at [275, 232] on div "Show block" at bounding box center [282, 229] width 20 height 5
click at [102, 232] on span "Save changes" at bounding box center [114, 233] width 30 height 7
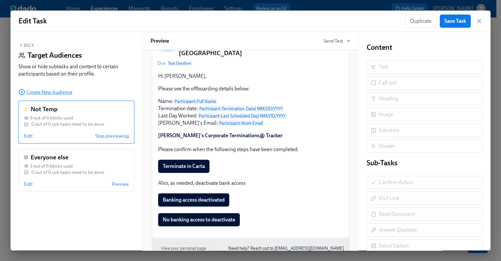
scroll to position [0, 0]
click at [29, 182] on span "Edit" at bounding box center [28, 183] width 9 height 7
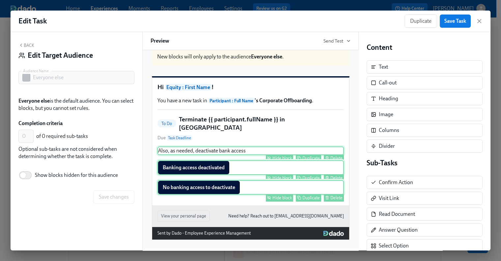
scroll to position [11, 0]
click at [278, 178] on div "Hide block" at bounding box center [281, 177] width 19 height 5
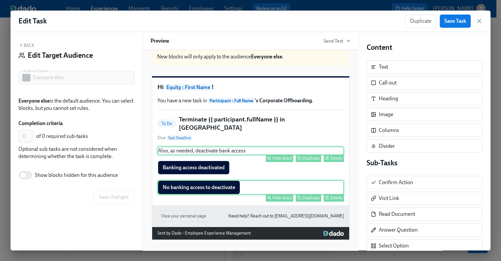
scroll to position [0, 0]
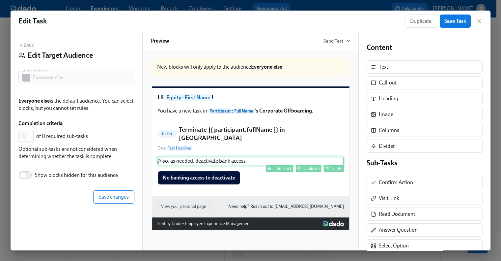
click at [278, 188] on div "Hide block" at bounding box center [281, 187] width 19 height 5
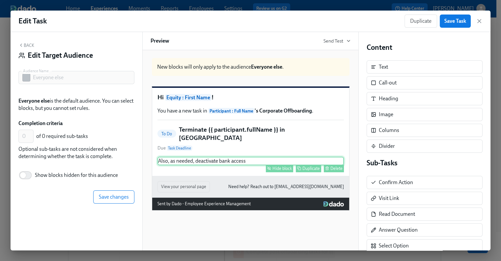
click at [279, 168] on div "Hide block" at bounding box center [281, 168] width 19 height 5
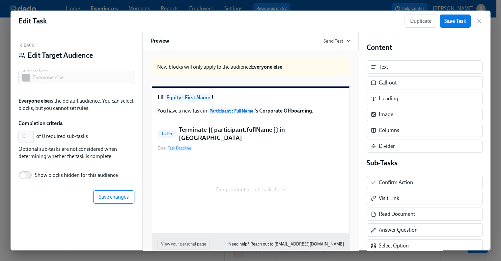
click at [125, 191] on button "Save changes" at bounding box center [113, 196] width 41 height 13
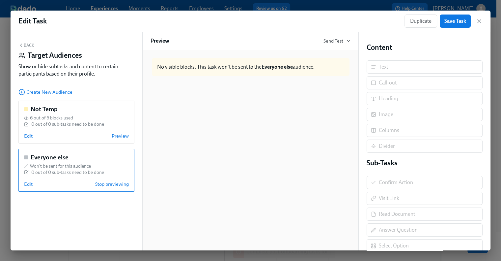
click at [28, 41] on div "Back Target Audiences Show or hide subtasks and content to certain participants…" at bounding box center [77, 141] width 132 height 218
click at [28, 43] on button "Back" at bounding box center [26, 44] width 16 height 5
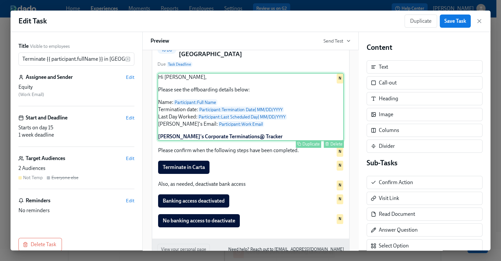
scroll to position [66, 0]
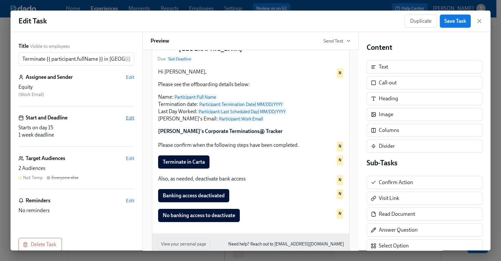
click at [126, 117] on span "Edit" at bounding box center [130, 117] width 9 height 7
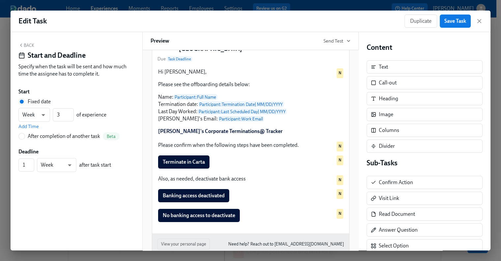
click at [118, 92] on div "Start" at bounding box center [76, 91] width 116 height 7
click at [460, 18] on span "Save Task" at bounding box center [455, 21] width 22 height 7
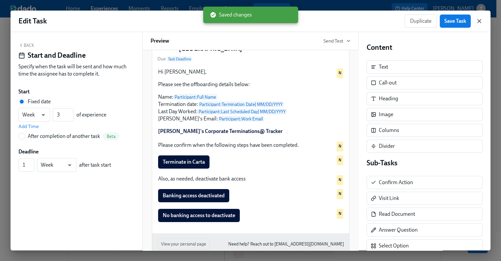
click at [481, 21] on icon "button" at bounding box center [479, 21] width 7 height 7
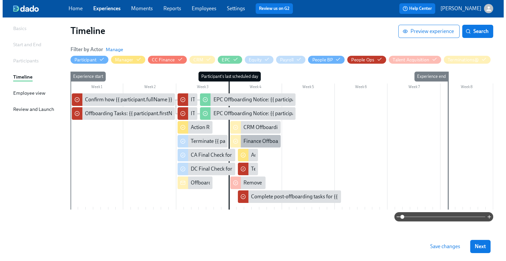
scroll to position [50, 0]
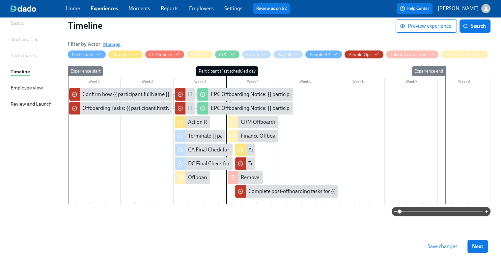
click at [109, 43] on span "Manage" at bounding box center [111, 44] width 17 height 7
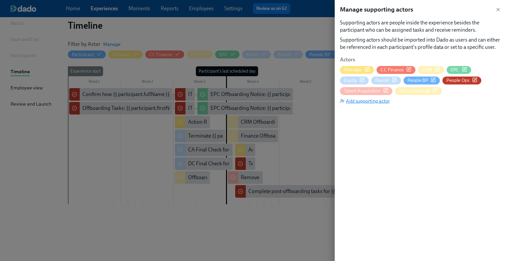
click at [369, 101] on span "Add supporting actor" at bounding box center [365, 100] width 50 height 7
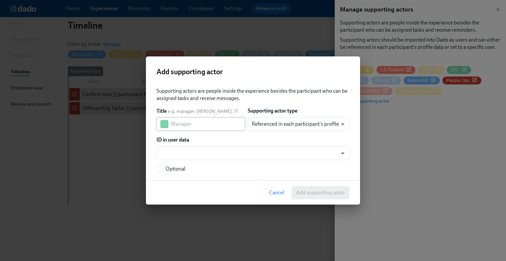
click at [212, 124] on input "text" at bounding box center [208, 123] width 74 height 13
type input "Workplace"
click at [316, 124] on body "Home Experiences Moments Reports Employees Settings Review us on G2 Help Center…" at bounding box center [253, 105] width 506 height 310
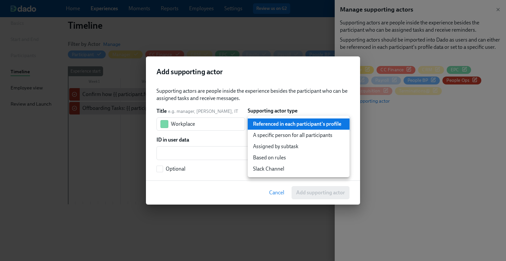
click at [292, 135] on li "A specific person for all participants" at bounding box center [299, 134] width 102 height 11
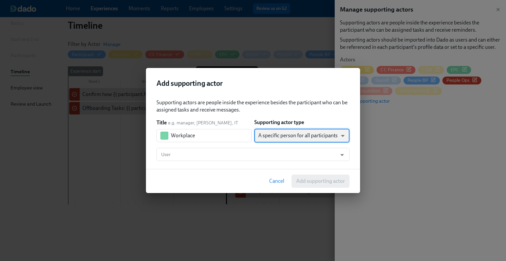
type input "staticUser"
click at [216, 157] on input "User" at bounding box center [247, 154] width 174 height 13
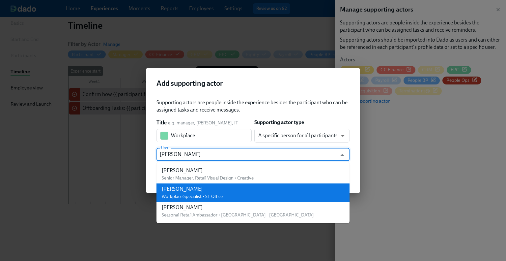
click at [226, 192] on li "[PERSON_NAME] Workplace Specialist • SF Office" at bounding box center [252, 192] width 193 height 18
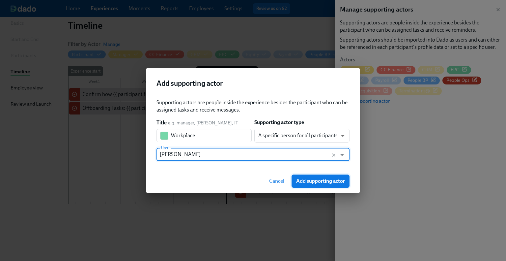
type input "[PERSON_NAME]"
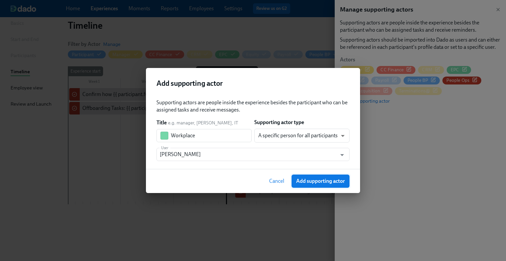
click at [318, 178] on span "Add supporting actor" at bounding box center [320, 181] width 49 height 7
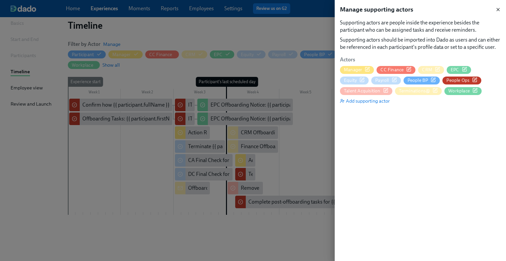
click at [498, 8] on icon "button" at bounding box center [497, 9] width 5 height 5
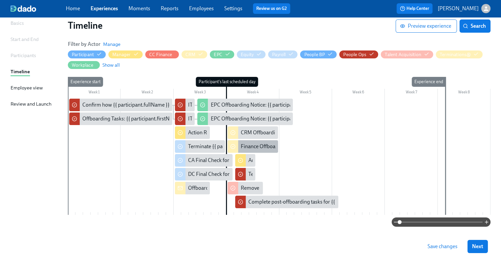
click at [253, 143] on div "Finance Offboarding Tasks: {{ participant.fullName }}" at bounding box center [300, 146] width 119 height 7
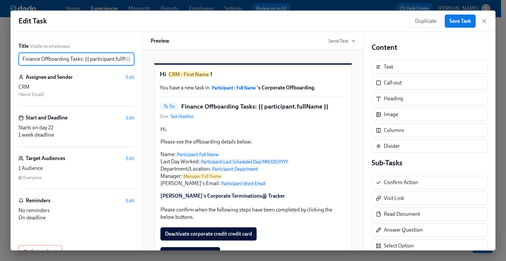
drag, startPoint x: 41, startPoint y: 58, endPoint x: 20, endPoint y: 57, distance: 21.1
click at [20, 57] on input "Finance Offboarding Tasks: {{ participant.fullName }}" at bounding box center [71, 58] width 107 height 13
click at [50, 59] on input "Finance Offboarding Tasks: {{ participant.fullName }}" at bounding box center [71, 58] width 107 height 13
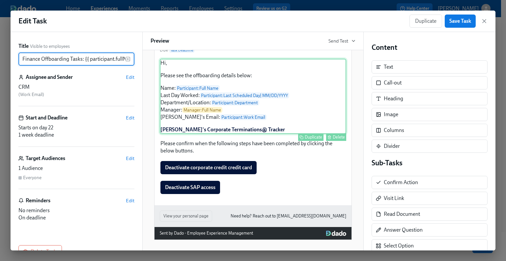
scroll to position [76, 0]
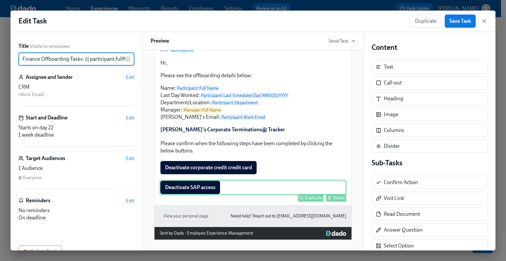
click at [216, 187] on div "Deactivate SAP access Duplicate Delete" at bounding box center [253, 187] width 186 height 14
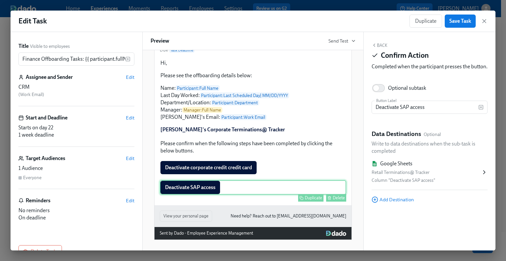
click at [335, 199] on div "Delete" at bounding box center [339, 197] width 12 height 5
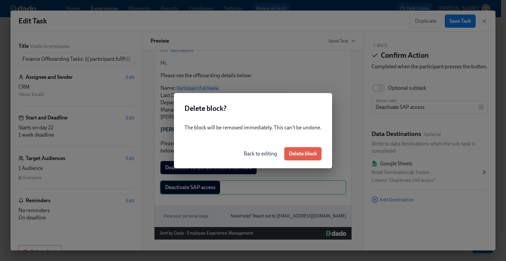
click at [308, 152] on span "Delete block" at bounding box center [303, 153] width 28 height 7
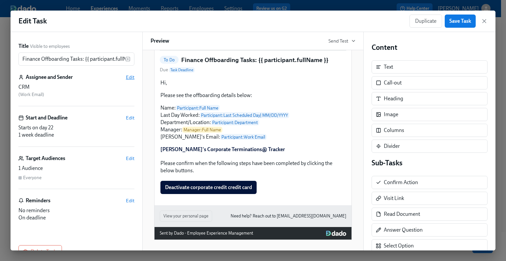
click at [126, 79] on span "Edit" at bounding box center [130, 77] width 9 height 7
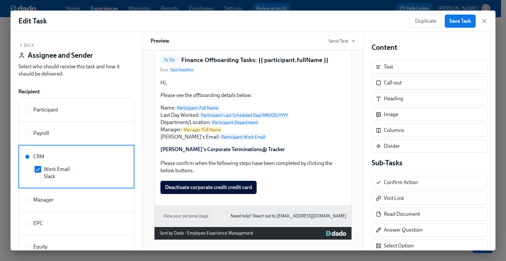
click at [26, 43] on button "Back" at bounding box center [26, 44] width 16 height 5
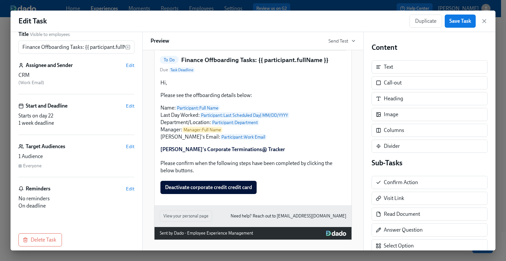
scroll to position [18, 0]
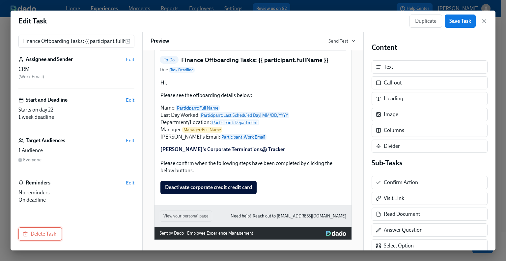
click at [47, 234] on span "Delete Task" at bounding box center [40, 233] width 32 height 7
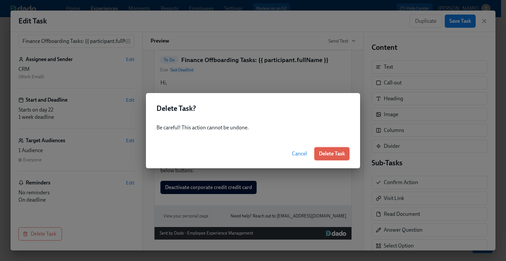
click at [338, 152] on span "Delete Task" at bounding box center [332, 153] width 26 height 7
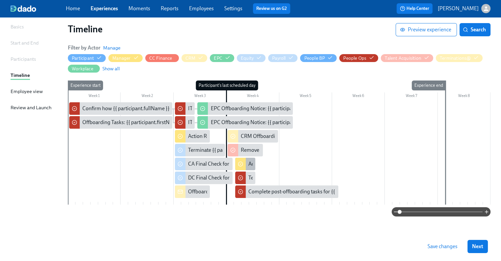
click at [249, 162] on div "Action Required: Approve timecard for {{ participant.fullName }}'s last day" at bounding box center [330, 163] width 165 height 7
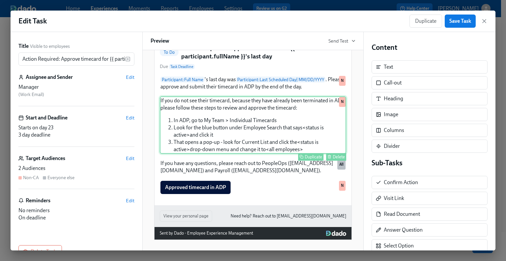
scroll to position [67, 0]
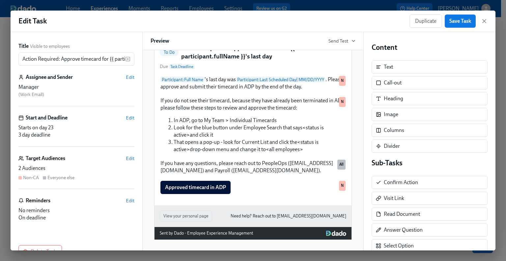
click at [130, 158] on div "Title Visible to employees Action Required: Approve timecard for {{ participant…" at bounding box center [77, 141] width 132 height 218
click at [126, 158] on span "Edit" at bounding box center [130, 158] width 9 height 7
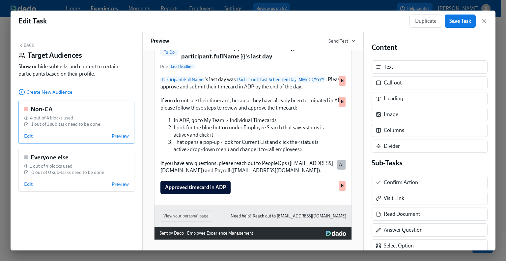
click at [26, 136] on span "Edit" at bounding box center [28, 135] width 9 height 7
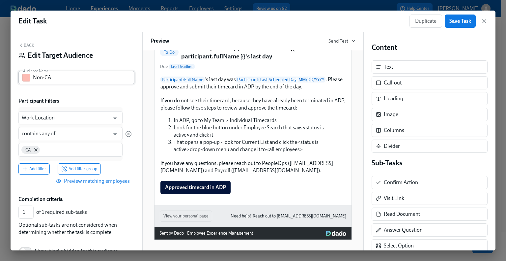
click at [64, 78] on input "Non-CA" at bounding box center [83, 77] width 101 height 13
type input "Non-CA non-exempt"
click at [78, 132] on input "contains any of" at bounding box center [66, 133] width 88 height 13
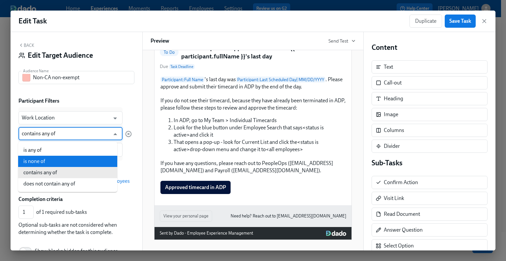
click at [72, 162] on li "is none of" at bounding box center [67, 160] width 99 height 11
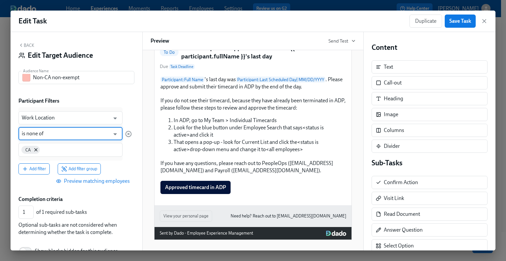
click at [60, 134] on input "is none of" at bounding box center [66, 133] width 88 height 13
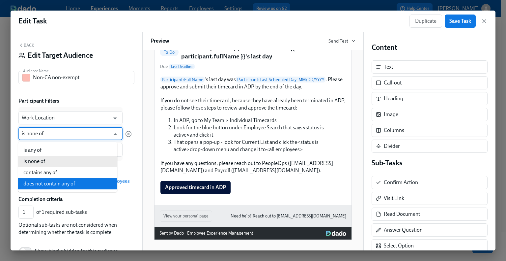
click at [61, 179] on li "does not contain any of" at bounding box center [67, 183] width 99 height 11
type input "does not contain any of"
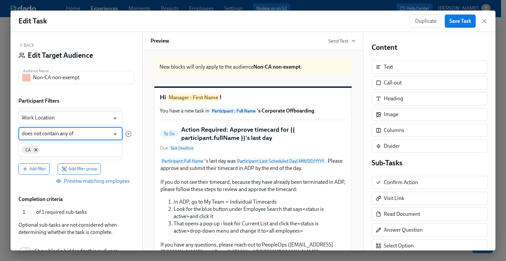
scroll to position [66, 0]
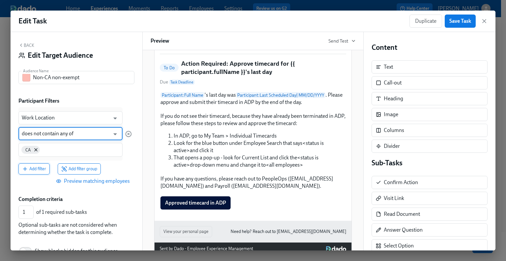
click at [37, 172] on button "Add filter" at bounding box center [33, 168] width 31 height 11
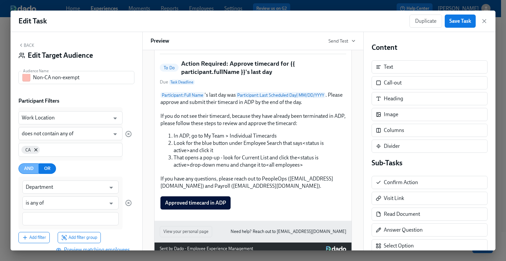
click at [24, 168] on span "AND" at bounding box center [29, 168] width 10 height 8
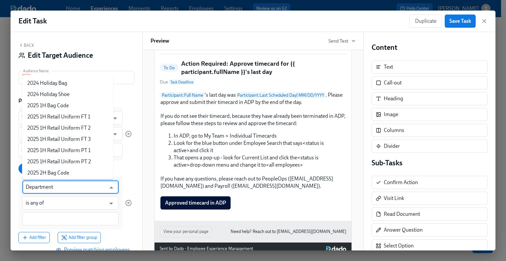
click at [63, 184] on input "Department" at bounding box center [66, 186] width 80 height 13
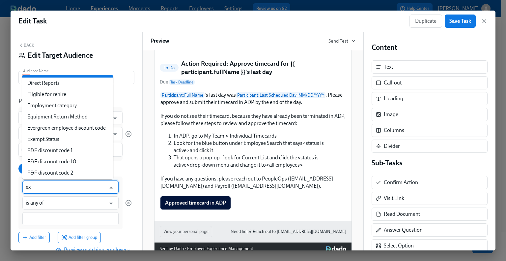
scroll to position [0, 0]
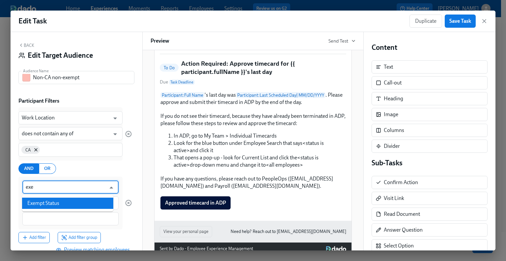
click at [66, 201] on li "Exempt Status" at bounding box center [67, 202] width 91 height 11
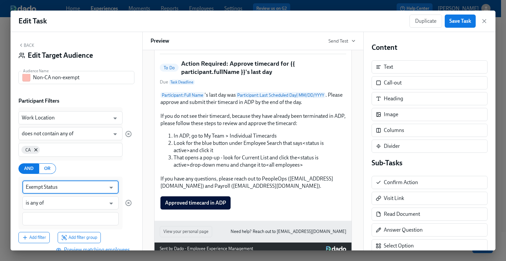
scroll to position [33, 0]
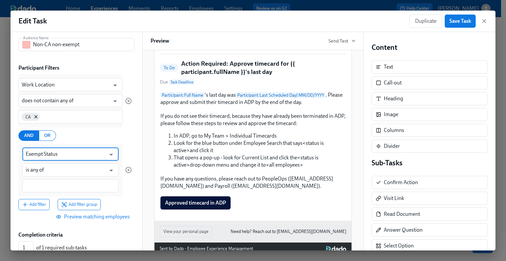
type input "Exempt Status"
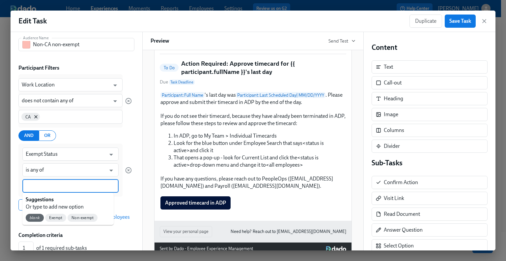
click at [53, 187] on input at bounding box center [71, 185] width 90 height 7
click at [83, 216] on span "Non-exempt" at bounding box center [83, 217] width 30 height 5
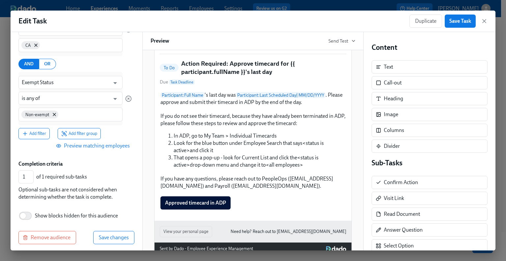
scroll to position [108, 0]
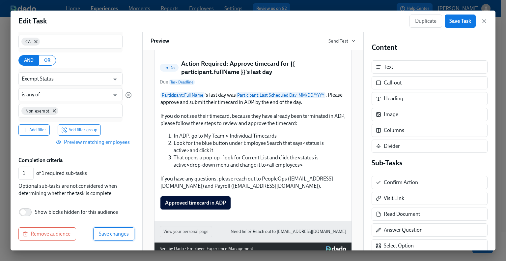
click at [109, 231] on span "Save changes" at bounding box center [114, 233] width 30 height 7
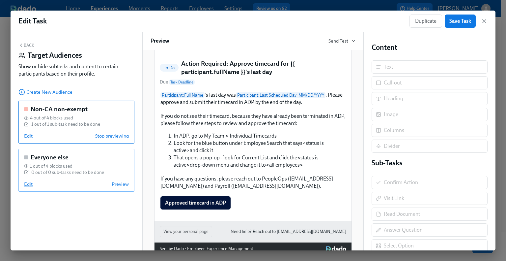
click at [29, 184] on span "Edit" at bounding box center [28, 183] width 9 height 7
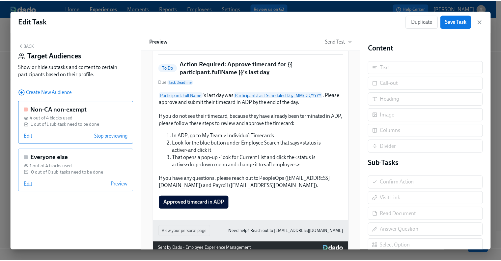
scroll to position [0, 0]
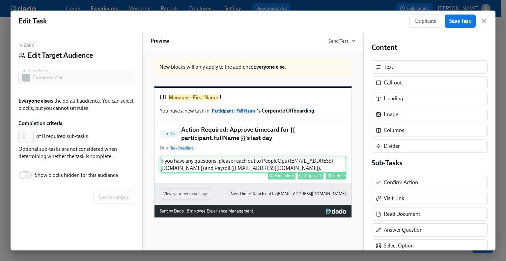
click at [276, 179] on button "Hide block" at bounding box center [281, 176] width 27 height 8
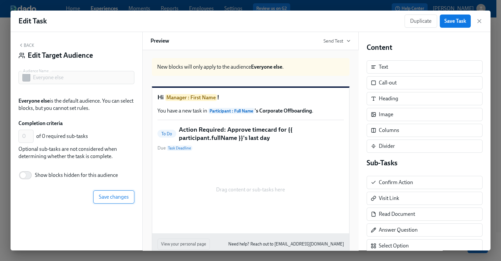
click at [109, 198] on span "Save changes" at bounding box center [114, 196] width 30 height 7
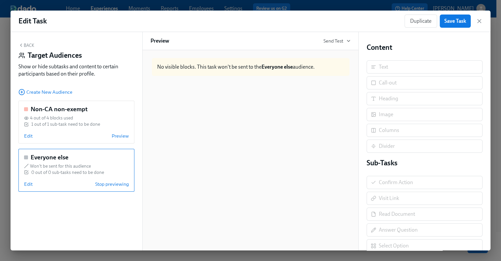
click at [22, 46] on icon "button" at bounding box center [20, 44] width 5 height 5
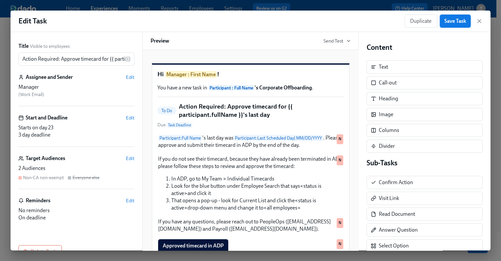
click at [451, 23] on span "Save Task" at bounding box center [455, 21] width 22 height 7
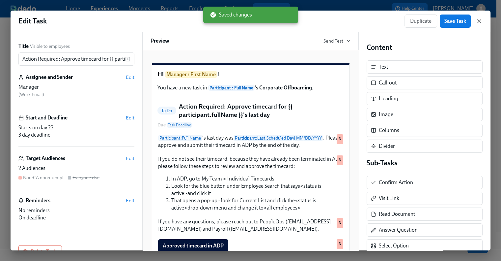
click at [479, 22] on icon "button" at bounding box center [479, 21] width 7 height 7
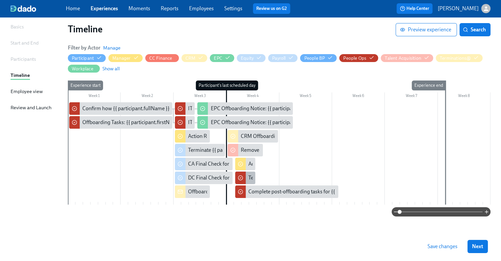
click at [250, 177] on div "Terminate in ADP: {{ participant.firstName }} - {{ participant.role }} ({{ part…" at bounding box center [379, 177] width 263 height 7
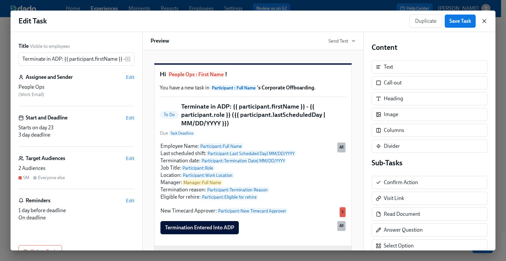
click at [485, 20] on icon "button" at bounding box center [484, 20] width 3 height 3
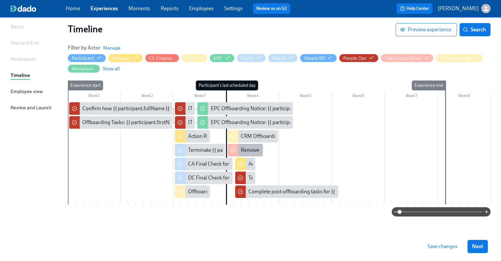
click at [251, 148] on div "Remove {{ participant.fullName }} from [PERSON_NAME]" at bounding box center [306, 149] width 130 height 7
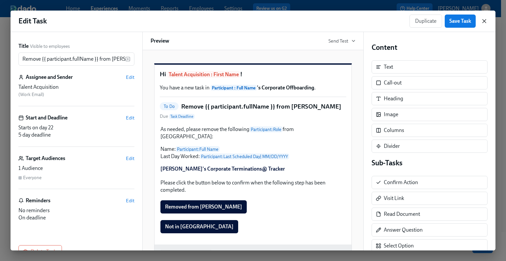
click at [484, 22] on icon "button" at bounding box center [484, 21] width 7 height 7
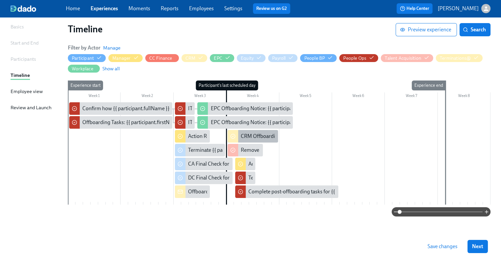
click at [260, 136] on div "CRM Offboarding Tasks: {{ participant.fullName }}" at bounding box center [297, 135] width 113 height 7
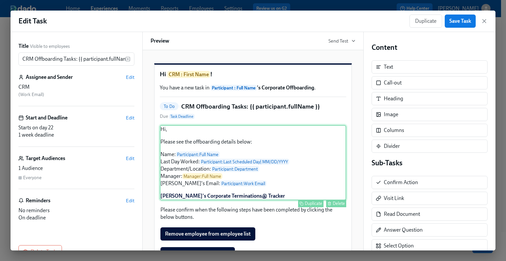
click at [203, 184] on div "Hi, Please see the offboarding details below: Name: Participant : Full Name Las…" at bounding box center [253, 162] width 186 height 75
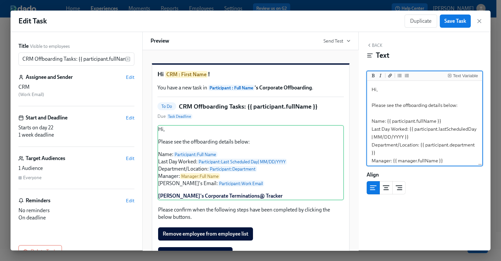
drag, startPoint x: 420, startPoint y: 145, endPoint x: 397, endPoint y: 147, distance: 22.8
click at [397, 147] on textarea "Hi, Please see the offboarding details below: Name: {{ participant.fullName }} …" at bounding box center [424, 144] width 113 height 125
type textarea "Hi, Please see the offboarding details below: Name: {{ participant.fullName }} …"
click at [452, 22] on span "Save Task" at bounding box center [455, 21] width 22 height 7
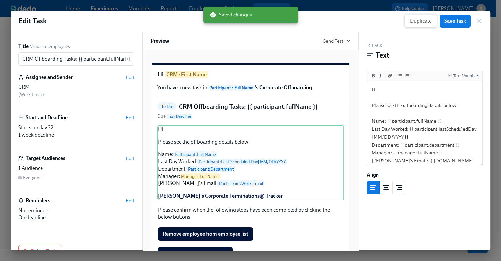
click at [422, 21] on span "Duplicate" at bounding box center [420, 21] width 21 height 7
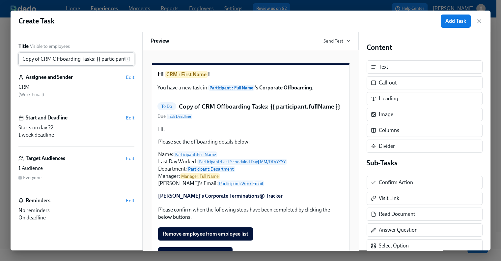
click at [47, 56] on input "Copy of CRM Offboarding Tasks: {{ participant.fullName }}" at bounding box center [71, 58] width 107 height 13
drag, startPoint x: 51, startPoint y: 59, endPoint x: 19, endPoint y: 59, distance: 31.9
click at [19, 59] on input "Copy of CRM Offboarding Tasks: {{ participant.fullName }}" at bounding box center [71, 58] width 107 height 13
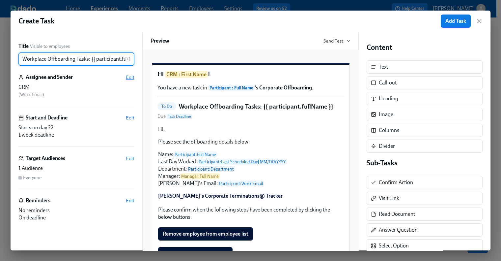
type input "Workplace Offboarding Tasks: {{ participant.fullName }}"
click at [129, 76] on span "Edit" at bounding box center [130, 77] width 9 height 7
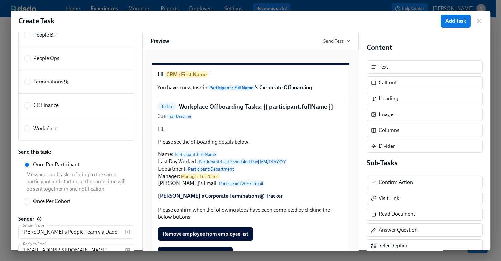
scroll to position [263, 0]
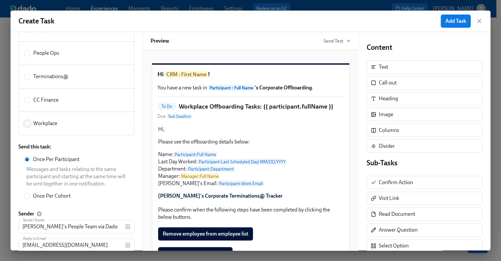
click at [28, 120] on input "Workplace" at bounding box center [27, 123] width 6 height 6
radio input "true"
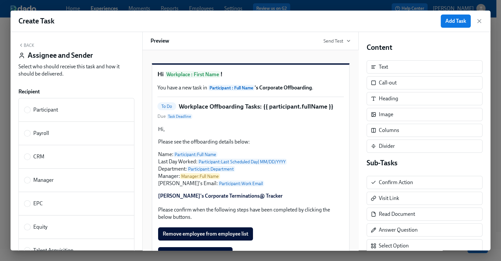
scroll to position [0, 0]
click at [26, 43] on button "Back" at bounding box center [26, 44] width 16 height 5
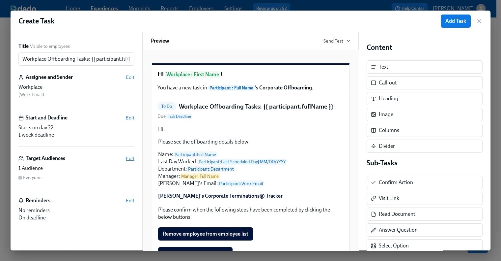
click at [130, 159] on span "Edit" at bounding box center [130, 158] width 9 height 7
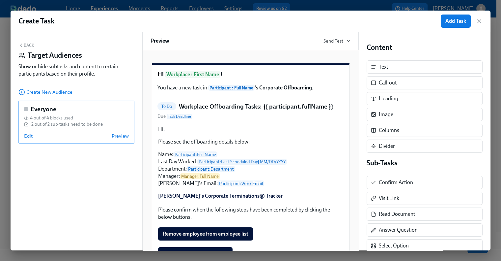
click at [27, 137] on span "Edit" at bounding box center [28, 135] width 9 height 7
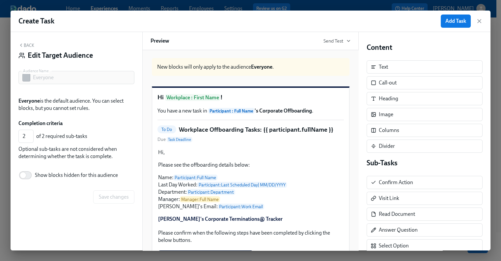
click at [27, 41] on div "Back Edit Target Audience Audience Name Everyone Audience Name Everyone is the …" at bounding box center [77, 141] width 132 height 218
click at [24, 44] on button "Back" at bounding box center [26, 44] width 16 height 5
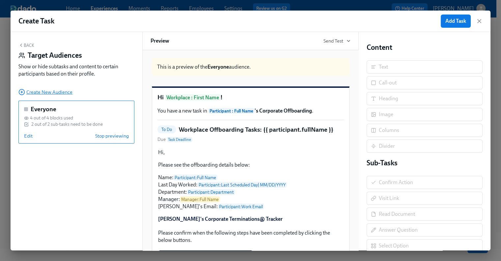
click at [39, 94] on span "Create New Audience" at bounding box center [45, 92] width 54 height 7
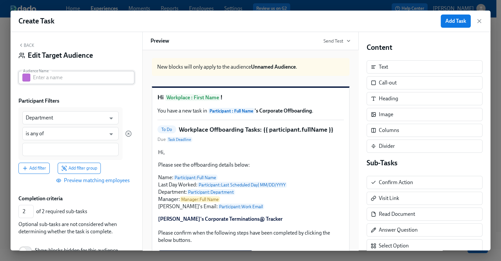
click at [67, 76] on input "text" at bounding box center [83, 77] width 101 height 13
click at [33, 78] on div "Office Audience Name" at bounding box center [76, 77] width 116 height 13
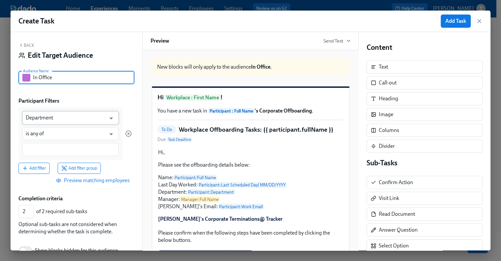
type input "In Office"
click at [69, 117] on input "Department" at bounding box center [66, 117] width 80 height 13
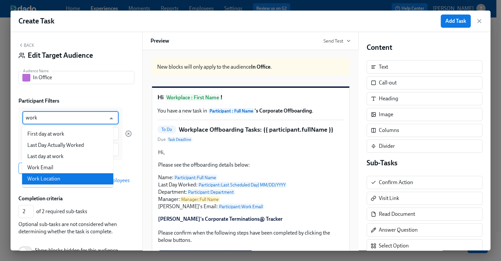
click at [61, 175] on li "Work Location" at bounding box center [67, 178] width 91 height 11
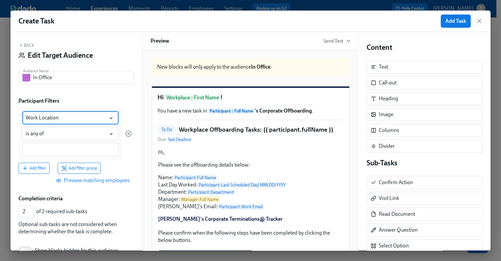
type input "Work Location"
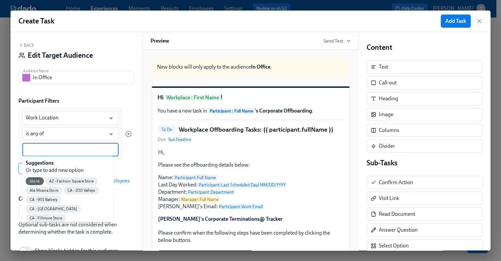
click at [51, 148] on input at bounding box center [71, 149] width 90 height 7
click at [49, 198] on span "CA - 901 Battery" at bounding box center [44, 199] width 36 height 5
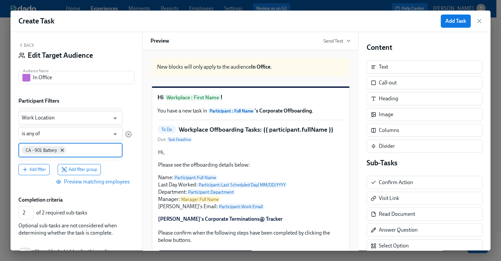
click at [75, 150] on input at bounding box center [94, 149] width 52 height 7
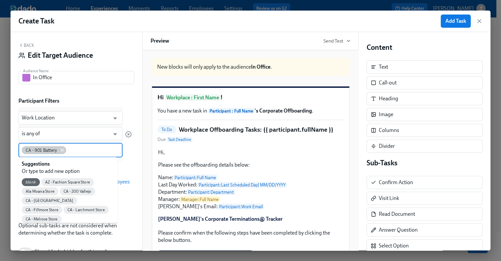
click at [61, 150] on icon at bounding box center [62, 149] width 5 height 5
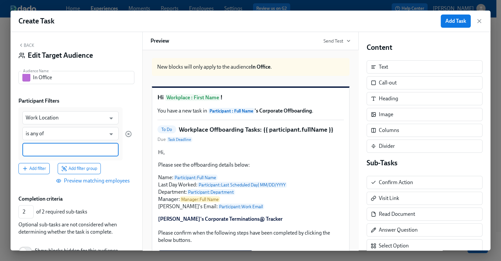
click at [61, 150] on input at bounding box center [71, 149] width 90 height 7
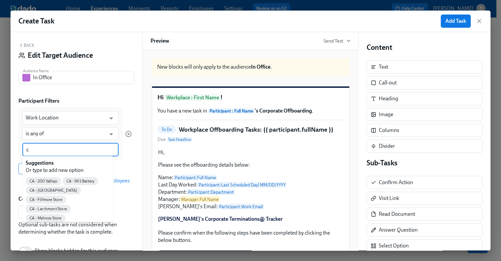
type input "ca"
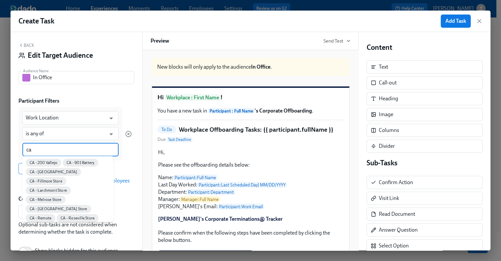
scroll to position [33, 0]
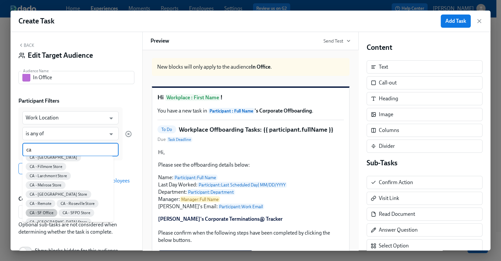
click at [57, 210] on span "CA - SF Office" at bounding box center [42, 212] width 32 height 5
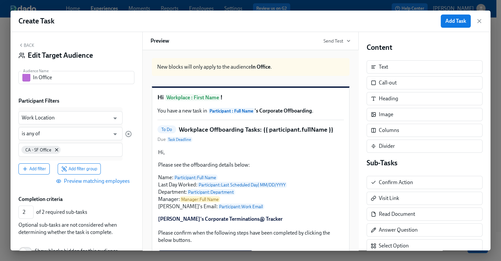
click at [73, 153] on div "CA - SF Office" at bounding box center [70, 150] width 104 height 14
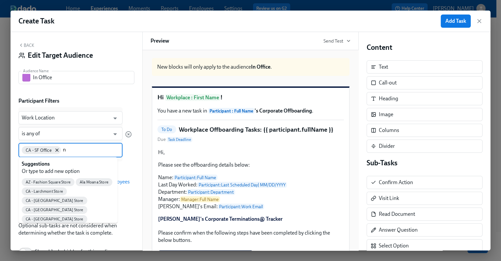
type input "ny"
click at [91, 183] on span "NY - NY Office" at bounding box center [95, 181] width 33 height 5
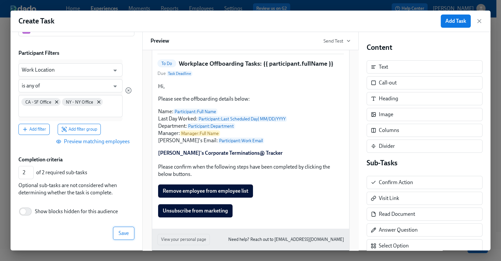
scroll to position [47, 0]
click at [113, 237] on button "Save" at bounding box center [123, 233] width 21 height 13
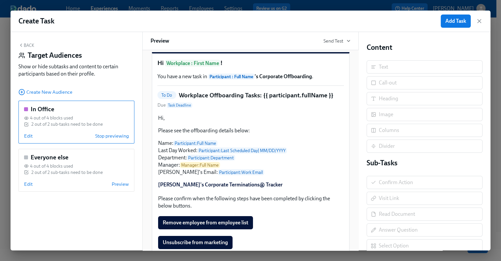
scroll to position [33, 0]
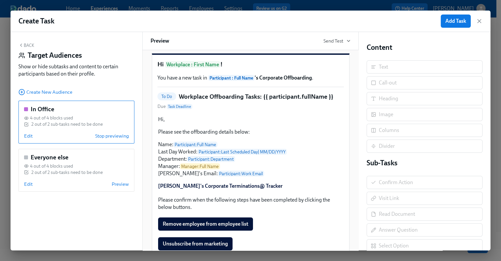
click at [228, 168] on div "Hi, Please see the offboarding details below: Name: Participant : Full Name Las…" at bounding box center [250, 152] width 186 height 75
click at [178, 168] on div "Hi, Please see the offboarding details below: Name: Participant : Full Name Las…" at bounding box center [250, 152] width 186 height 75
click at [83, 121] on div "2 out of 2 sub-tasks need to be done" at bounding box center [66, 124] width 71 height 6
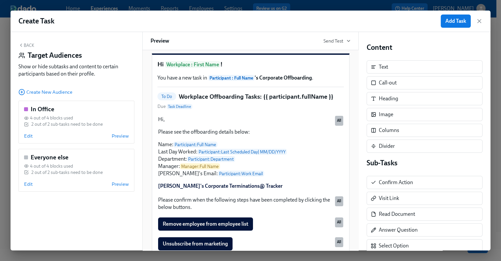
click at [30, 41] on div "Back Target Audiences Show or hide subtasks and content to certain participants…" at bounding box center [77, 141] width 132 height 218
click at [28, 46] on button "Back" at bounding box center [26, 44] width 16 height 5
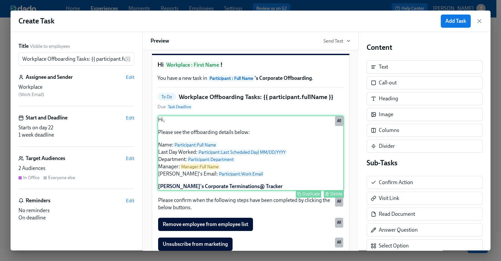
click at [193, 171] on div "Hi, Please see the offboarding details below: Name: Participant : Full Name Las…" at bounding box center [250, 152] width 186 height 75
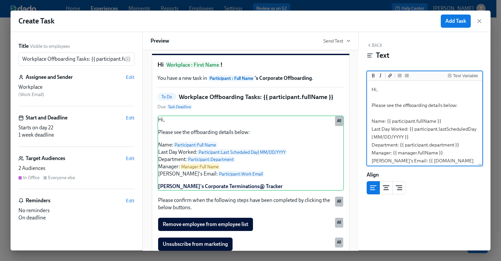
scroll to position [33, 0]
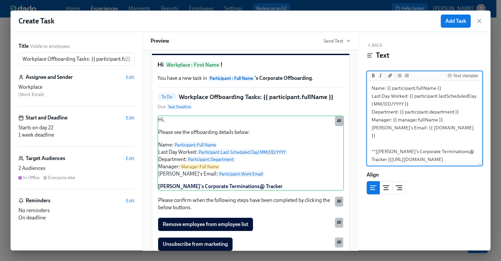
drag, startPoint x: 446, startPoint y: 121, endPoint x: 370, endPoint y: 122, distance: 75.4
click at [370, 122] on textarea "Hi, Please see the offboarding details below: Name: {{ participant.fullName }} …" at bounding box center [424, 107] width 113 height 117
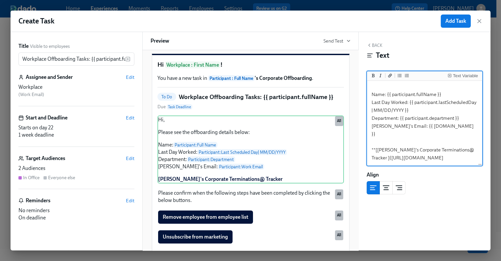
drag, startPoint x: 397, startPoint y: 112, endPoint x: 365, endPoint y: 112, distance: 31.6
click at [365, 112] on div "Back Text Text Variable Hi, Please see the offboarding details below: Name: {{ …" at bounding box center [425, 141] width 132 height 218
drag, startPoint x: 451, startPoint y: 110, endPoint x: 394, endPoint y: 111, distance: 57.0
click at [392, 110] on textarea "Hi, Please see the offboarding details below: Name: {{ participant.fullName }} …" at bounding box center [424, 109] width 113 height 109
type textarea "Hi, Please see the offboarding details below: Name: {{ participant.fullName }} …"
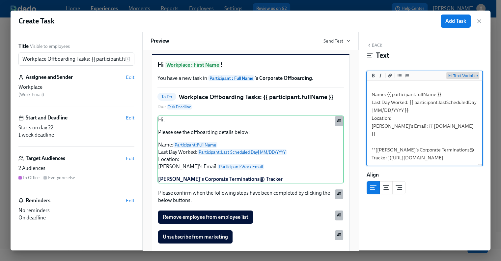
click at [457, 77] on div "Text Variable" at bounding box center [465, 75] width 25 height 5
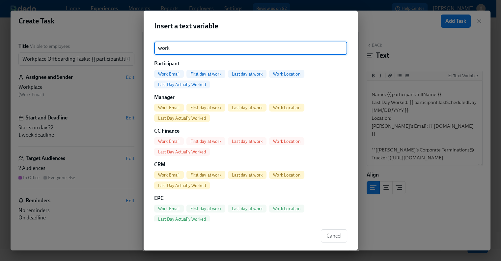
type input "work"
click at [292, 73] on span "Work Location" at bounding box center [286, 73] width 35 height 5
type textarea "Hi, Please see the offboarding details below: Name: {{ participant.fullName }} …"
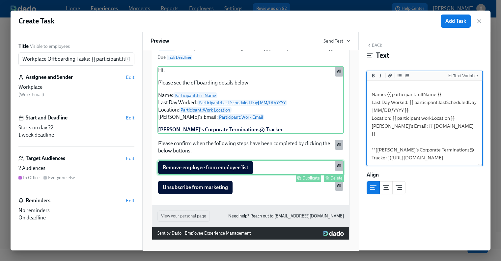
scroll to position [46, 0]
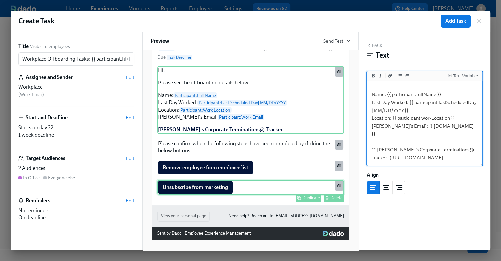
click at [192, 191] on div "Unsubscribe from marketing Duplicate Delete All" at bounding box center [250, 187] width 186 height 14
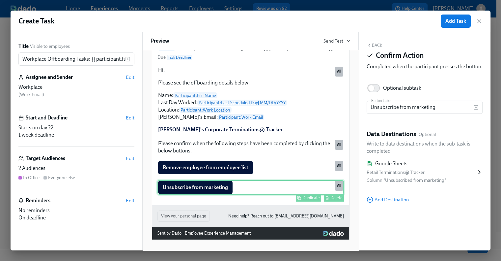
click at [330, 198] on div "Delete" at bounding box center [336, 197] width 12 height 5
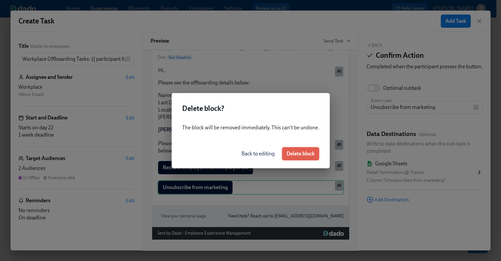
click at [302, 152] on span "Delete block" at bounding box center [301, 153] width 28 height 7
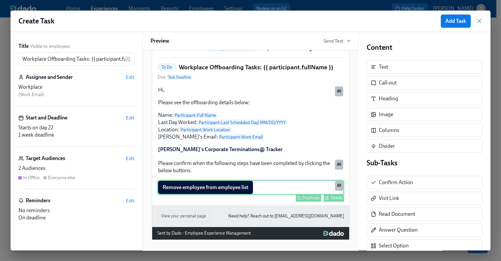
click at [205, 190] on div "Remove employee from employee list Duplicate Delete All" at bounding box center [250, 187] width 186 height 14
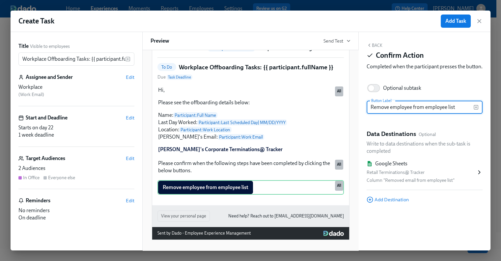
click at [453, 113] on input "Remove employee from employee list" at bounding box center [420, 106] width 107 height 13
drag, startPoint x: 465, startPoint y: 115, endPoint x: 371, endPoint y: 114, distance: 94.2
click at [371, 114] on input "Remove employee from employee list" at bounding box center [420, 106] width 107 height 13
paste input "Deactivate keyfobs"
type input "Deactivate keyfobs"
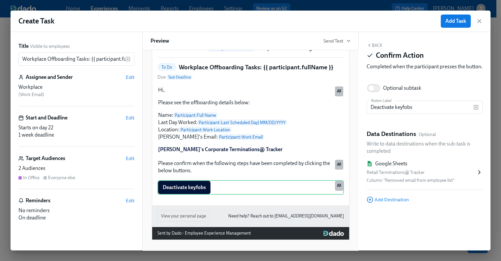
click at [471, 176] on div "Retail Terminations@ Tracker" at bounding box center [421, 172] width 109 height 8
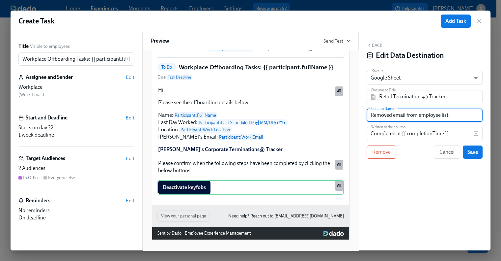
drag, startPoint x: 455, startPoint y: 116, endPoint x: 369, endPoint y: 117, distance: 85.3
click at [369, 117] on input "Removed email from employee list" at bounding box center [425, 114] width 116 height 13
paste input "Deactivate keyfobs"
type input "Deactivate keyfobs"
click at [466, 151] on button "Save" at bounding box center [473, 151] width 20 height 13
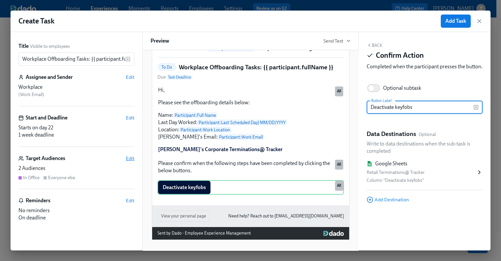
click at [129, 159] on span "Edit" at bounding box center [130, 158] width 9 height 7
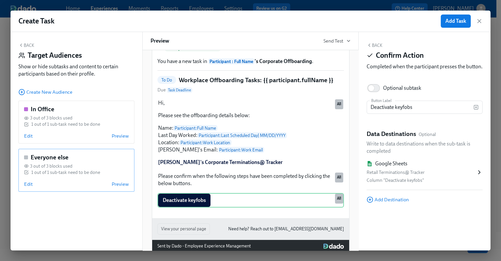
scroll to position [72, 0]
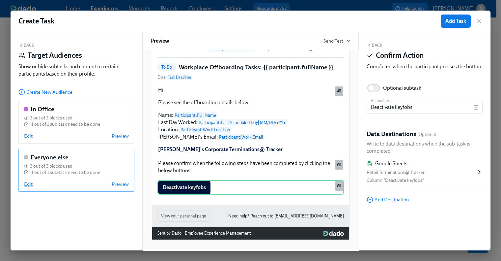
click at [28, 184] on span "Edit" at bounding box center [28, 183] width 9 height 7
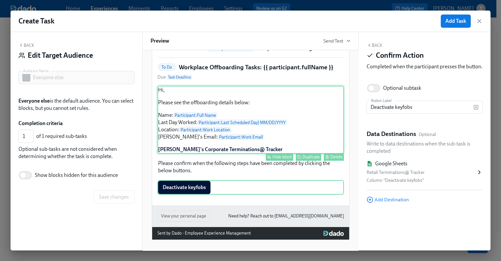
click at [267, 155] on button "Hide block" at bounding box center [279, 157] width 27 height 8
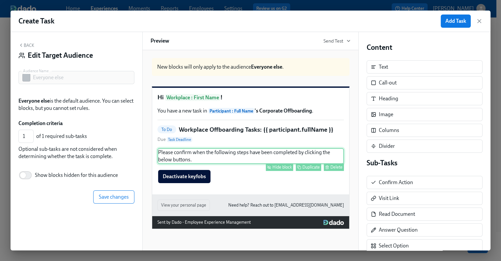
click at [272, 169] on div "Hide block" at bounding box center [281, 166] width 19 height 5
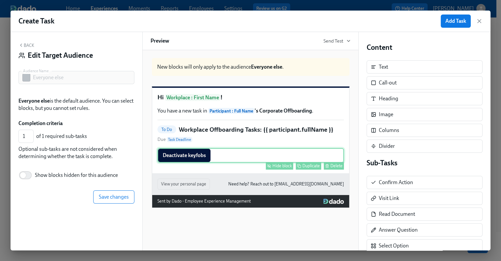
click at [277, 168] on div "Hide block" at bounding box center [281, 165] width 19 height 5
type input "0"
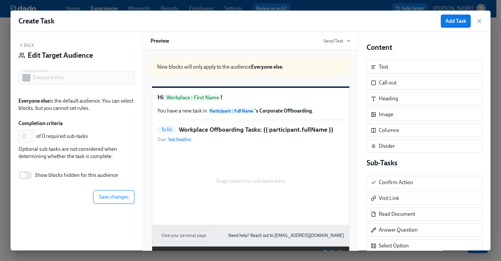
click at [118, 194] on span "Save changes" at bounding box center [114, 196] width 30 height 7
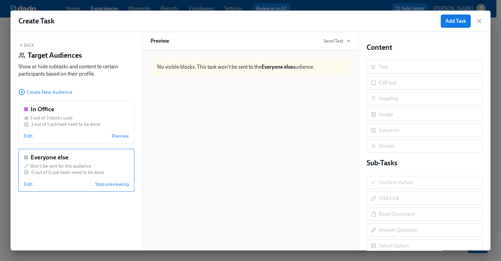
click at [24, 43] on button "Back" at bounding box center [26, 44] width 16 height 5
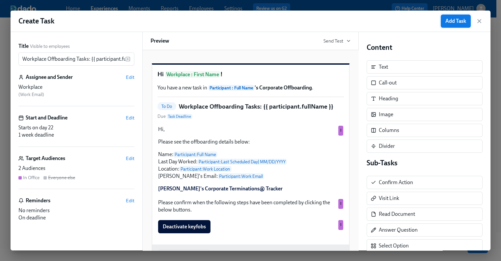
click at [453, 21] on span "Add Task" at bounding box center [455, 21] width 21 height 7
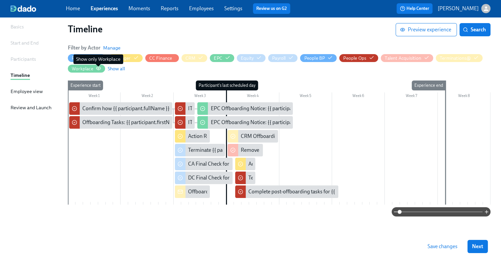
click at [98, 68] on icon "button" at bounding box center [98, 68] width 5 height 5
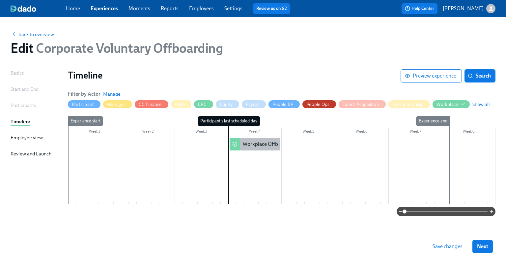
click at [251, 143] on div "Workplace Offboarding Tasks: {{ participant.fullName }}" at bounding box center [305, 143] width 125 height 7
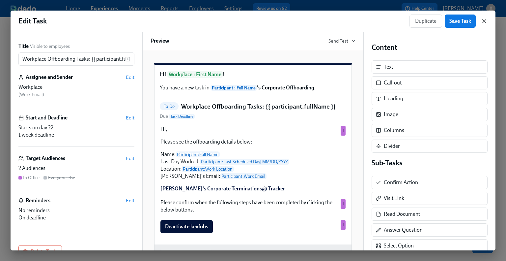
click at [482, 22] on icon "button" at bounding box center [484, 21] width 7 height 7
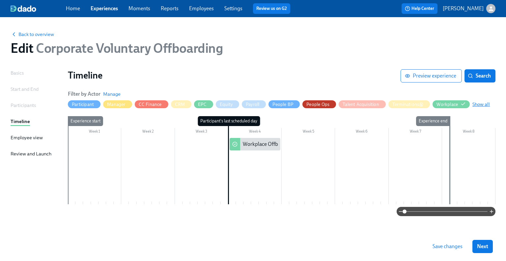
click at [483, 104] on span "Show all" at bounding box center [480, 104] width 17 height 7
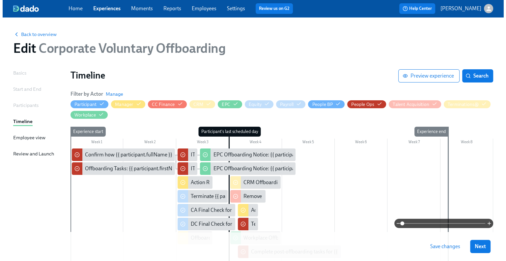
scroll to position [60, 0]
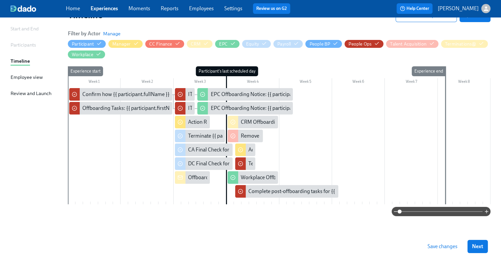
click at [442, 246] on span "Save changes" at bounding box center [443, 246] width 30 height 7
click at [246, 134] on div "Remove {{ participant.fullName }} from [PERSON_NAME]" at bounding box center [306, 135] width 130 height 7
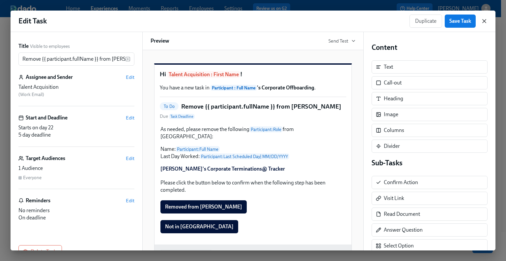
click at [483, 20] on icon "button" at bounding box center [484, 21] width 7 height 7
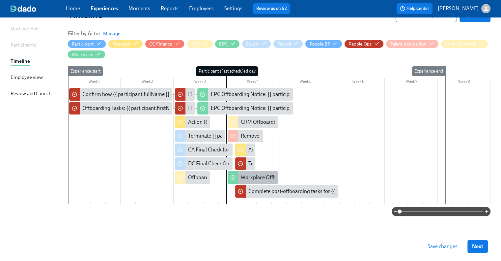
click at [251, 179] on div "Workplace Offboarding Tasks: {{ participant.fullName }}" at bounding box center [303, 177] width 125 height 7
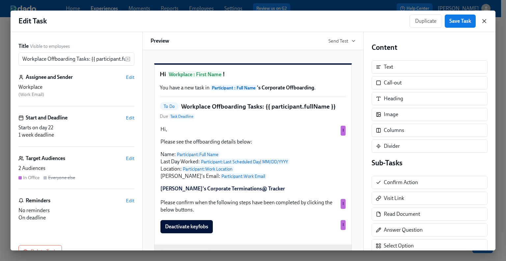
click at [485, 24] on icon "button" at bounding box center [484, 21] width 7 height 7
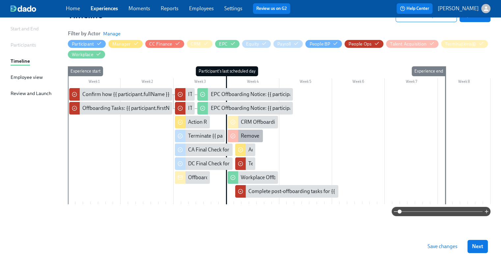
click at [254, 137] on div "Remove {{ participant.fullName }} from [PERSON_NAME]" at bounding box center [306, 135] width 130 height 7
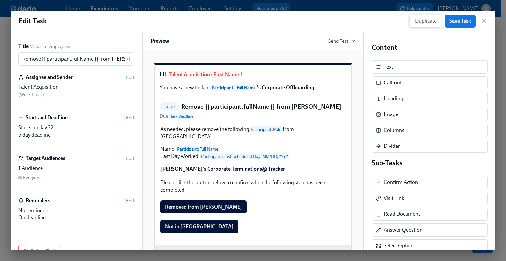
click at [427, 22] on span "Duplicate" at bounding box center [425, 21] width 21 height 7
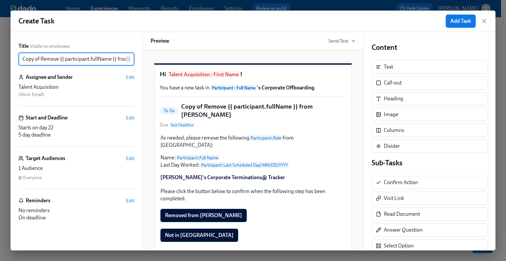
click at [45, 58] on input "Copy of Remove {{ participant.fullName }} from [PERSON_NAME]" at bounding box center [71, 58] width 107 height 13
drag, startPoint x: 59, startPoint y: 60, endPoint x: 20, endPoint y: 59, distance: 39.5
click at [20, 59] on input "Copy of Remove {{ participant.fullName }} from [PERSON_NAME]" at bounding box center [71, 58] width 107 height 13
drag, startPoint x: 119, startPoint y: 59, endPoint x: 147, endPoint y: 62, distance: 27.8
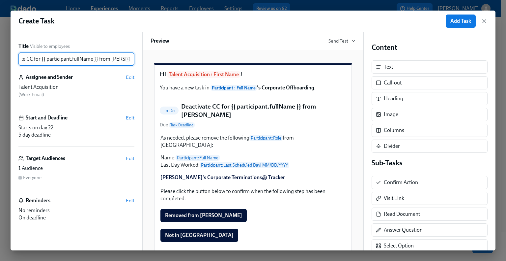
click at [147, 62] on div "Title Visible to employees Deactivate CC for {{ participant.fullName }} from [P…" at bounding box center [253, 141] width 485 height 218
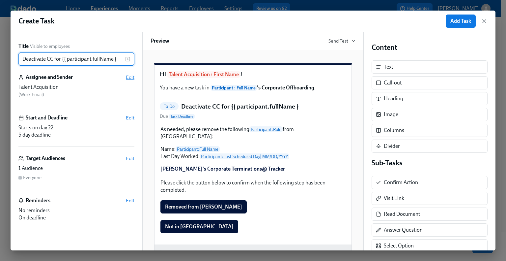
type input "Deactivate CC for {{ participant.fullName }"
click at [128, 77] on span "Edit" at bounding box center [130, 77] width 9 height 7
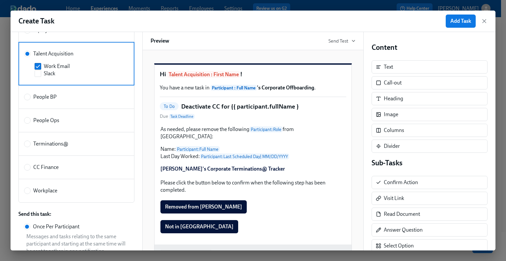
scroll to position [198, 0]
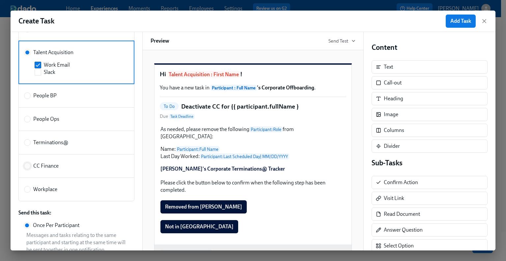
click at [27, 166] on input "CC Finance" at bounding box center [27, 166] width 6 height 6
radio input "true"
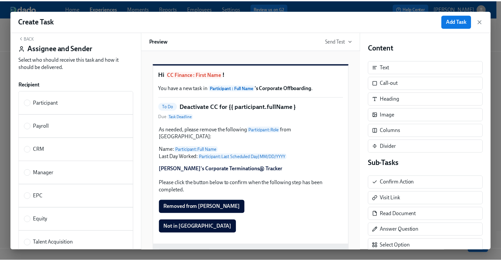
scroll to position [0, 0]
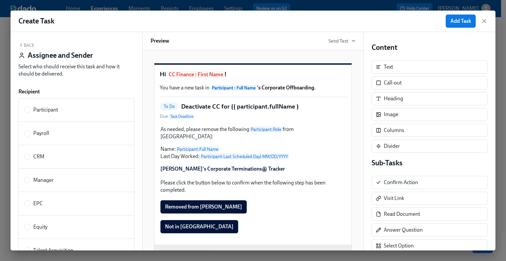
click at [31, 43] on button "Back" at bounding box center [26, 44] width 16 height 5
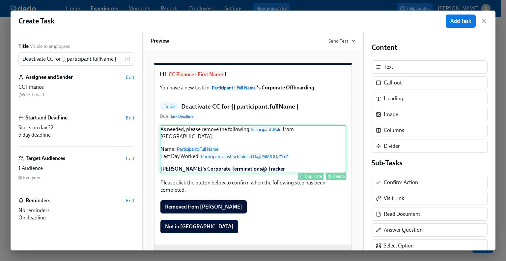
click at [204, 142] on div "As needed, please remove the following Participant : Role from [PERSON_NAME]: N…" at bounding box center [253, 149] width 186 height 48
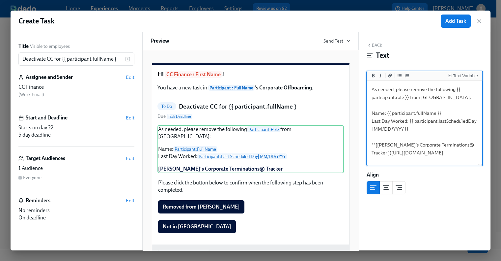
drag, startPoint x: 436, startPoint y: 98, endPoint x: 410, endPoint y: 90, distance: 26.8
click at [410, 90] on textarea "As needed, please remove the following {{ participant.role }} from [GEOGRAPHIC_…" at bounding box center [424, 123] width 113 height 83
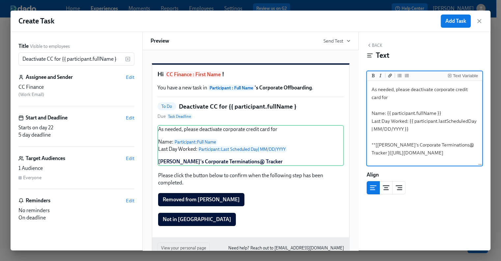
drag, startPoint x: 387, startPoint y: 114, endPoint x: 371, endPoint y: 112, distance: 16.2
click at [371, 112] on textarea "As needed, please deactivate corporate credit card for Name: {{ participant.ful…" at bounding box center [424, 123] width 113 height 83
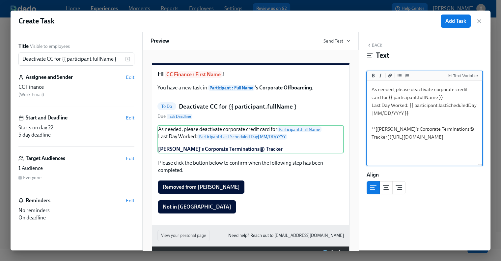
click at [445, 97] on textarea "As needed, please deactivate corporate credit card for {{ participant.fullName …" at bounding box center [424, 123] width 113 height 83
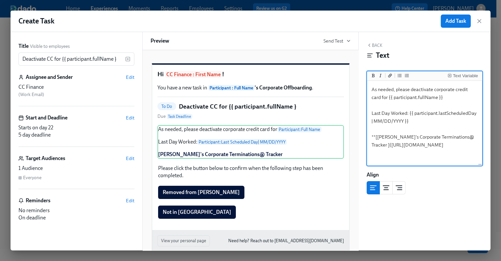
click at [472, 123] on textarea "As needed, please deactivate corporate credit card for {{ participant.fullName …" at bounding box center [424, 123] width 113 height 83
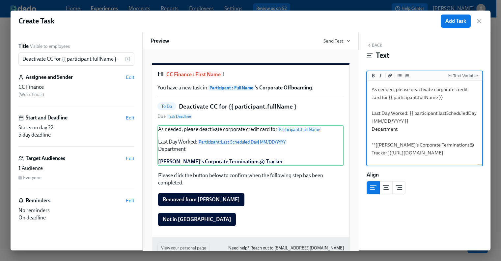
type textarea "As needed, please deactivate corporate credit card for {{ participant.fullName …"
click at [413, 127] on textarea "As needed, please deactivate the corporate credit card for {{ participant.fullN…" at bounding box center [424, 123] width 113 height 83
type textarea "As needed, please deactivate the corporate credit card for {{ participant.fullN…"
click at [468, 73] on div "Text Variable" at bounding box center [465, 75] width 25 height 5
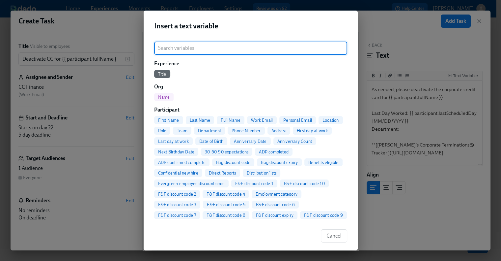
click at [236, 51] on input "search" at bounding box center [250, 47] width 193 height 13
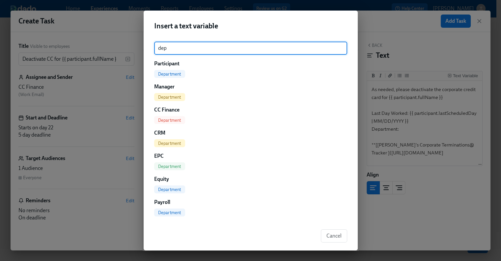
type input "dep"
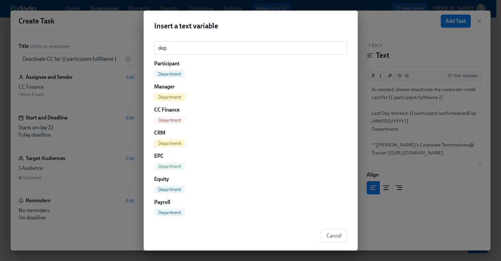
click at [177, 72] on span "Department" at bounding box center [169, 73] width 31 height 5
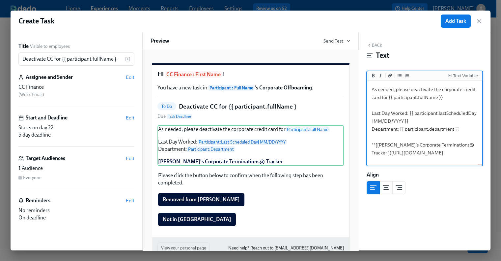
click at [462, 131] on textarea "As needed, please deactivate the corporate credit card for {{ participant.fullN…" at bounding box center [424, 123] width 113 height 83
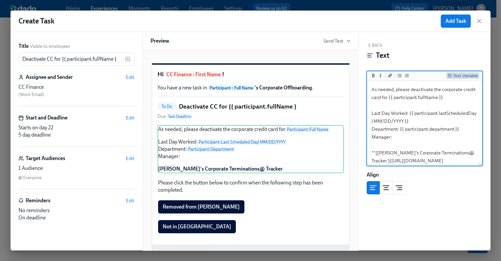
type textarea "As needed, please deactivate the corporate credit card for {{ participant.fullN…"
click at [461, 75] on div "Text Variable" at bounding box center [465, 75] width 25 height 5
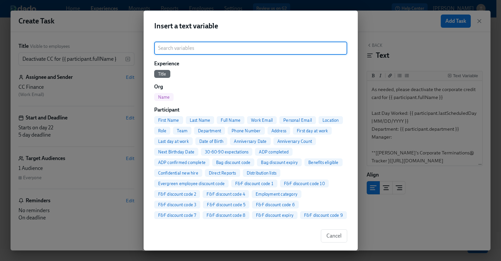
click at [178, 46] on input "search" at bounding box center [250, 47] width 193 height 13
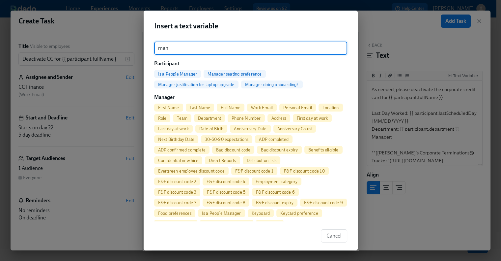
type input "man"
click at [225, 109] on span "Full Name" at bounding box center [231, 107] width 28 height 5
type textarea "As needed, please deactivate the corporate credit card for {{ participant.fullN…"
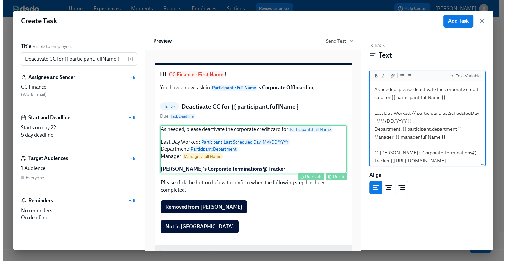
scroll to position [33, 0]
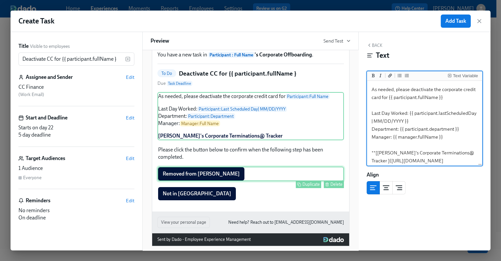
click at [202, 181] on div "Removed from [PERSON_NAME] Duplicate Delete" at bounding box center [250, 173] width 186 height 14
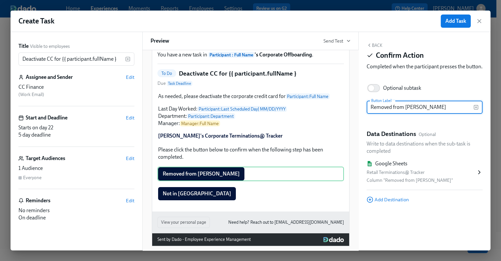
drag, startPoint x: 433, startPoint y: 116, endPoint x: 355, endPoint y: 117, distance: 77.4
click at [355, 117] on div "Title Visible to employees Deactivate CC for {{ participant.fullName } ​ Assign…" at bounding box center [251, 141] width 480 height 218
type input "Corporate credit card deactivated"
click at [479, 174] on icon at bounding box center [480, 171] width 2 height 3
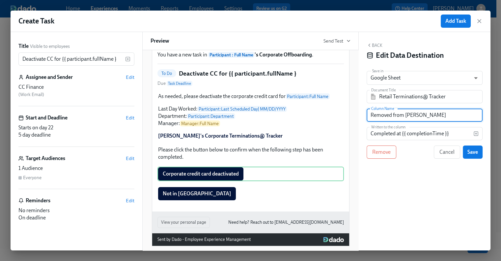
drag, startPoint x: 429, startPoint y: 116, endPoint x: 371, endPoint y: 121, distance: 58.2
click at [371, 121] on input "Removed from [PERSON_NAME]" at bounding box center [425, 114] width 116 height 13
paste input "Deactivate corporate credit credit card"
type input "Deactivate corporate credit credit card"
click at [477, 152] on span "Save" at bounding box center [472, 152] width 11 height 7
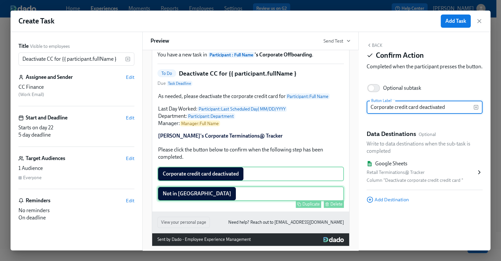
click at [205, 201] on div "Not in [PERSON_NAME] Duplicate Delete" at bounding box center [250, 193] width 186 height 14
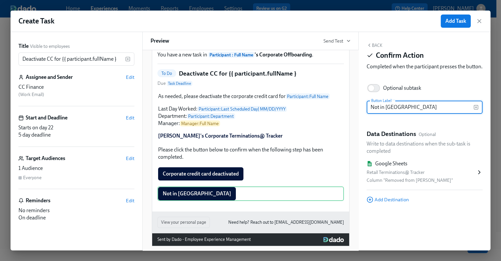
drag, startPoint x: 412, startPoint y: 115, endPoint x: 365, endPoint y: 116, distance: 47.8
click at [365, 116] on div "Back Confirm Action Completed when the participant presses the button. Optional…" at bounding box center [425, 141] width 132 height 218
type input "Does not have a corporate credit card"
click at [428, 176] on div "Retail Terminations@ Tracker" at bounding box center [421, 172] width 109 height 8
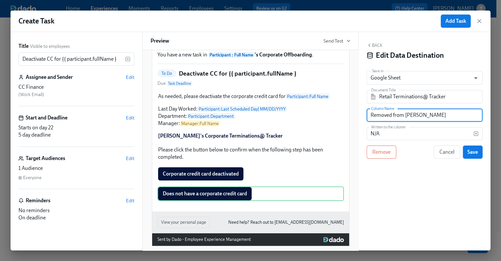
drag, startPoint x: 428, startPoint y: 116, endPoint x: 347, endPoint y: 114, distance: 81.4
click at [347, 114] on div "Title Visible to employees Deactivate CC for {{ participant.fullName } ​ Assign…" at bounding box center [251, 141] width 480 height 218
paste input "Deactivate corporate credit credit card"
type input "Deactivate corporate credit credit card"
click at [471, 152] on span "Save" at bounding box center [472, 152] width 11 height 7
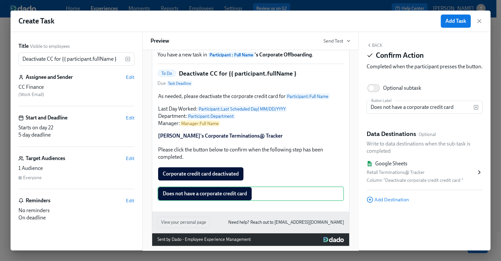
click at [378, 43] on button "Back" at bounding box center [375, 44] width 16 height 5
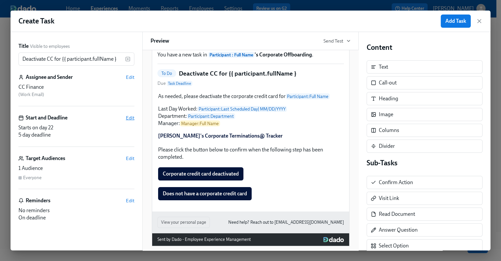
click at [129, 119] on span "Edit" at bounding box center [130, 117] width 9 height 7
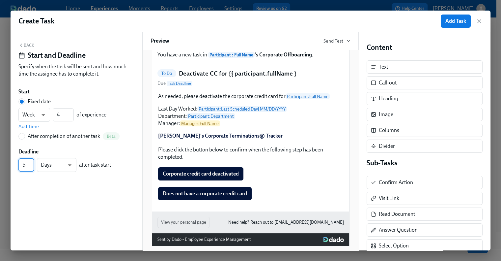
drag, startPoint x: 27, startPoint y: 163, endPoint x: 20, endPoint y: 163, distance: 6.3
click at [20, 163] on input "5" at bounding box center [26, 164] width 16 height 13
type input "8"
click at [28, 45] on button "Back" at bounding box center [26, 44] width 16 height 5
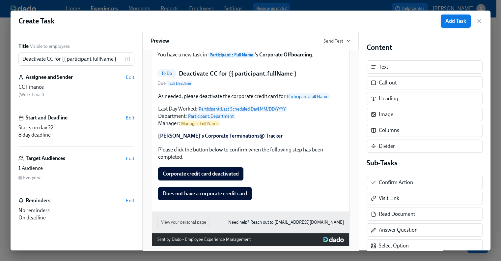
click at [452, 21] on span "Add Task" at bounding box center [455, 21] width 21 height 7
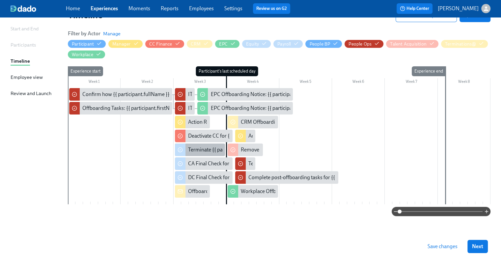
click at [204, 150] on div "Terminate {{ participant.fullName }} in [GEOGRAPHIC_DATA]" at bounding box center [257, 149] width 138 height 7
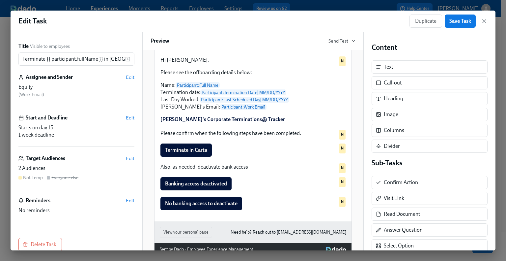
scroll to position [95, 0]
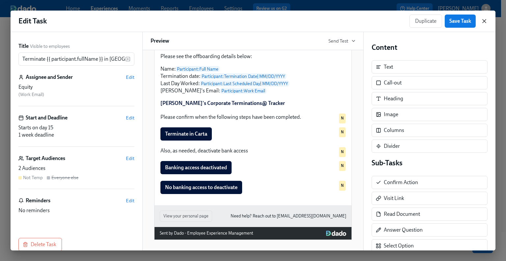
click at [483, 19] on icon "button" at bounding box center [484, 21] width 7 height 7
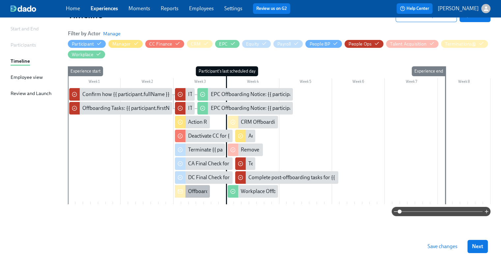
click at [192, 194] on div "Offboarding Notice: {{ participant.fullName }} - {{ participant.role }} ({{ par…" at bounding box center [321, 190] width 266 height 7
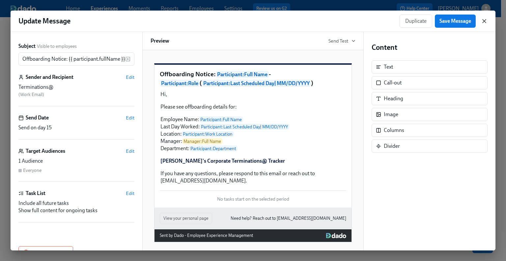
click at [485, 22] on icon "button" at bounding box center [484, 20] width 3 height 3
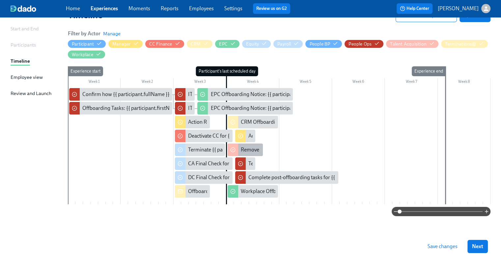
click at [250, 149] on div "Remove {{ participant.fullName }} from [PERSON_NAME]" at bounding box center [306, 149] width 130 height 7
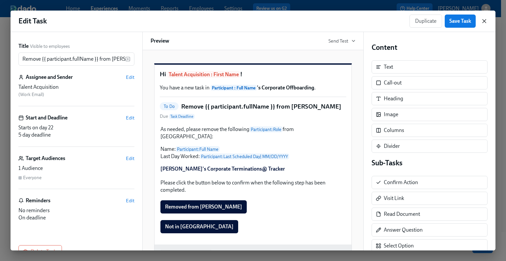
click at [485, 21] on icon "button" at bounding box center [484, 20] width 3 height 3
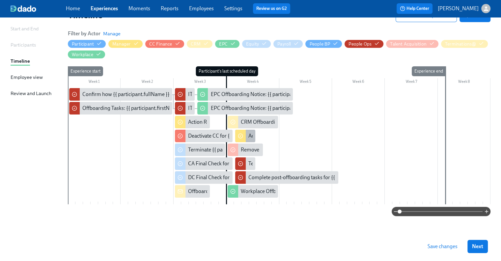
click at [249, 136] on div "Action Required: Approve timecard for {{ participant.fullName }}'s last day" at bounding box center [330, 135] width 165 height 7
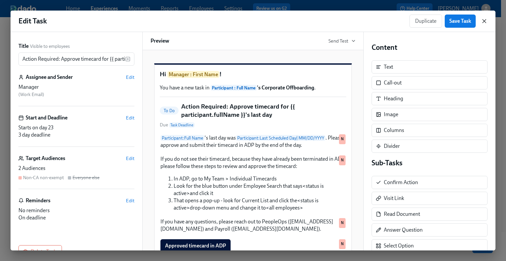
click at [483, 22] on icon "button" at bounding box center [484, 20] width 3 height 3
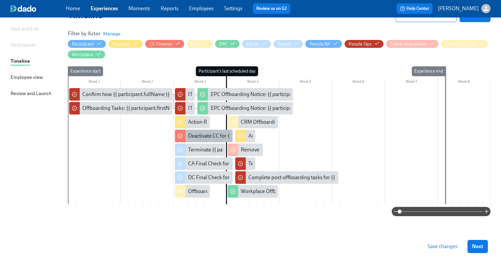
click at [200, 134] on div "Deactivate CC for {{ participant.fullName }" at bounding box center [235, 135] width 94 height 7
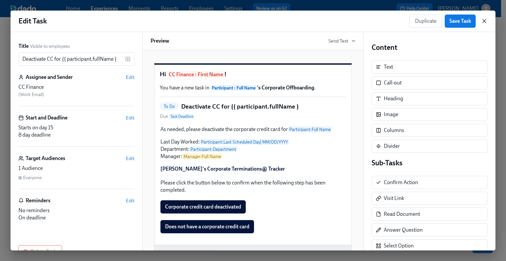
click at [483, 22] on icon "button" at bounding box center [484, 21] width 7 height 7
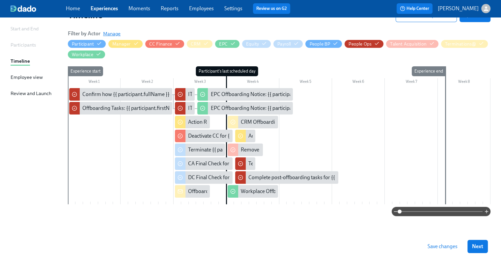
click at [115, 33] on span "Manage" at bounding box center [111, 33] width 17 height 7
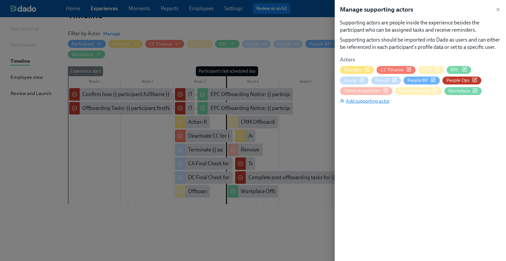
click at [373, 100] on span "Add supporting actor" at bounding box center [365, 100] width 50 height 7
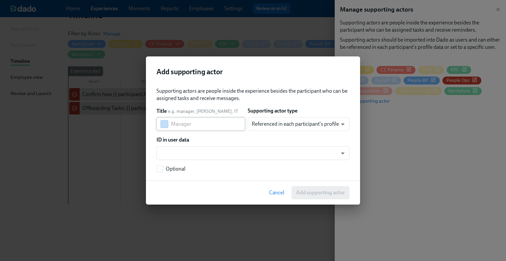
click at [214, 124] on input "text" at bounding box center [208, 123] width 74 height 13
type input "SAP access"
click at [271, 122] on body "Home Experiences Moments Reports Employees Settings Review us on G2 Help Center…" at bounding box center [253, 100] width 506 height 321
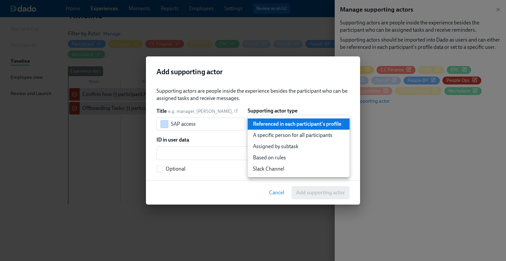
click at [275, 137] on li "A specific person for all participants" at bounding box center [299, 134] width 102 height 11
type input "staticUser"
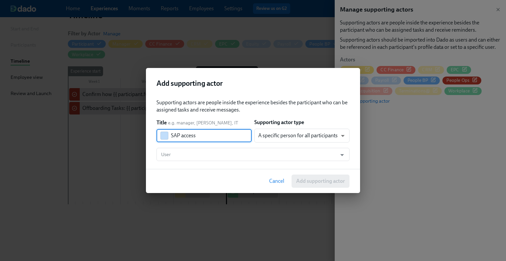
drag, startPoint x: 207, startPoint y: 134, endPoint x: 181, endPoint y: 134, distance: 26.0
click at [181, 134] on input "SAP access" at bounding box center [211, 135] width 81 height 13
type input "SAP"
click at [199, 152] on input "User" at bounding box center [247, 154] width 174 height 13
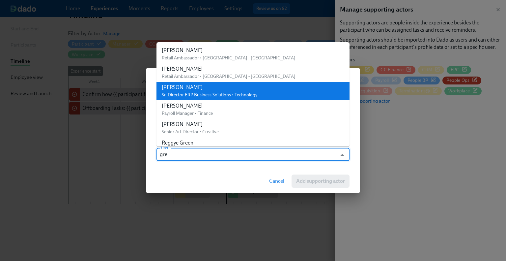
click at [199, 97] on span "Sr. Director ERP Business Solutions • Technology" at bounding box center [210, 95] width 96 height 6
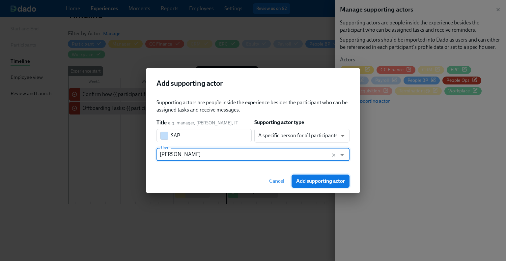
type input "[PERSON_NAME]"
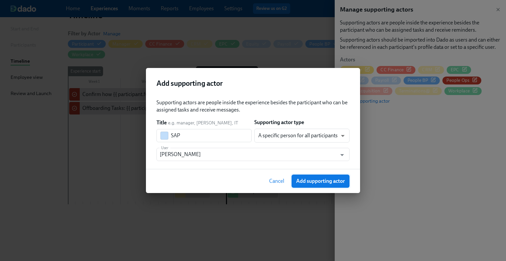
click at [316, 179] on span "Add supporting actor" at bounding box center [320, 181] width 49 height 7
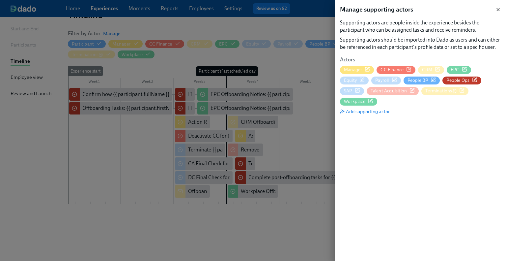
click at [497, 9] on icon "button" at bounding box center [497, 9] width 5 height 5
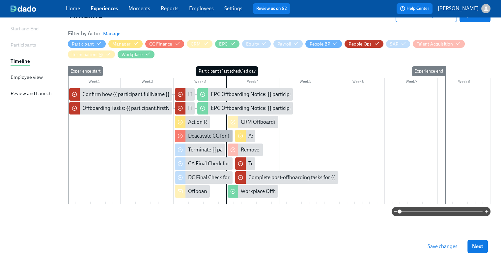
click at [201, 135] on div "Deactivate CC for {{ participant.fullName }" at bounding box center [235, 135] width 94 height 7
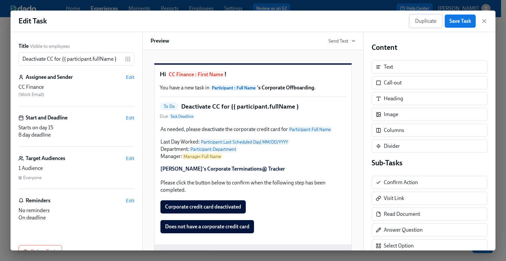
click at [426, 22] on span "Duplicate" at bounding box center [425, 21] width 21 height 7
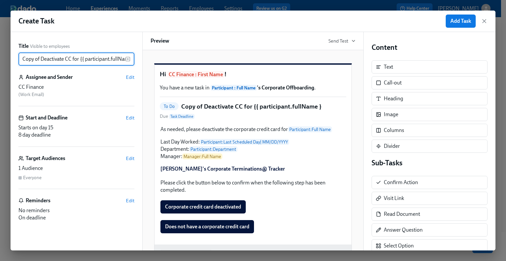
click at [54, 61] on input "Copy of Deactivate CC for {{ participant.fullName }" at bounding box center [71, 58] width 107 height 13
drag, startPoint x: 40, startPoint y: 58, endPoint x: 24, endPoint y: 55, distance: 16.3
click at [24, 55] on input "Copy of Deactivate CC for {{ participant.fullName }" at bounding box center [71, 58] width 107 height 13
drag, startPoint x: 54, startPoint y: 59, endPoint x: 47, endPoint y: 55, distance: 7.8
click at [47, 55] on input "Deactivate CC for {{ participant.fullName }" at bounding box center [71, 58] width 107 height 13
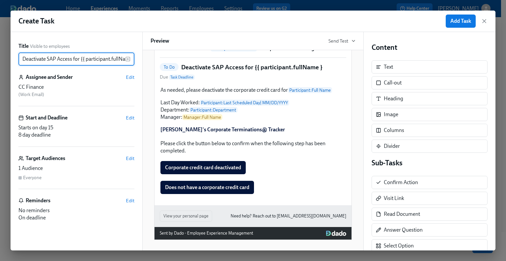
scroll to position [49, 0]
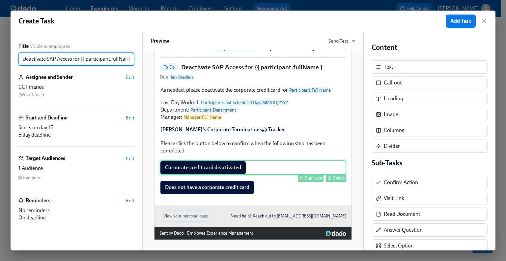
click at [205, 169] on div "Corporate credit card deactivated Duplicate Delete" at bounding box center [253, 167] width 186 height 14
type input "Deactivate SAP Access for {{ participant.fullName }"
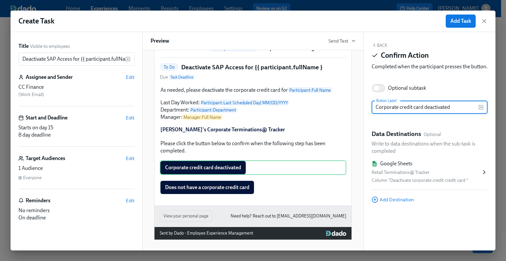
drag, startPoint x: 455, startPoint y: 114, endPoint x: 373, endPoint y: 118, distance: 82.1
click at [373, 114] on input "Corporate credit card deactivated" at bounding box center [425, 106] width 107 height 13
type input "SAP Access Deactivated"
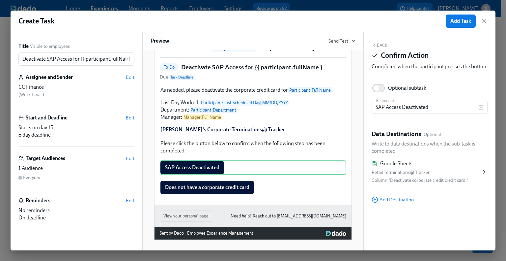
click at [483, 175] on icon at bounding box center [484, 172] width 7 height 7
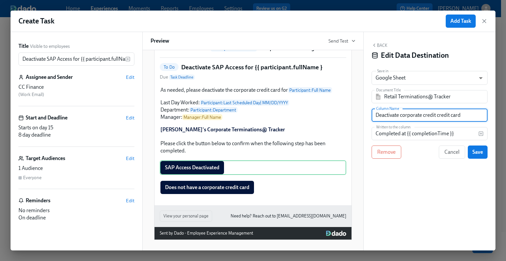
drag, startPoint x: 468, startPoint y: 114, endPoint x: 373, endPoint y: 115, distance: 94.9
click at [373, 115] on input "Deactivate corporate credit credit card" at bounding box center [430, 114] width 116 height 13
paste input "SAP access"
type input "Deactivate SAP access"
click at [479, 151] on span "Save" at bounding box center [477, 152] width 11 height 7
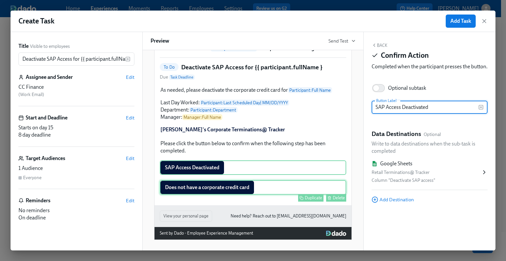
click at [208, 188] on div "Does not have a corporate credit card Duplicate Delete" at bounding box center [253, 187] width 186 height 14
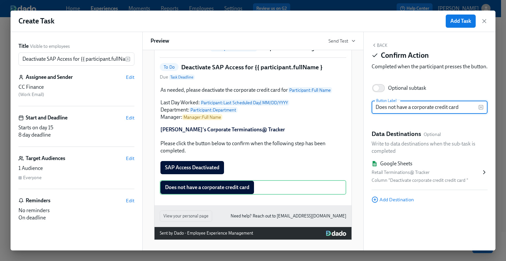
click at [416, 114] on input "Does not have a corporate credit card" at bounding box center [425, 106] width 107 height 13
drag, startPoint x: 462, startPoint y: 114, endPoint x: 397, endPoint y: 114, distance: 65.9
click at [397, 114] on input "Does not have a corporate credit card" at bounding box center [425, 106] width 107 height 13
type input "Does not have SAP Access"
click at [435, 176] on div "Retail Terminations@ Tracker" at bounding box center [426, 172] width 109 height 8
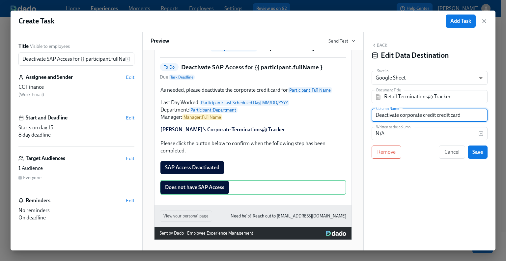
drag, startPoint x: 471, startPoint y: 114, endPoint x: 376, endPoint y: 114, distance: 94.5
click at [376, 114] on input "Deactivate corporate credit credit card" at bounding box center [430, 114] width 116 height 13
paste input "SAP access"
type input "Deactivate SAP access"
click at [476, 152] on span "Save" at bounding box center [477, 152] width 11 height 7
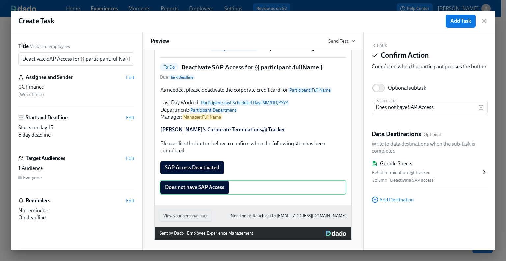
click at [381, 44] on button "Back" at bounding box center [380, 44] width 16 height 5
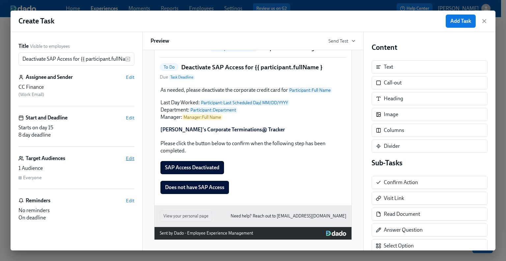
click at [130, 158] on span "Edit" at bounding box center [130, 158] width 9 height 7
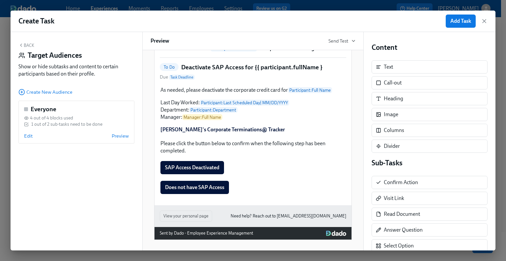
click at [28, 46] on button "Back" at bounding box center [26, 44] width 16 height 5
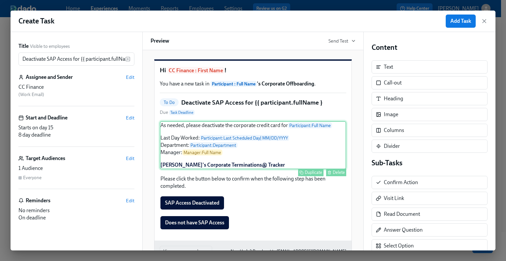
scroll to position [0, 0]
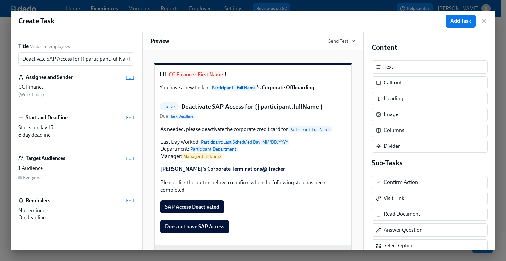
click at [130, 78] on span "Edit" at bounding box center [130, 77] width 9 height 7
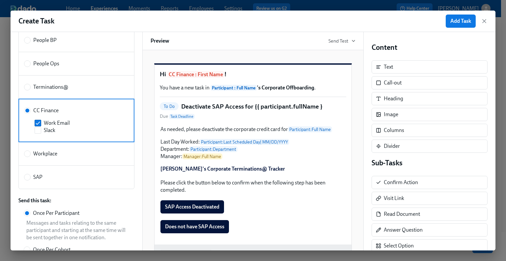
scroll to position [296, 0]
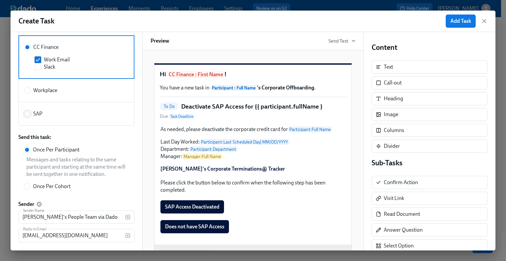
click at [29, 111] on input "SAP" at bounding box center [27, 114] width 6 height 6
radio input "true"
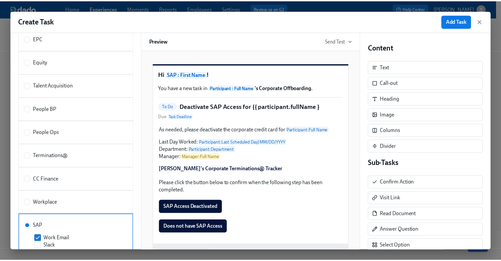
scroll to position [0, 0]
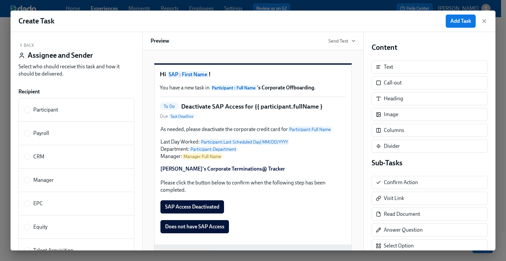
click at [30, 44] on button "Back" at bounding box center [26, 44] width 16 height 5
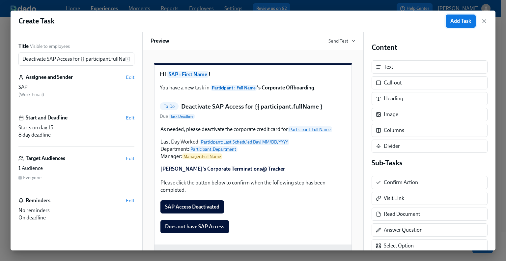
click at [460, 20] on span "Add Task" at bounding box center [460, 21] width 21 height 7
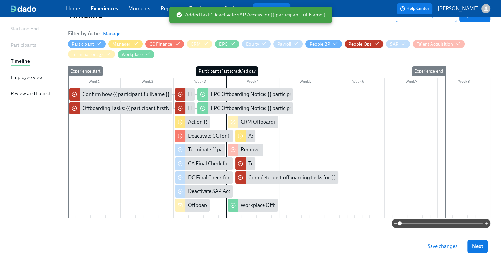
click at [456, 246] on span "Save changes" at bounding box center [443, 246] width 30 height 7
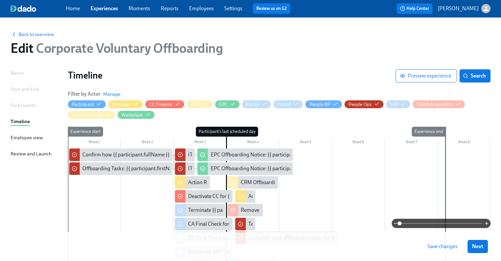
click at [438, 245] on span "Save changes" at bounding box center [443, 246] width 30 height 7
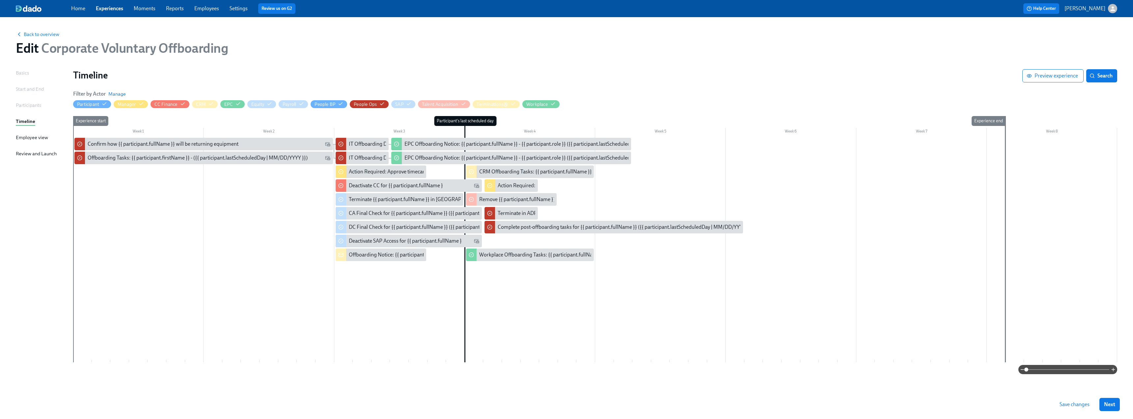
click at [501, 260] on span "Save changes" at bounding box center [1075, 404] width 30 height 7
click at [105, 7] on link "Experiences" at bounding box center [109, 8] width 27 height 6
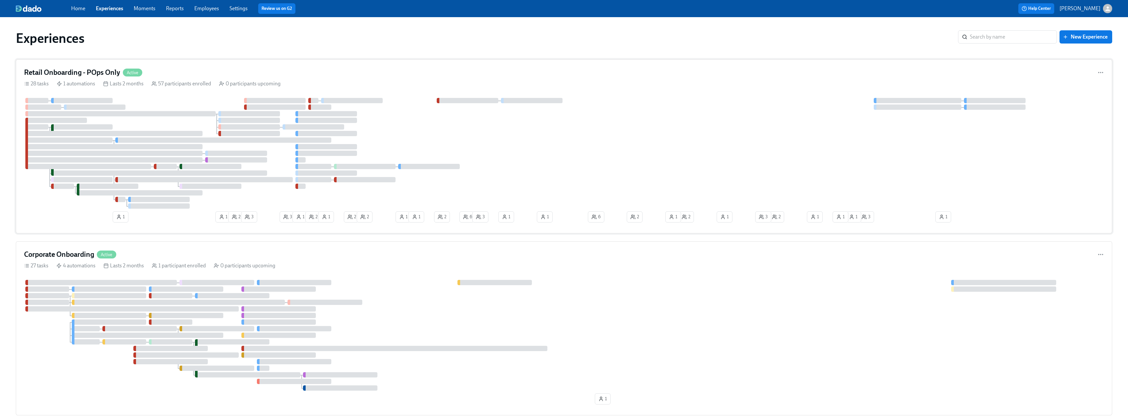
click at [88, 70] on h4 "Retail Onboarding - POps Only" at bounding box center [72, 73] width 96 height 10
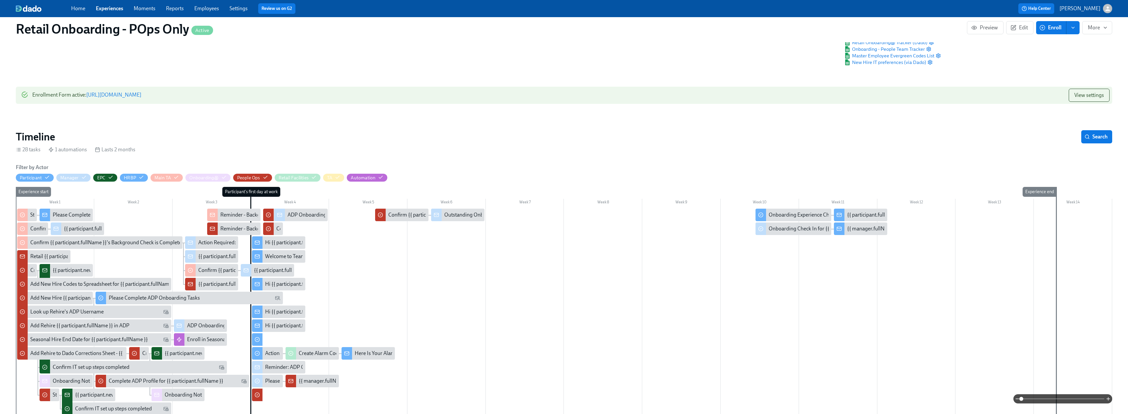
scroll to position [66, 0]
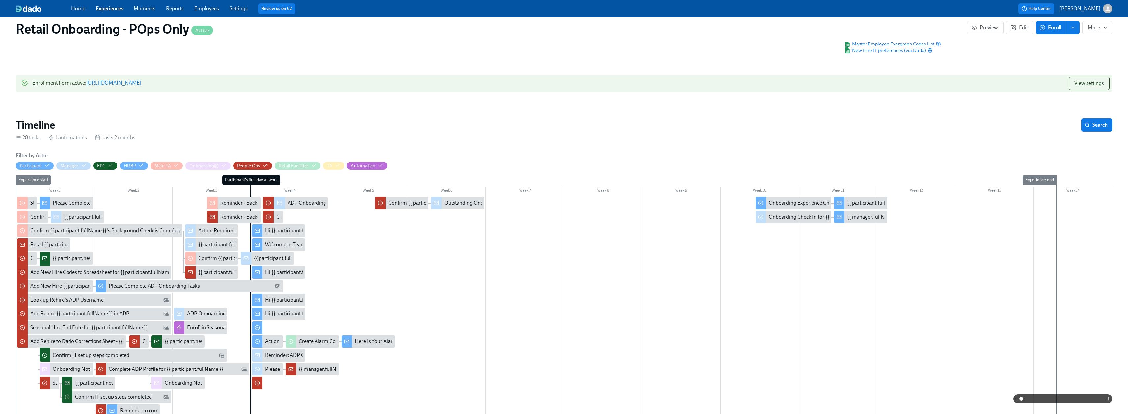
click at [108, 8] on link "Experiences" at bounding box center [109, 8] width 27 height 6
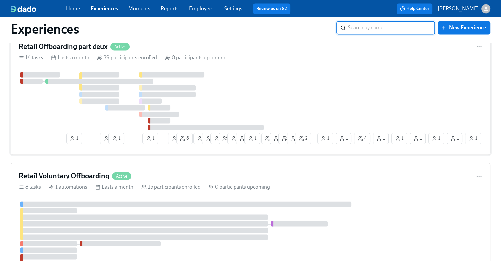
scroll to position [988, 0]
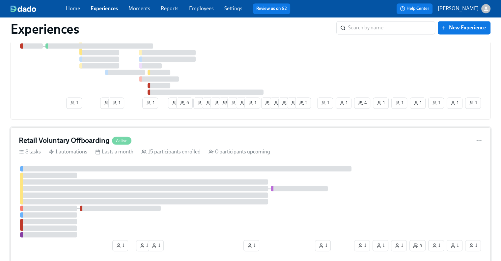
click at [73, 139] on h4 "Retail Voluntary Offboarding" at bounding box center [64, 140] width 91 height 10
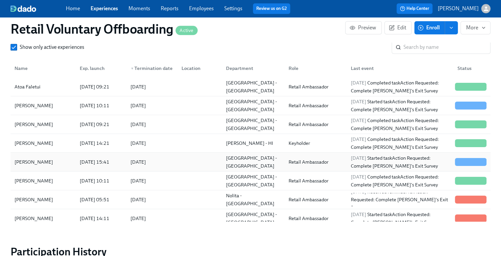
click at [72, 164] on div "[PERSON_NAME]" at bounding box center [43, 161] width 63 height 13
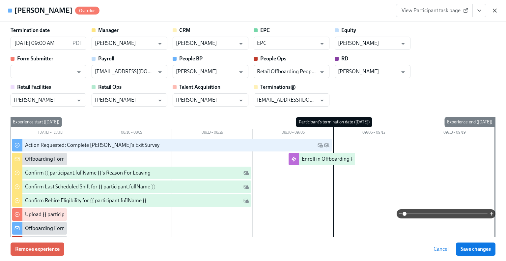
click at [495, 10] on icon "button" at bounding box center [494, 10] width 3 height 3
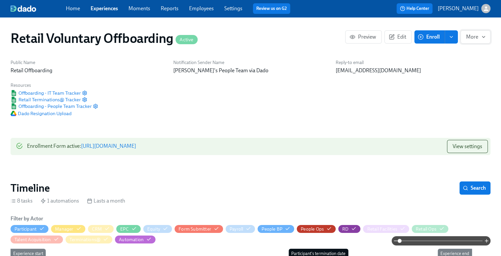
click at [475, 38] on span "More" at bounding box center [475, 37] width 19 height 7
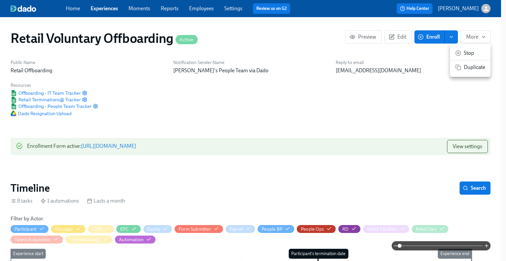
click at [433, 52] on div at bounding box center [253, 130] width 506 height 261
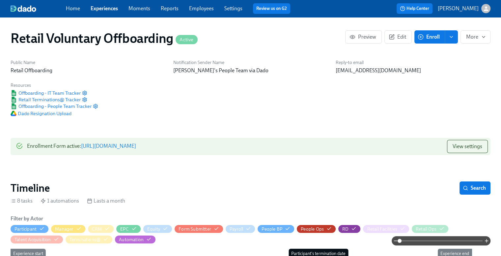
click at [448, 37] on span "enroll" at bounding box center [451, 37] width 7 height 7
click at [449, 38] on icon "enroll" at bounding box center [451, 36] width 5 height 5
click at [418, 68] on span "Enrollment form" at bounding box center [434, 66] width 38 height 7
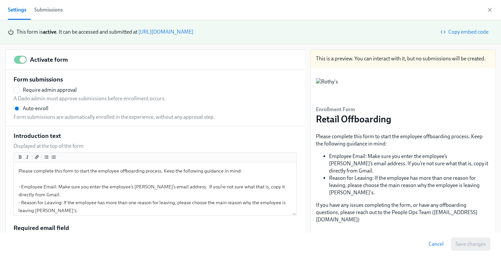
click at [45, 12] on div "Submissions" at bounding box center [48, 9] width 29 height 9
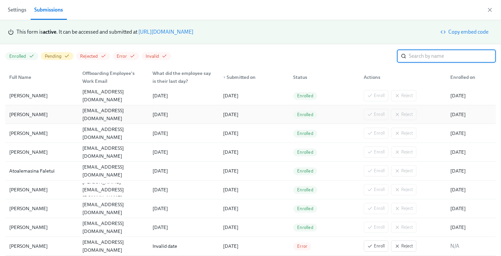
click at [41, 115] on div "[PERSON_NAME]" at bounding box center [29, 114] width 44 height 8
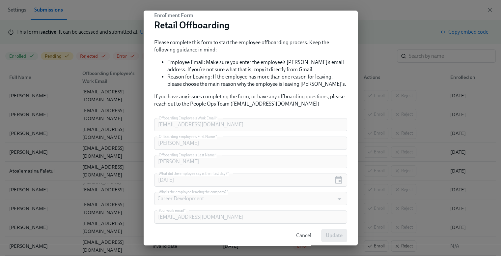
scroll to position [79, 0]
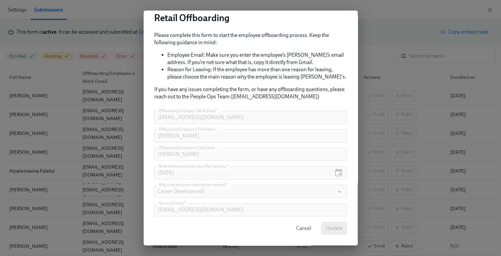
drag, startPoint x: 204, startPoint y: 217, endPoint x: 207, endPoint y: 218, distance: 4.3
click at [204, 216] on form "Offboarding Employee's Work Email   * eminatrea@rothys.com Offboarding Employee…" at bounding box center [250, 173] width 193 height 124
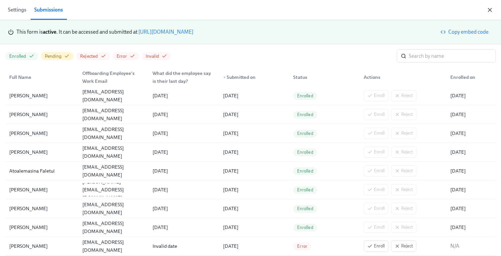
click at [489, 12] on icon "button" at bounding box center [489, 10] width 7 height 7
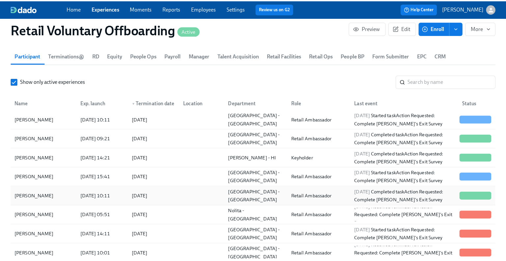
scroll to position [33, 0]
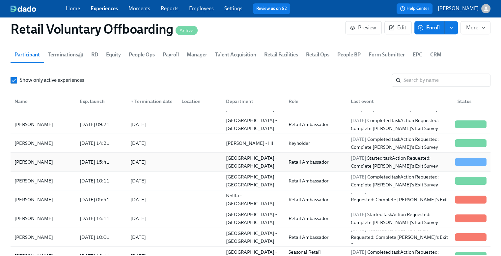
click at [40, 163] on div "[PERSON_NAME]" at bounding box center [34, 162] width 44 height 8
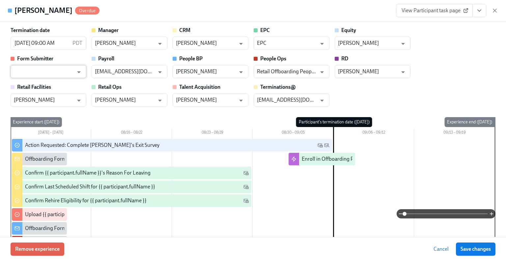
click at [65, 72] on input "text" at bounding box center [44, 71] width 60 height 13
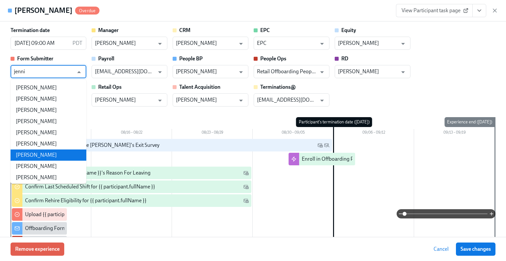
scroll to position [2, 0]
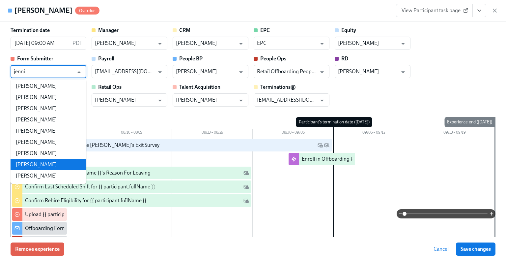
click at [61, 166] on li "[PERSON_NAME]" at bounding box center [49, 164] width 76 height 11
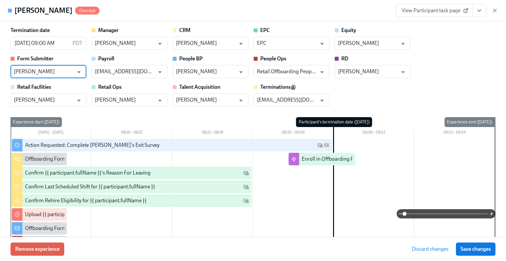
type input "[PERSON_NAME]"
click at [472, 84] on div "Termination date 09/06/2025 09:00 AM PDT ​ Manager Jennifer Chandler ​ CRM Lail…" at bounding box center [253, 67] width 485 height 80
click at [488, 250] on span "Save changes" at bounding box center [475, 248] width 30 height 7
type input "[PERSON_NAME]"
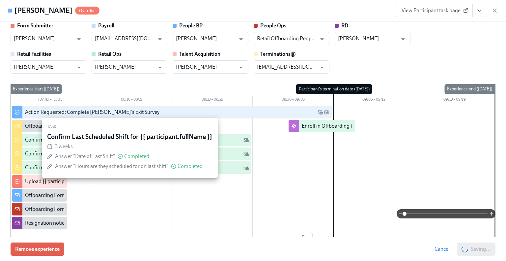
scroll to position [99, 0]
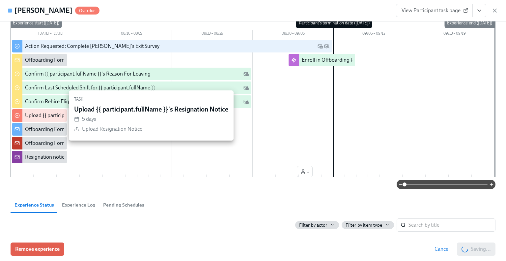
click at [46, 116] on div "Upload {{ participant.fullName }}'s Resignation Notice" at bounding box center [86, 115] width 122 height 7
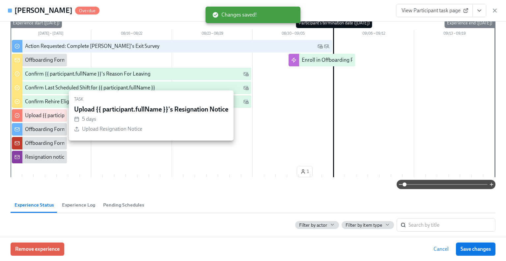
click at [43, 116] on div "Upload {{ participant.fullName }}'s Resignation Notice" at bounding box center [86, 115] width 122 height 7
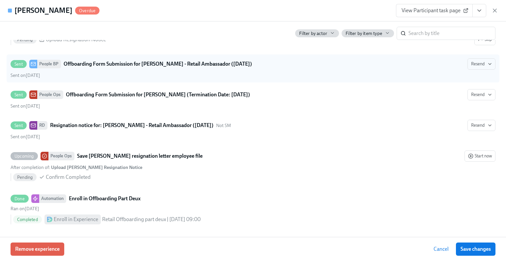
scroll to position [481, 0]
